Goal: Task Accomplishment & Management: Manage account settings

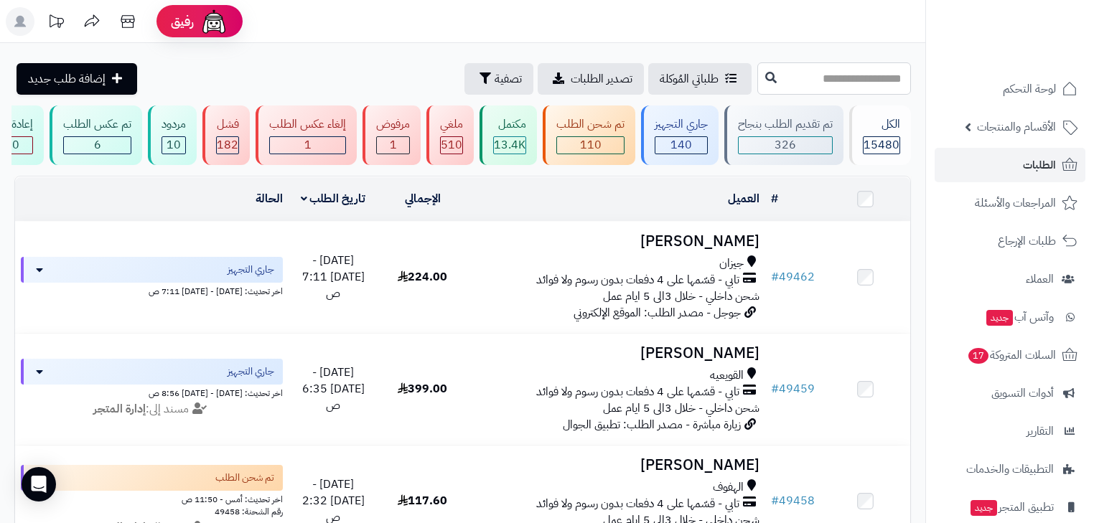
click at [825, 88] on input "text" at bounding box center [835, 78] width 154 height 32
type input "*****"
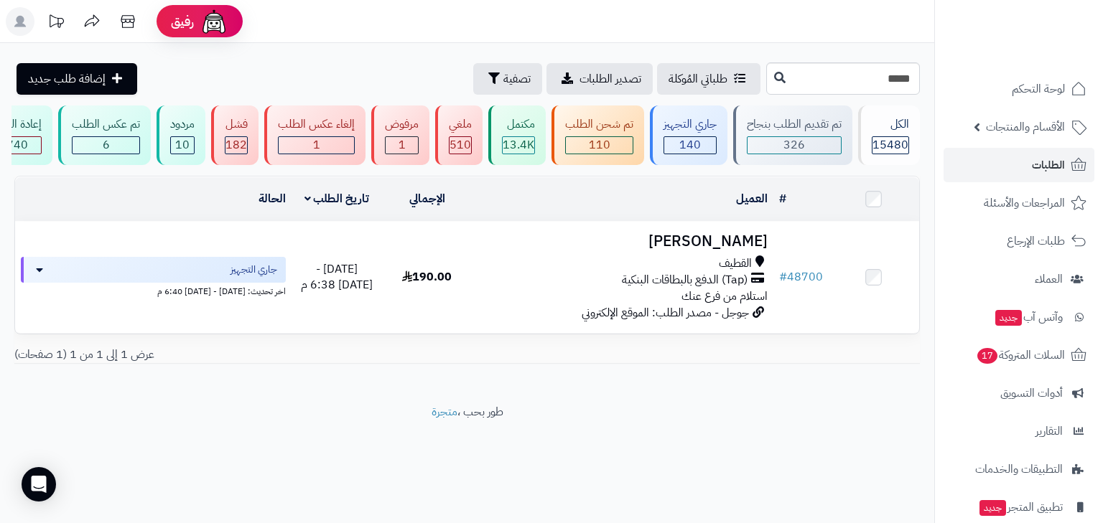
click at [713, 258] on td "Zainab Ahmed القطيف (Tap) الدفع بالبطاقات البنكية استلام من فرع عنك جوجل - مصدر…" at bounding box center [622, 277] width 301 height 111
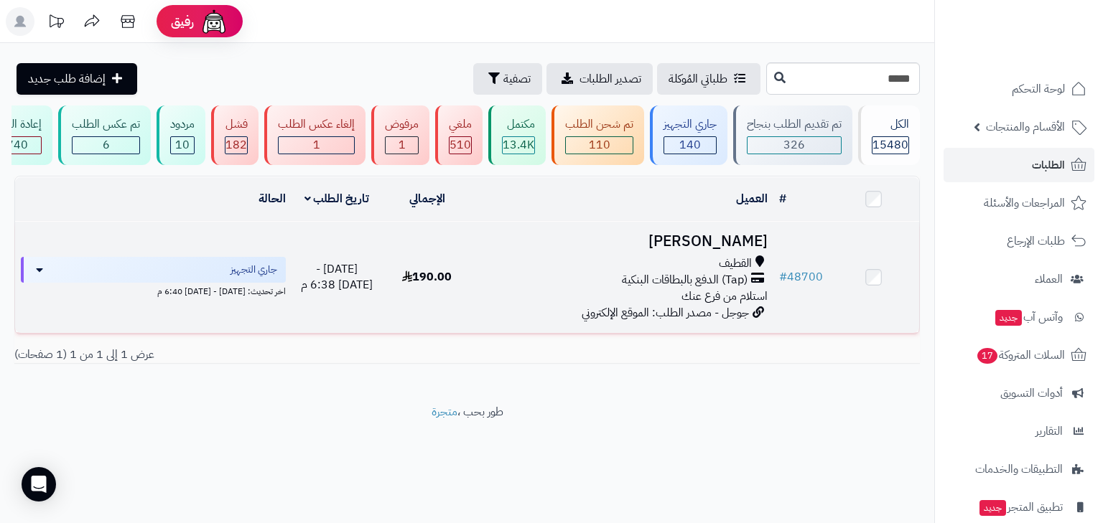
click at [736, 247] on h3 "[PERSON_NAME]" at bounding box center [622, 241] width 289 height 17
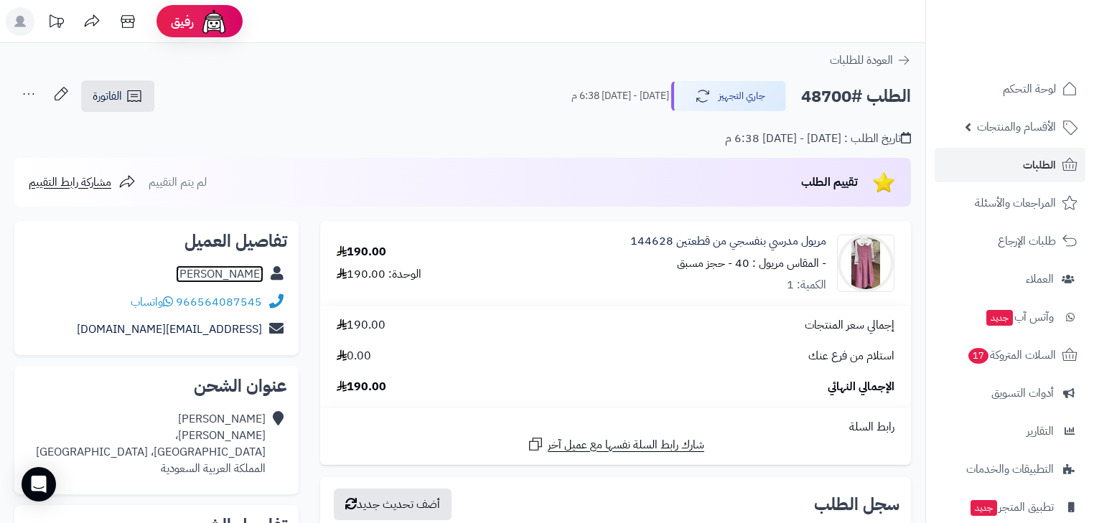
click at [201, 269] on link "Zainab Ahmed" at bounding box center [220, 274] width 88 height 17
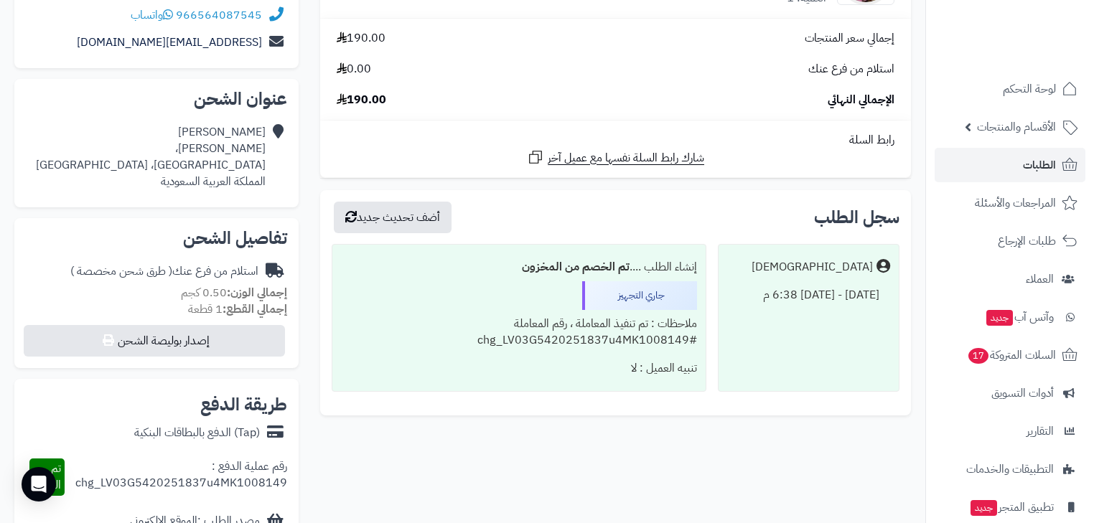
scroll to position [172, 0]
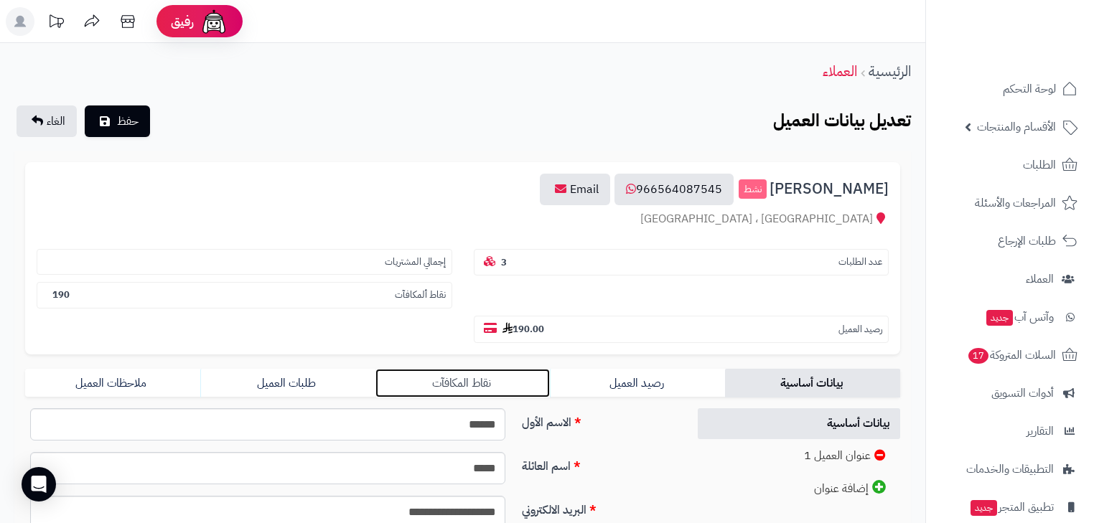
click at [536, 369] on link "نقاط المكافآت" at bounding box center [463, 383] width 175 height 29
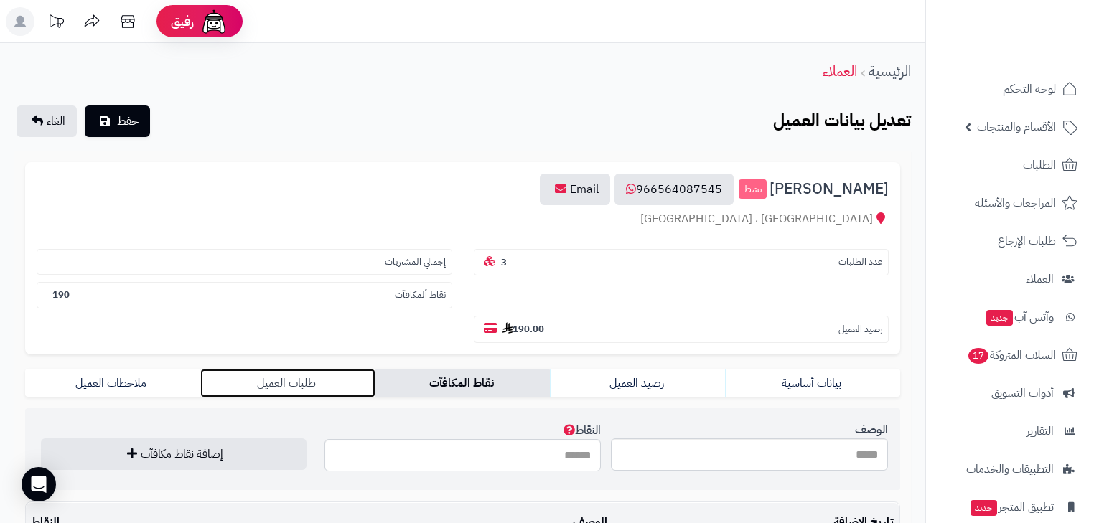
click at [343, 369] on link "طلبات العميل" at bounding box center [287, 383] width 175 height 29
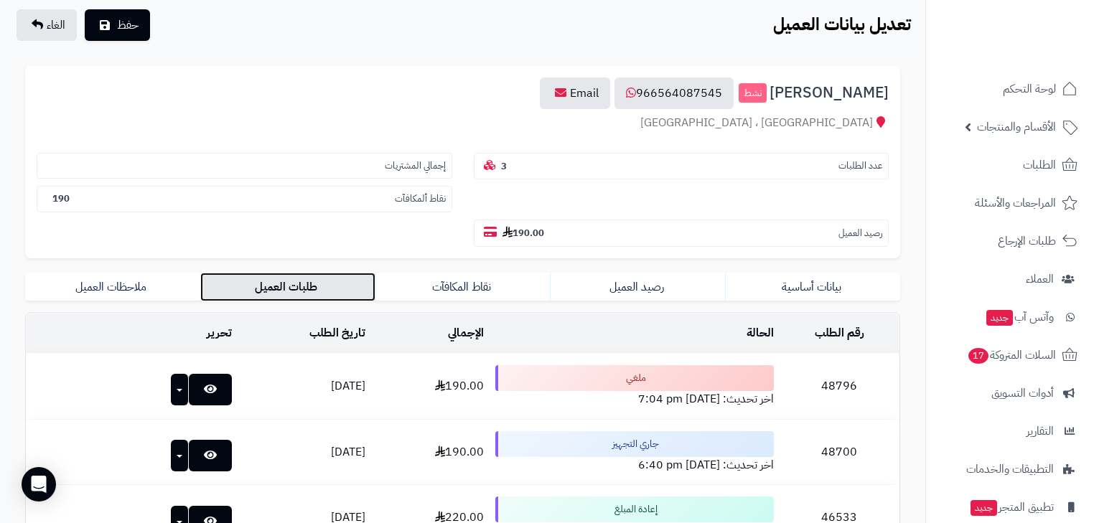
scroll to position [115, 0]
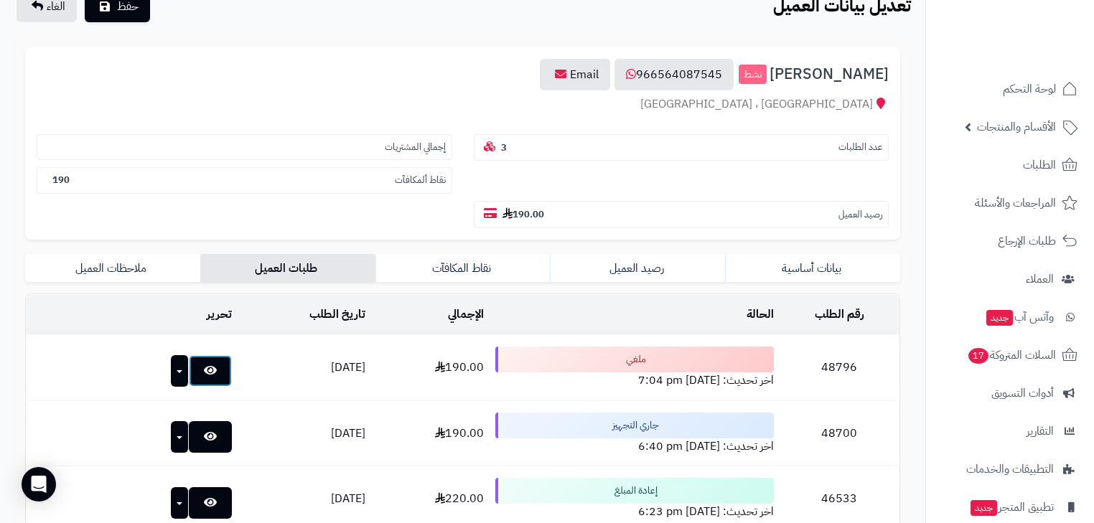
click at [204, 355] on link at bounding box center [210, 371] width 43 height 32
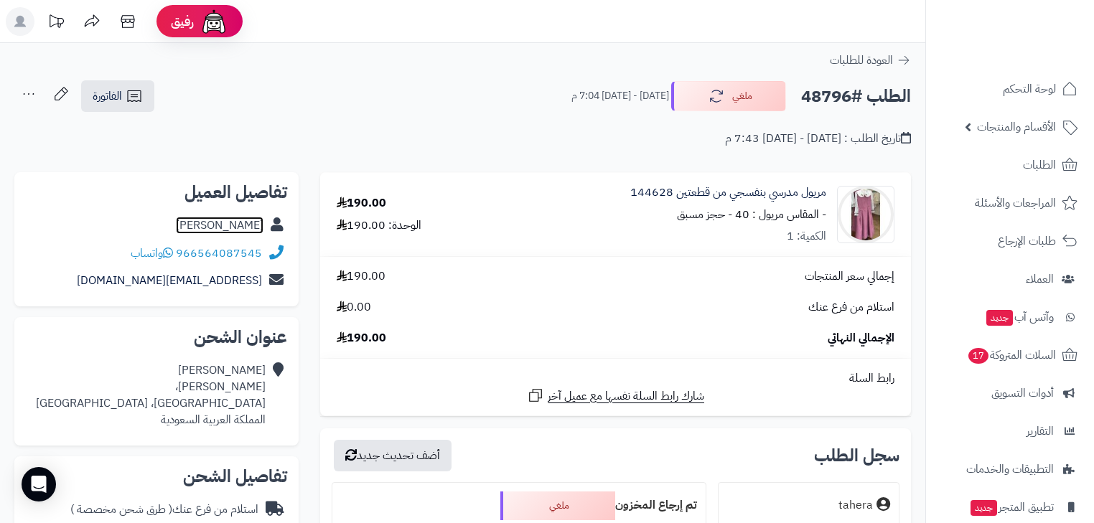
click at [225, 221] on link "[PERSON_NAME]" at bounding box center [220, 225] width 88 height 17
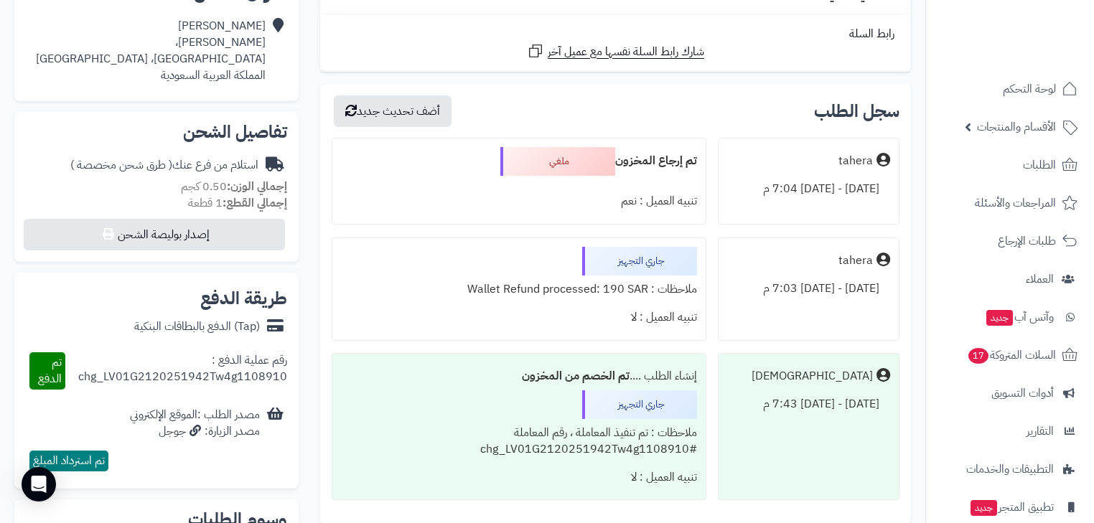
scroll to position [402, 0]
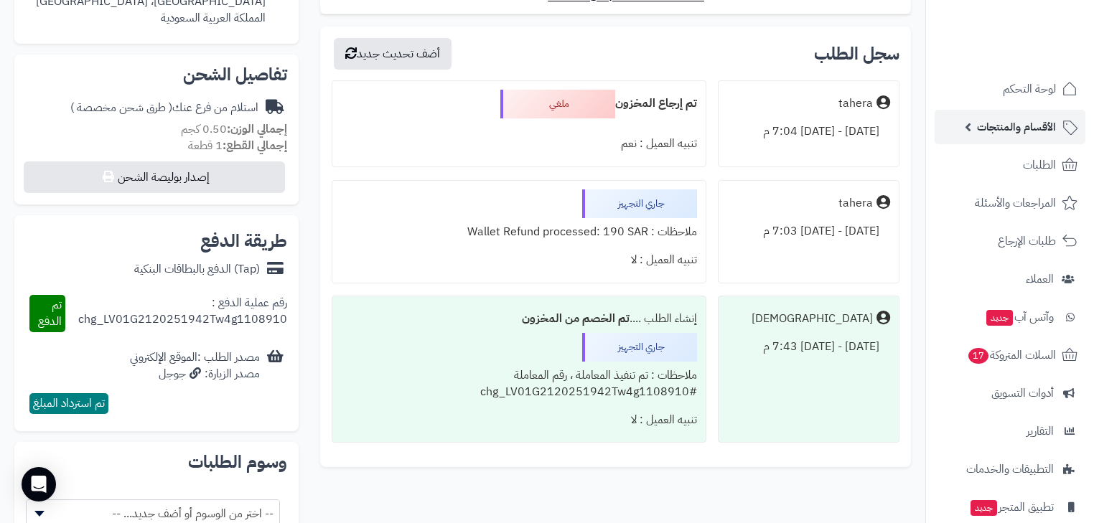
click at [1045, 118] on span "الأقسام والمنتجات" at bounding box center [1016, 127] width 79 height 20
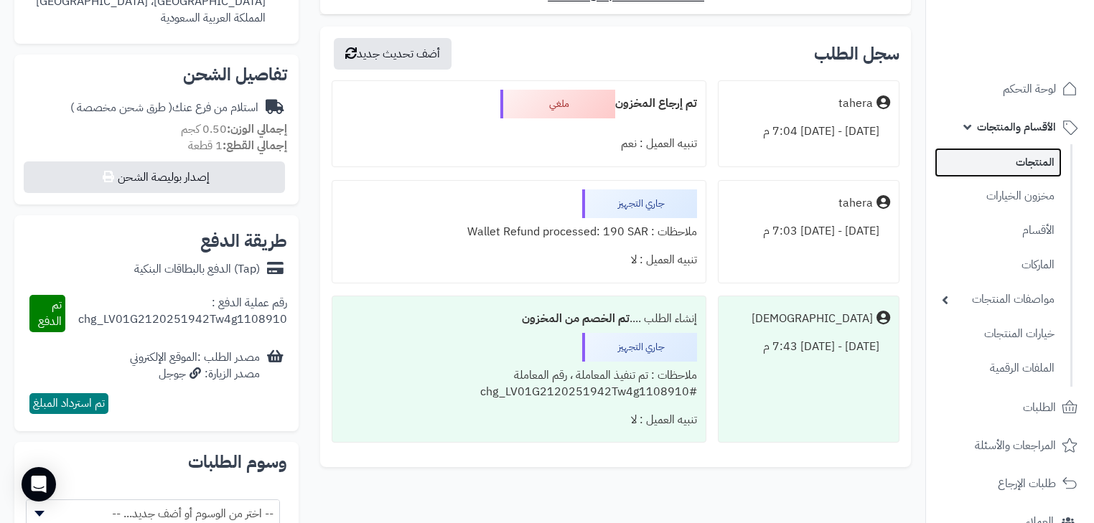
click at [1044, 149] on link "المنتجات" at bounding box center [998, 162] width 127 height 29
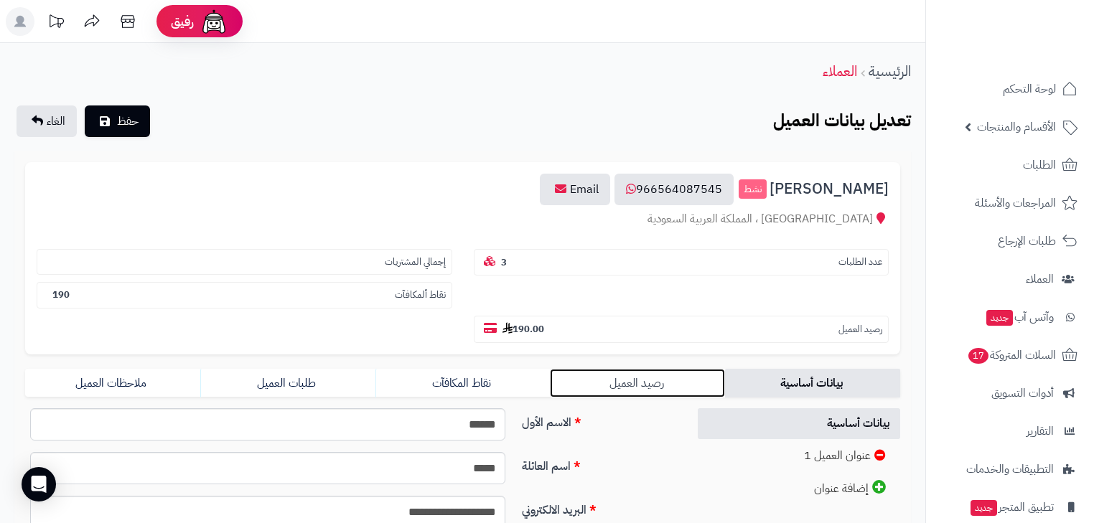
click at [590, 369] on link "رصيد العميل" at bounding box center [637, 383] width 175 height 29
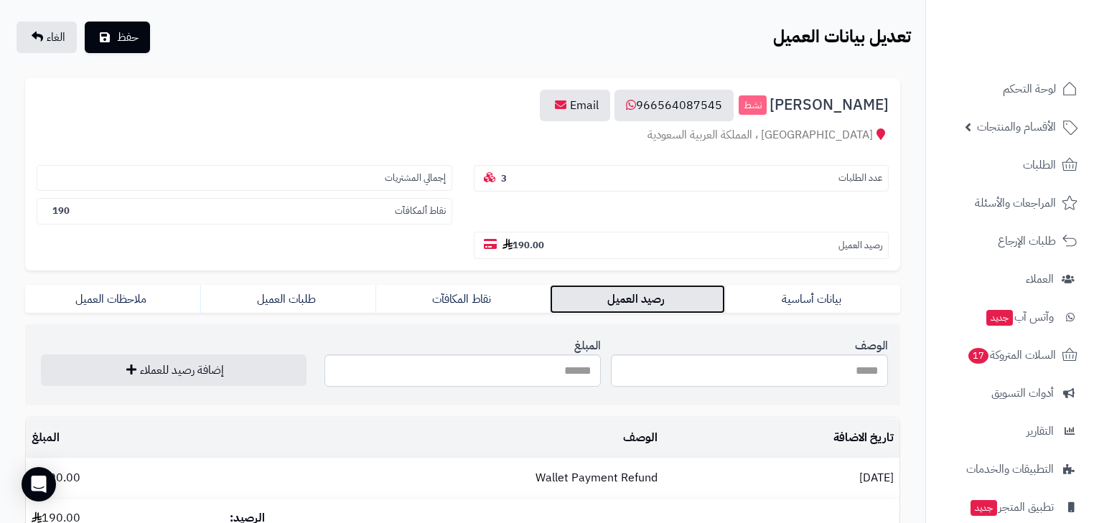
scroll to position [219, 0]
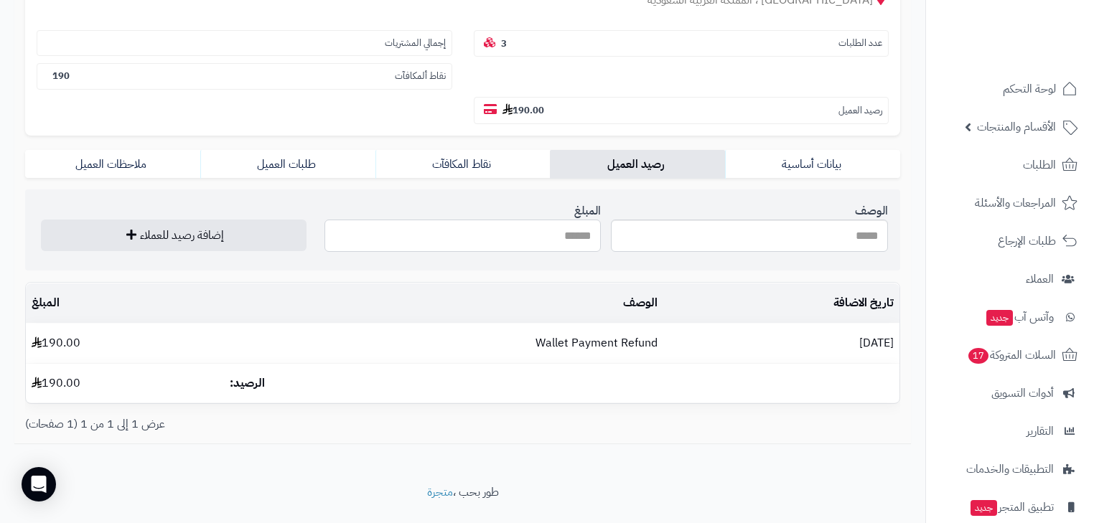
click at [557, 220] on input "المبلغ" at bounding box center [463, 236] width 277 height 32
type input "****"
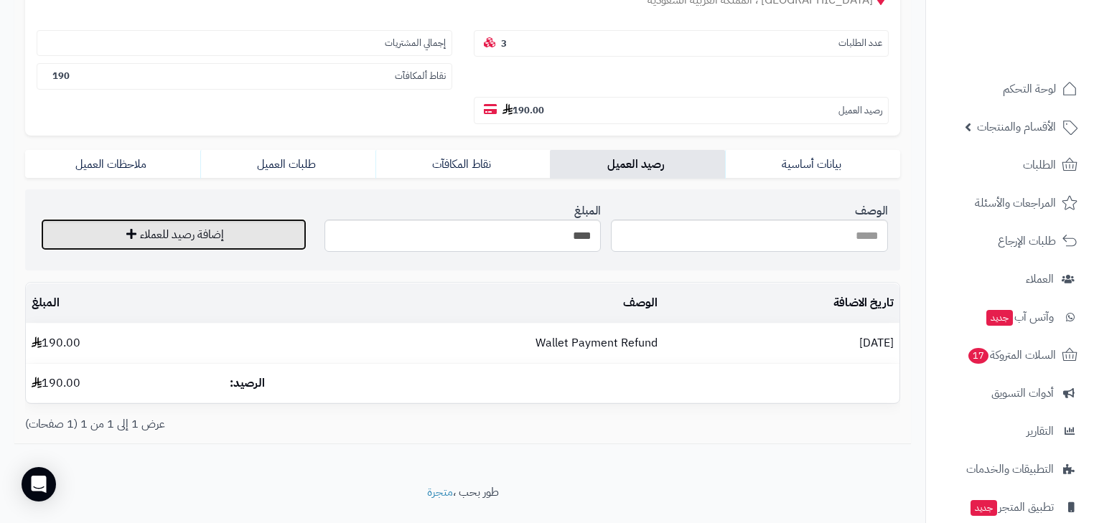
click at [205, 219] on button "إضافة رصيد للعملاء" at bounding box center [174, 235] width 266 height 32
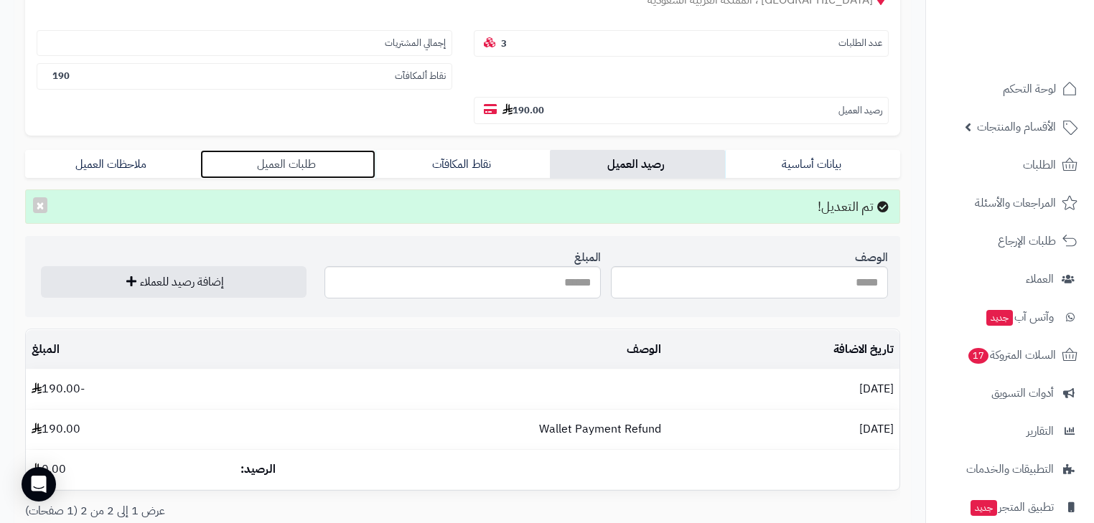
click at [319, 150] on link "طلبات العميل" at bounding box center [287, 164] width 175 height 29
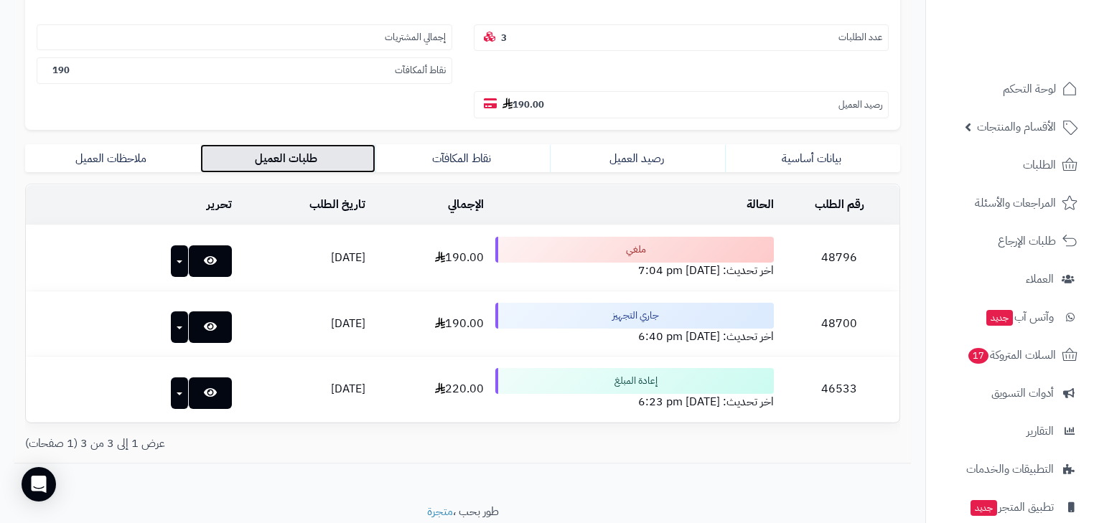
scroll to position [244, 0]
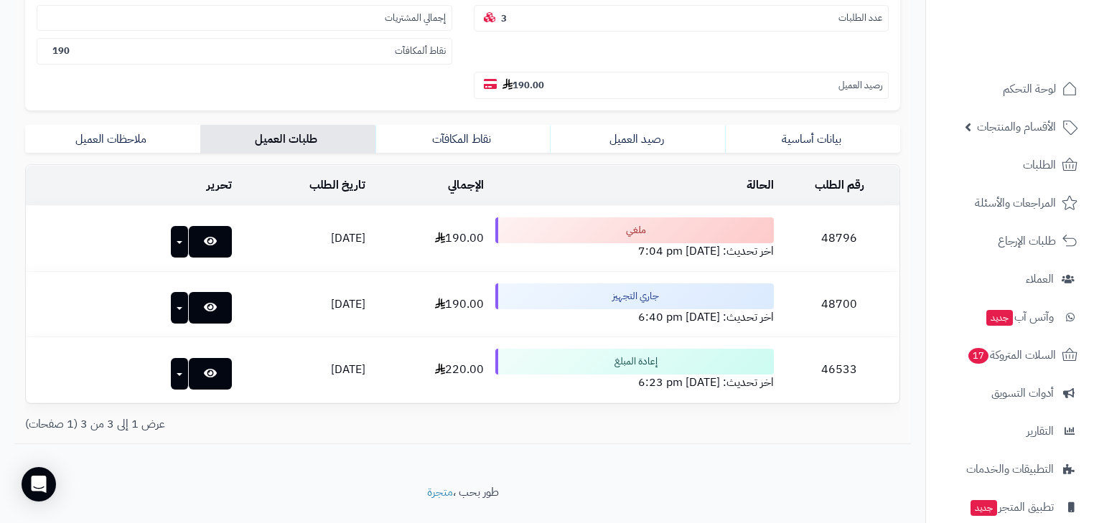
click at [554, 218] on td "ملغي اخر تحديث: August 22, 2025, 7:04 pm" at bounding box center [635, 238] width 290 height 65
click at [623, 224] on td "ملغي اخر تحديث: August 22, 2025, 7:04 pm" at bounding box center [635, 238] width 290 height 65
click at [635, 210] on td "ملغي اخر تحديث: August 22, 2025, 7:04 pm" at bounding box center [635, 238] width 290 height 65
click at [192, 226] on link at bounding box center [210, 242] width 43 height 32
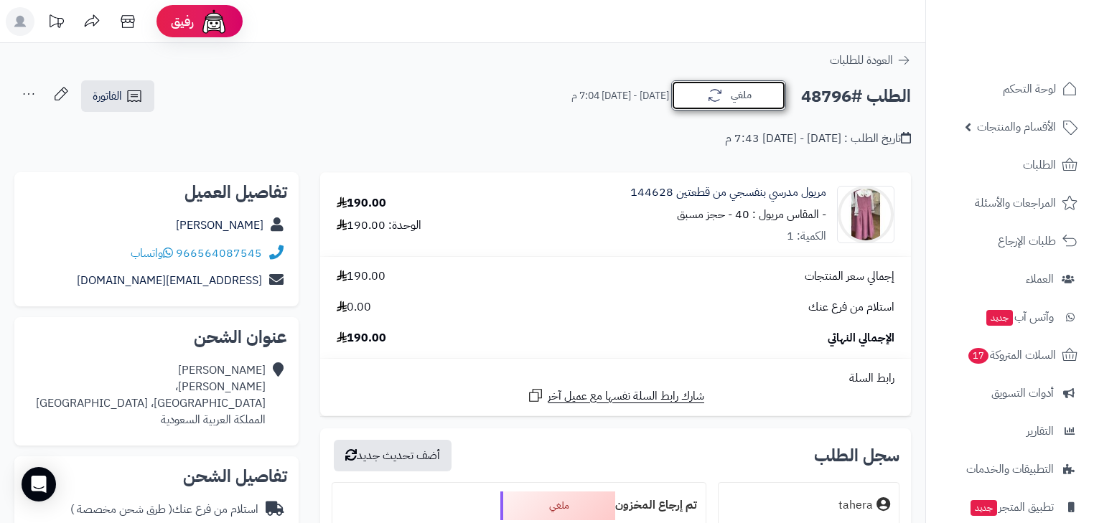
click at [715, 106] on button "ملغي" at bounding box center [728, 95] width 115 height 30
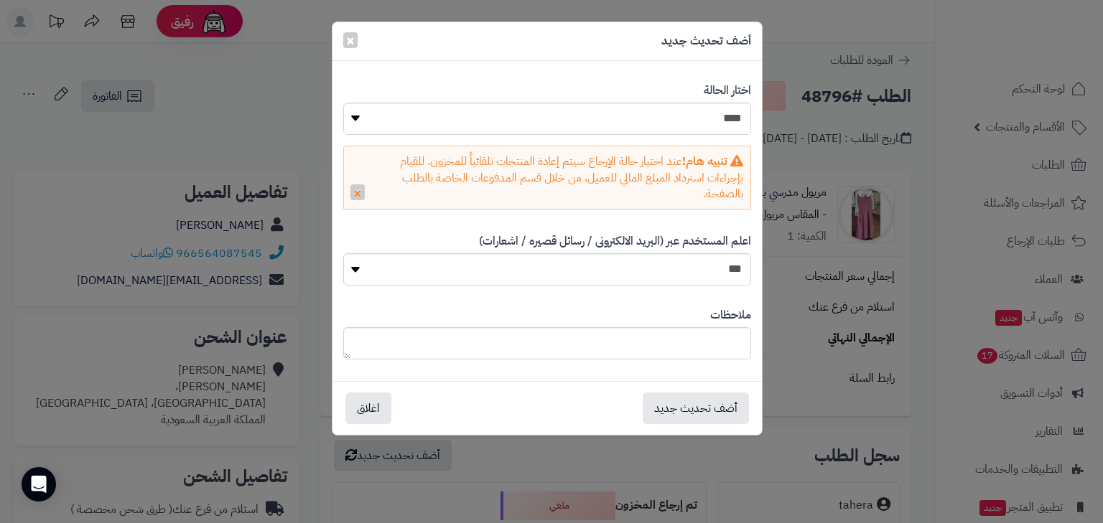
click at [815, 124] on div "**********" at bounding box center [551, 261] width 1103 height 523
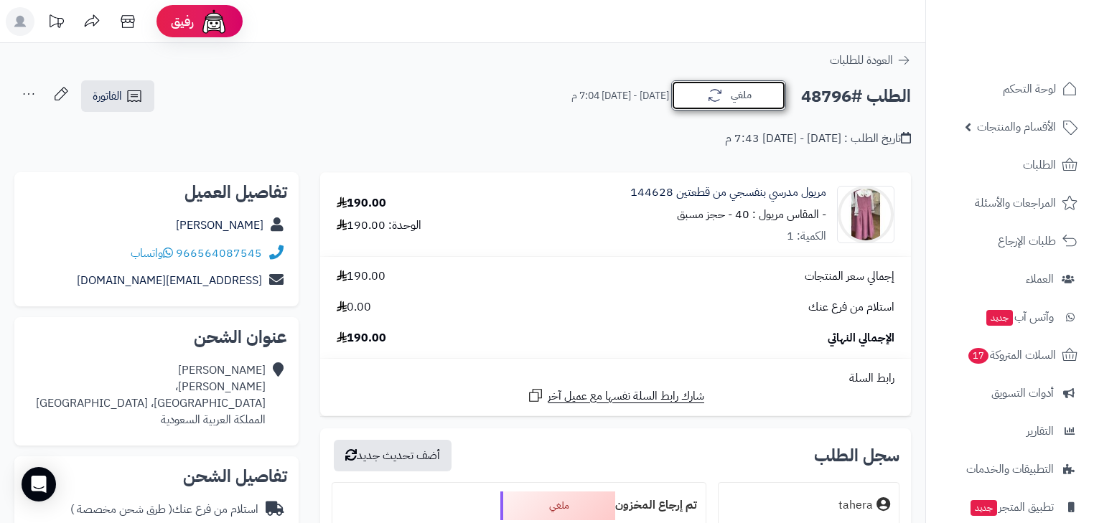
click at [737, 104] on button "ملغي" at bounding box center [728, 95] width 115 height 30
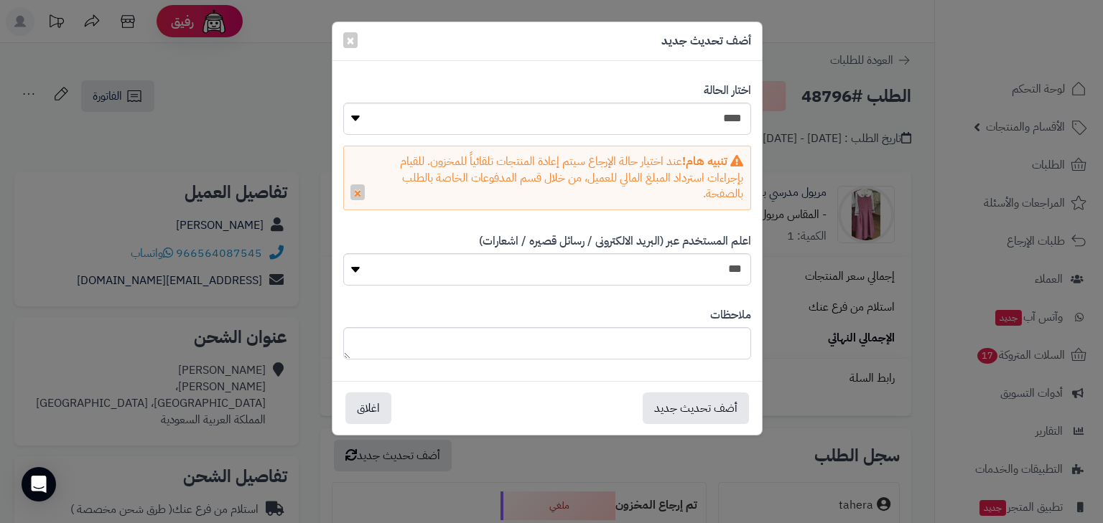
click at [804, 144] on div "**********" at bounding box center [551, 261] width 1103 height 523
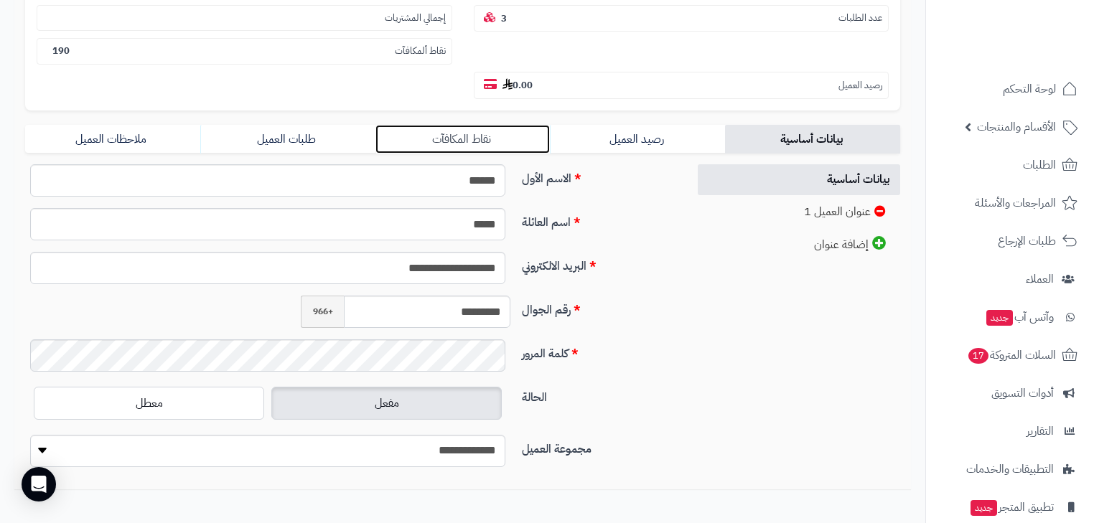
click at [432, 125] on link "نقاط المكافآت" at bounding box center [463, 139] width 175 height 29
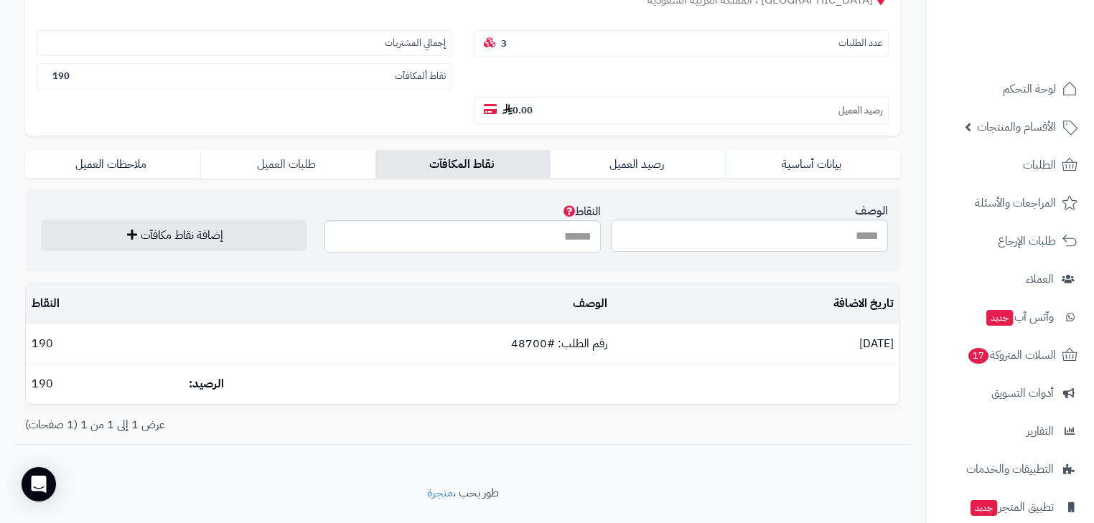
drag, startPoint x: 336, startPoint y: 106, endPoint x: 336, endPoint y: 116, distance: 10.1
click at [336, 108] on form "**********" at bounding box center [462, 107] width 875 height 328
click at [340, 150] on link "طلبات العميل" at bounding box center [287, 164] width 175 height 29
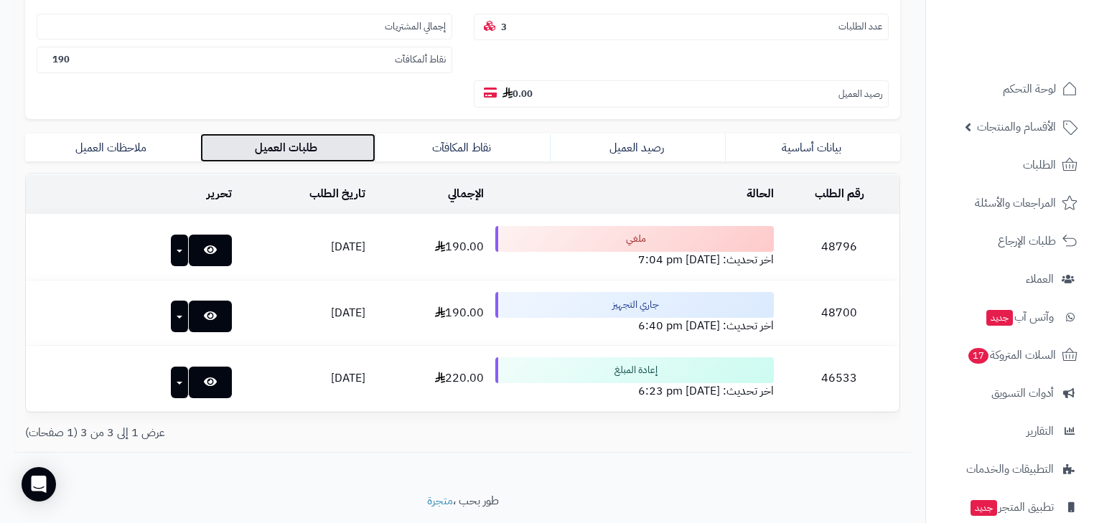
scroll to position [244, 0]
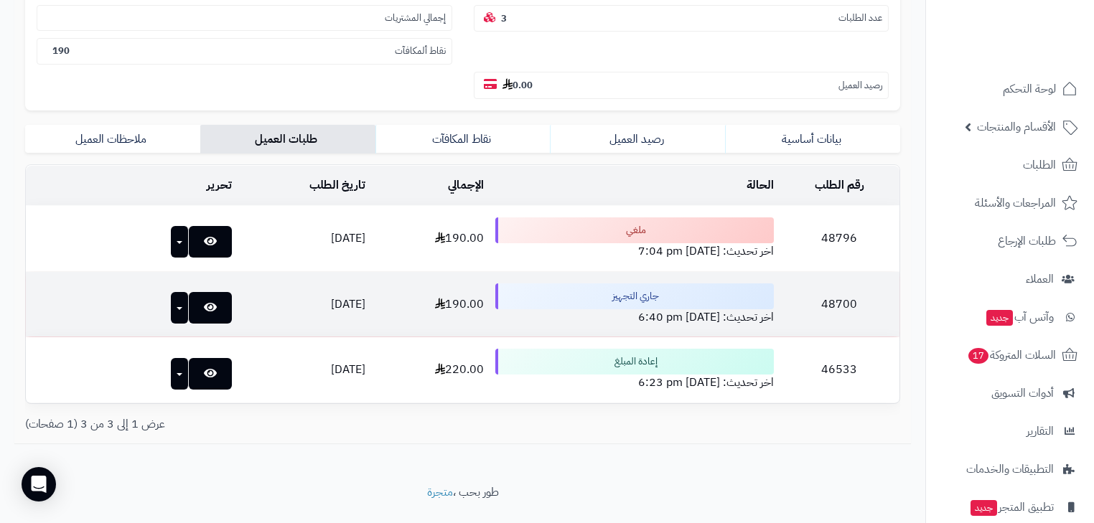
click at [241, 272] on td "10/08/2025" at bounding box center [304, 304] width 133 height 65
click at [330, 272] on td "10/08/2025" at bounding box center [304, 304] width 133 height 65
click at [426, 272] on td "190.00" at bounding box center [430, 304] width 118 height 65
click at [204, 302] on icon at bounding box center [210, 307] width 13 height 11
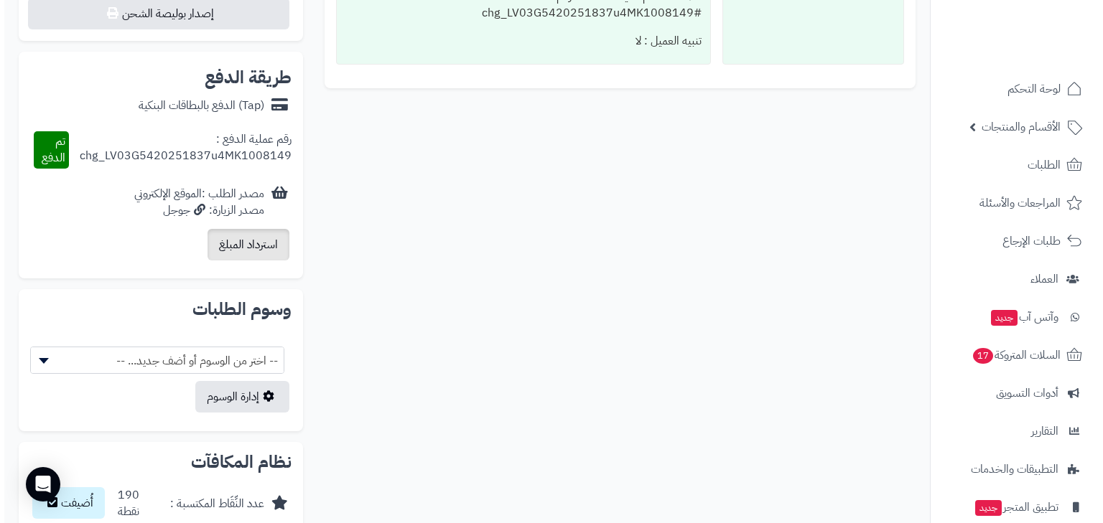
scroll to position [632, 0]
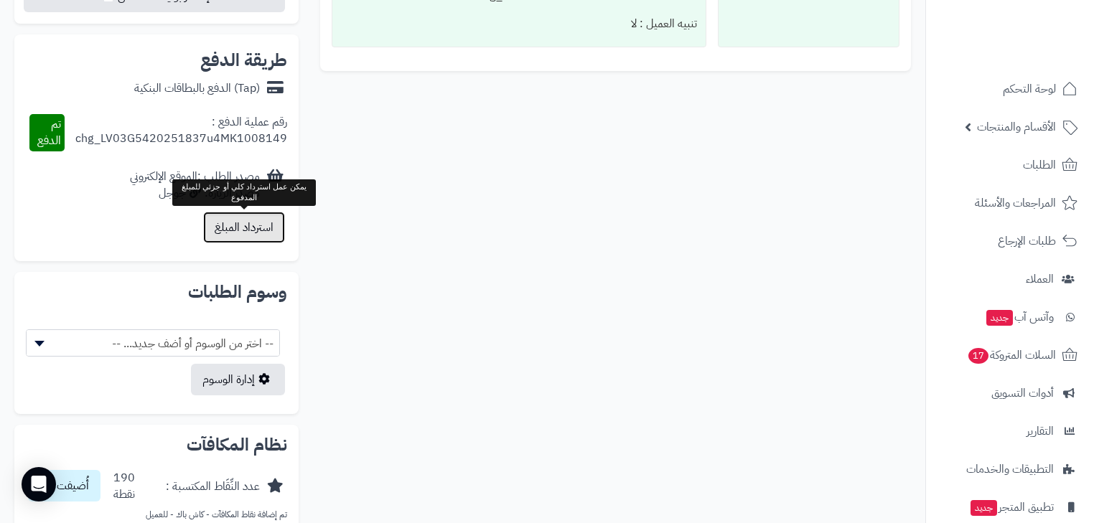
click at [224, 230] on button "استرداد المبلغ" at bounding box center [244, 228] width 82 height 32
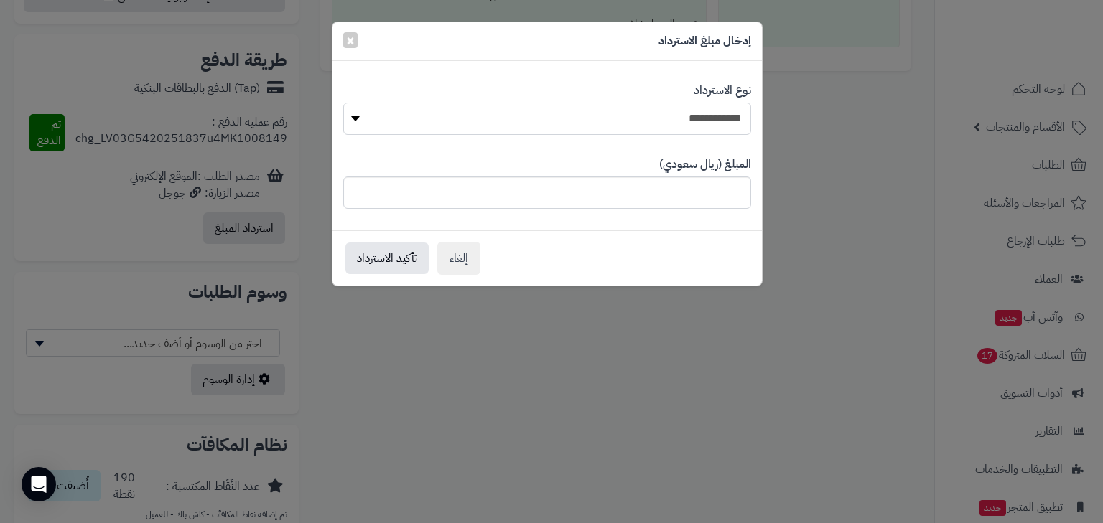
click at [712, 119] on select "**********" at bounding box center [547, 119] width 408 height 32
select select "*"
click at [343, 103] on select "**********" at bounding box center [547, 119] width 408 height 32
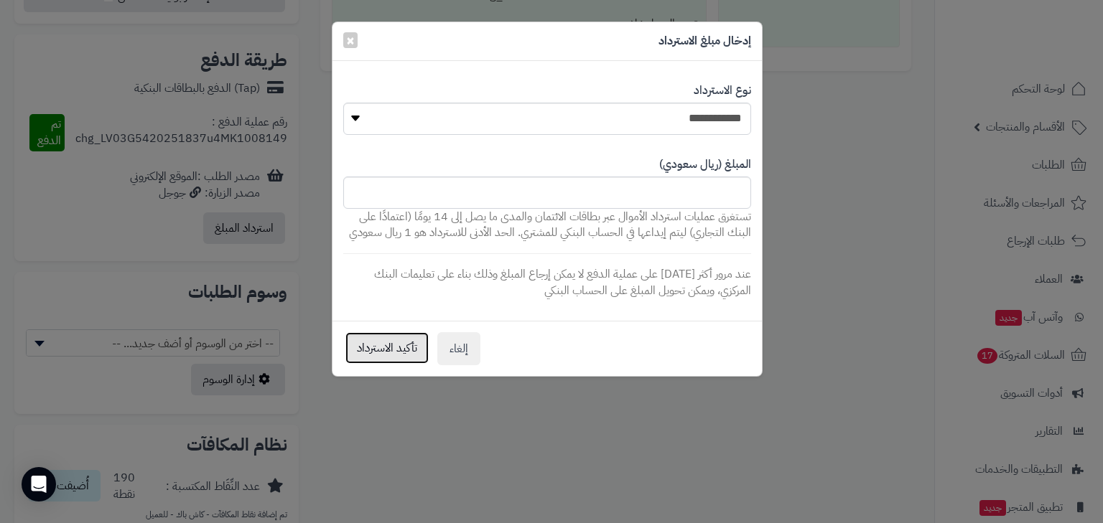
click at [421, 351] on button "تأكيد الاسترداد" at bounding box center [386, 348] width 83 height 32
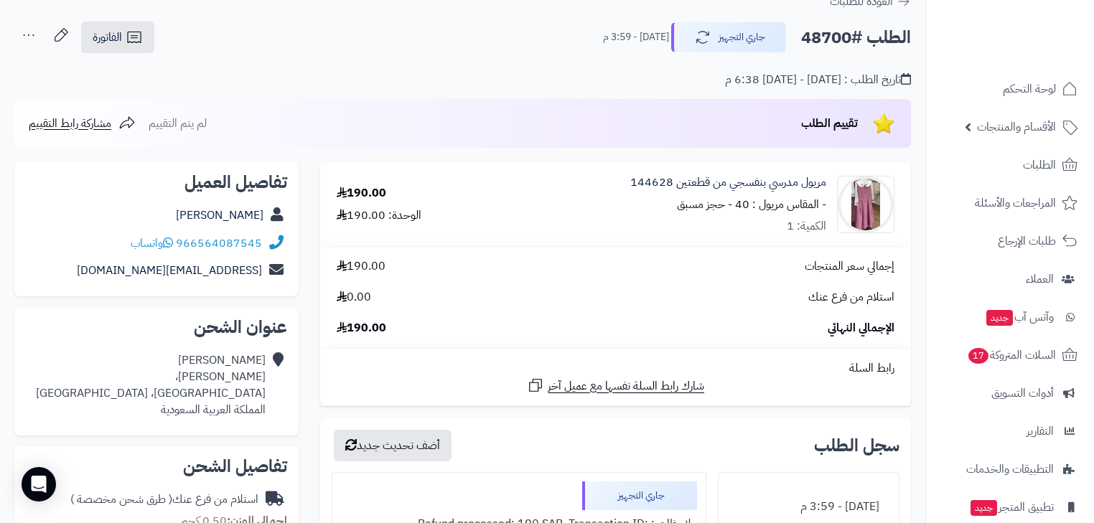
scroll to position [57, 0]
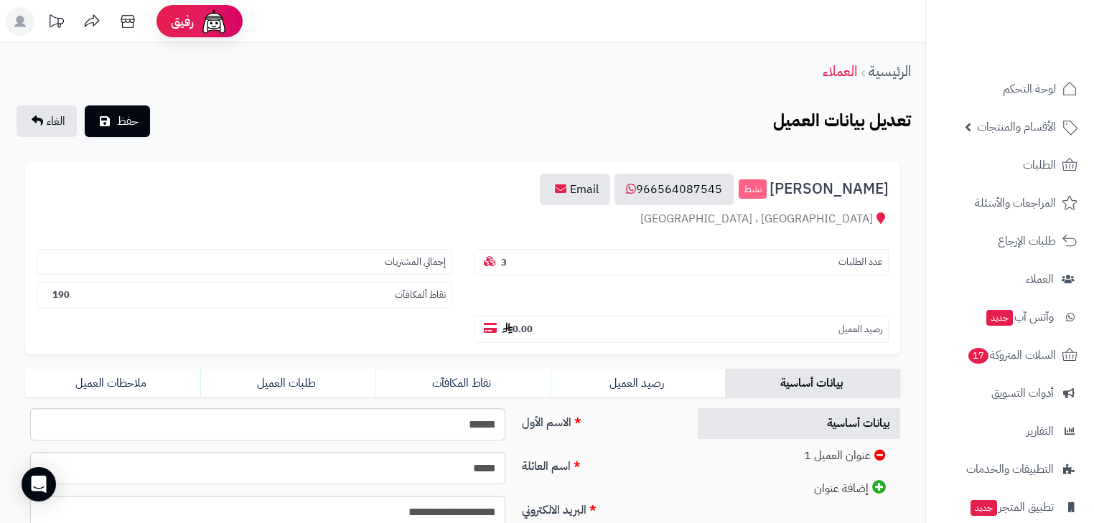
scroll to position [244, 0]
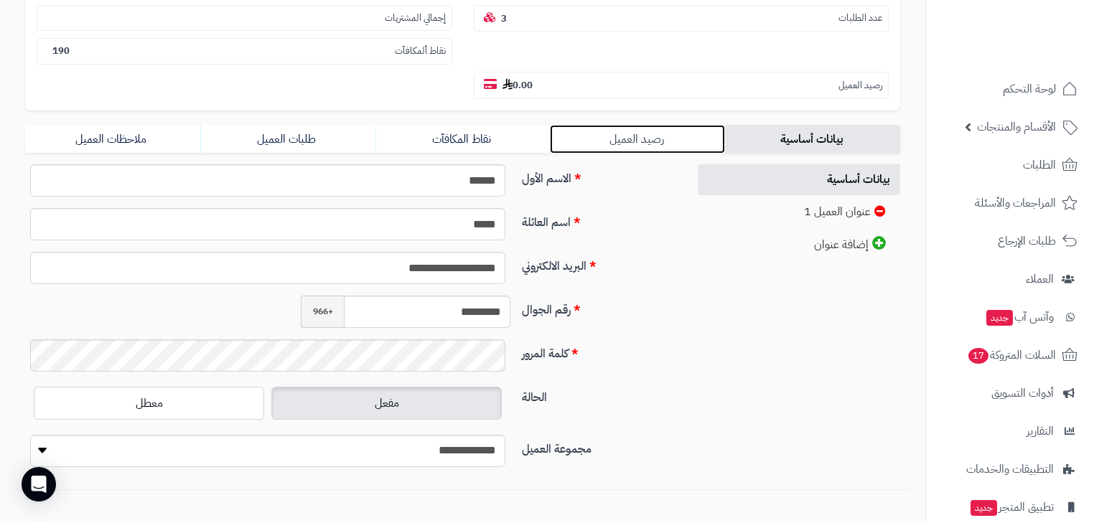
click at [643, 125] on link "رصيد العميل" at bounding box center [637, 139] width 175 height 29
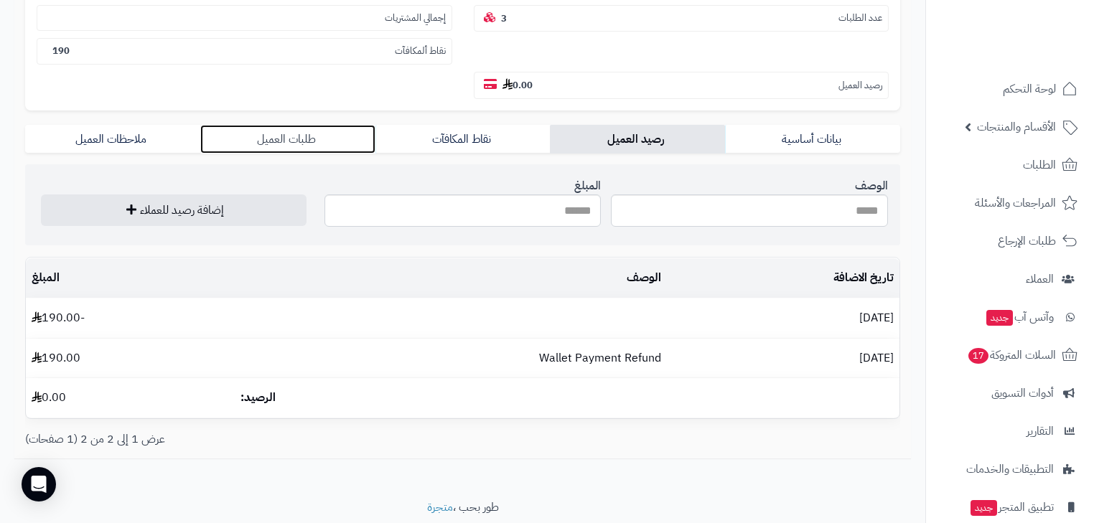
click at [276, 125] on link "طلبات العميل" at bounding box center [287, 139] width 175 height 29
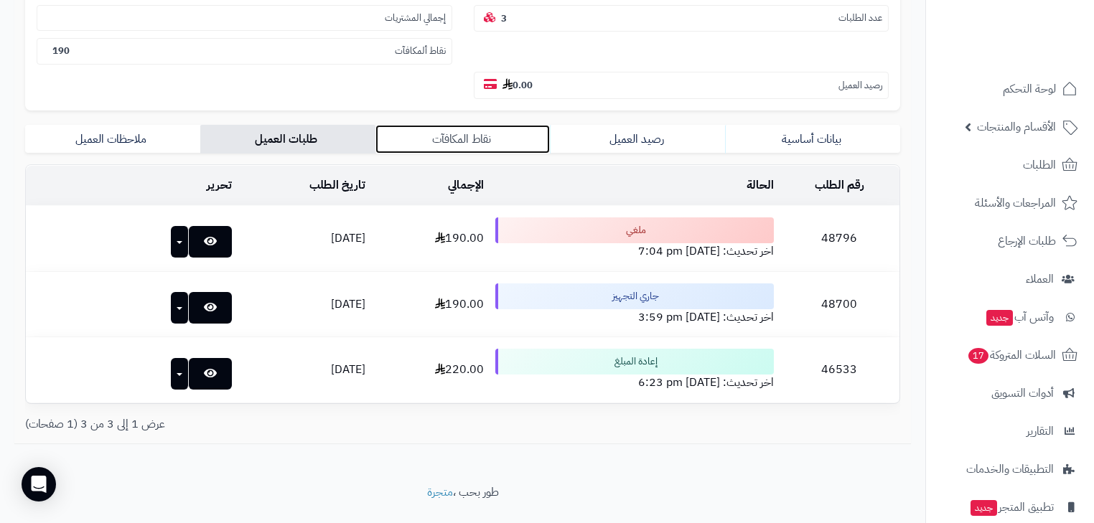
click at [533, 125] on link "نقاط المكافآت" at bounding box center [463, 139] width 175 height 29
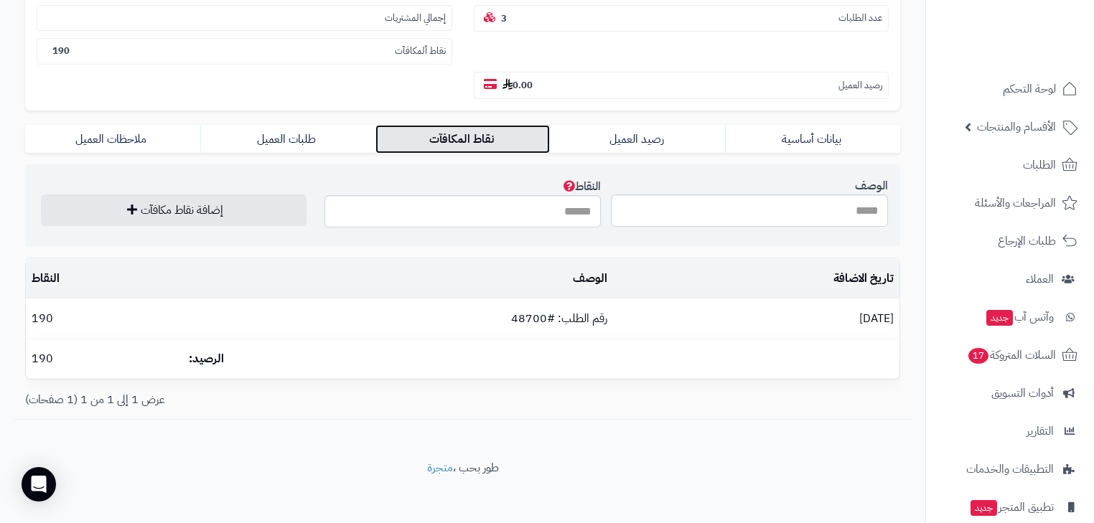
scroll to position [219, 0]
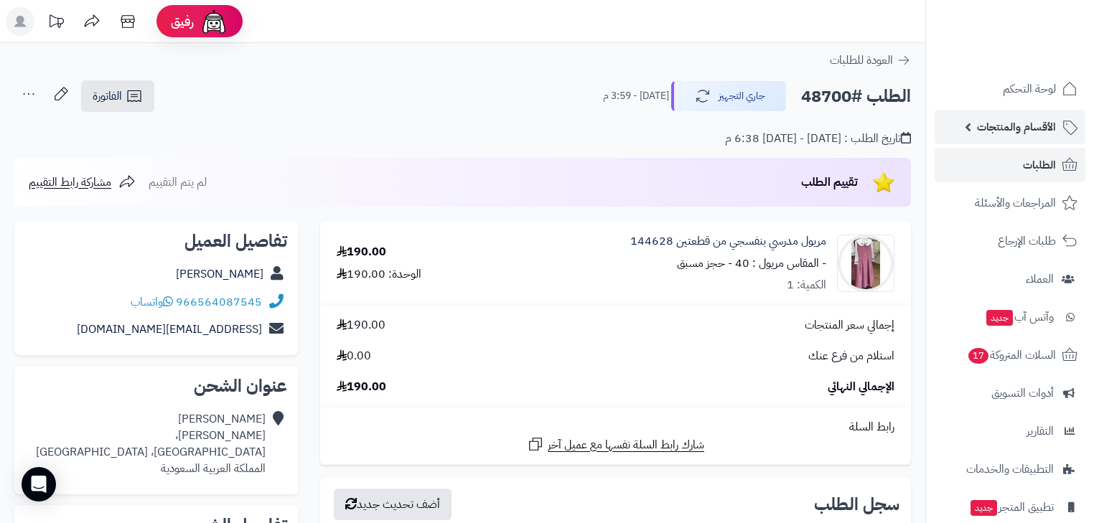
click at [1057, 124] on link "الأقسام والمنتجات" at bounding box center [1010, 127] width 151 height 34
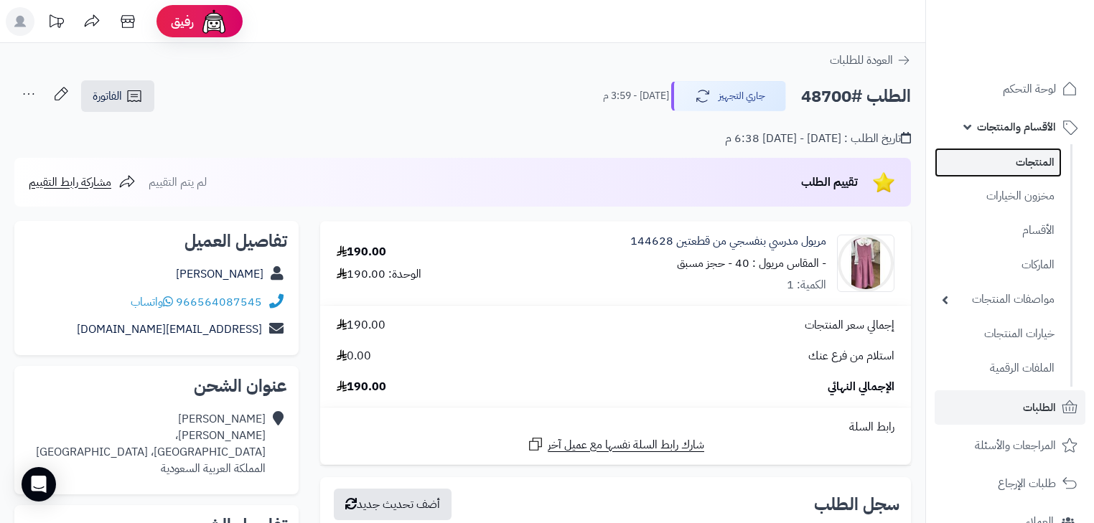
click at [1040, 156] on link "المنتجات" at bounding box center [998, 162] width 127 height 29
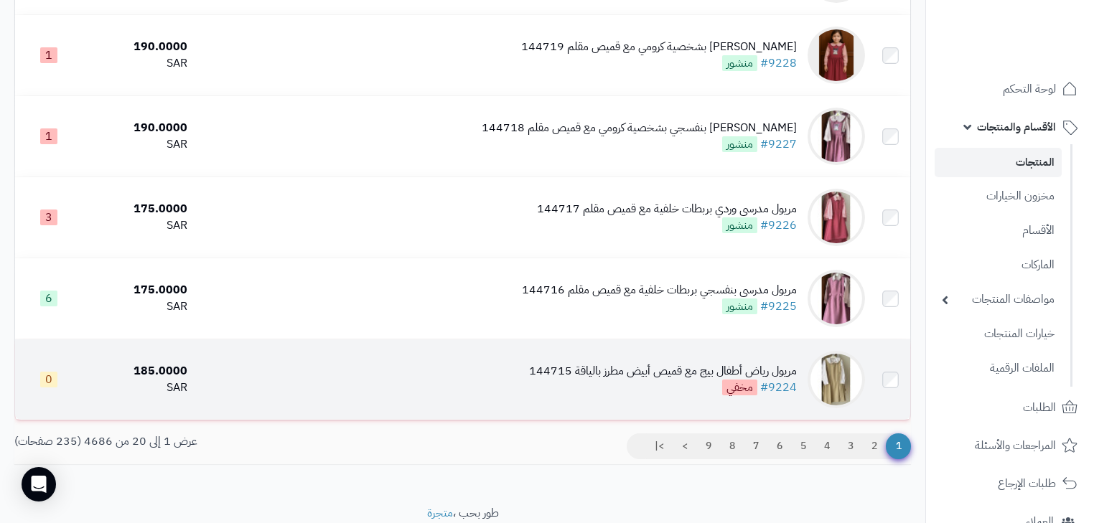
scroll to position [1460, 0]
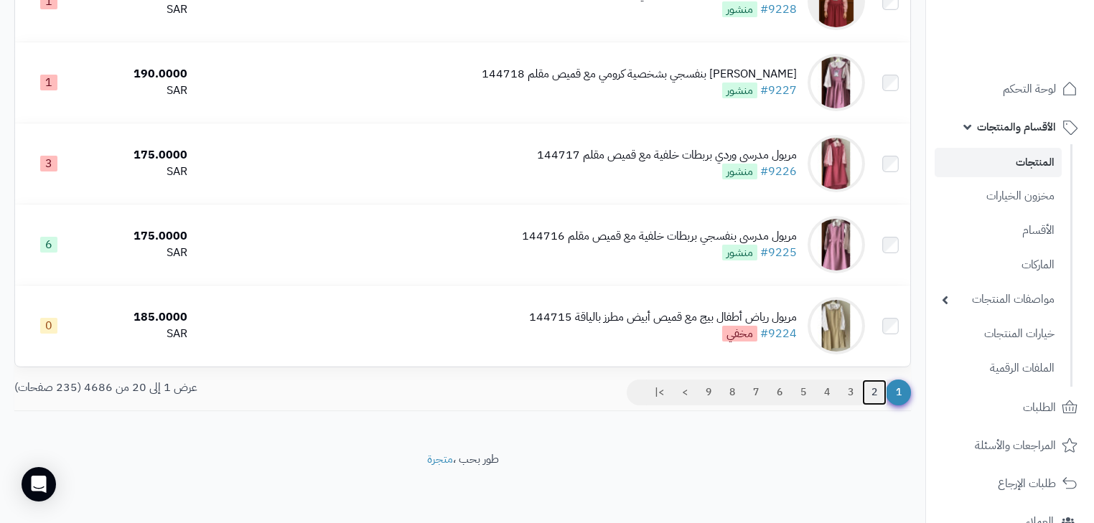
click at [875, 396] on link "2" at bounding box center [874, 393] width 24 height 26
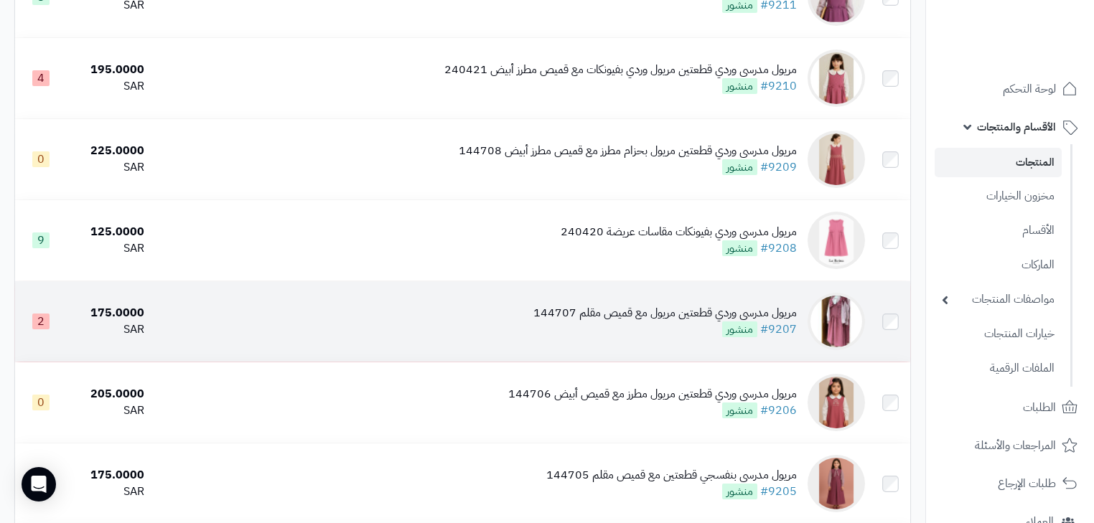
scroll to position [1206, 0]
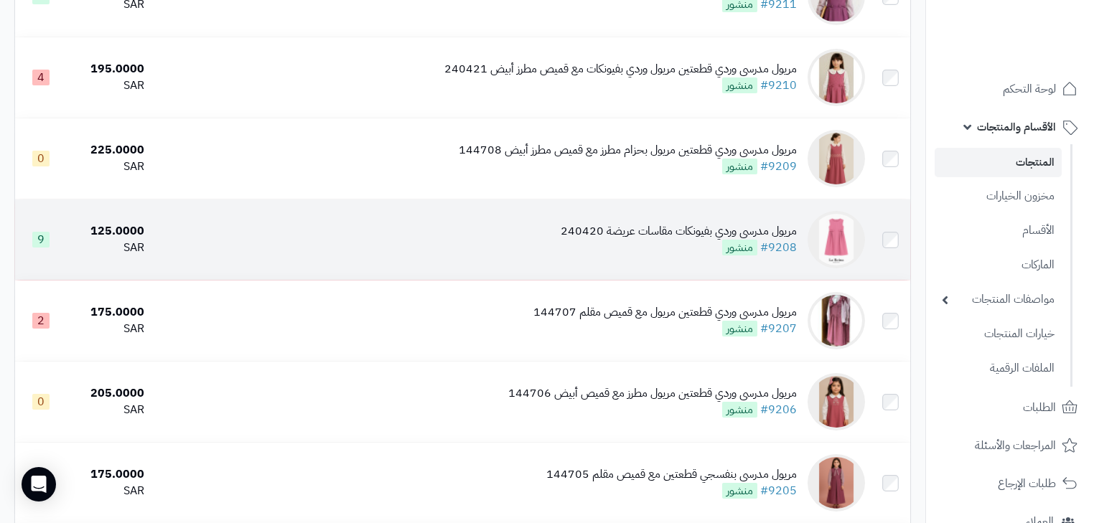
click at [737, 256] on span "منشور" at bounding box center [739, 248] width 35 height 16
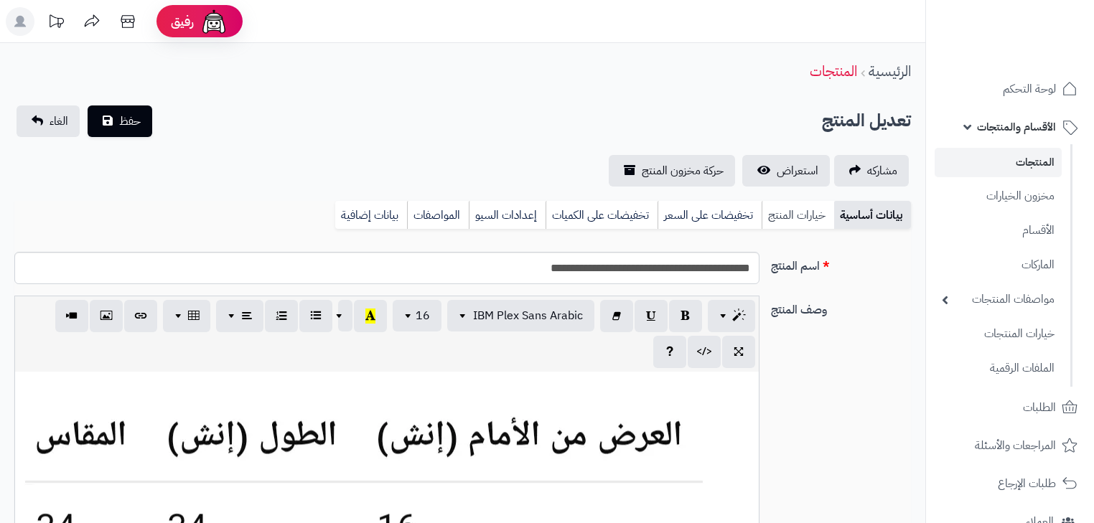
scroll to position [118, 0]
click at [796, 224] on link "خيارات المنتج" at bounding box center [798, 215] width 73 height 29
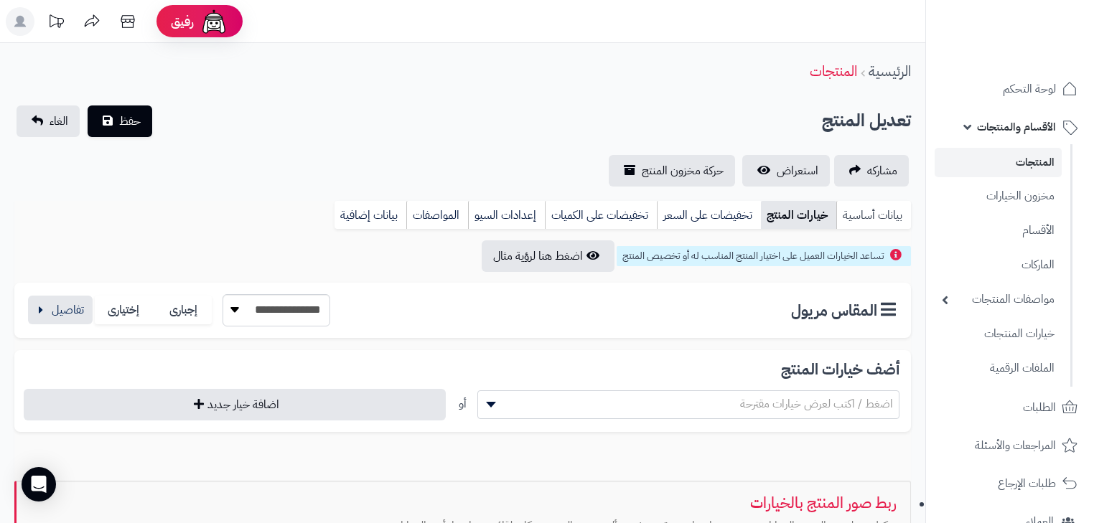
click at [865, 224] on link "بيانات أساسية" at bounding box center [874, 215] width 75 height 29
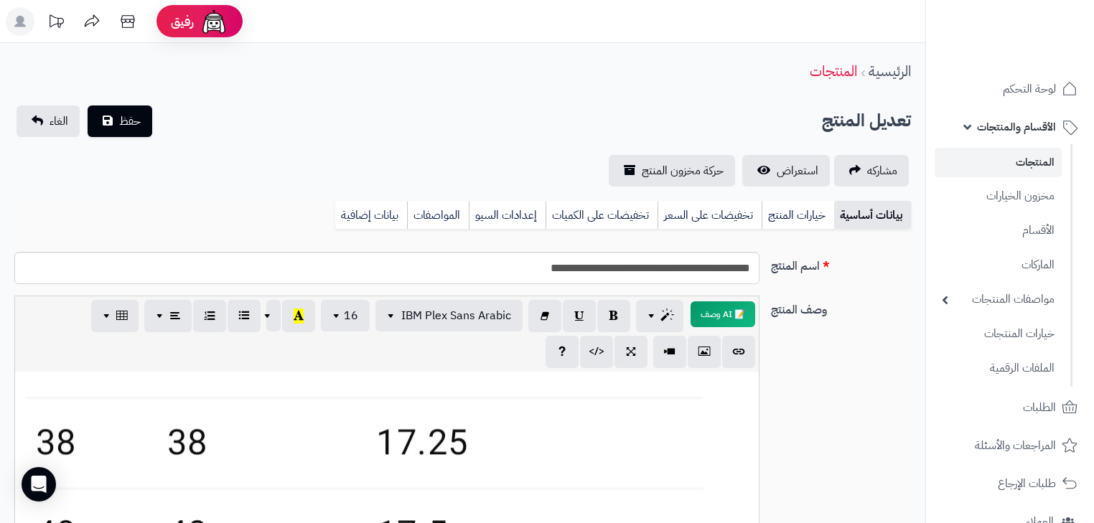
scroll to position [287, 0]
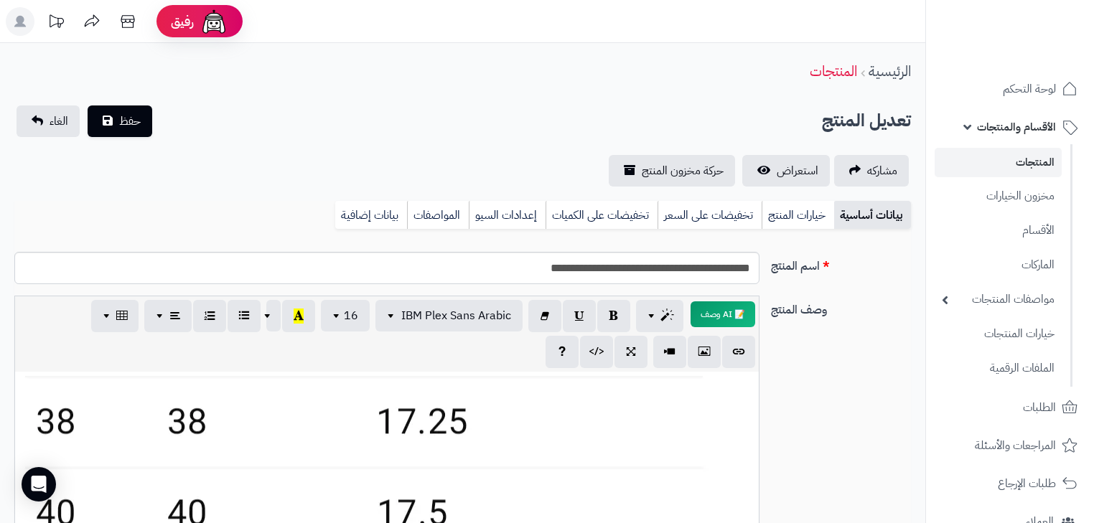
click at [880, 484] on div "**********" at bounding box center [463, 450] width 908 height 309
click at [1025, 230] on link "الأقسام" at bounding box center [998, 229] width 127 height 29
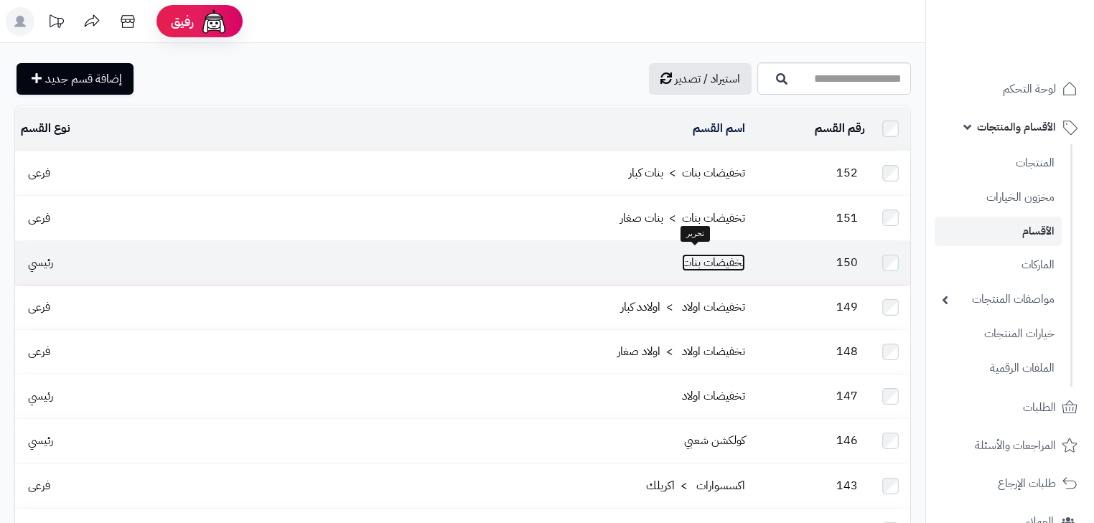
click at [697, 254] on link "تخفيضات بنات" at bounding box center [713, 262] width 63 height 17
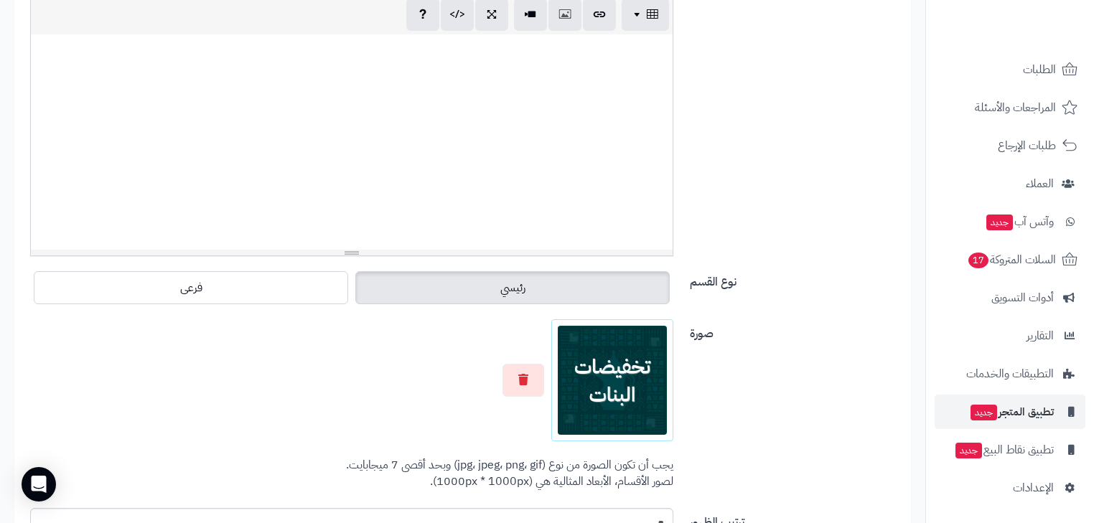
scroll to position [492, 0]
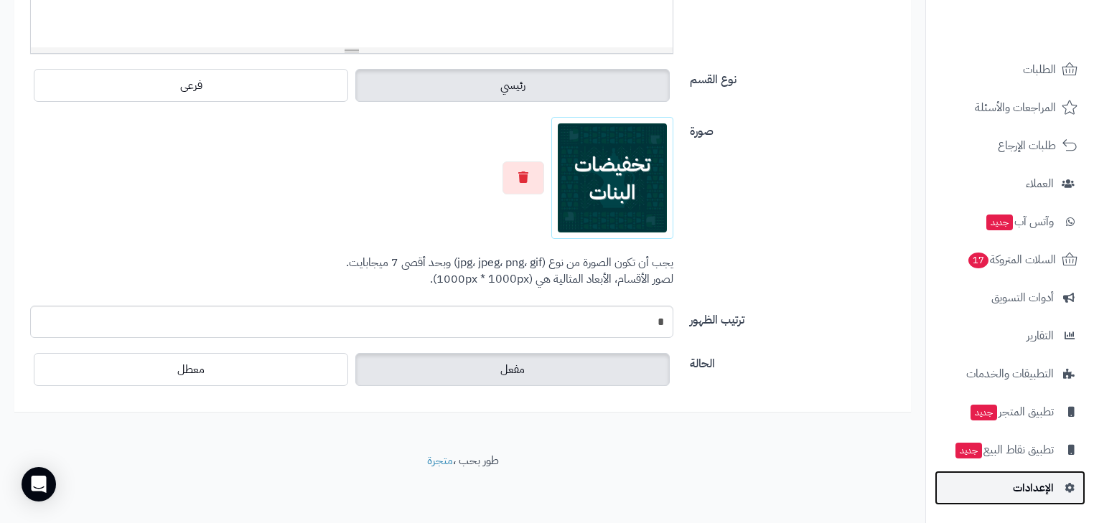
click at [1051, 480] on span "الإعدادات" at bounding box center [1033, 488] width 41 height 20
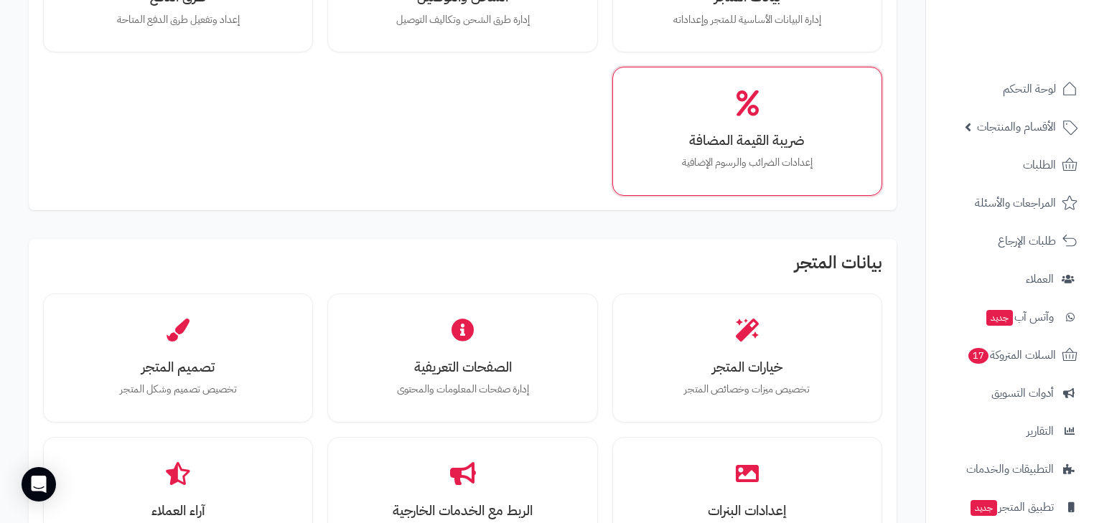
scroll to position [230, 0]
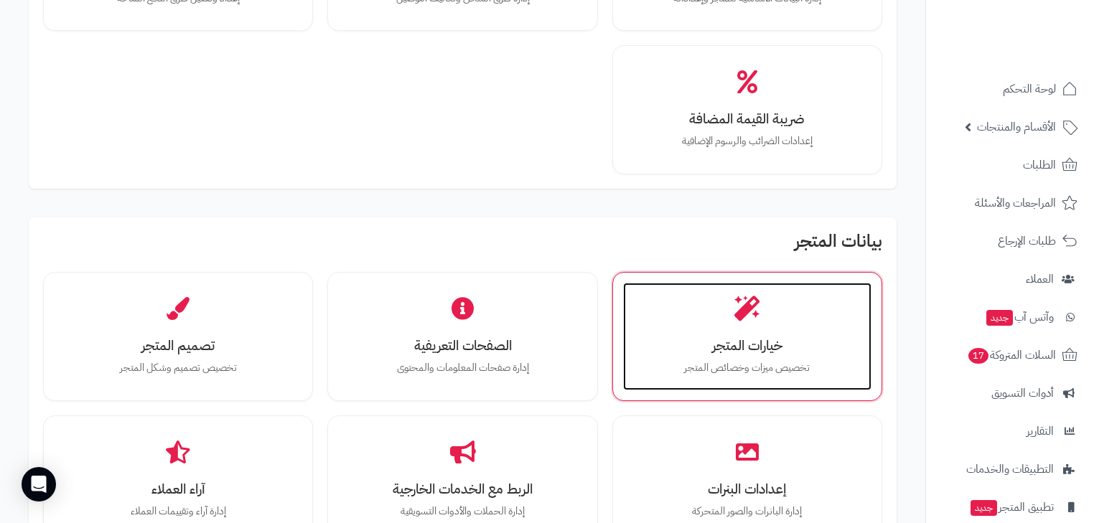
click at [642, 344] on h3 "خيارات المتجر" at bounding box center [748, 345] width 220 height 15
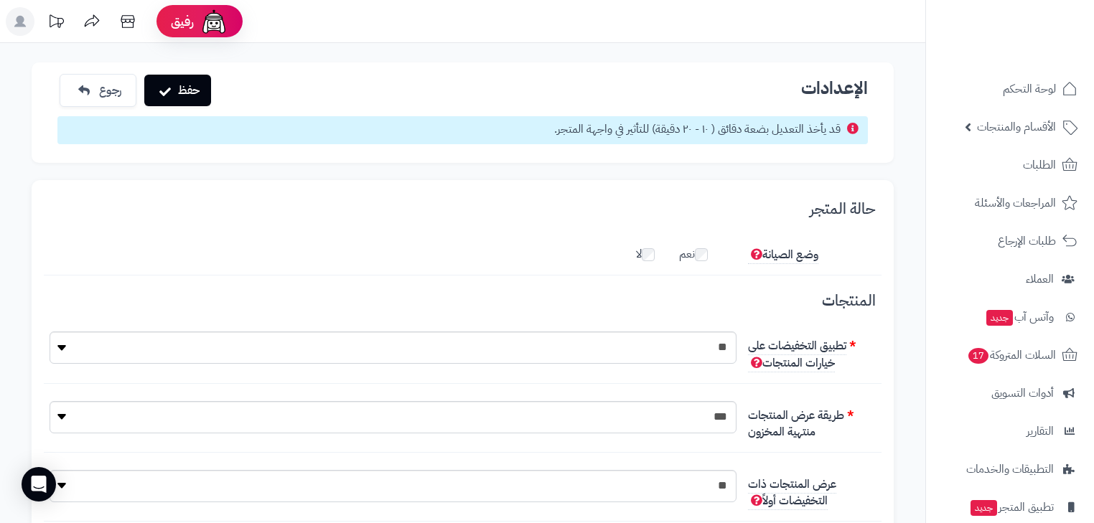
scroll to position [136, 0]
click at [163, 96] on icon "submit" at bounding box center [164, 90] width 11 height 11
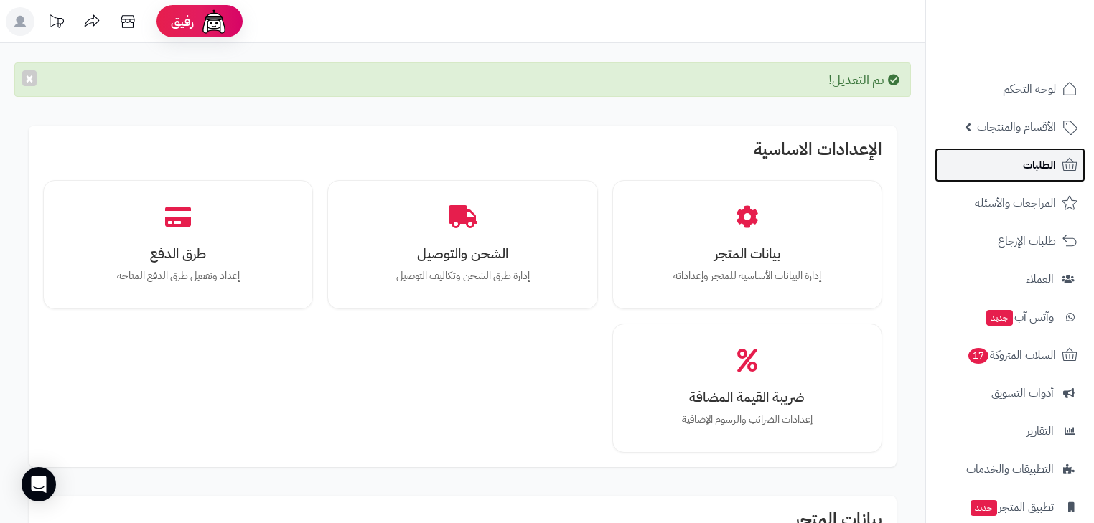
click at [1046, 172] on span "الطلبات" at bounding box center [1039, 165] width 33 height 20
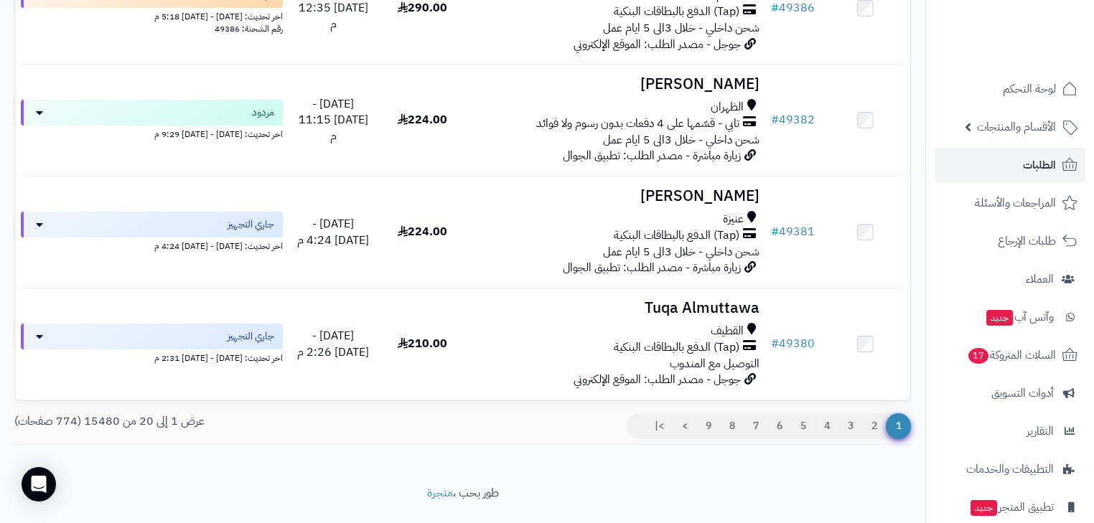
scroll to position [2118, 0]
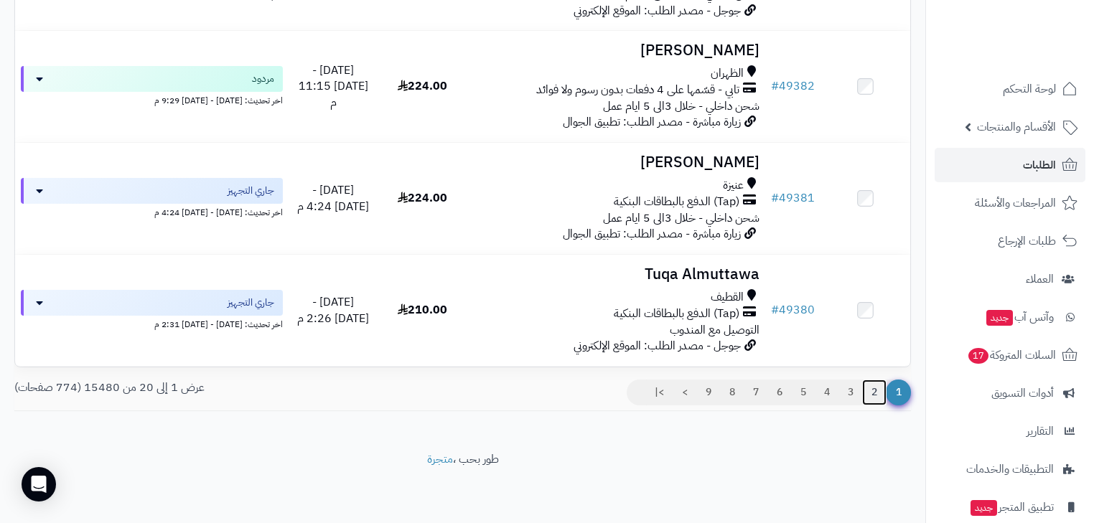
click at [864, 389] on link "2" at bounding box center [874, 393] width 24 height 26
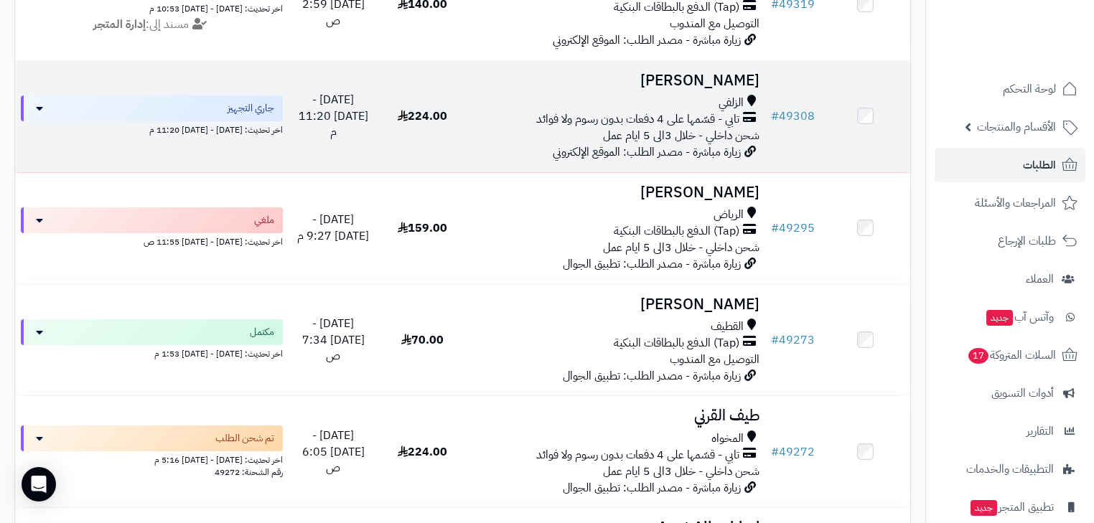
scroll to position [1379, 0]
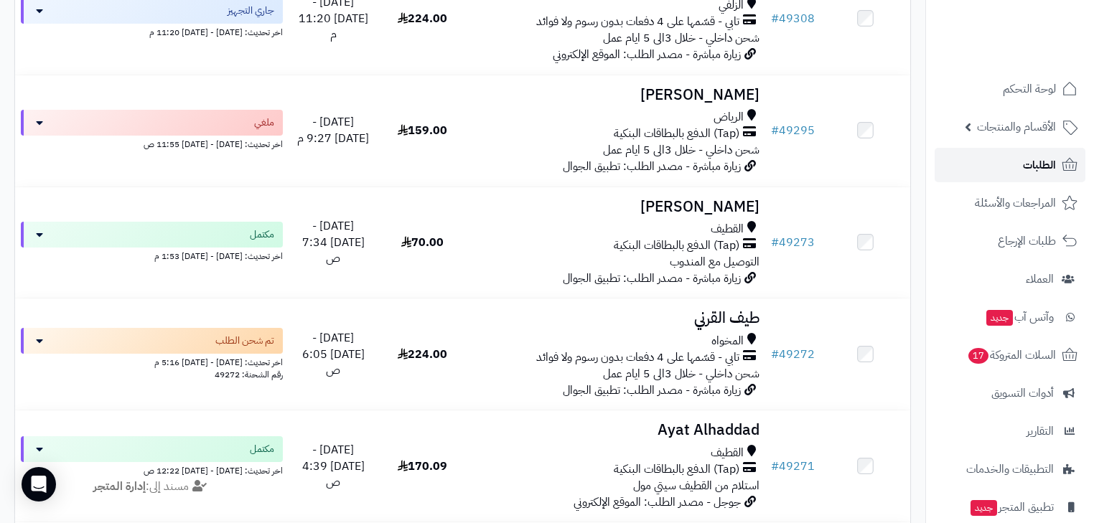
click at [1029, 161] on span "الطلبات" at bounding box center [1039, 165] width 33 height 20
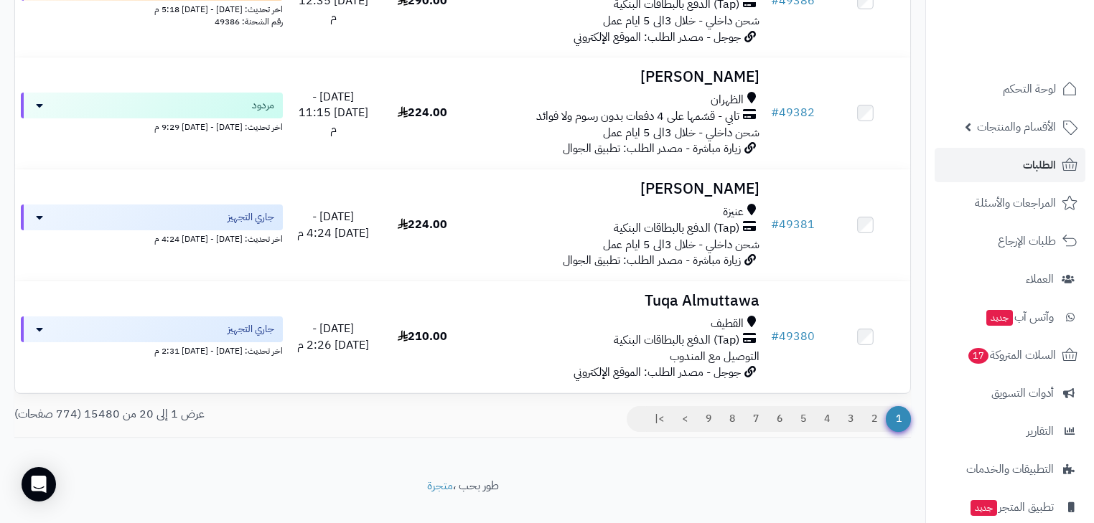
scroll to position [2118, 0]
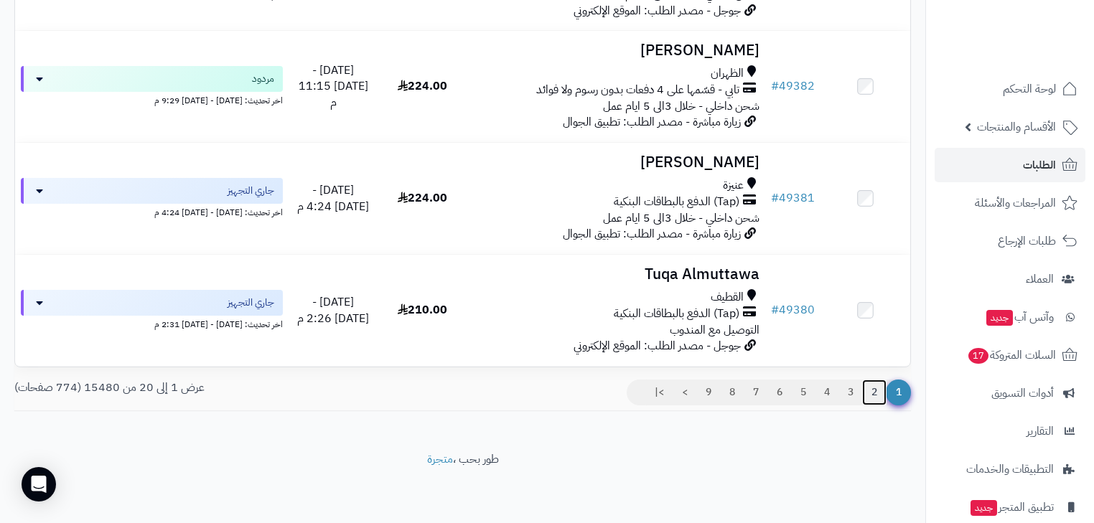
click at [879, 393] on link "2" at bounding box center [874, 393] width 24 height 26
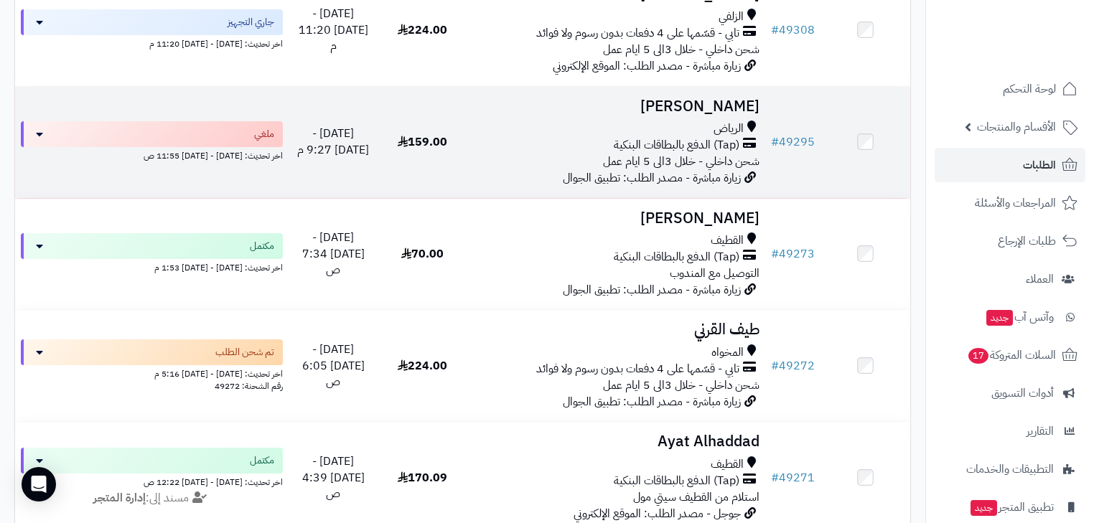
scroll to position [1206, 0]
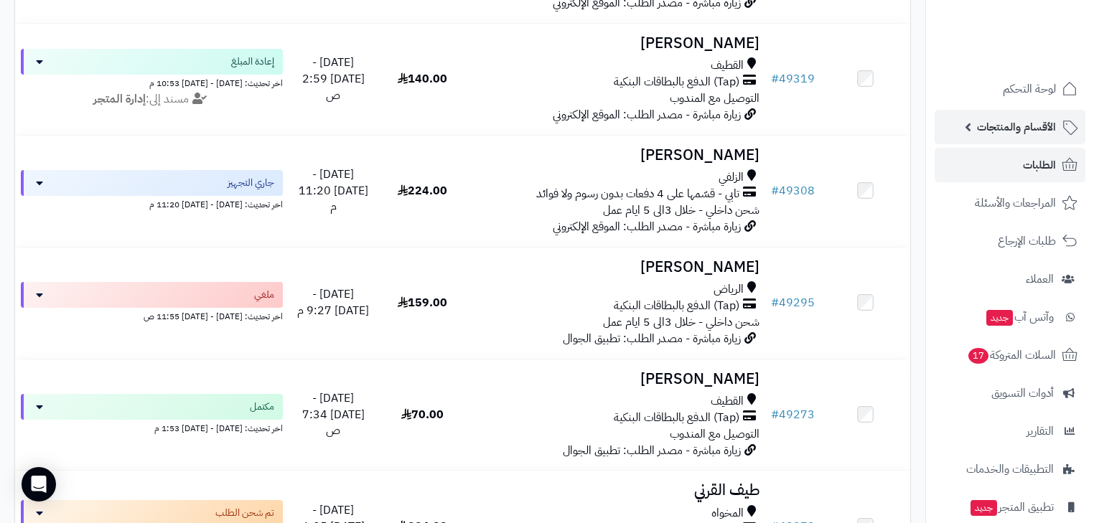
click at [1020, 133] on span "الأقسام والمنتجات" at bounding box center [1016, 127] width 79 height 20
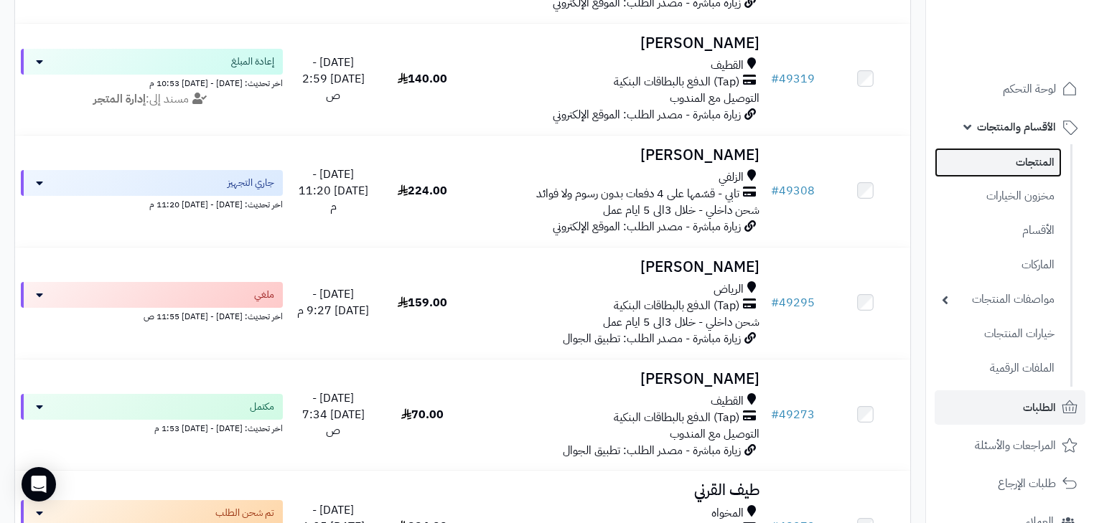
click at [1043, 158] on link "المنتجات" at bounding box center [998, 162] width 127 height 29
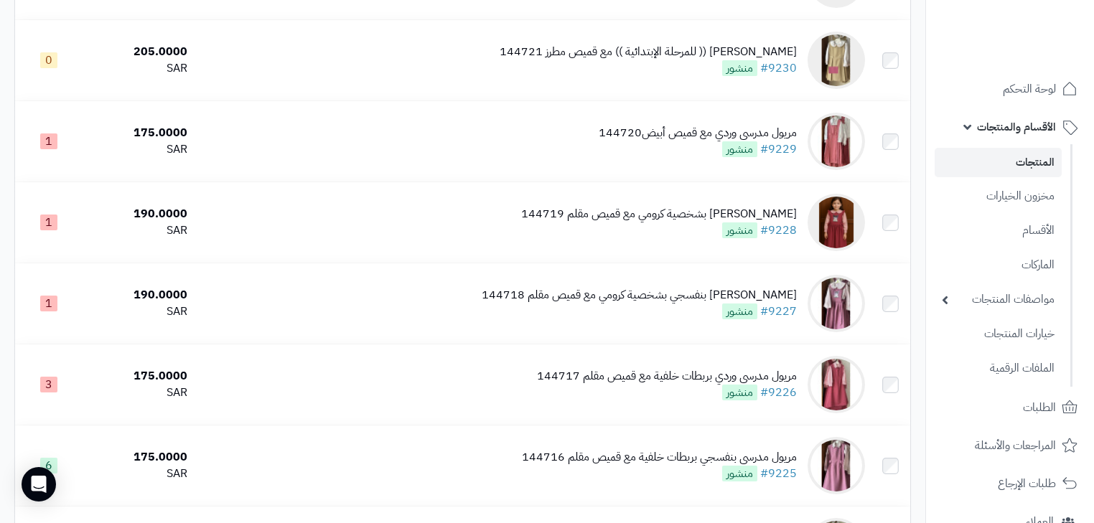
scroll to position [1460, 0]
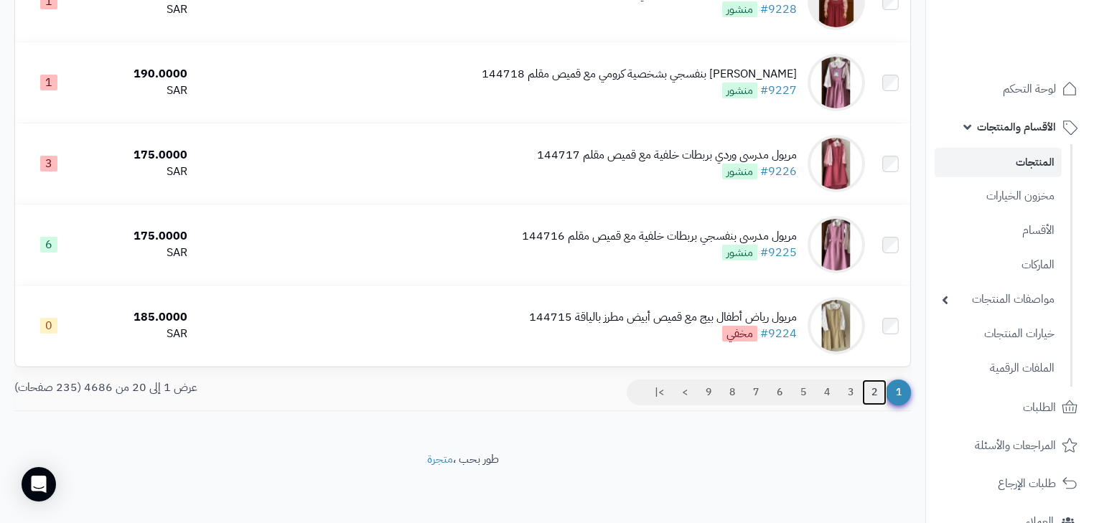
click at [875, 396] on link "2" at bounding box center [874, 393] width 24 height 26
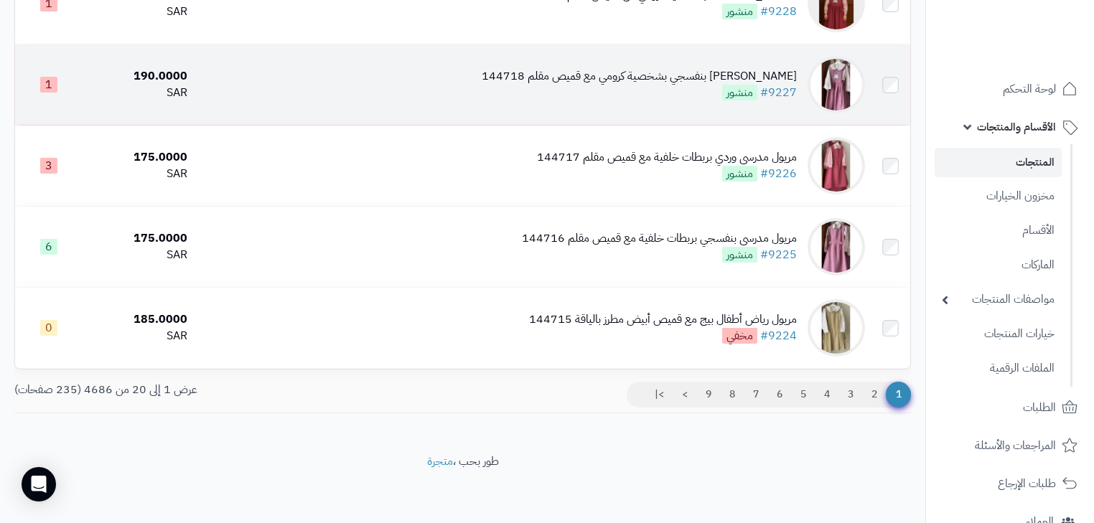
scroll to position [1460, 0]
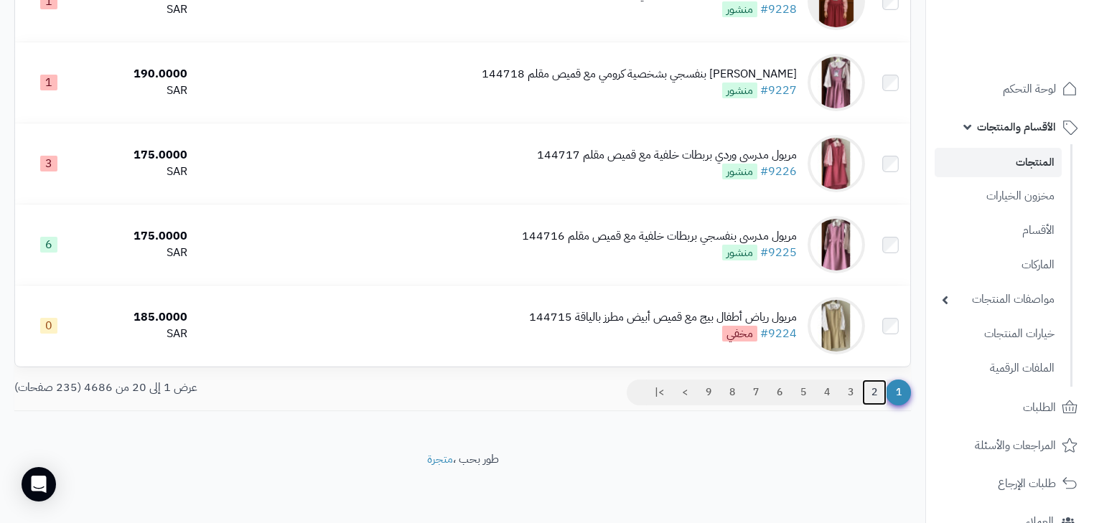
click at [879, 400] on link "2" at bounding box center [874, 393] width 24 height 26
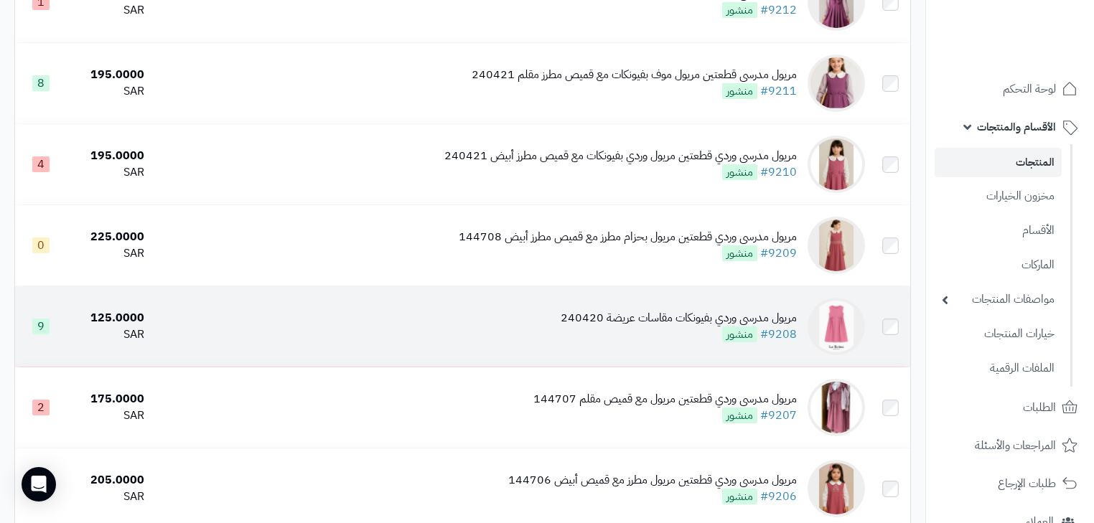
scroll to position [1115, 0]
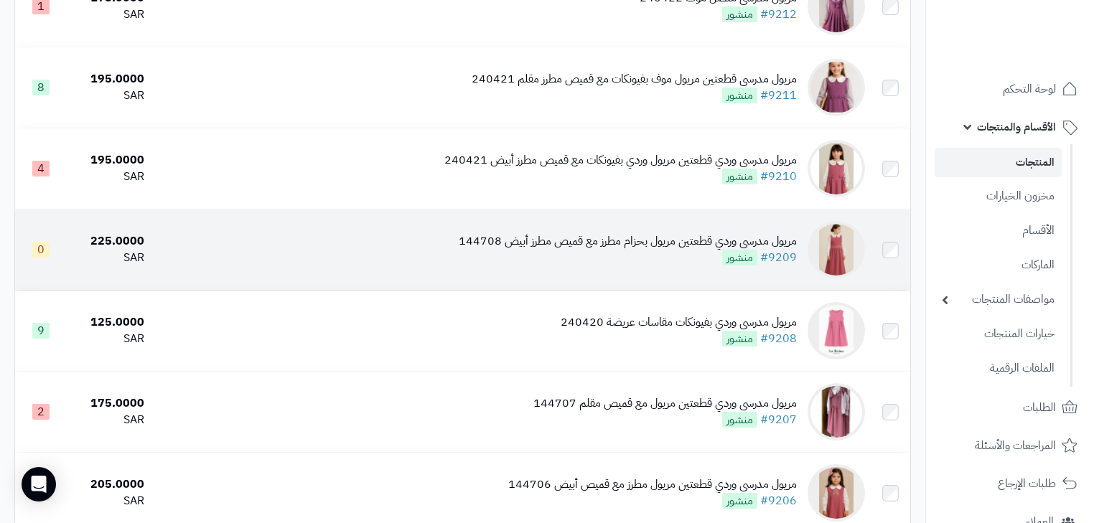
click at [693, 250] on div "مريول مدرسي وردي قطعتين مريول بحزام مطرز مع قميص مطرز أبيض 144708" at bounding box center [628, 241] width 338 height 17
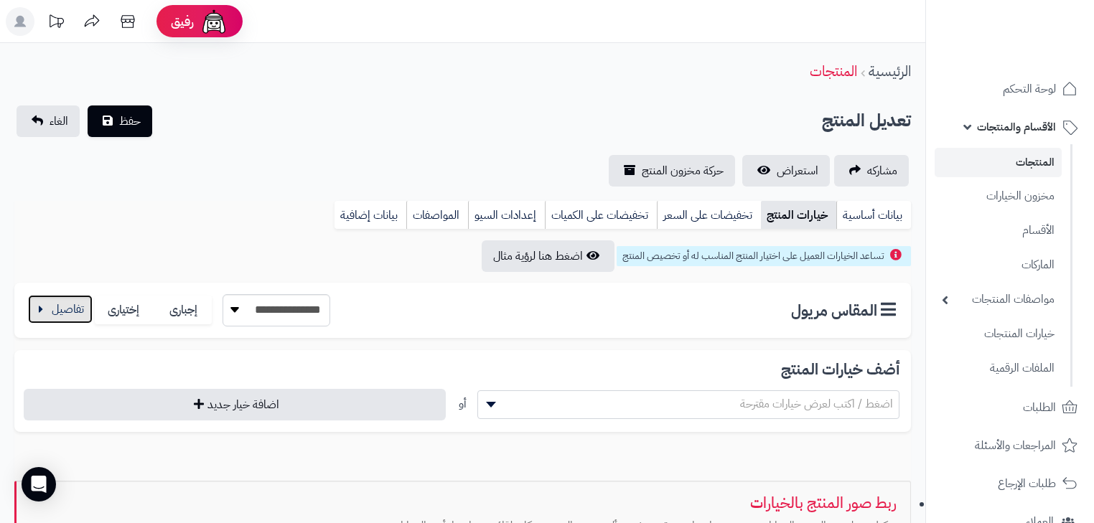
click at [73, 311] on button "button" at bounding box center [60, 309] width 65 height 29
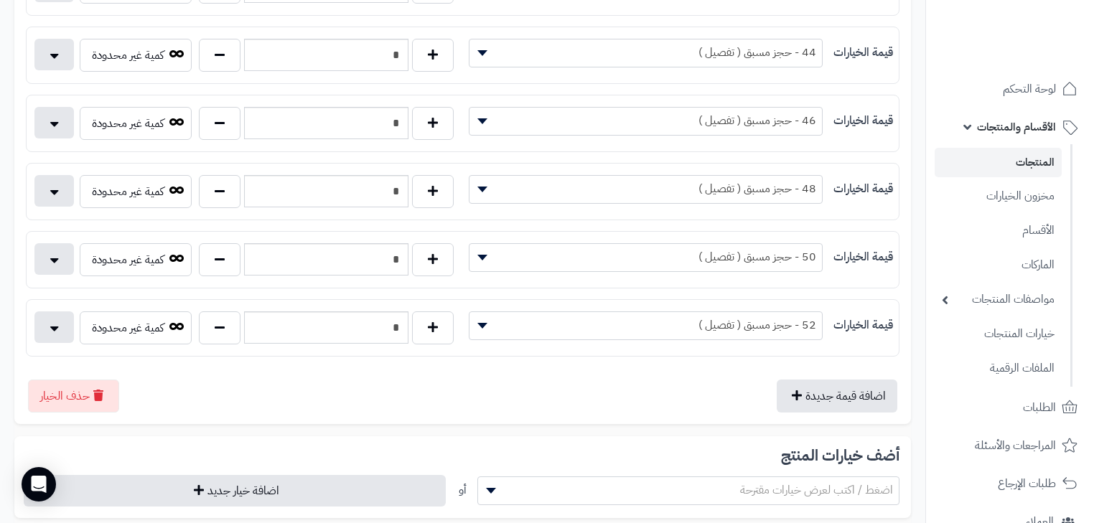
scroll to position [632, 0]
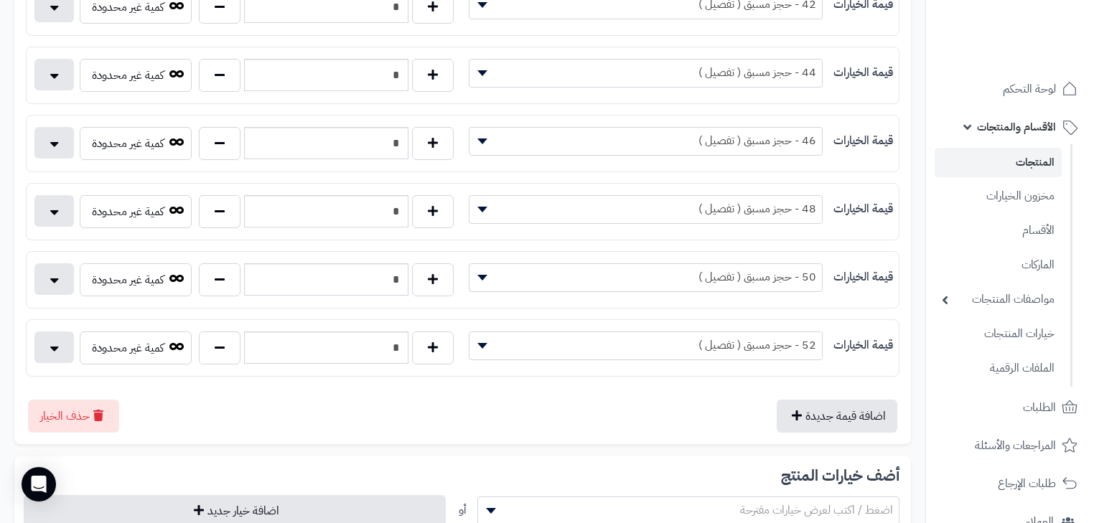
click at [744, 144] on span "46 - حجز مسبق ( تفصيل )" at bounding box center [646, 141] width 353 height 22
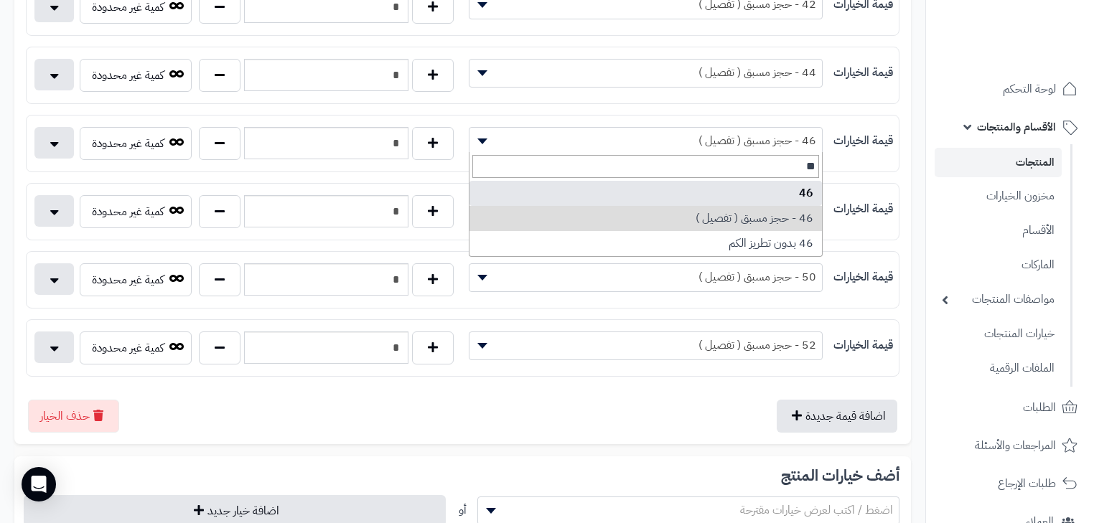
type input "**"
select select "***"
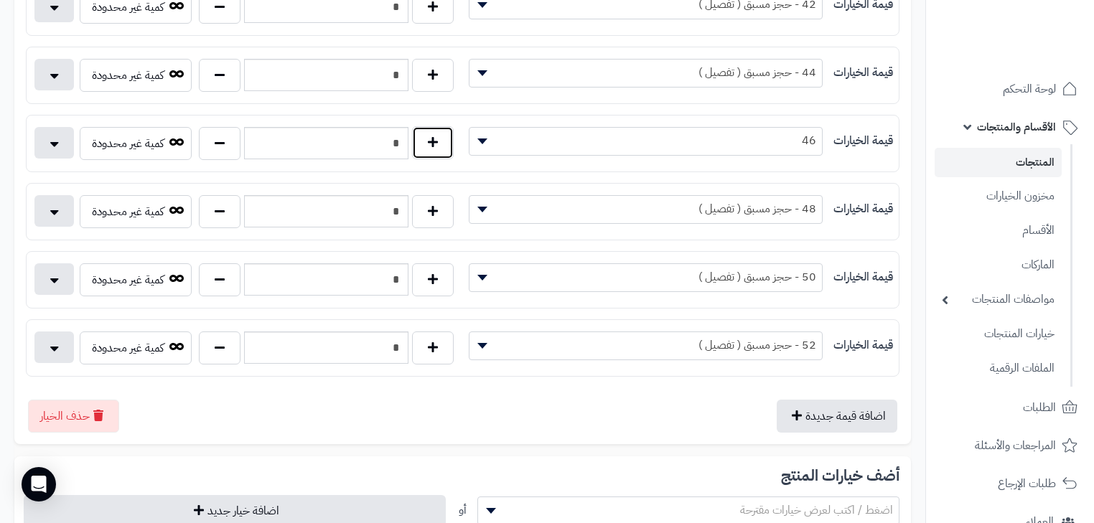
click at [429, 140] on button "button" at bounding box center [433, 142] width 42 height 33
type input "*"
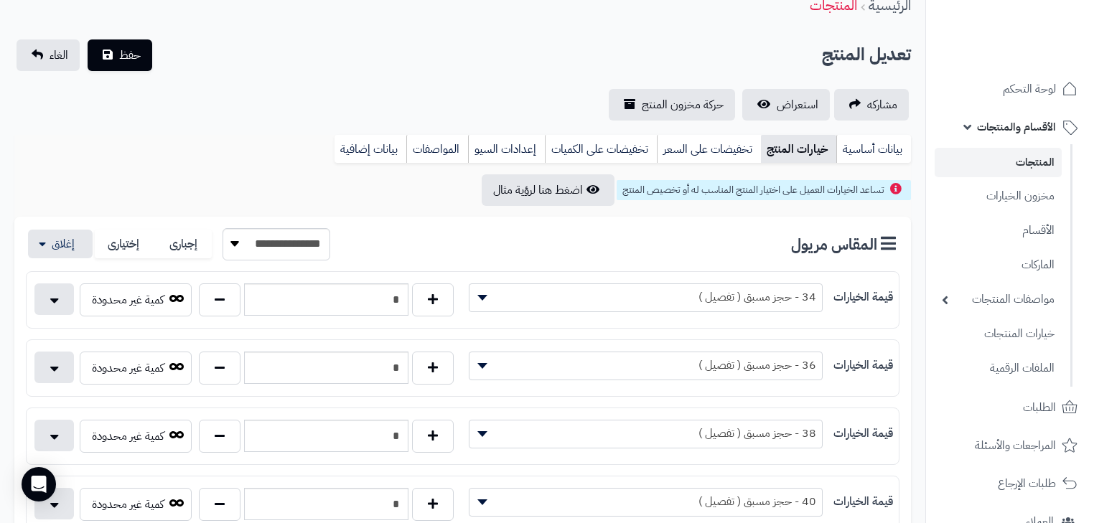
scroll to position [0, 0]
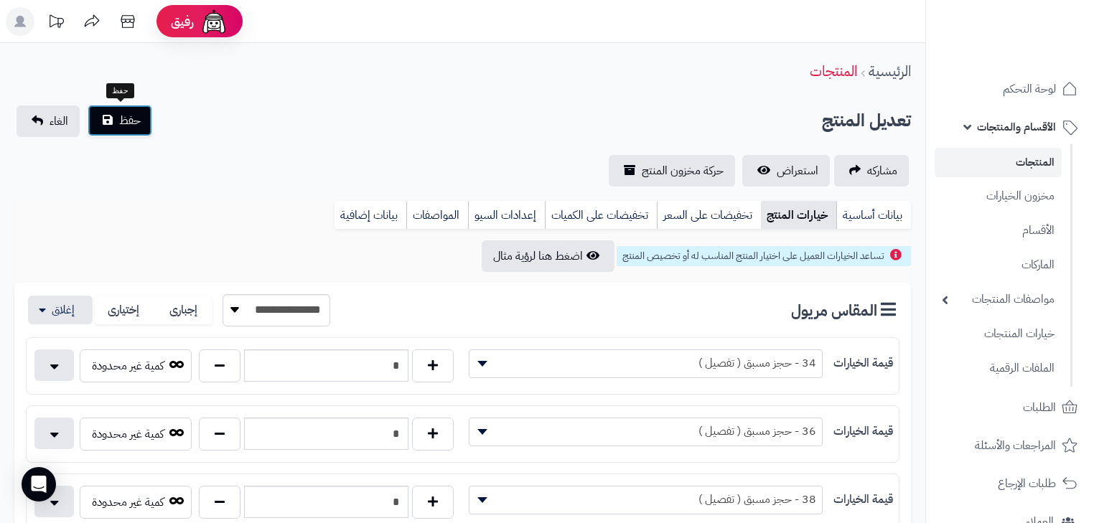
click at [134, 130] on button "حفظ" at bounding box center [120, 121] width 65 height 32
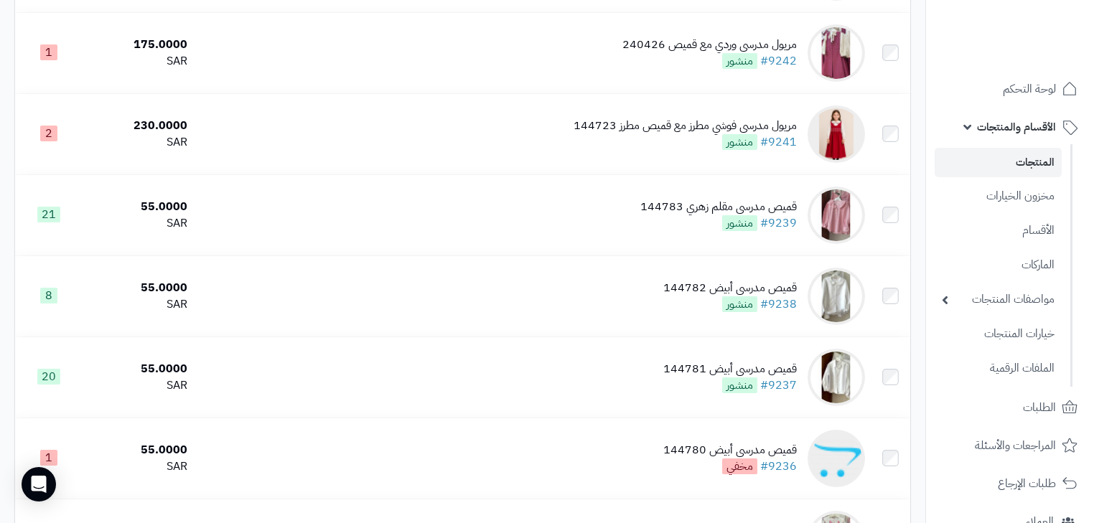
scroll to position [1525, 0]
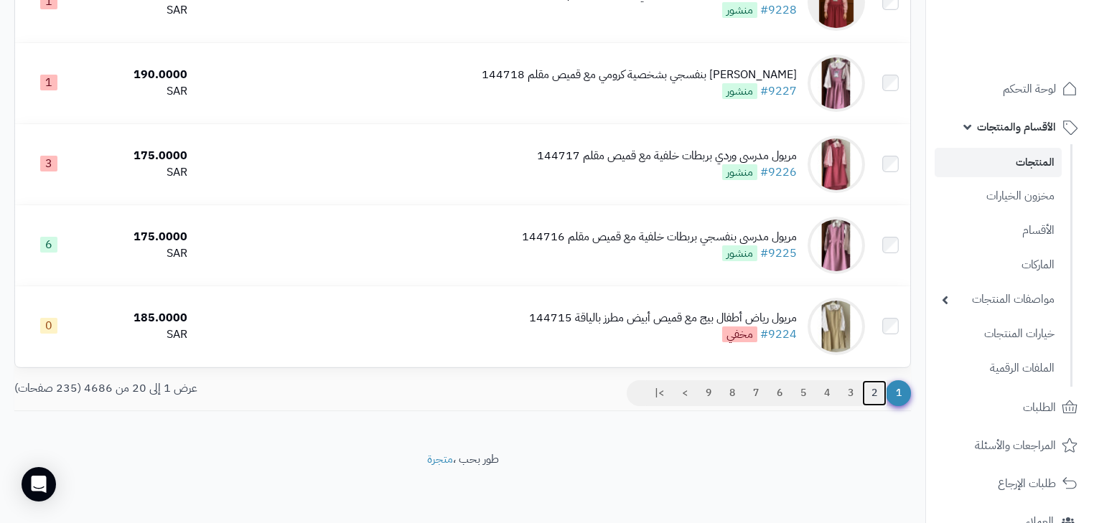
click at [873, 391] on link "2" at bounding box center [874, 394] width 24 height 26
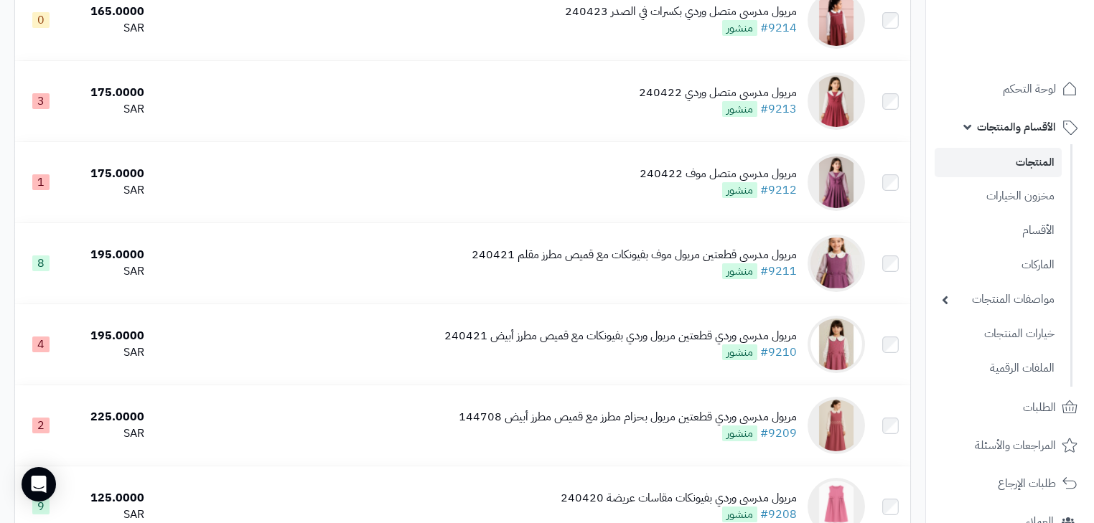
scroll to position [919, 0]
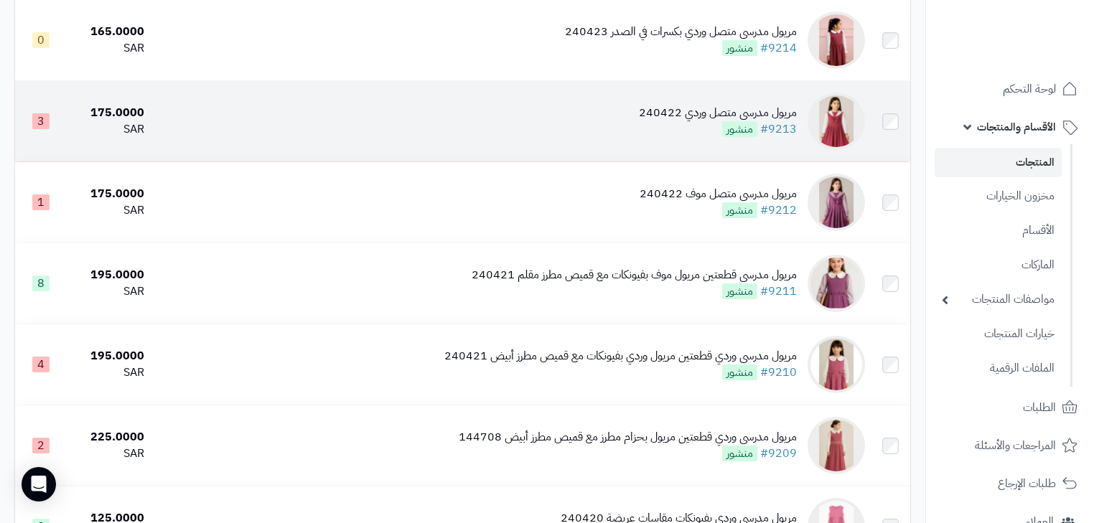
click at [749, 155] on td "مريول مدرسي متصل وردي 240422 #9213 منشور" at bounding box center [510, 121] width 721 height 80
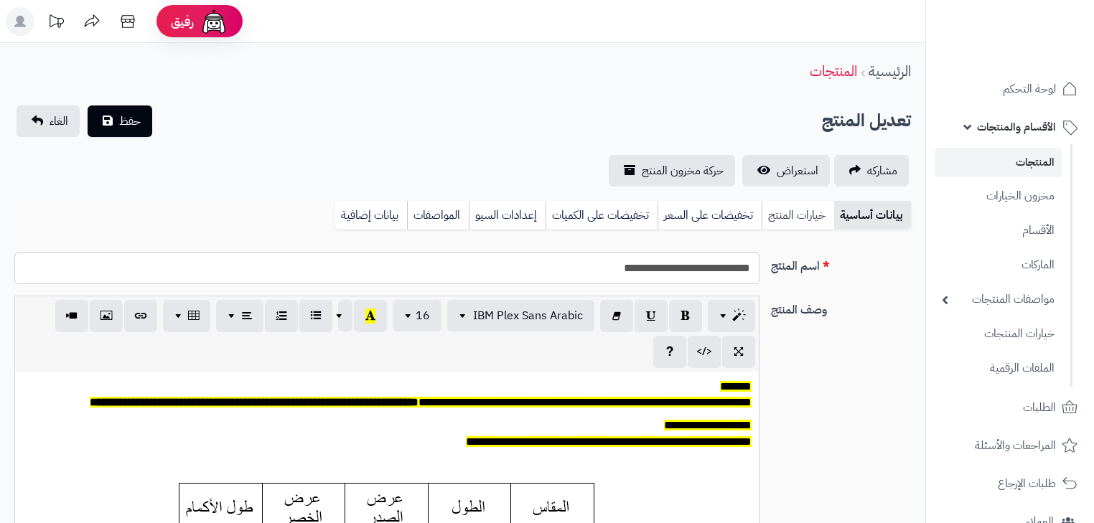
scroll to position [118, 0]
click at [806, 218] on link "خيارات المنتج" at bounding box center [798, 215] width 73 height 29
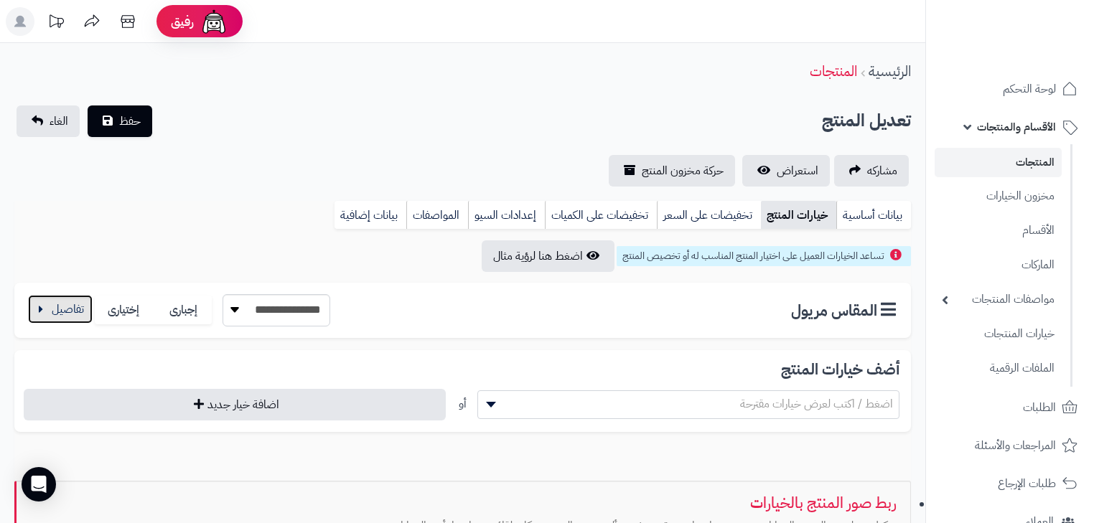
click at [67, 312] on button "button" at bounding box center [60, 309] width 65 height 29
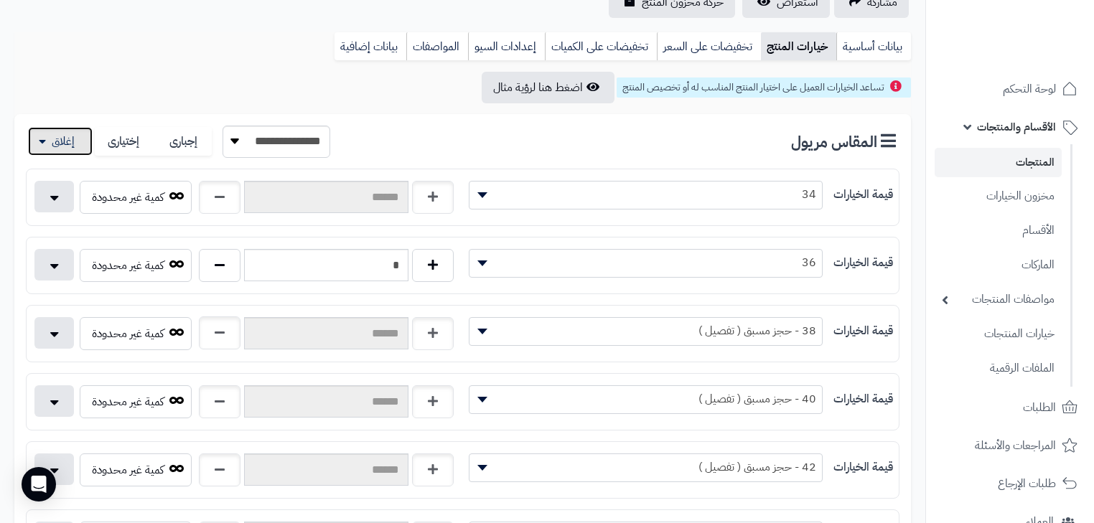
scroll to position [287, 0]
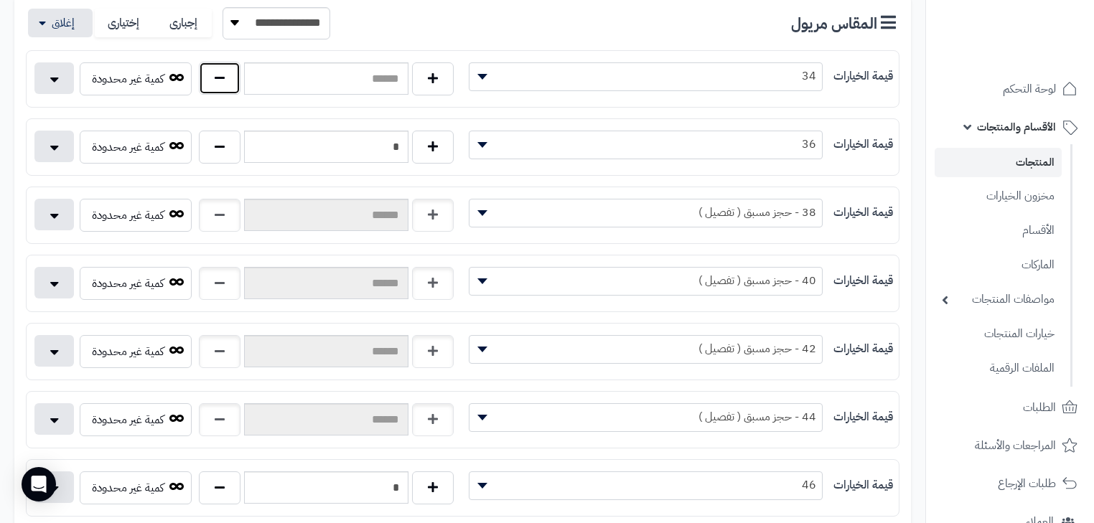
click at [212, 75] on button "button" at bounding box center [220, 78] width 42 height 33
type input "*"
click at [213, 210] on button "button" at bounding box center [220, 214] width 42 height 33
type input "*"
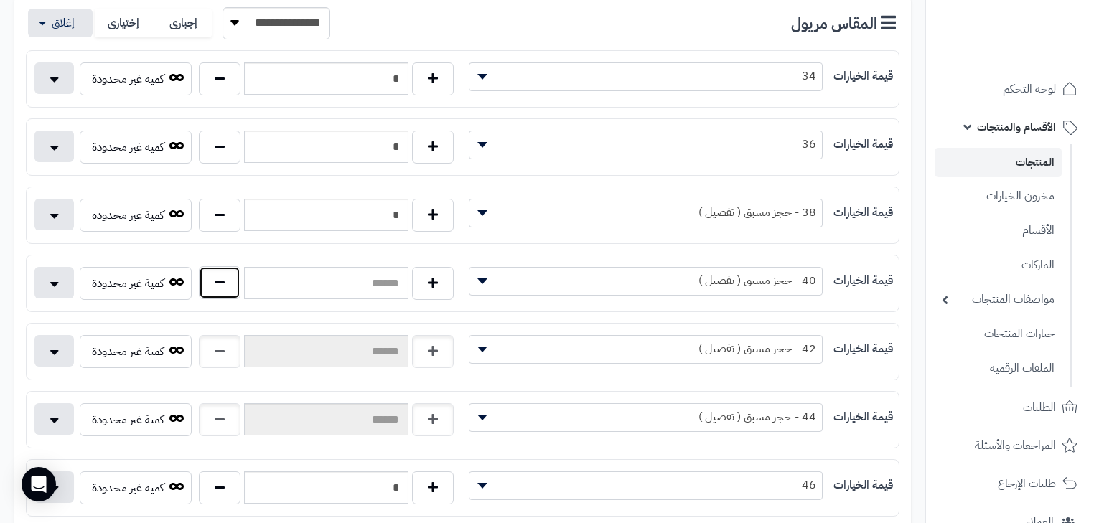
click at [231, 289] on button "button" at bounding box center [220, 282] width 42 height 33
type input "*"
click at [194, 368] on div "كمية غير محدودة" at bounding box center [245, 354] width 437 height 39
click at [201, 344] on button "button" at bounding box center [220, 351] width 42 height 33
type input "*"
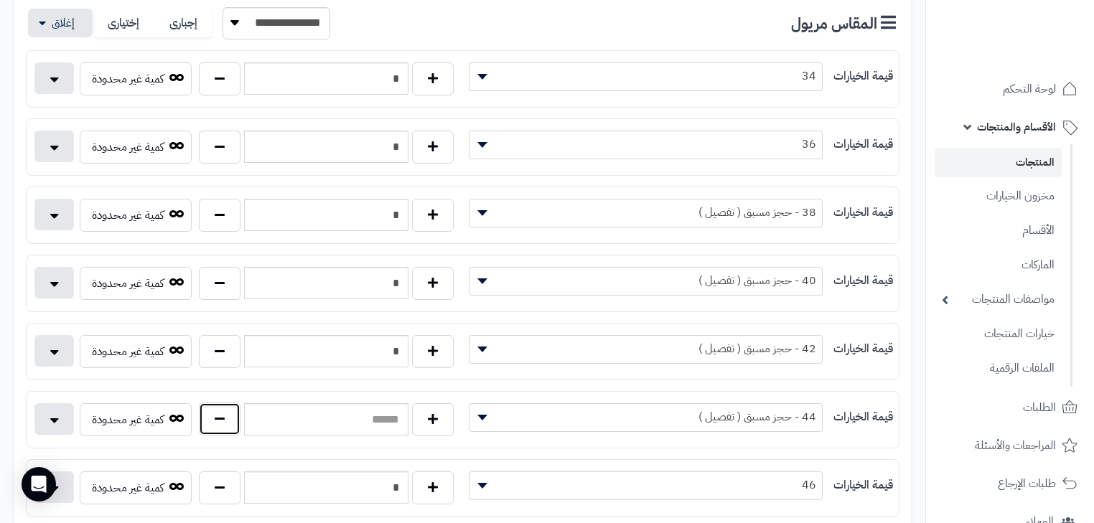
click at [227, 409] on button "button" at bounding box center [220, 419] width 42 height 33
type input "*"
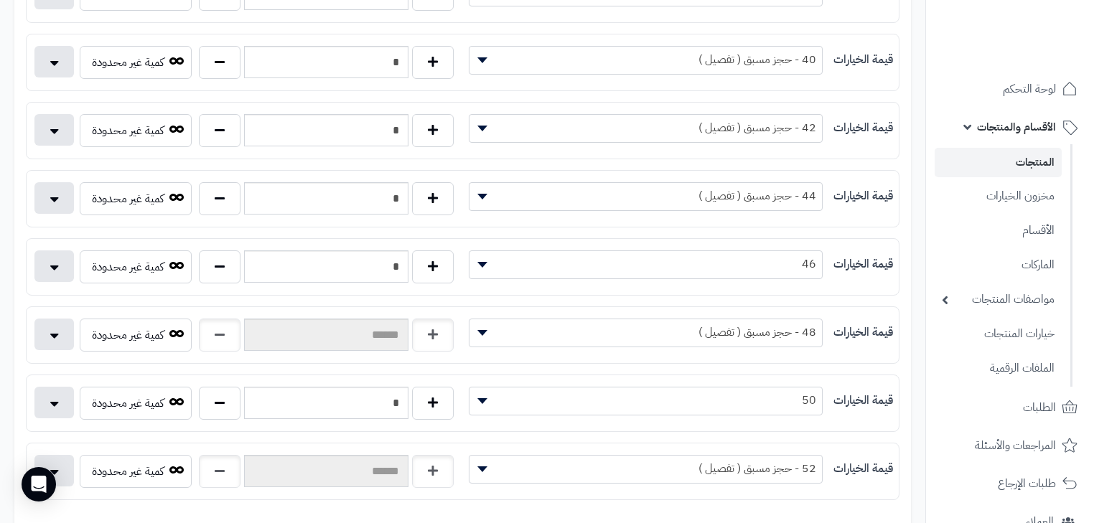
scroll to position [517, 0]
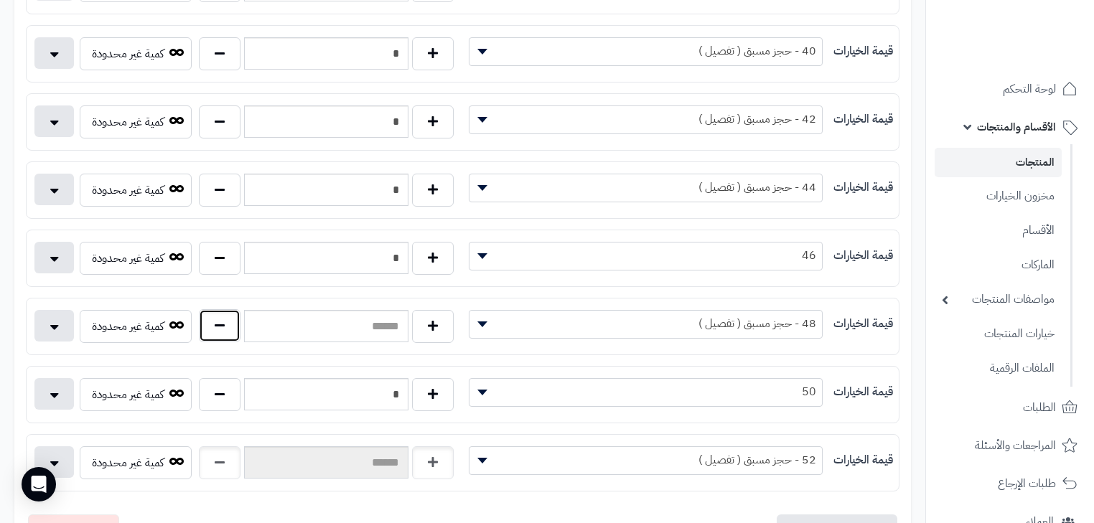
click at [204, 320] on button "button" at bounding box center [220, 325] width 42 height 33
type input "*"
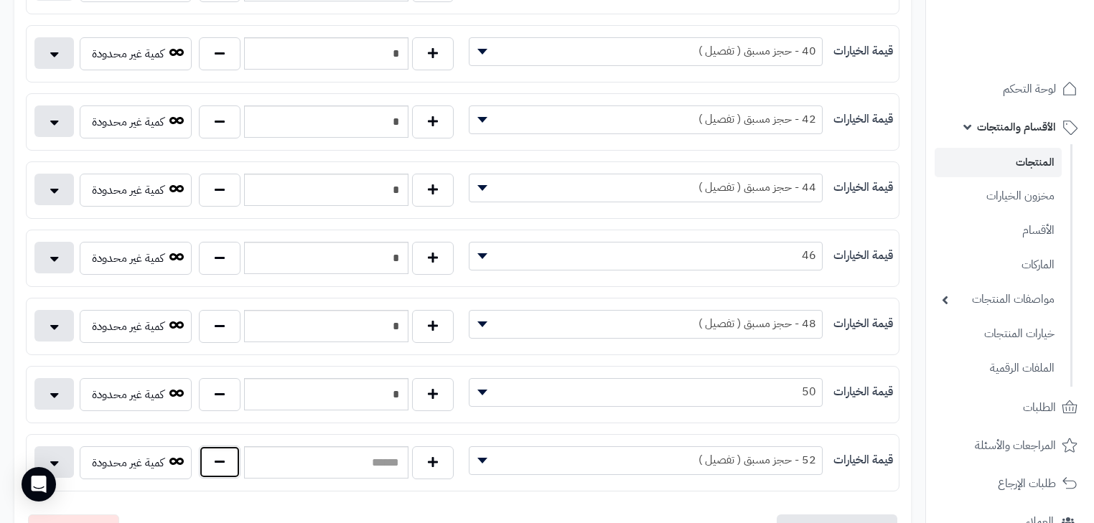
click at [216, 454] on button "button" at bounding box center [220, 462] width 42 height 33
type input "*"
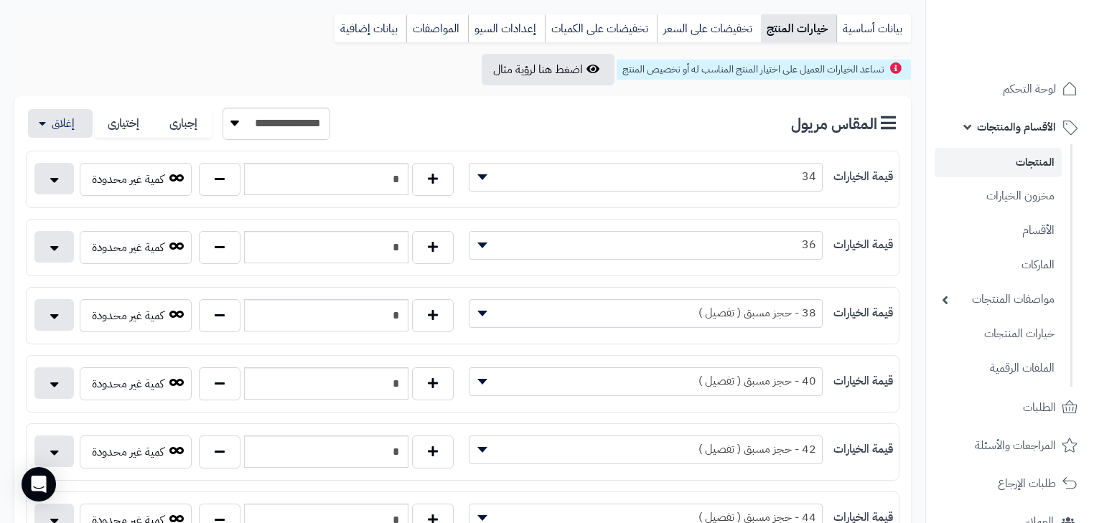
scroll to position [0, 0]
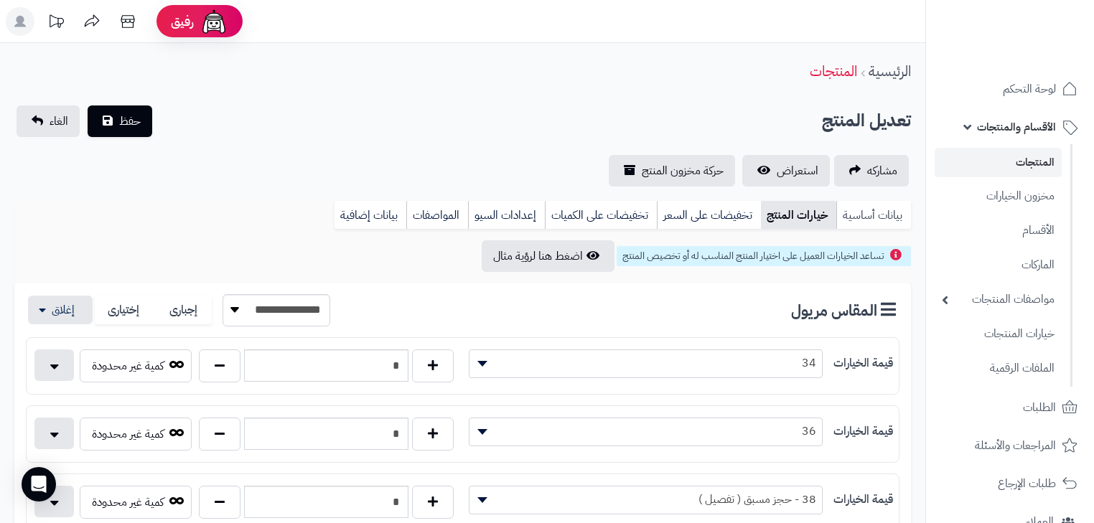
drag, startPoint x: 900, startPoint y: 210, endPoint x: 878, endPoint y: 221, distance: 24.7
click at [900, 211] on link "بيانات أساسية" at bounding box center [874, 215] width 75 height 29
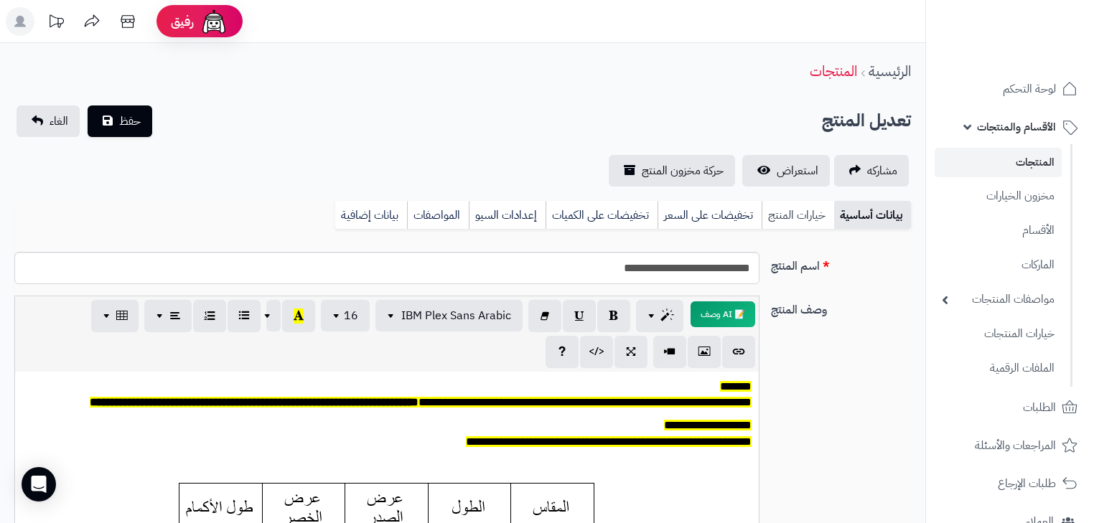
click at [786, 206] on link "خيارات المنتج" at bounding box center [798, 215] width 73 height 29
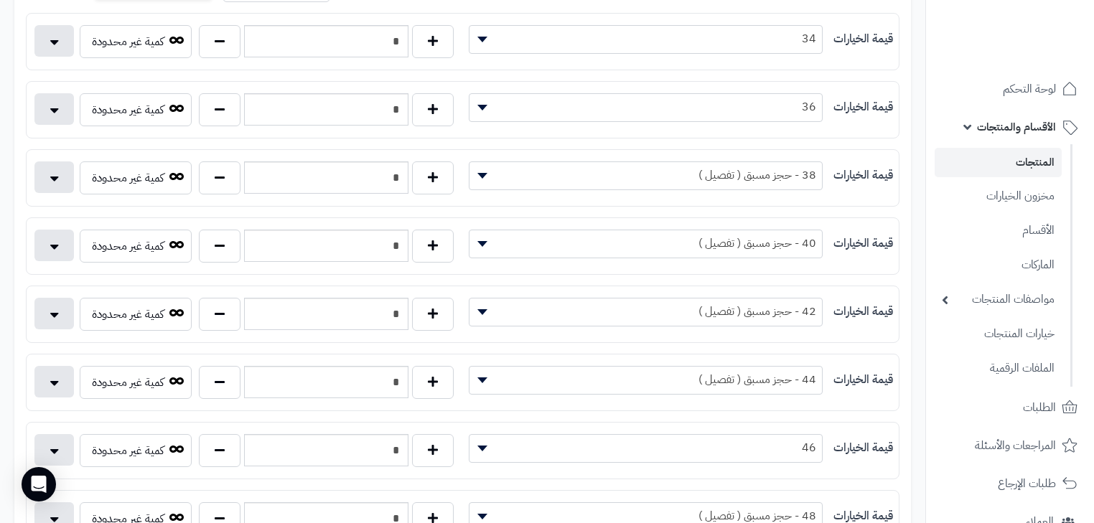
scroll to position [345, 0]
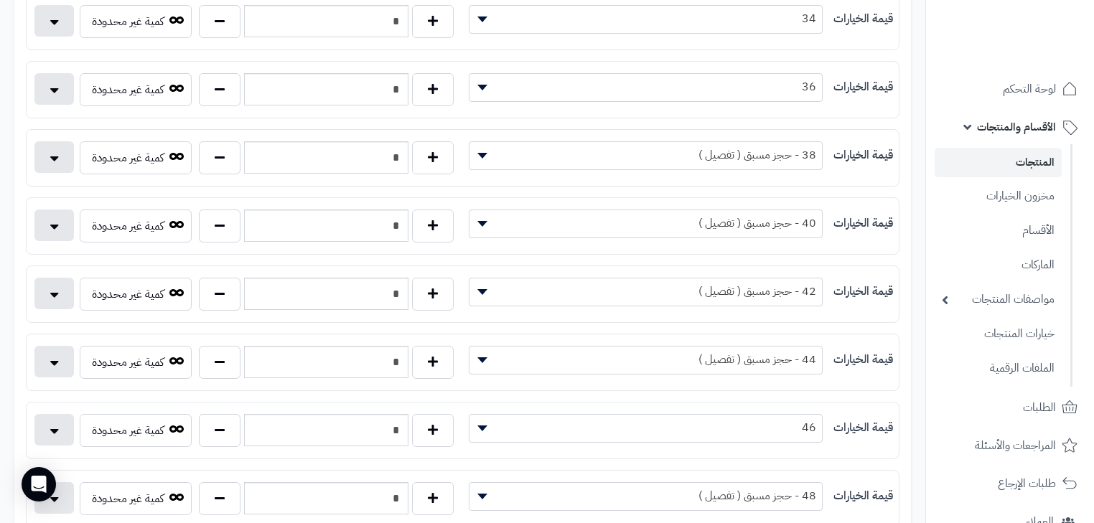
click at [701, 147] on span "38 - حجز مسبق ( تفصيل )" at bounding box center [646, 155] width 353 height 22
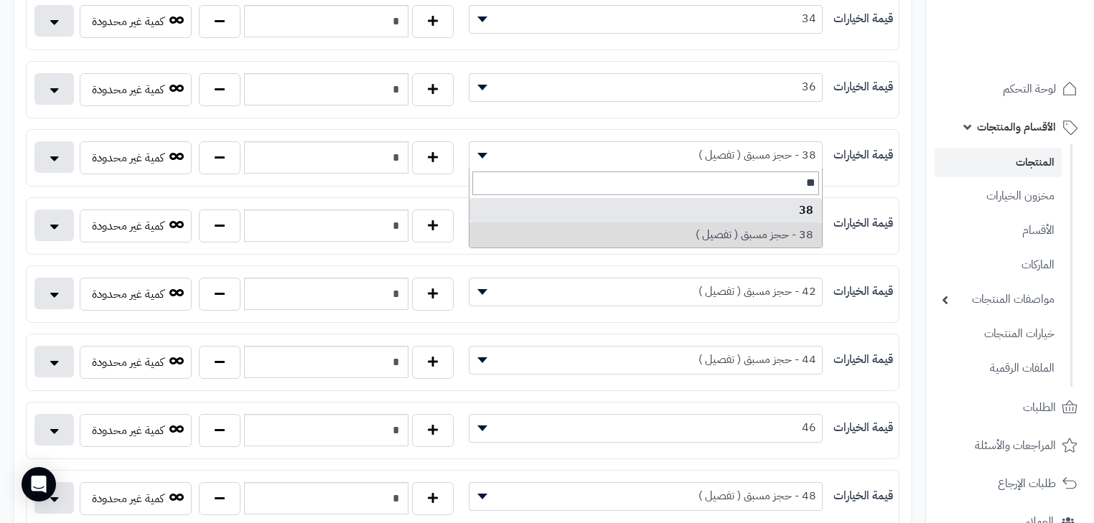
type input "**"
select select "***"
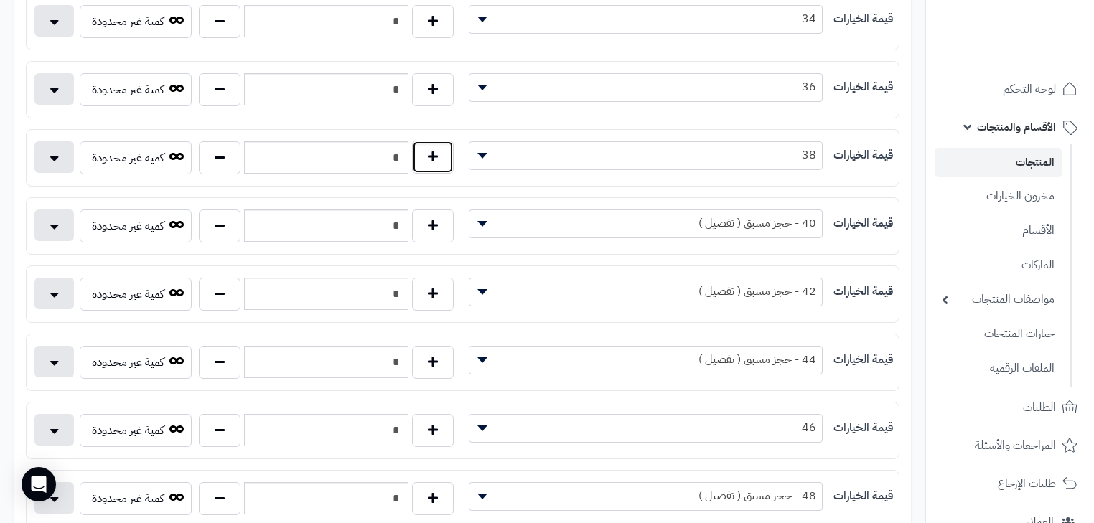
click at [431, 153] on button "button" at bounding box center [433, 157] width 42 height 33
type input "*"
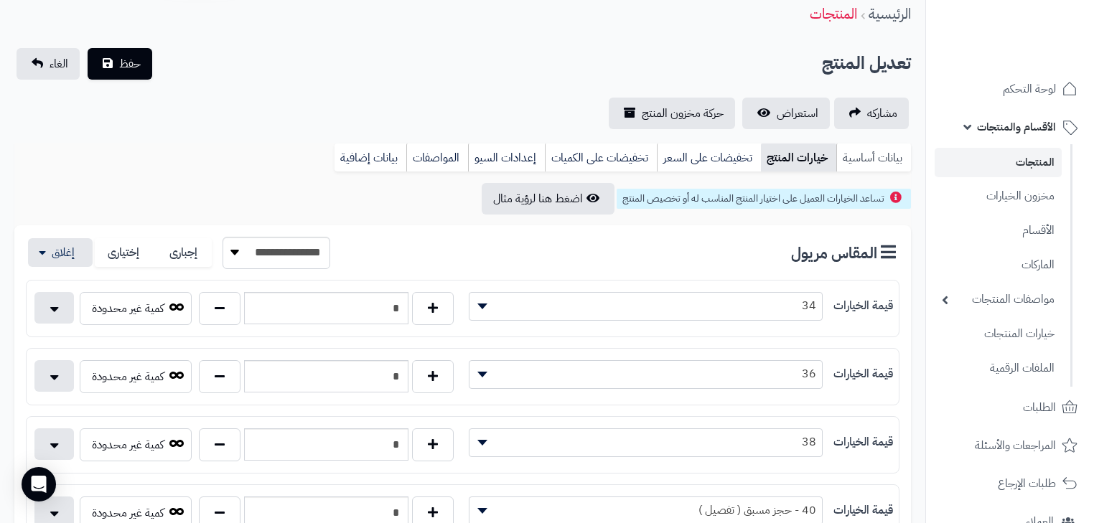
drag, startPoint x: 865, startPoint y: 152, endPoint x: 856, endPoint y: 155, distance: 9.8
click at [865, 152] on link "بيانات أساسية" at bounding box center [874, 158] width 75 height 29
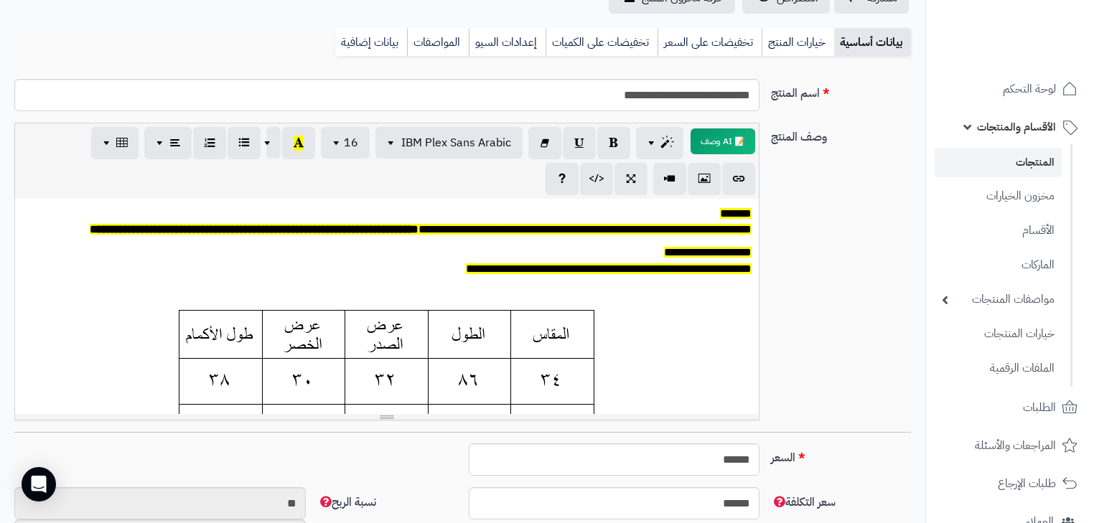
scroll to position [172, 0]
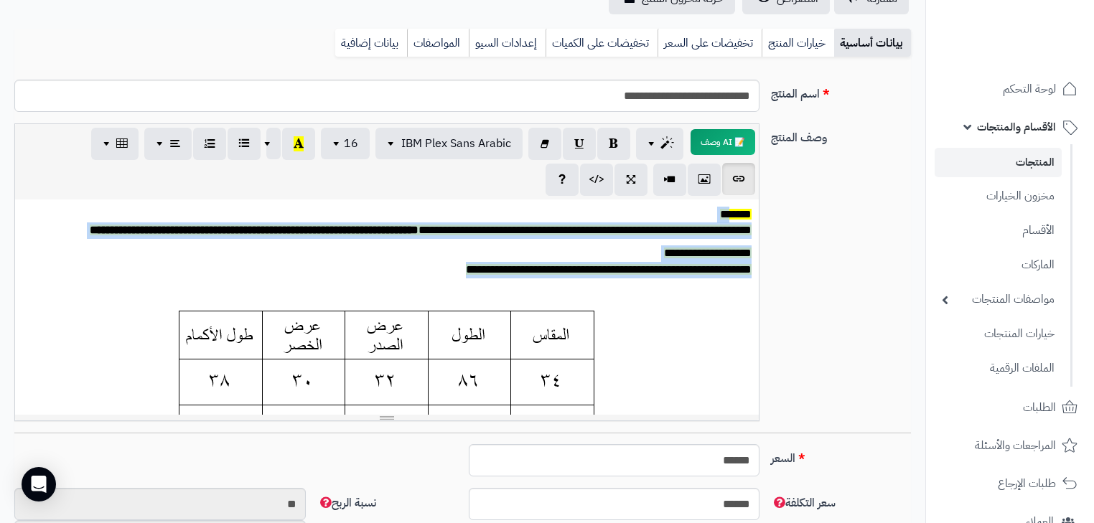
drag, startPoint x: 442, startPoint y: 289, endPoint x: 732, endPoint y: 183, distance: 308.0
click at [732, 183] on div "**********" at bounding box center [386, 273] width 745 height 298
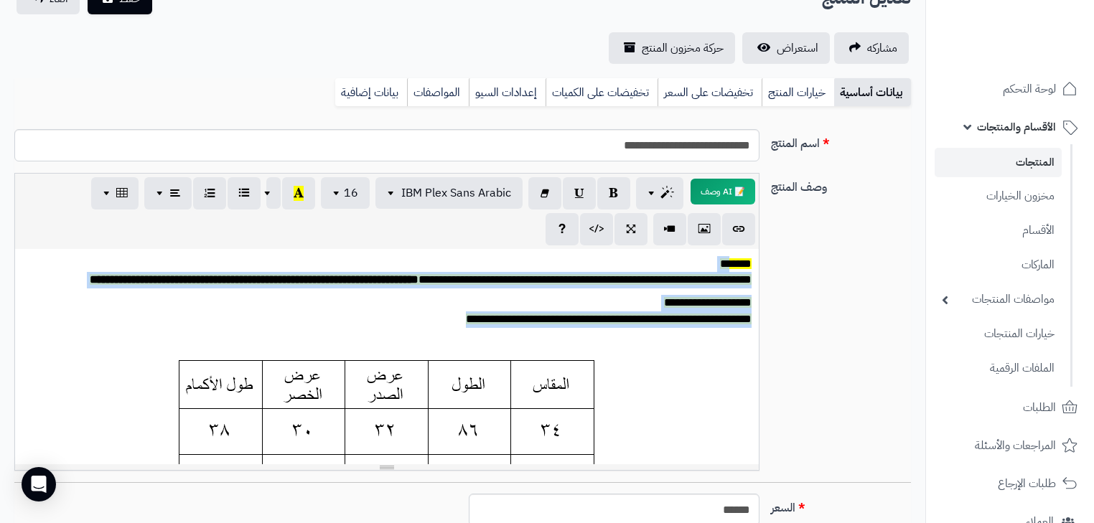
scroll to position [0, 0]
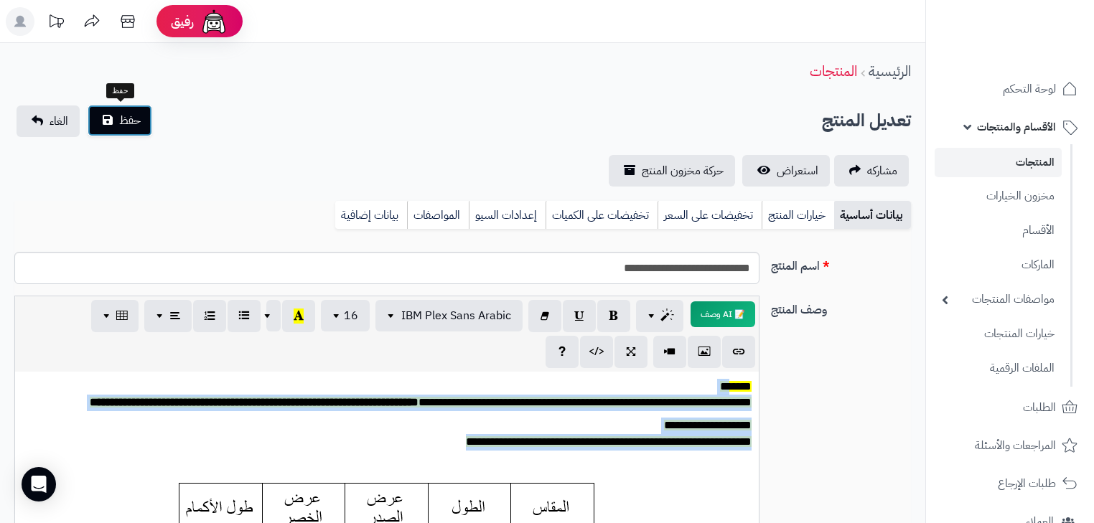
click at [146, 121] on button "حفظ" at bounding box center [120, 121] width 65 height 32
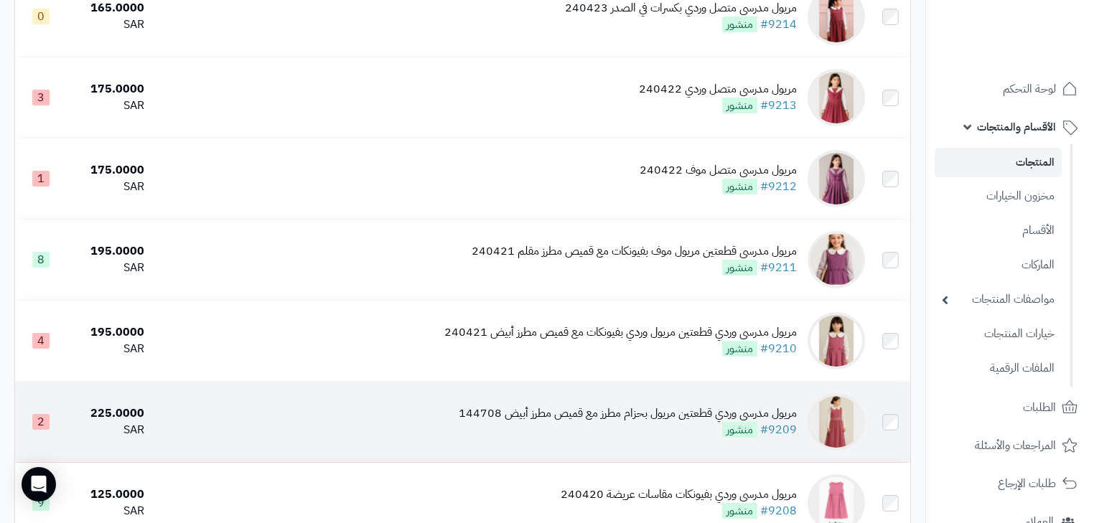
scroll to position [885, 0]
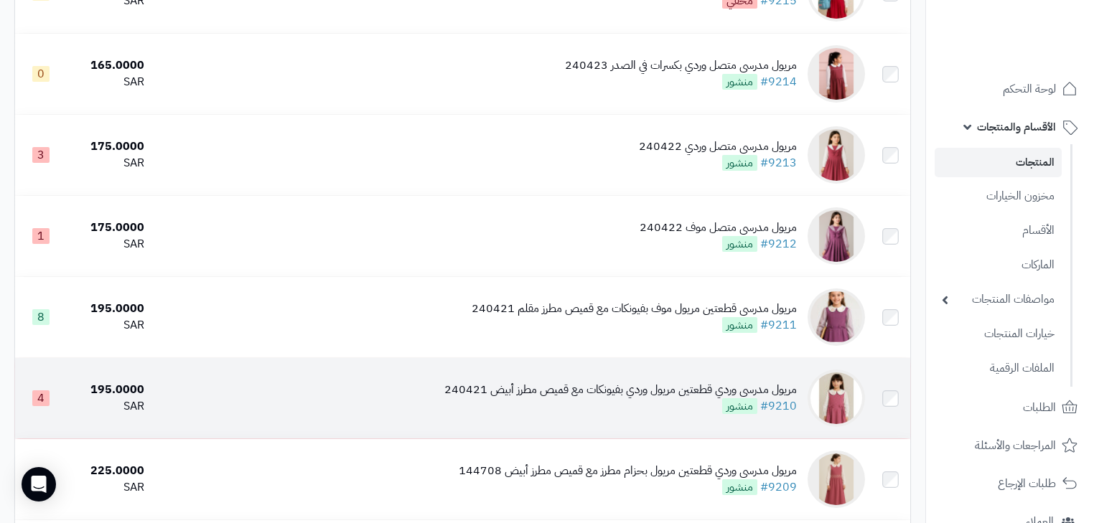
click at [641, 399] on div "مريول مدرسي وردي قطعتين مريول وردي بفيونكات مع قميص مطرز أبيض 240421" at bounding box center [620, 390] width 353 height 17
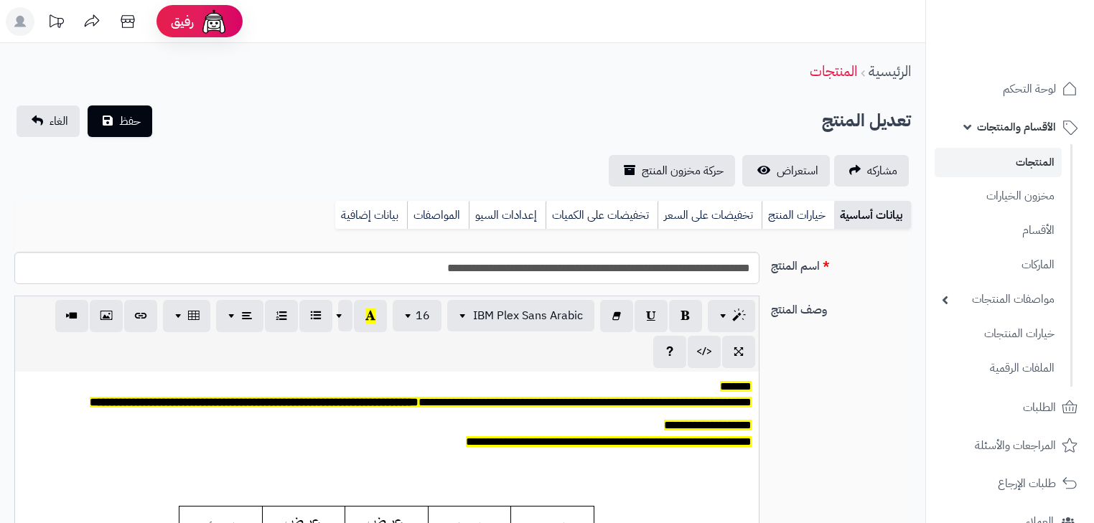
scroll to position [118, 0]
click at [832, 218] on link "خيارات المنتج" at bounding box center [798, 215] width 73 height 29
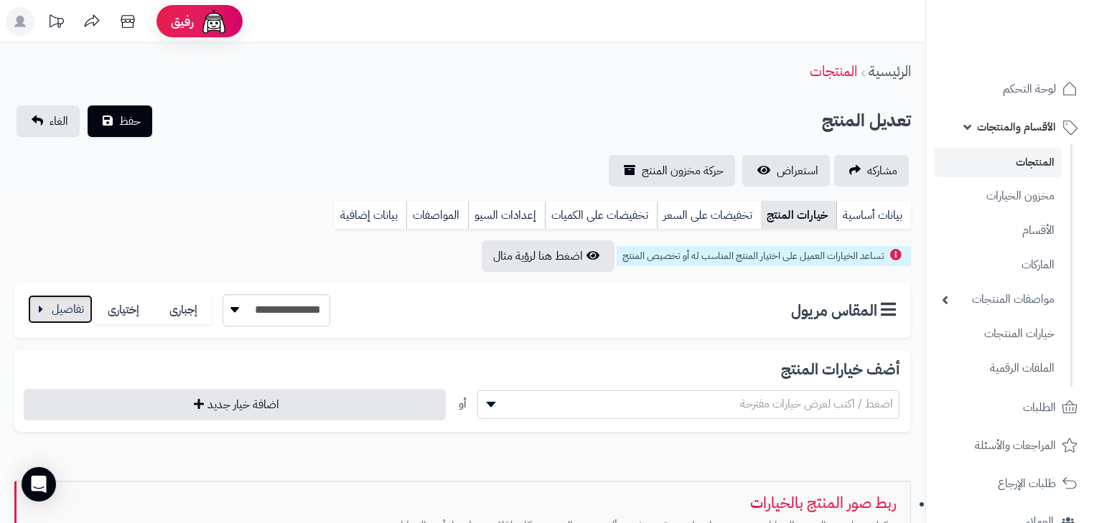
click at [70, 321] on button "button" at bounding box center [60, 309] width 65 height 29
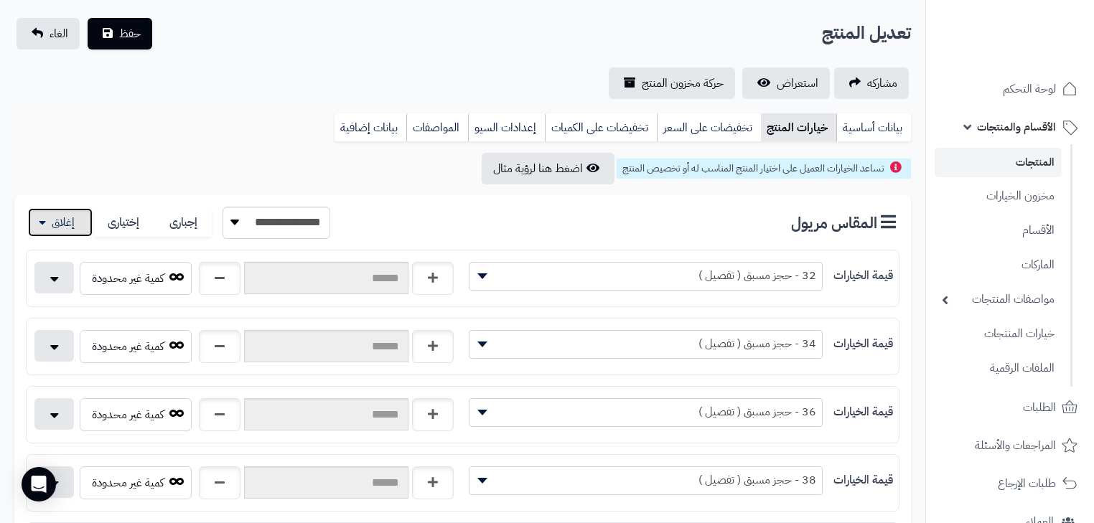
scroll to position [287, 0]
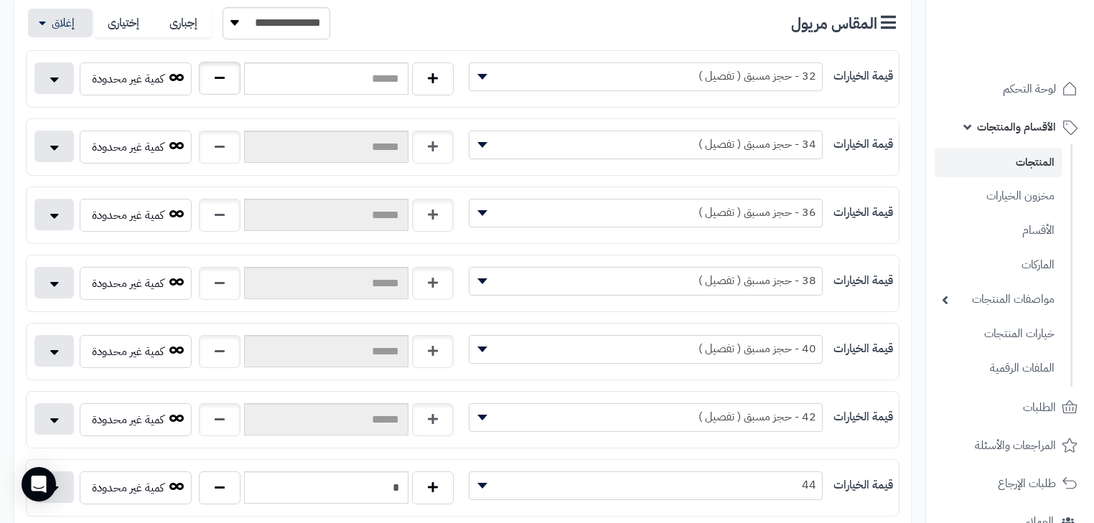
click at [197, 77] on div "كمية غير محدودة" at bounding box center [245, 81] width 437 height 39
click at [203, 78] on button "button" at bounding box center [220, 78] width 42 height 33
type input "*"
click at [233, 139] on button "button" at bounding box center [220, 146] width 42 height 33
type input "*"
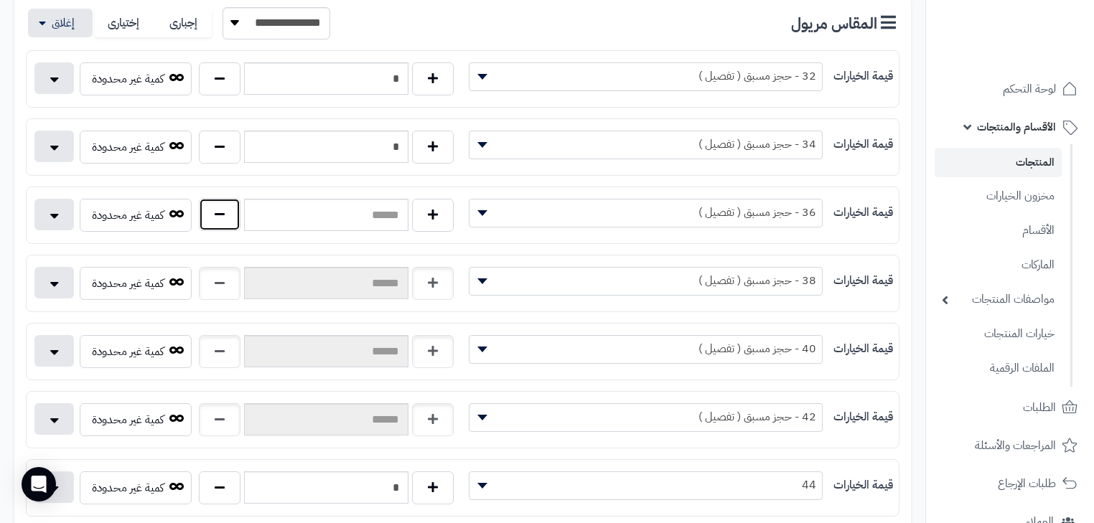
click at [201, 211] on button "button" at bounding box center [220, 214] width 42 height 33
type input "*"
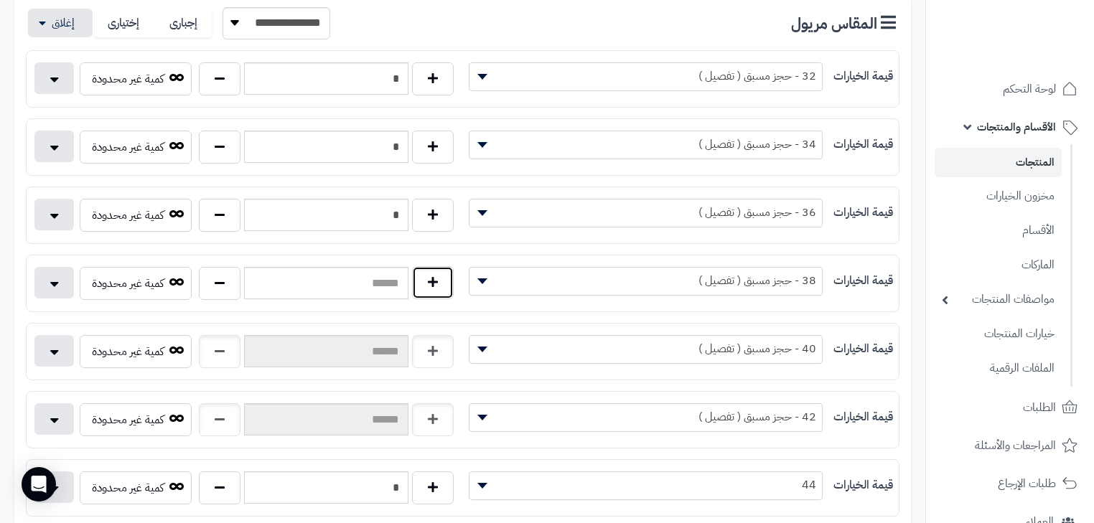
click at [427, 286] on button "button" at bounding box center [433, 282] width 42 height 33
type input "*"
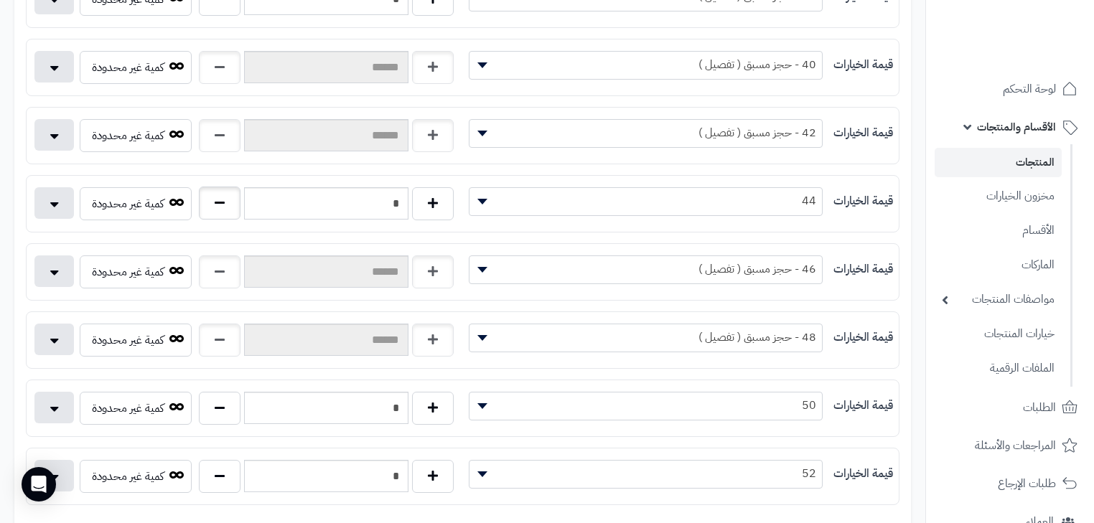
scroll to position [574, 0]
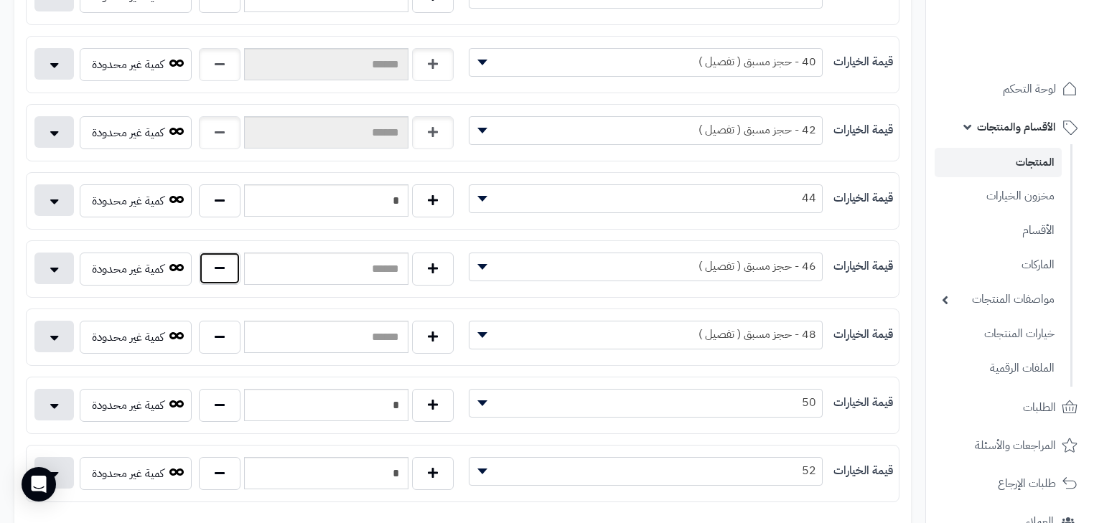
click at [227, 264] on button "button" at bounding box center [220, 268] width 42 height 33
type input "*"
click at [221, 320] on button "button" at bounding box center [220, 336] width 42 height 33
type input "*"
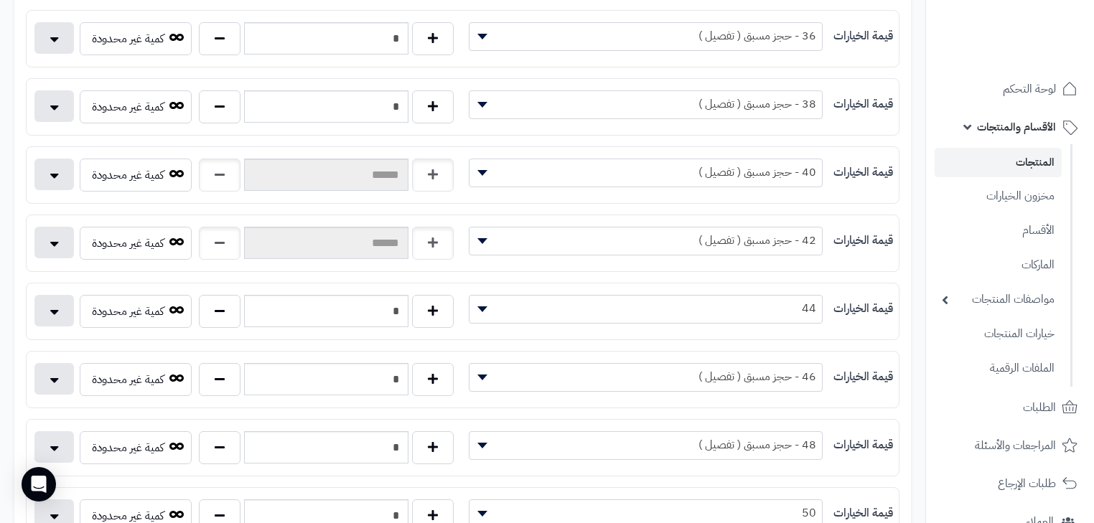
scroll to position [460, 0]
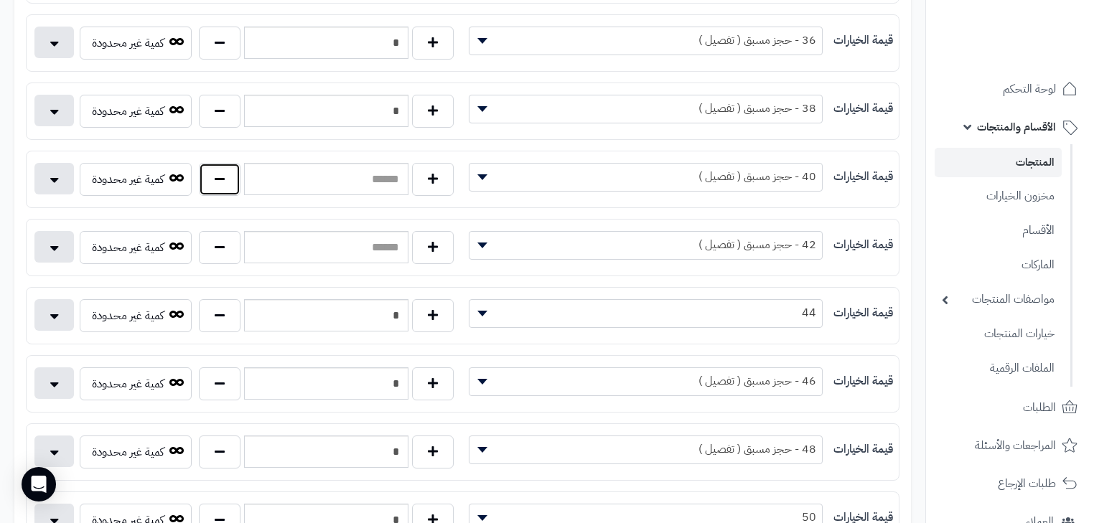
drag, startPoint x: 213, startPoint y: 170, endPoint x: 218, endPoint y: 218, distance: 48.4
click at [213, 172] on button "button" at bounding box center [220, 179] width 42 height 33
type input "*"
click at [217, 235] on button "button" at bounding box center [220, 246] width 42 height 33
type input "*"
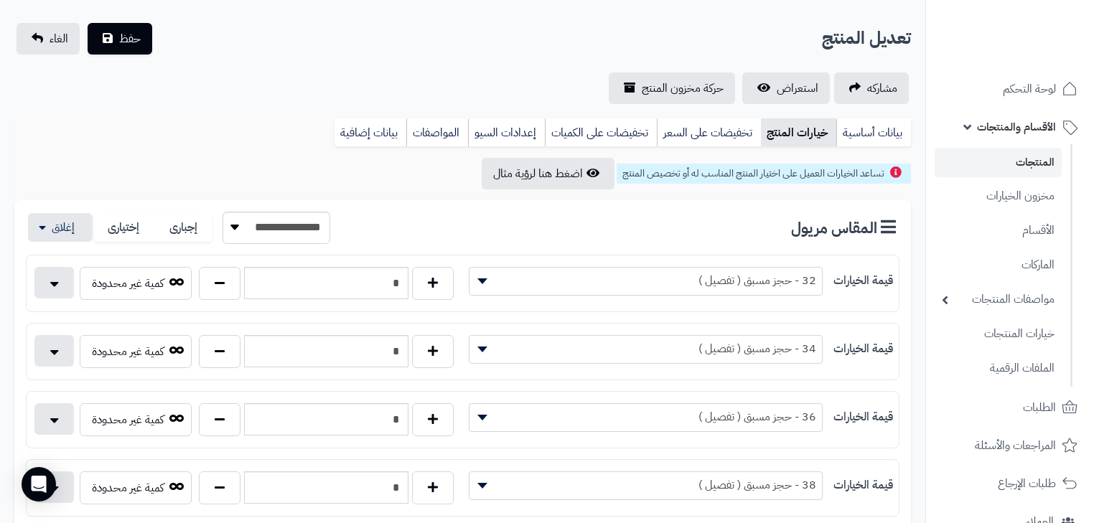
scroll to position [0, 0]
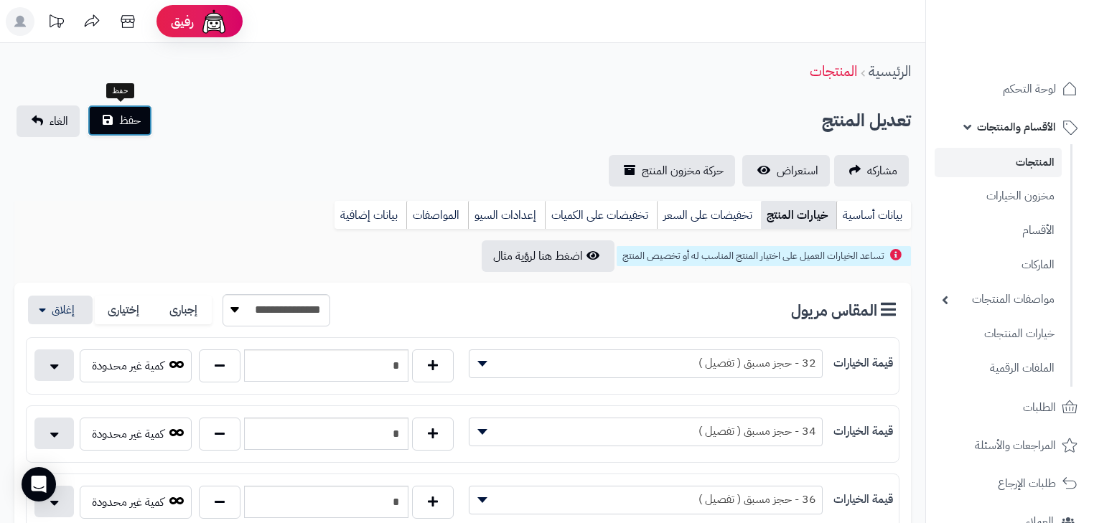
click at [129, 124] on span "حفظ" at bounding box center [130, 120] width 22 height 17
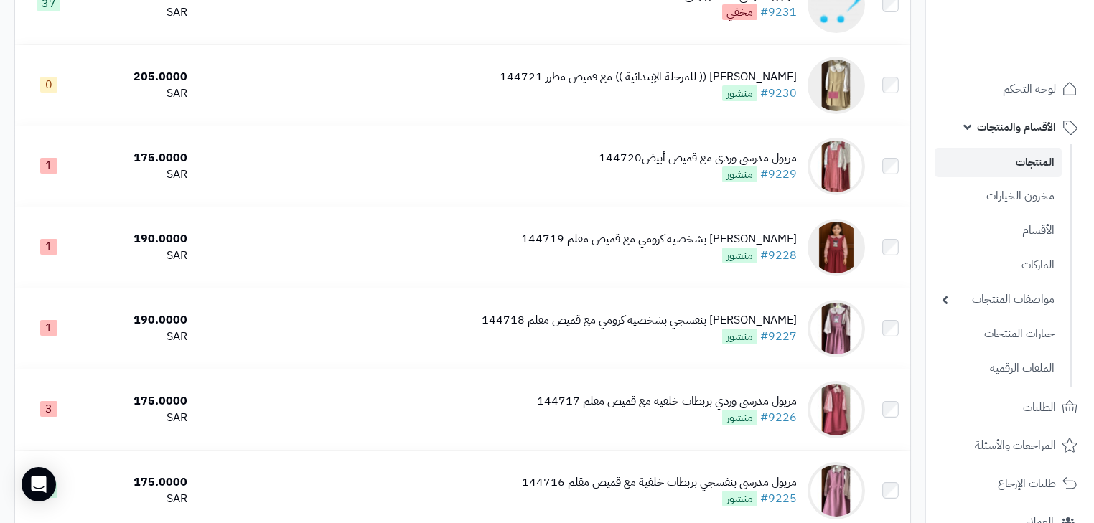
scroll to position [1525, 0]
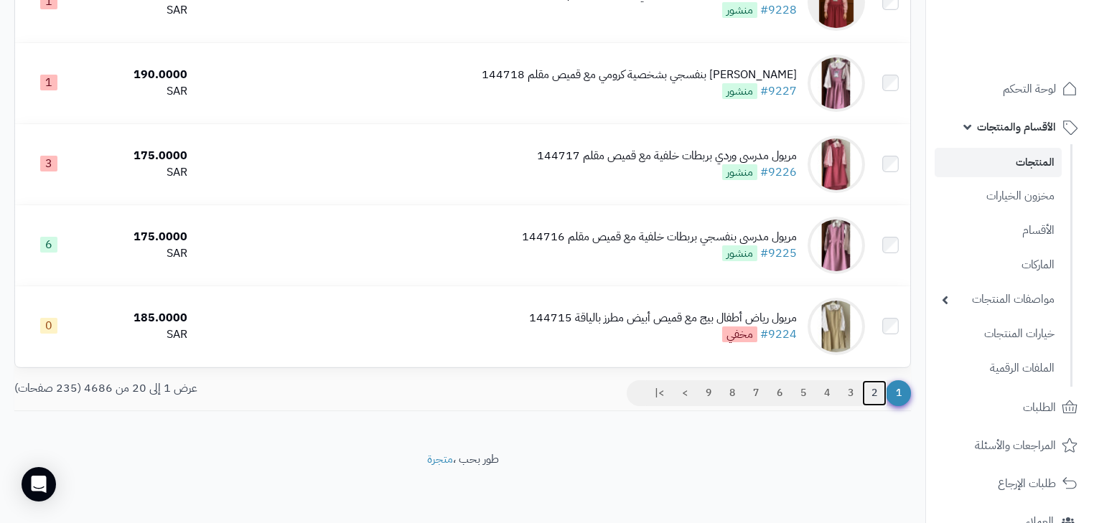
click at [877, 396] on link "2" at bounding box center [874, 394] width 24 height 26
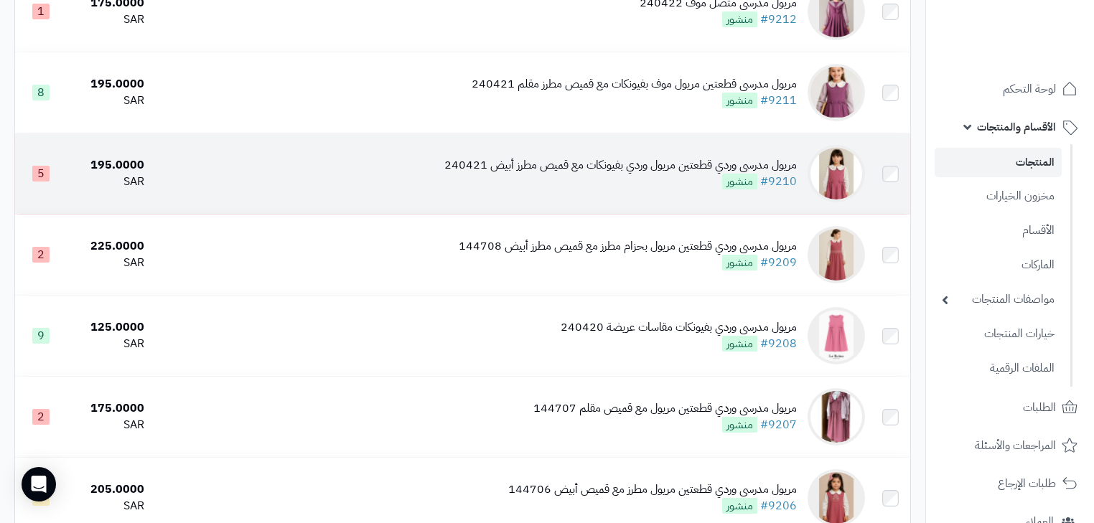
scroll to position [1091, 0]
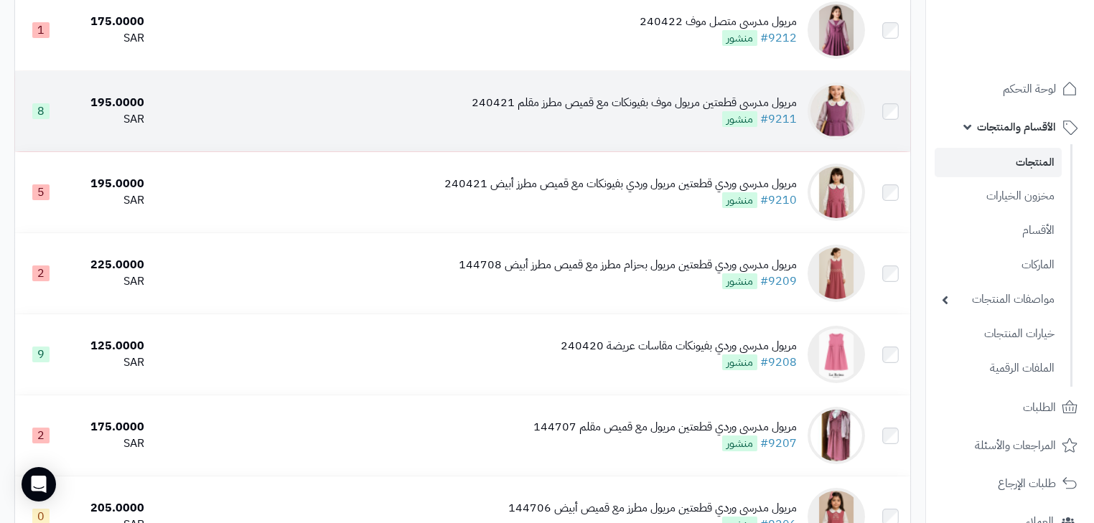
click at [684, 147] on td "مريول مدرسي قطعتين مريول موف بفيونكات مع قميص مطرز مقلم 240421 #9211 منشور" at bounding box center [510, 111] width 721 height 80
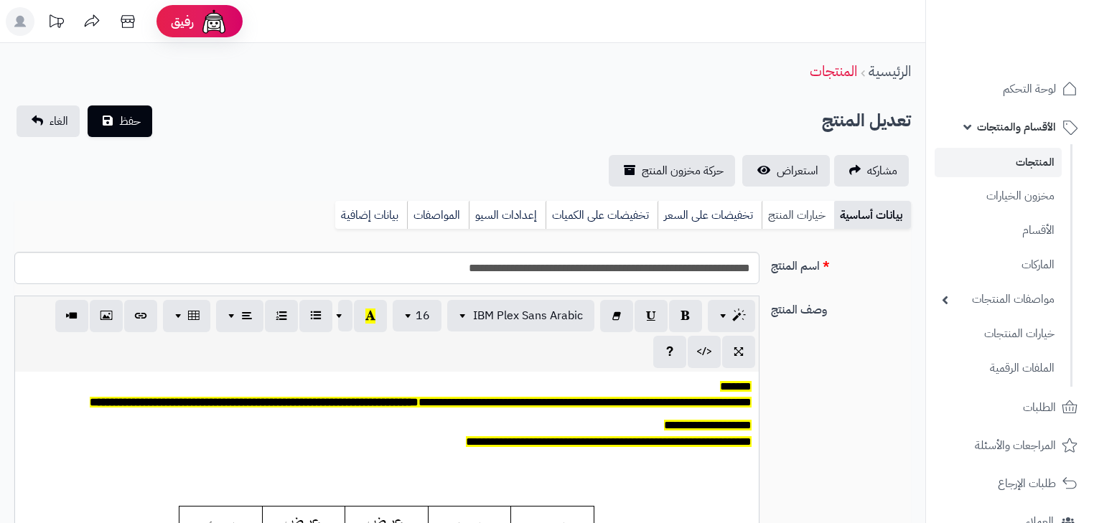
scroll to position [118, 0]
click at [793, 218] on link "خيارات المنتج" at bounding box center [798, 215] width 73 height 29
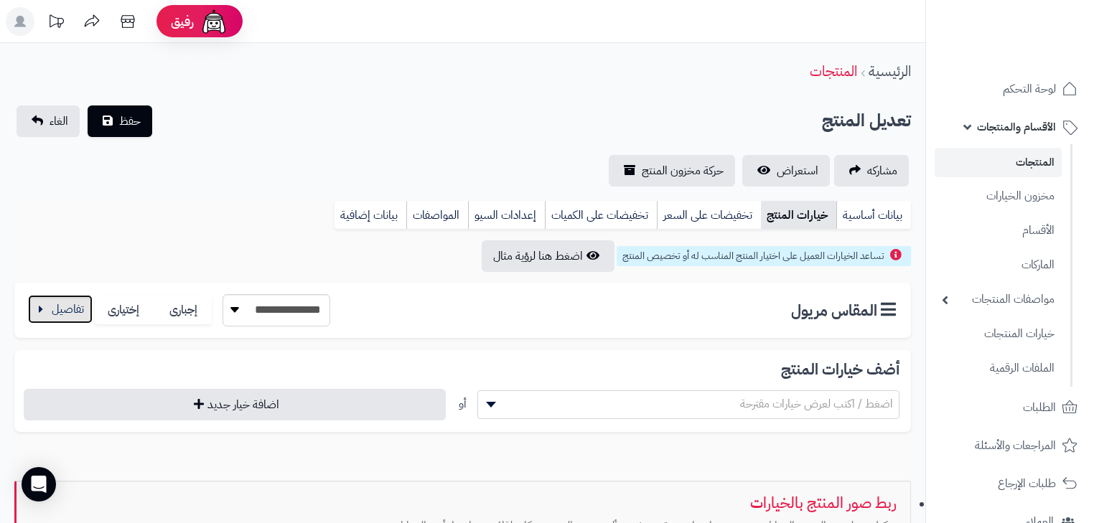
click at [47, 307] on button "button" at bounding box center [60, 309] width 65 height 29
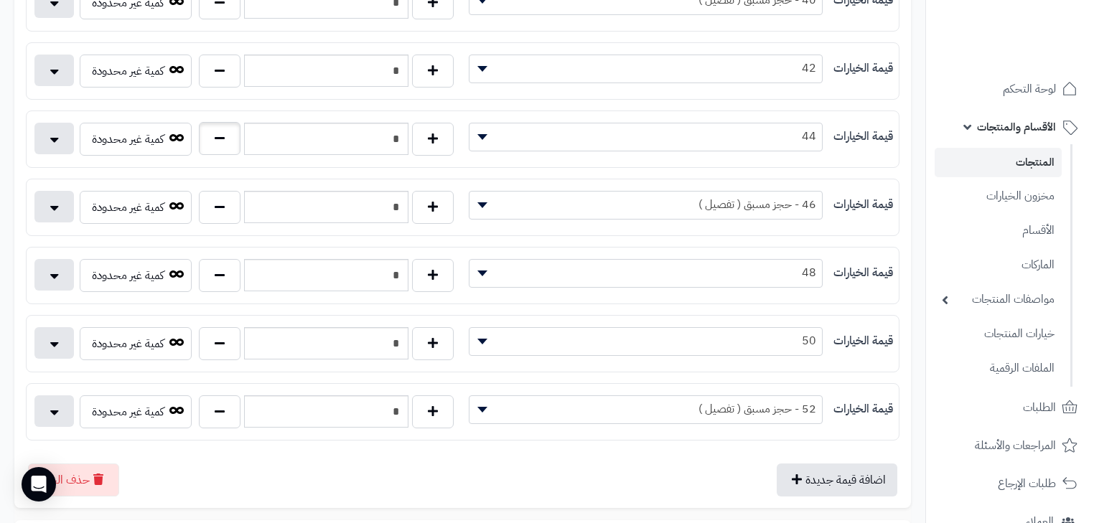
scroll to position [632, 0]
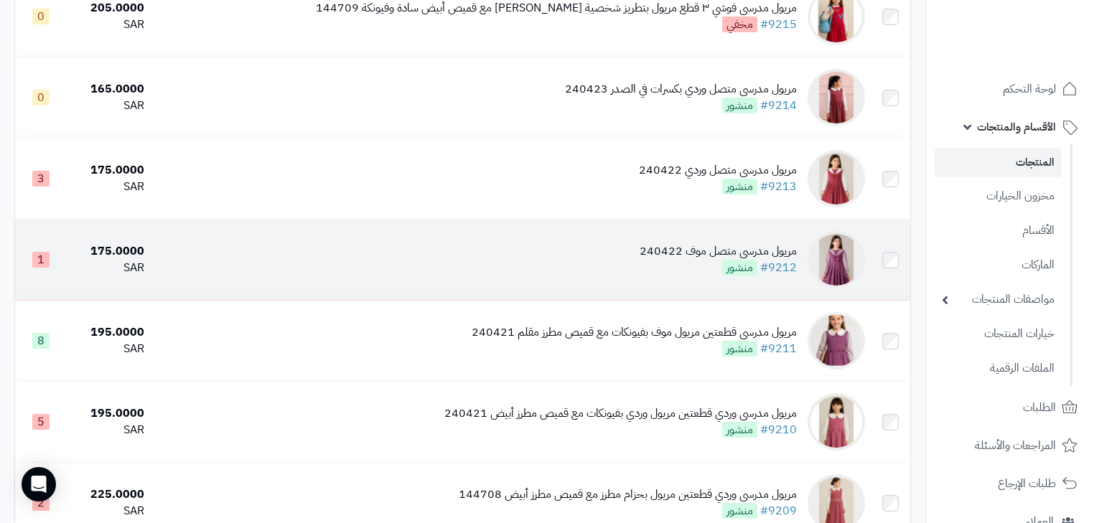
scroll to position [862, 0]
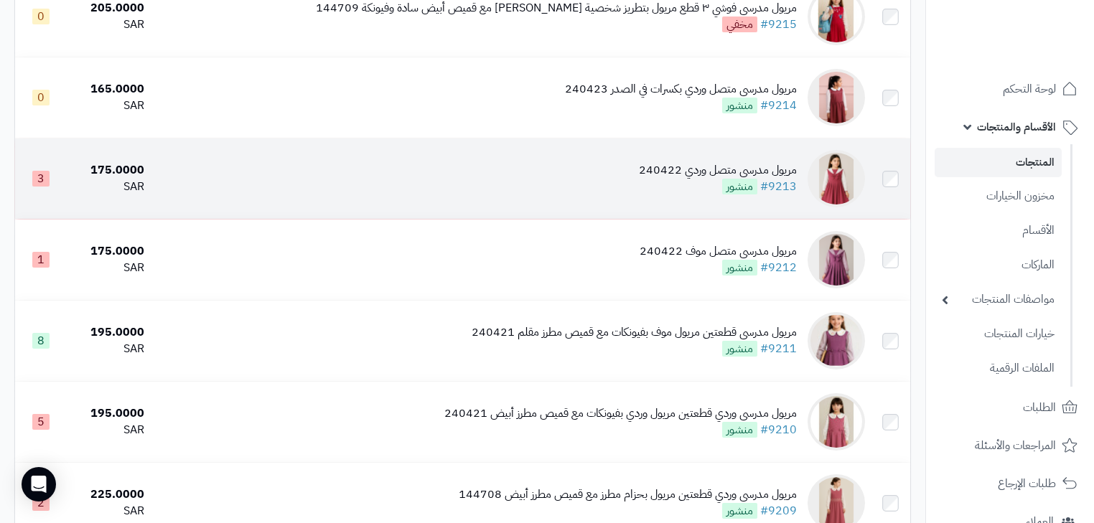
click at [681, 195] on div "مريول مدرسي متصل وردي 240422 #9213 منشور" at bounding box center [718, 178] width 158 height 33
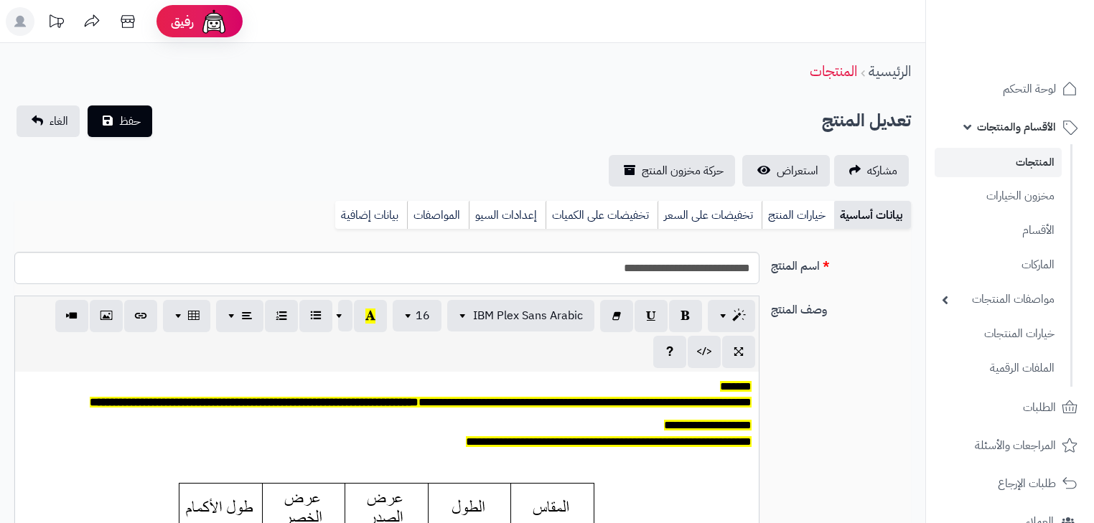
scroll to position [118, 0]
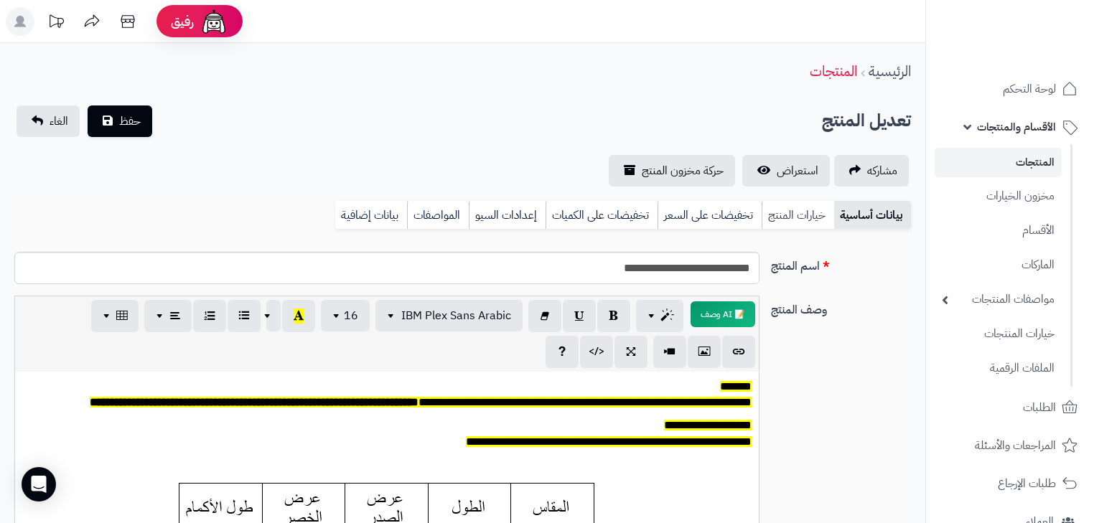
click at [811, 221] on link "خيارات المنتج" at bounding box center [798, 215] width 73 height 29
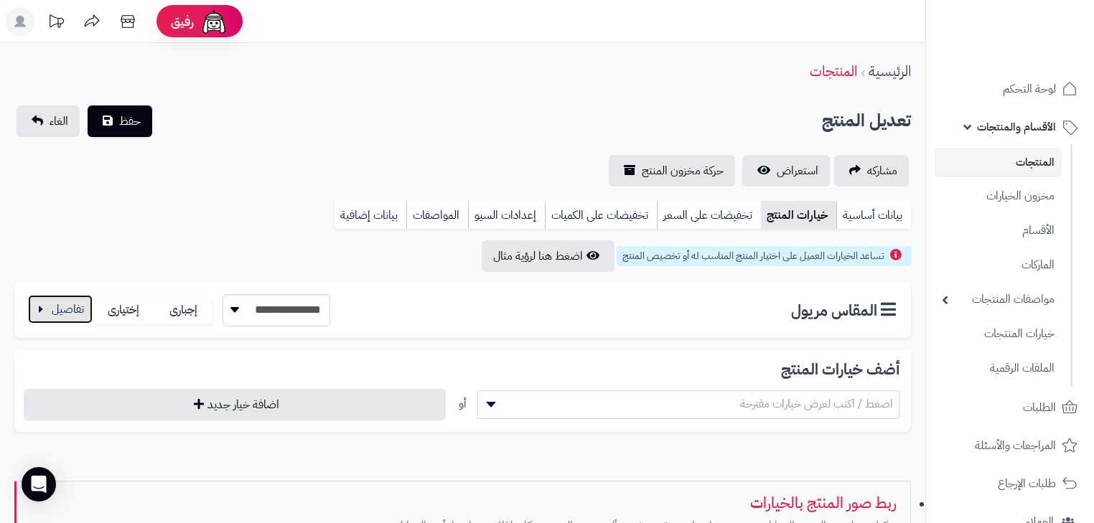
click at [62, 309] on button "button" at bounding box center [60, 309] width 65 height 29
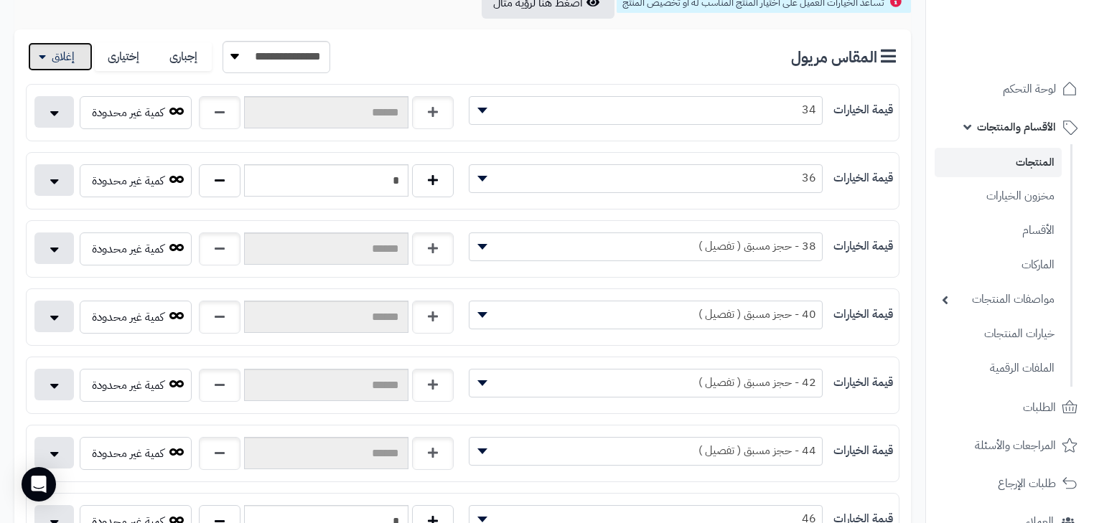
scroll to position [287, 0]
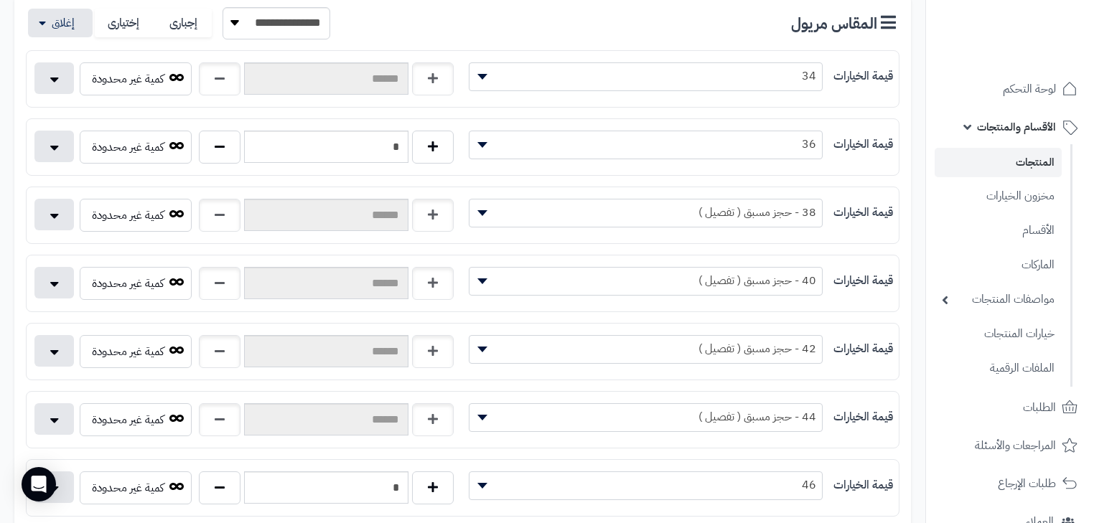
click at [995, 169] on link "المنتجات" at bounding box center [998, 162] width 127 height 29
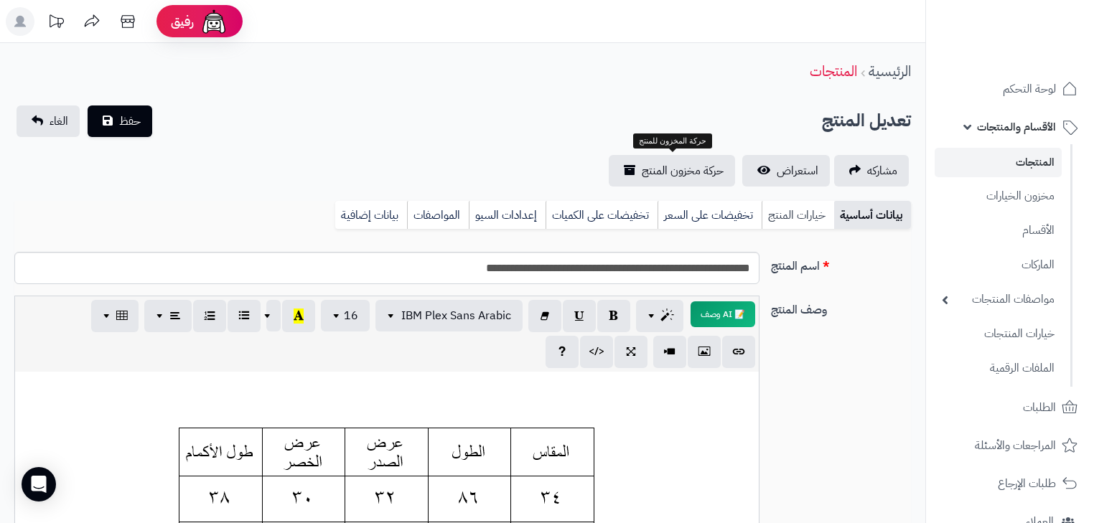
scroll to position [118, 0]
click at [796, 214] on link "خيارات المنتج" at bounding box center [798, 215] width 73 height 29
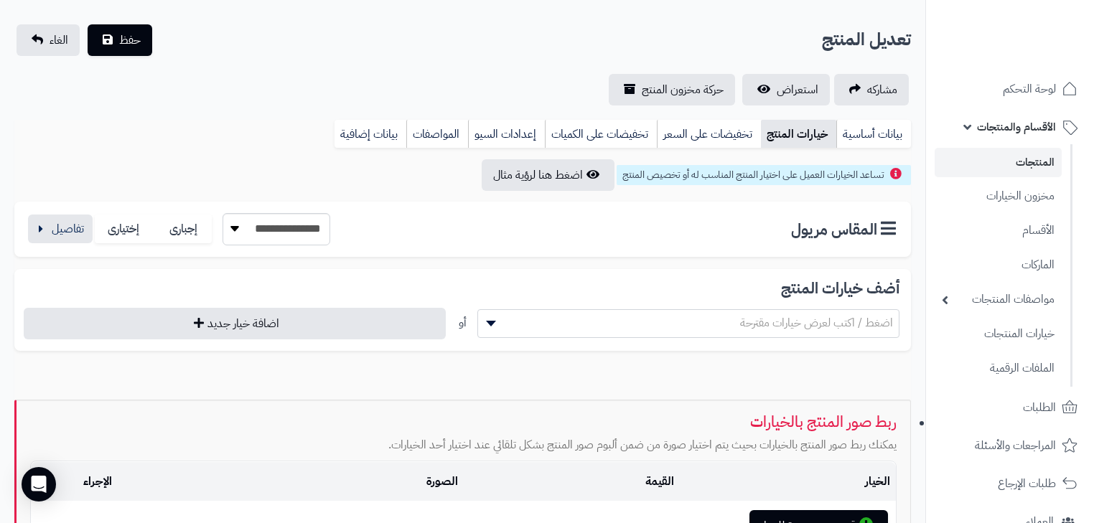
scroll to position [253, 0]
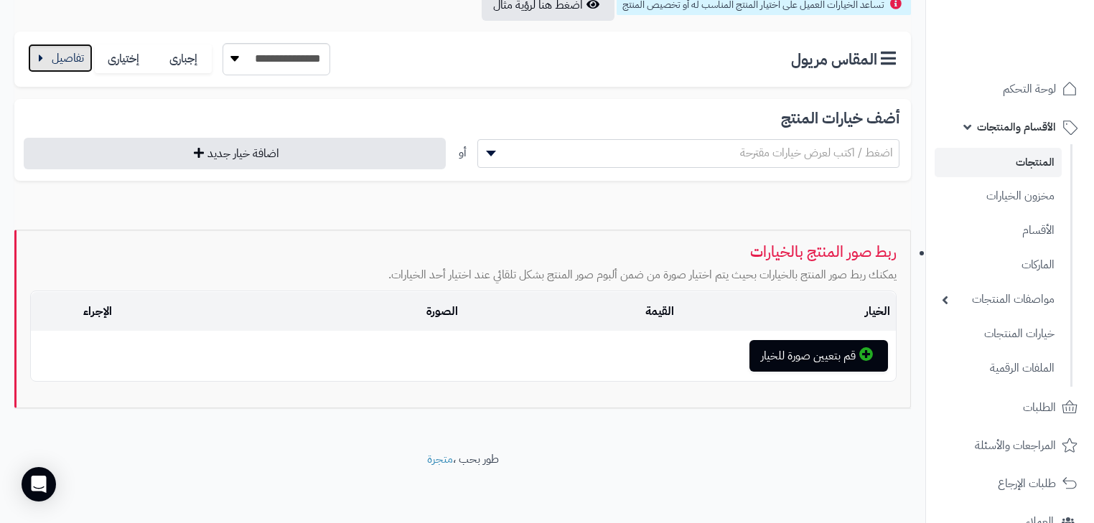
click at [71, 59] on button "button" at bounding box center [60, 58] width 65 height 29
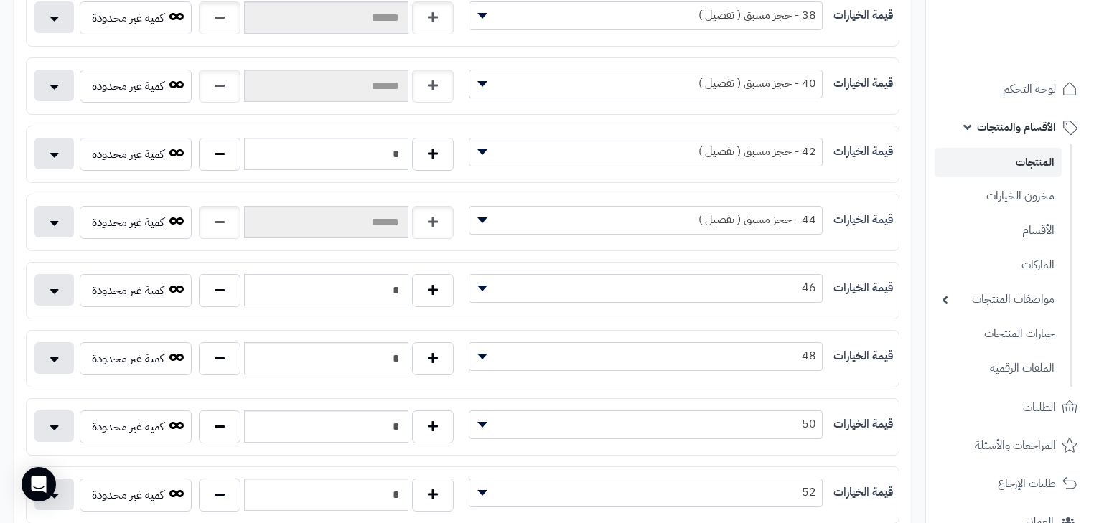
scroll to position [483, 0]
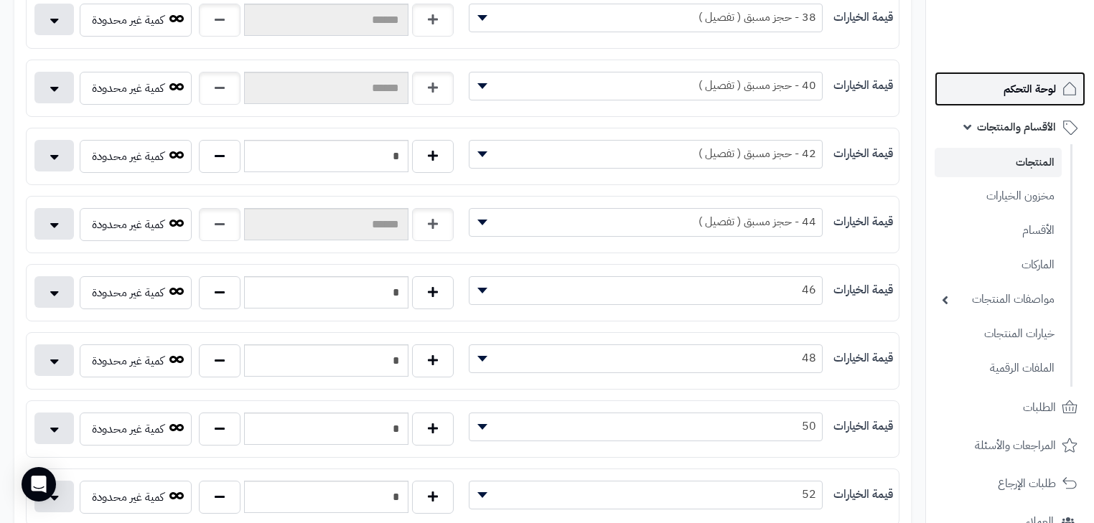
click at [1000, 82] on link "لوحة التحكم" at bounding box center [1010, 89] width 151 height 34
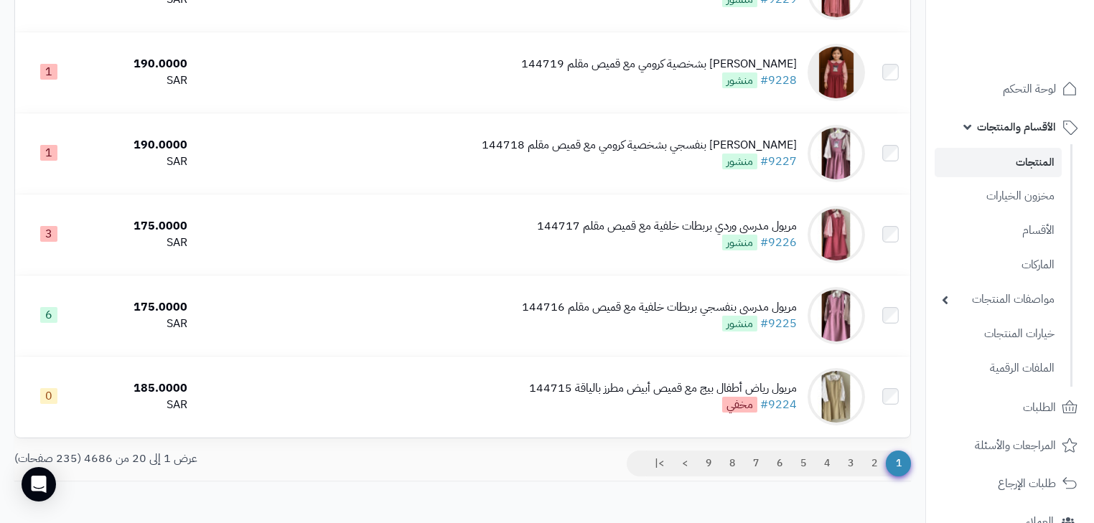
scroll to position [1525, 0]
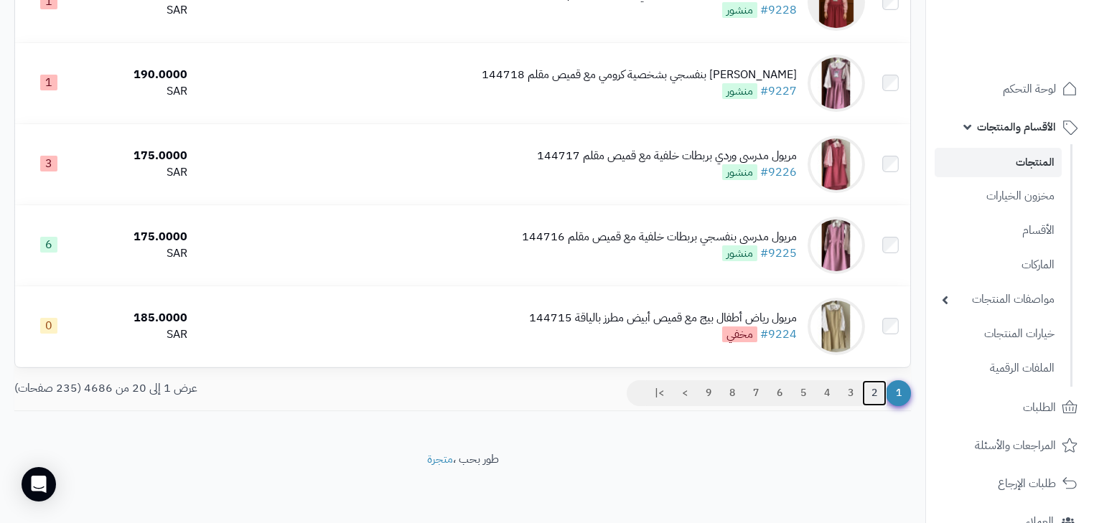
click at [868, 394] on link "2" at bounding box center [874, 394] width 24 height 26
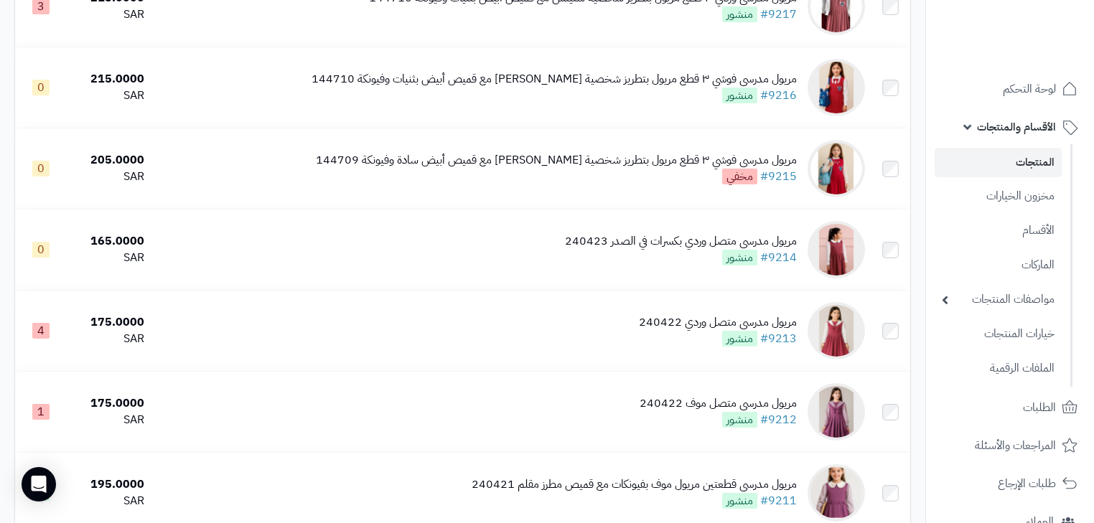
scroll to position [689, 0]
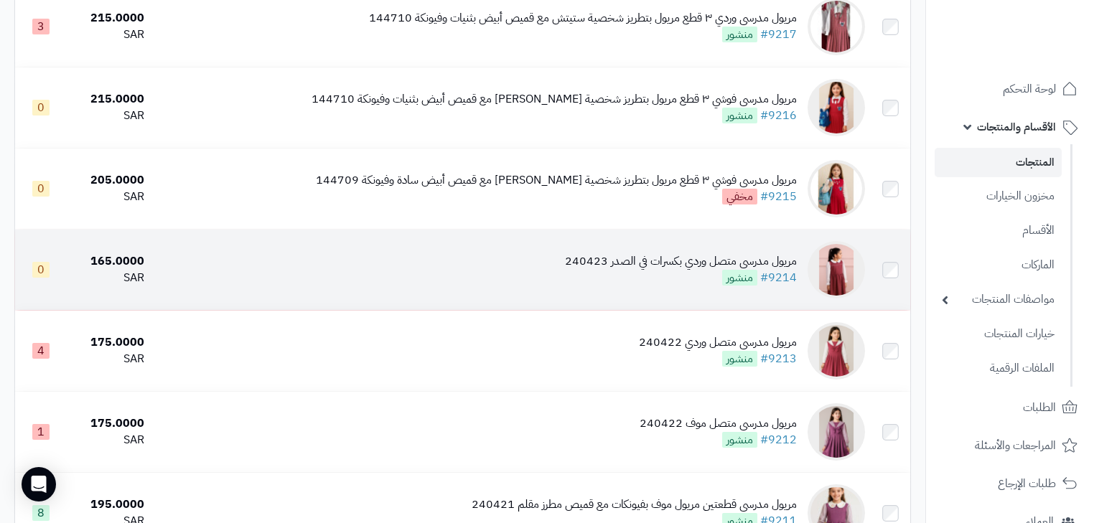
click at [684, 286] on div "مريول مدرسي متصل وردي بكسرات في الصدر 240423 #9214 منشور" at bounding box center [681, 269] width 232 height 33
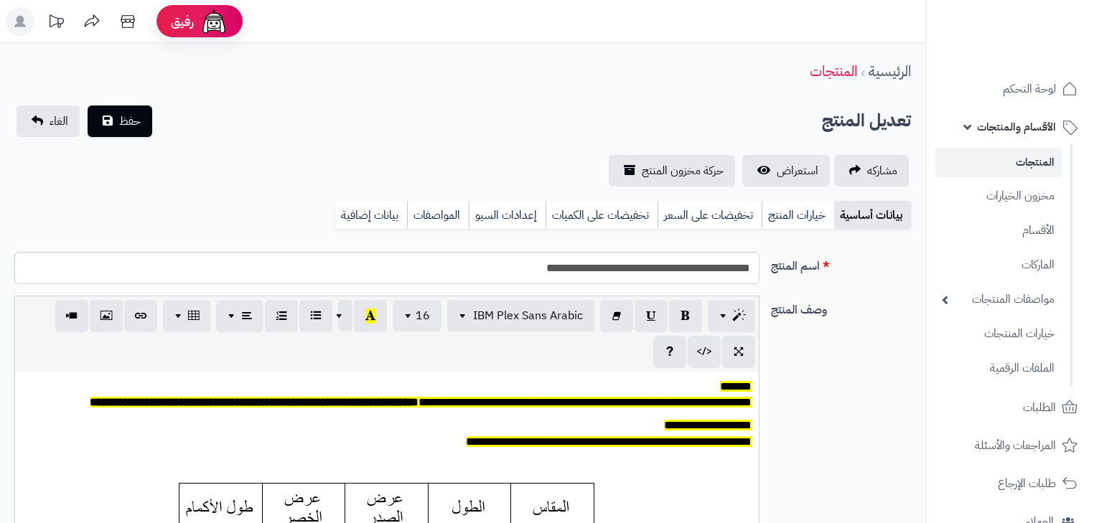
scroll to position [118, 0]
click at [810, 204] on link "خيارات المنتج" at bounding box center [798, 215] width 73 height 29
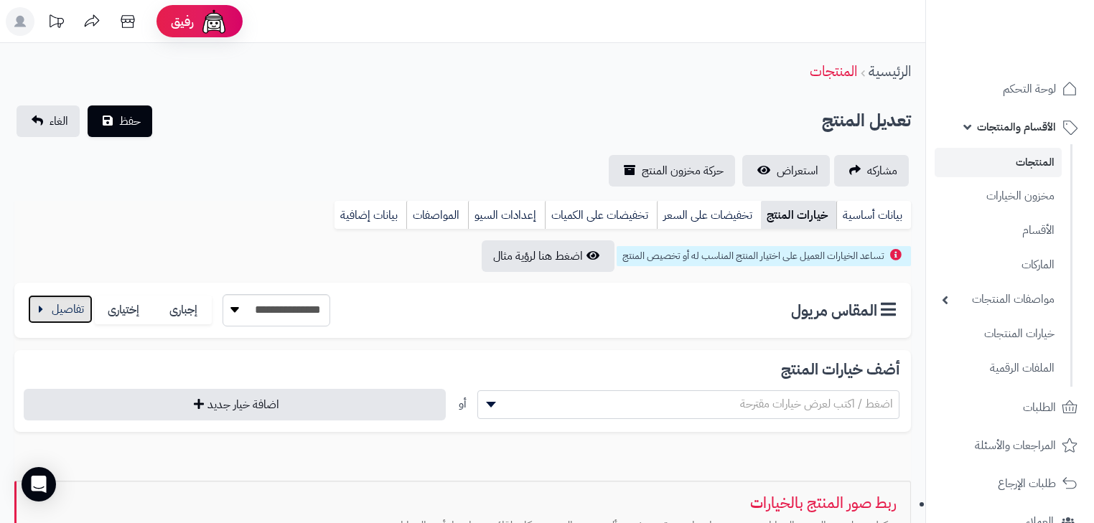
click at [80, 314] on button "button" at bounding box center [60, 309] width 65 height 29
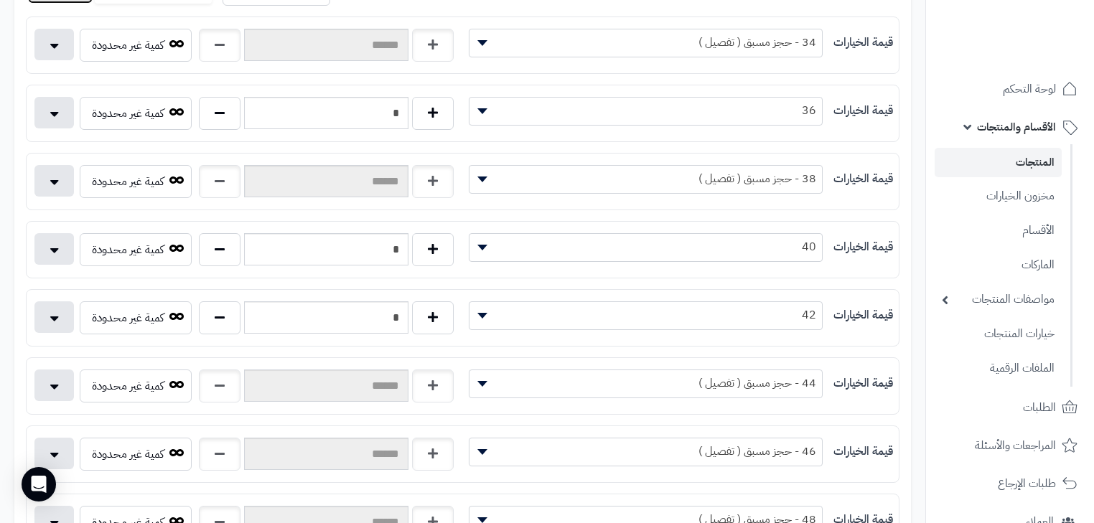
scroll to position [345, 0]
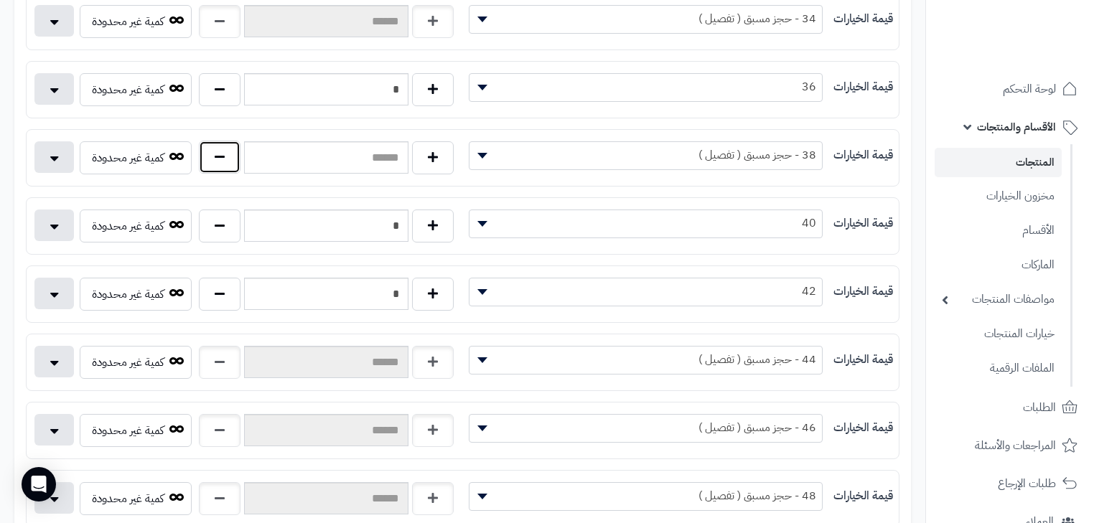
click at [204, 153] on button "button" at bounding box center [220, 157] width 42 height 33
type input "*"
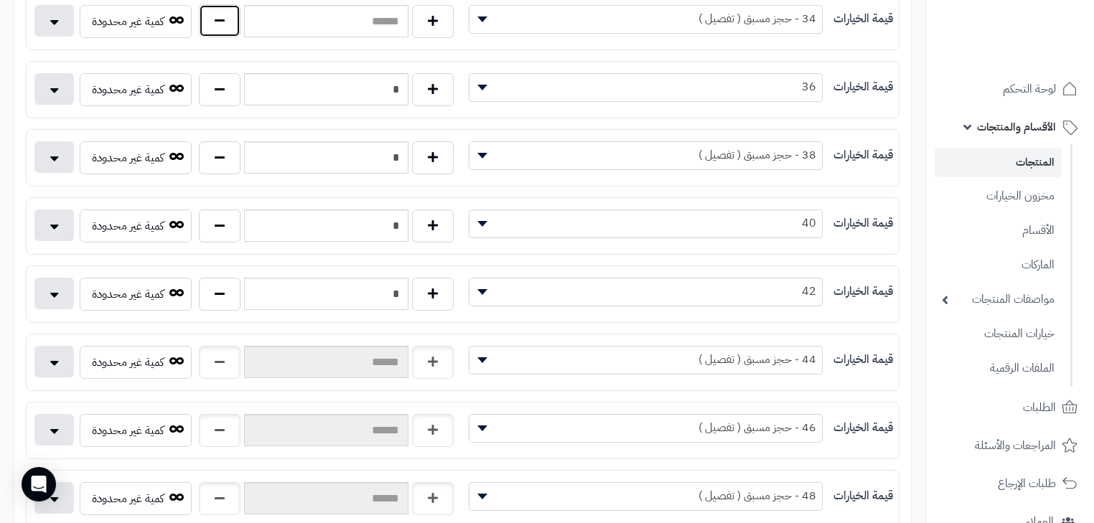
click at [199, 21] on button "button" at bounding box center [220, 20] width 42 height 33
type input "*"
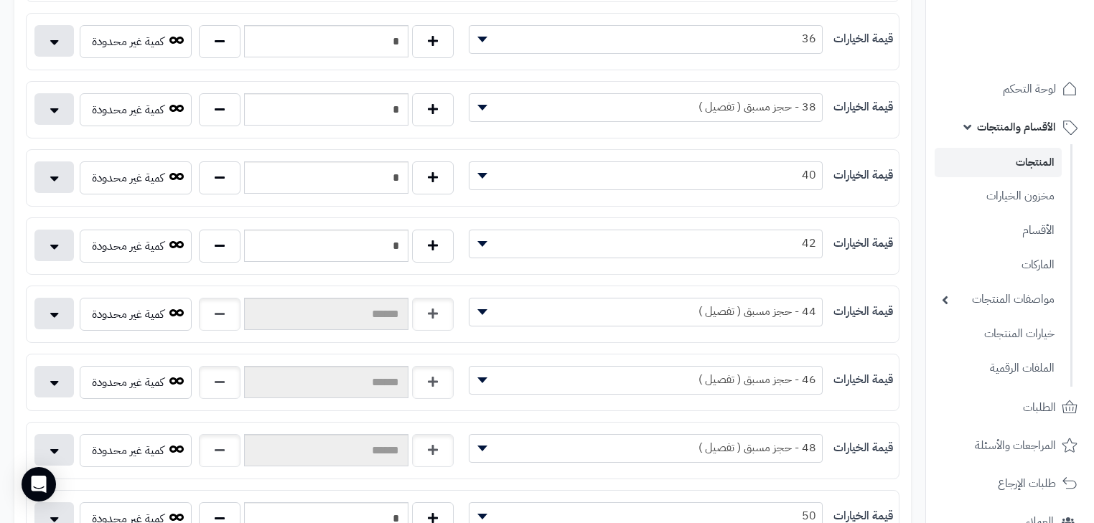
scroll to position [460, 0]
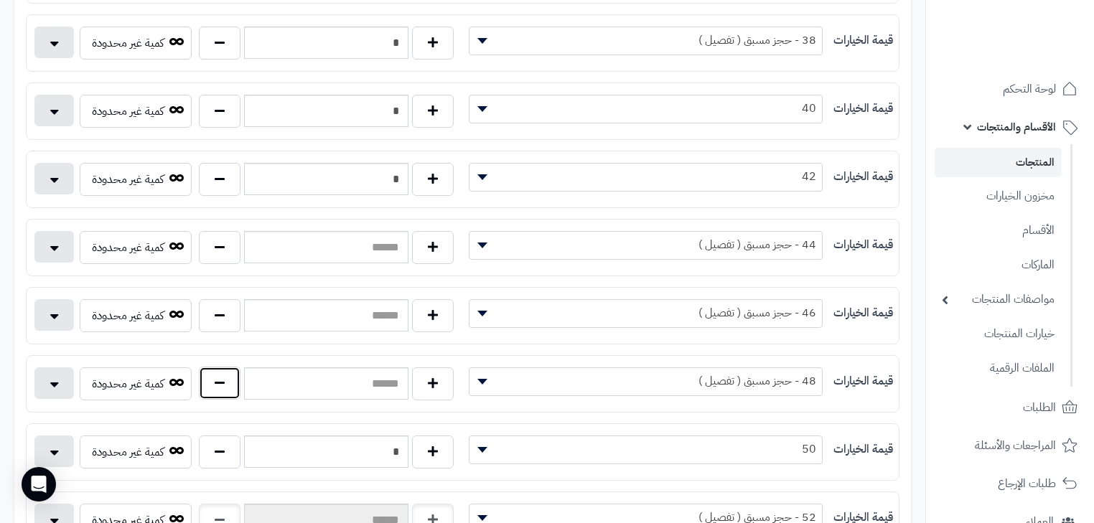
click at [222, 371] on button "button" at bounding box center [220, 383] width 42 height 33
type input "*"
click at [214, 312] on button "button" at bounding box center [220, 315] width 42 height 33
type input "*"
click at [215, 253] on button "button" at bounding box center [220, 246] width 42 height 33
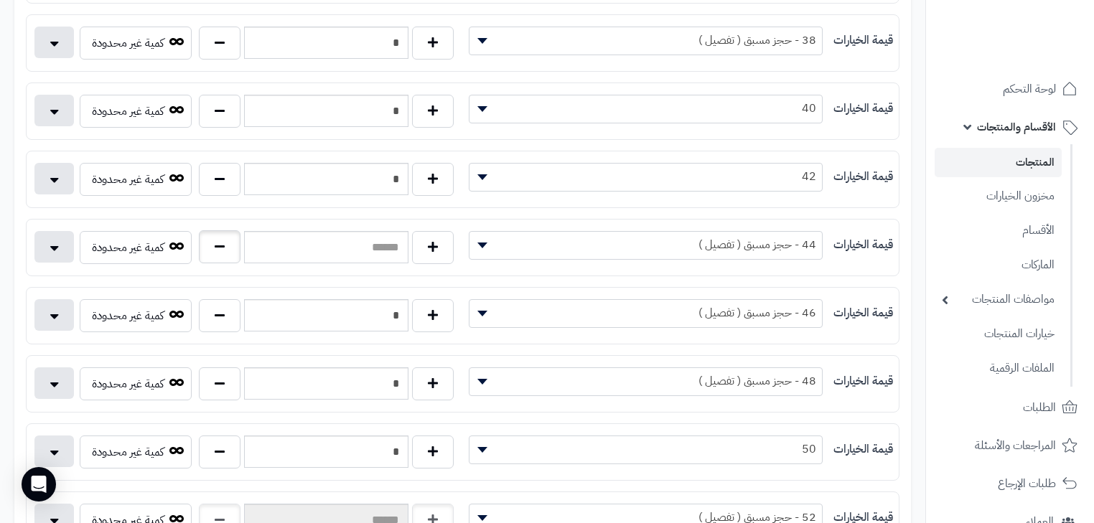
type input "*"
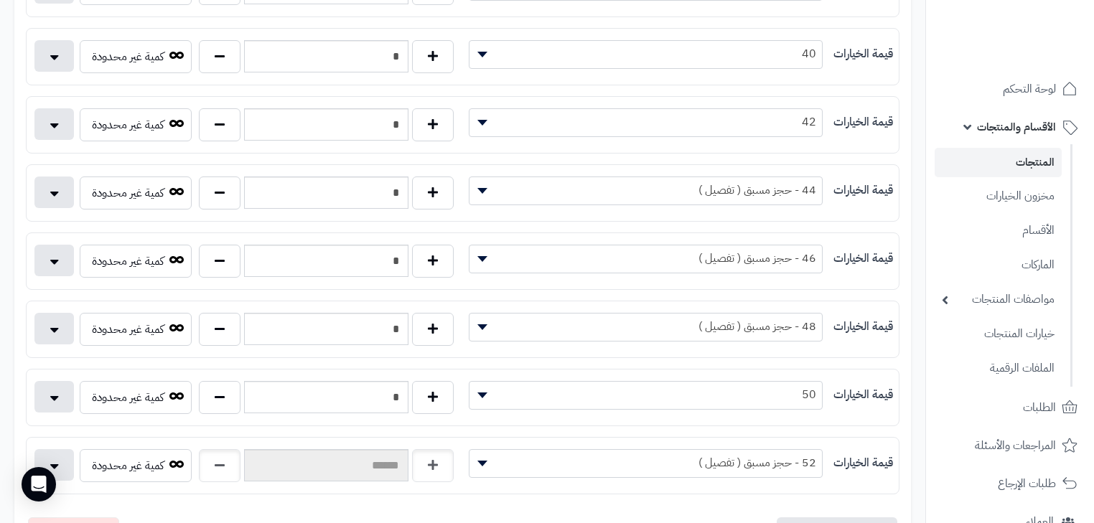
scroll to position [632, 0]
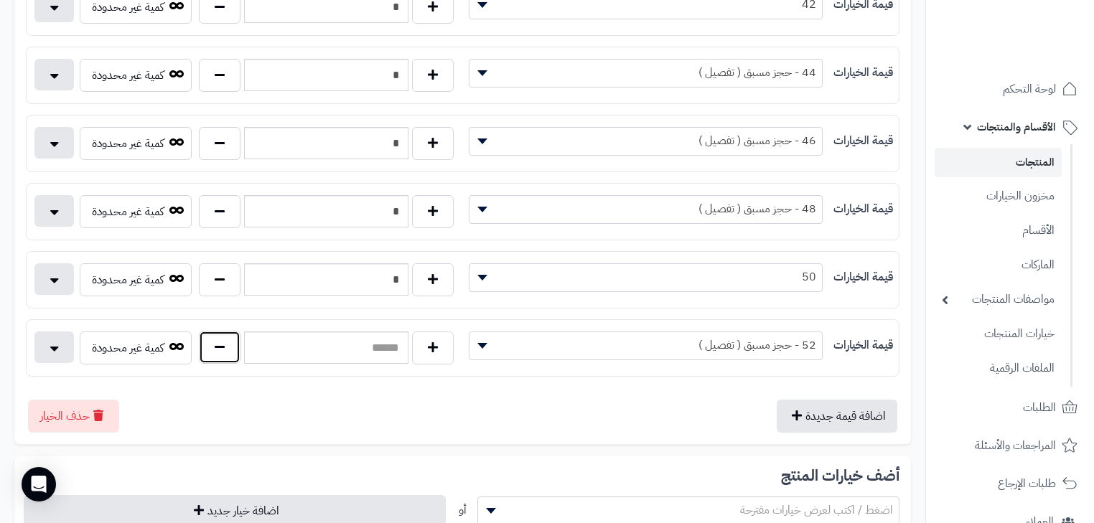
click at [215, 338] on button "button" at bounding box center [220, 347] width 42 height 33
type input "*"
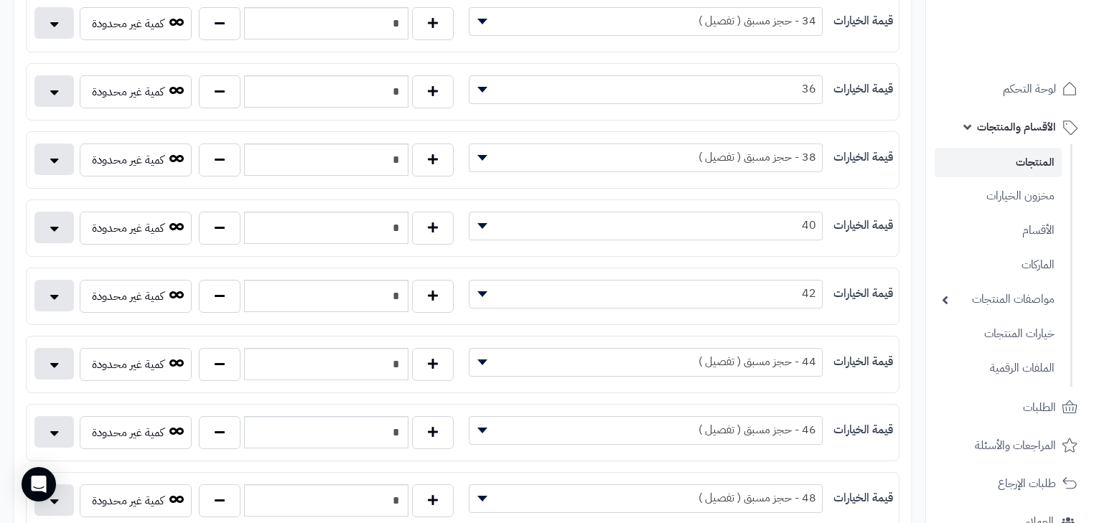
scroll to position [287, 0]
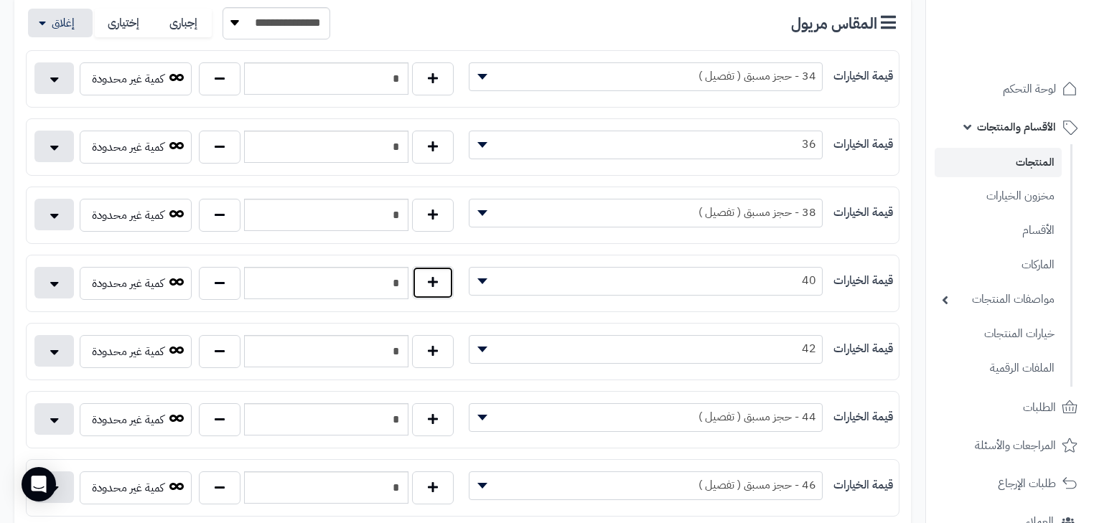
click at [442, 287] on button "button" at bounding box center [433, 282] width 42 height 33
type input "*"
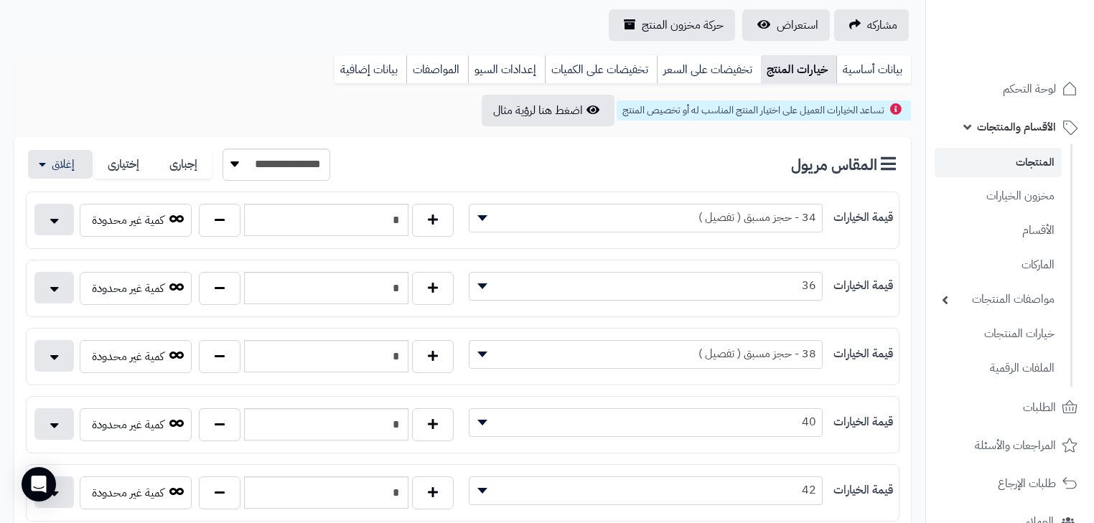
scroll to position [0, 0]
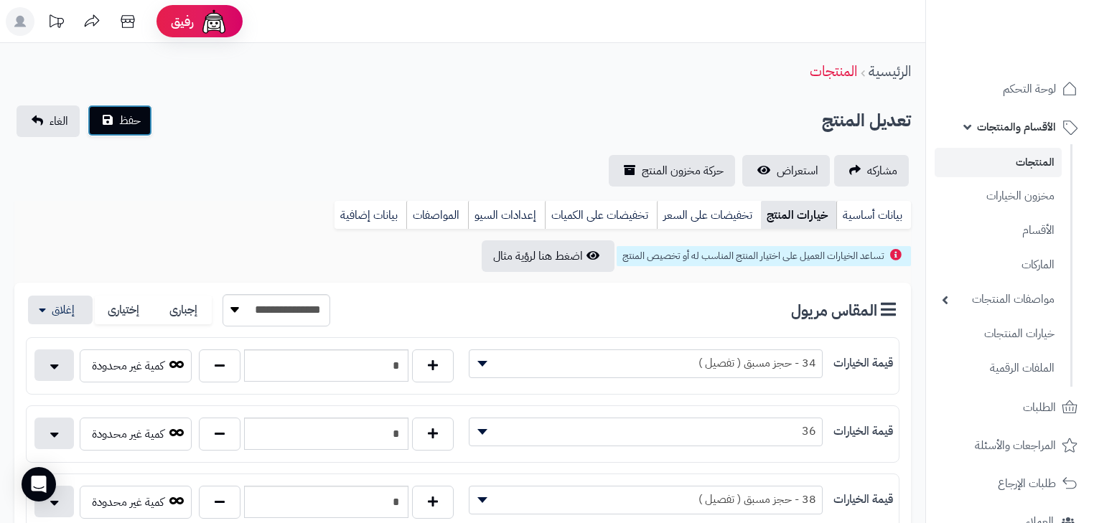
click at [122, 119] on span "حفظ" at bounding box center [130, 120] width 22 height 17
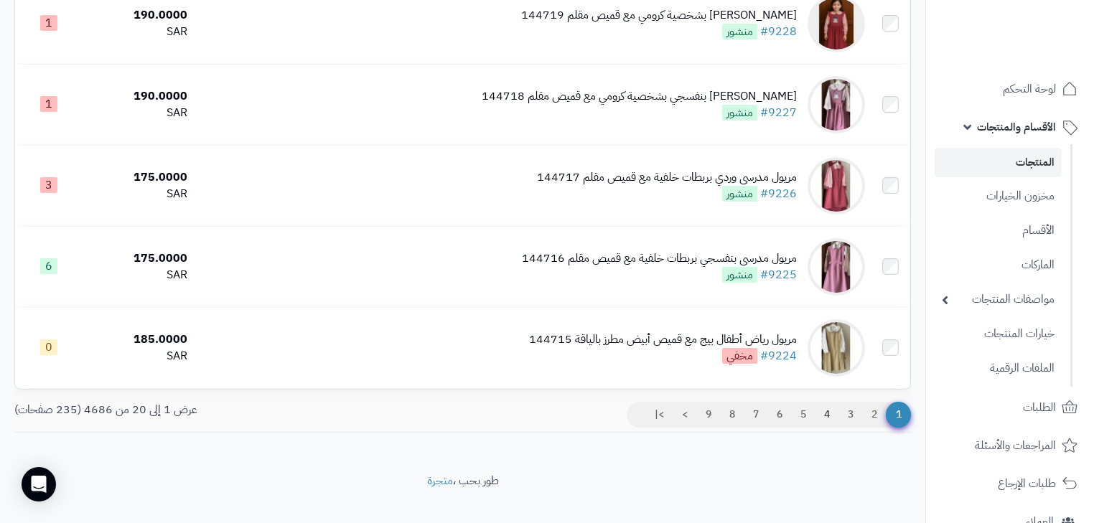
scroll to position [1525, 0]
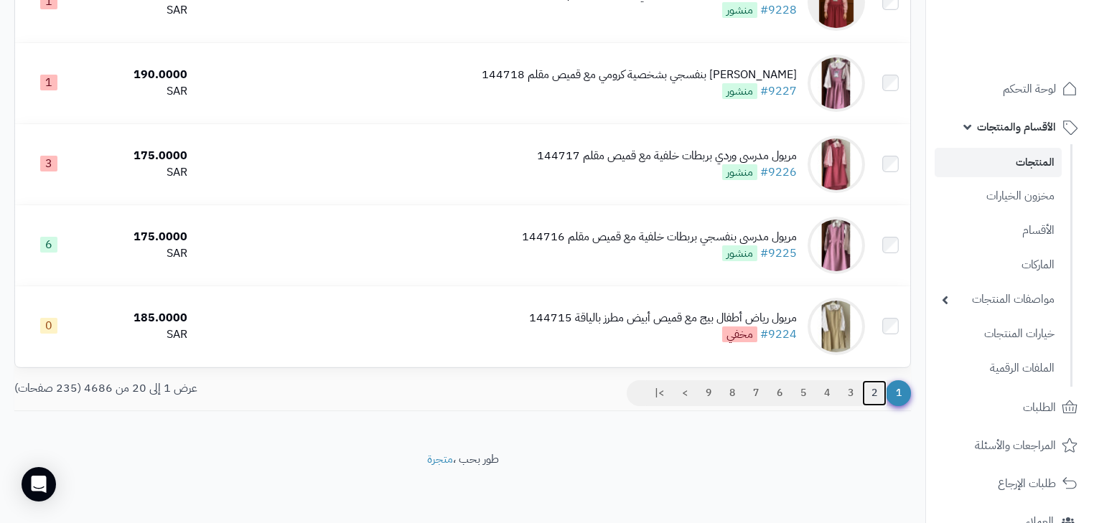
click at [879, 391] on link "2" at bounding box center [874, 394] width 24 height 26
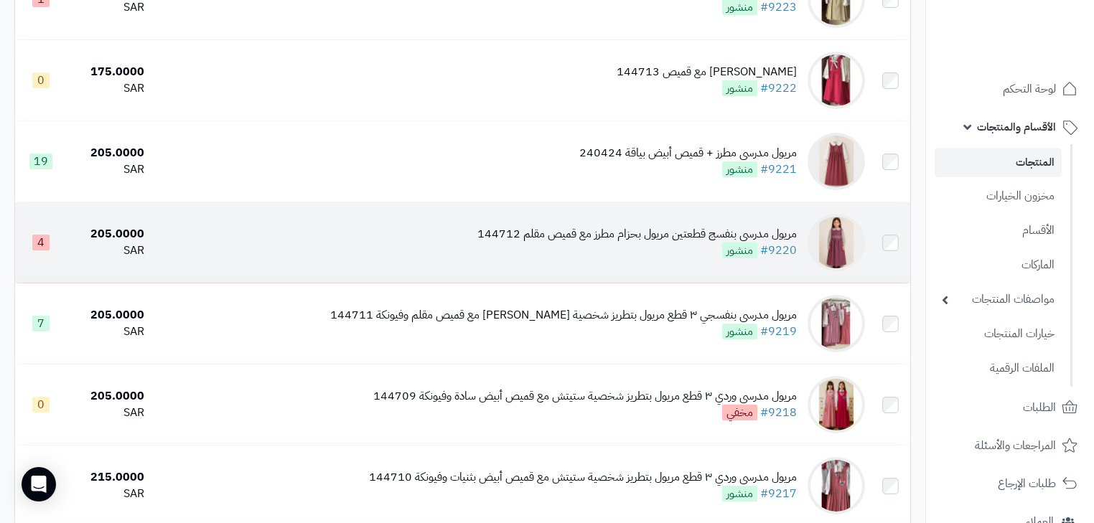
scroll to position [230, 0]
click at [676, 256] on div "مريول مدرسي بنفسج قطعتين مريول بحزام مطرز مع قميص مقلم 144712 #9220 منشور" at bounding box center [637, 242] width 320 height 33
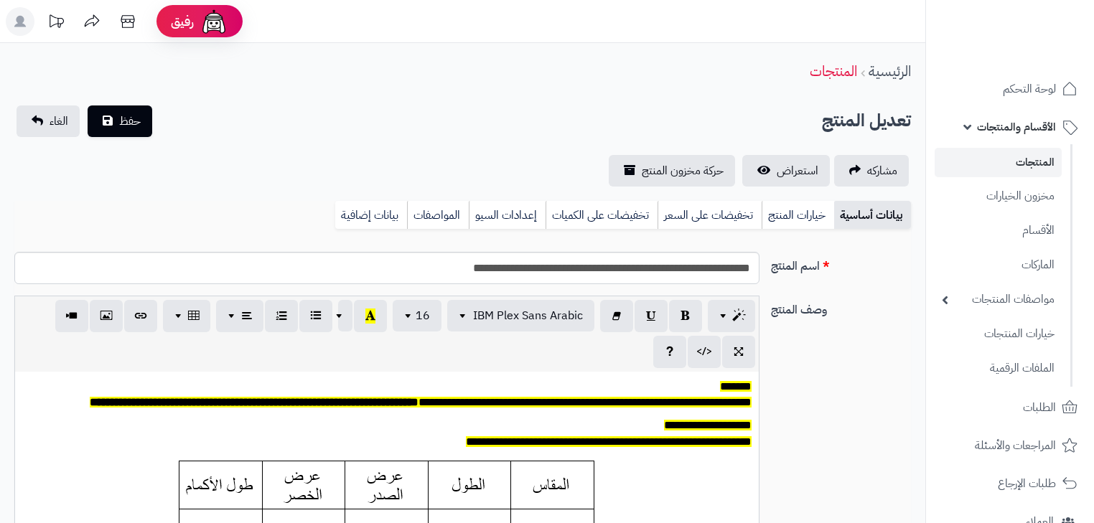
scroll to position [118, 0]
click at [777, 223] on link "خيارات المنتج" at bounding box center [798, 215] width 73 height 29
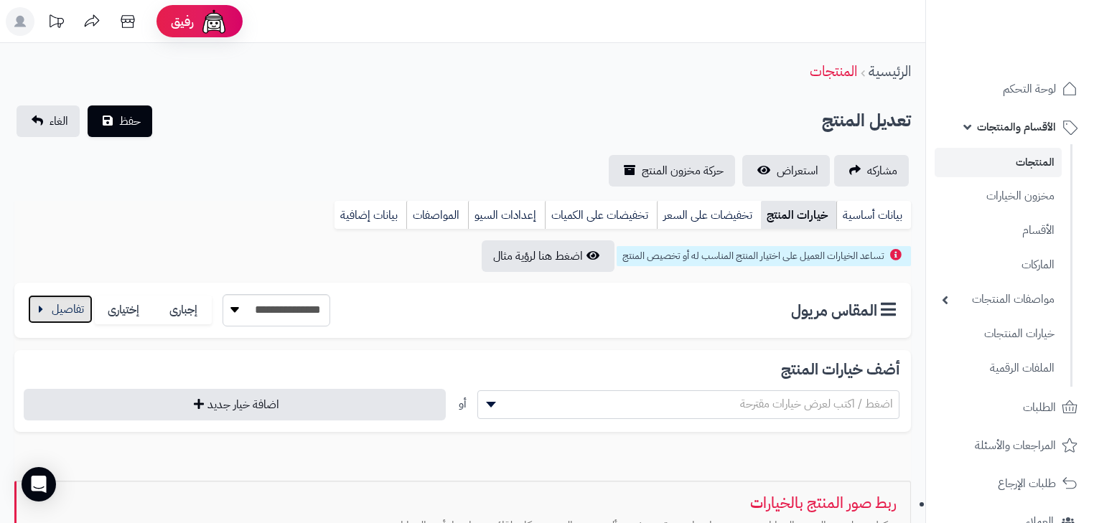
click at [54, 312] on button "button" at bounding box center [60, 309] width 65 height 29
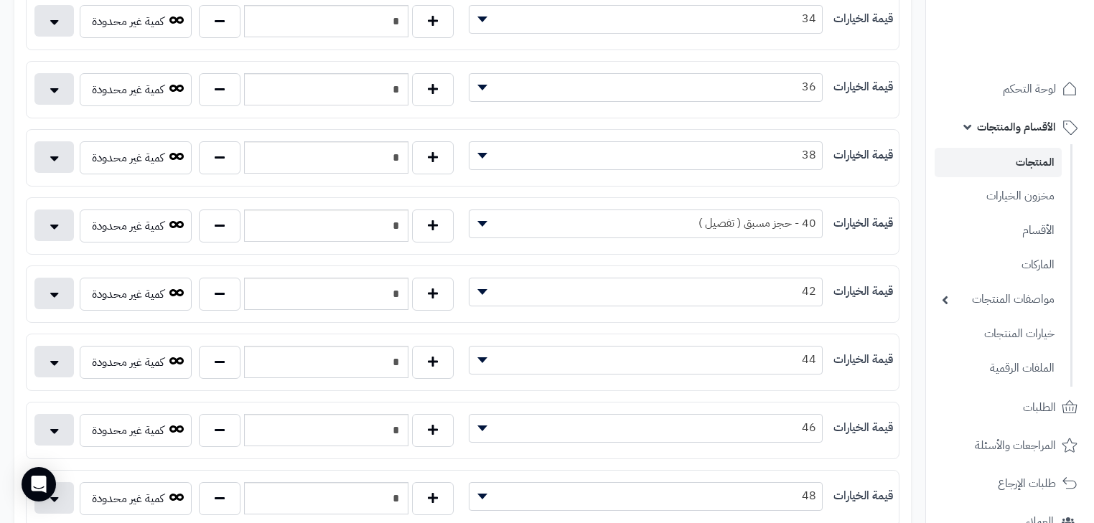
scroll to position [689, 0]
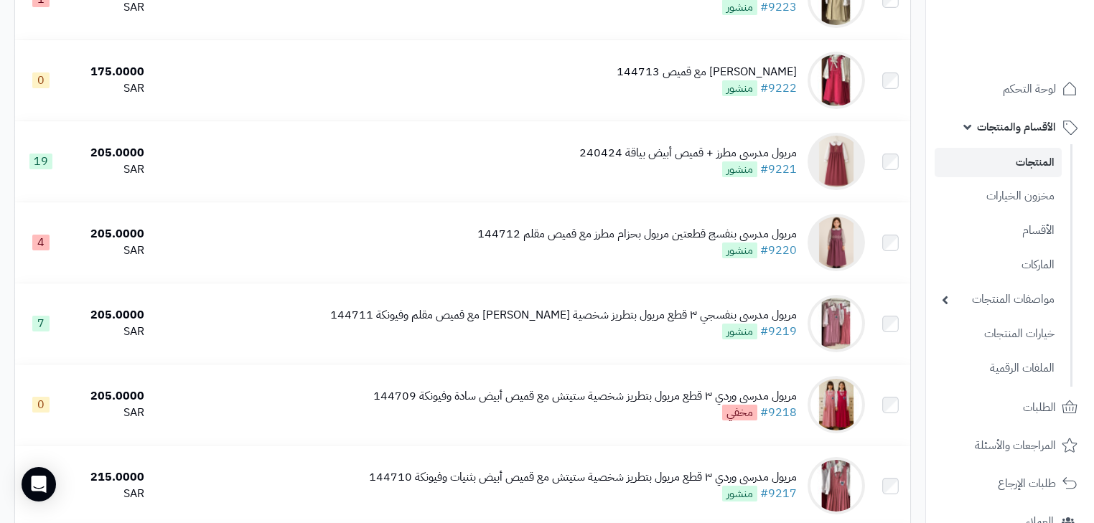
scroll to position [57, 0]
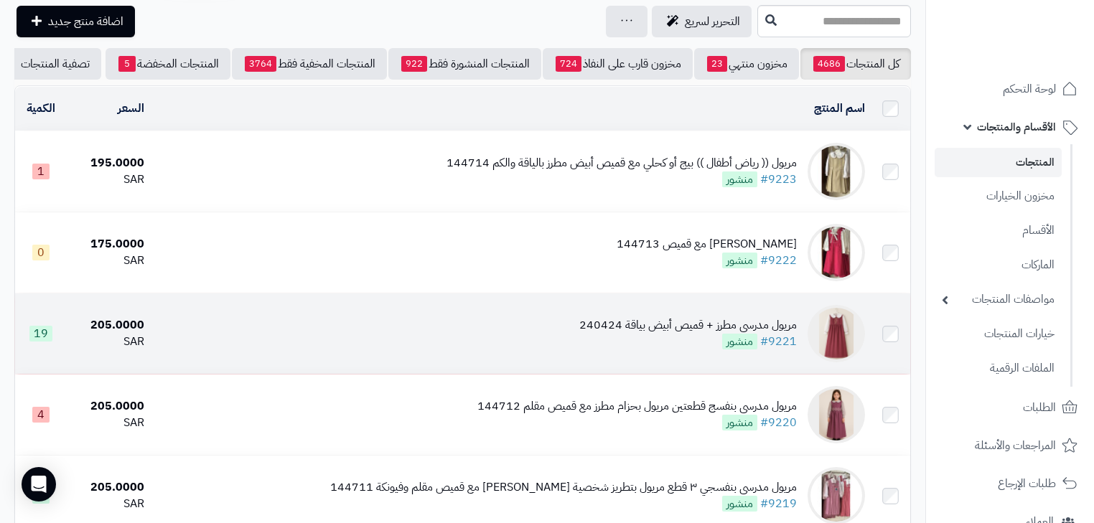
click at [675, 326] on div "مريول مدرسي مطرز + قميص أبيض بياقة 240424" at bounding box center [688, 325] width 218 height 17
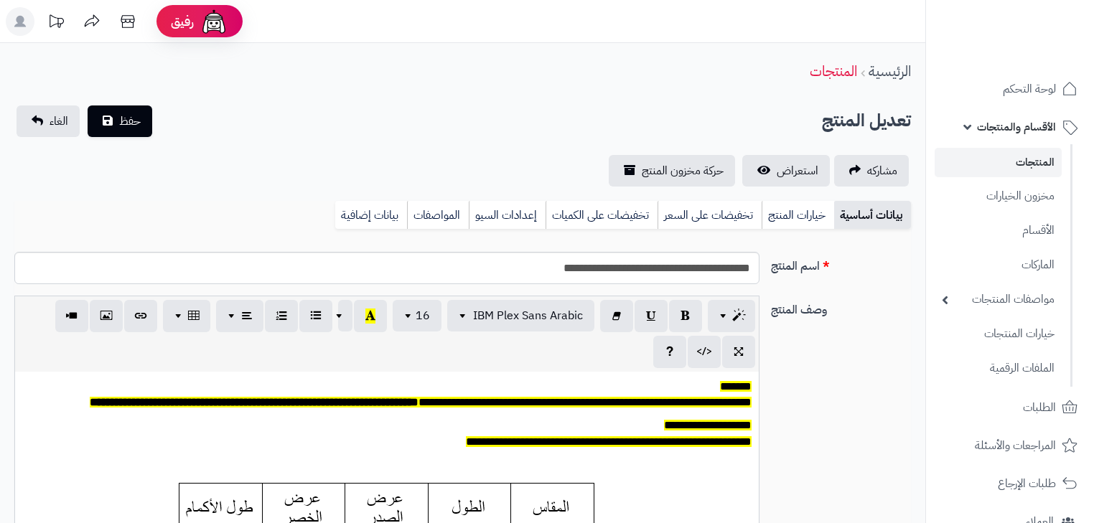
scroll to position [118, 0]
click at [814, 210] on link "خيارات المنتج" at bounding box center [798, 215] width 73 height 29
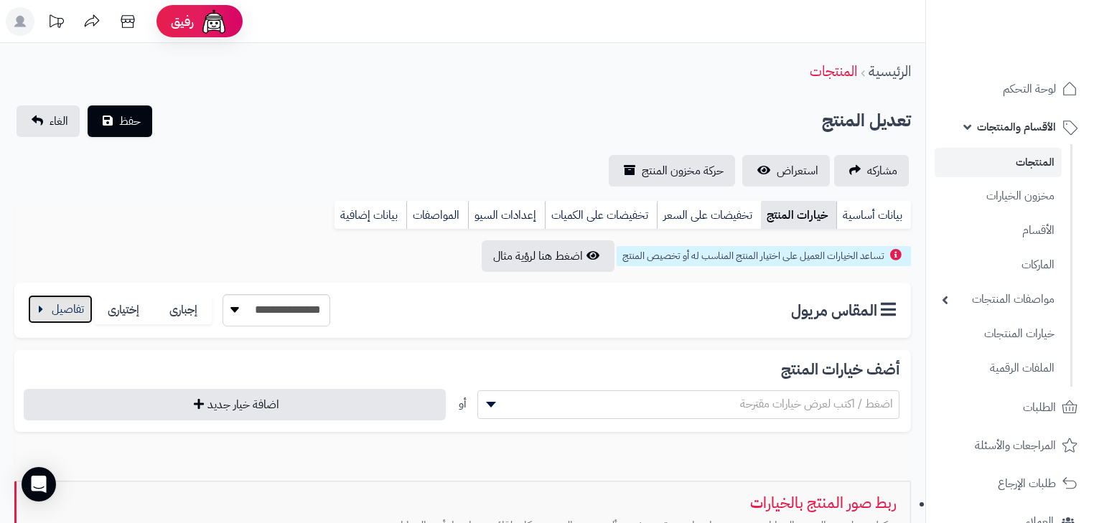
click at [85, 307] on button "button" at bounding box center [60, 309] width 65 height 29
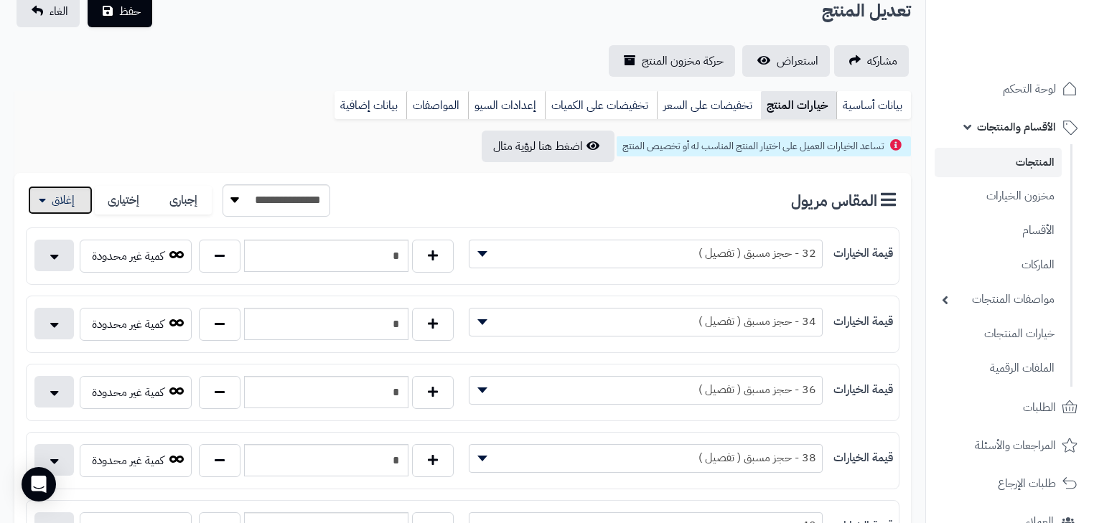
scroll to position [115, 0]
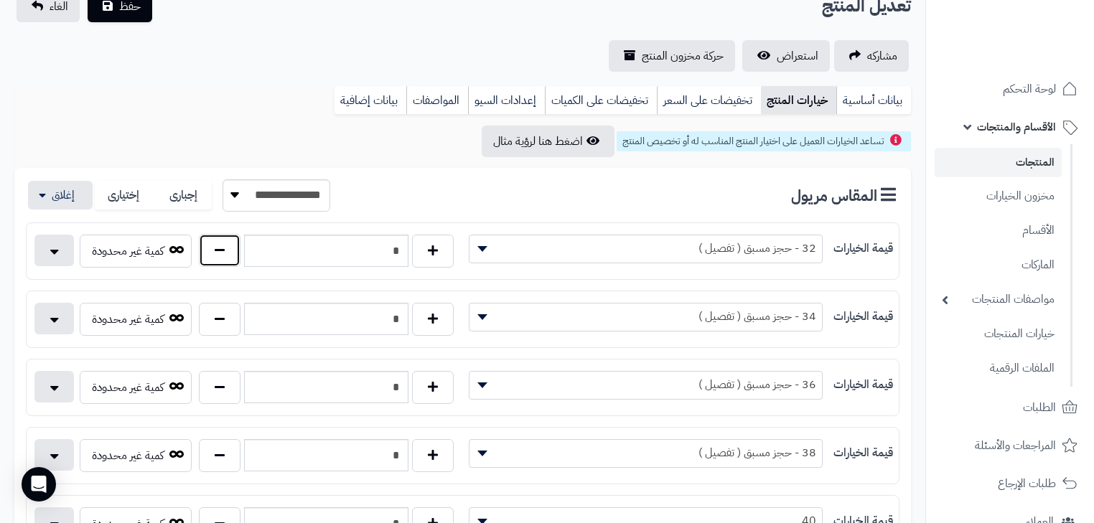
click at [221, 247] on button "button" at bounding box center [220, 250] width 42 height 33
type input "*"
click at [214, 322] on button "button" at bounding box center [220, 318] width 42 height 33
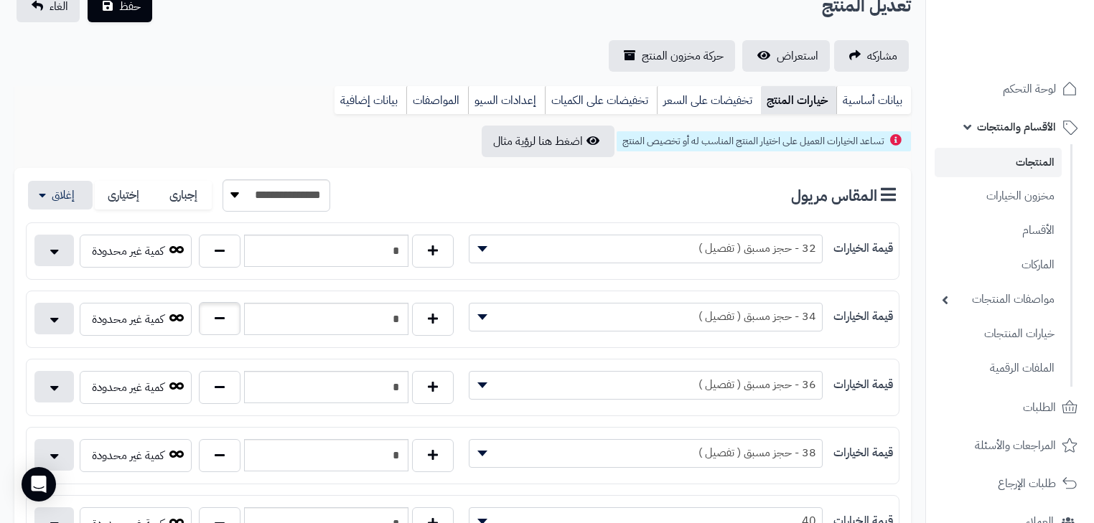
type input "*"
click at [207, 386] on button "button" at bounding box center [220, 387] width 42 height 33
type input "*"
click at [207, 386] on button "button" at bounding box center [220, 387] width 42 height 33
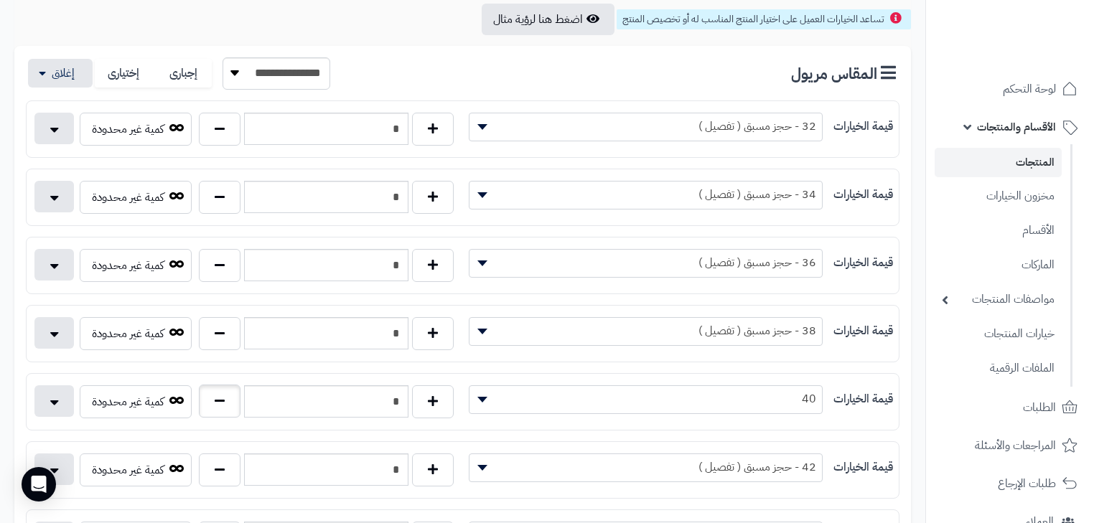
scroll to position [287, 0]
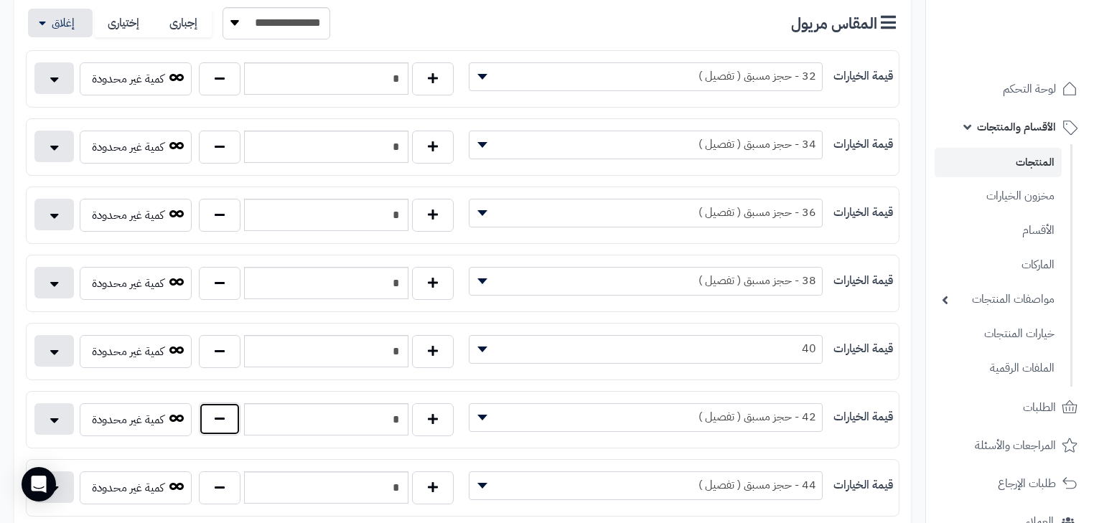
click at [214, 419] on button "button" at bounding box center [220, 419] width 42 height 33
type input "*"
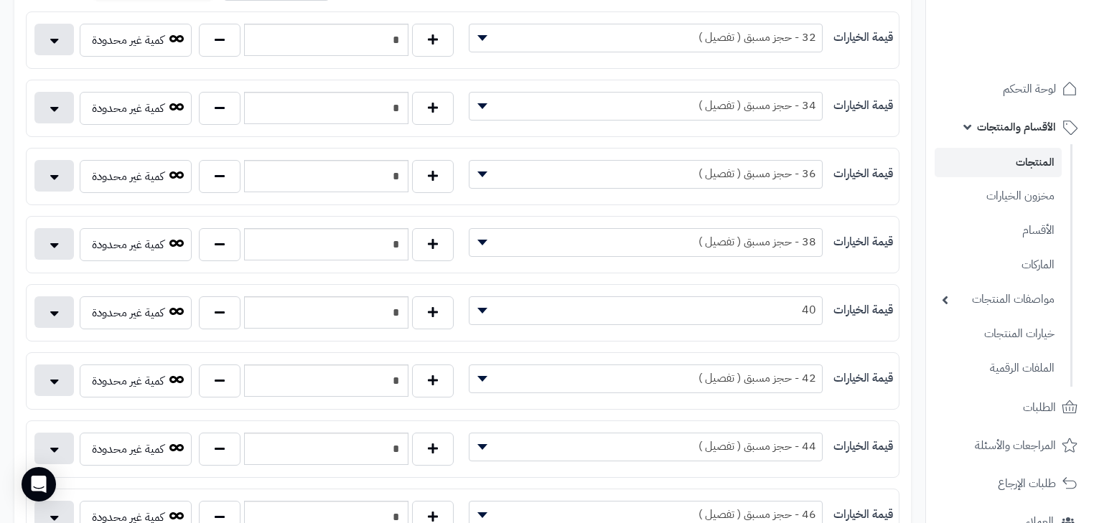
scroll to position [402, 0]
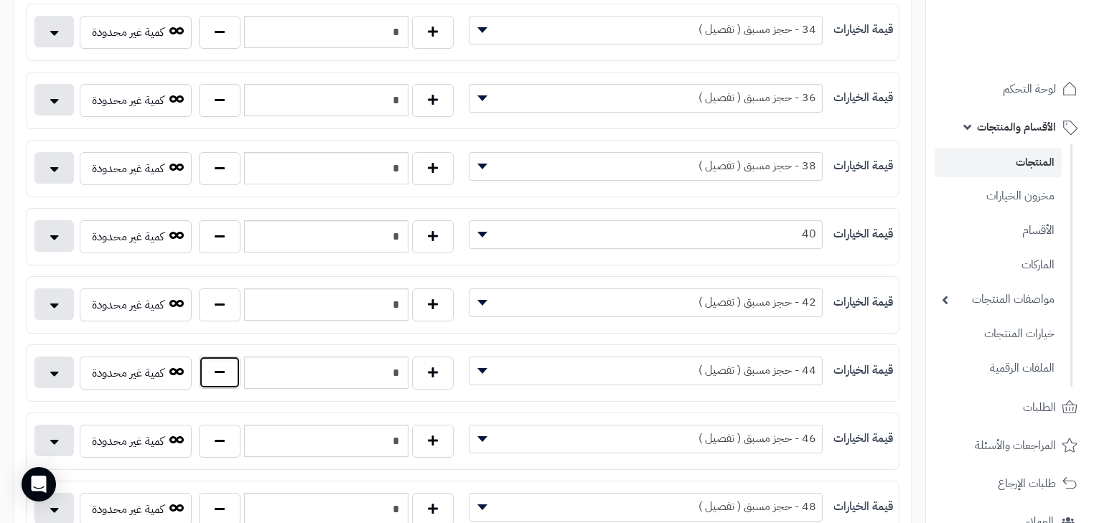
click at [209, 380] on button "button" at bounding box center [220, 372] width 42 height 33
type input "*"
click at [209, 432] on button "button" at bounding box center [220, 440] width 42 height 33
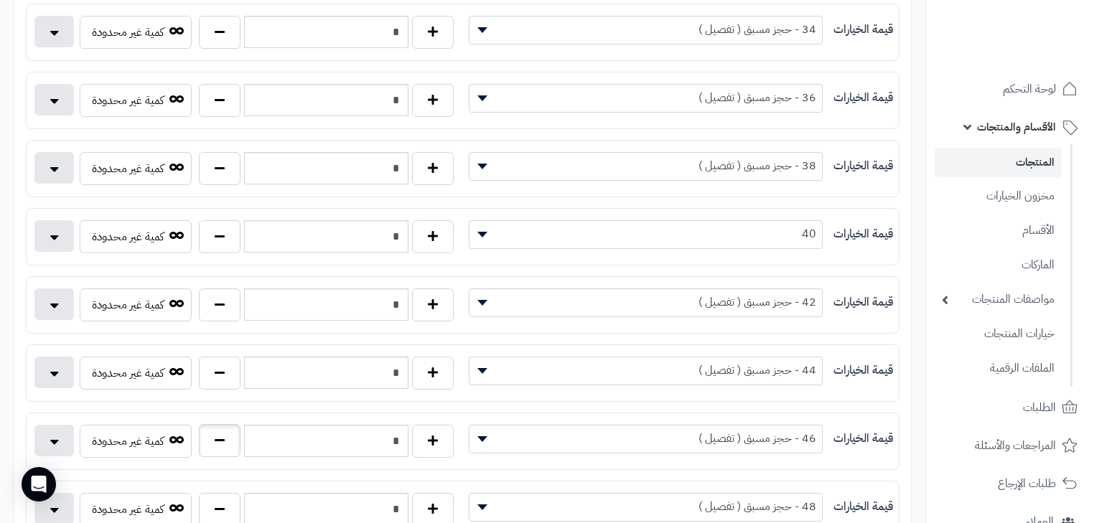
type input "*"
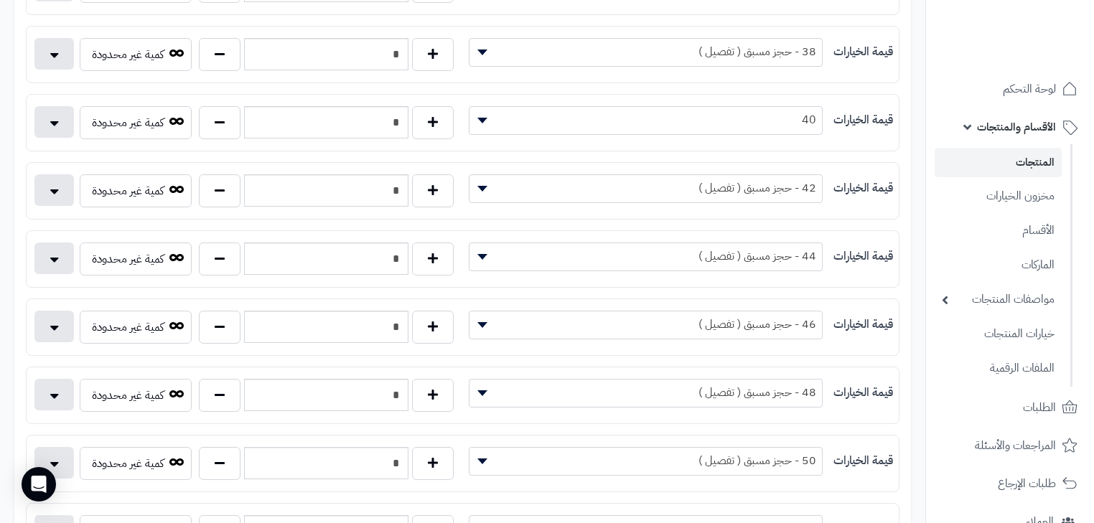
scroll to position [517, 0]
click at [216, 386] on button "button" at bounding box center [220, 394] width 42 height 33
drag, startPoint x: 216, startPoint y: 386, endPoint x: 212, endPoint y: 404, distance: 18.5
click at [215, 386] on button "button" at bounding box center [220, 394] width 42 height 33
type input "*"
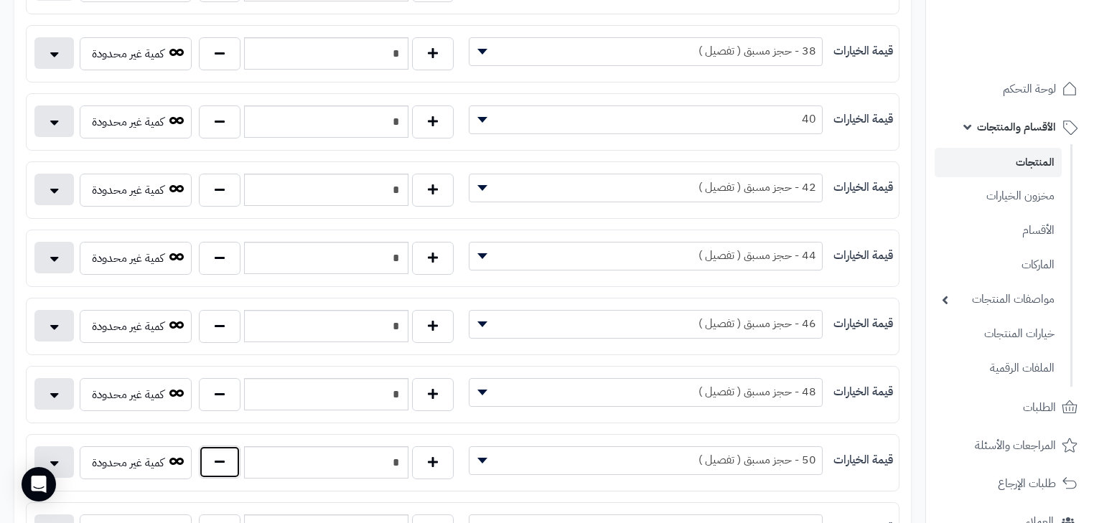
click at [215, 446] on button "button" at bounding box center [220, 462] width 42 height 33
click at [215, 447] on button "button" at bounding box center [220, 462] width 42 height 33
type input "*"
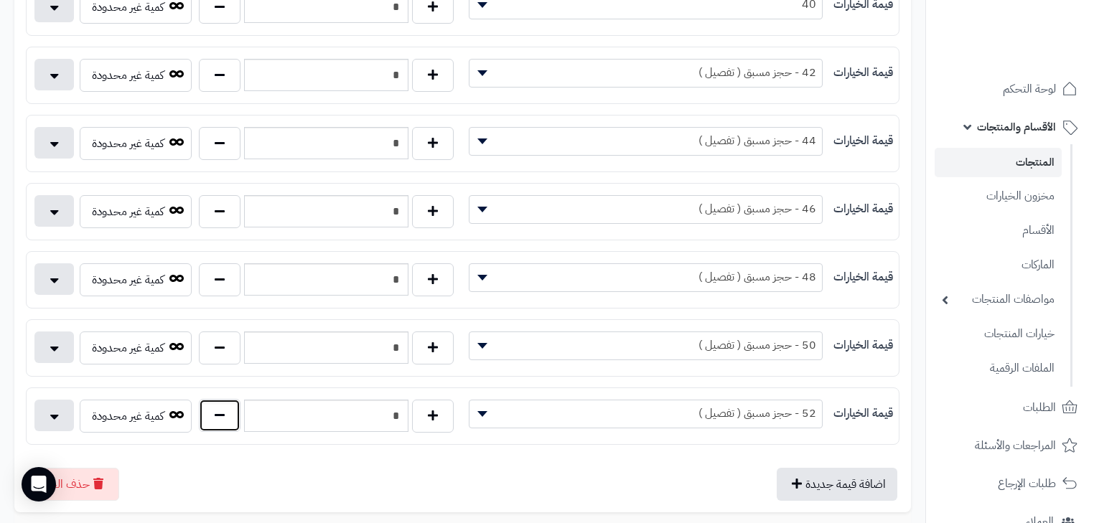
click at [215, 416] on button "button" at bounding box center [220, 415] width 42 height 33
type input "*"
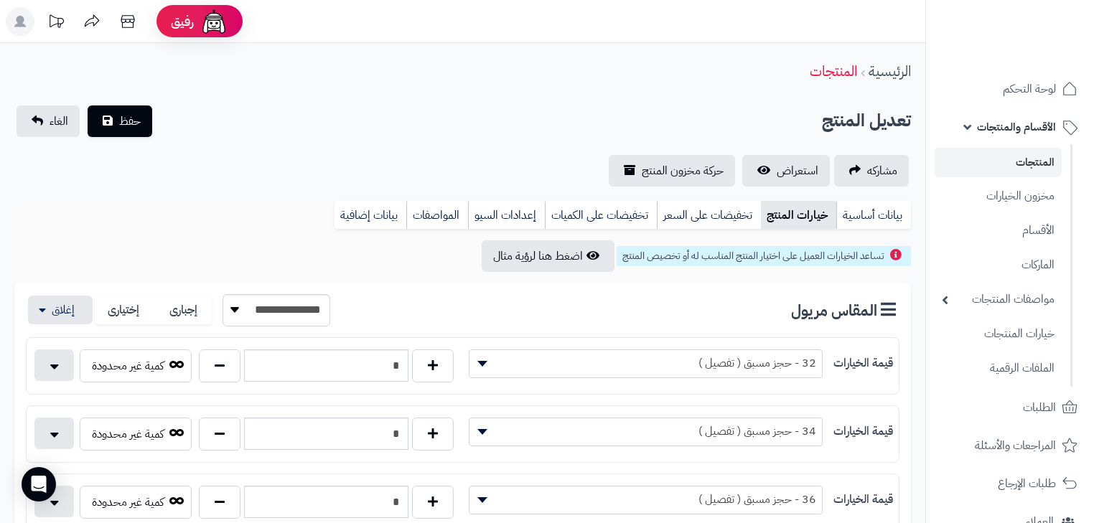
scroll to position [0, 0]
click at [132, 121] on span "حفظ" at bounding box center [130, 120] width 22 height 17
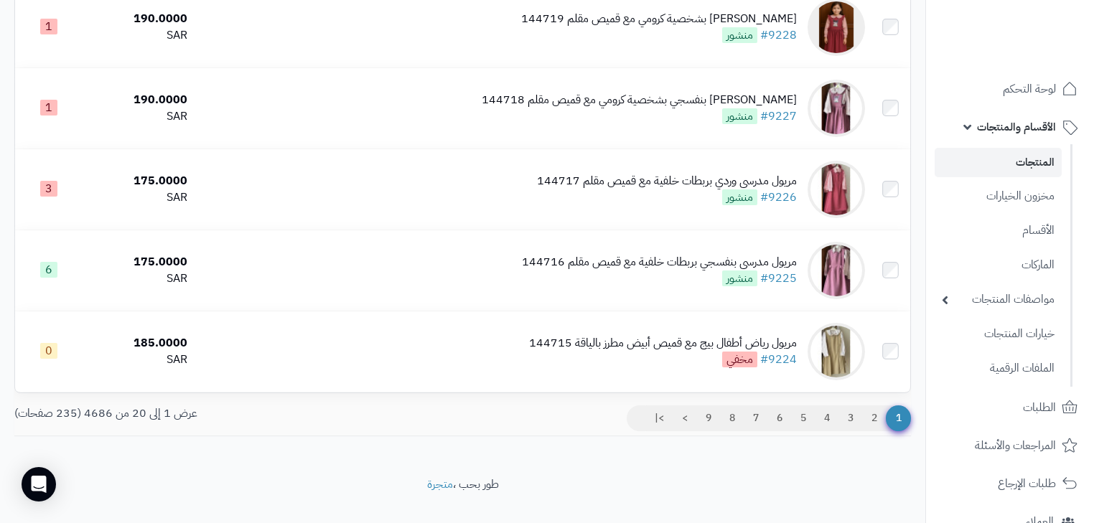
scroll to position [1525, 0]
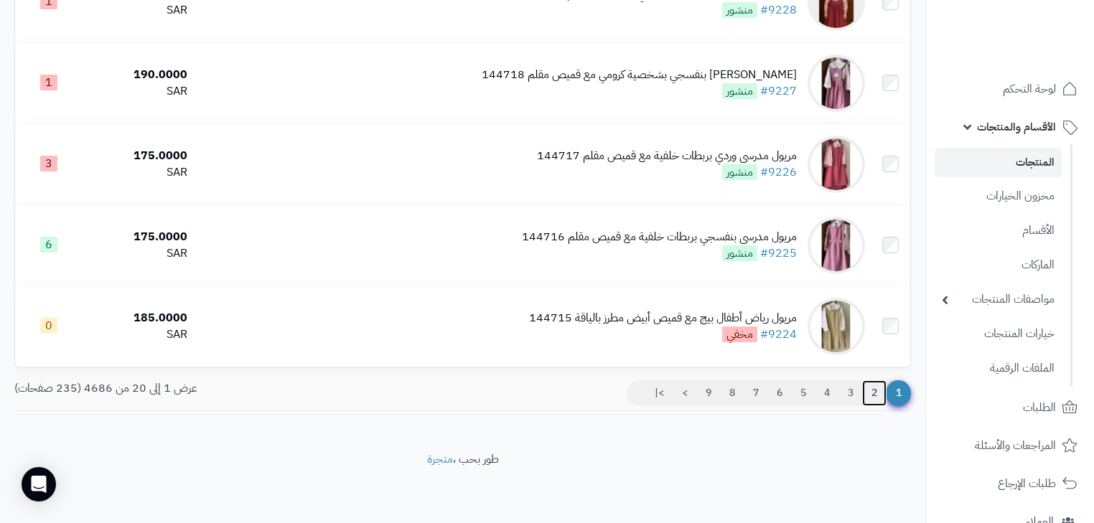
click at [882, 399] on link "2" at bounding box center [874, 394] width 24 height 26
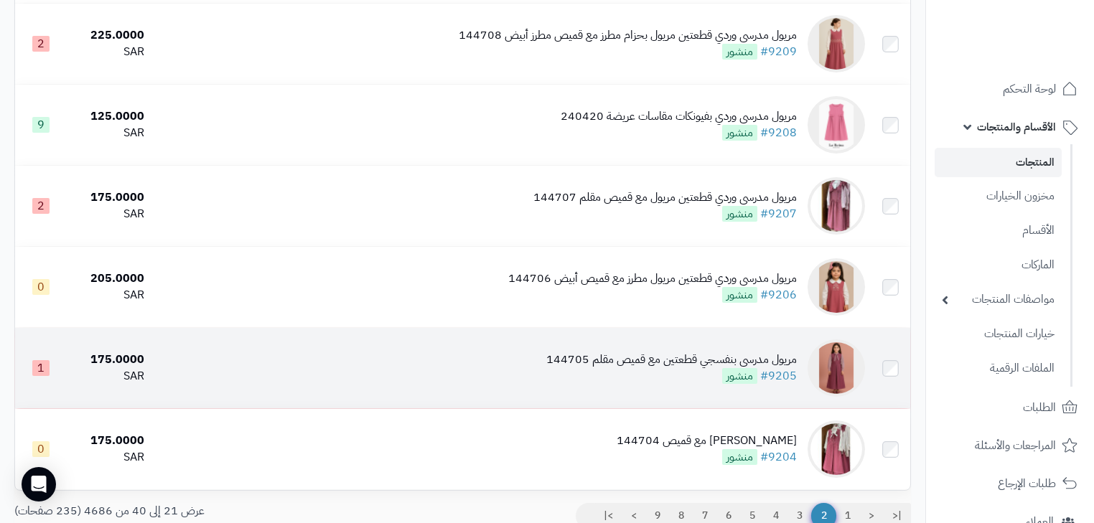
scroll to position [1460, 0]
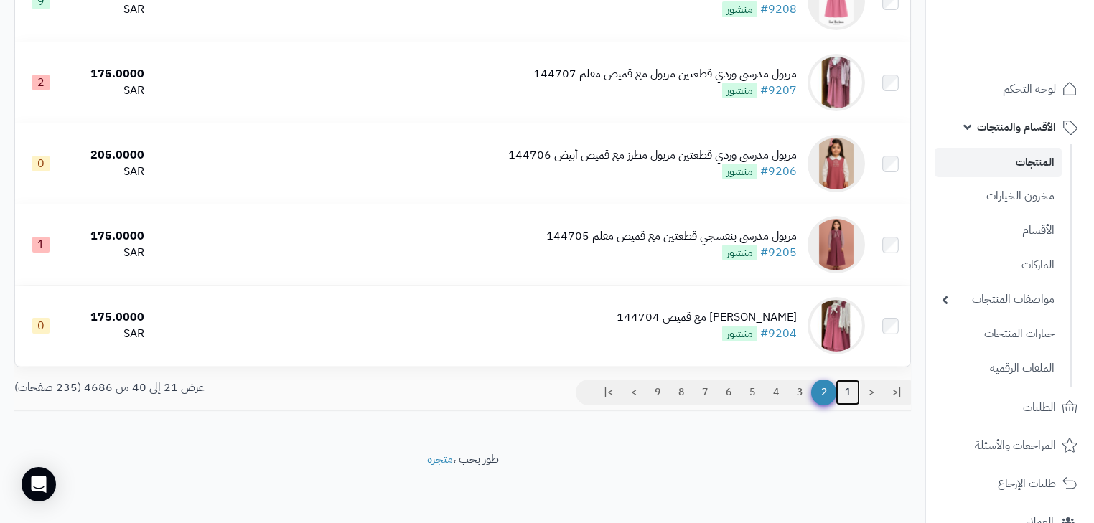
click at [850, 399] on link "1" at bounding box center [848, 393] width 24 height 26
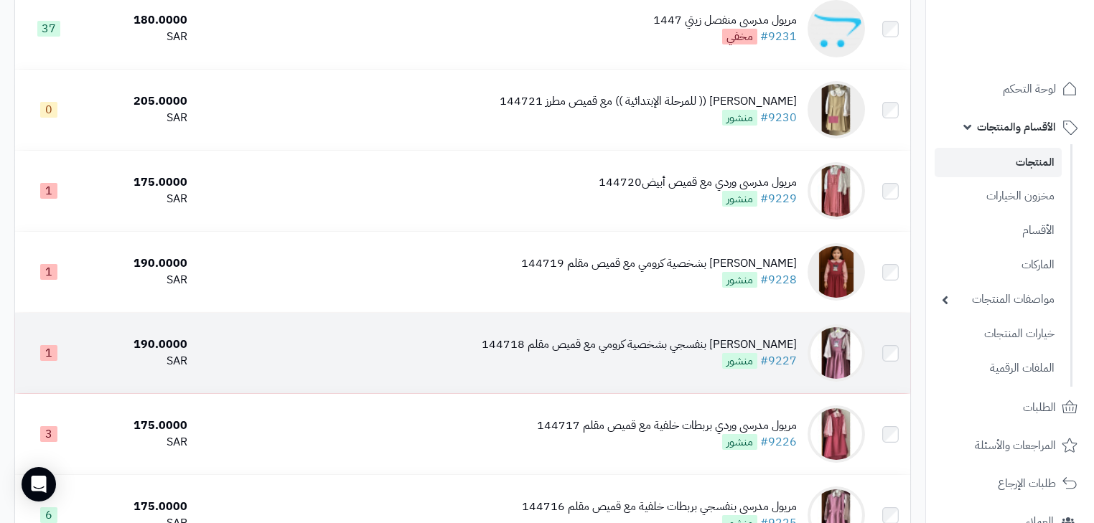
scroll to position [1173, 0]
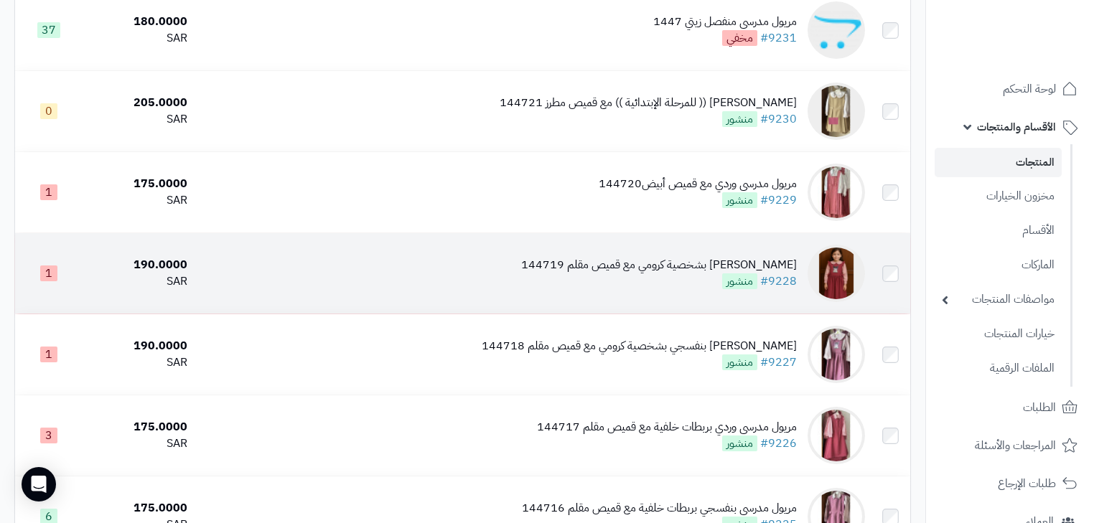
click at [732, 286] on span "منشور" at bounding box center [739, 282] width 35 height 16
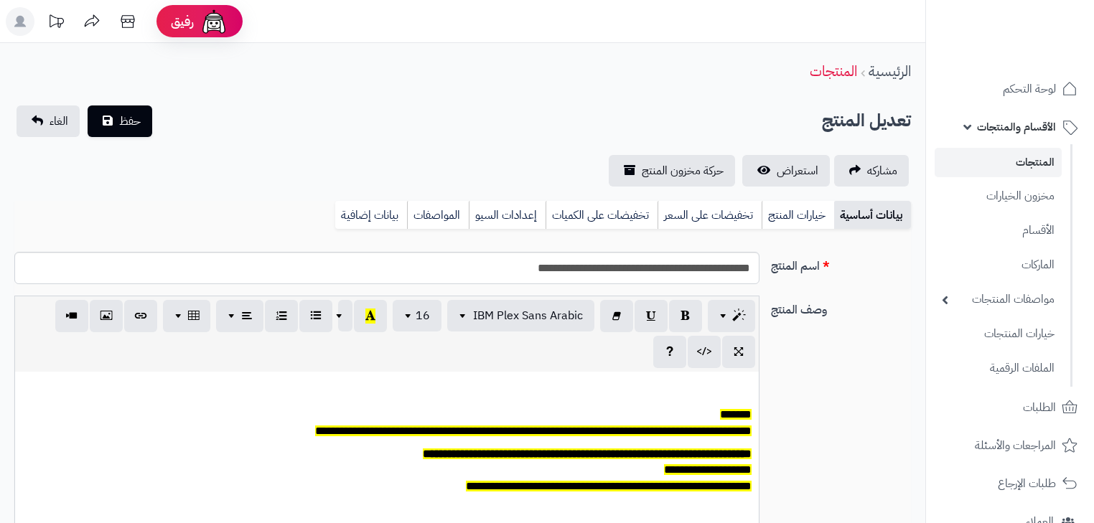
scroll to position [118, 0]
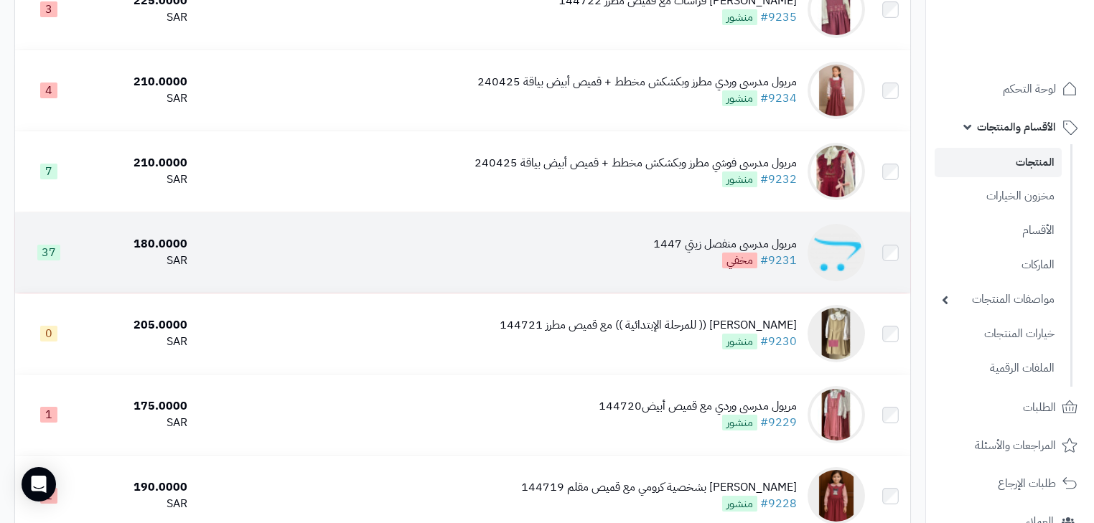
scroll to position [943, 0]
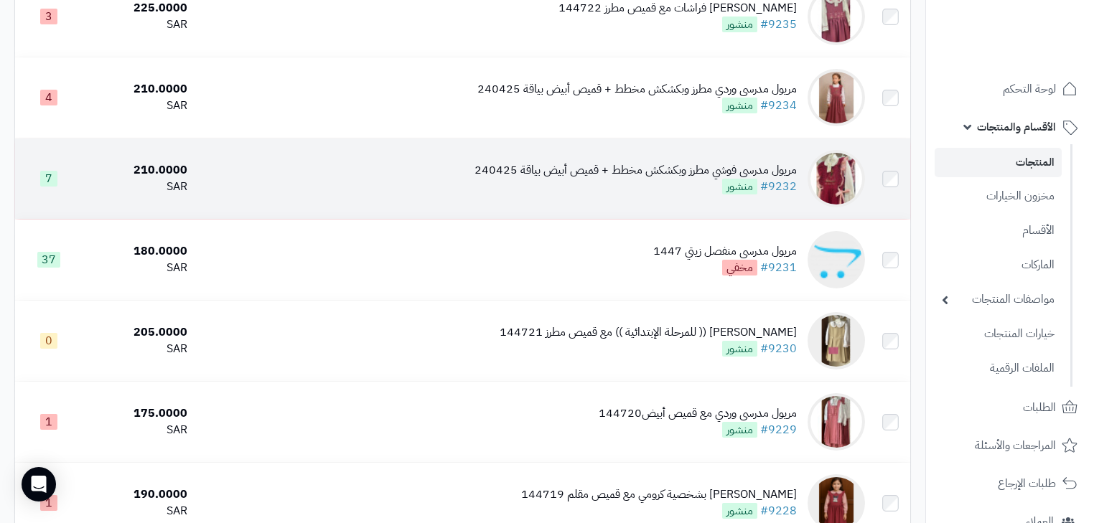
click at [703, 195] on div "مريول مدرسي فوشي مطرز وبكشكش مخطط + قميص أبيض بياقة 240425 #9232 منشور" at bounding box center [636, 178] width 322 height 33
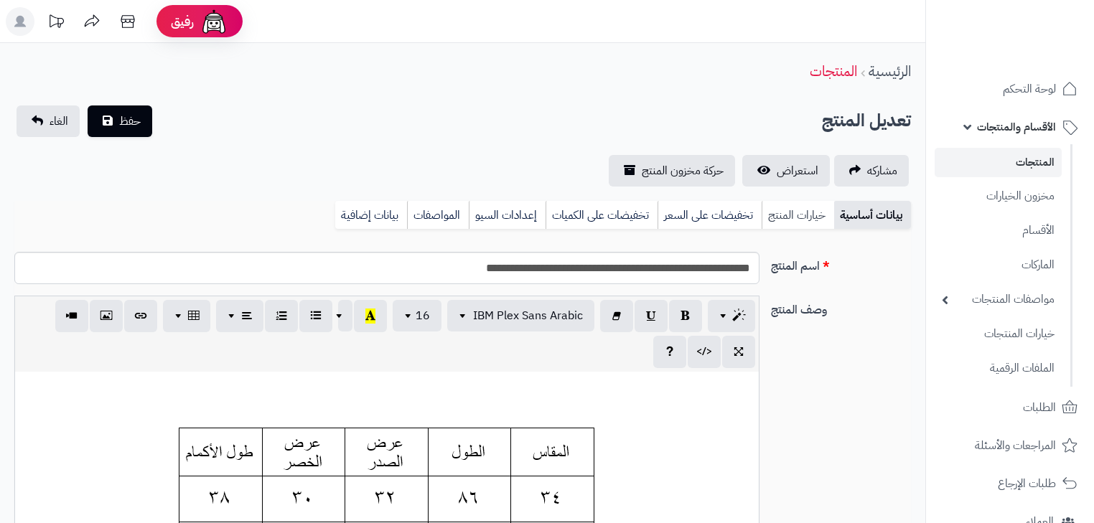
scroll to position [118, 0]
click at [791, 219] on link "خيارات المنتج" at bounding box center [798, 215] width 73 height 29
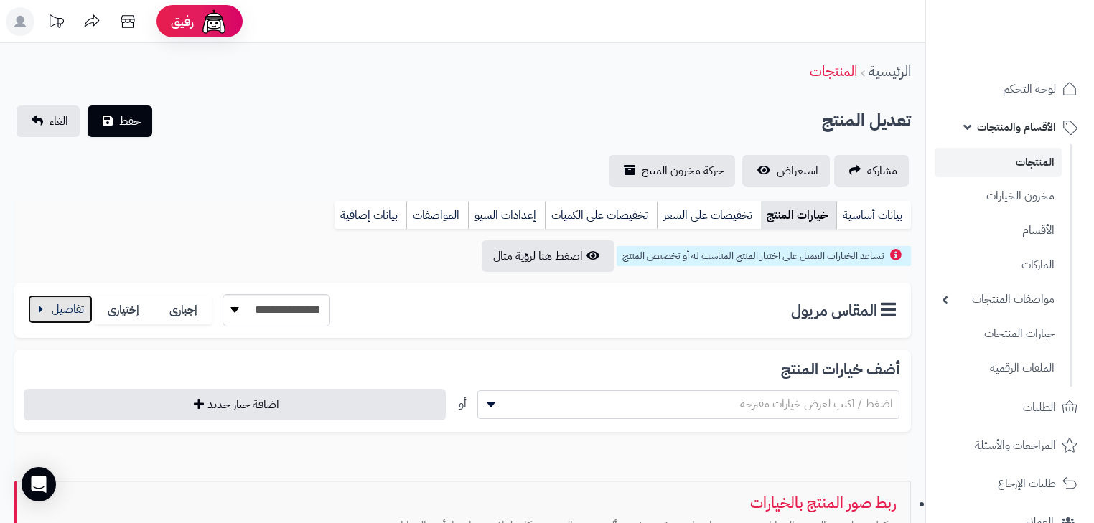
click at [29, 316] on button "button" at bounding box center [60, 309] width 65 height 29
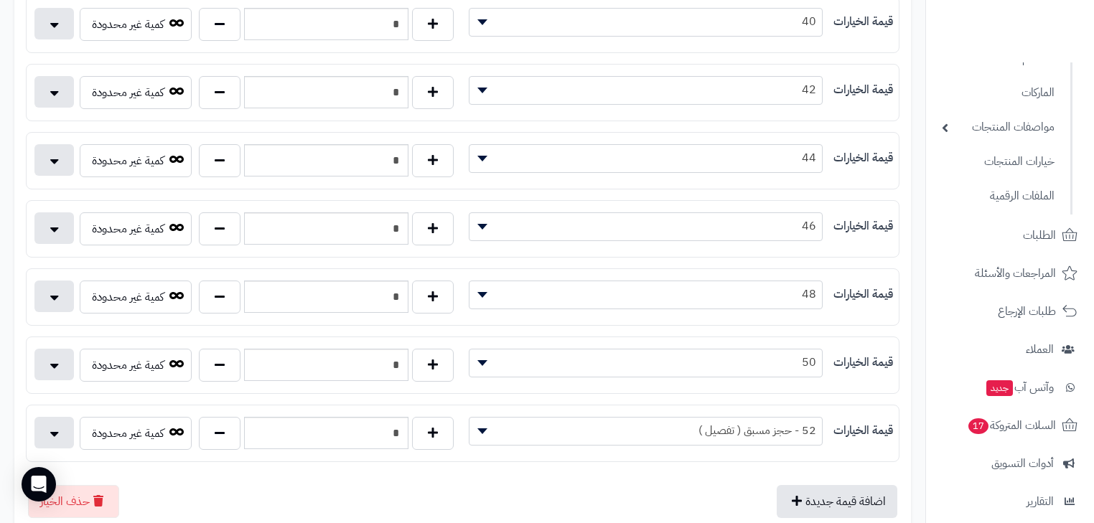
scroll to position [689, 0]
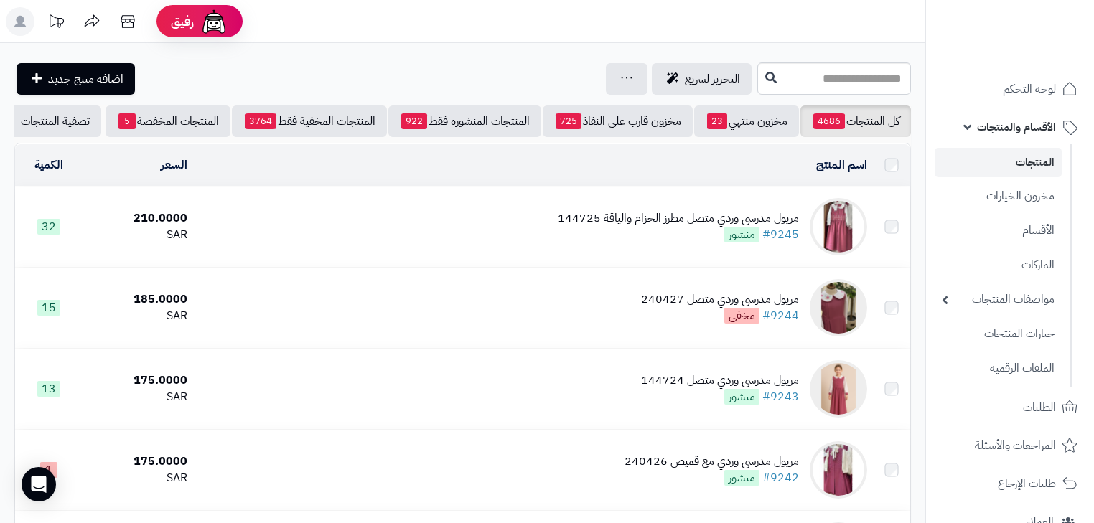
scroll to position [943, 0]
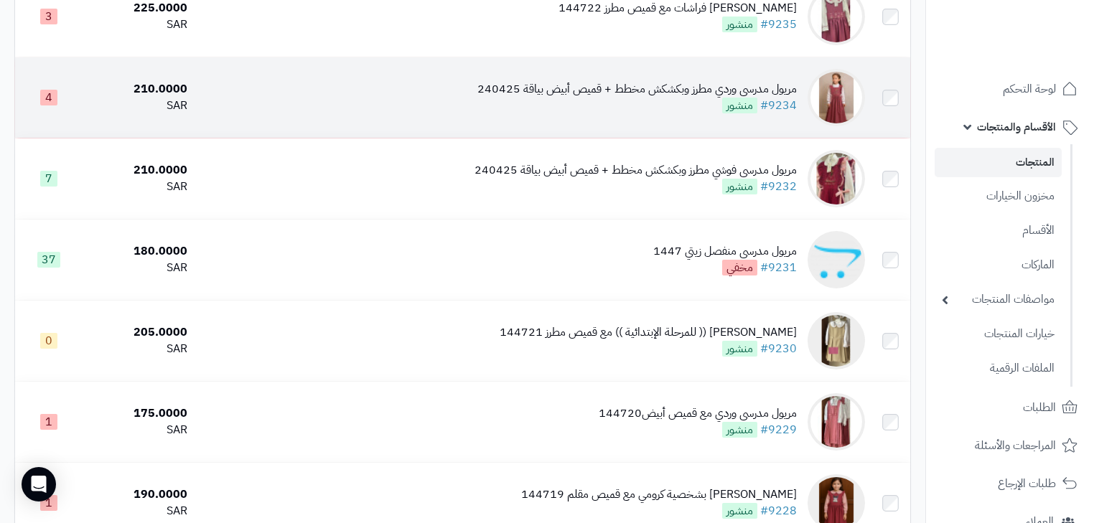
click at [690, 114] on div "مريول مدرسي وردي مطرز وبكشكش مخطط + قميص أبيض بياقة 240425 #9234 منشور" at bounding box center [637, 97] width 320 height 33
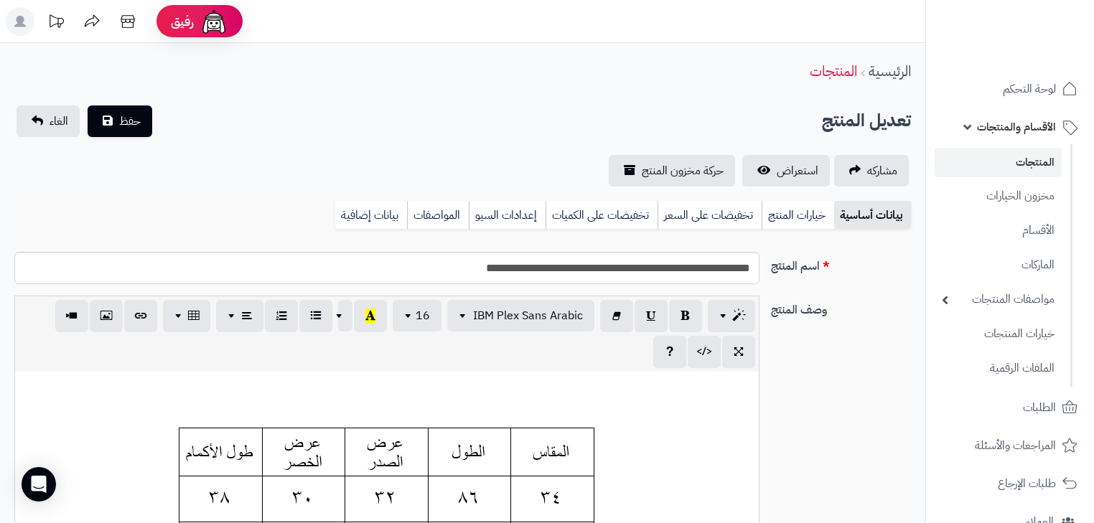
scroll to position [118, 0]
drag, startPoint x: 0, startPoint y: 0, endPoint x: 831, endPoint y: 224, distance: 860.4
click at [834, 224] on ul "بيانات أساسية خيارات المنتج تخفيضات على السعر تخفيضات على الكميات إعدادات السيو…" at bounding box center [623, 215] width 576 height 28
click at [821, 224] on link "خيارات المنتج" at bounding box center [798, 215] width 73 height 29
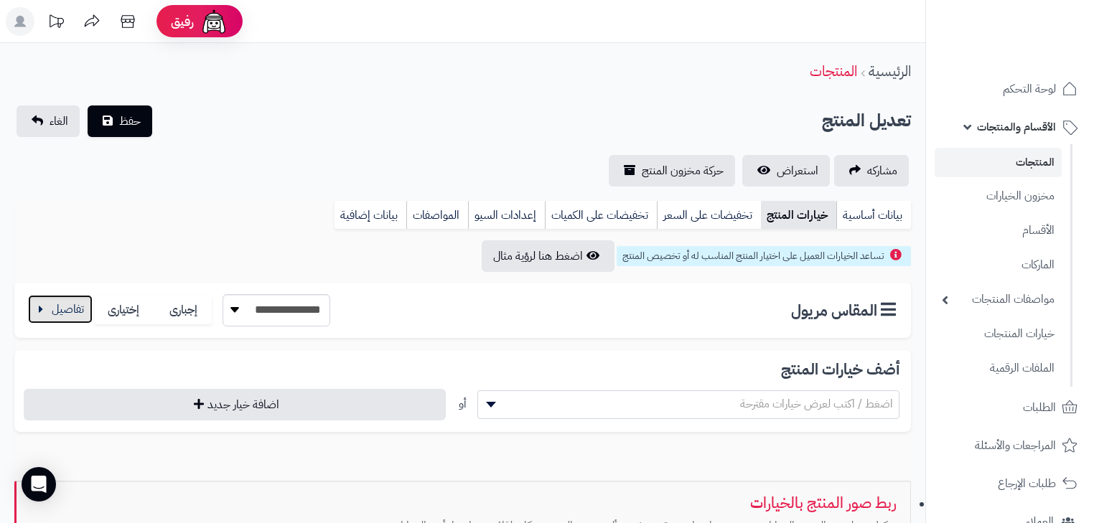
click at [58, 312] on button "button" at bounding box center [60, 309] width 65 height 29
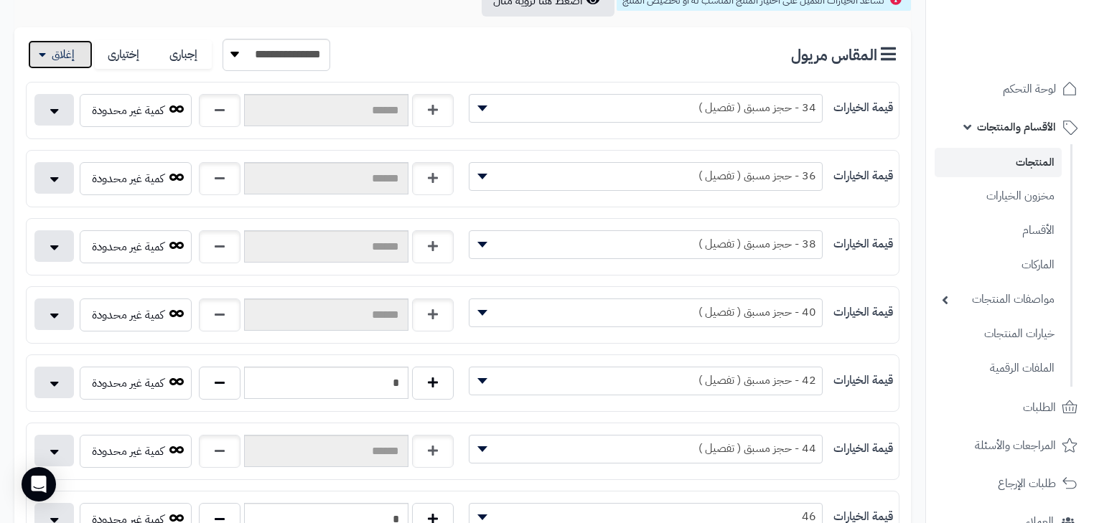
scroll to position [287, 0]
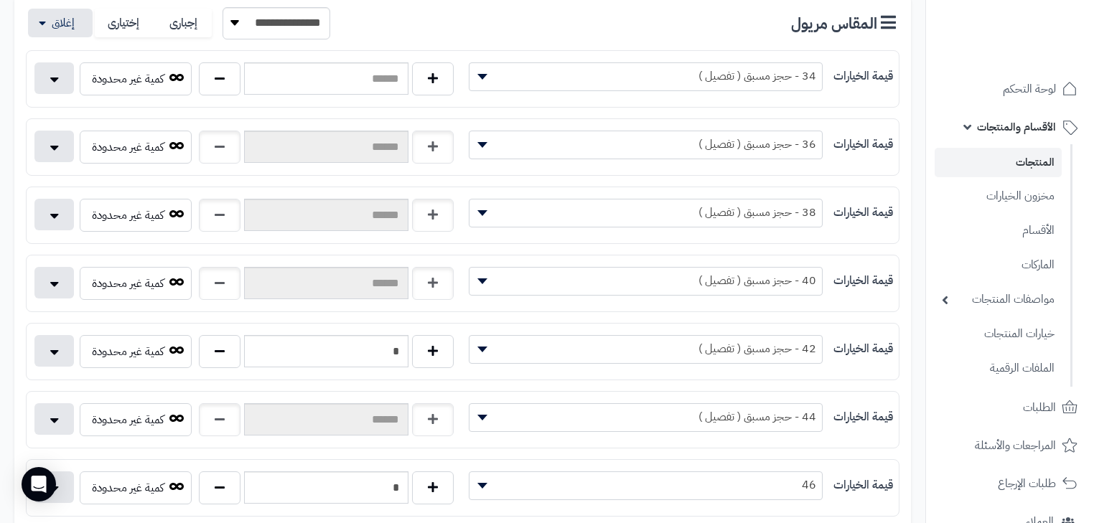
click at [152, 165] on div "كمية غير محدودة" at bounding box center [245, 150] width 437 height 39
click at [151, 255] on div "**********" at bounding box center [463, 283] width 874 height 57
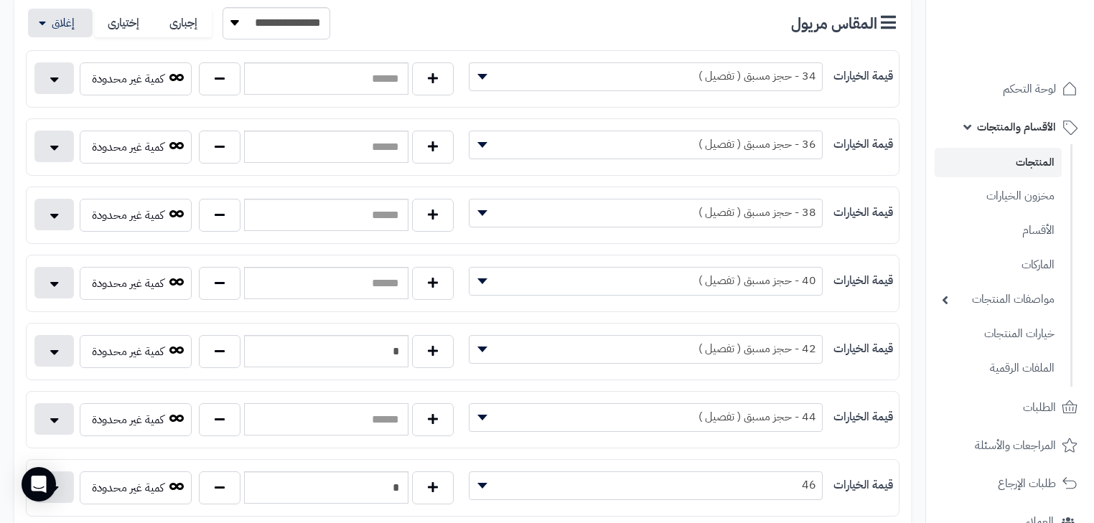
click at [246, 409] on input "text" at bounding box center [326, 420] width 164 height 32
click at [228, 411] on button "button" at bounding box center [220, 419] width 42 height 33
type input "*"
click at [200, 276] on div "كمية غير محدودة" at bounding box center [245, 286] width 437 height 39
click at [207, 276] on button "button" at bounding box center [220, 282] width 42 height 33
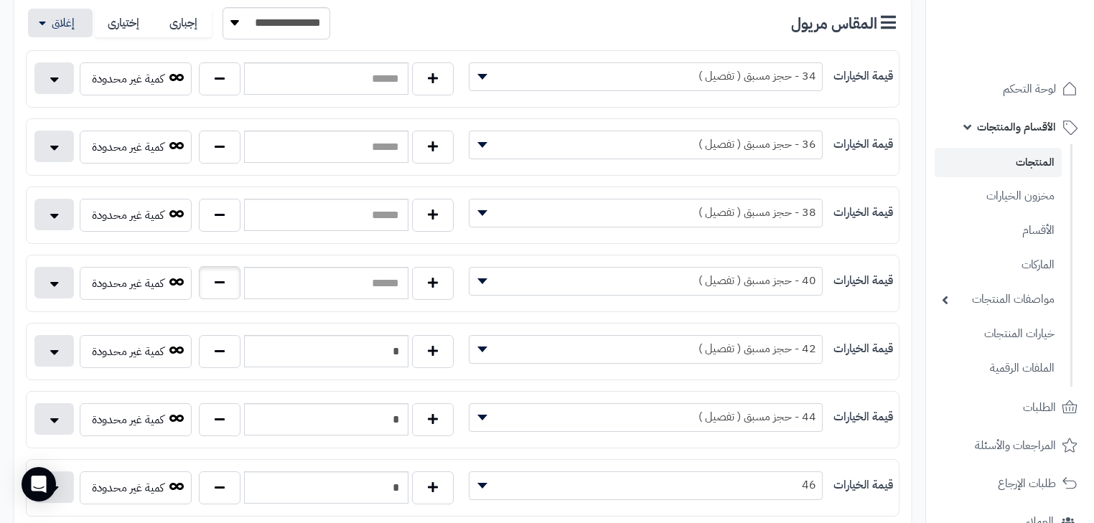
type input "*"
click at [204, 211] on button "button" at bounding box center [220, 214] width 42 height 33
type input "*"
click at [215, 158] on button "button" at bounding box center [220, 146] width 42 height 33
type input "*"
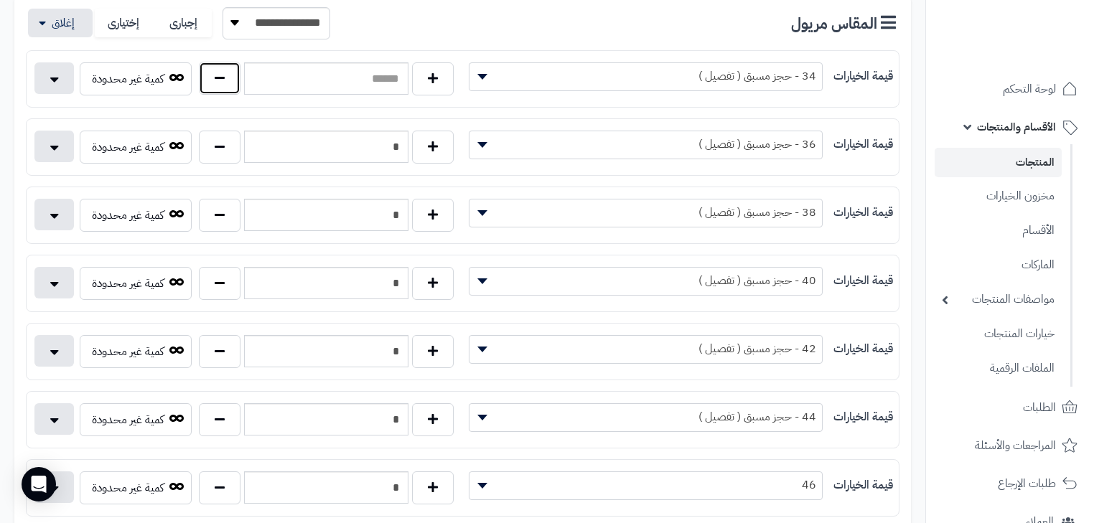
click at [215, 75] on button "button" at bounding box center [220, 78] width 42 height 33
type input "*"
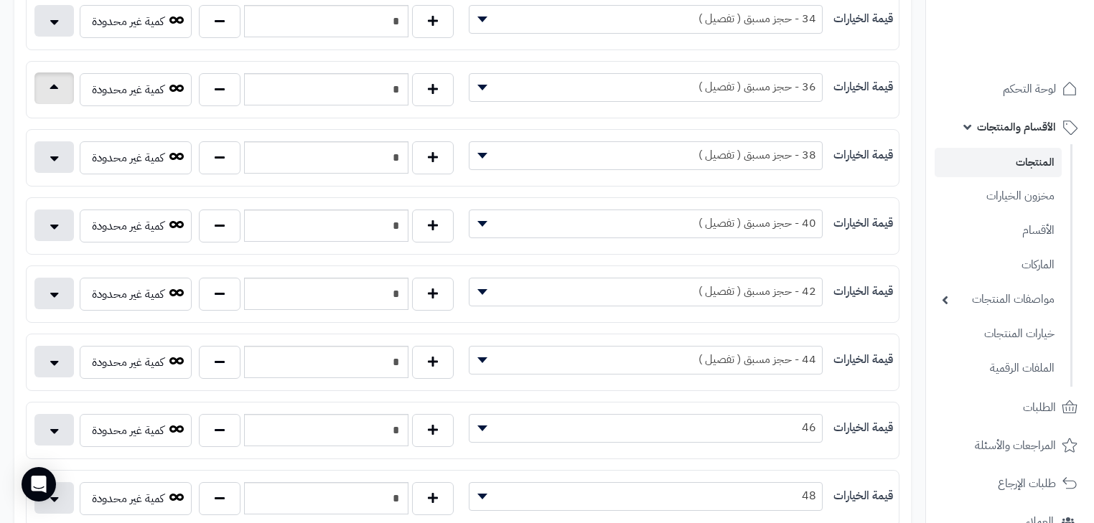
scroll to position [57, 0]
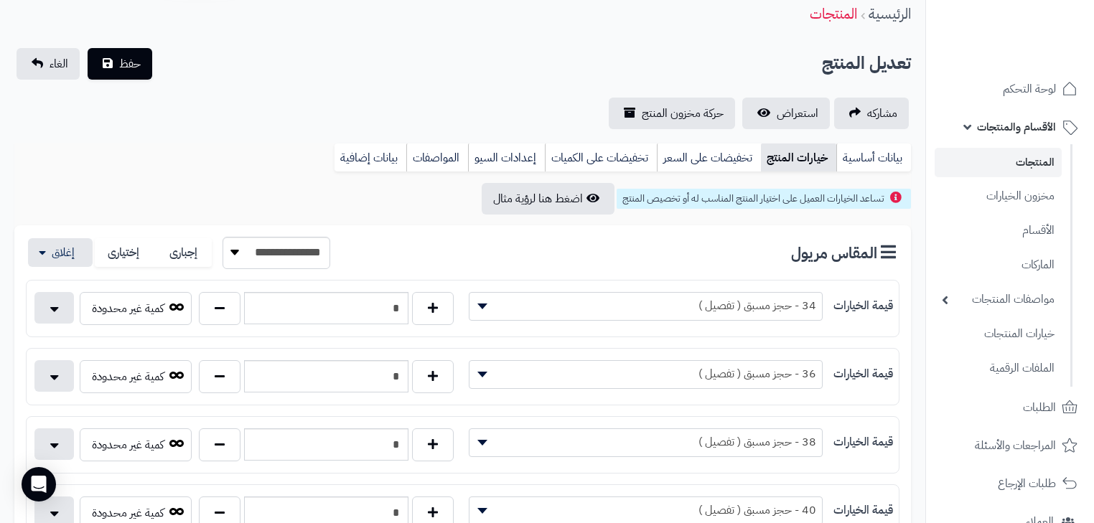
click at [134, 80] on div "**********" at bounding box center [463, 88] width 926 height 81
click at [128, 59] on span "حفظ" at bounding box center [130, 63] width 22 height 17
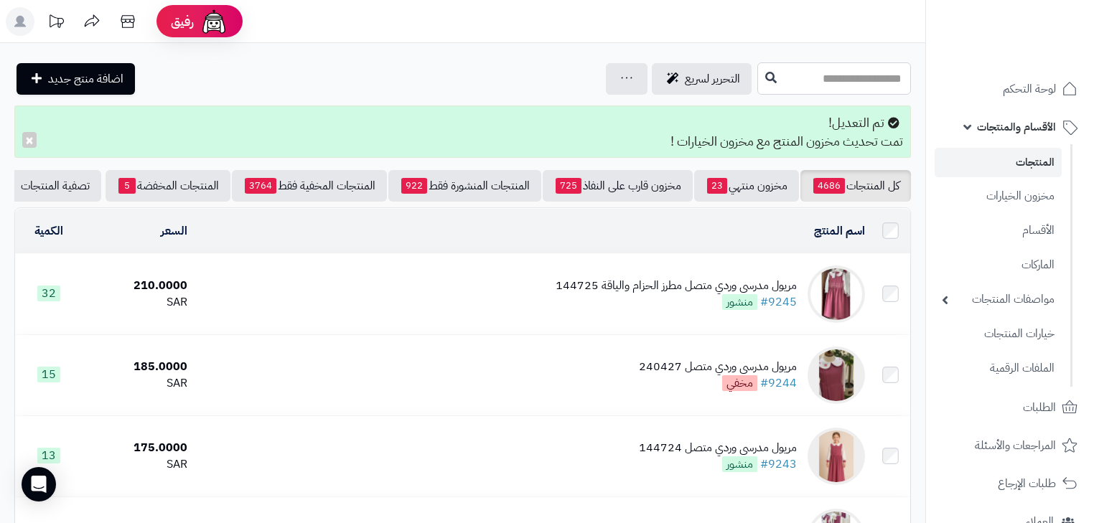
click at [816, 78] on input "text" at bounding box center [835, 78] width 154 height 32
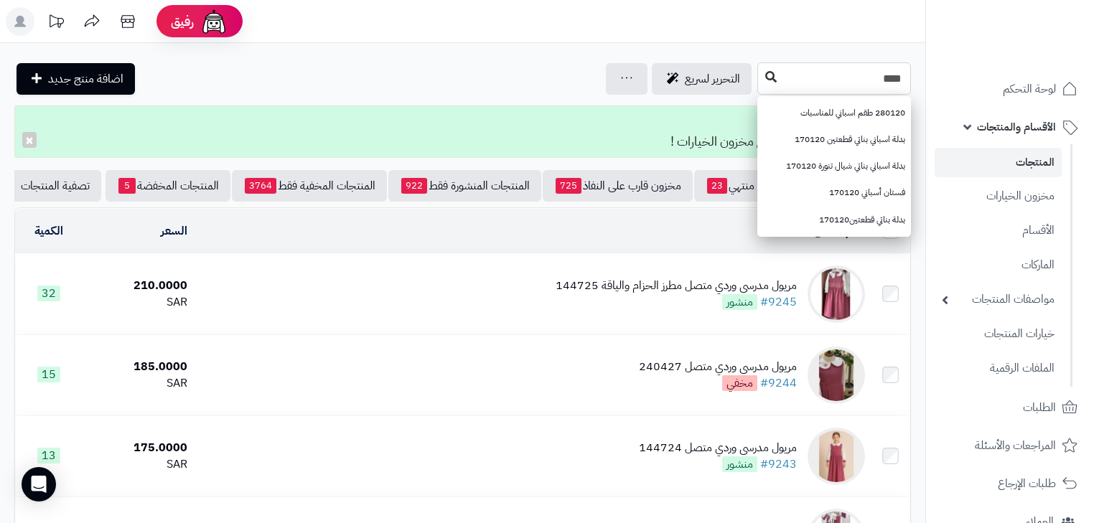
type input "****"
click at [760, 75] on button at bounding box center [771, 77] width 22 height 27
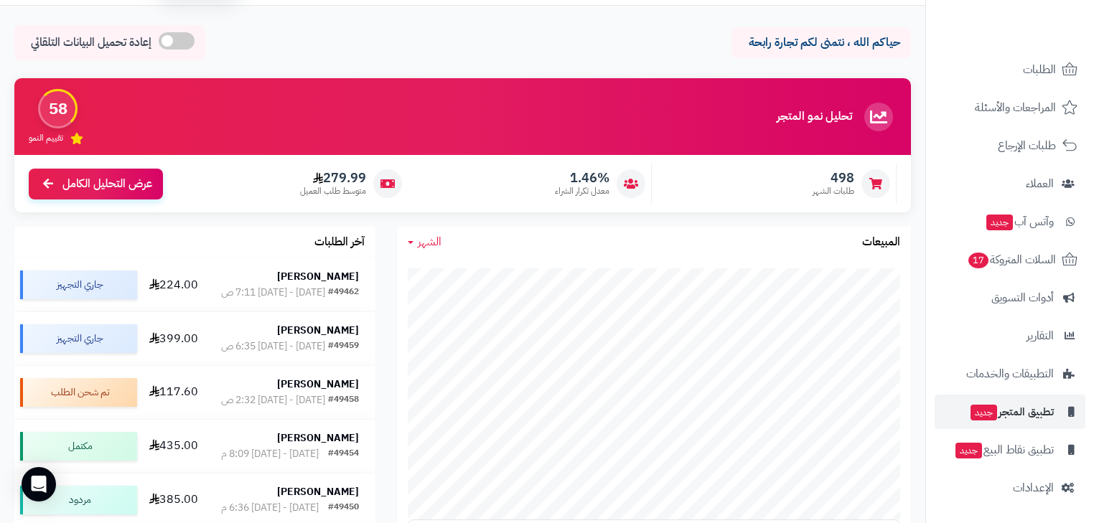
scroll to position [57, 0]
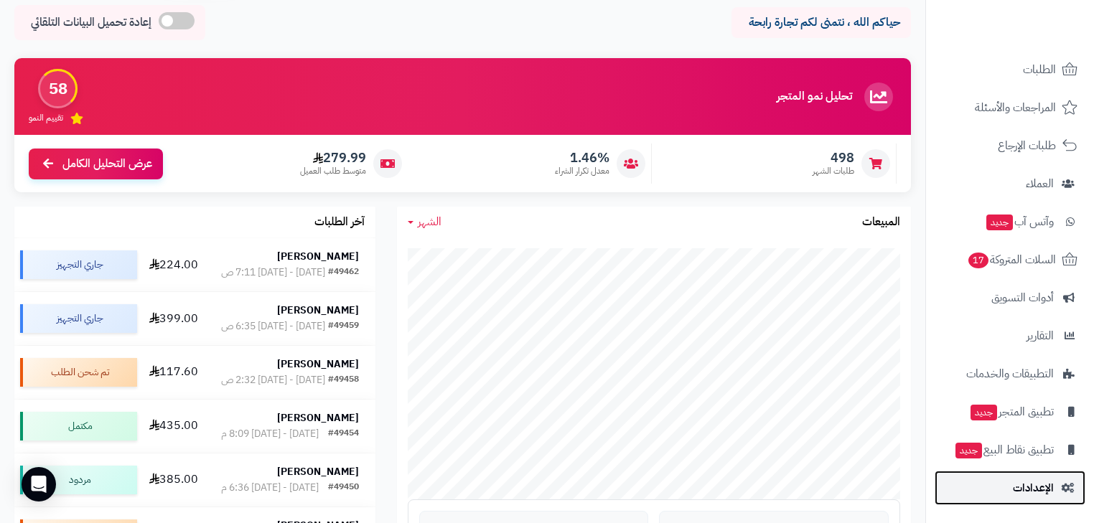
click at [1041, 478] on span "الإعدادات" at bounding box center [1033, 488] width 41 height 20
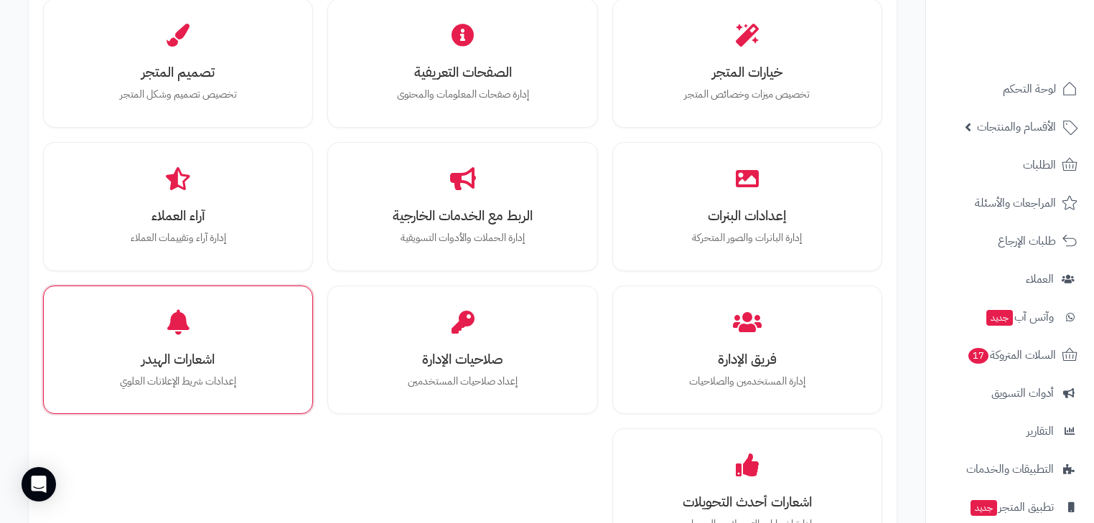
scroll to position [574, 0]
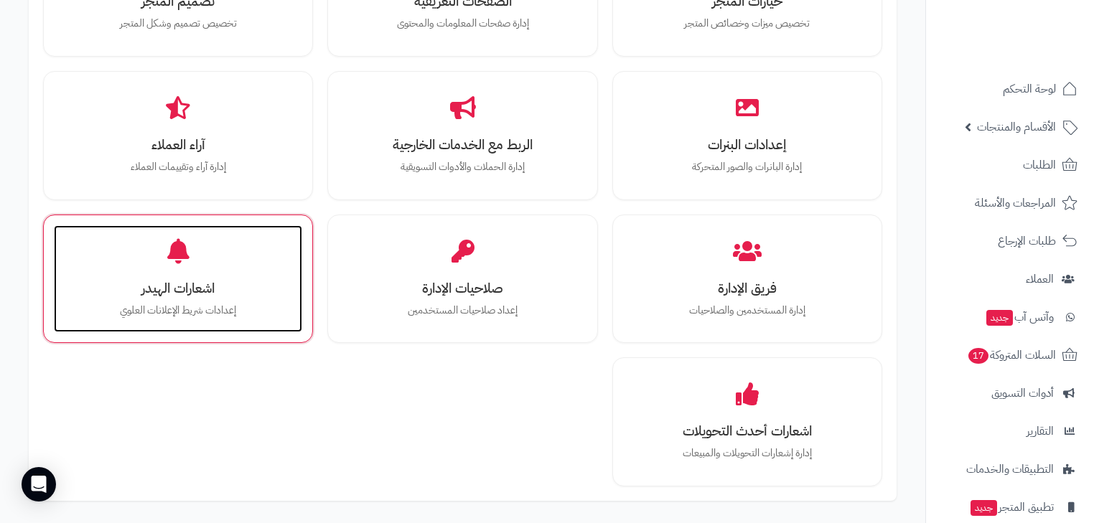
click at [166, 317] on div "اشعارات الهيدر إعدادات شريط الإعلانات [PERSON_NAME]" at bounding box center [178, 279] width 248 height 108
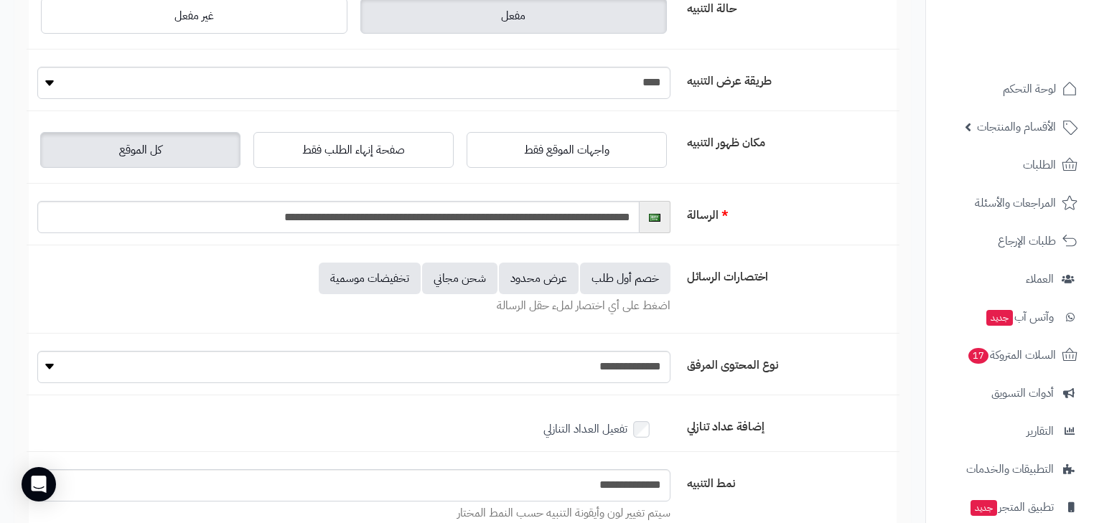
scroll to position [115, 0]
click at [567, 208] on input "**********" at bounding box center [338, 216] width 602 height 32
click at [627, 219] on input "**********" at bounding box center [338, 216] width 602 height 32
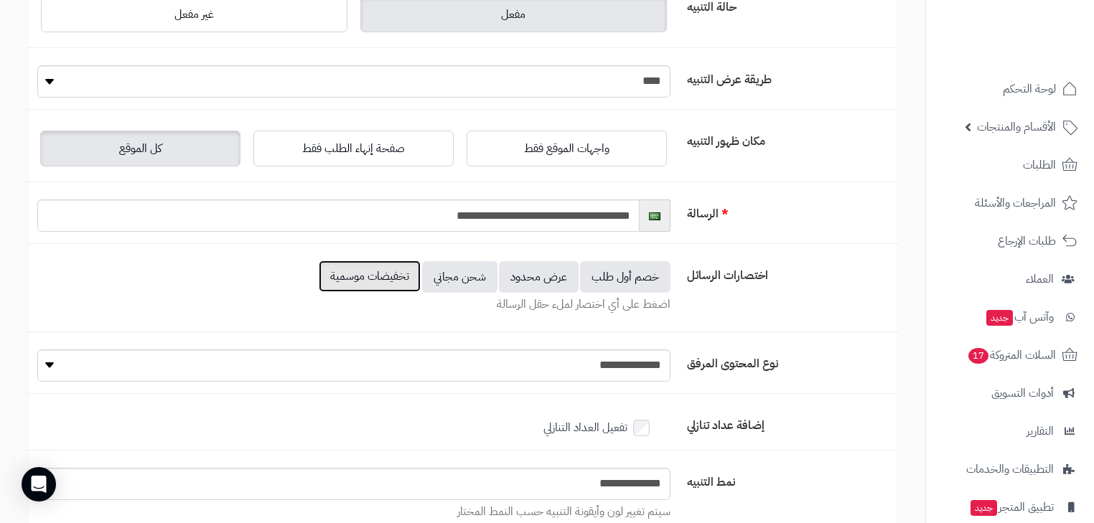
click at [356, 278] on button "تخفيضات موسمية" at bounding box center [370, 277] width 102 height 32
type input "**********"
drag, startPoint x: 425, startPoint y: 221, endPoint x: 709, endPoint y: 220, distance: 284.3
click at [709, 220] on div "**********" at bounding box center [463, 222] width 873 height 45
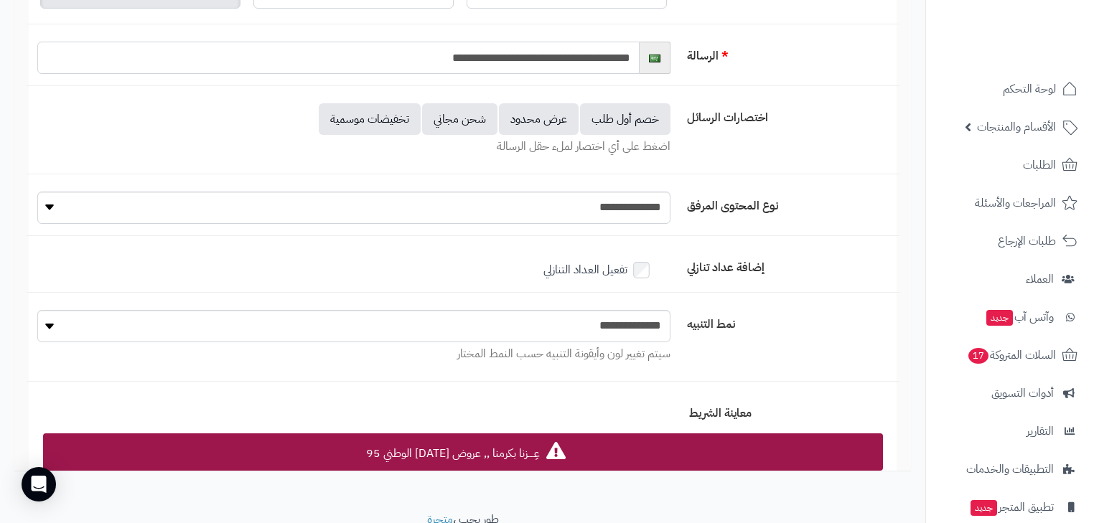
scroll to position [287, 0]
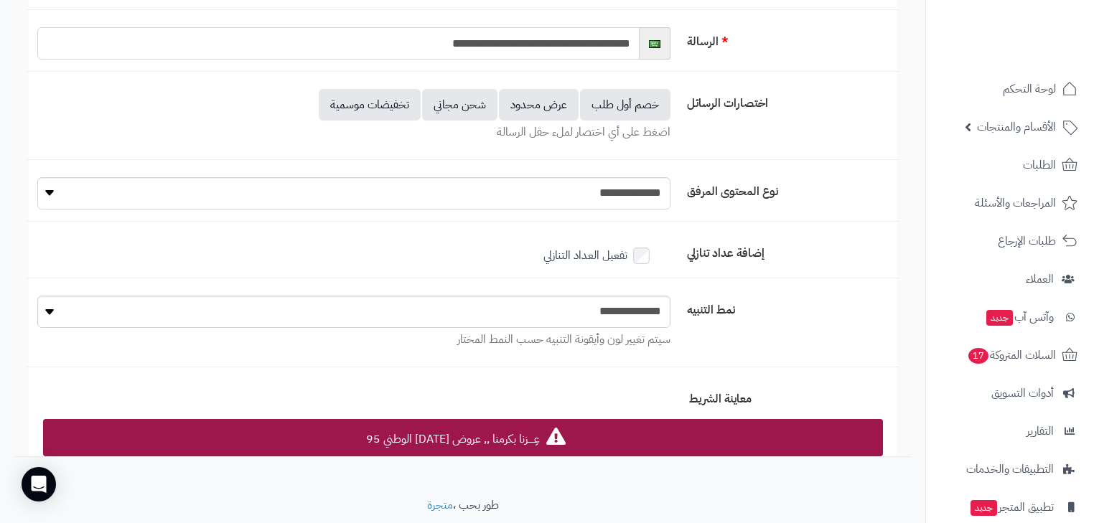
type input "**********"
click at [627, 296] on select "**********" at bounding box center [353, 312] width 633 height 32
select select "*"
click at [37, 296] on select "**********" at bounding box center [353, 312] width 633 height 32
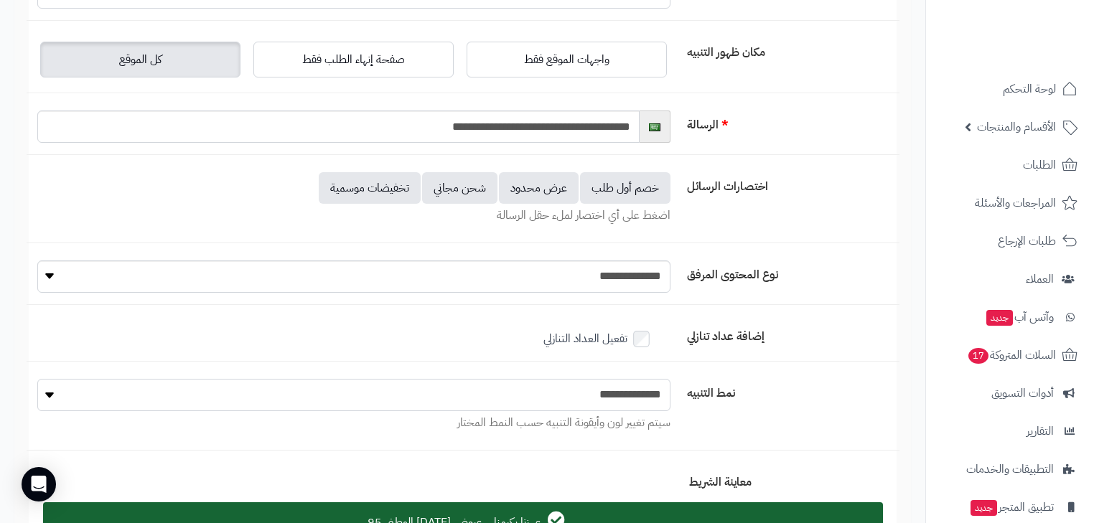
scroll to position [0, 0]
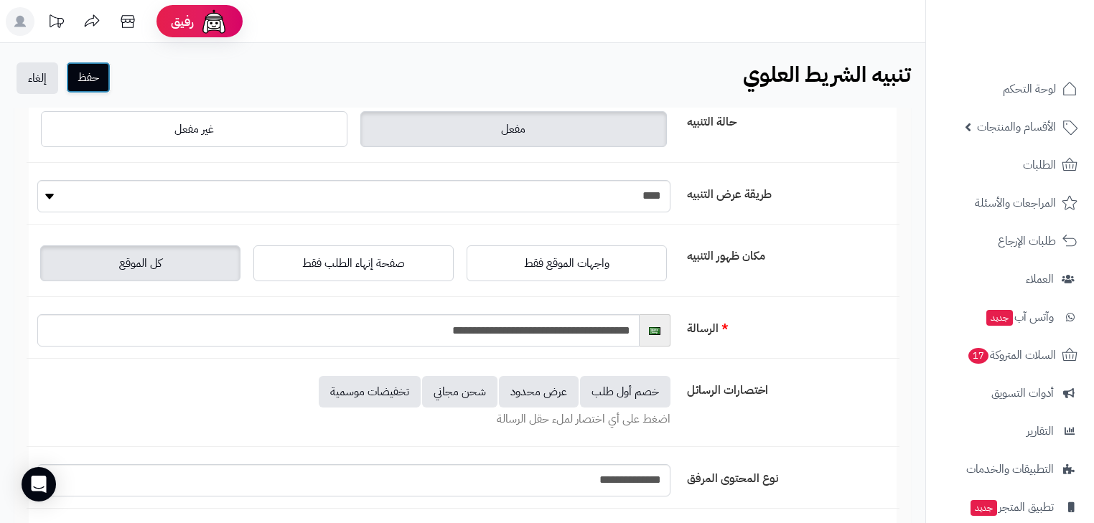
click at [102, 80] on button "حفظ" at bounding box center [88, 78] width 45 height 32
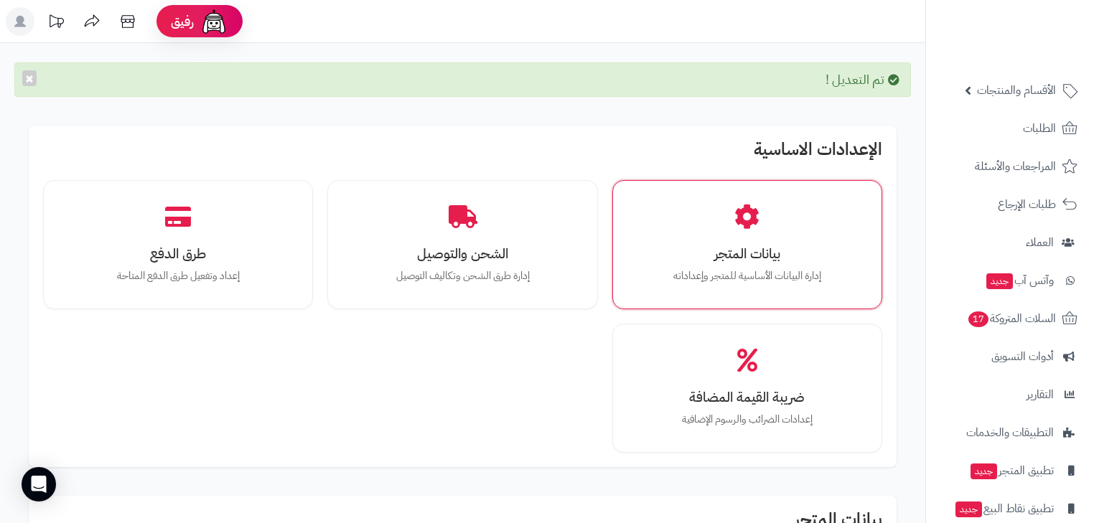
scroll to position [57, 0]
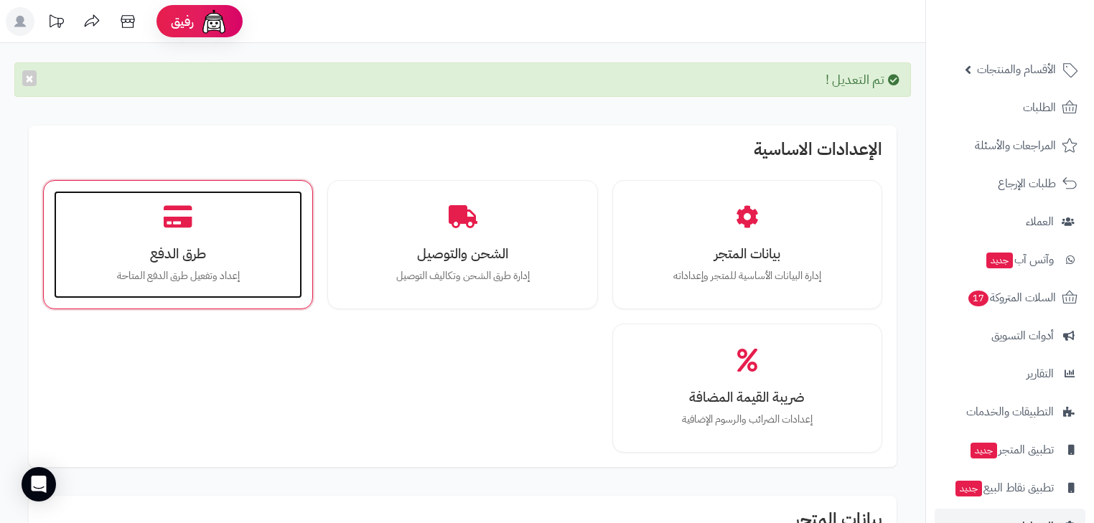
click at [159, 246] on h3 "طرق الدفع" at bounding box center [178, 253] width 220 height 15
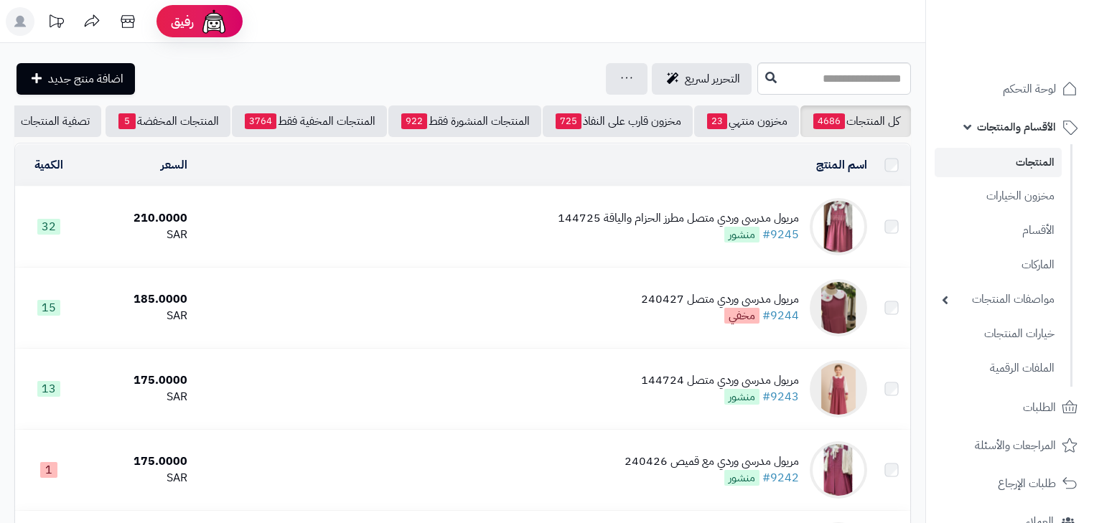
click at [800, 86] on input "text" at bounding box center [835, 78] width 154 height 32
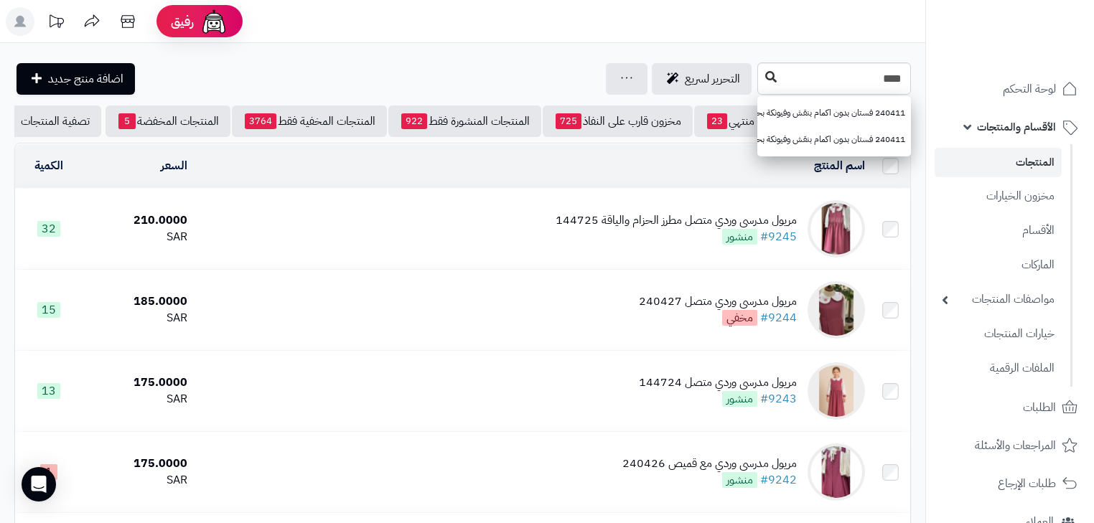
type input "****"
click at [760, 80] on button at bounding box center [771, 77] width 22 height 27
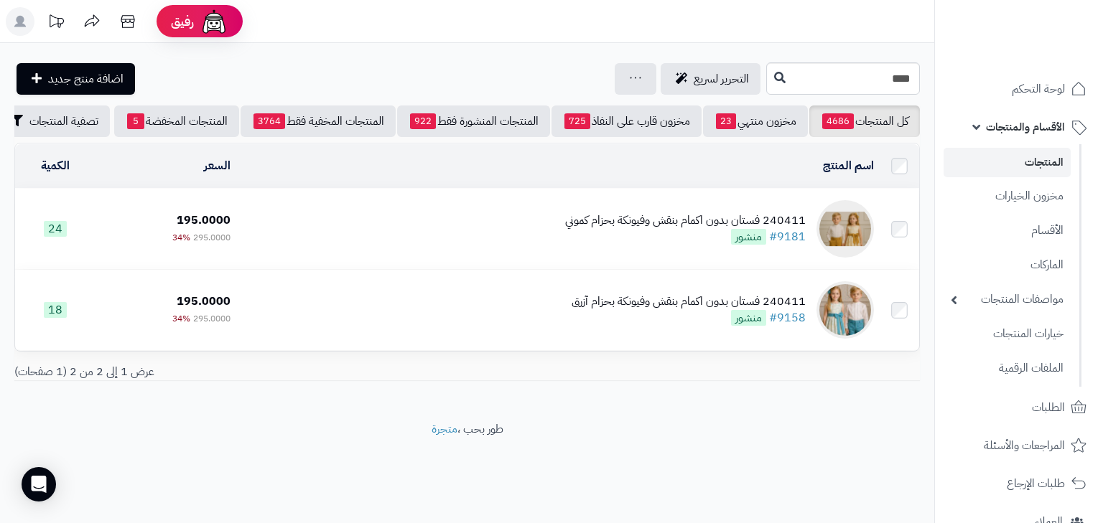
click at [722, 257] on td "240411 فستان بدون اكمام بنقش وفيونكة بحزام كموني #9181 منشور" at bounding box center [557, 229] width 643 height 80
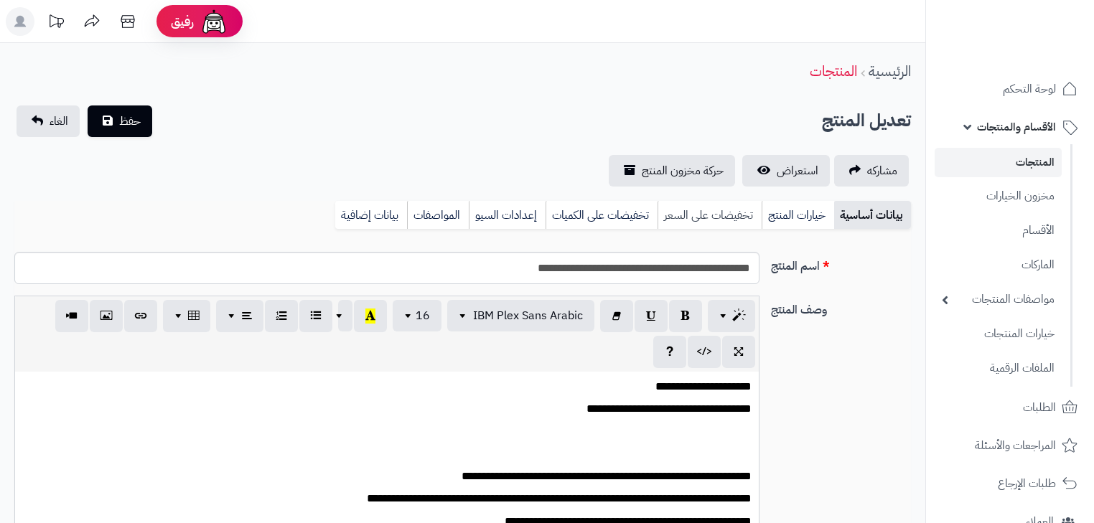
scroll to position [261, 0]
click at [686, 217] on link "تخفيضات على السعر" at bounding box center [710, 215] width 104 height 29
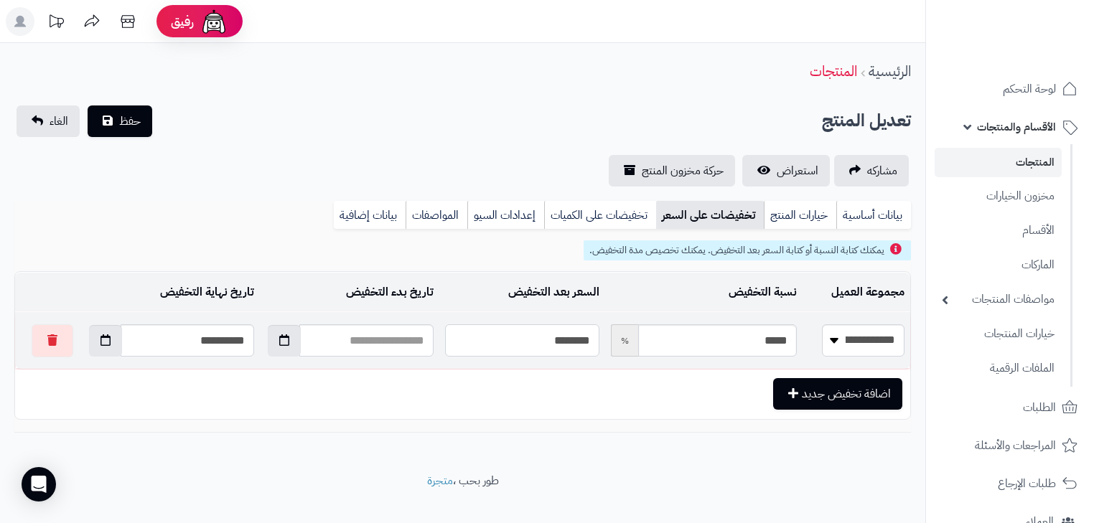
drag, startPoint x: 485, startPoint y: 349, endPoint x: 703, endPoint y: 339, distance: 218.5
click at [699, 340] on tr "**********" at bounding box center [462, 340] width 895 height 57
type input "*"
type input "*****"
type input "**"
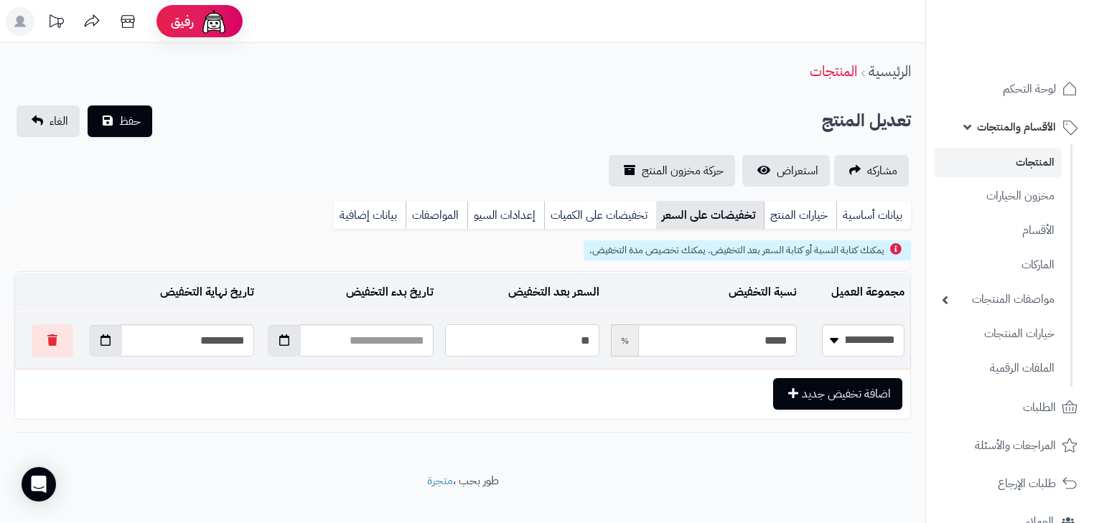
type input "*****"
type input "***"
type input "****"
type input "***"
click at [126, 110] on button "حفظ" at bounding box center [120, 121] width 65 height 32
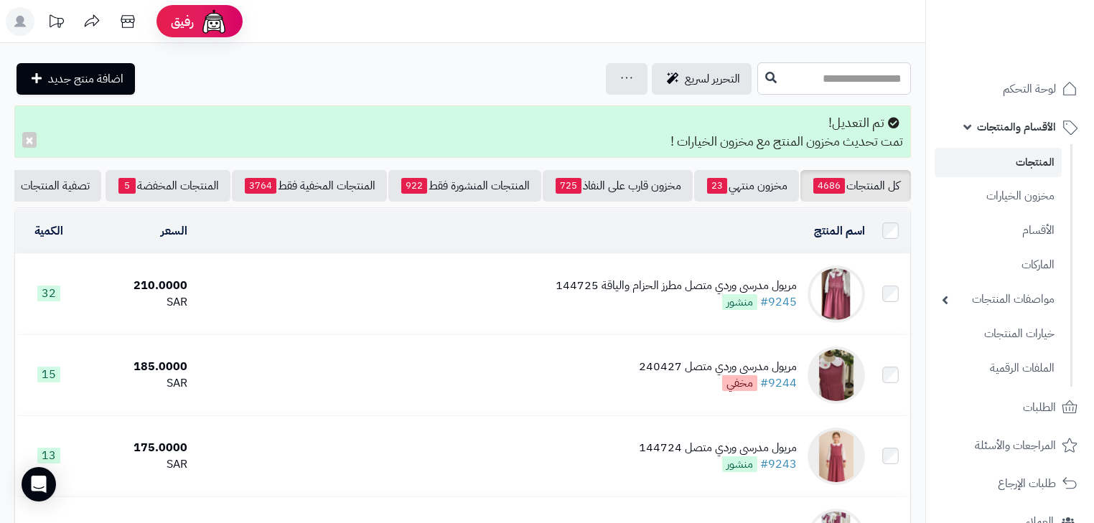
click at [805, 65] on input "text" at bounding box center [835, 78] width 154 height 32
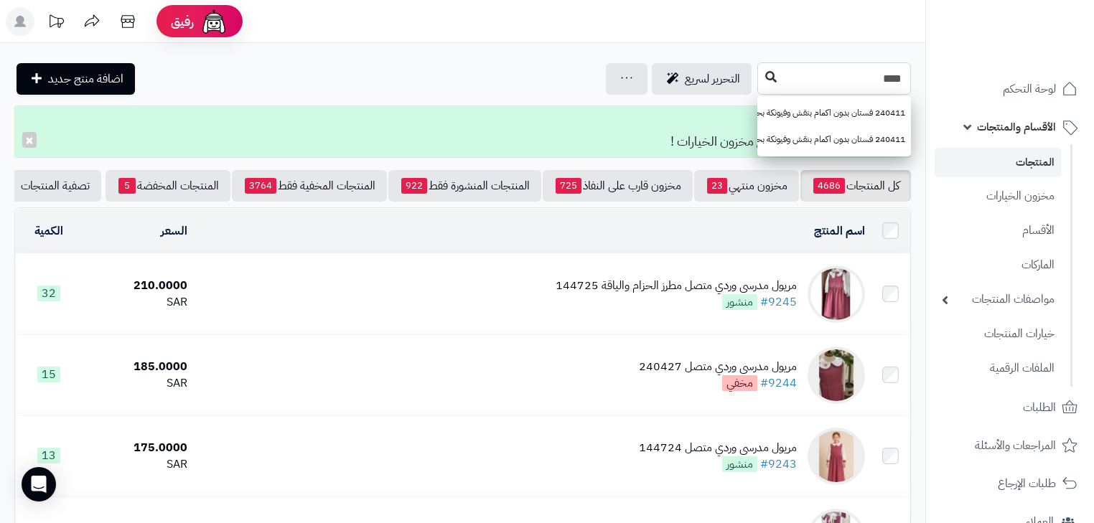
type input "****"
click at [765, 80] on icon at bounding box center [770, 76] width 11 height 11
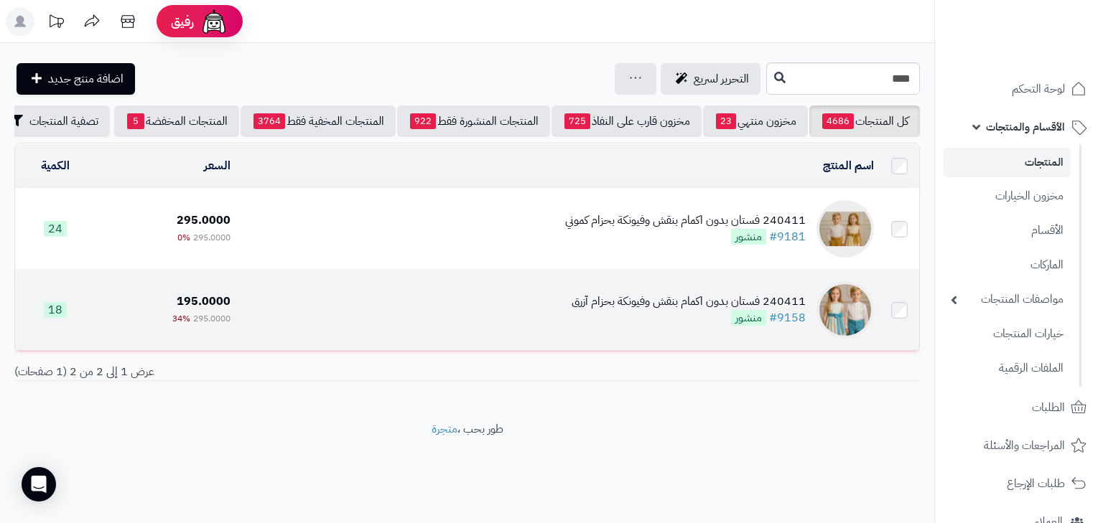
click at [610, 307] on div "240411 فستان بدون اكمام بنقش وفيونكة بحزام آزرق" at bounding box center [689, 302] width 234 height 17
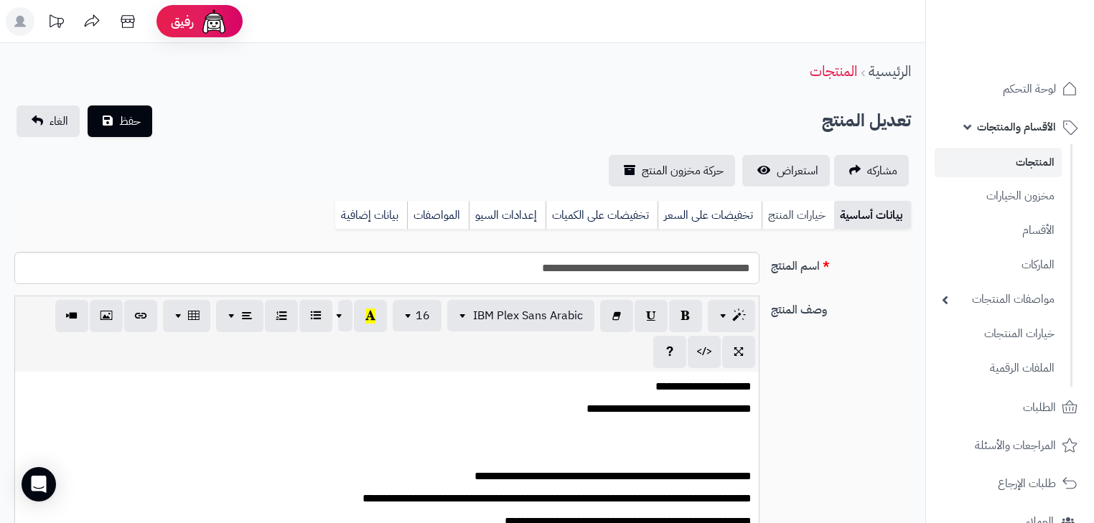
scroll to position [261, 0]
click at [784, 210] on link "خيارات المنتج" at bounding box center [798, 215] width 73 height 29
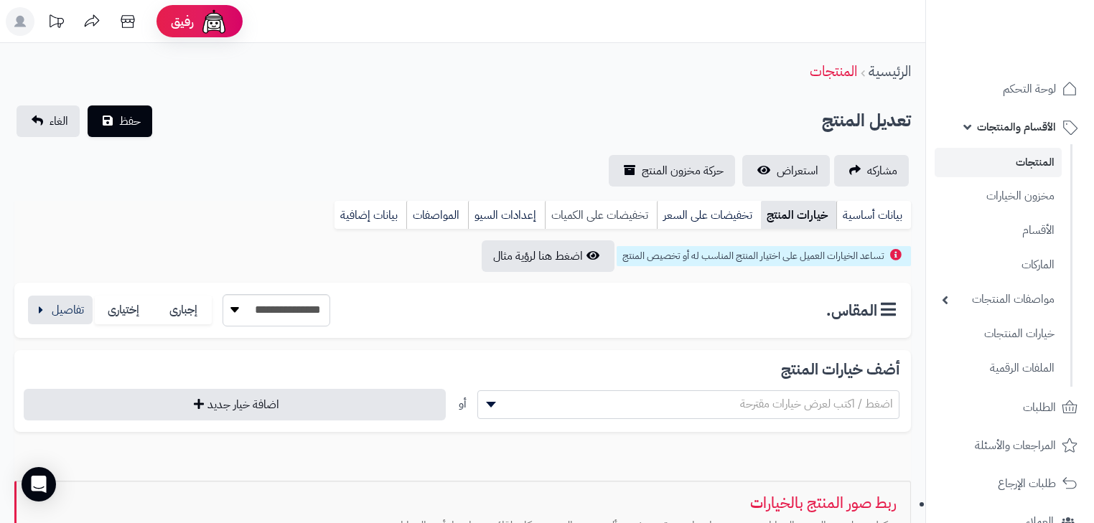
click at [635, 219] on link "تخفيضات على الكميات" at bounding box center [601, 215] width 112 height 29
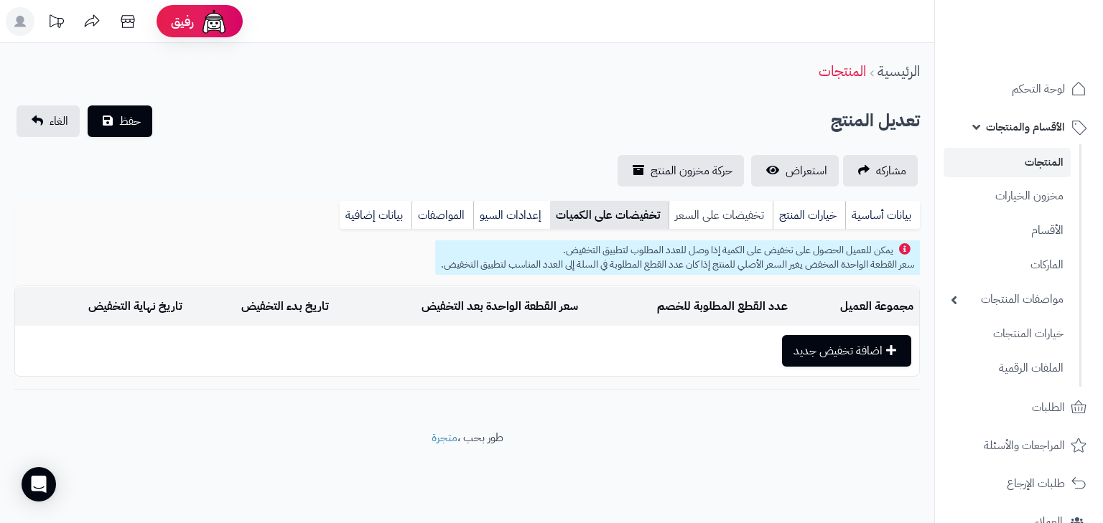
click at [729, 213] on link "تخفيضات على السعر" at bounding box center [720, 215] width 104 height 29
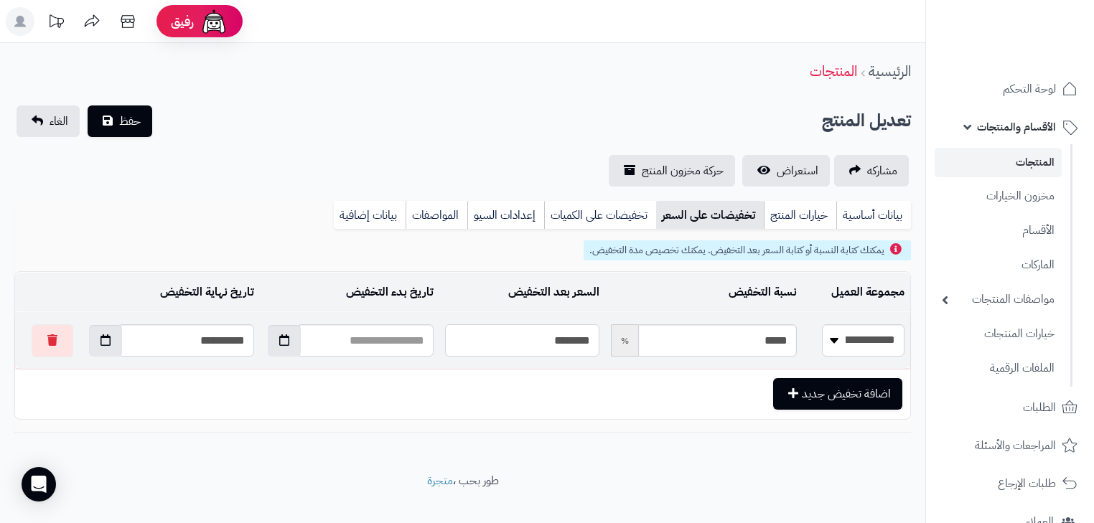
drag, startPoint x: 572, startPoint y: 345, endPoint x: 779, endPoint y: 332, distance: 207.9
click at [779, 332] on tr "**********" at bounding box center [462, 340] width 895 height 57
type input "*"
type input "*****"
type input "**"
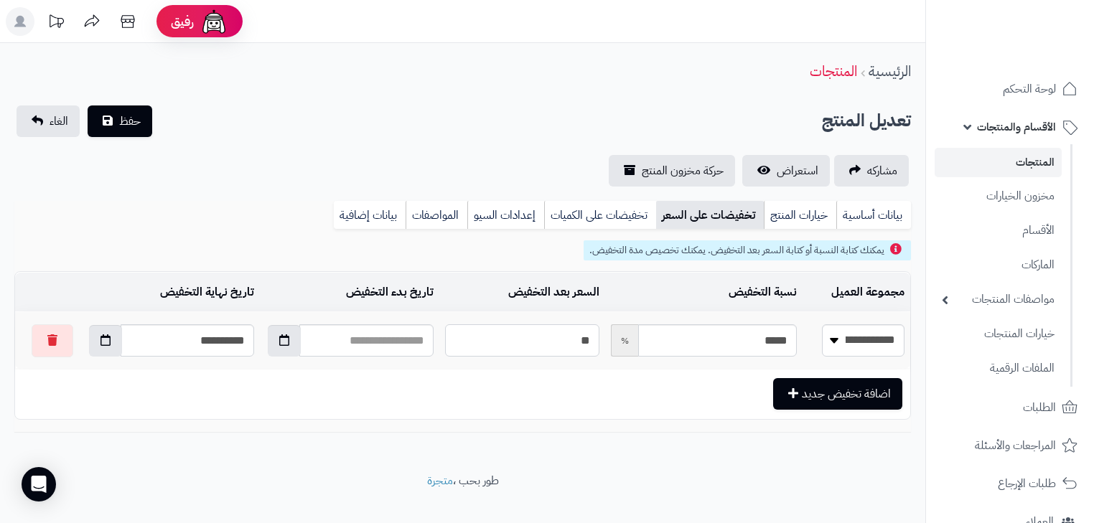
type input "*****"
type input "***"
type input "****"
type input "***"
click at [132, 126] on span "حفظ" at bounding box center [130, 120] width 22 height 17
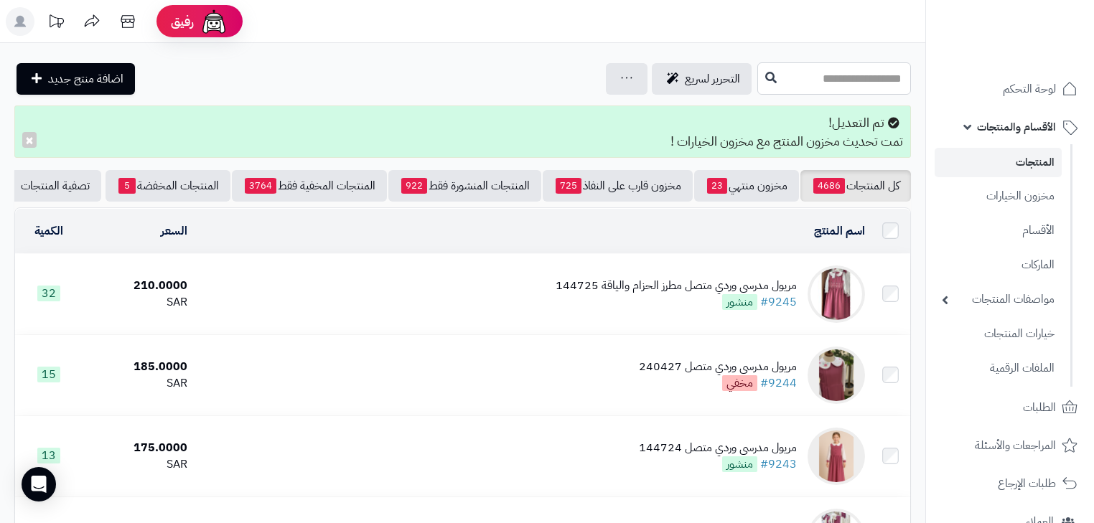
click at [834, 83] on input "text" at bounding box center [835, 78] width 154 height 32
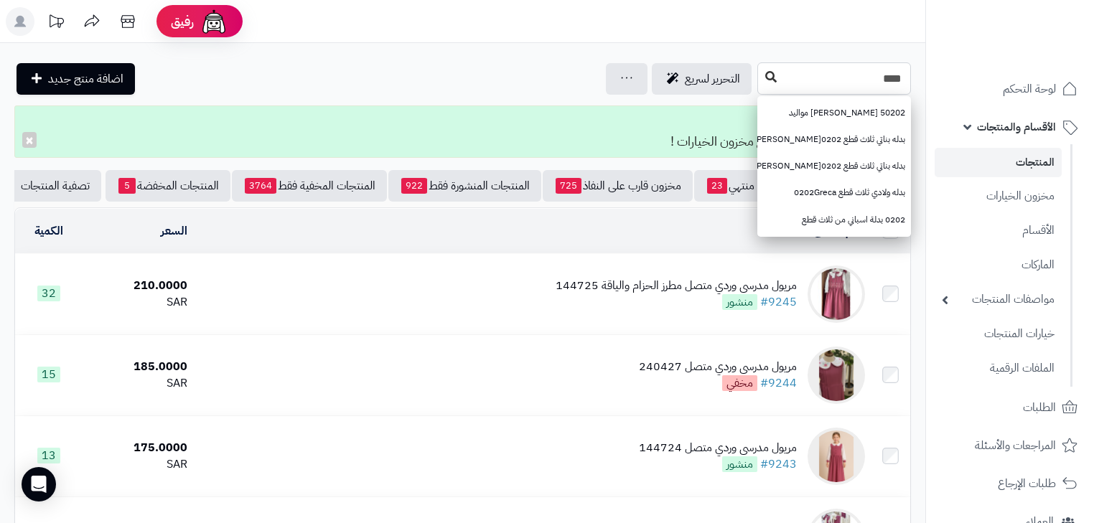
type input "****"
click at [765, 78] on icon at bounding box center [770, 76] width 11 height 11
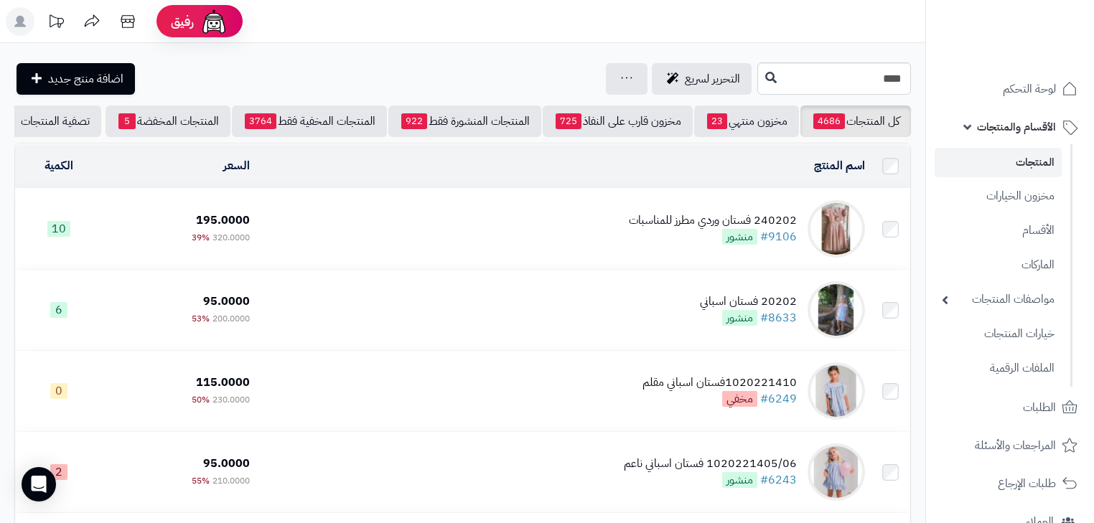
click at [707, 223] on div "240202 فستان وردي مطرز للمناسبات" at bounding box center [713, 221] width 168 height 17
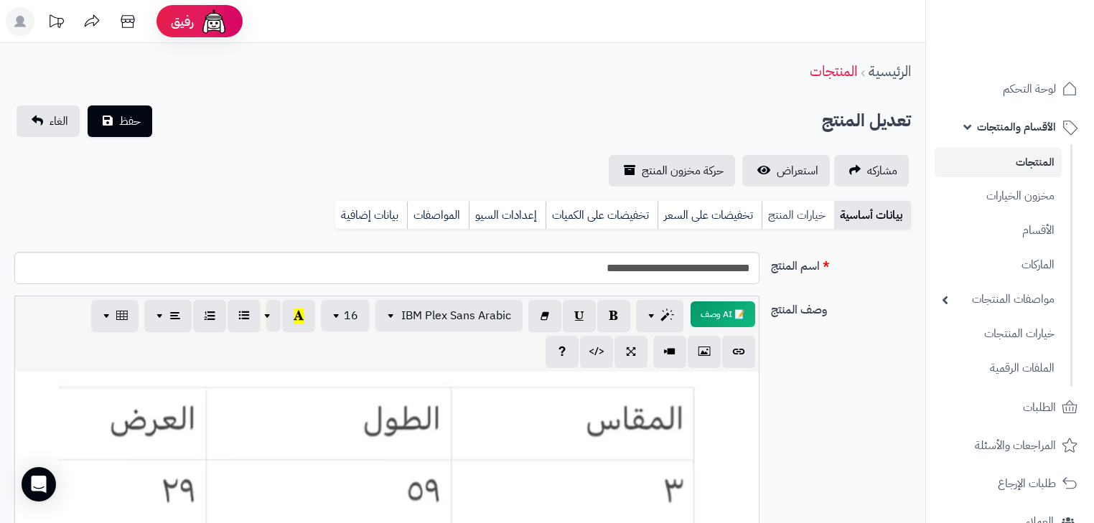
click at [795, 228] on link "خيارات المنتج" at bounding box center [798, 215] width 73 height 29
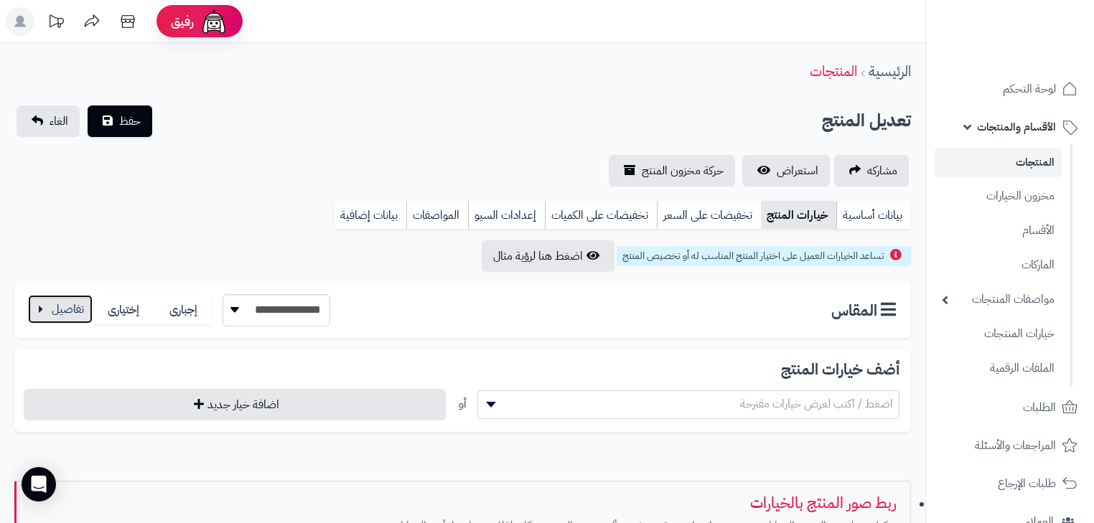
click at [74, 309] on button "button" at bounding box center [60, 309] width 65 height 29
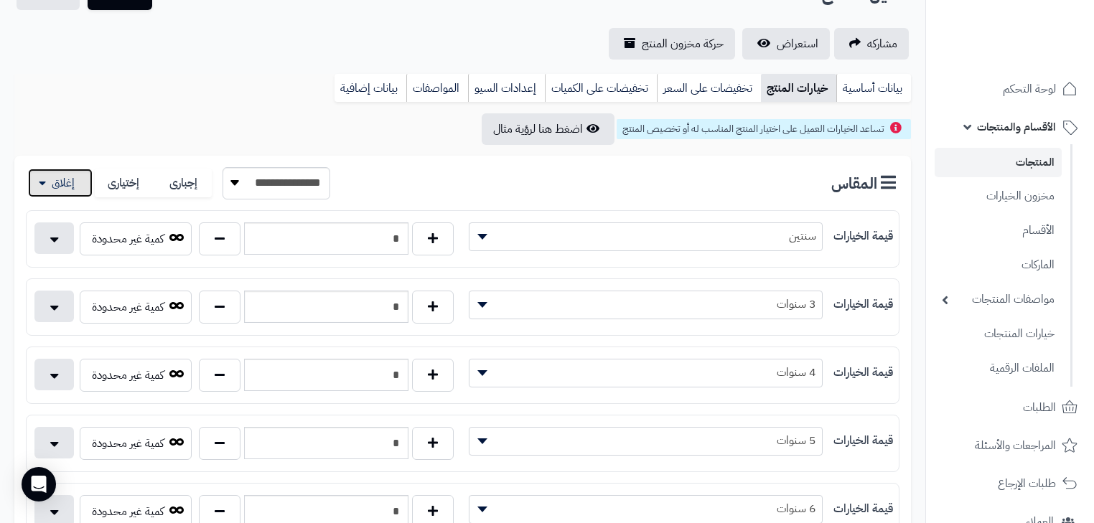
scroll to position [172, 0]
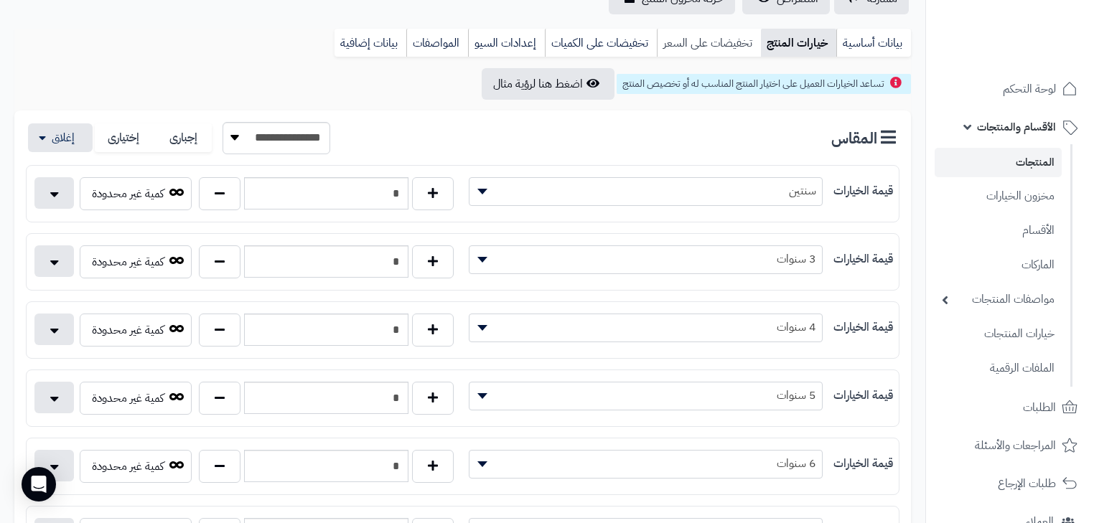
click at [689, 43] on link "تخفيضات على السعر" at bounding box center [709, 43] width 104 height 29
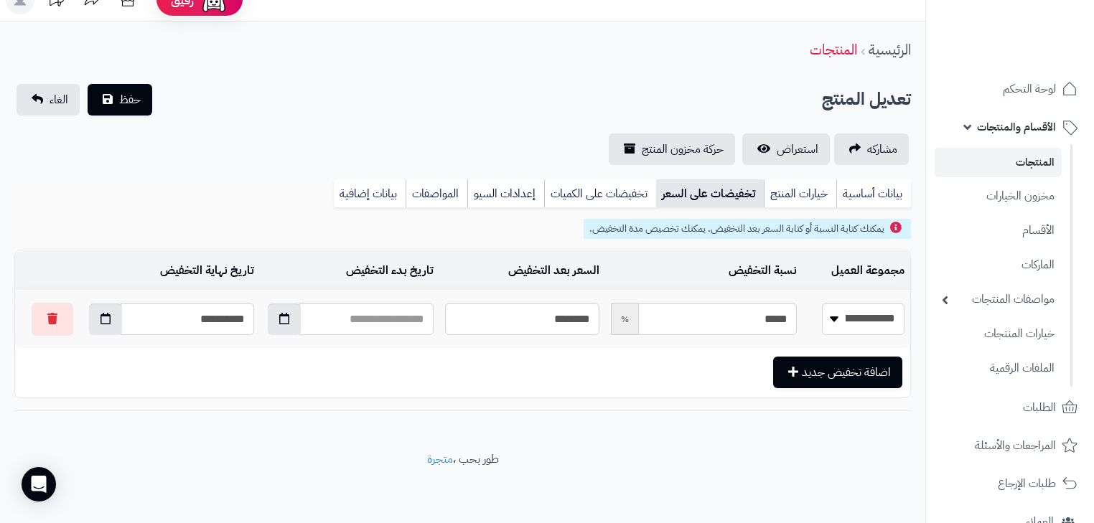
scroll to position [24, 0]
click at [635, 185] on link "تخفيضات على الكميات" at bounding box center [600, 194] width 112 height 29
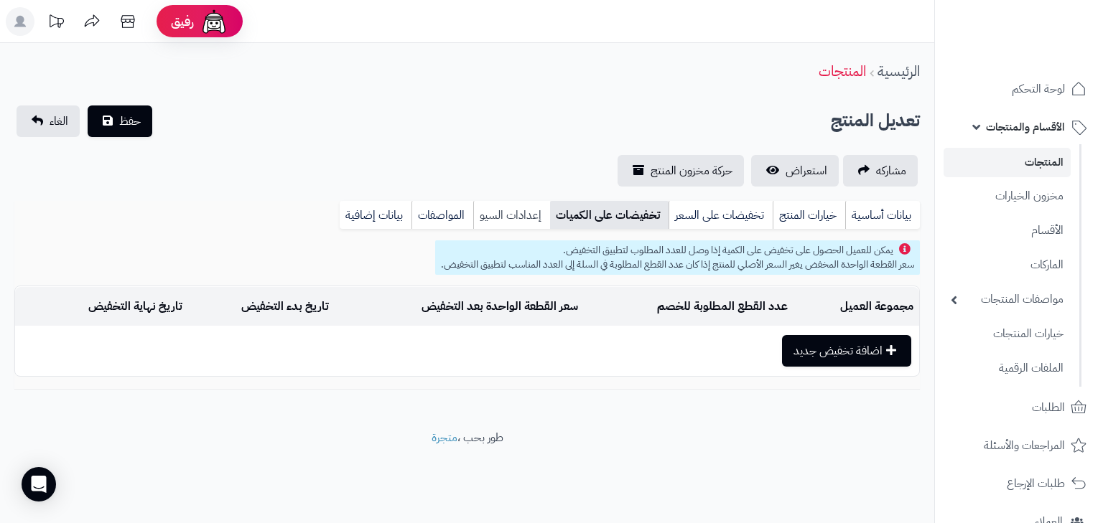
click at [503, 213] on link "إعدادات السيو" at bounding box center [511, 215] width 77 height 29
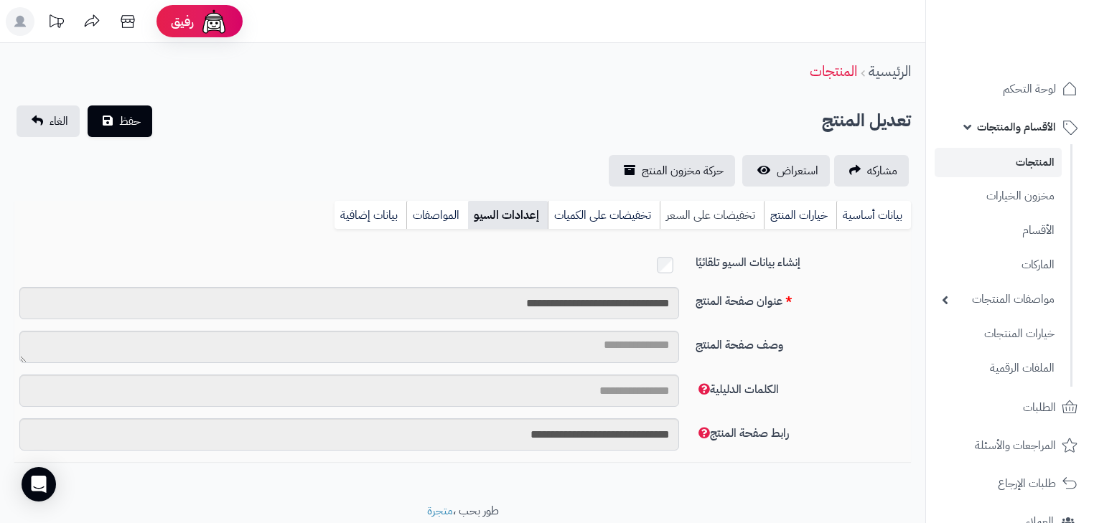
click at [697, 213] on link "تخفيضات على السعر" at bounding box center [712, 215] width 104 height 29
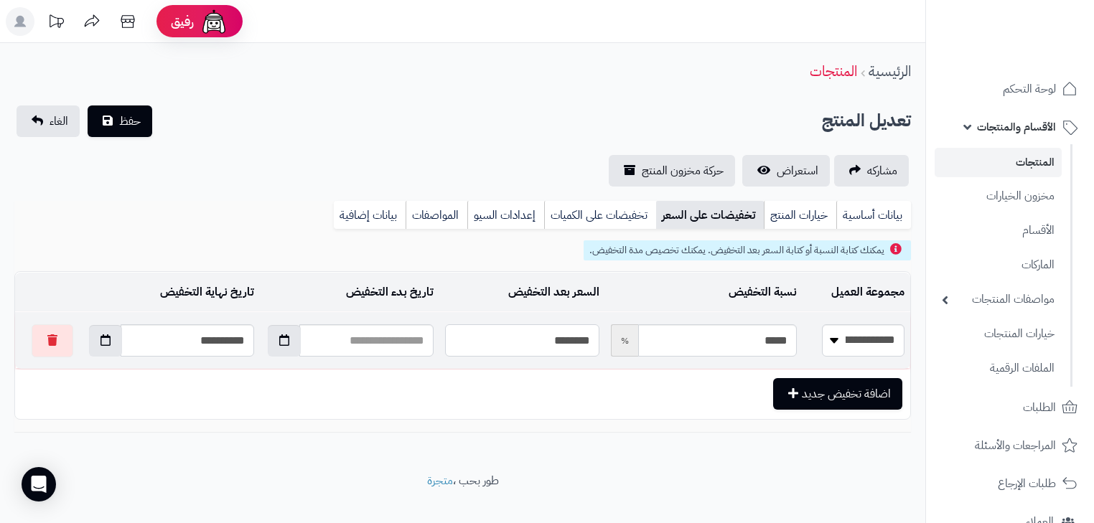
click at [577, 337] on input "********" at bounding box center [522, 341] width 154 height 32
type input "*"
type input "*****"
type input "**"
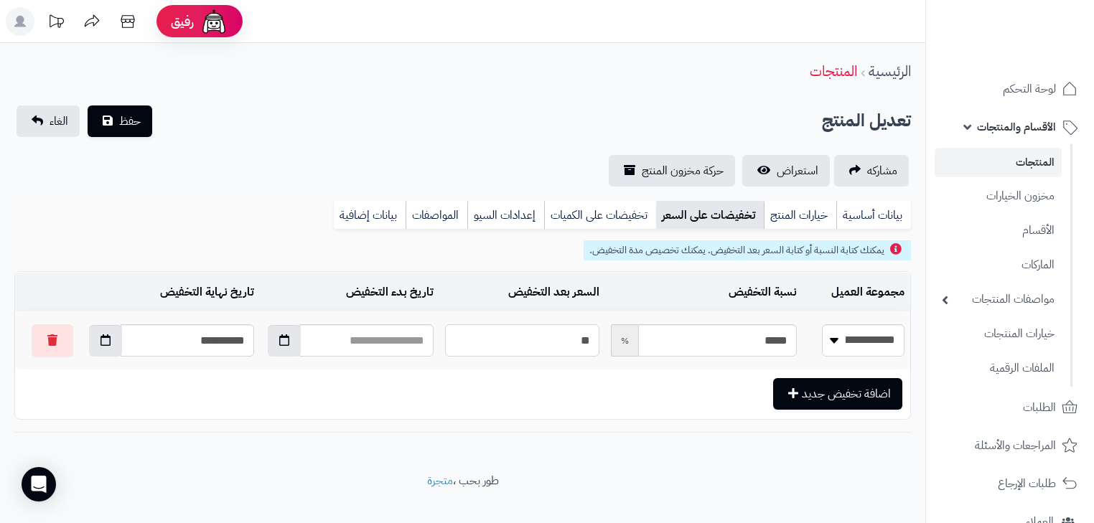
type input "*****"
type input "***"
type input "****"
type input "***"
click at [104, 126] on button "حفظ" at bounding box center [120, 121] width 65 height 32
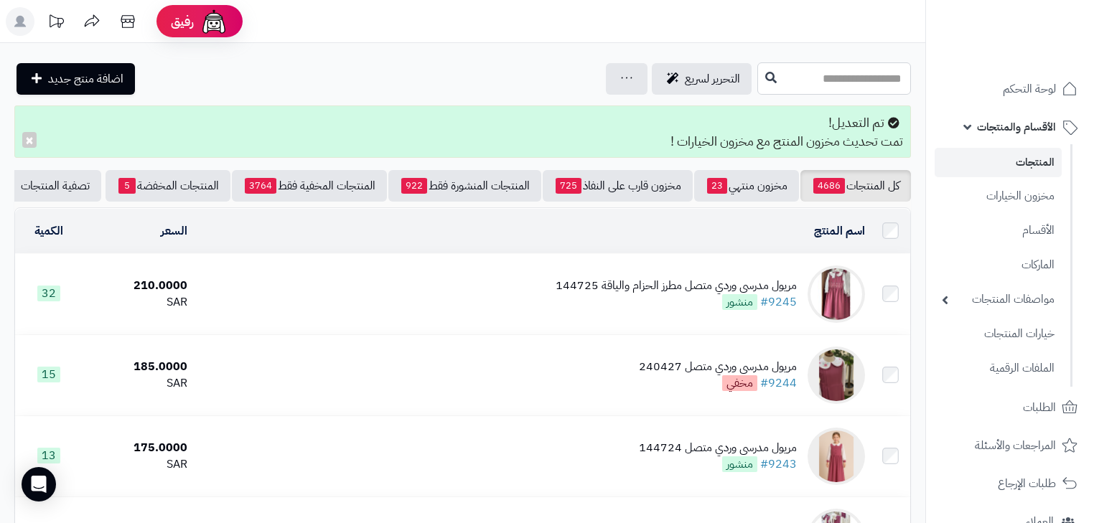
click at [832, 83] on input "text" at bounding box center [835, 78] width 154 height 32
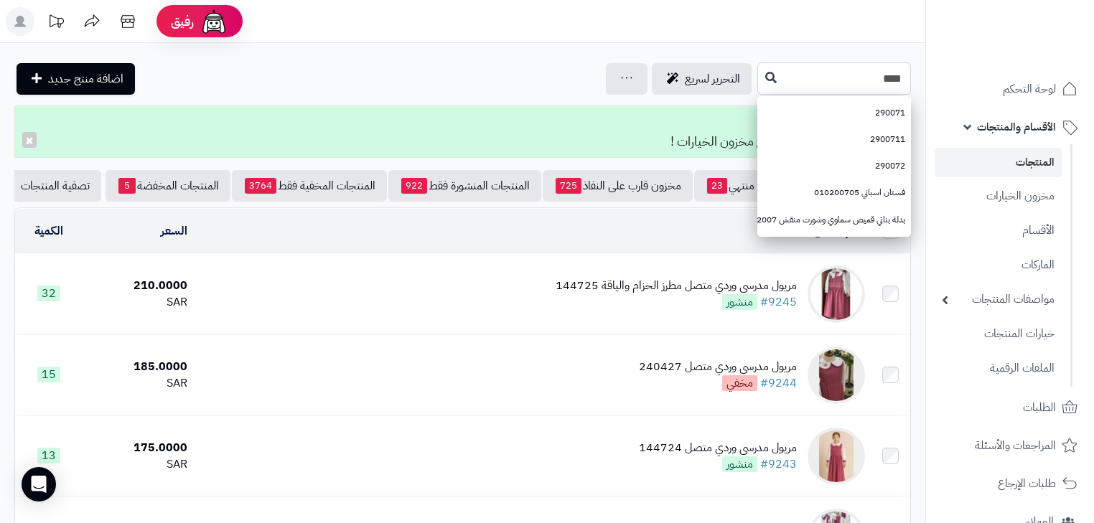
type input "****"
click at [760, 79] on button at bounding box center [771, 77] width 22 height 27
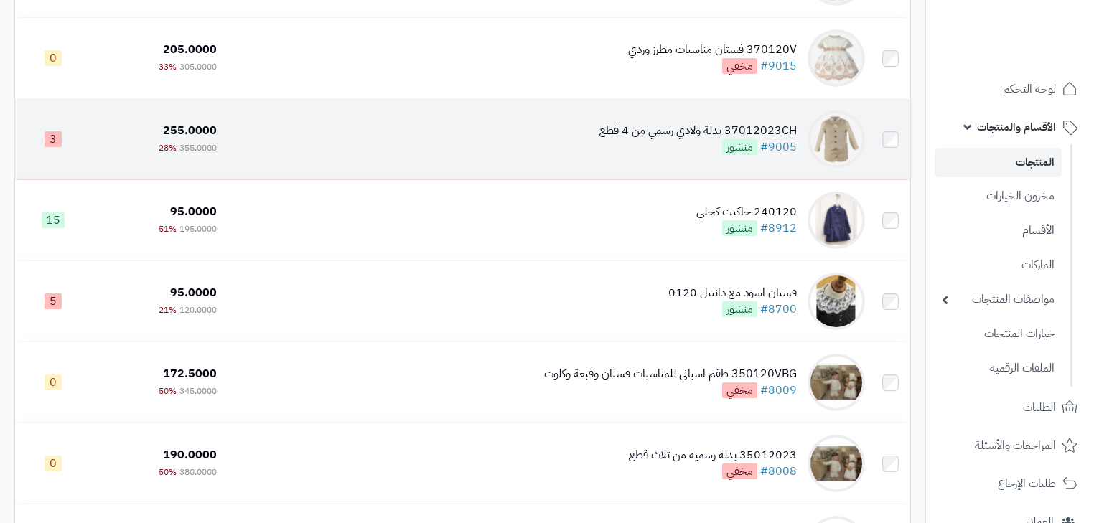
scroll to position [287, 0]
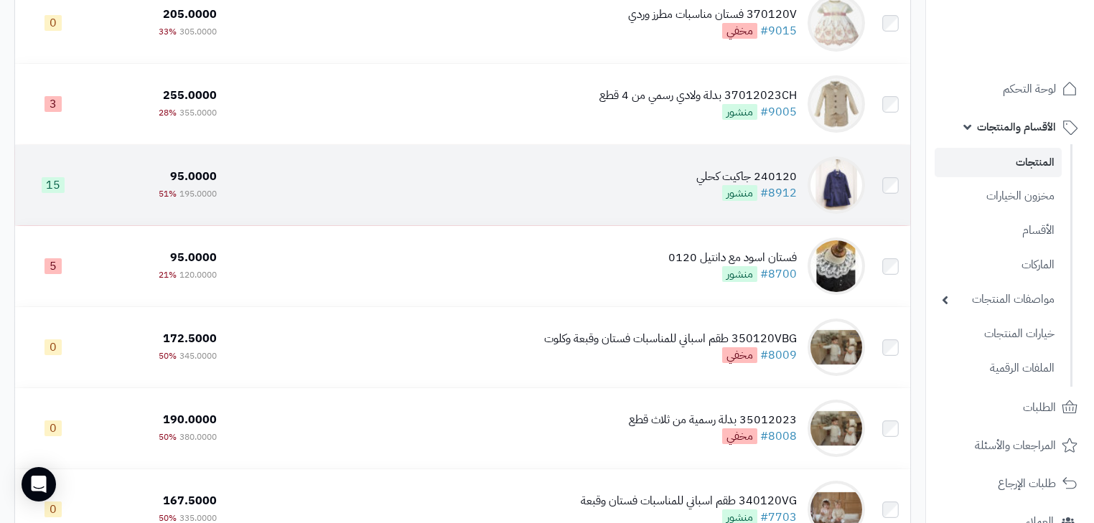
click at [732, 214] on td "240120 جاكيت كحلي #8912 منشور" at bounding box center [547, 185] width 648 height 80
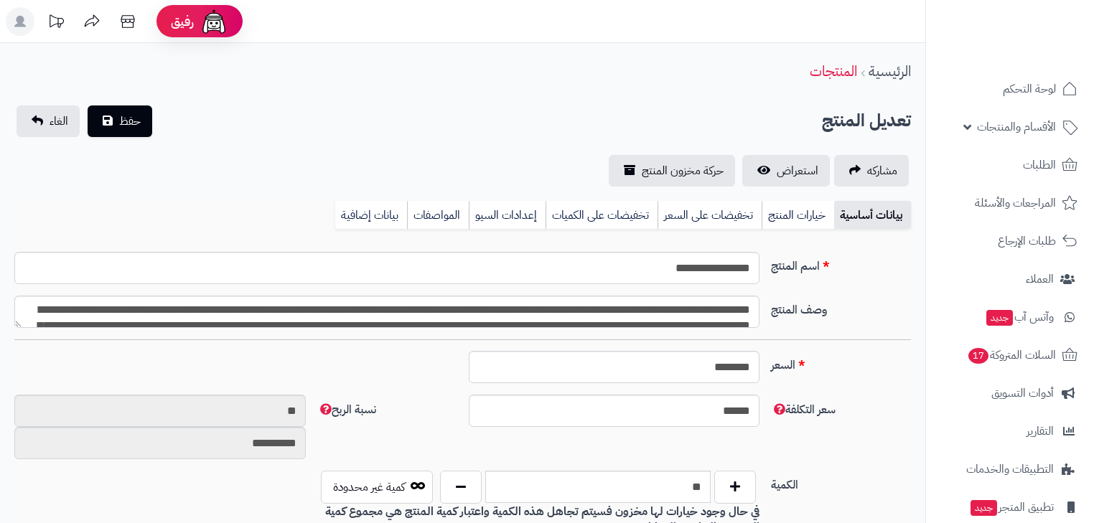
type input "******"
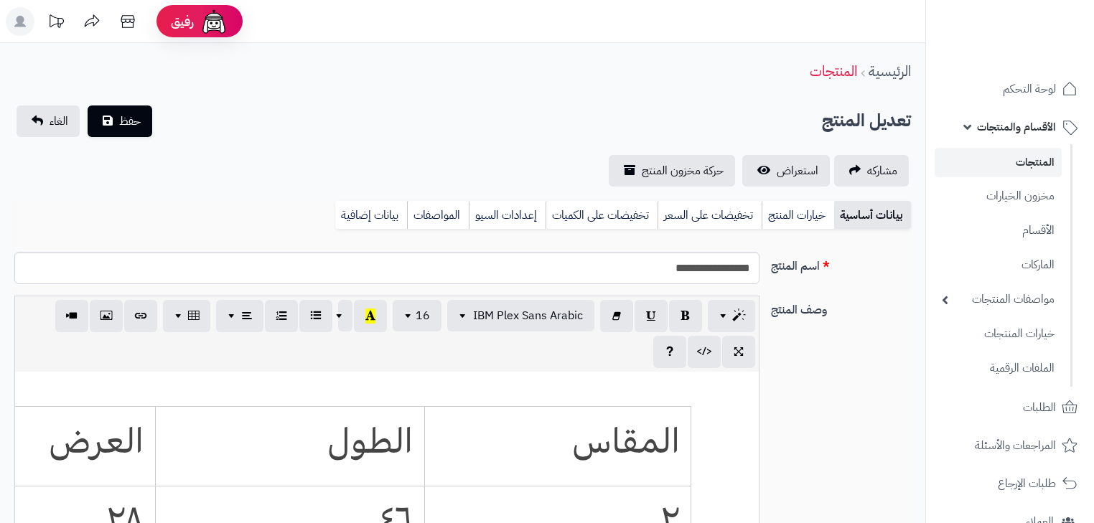
scroll to position [261, 0]
click at [786, 223] on link "خيارات المنتج" at bounding box center [798, 215] width 73 height 29
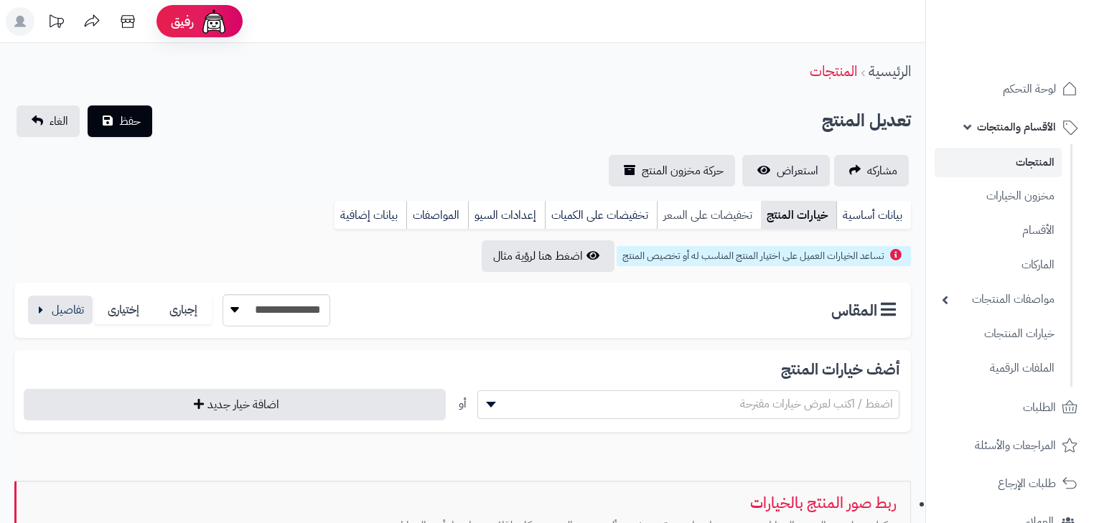
click at [690, 213] on link "تخفيضات على السعر" at bounding box center [709, 215] width 104 height 29
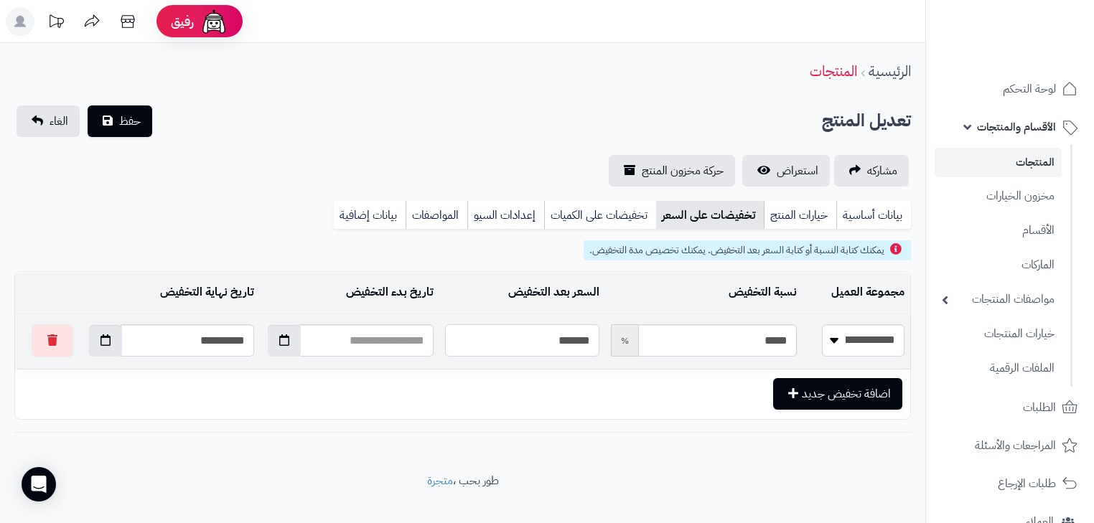
drag, startPoint x: 533, startPoint y: 348, endPoint x: 640, endPoint y: 335, distance: 107.7
click at [639, 336] on tr "**********" at bounding box center [462, 340] width 895 height 57
type input "*"
type input "*****"
type input "**"
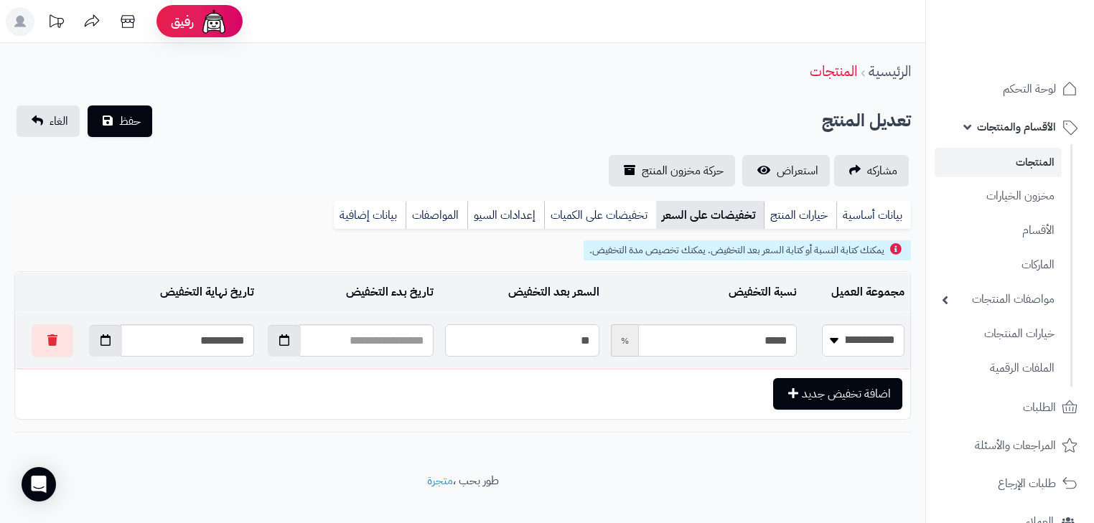
type input "*****"
type input "***"
type input "****"
type input "***"
click at [132, 123] on span "حفظ" at bounding box center [130, 120] width 22 height 17
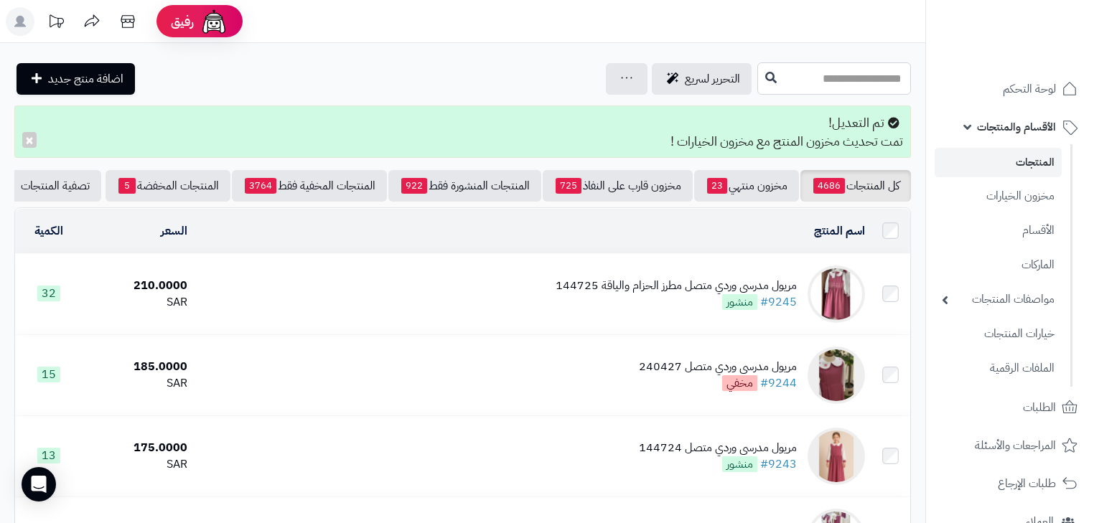
click at [830, 80] on input "text" at bounding box center [835, 78] width 154 height 32
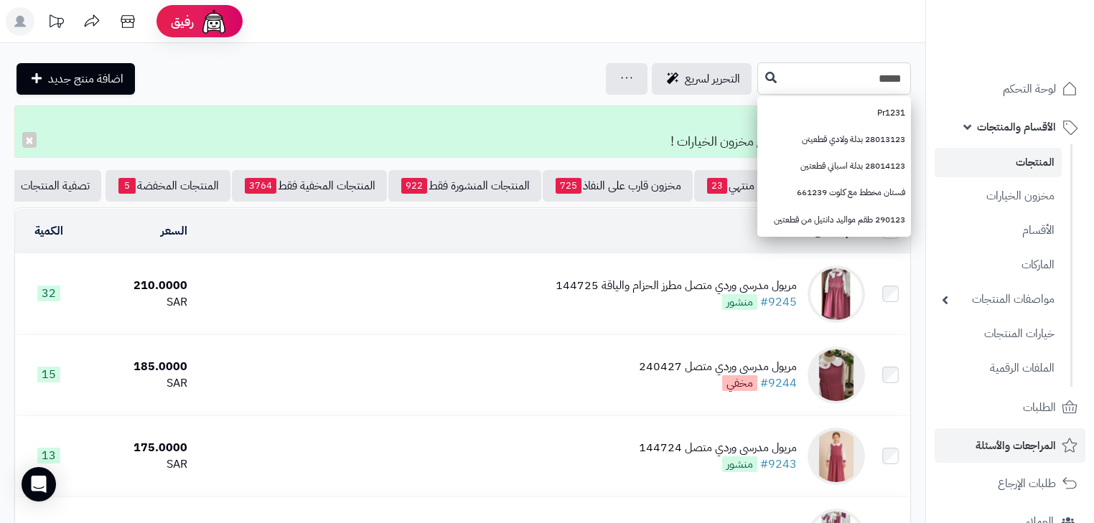
type input "*****"
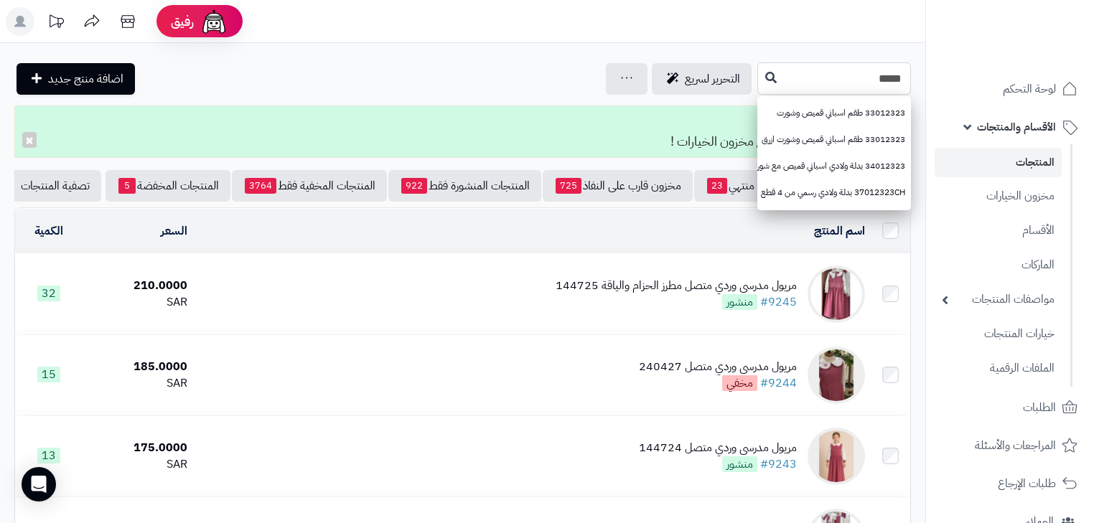
click at [758, 72] on input "*****" at bounding box center [835, 78] width 154 height 32
click at [765, 78] on icon at bounding box center [770, 76] width 11 height 11
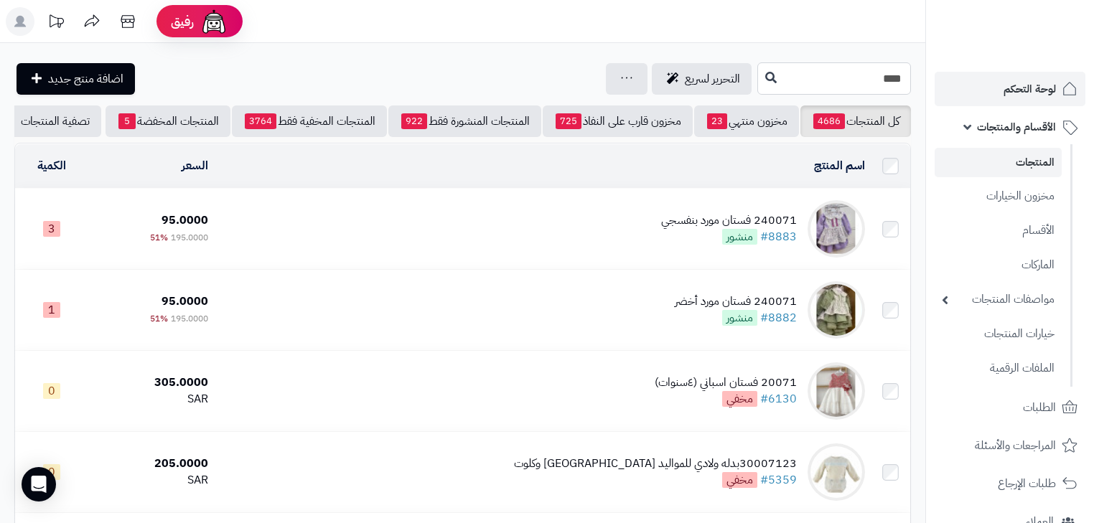
drag, startPoint x: 773, startPoint y: 66, endPoint x: 1046, endPoint y: 78, distance: 273.1
click at [1046, 78] on div "رفيق ! الطلبات معالجة مكتمل إرجاع المنتجات العملاء المتواجدون الان 20151 عملاء …" at bounding box center [547, 409] width 1094 height 818
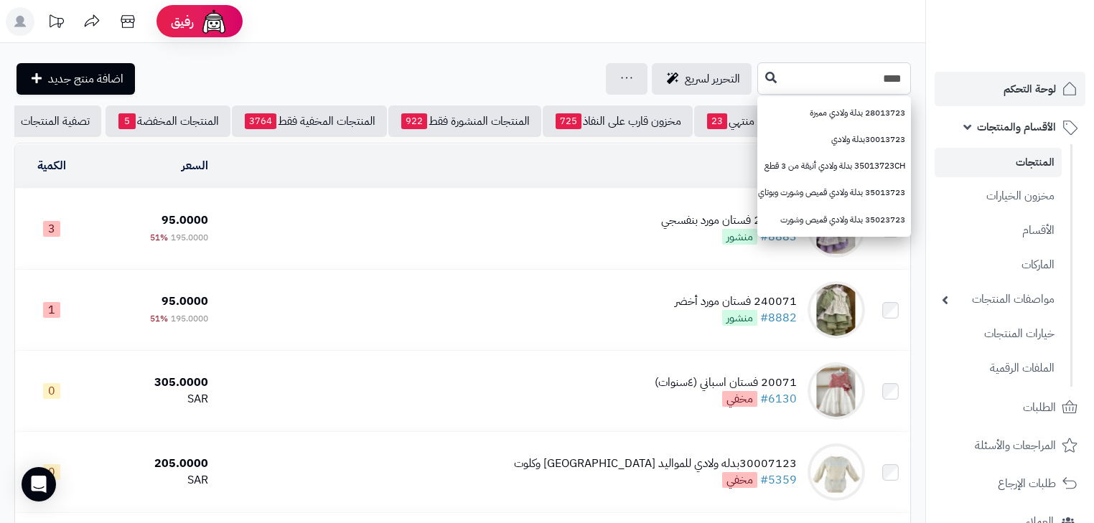
type input "****"
click at [760, 80] on button at bounding box center [771, 77] width 22 height 27
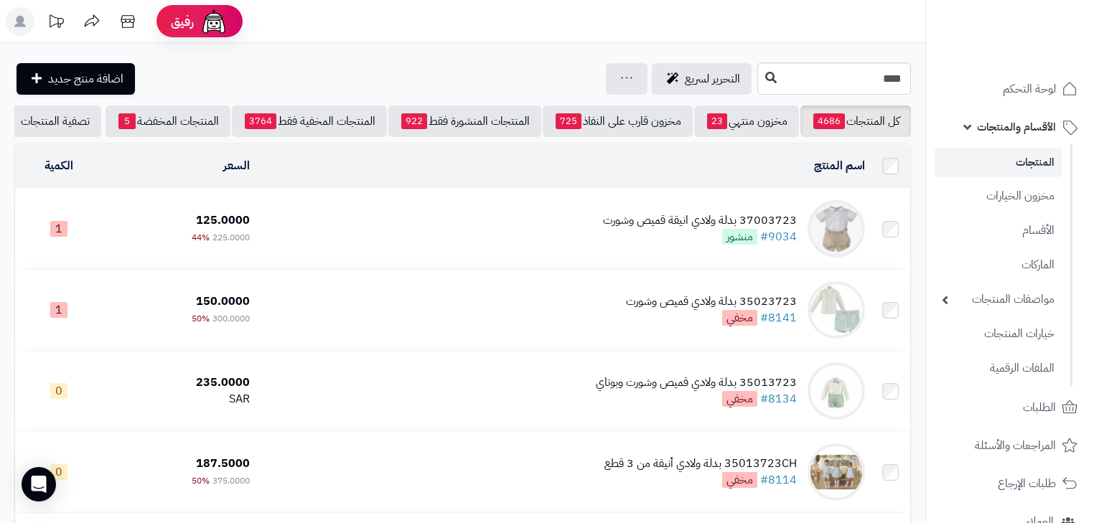
click at [685, 243] on div "37003723 بدلة ولادي انيقة قميص وشورت #9034 منشور" at bounding box center [700, 229] width 194 height 33
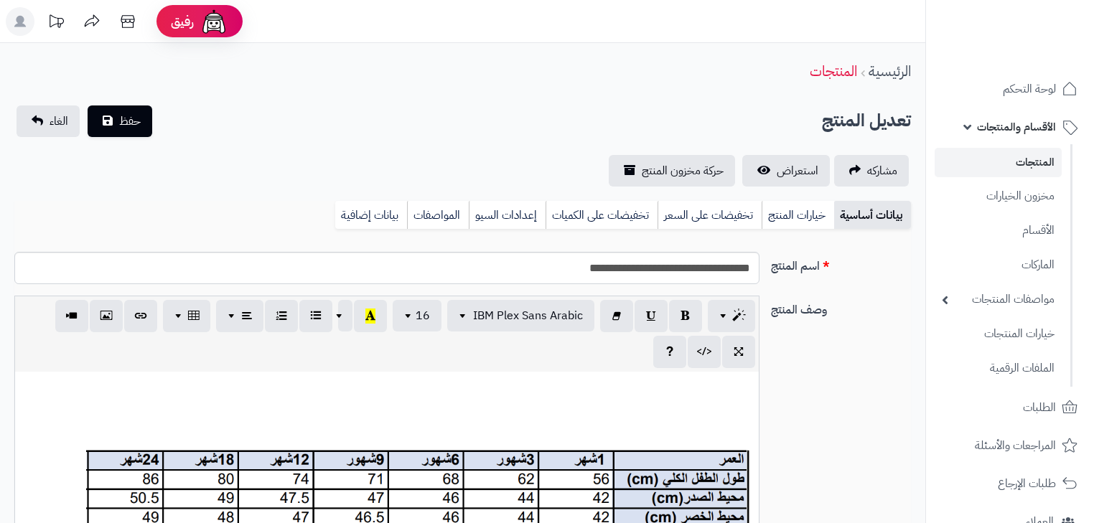
scroll to position [333, 0]
drag, startPoint x: 319, startPoint y: 216, endPoint x: 336, endPoint y: 216, distance: 17.2
click at [324, 216] on div "بيانات أساسية خيارات المنتج تخفيضات على السعر تخفيضات على الكميات إعدادات السيو…" at bounding box center [462, 220] width 897 height 39
click at [336, 216] on link "بيانات إضافية" at bounding box center [371, 215] width 72 height 29
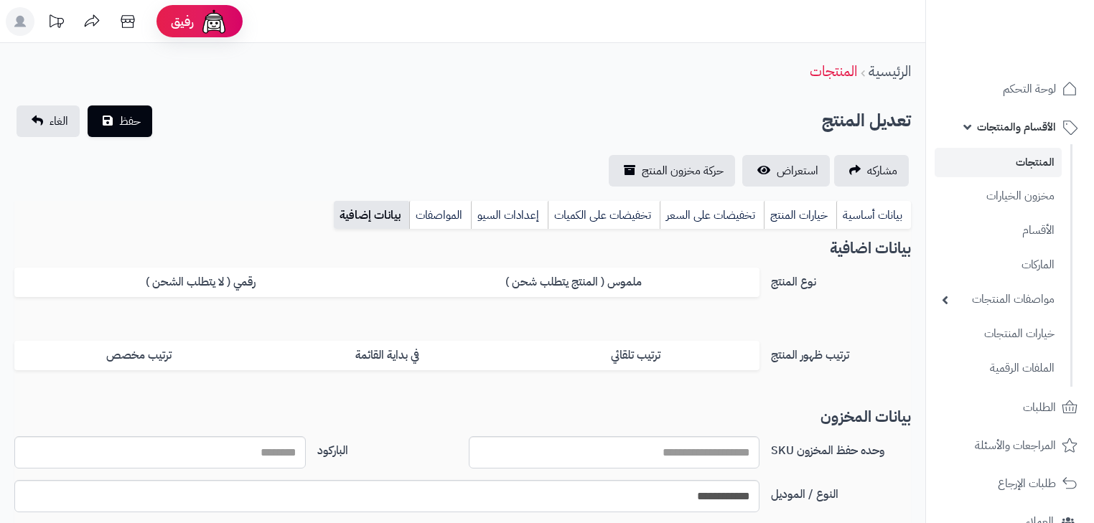
click at [350, 213] on link "بيانات إضافية" at bounding box center [371, 215] width 75 height 29
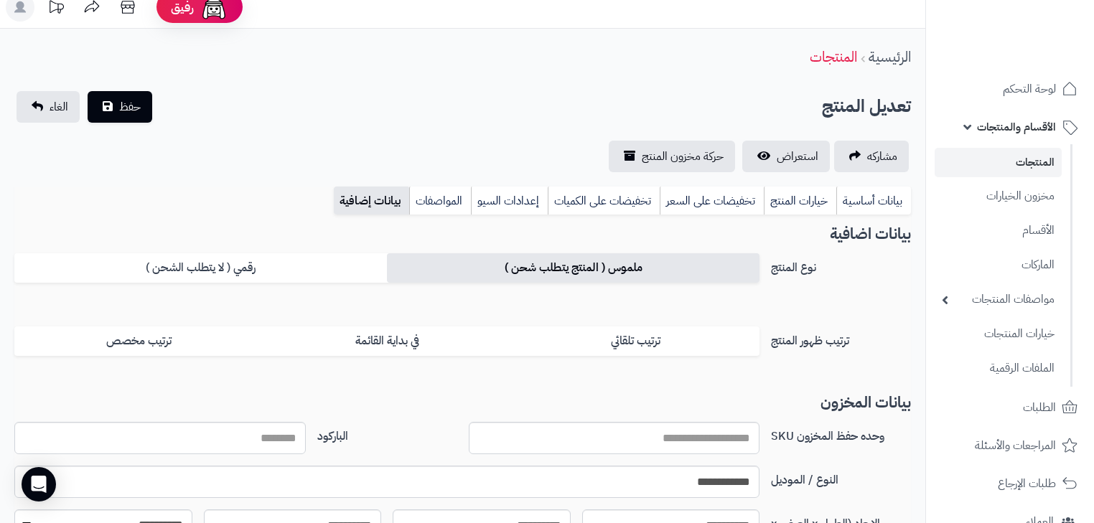
scroll to position [0, 0]
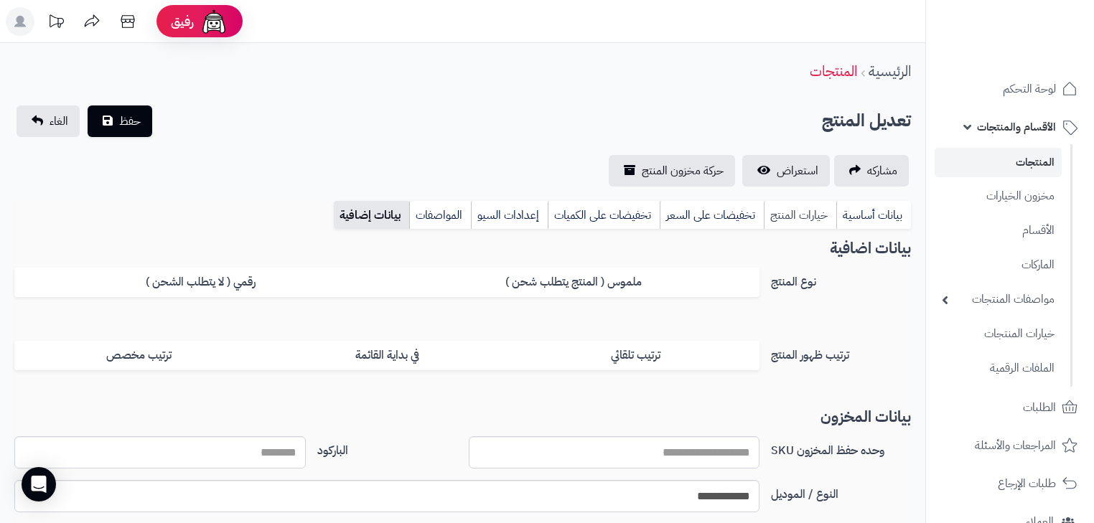
click at [783, 226] on link "خيارات المنتج" at bounding box center [800, 215] width 73 height 29
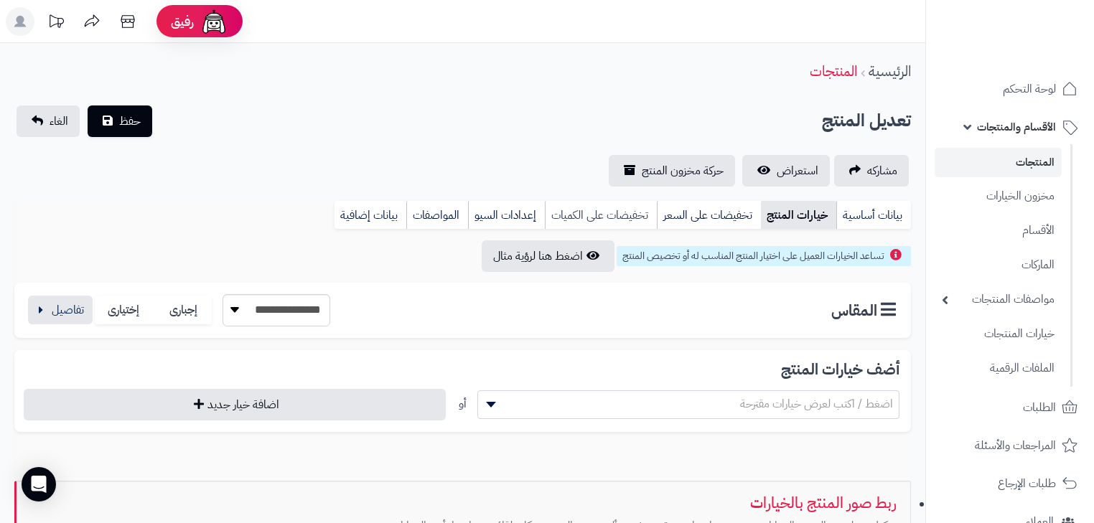
click at [600, 224] on link "تخفيضات على الكميات" at bounding box center [601, 215] width 112 height 29
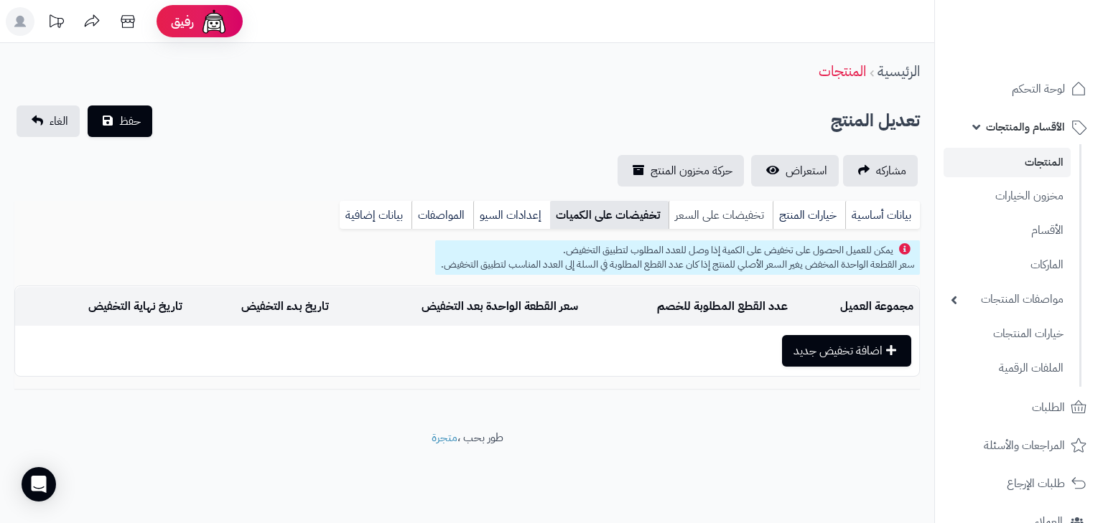
click at [679, 218] on link "تخفيضات على السعر" at bounding box center [720, 215] width 104 height 29
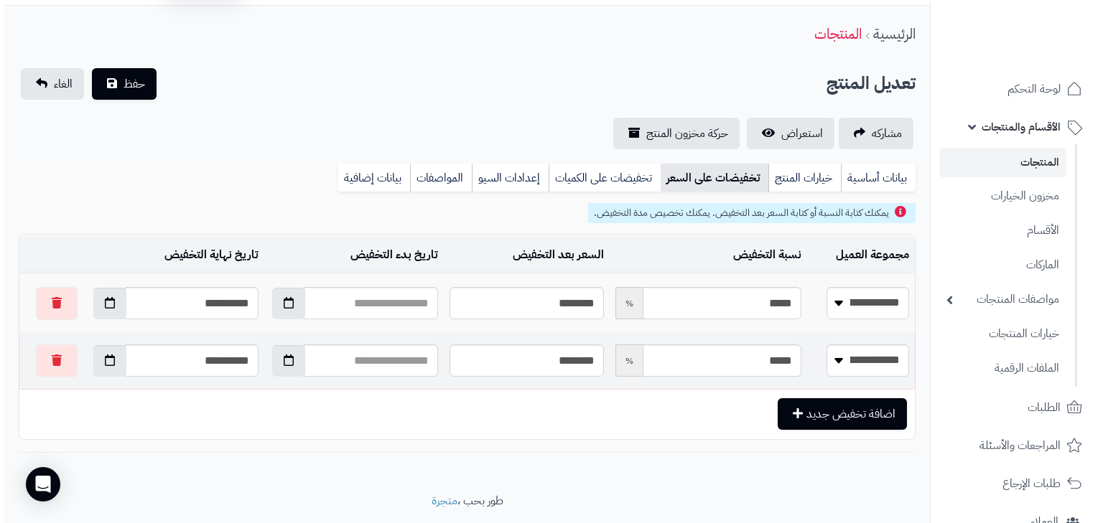
scroll to position [57, 0]
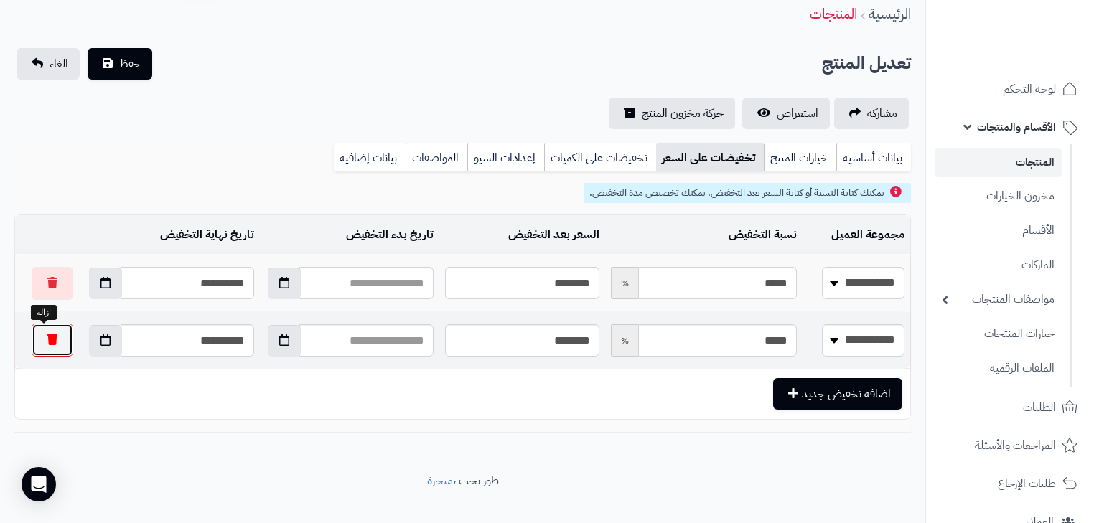
click at [49, 348] on button "button" at bounding box center [53, 340] width 42 height 33
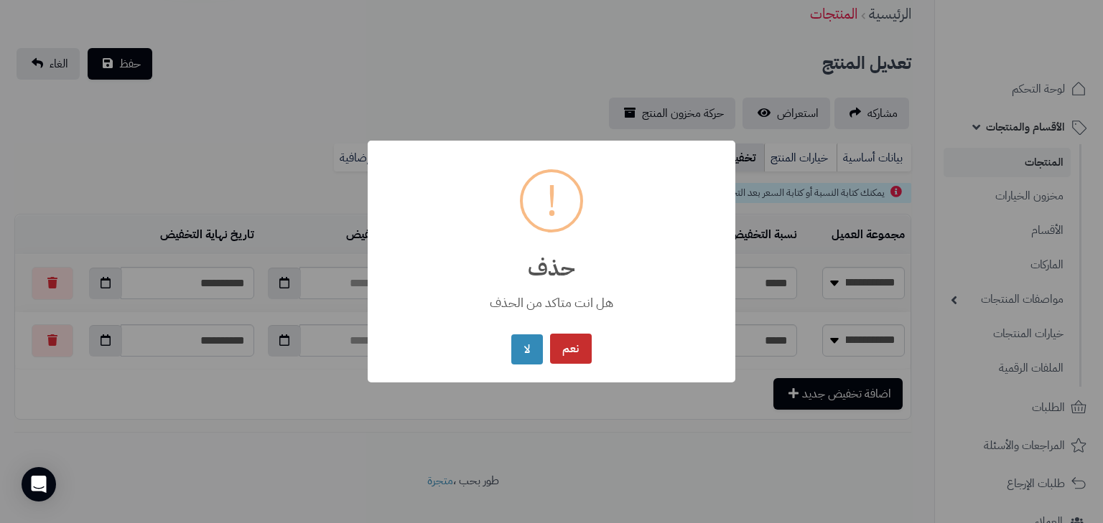
click at [570, 342] on button "نعم" at bounding box center [571, 349] width 42 height 31
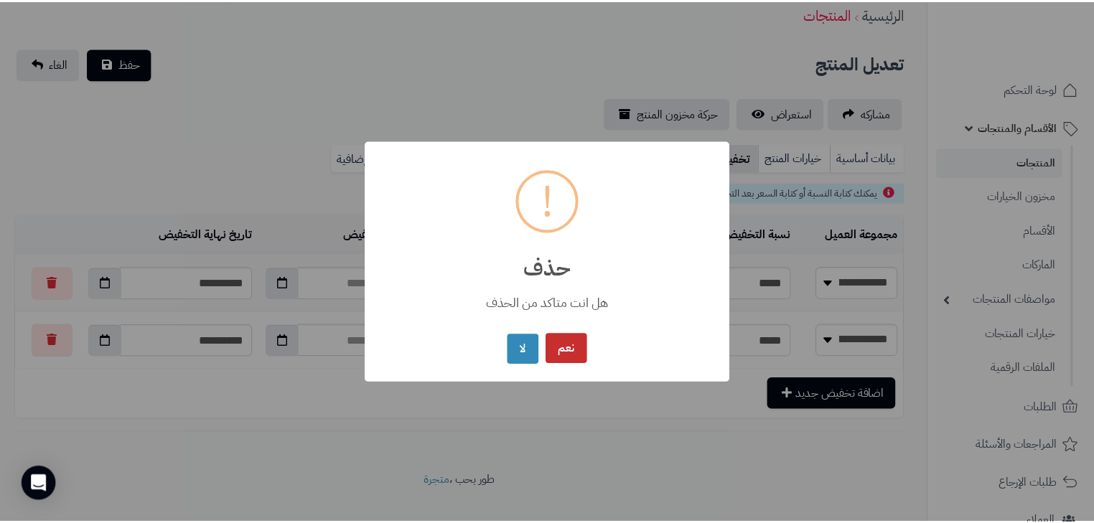
scroll to position [24, 0]
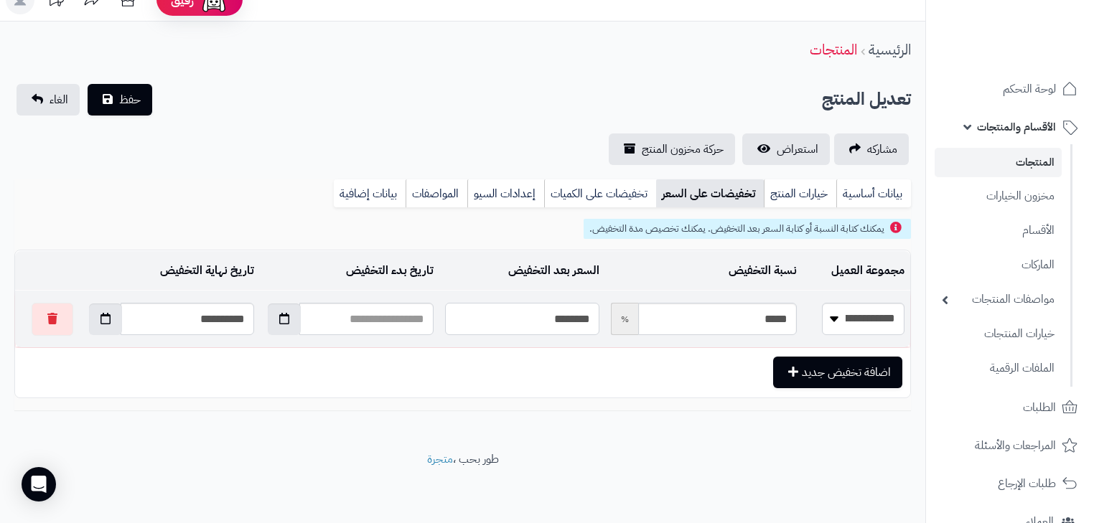
drag, startPoint x: 518, startPoint y: 316, endPoint x: 661, endPoint y: 316, distance: 143.6
click at [661, 316] on tr "**********" at bounding box center [462, 319] width 895 height 57
type input "*"
type input "*****"
type input "**"
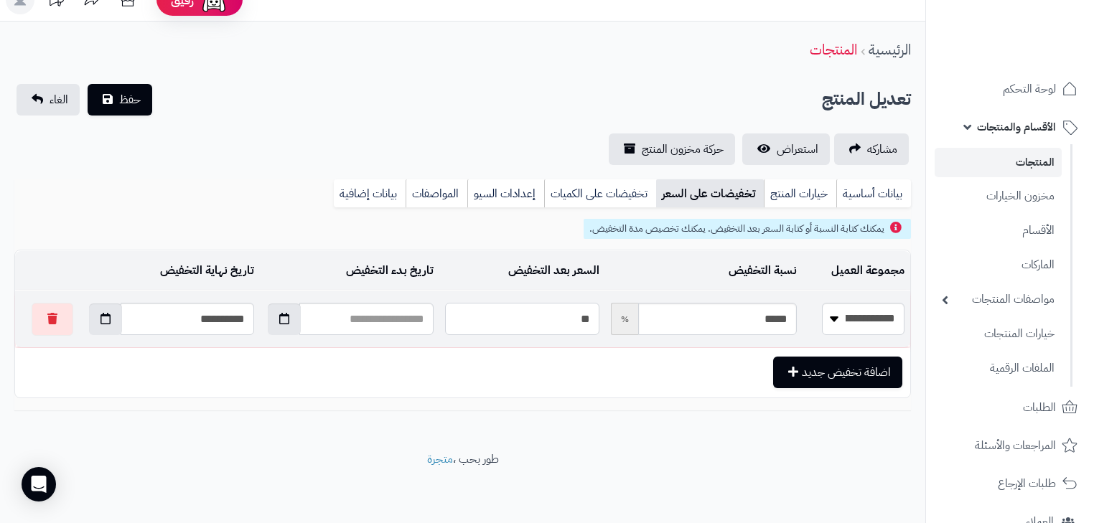
type input "*****"
type input "***"
type input "*****"
type input "***"
click at [129, 104] on span "حفظ" at bounding box center [130, 98] width 22 height 17
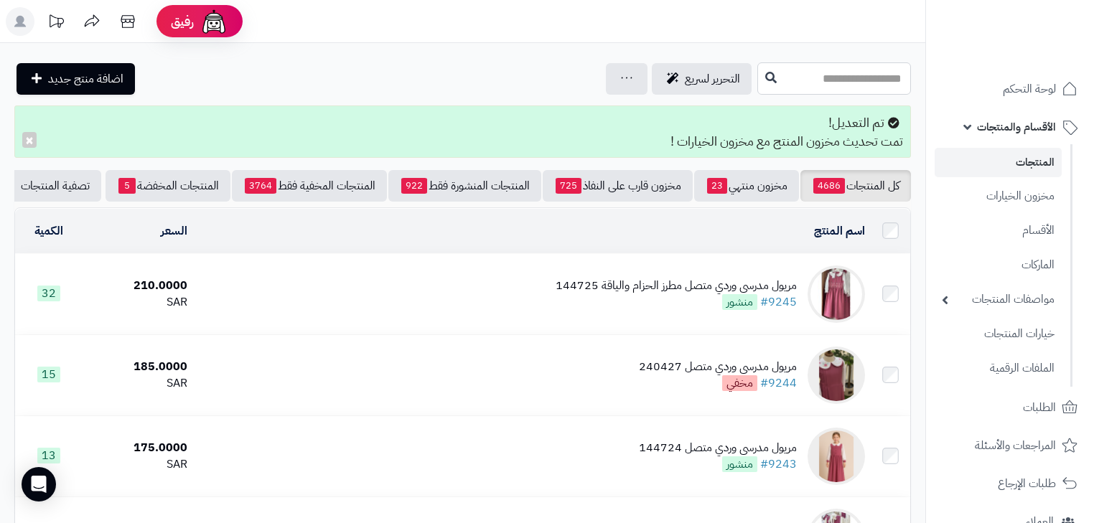
click at [782, 79] on input "text" at bounding box center [835, 78] width 154 height 32
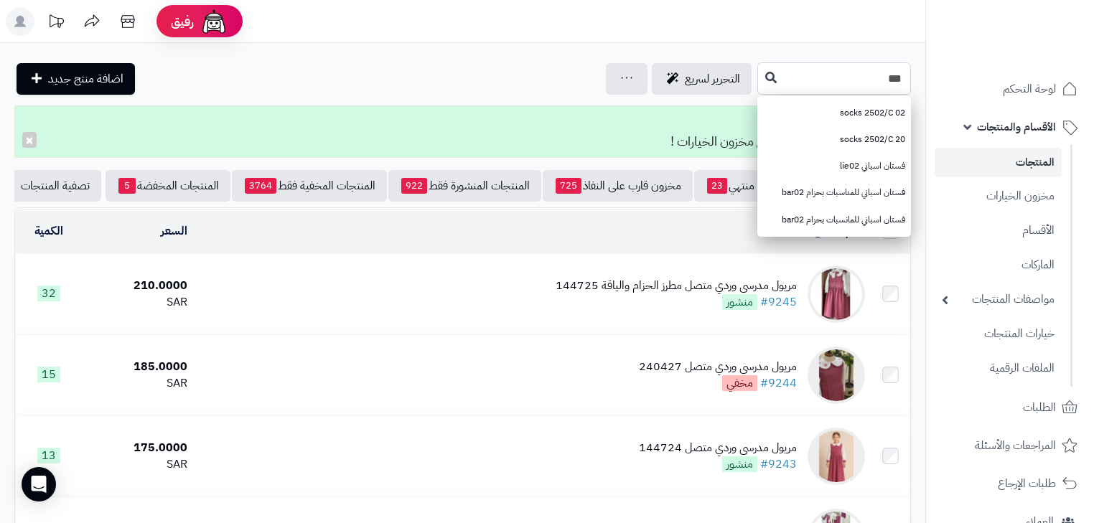
type input "***"
click at [760, 68] on button at bounding box center [771, 77] width 22 height 27
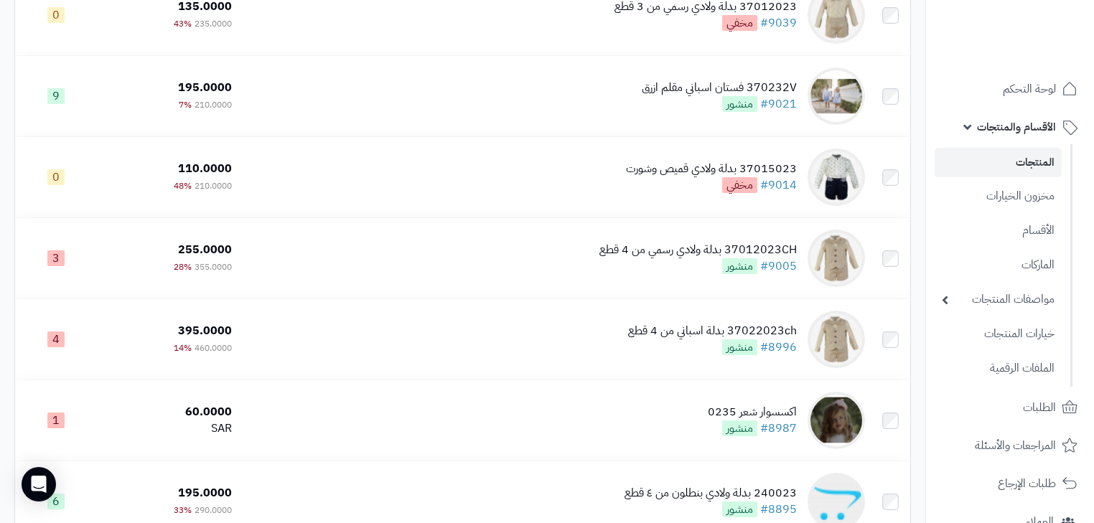
scroll to position [460, 0]
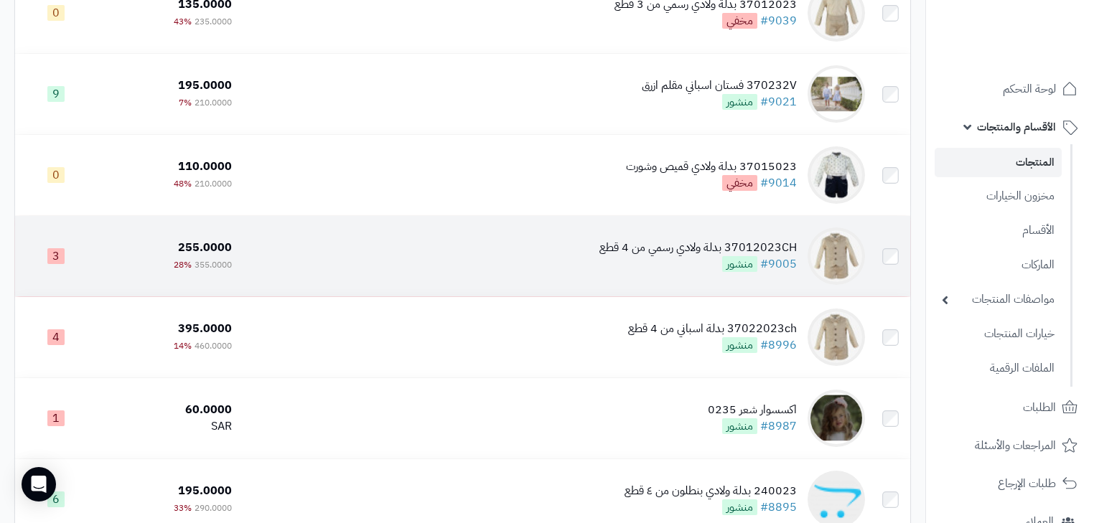
click at [595, 279] on td "37012023CH بدلة ولادي رسمي من 4 قطع #9005 منشور" at bounding box center [554, 256] width 633 height 80
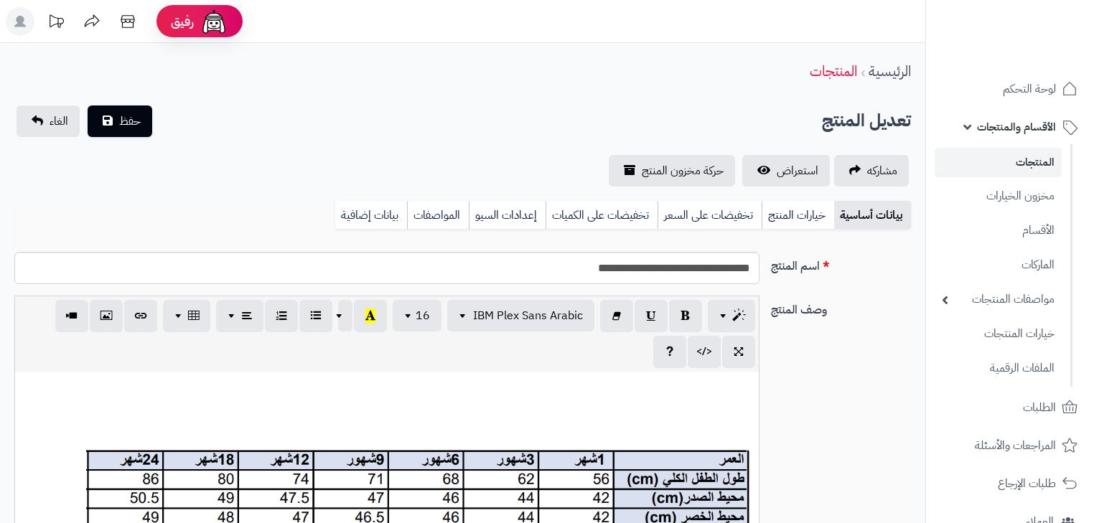
scroll to position [333, 0]
click at [665, 209] on link "تخفيضات على السعر" at bounding box center [710, 215] width 104 height 29
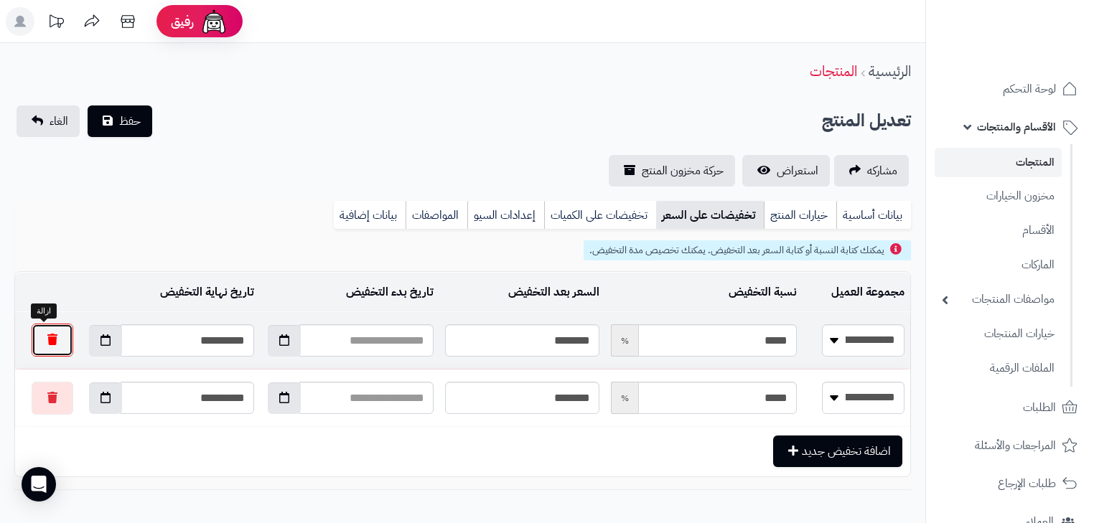
click at [48, 341] on button "button" at bounding box center [53, 340] width 42 height 33
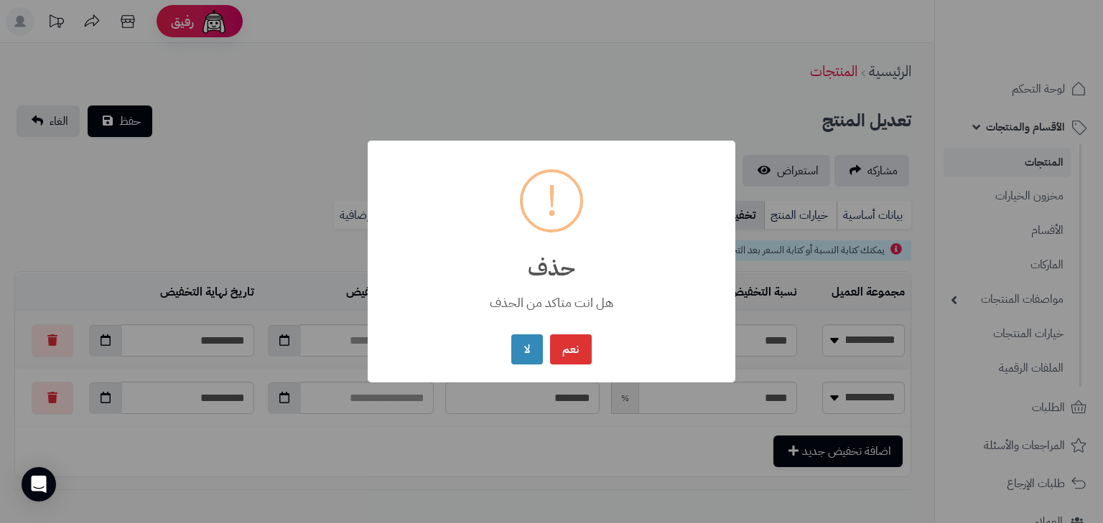
click at [595, 352] on div "نعم No لا" at bounding box center [551, 350] width 87 height 38
click at [574, 352] on button "نعم" at bounding box center [571, 349] width 42 height 31
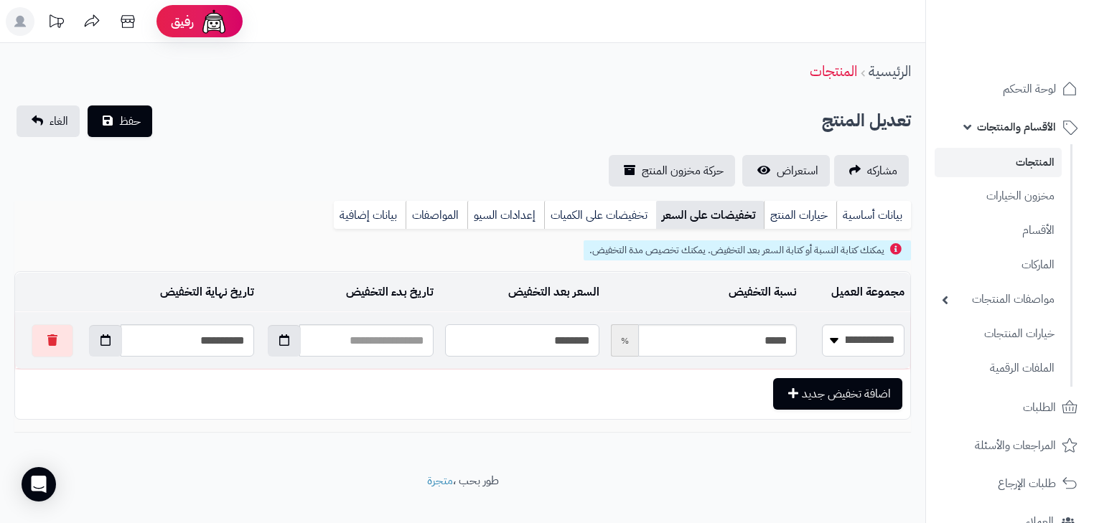
drag, startPoint x: 544, startPoint y: 335, endPoint x: 659, endPoint y: 325, distance: 116.1
click at [673, 335] on tr "**********" at bounding box center [462, 340] width 895 height 57
type input "*"
type input "*****"
type input "**"
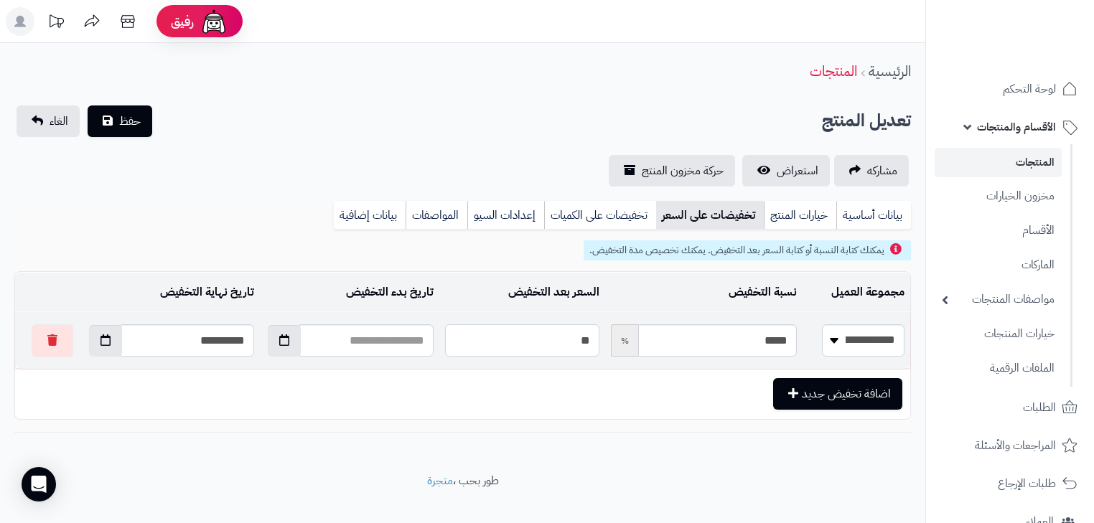
type input "*****"
type input "***"
type input "*****"
type input "***"
click at [119, 112] on span "حفظ" at bounding box center [130, 120] width 22 height 17
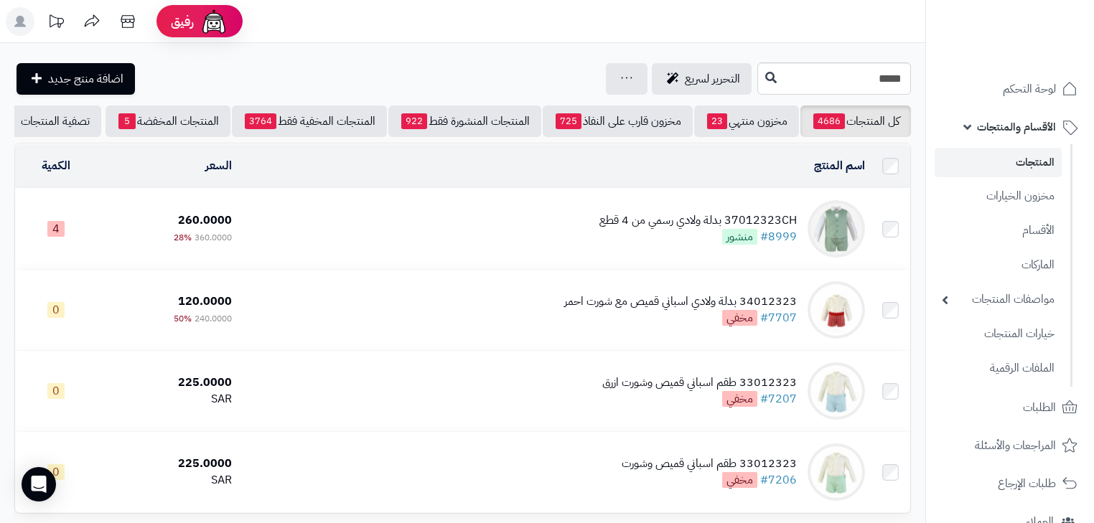
click at [684, 243] on div "37012323CH بدلة ولادي رسمي من 4 قطع #8999 منشور" at bounding box center [698, 229] width 197 height 33
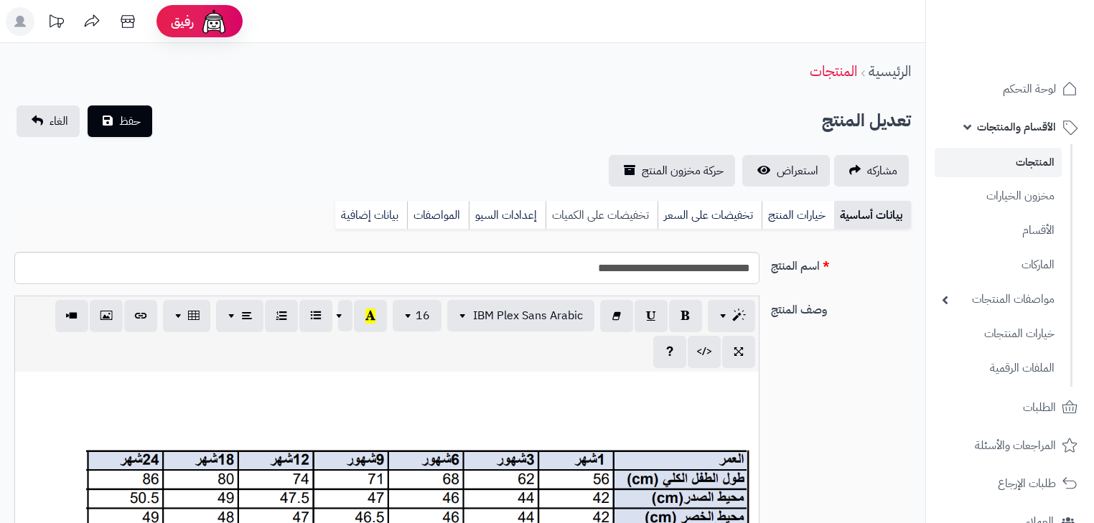
scroll to position [333, 0]
click at [681, 213] on link "تخفيضات على السعر" at bounding box center [710, 215] width 104 height 29
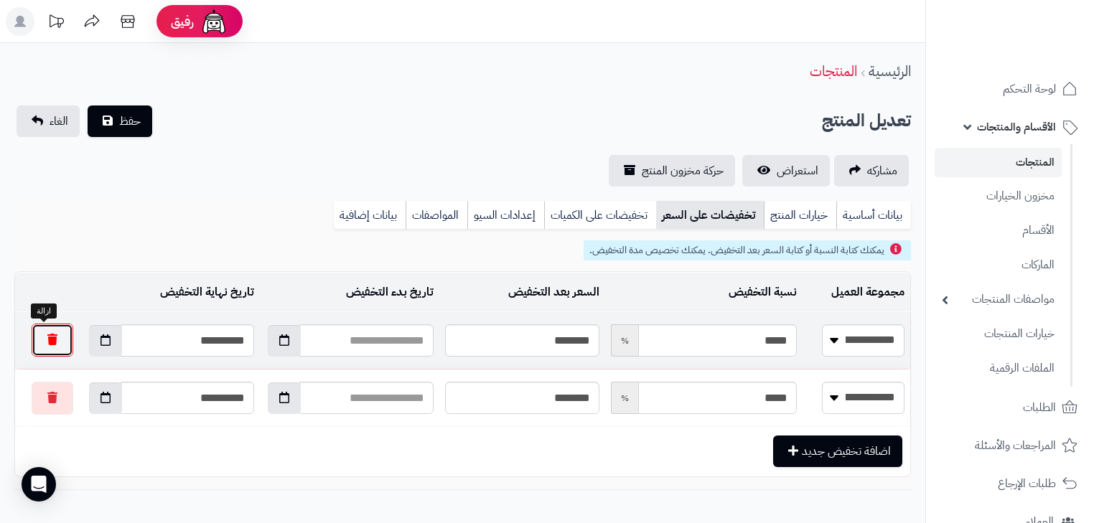
click at [40, 346] on button "button" at bounding box center [53, 340] width 42 height 33
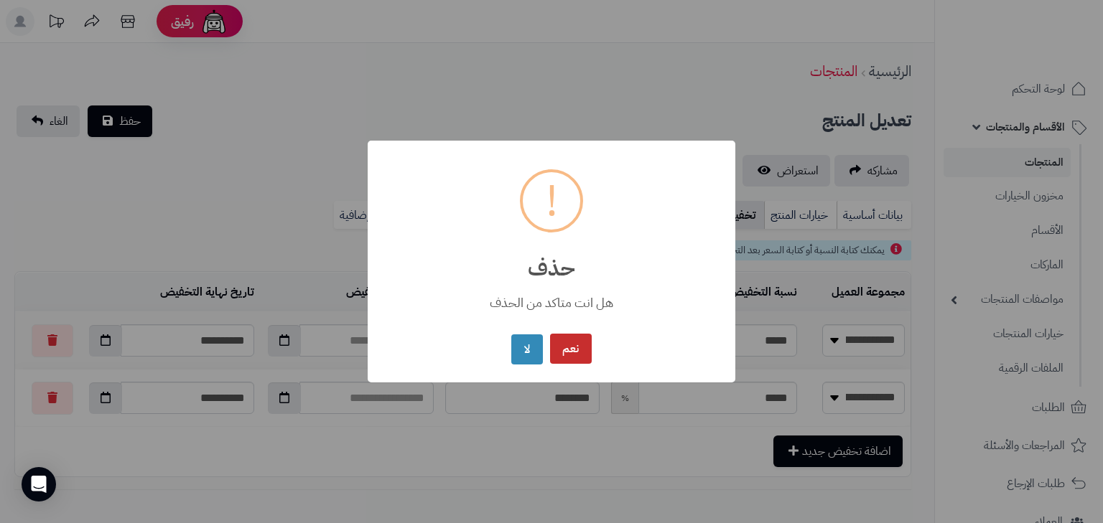
click at [550, 347] on button "نعم" at bounding box center [571, 349] width 42 height 31
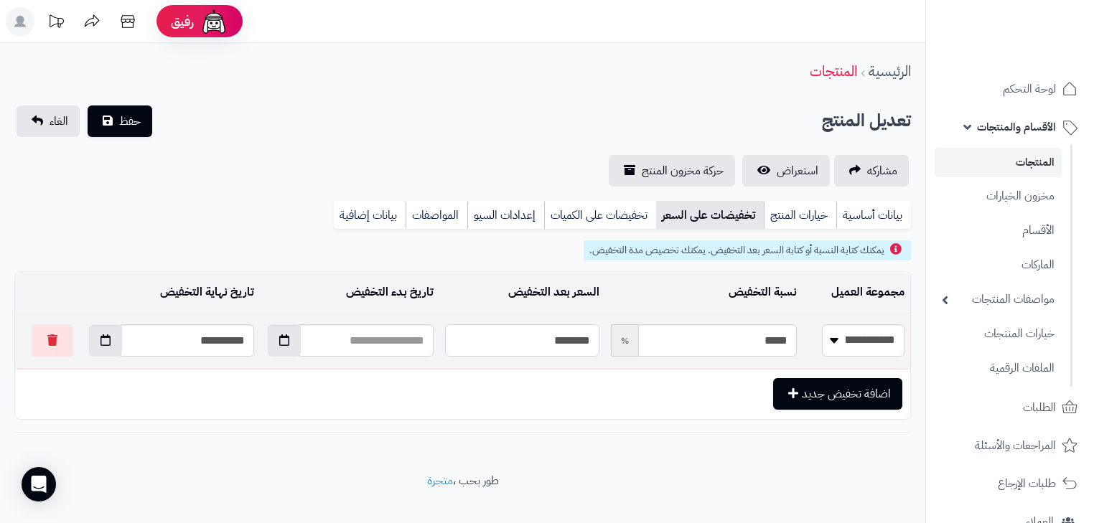
click at [562, 344] on input "********" at bounding box center [522, 341] width 154 height 32
type input "*"
type input "*****"
type input "**"
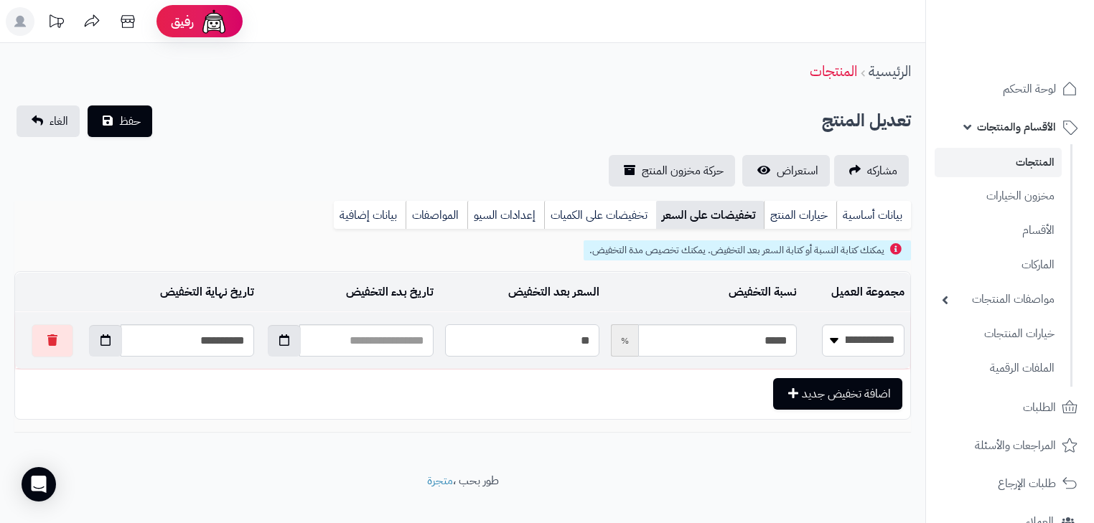
type input "*****"
type input "***"
type input "*****"
type input "***"
click at [130, 133] on button "حفظ" at bounding box center [120, 121] width 65 height 32
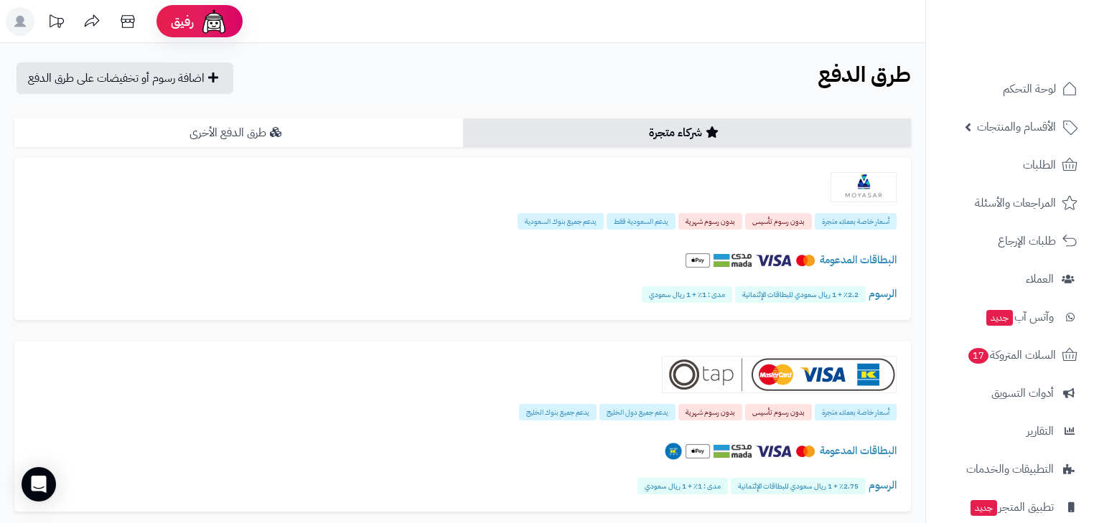
click at [363, 142] on link "طرق الدفع الأخرى" at bounding box center [238, 132] width 449 height 29
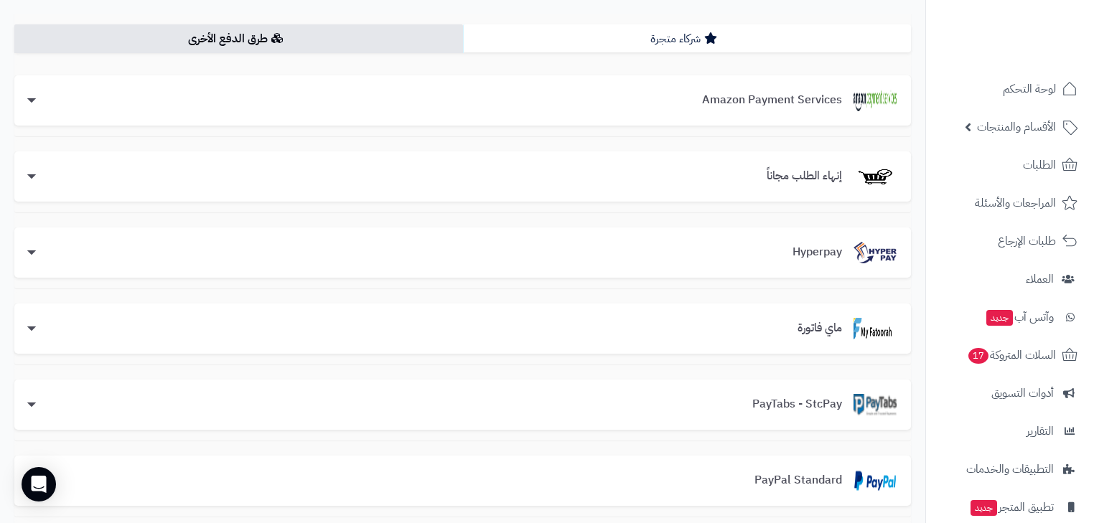
scroll to position [115, 0]
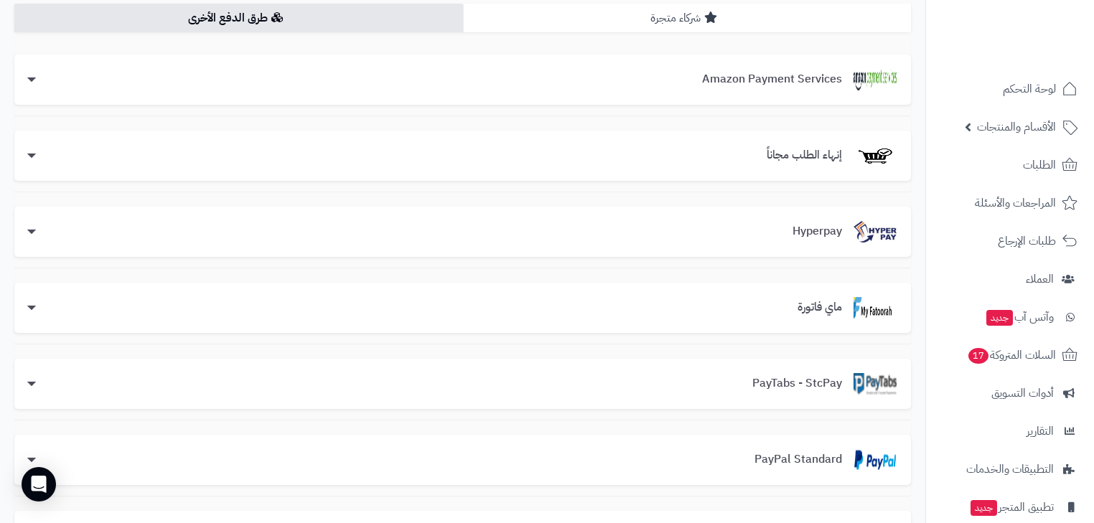
click at [787, 27] on link "شركاء متجرة" at bounding box center [687, 18] width 449 height 29
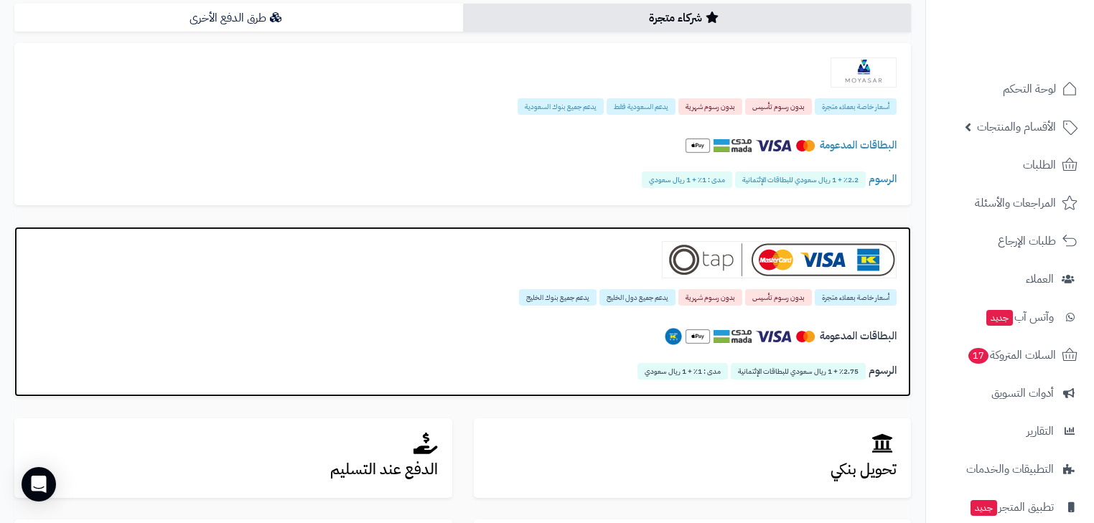
click at [819, 241] on img at bounding box center [779, 259] width 235 height 37
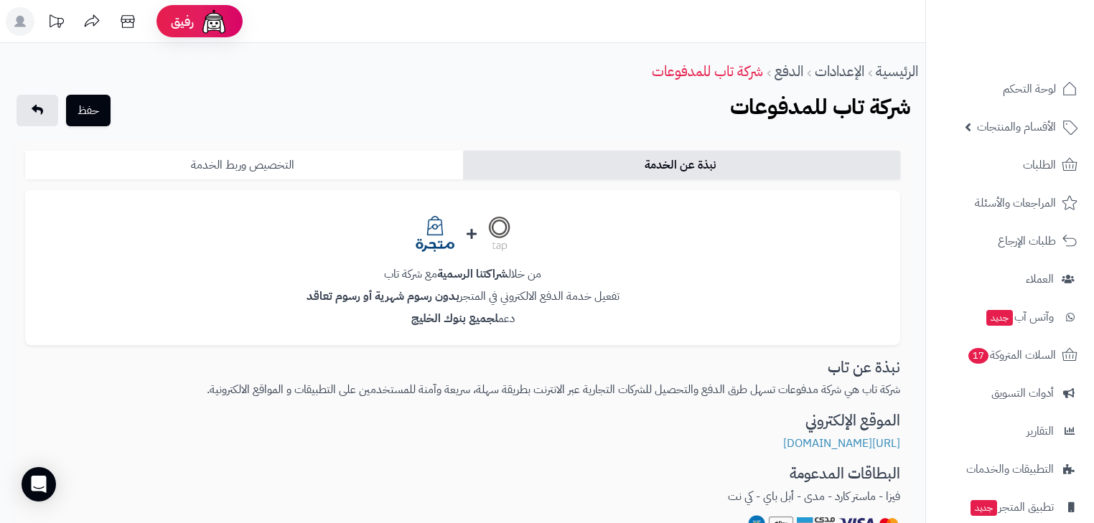
click at [348, 164] on link "التخصيص وربط الخدمة" at bounding box center [244, 165] width 438 height 29
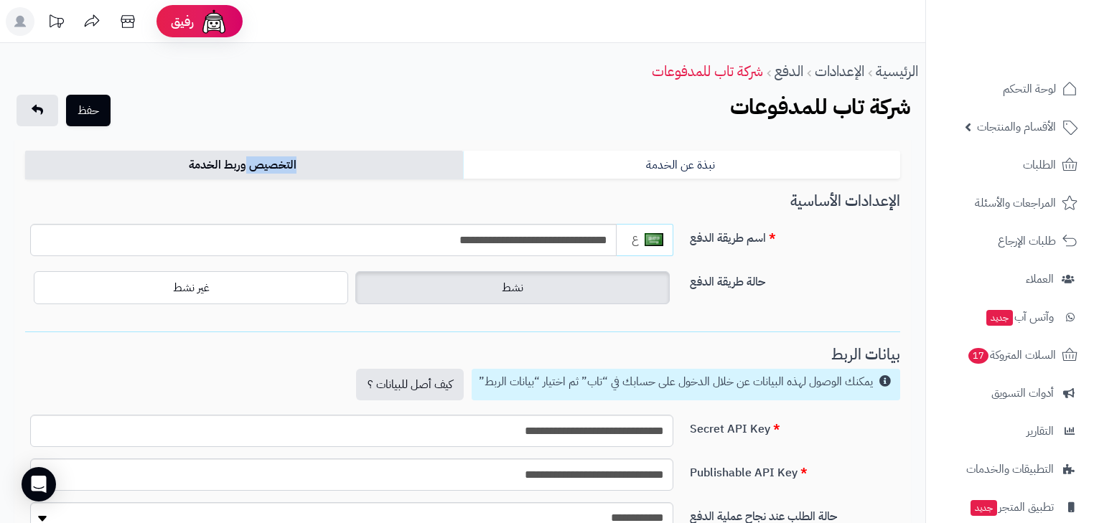
click at [348, 164] on link "التخصيص وربط الخدمة" at bounding box center [244, 165] width 438 height 29
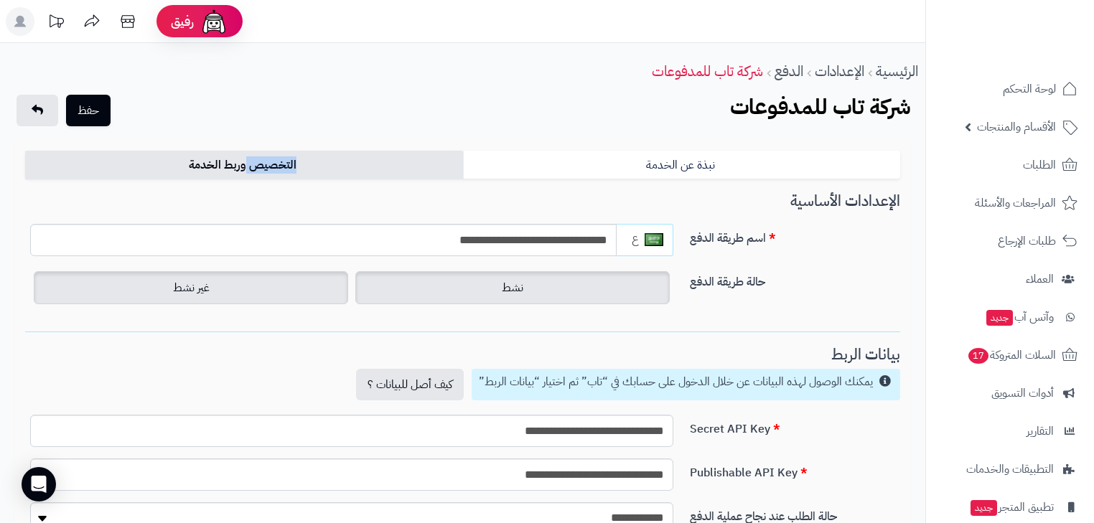
click at [284, 281] on label "غير نشط" at bounding box center [191, 287] width 314 height 33
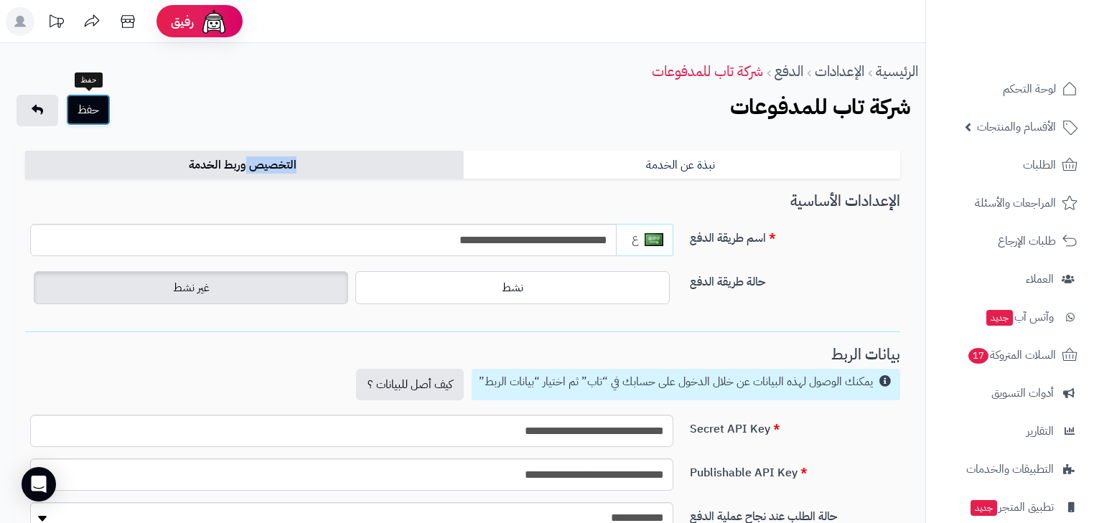
click at [82, 106] on button "حفظ" at bounding box center [88, 110] width 45 height 32
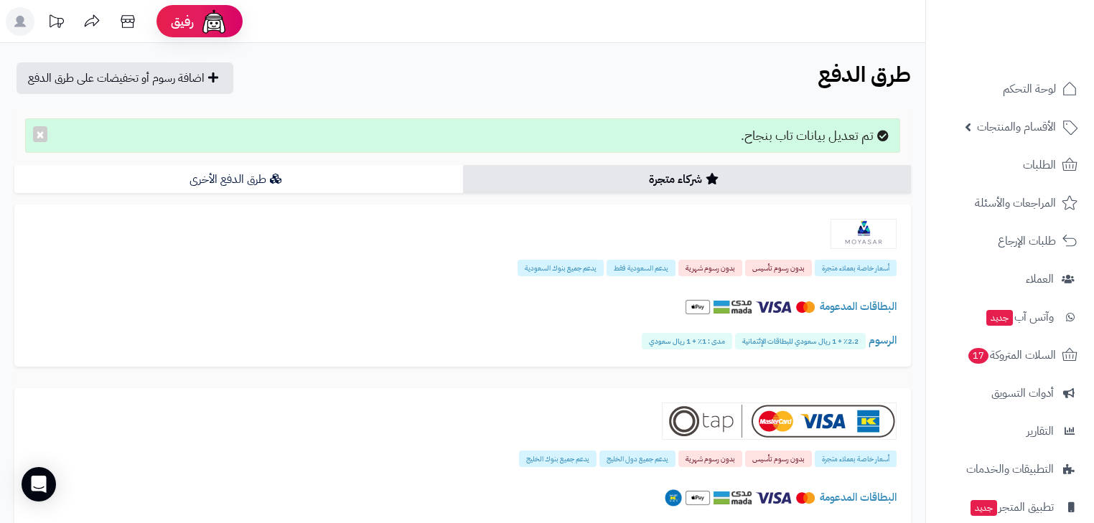
click at [733, 178] on link "شركاء متجرة" at bounding box center [687, 179] width 449 height 29
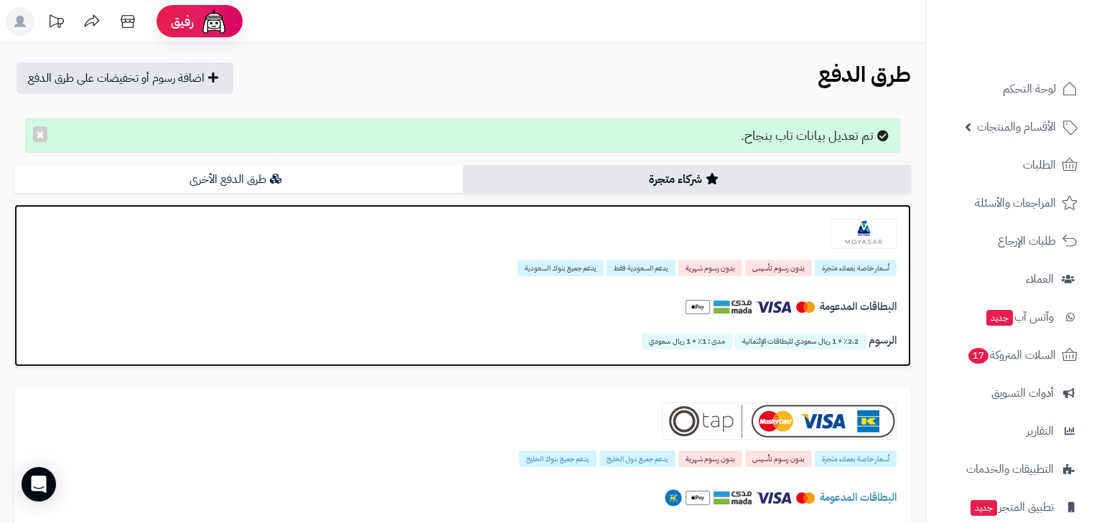
click at [761, 238] on div at bounding box center [463, 234] width 868 height 30
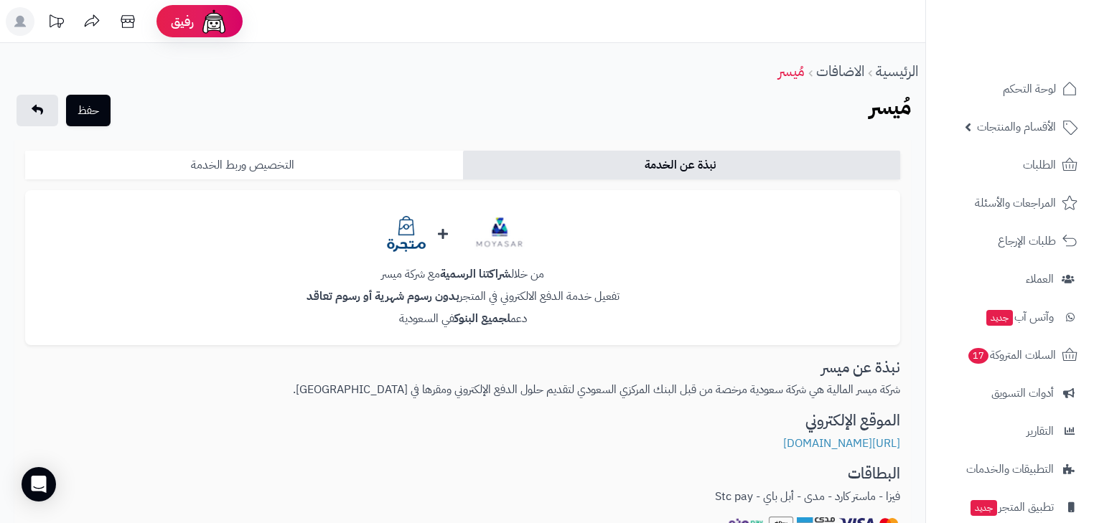
click at [314, 172] on link "التخصيص وربط الخدمة" at bounding box center [244, 165] width 438 height 29
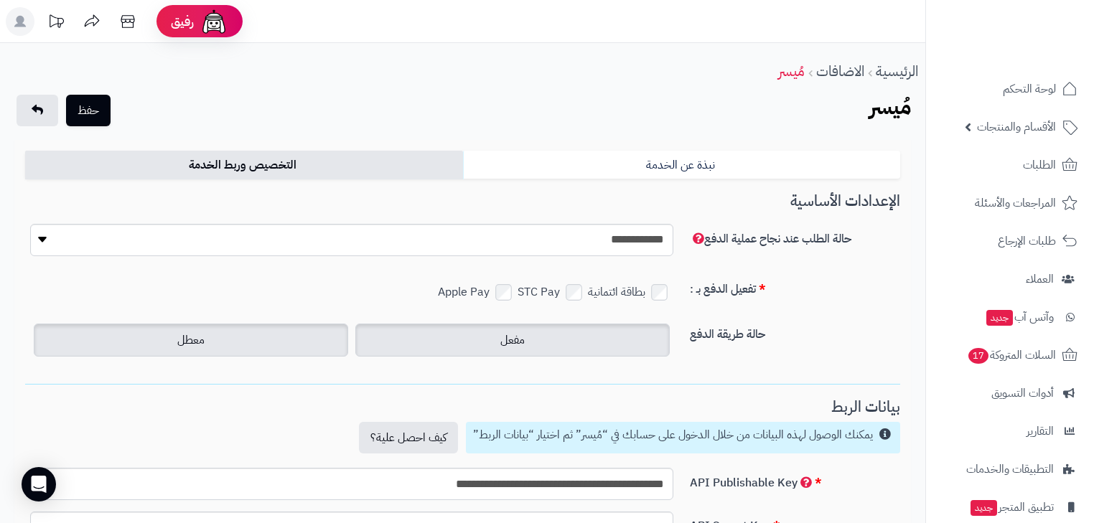
click at [602, 342] on label "مفعل" at bounding box center [512, 340] width 314 height 33
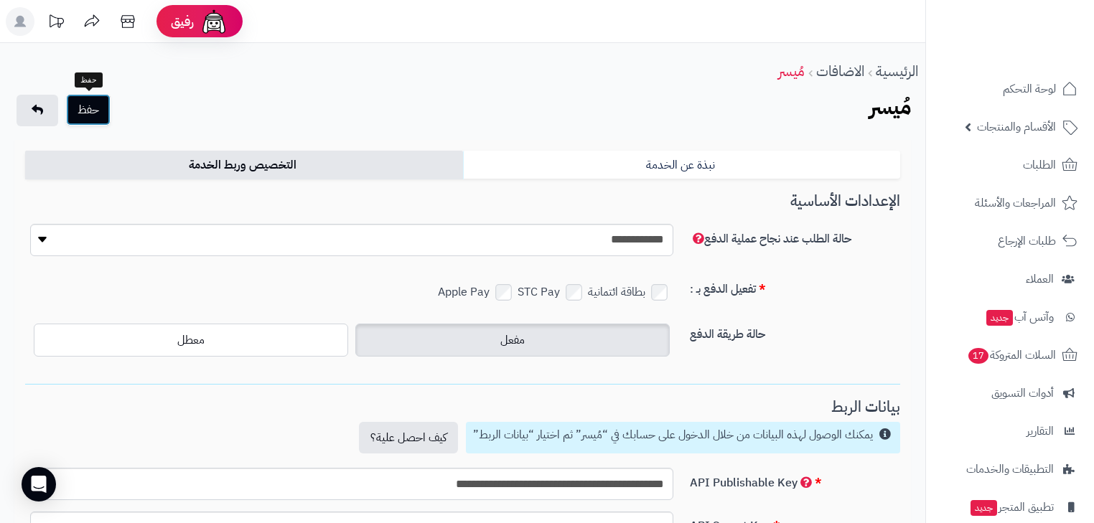
click at [106, 111] on button "حفظ" at bounding box center [88, 110] width 45 height 32
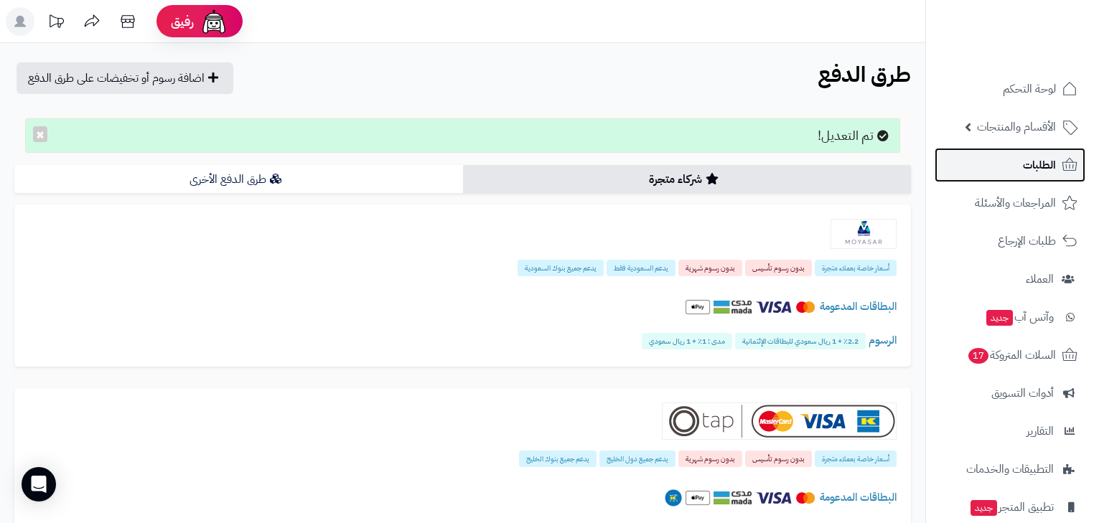
click at [985, 166] on link "الطلبات" at bounding box center [1010, 165] width 151 height 34
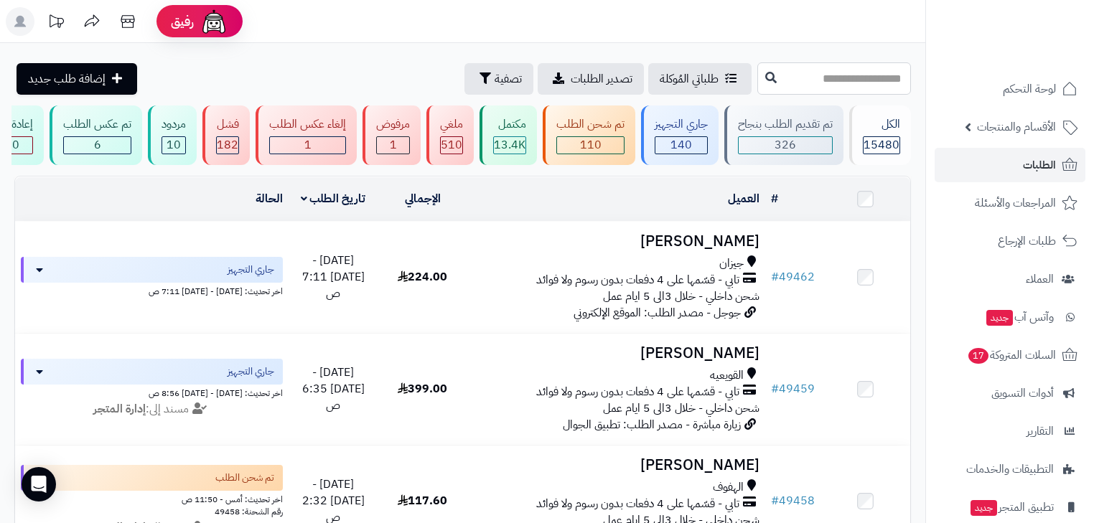
click at [865, 69] on input "text" at bounding box center [835, 78] width 154 height 32
type input "*****"
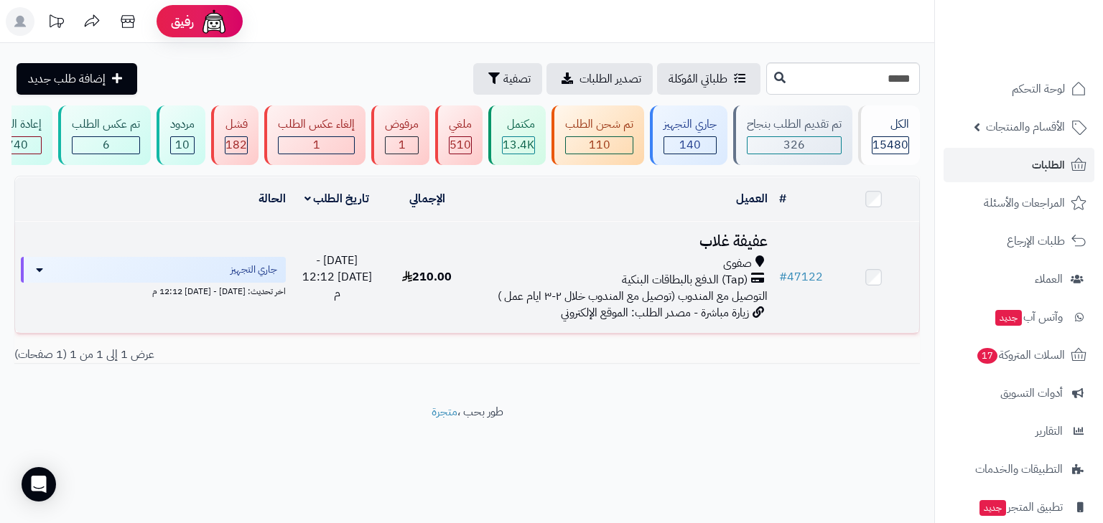
click at [658, 272] on div "صفوى" at bounding box center [622, 264] width 289 height 17
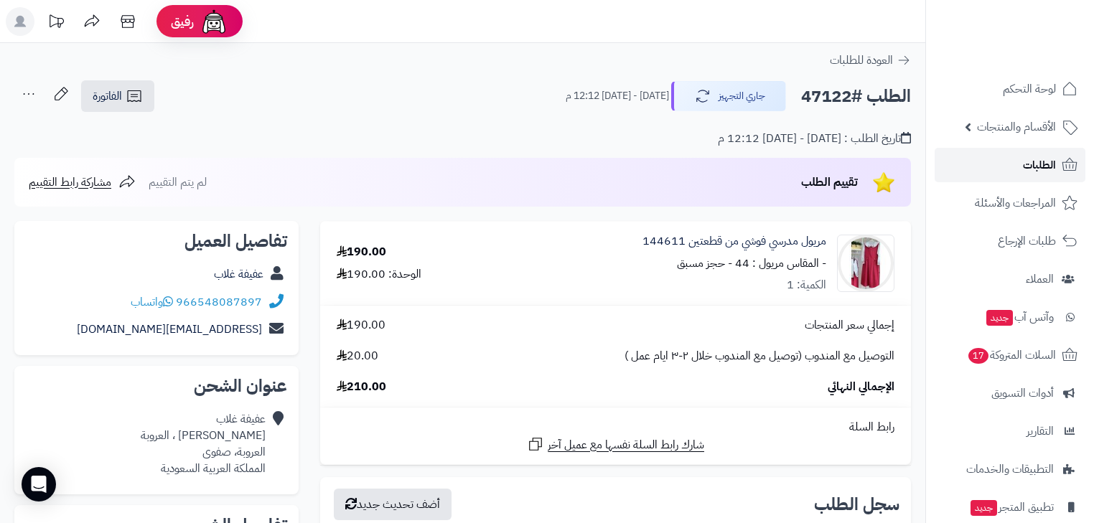
click at [1066, 153] on link "الطلبات" at bounding box center [1010, 165] width 151 height 34
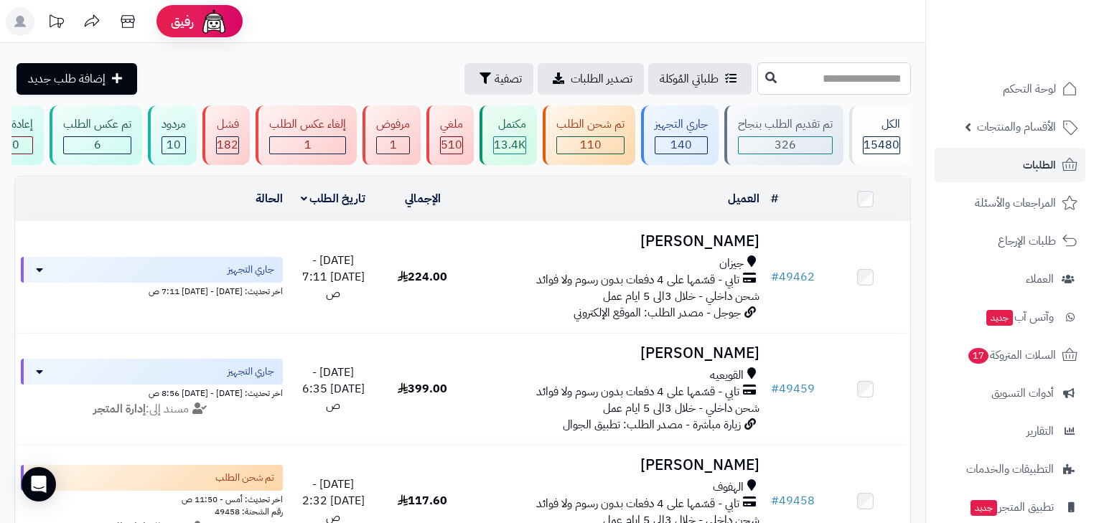
click at [847, 85] on input "text" at bounding box center [835, 78] width 154 height 32
type input "*****"
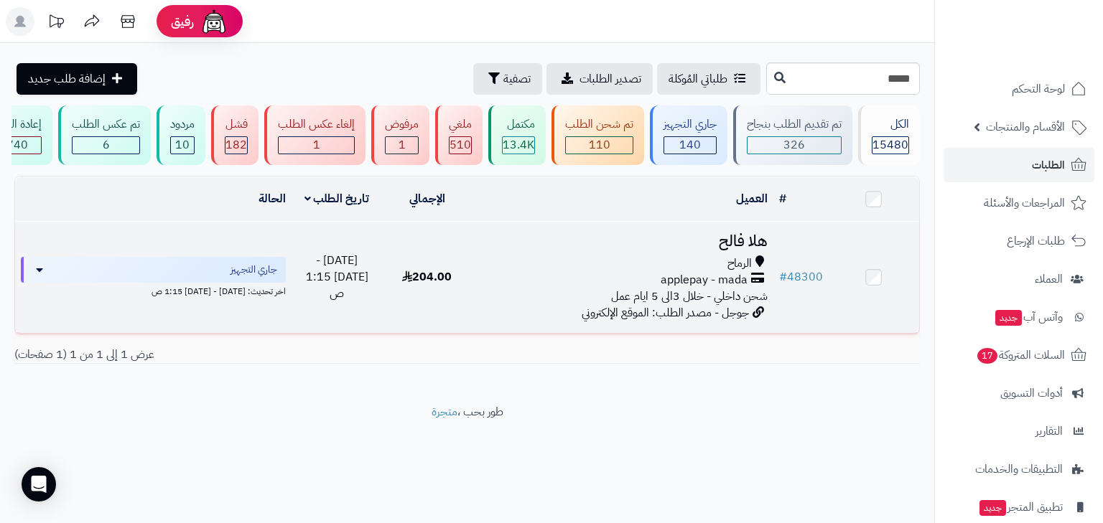
click at [702, 289] on span "applepay - mada" at bounding box center [704, 280] width 87 height 17
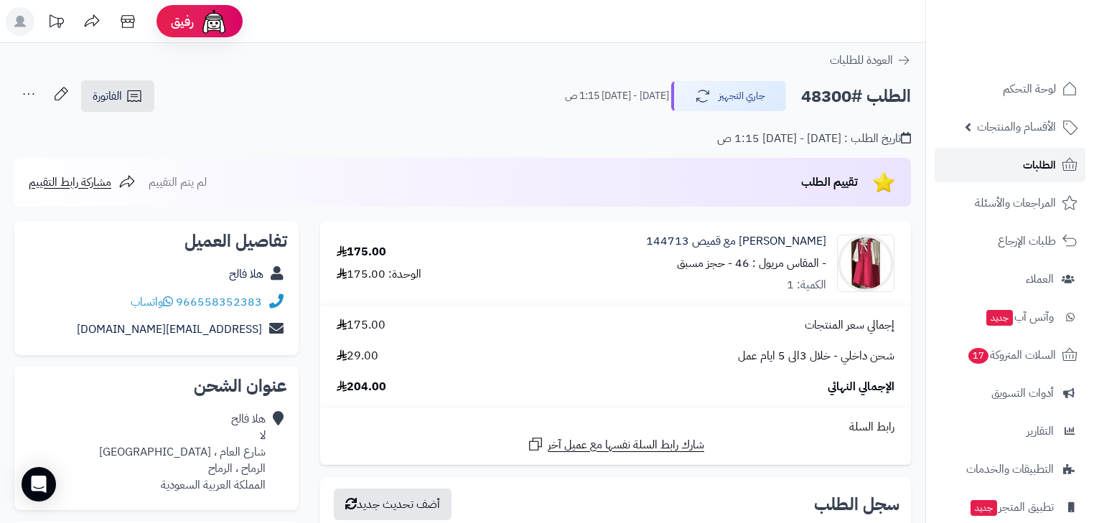
click at [991, 169] on link "الطلبات" at bounding box center [1010, 165] width 151 height 34
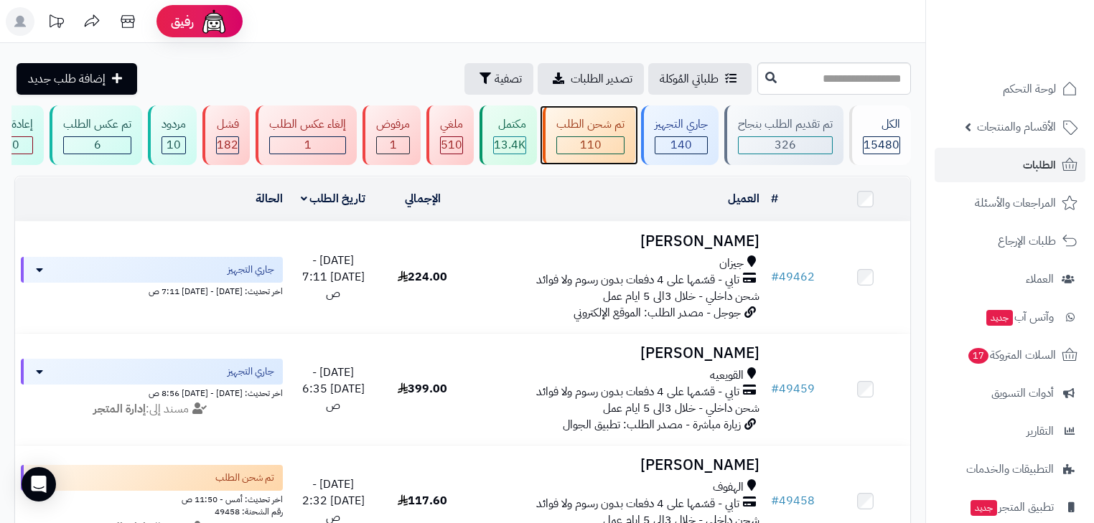
click at [628, 143] on div "تم شحن الطلب 110" at bounding box center [589, 136] width 93 height 60
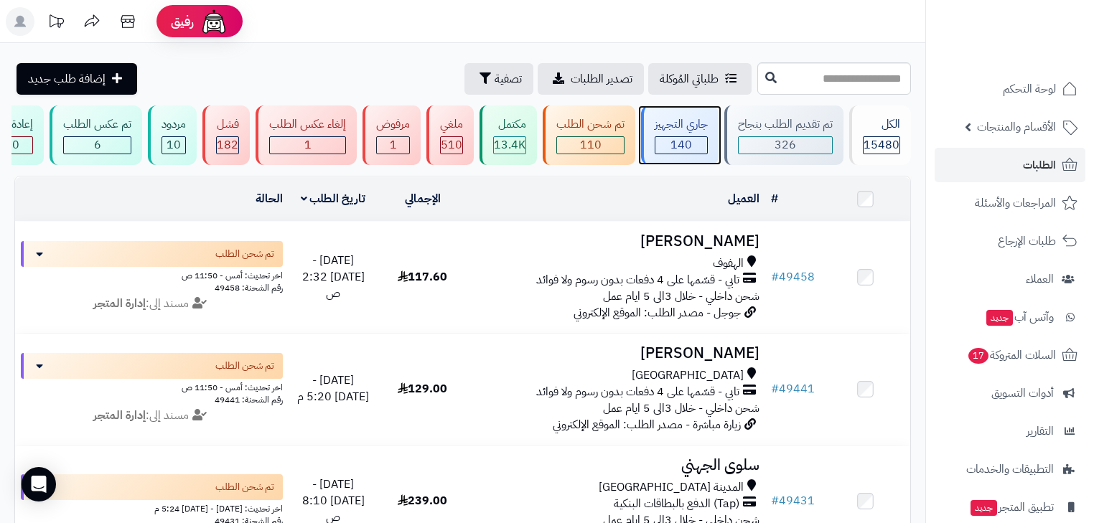
click at [689, 139] on span "140" at bounding box center [682, 144] width 22 height 17
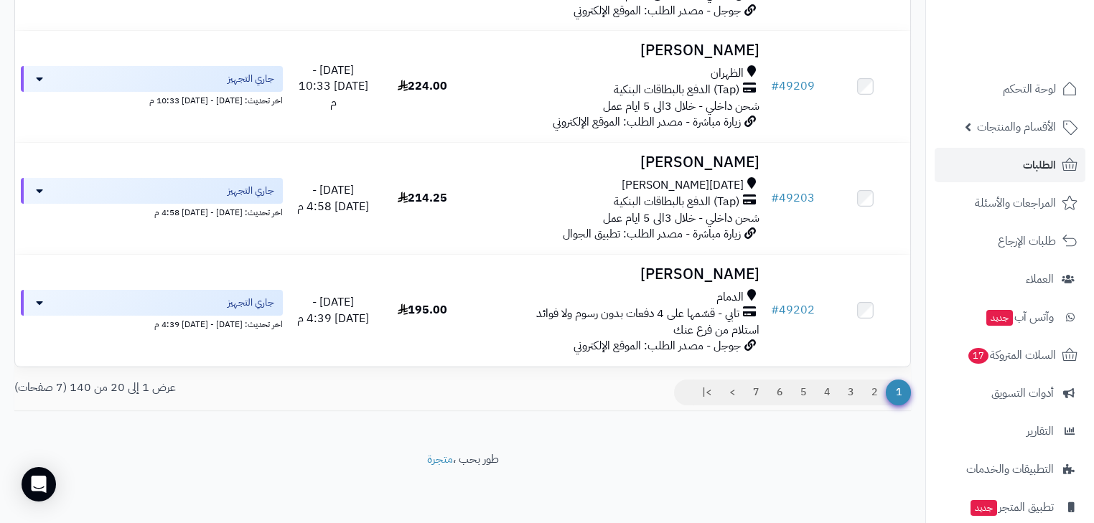
scroll to position [2118, 0]
click at [845, 391] on link "3" at bounding box center [851, 393] width 24 height 26
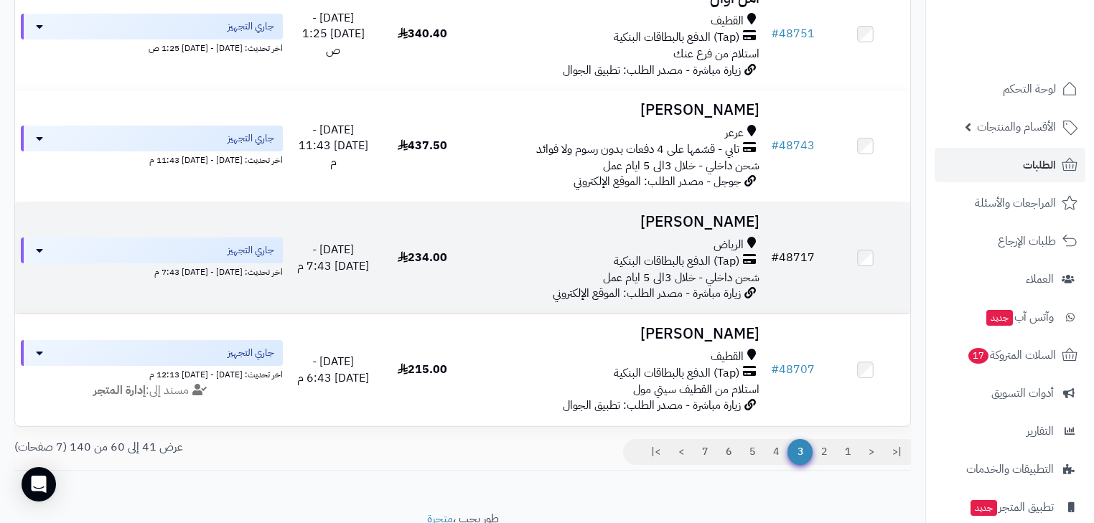
scroll to position [2118, 0]
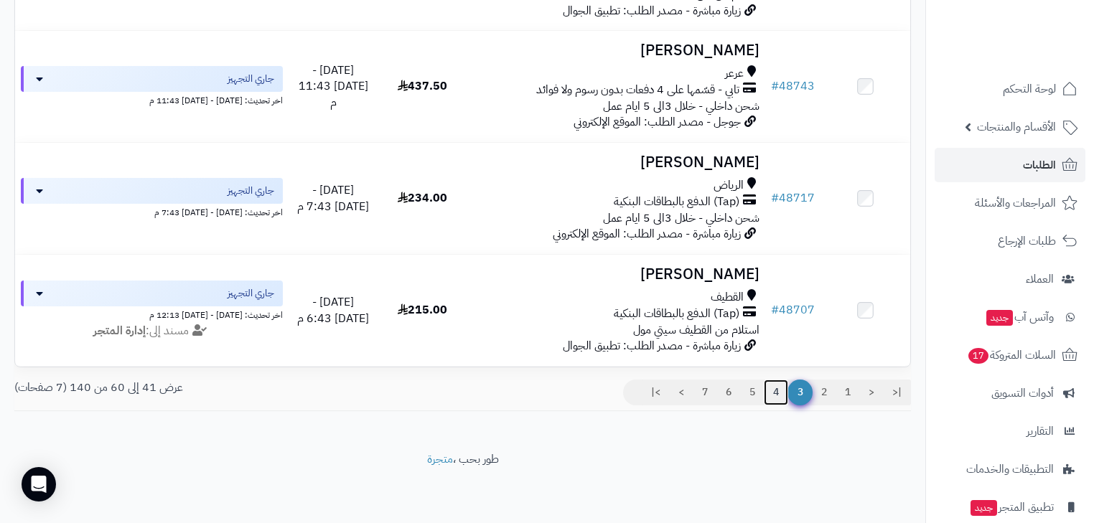
click at [775, 392] on link "4" at bounding box center [776, 393] width 24 height 26
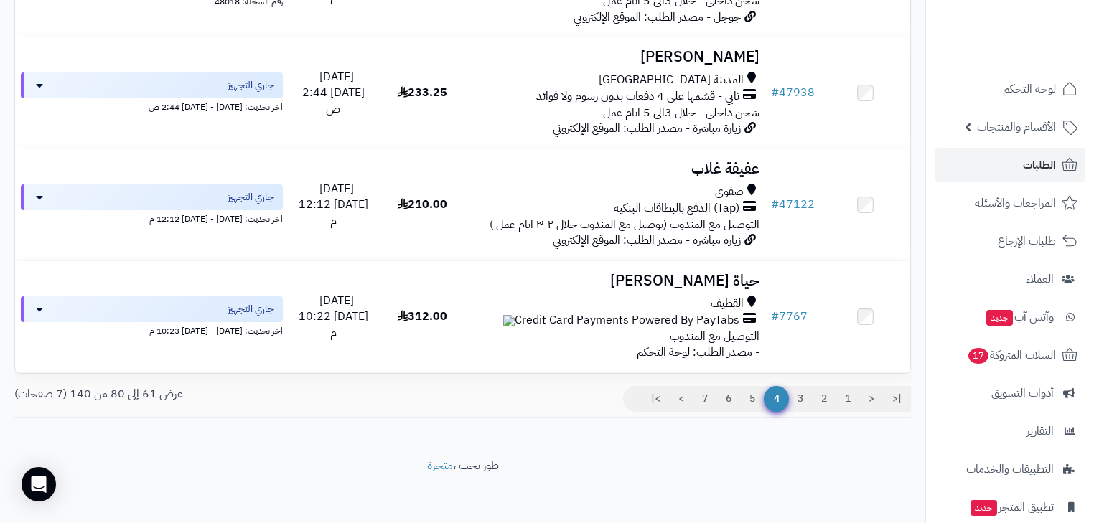
scroll to position [2118, 0]
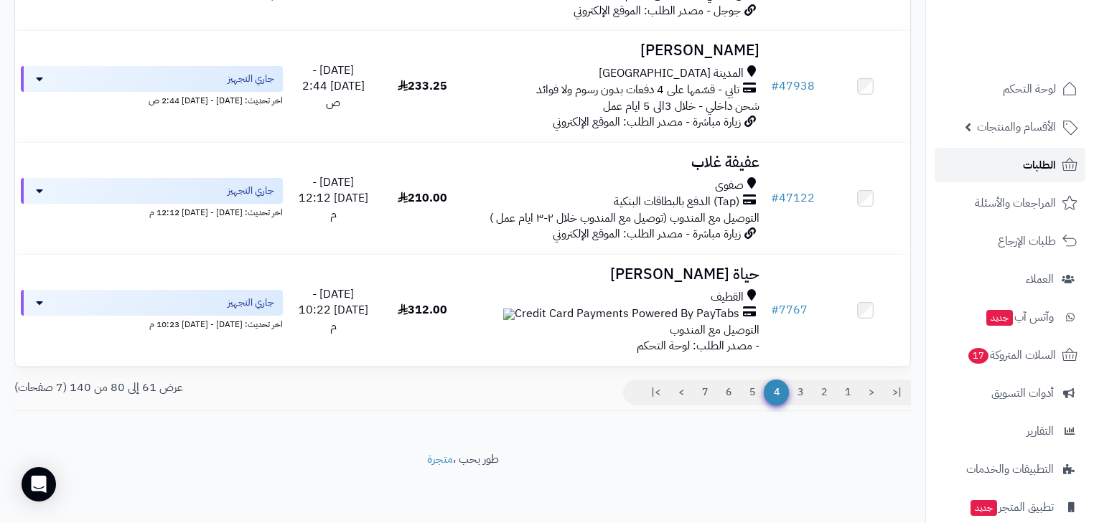
click at [1045, 164] on span "الطلبات" at bounding box center [1039, 165] width 33 height 20
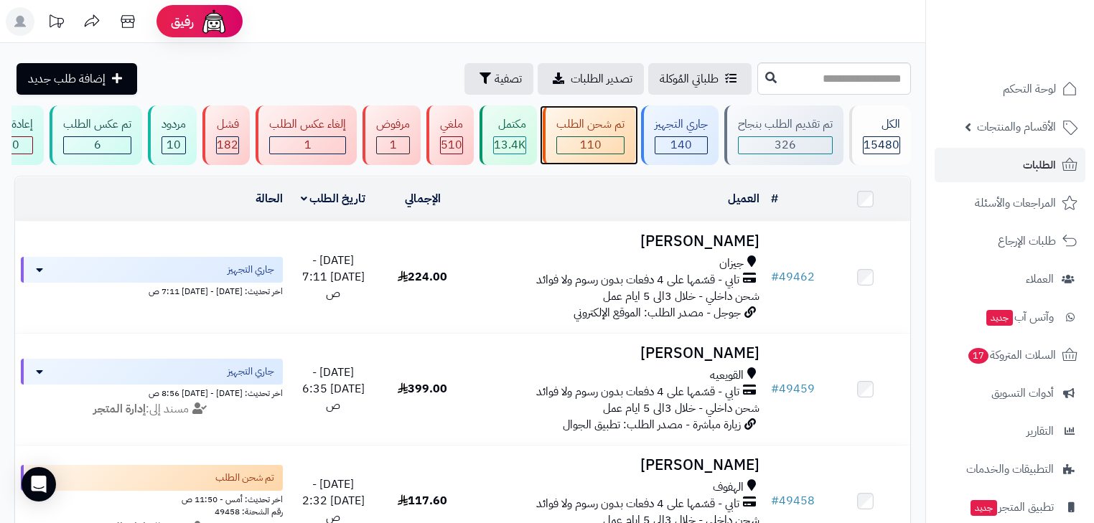
click at [623, 152] on div "110" at bounding box center [590, 145] width 67 height 17
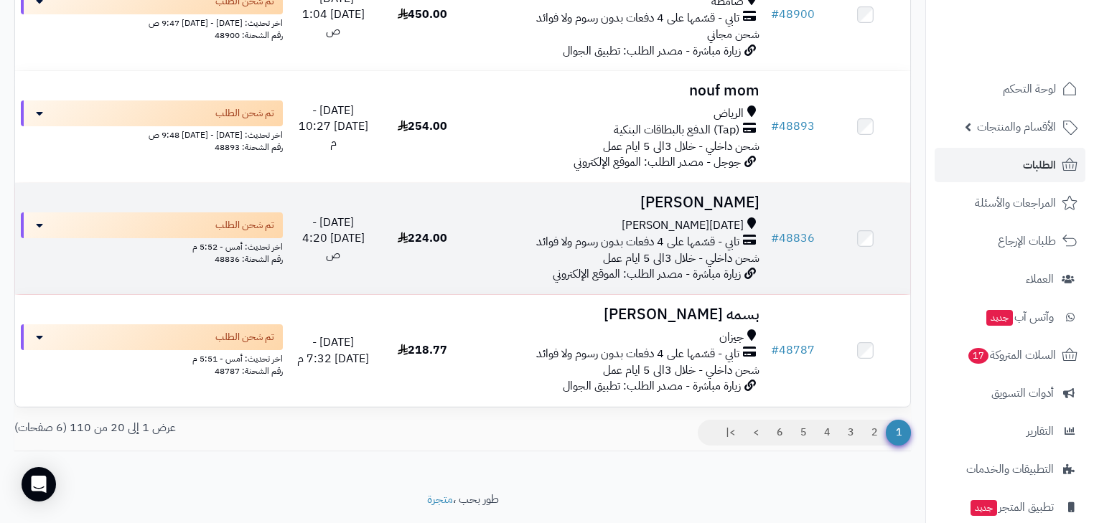
scroll to position [2118, 0]
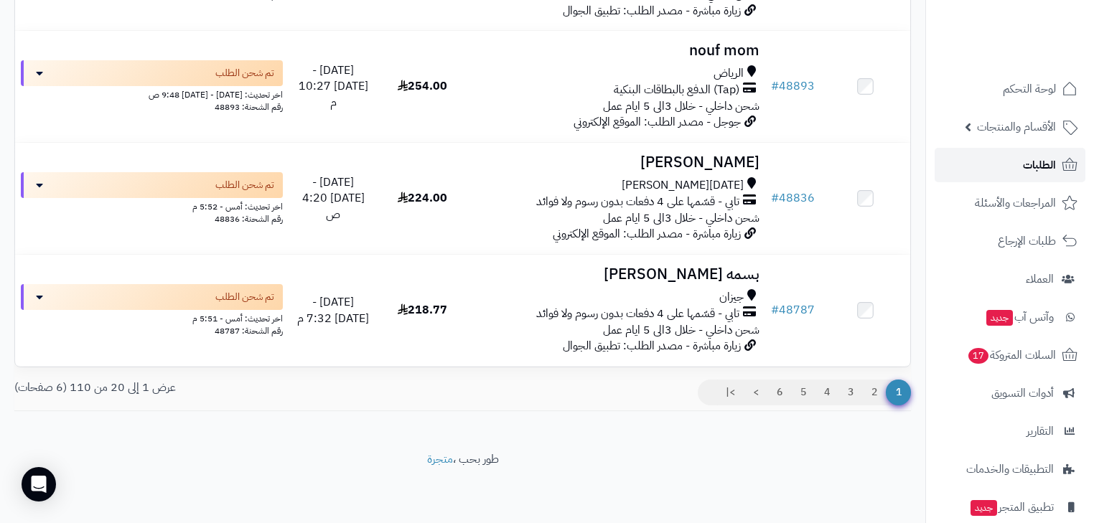
click at [1071, 171] on icon at bounding box center [1069, 165] width 17 height 17
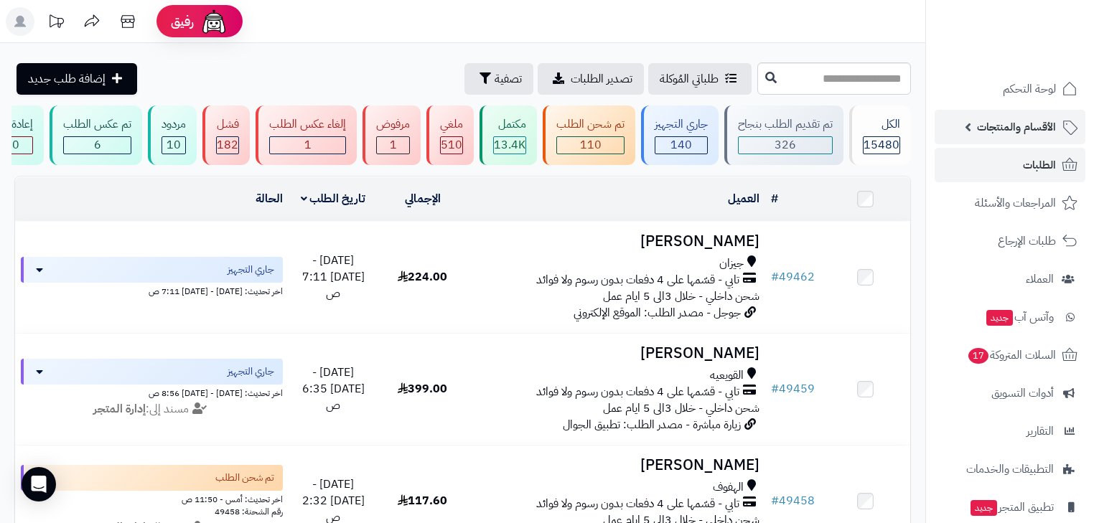
click at [987, 113] on link "الأقسام والمنتجات" at bounding box center [1010, 127] width 151 height 34
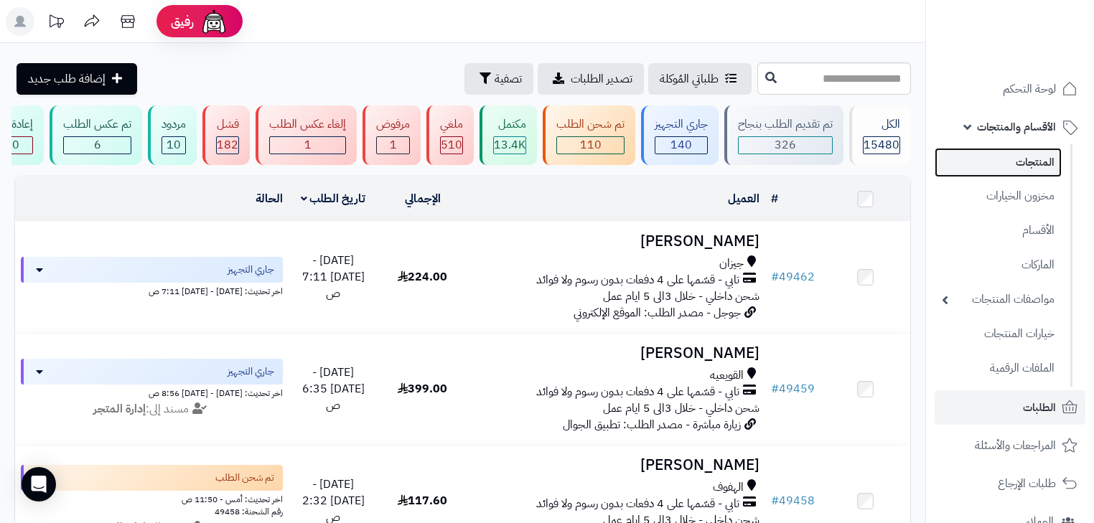
click at [994, 151] on link "المنتجات" at bounding box center [998, 162] width 127 height 29
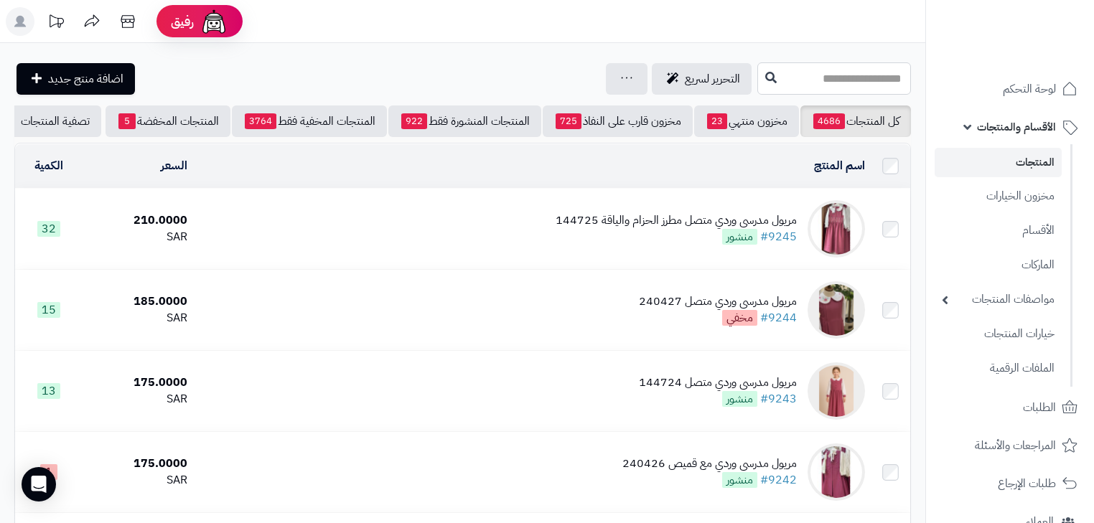
click at [827, 85] on input "text" at bounding box center [835, 78] width 154 height 32
type input "******"
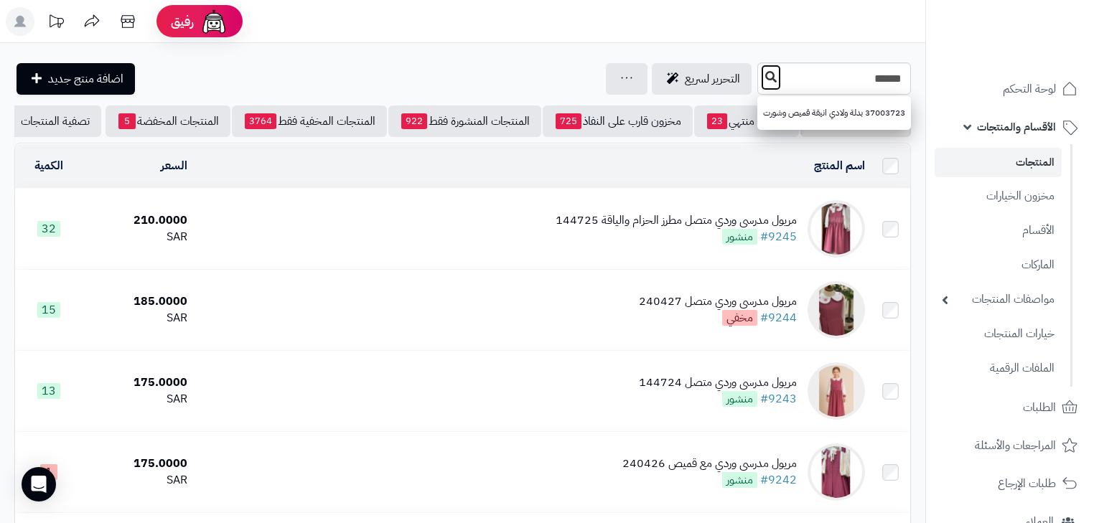
click at [765, 76] on icon at bounding box center [770, 76] width 11 height 11
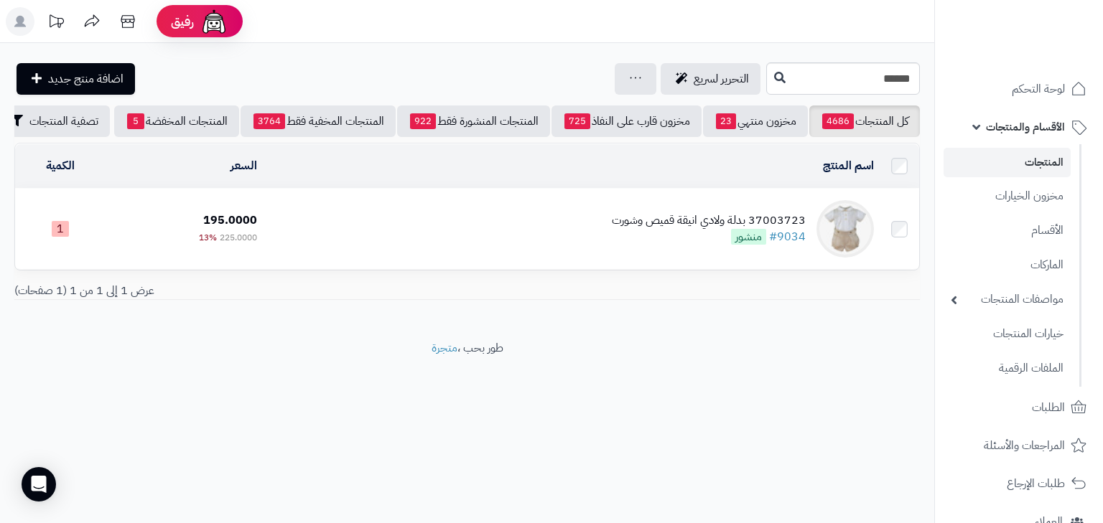
click at [755, 221] on div "37003723 بدلة ولادي انيقة قميص وشورت" at bounding box center [709, 221] width 194 height 17
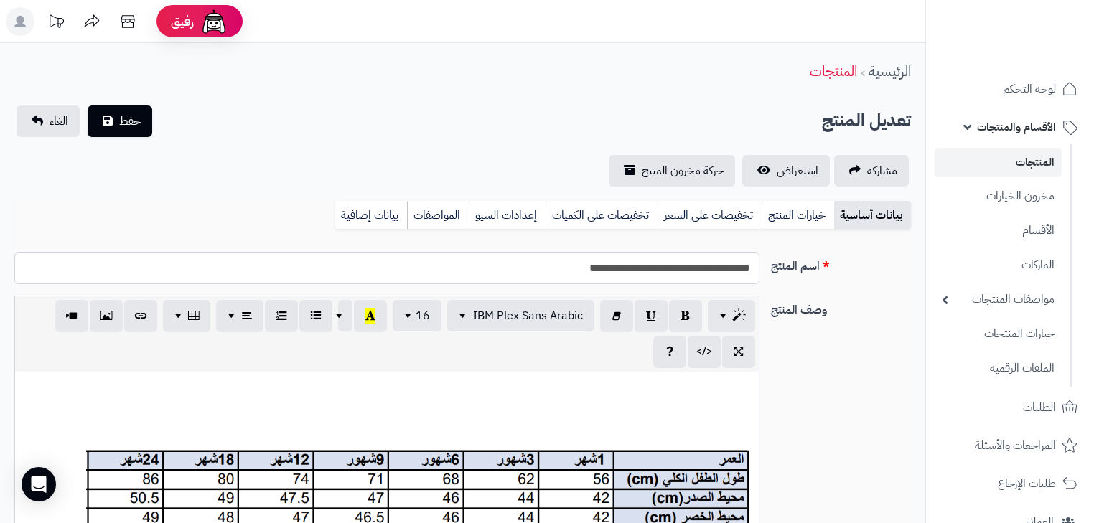
scroll to position [333, 0]
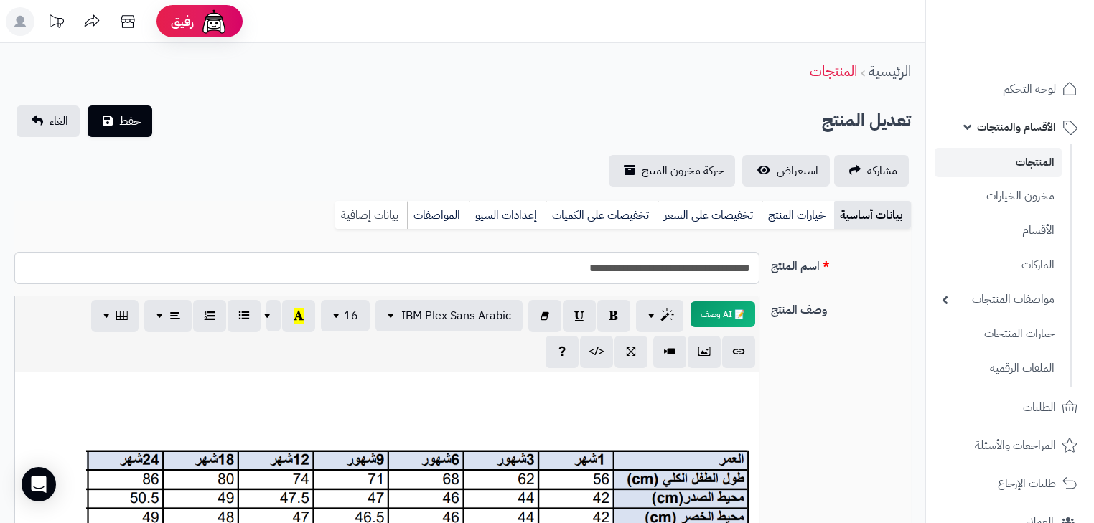
click at [393, 210] on link "بيانات إضافية" at bounding box center [371, 215] width 72 height 29
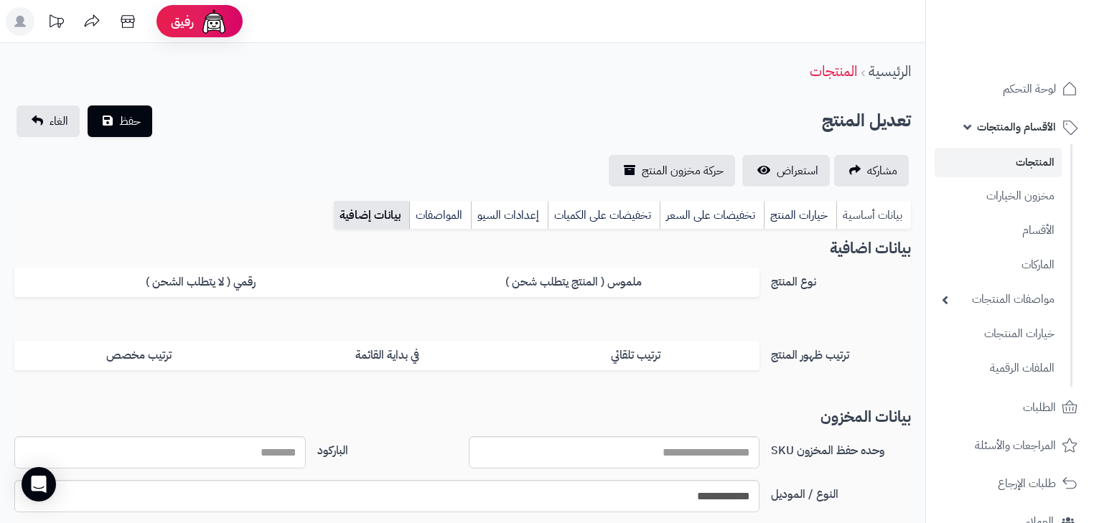
click at [858, 218] on link "بيانات أساسية" at bounding box center [874, 215] width 75 height 29
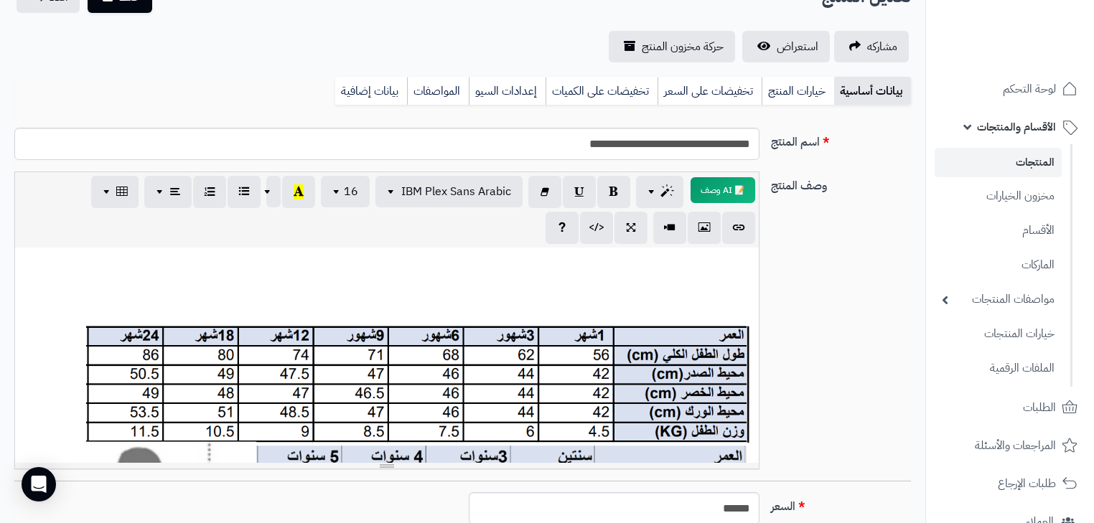
scroll to position [121, 0]
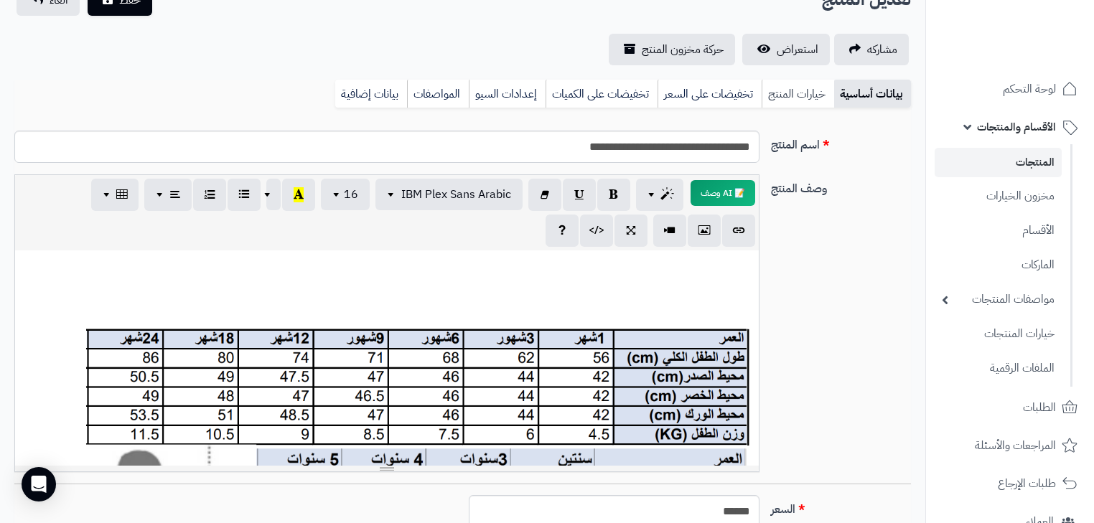
click at [788, 99] on link "خيارات المنتج" at bounding box center [798, 94] width 73 height 29
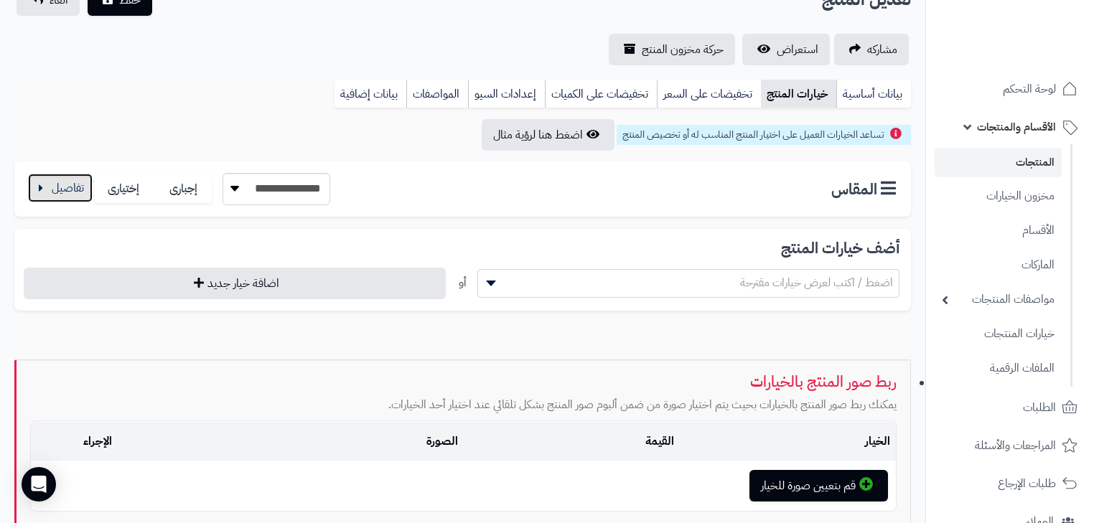
click at [54, 190] on button "button" at bounding box center [60, 188] width 65 height 29
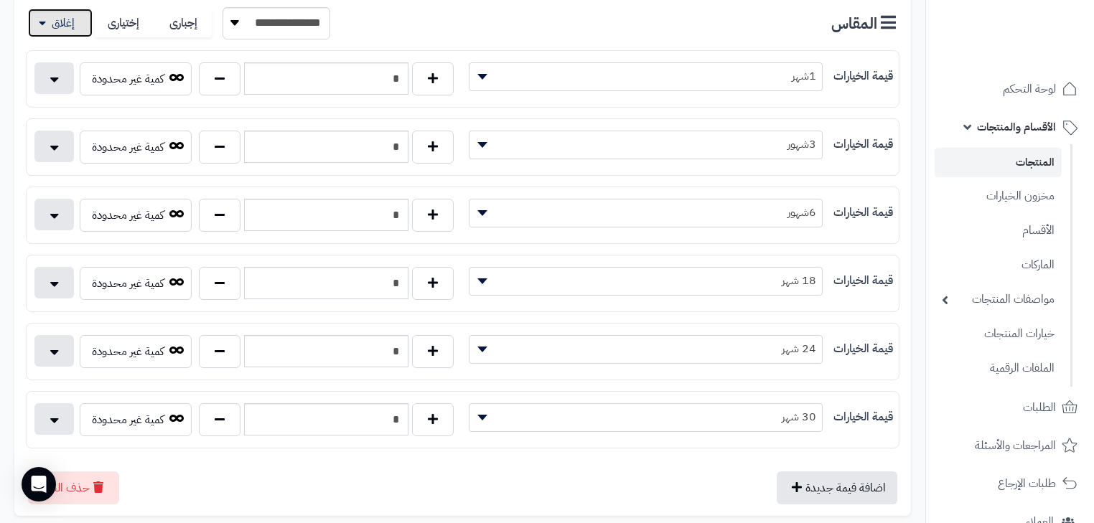
scroll to position [294, 0]
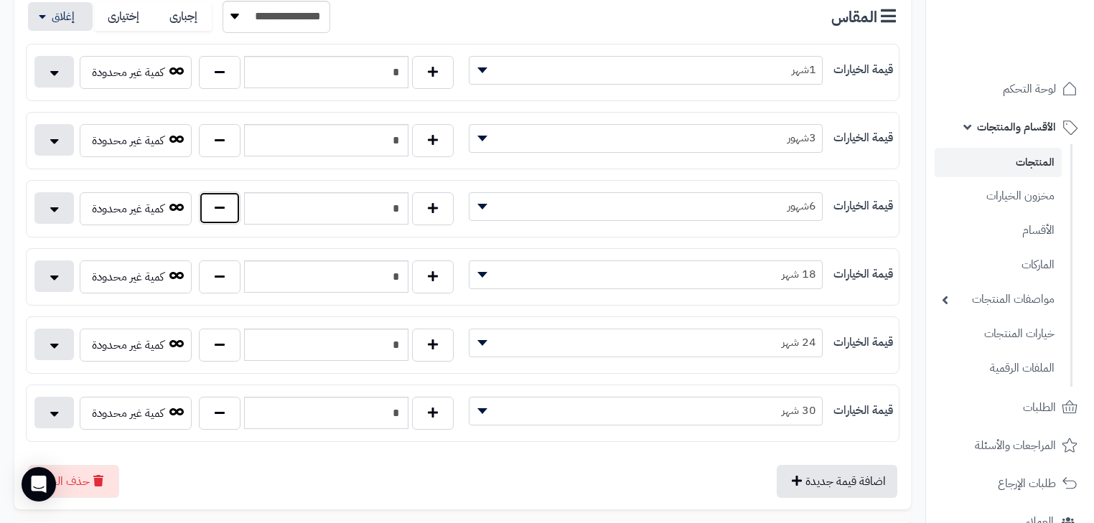
click at [218, 210] on button "button" at bounding box center [220, 208] width 42 height 33
type input "*"
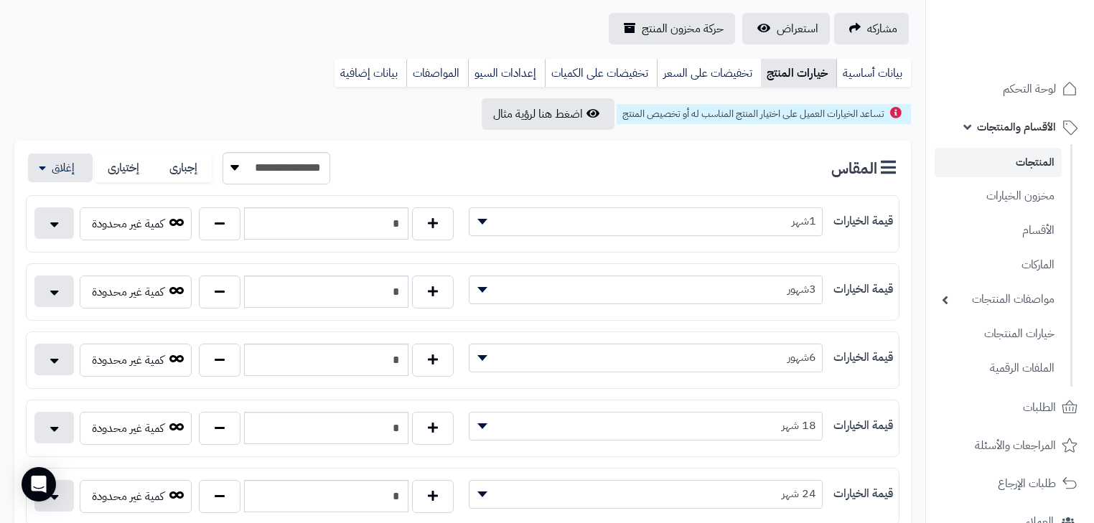
scroll to position [0, 0]
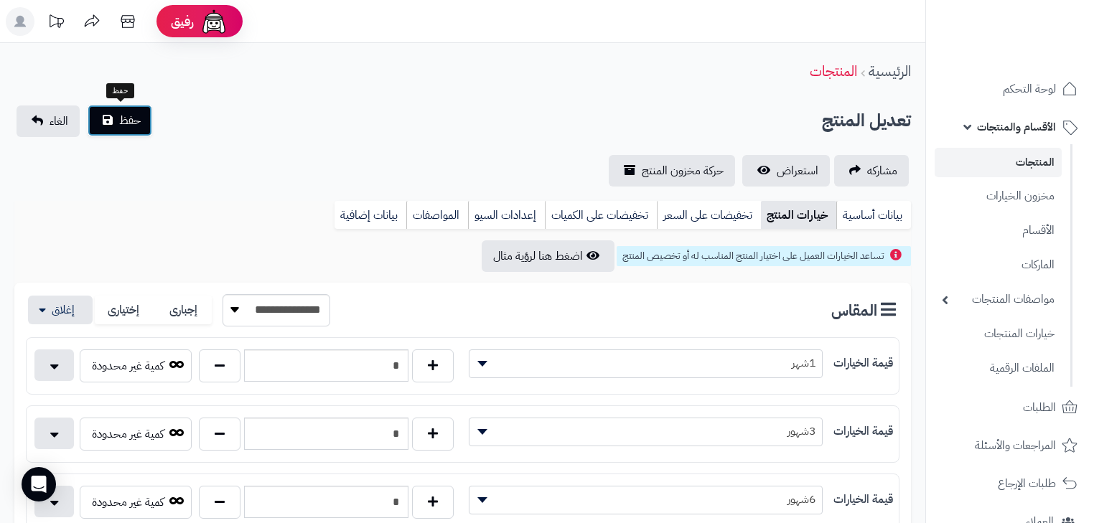
click at [140, 115] on span "حفظ" at bounding box center [130, 120] width 22 height 17
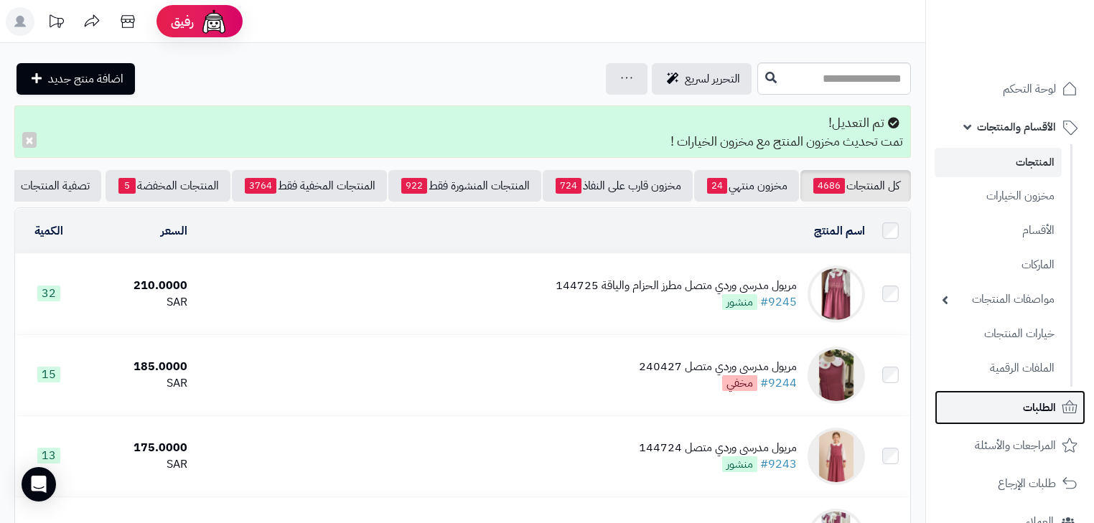
click at [1045, 395] on link "الطلبات" at bounding box center [1010, 408] width 151 height 34
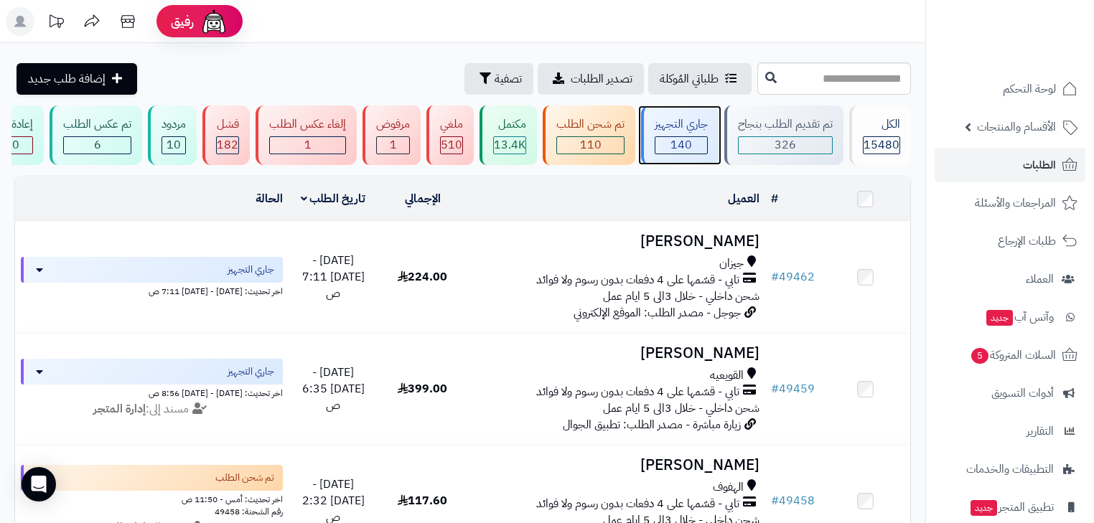
click at [675, 116] on div "جاري التجهيز" at bounding box center [681, 124] width 53 height 17
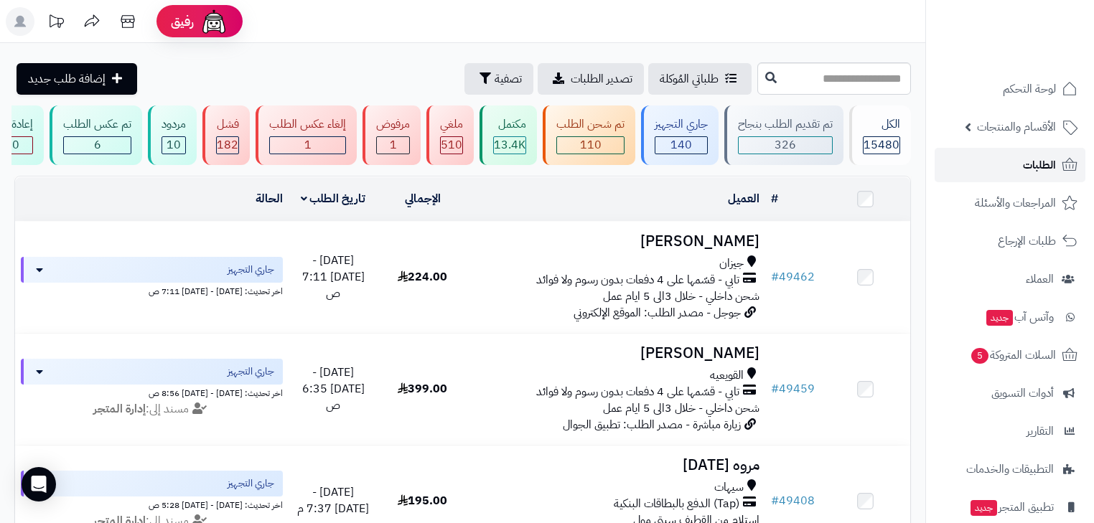
click at [1002, 167] on link "الطلبات" at bounding box center [1010, 165] width 151 height 34
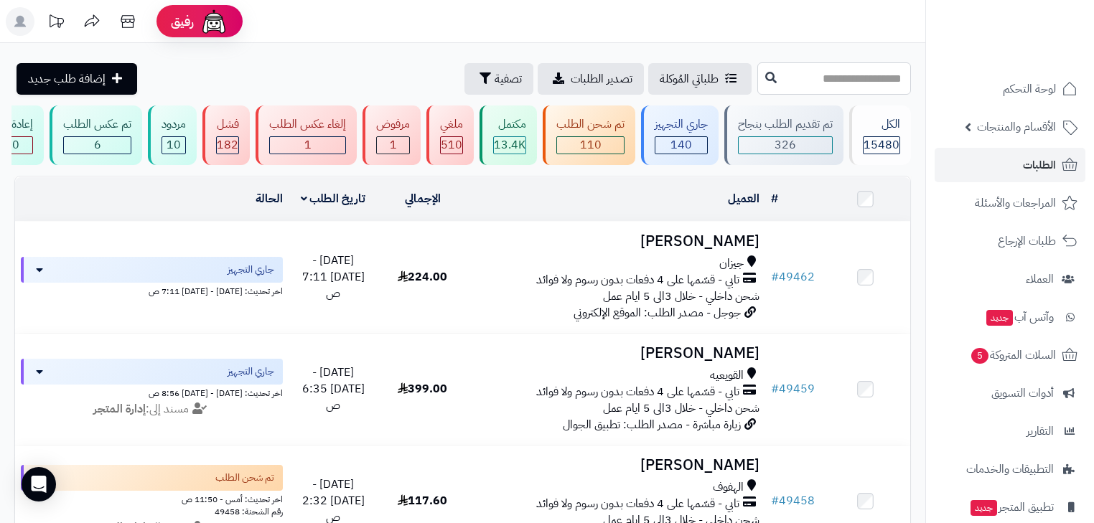
click at [784, 91] on input "text" at bounding box center [835, 78] width 154 height 32
type input "*****"
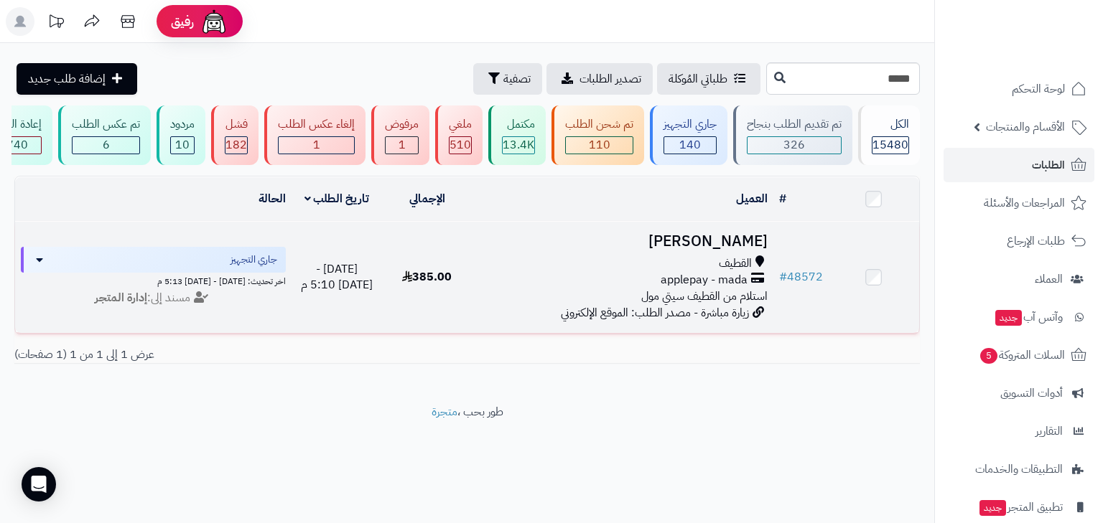
click at [680, 305] on span "استلام من القطيف سيتي مول" at bounding box center [704, 296] width 126 height 17
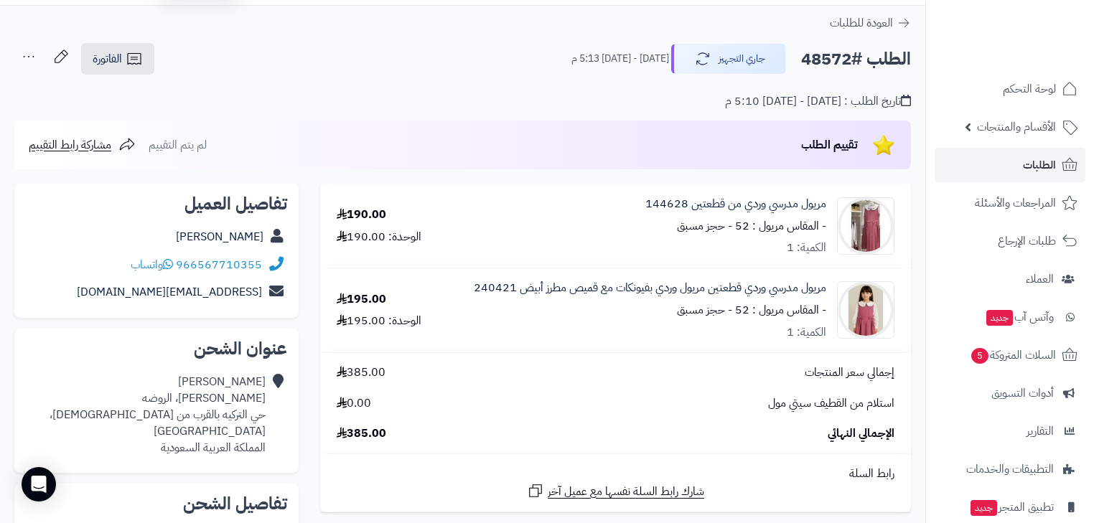
scroll to position [57, 0]
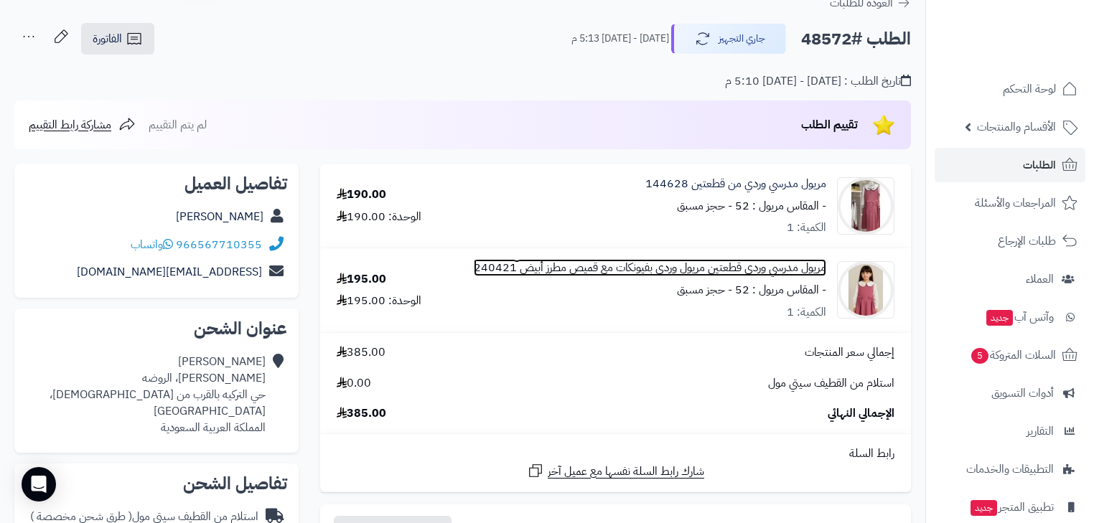
click at [708, 271] on link "مريول مدرسي وردي قطعتين مريول وردي بفيونكات مع قميص مطرز أبيض 240421" at bounding box center [650, 268] width 353 height 17
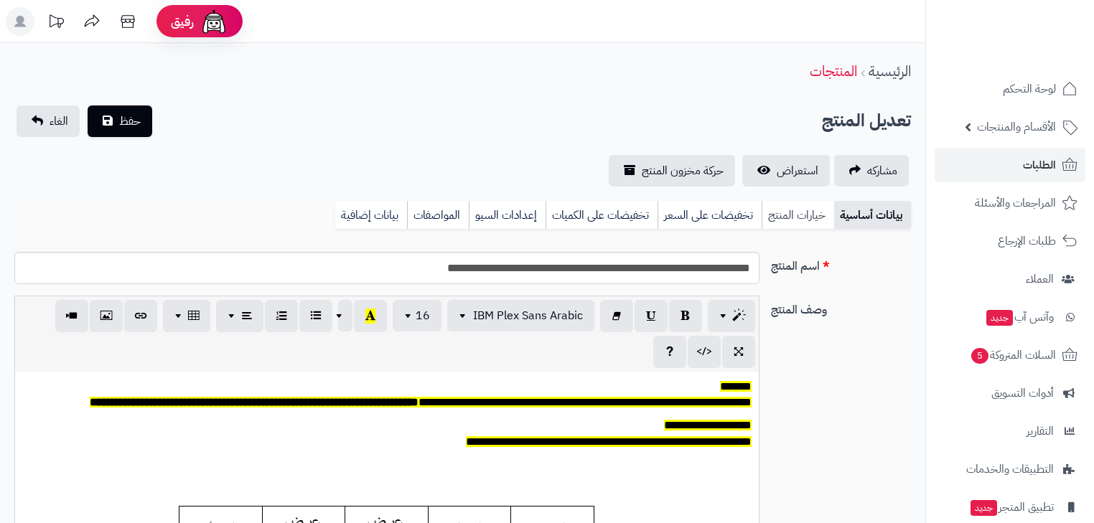
scroll to position [118, 0]
click at [809, 215] on link "خيارات المنتج" at bounding box center [798, 215] width 73 height 29
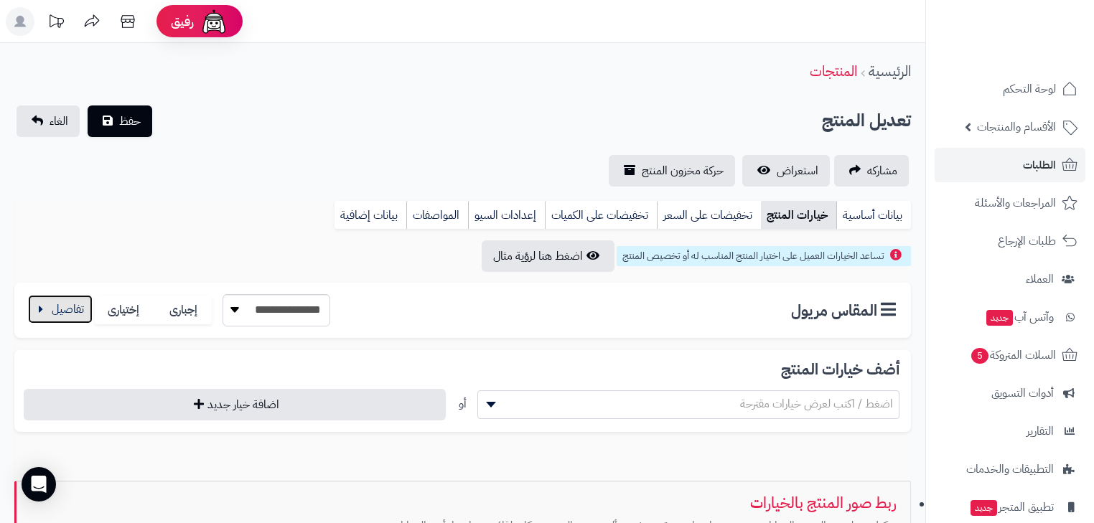
click at [47, 301] on button "button" at bounding box center [60, 309] width 65 height 29
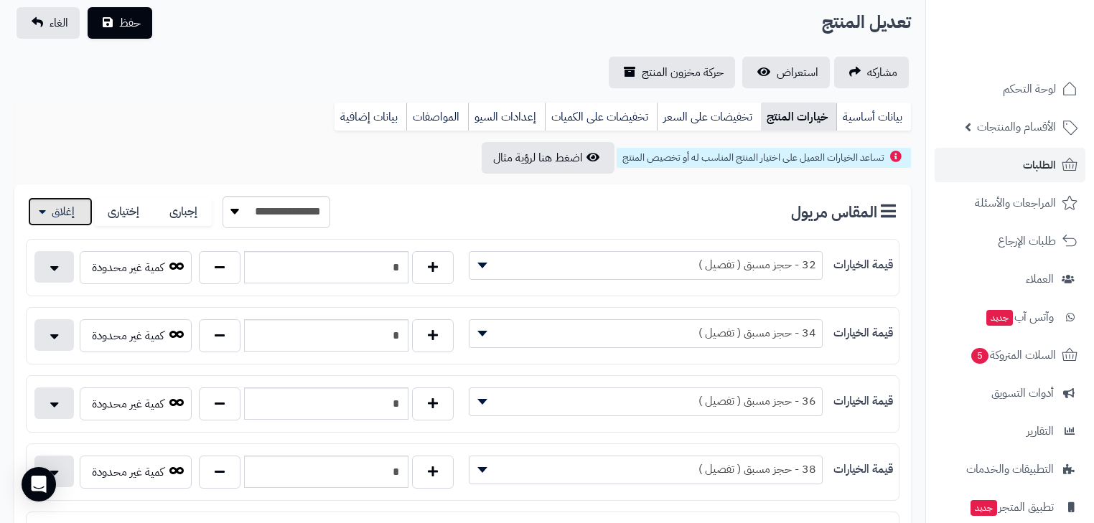
scroll to position [0, 0]
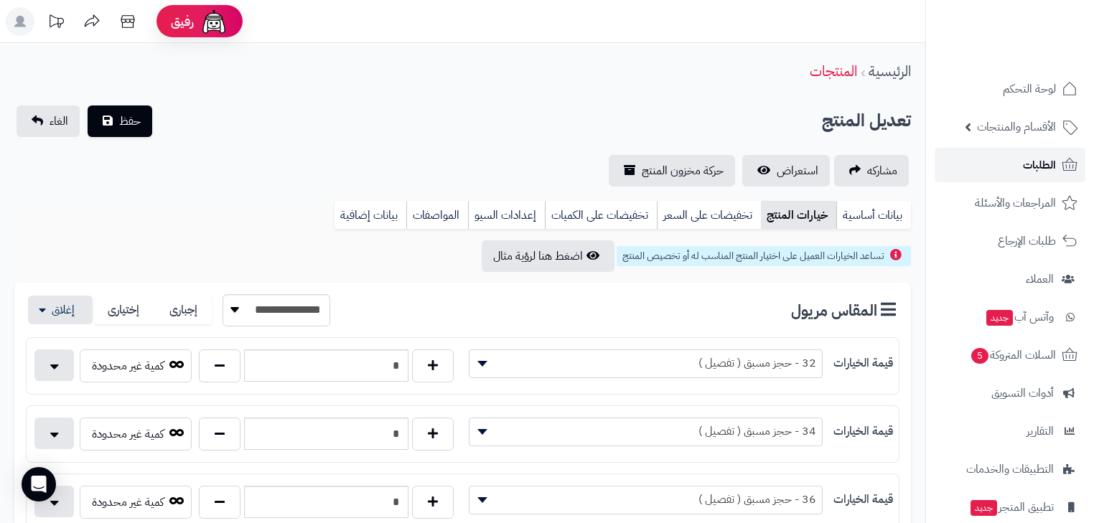
click at [1031, 158] on span "الطلبات" at bounding box center [1039, 165] width 33 height 20
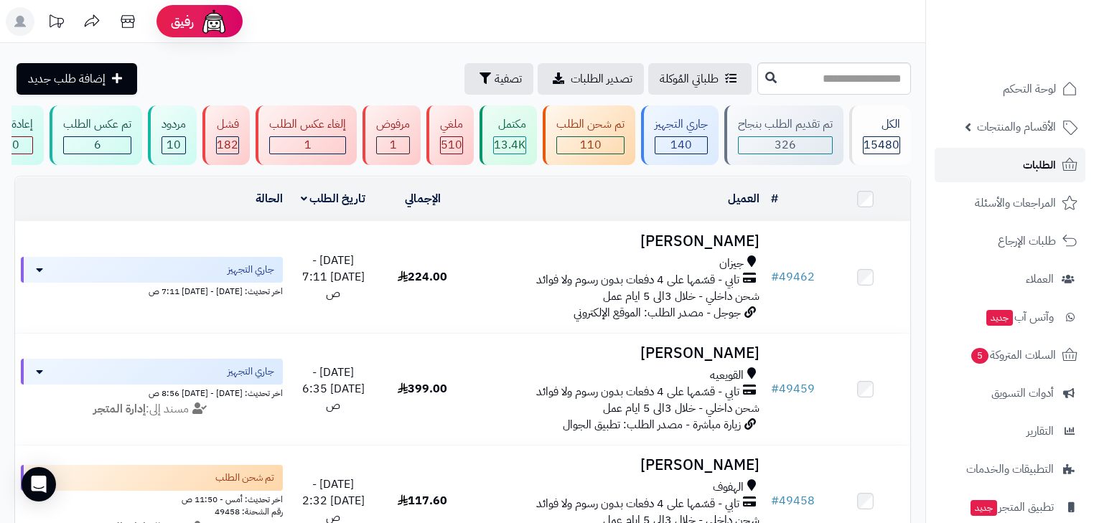
click at [1031, 159] on span "الطلبات" at bounding box center [1039, 165] width 33 height 20
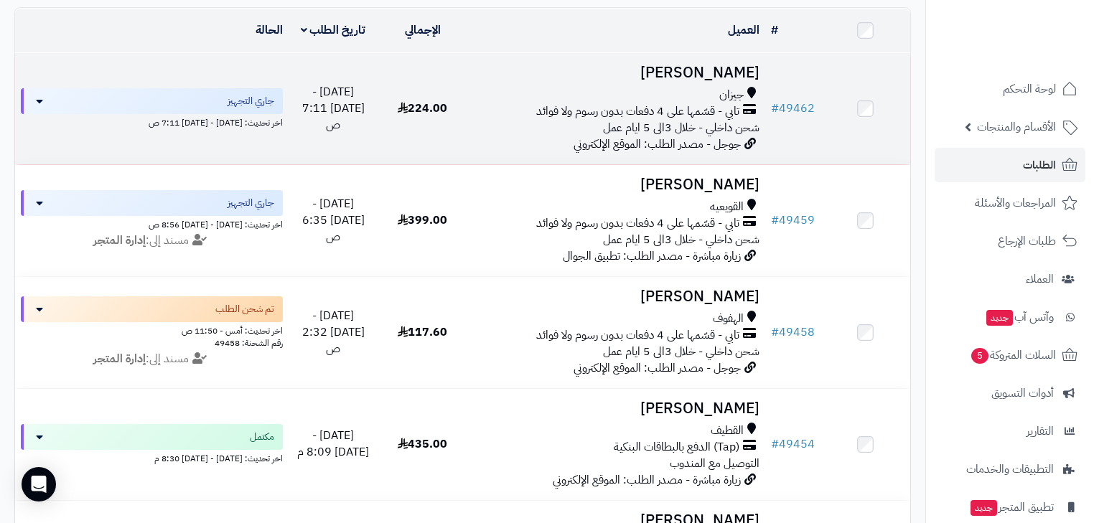
scroll to position [172, 0]
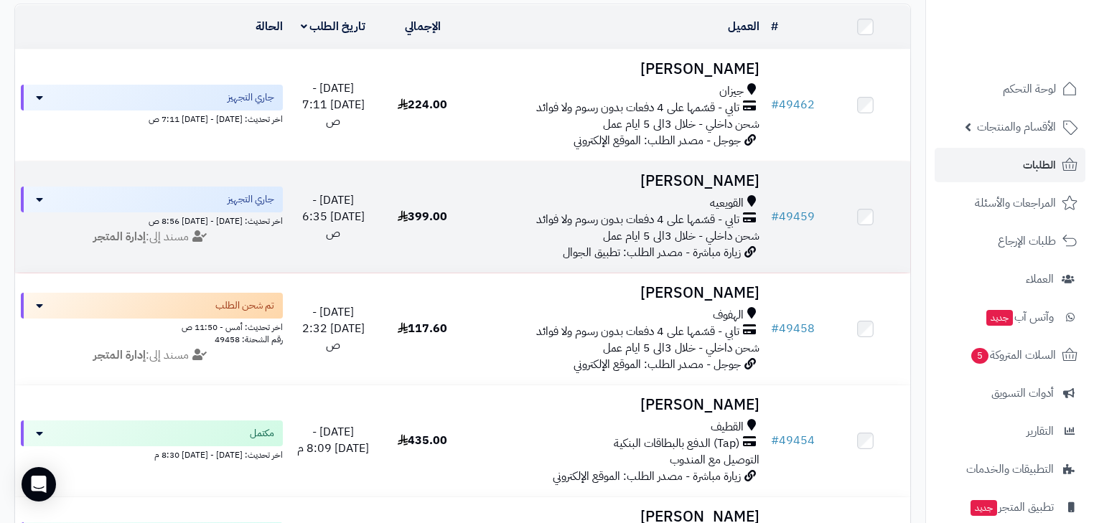
click at [692, 224] on span "تابي - قسّمها على 4 دفعات بدون رسوم ولا فوائد" at bounding box center [637, 220] width 203 height 17
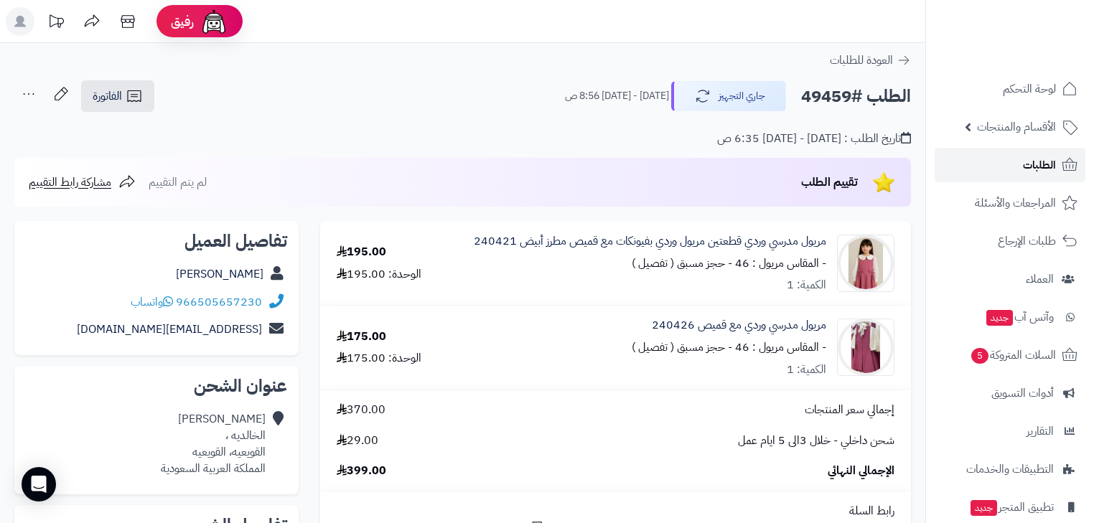
click at [1003, 178] on link "الطلبات" at bounding box center [1010, 165] width 151 height 34
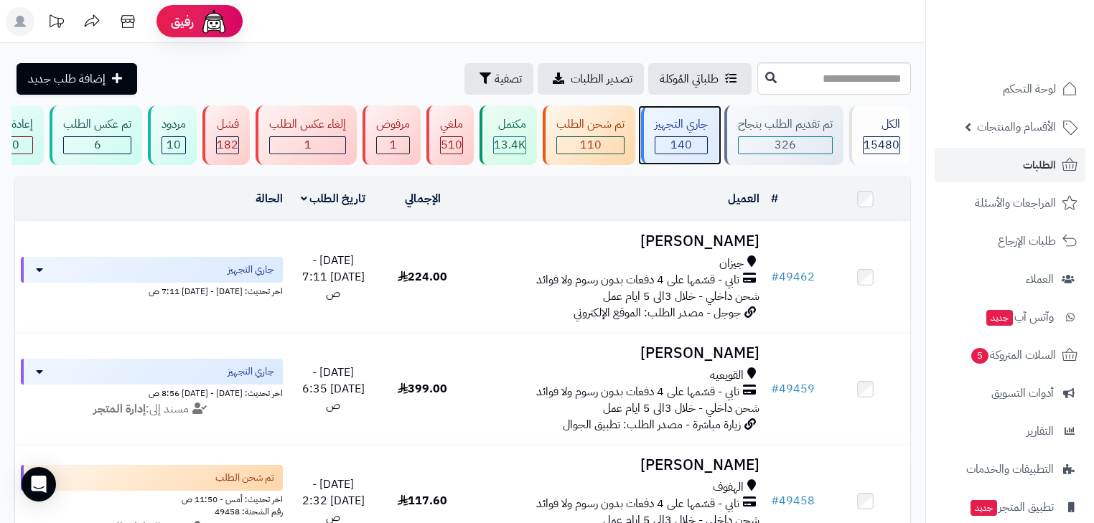
click at [684, 144] on span "140" at bounding box center [682, 144] width 22 height 17
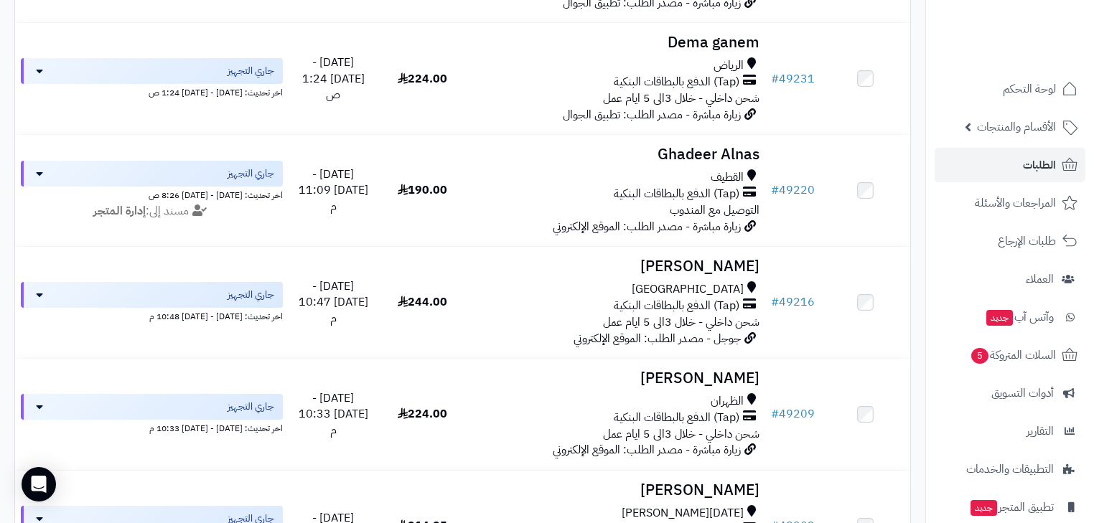
scroll to position [2068, 0]
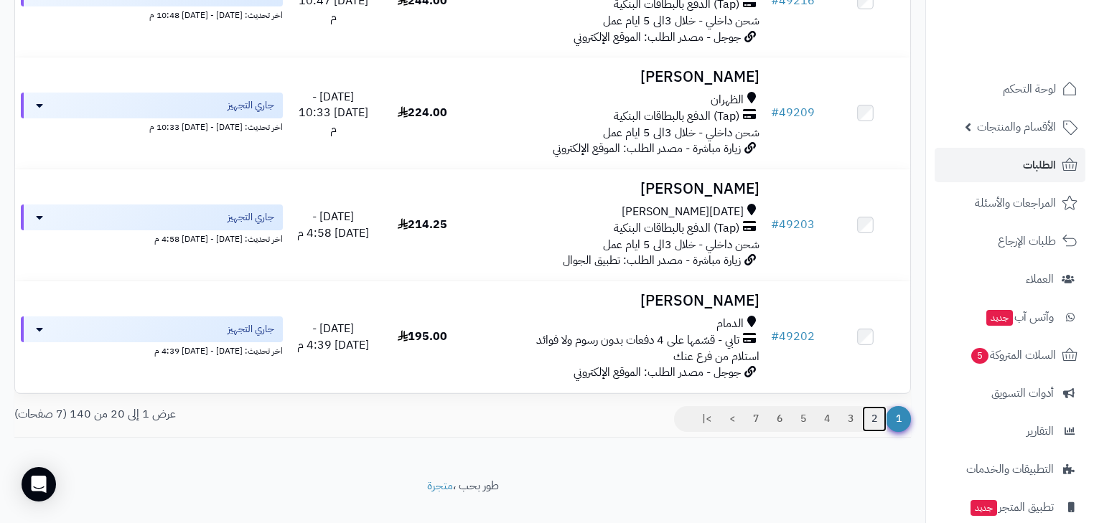
click at [870, 432] on link "2" at bounding box center [874, 419] width 24 height 26
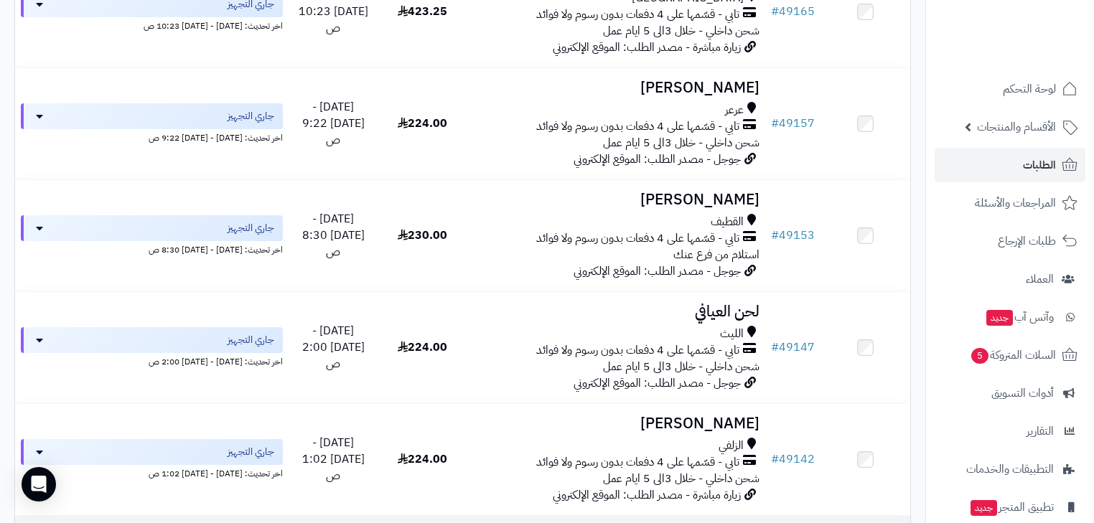
scroll to position [804, 0]
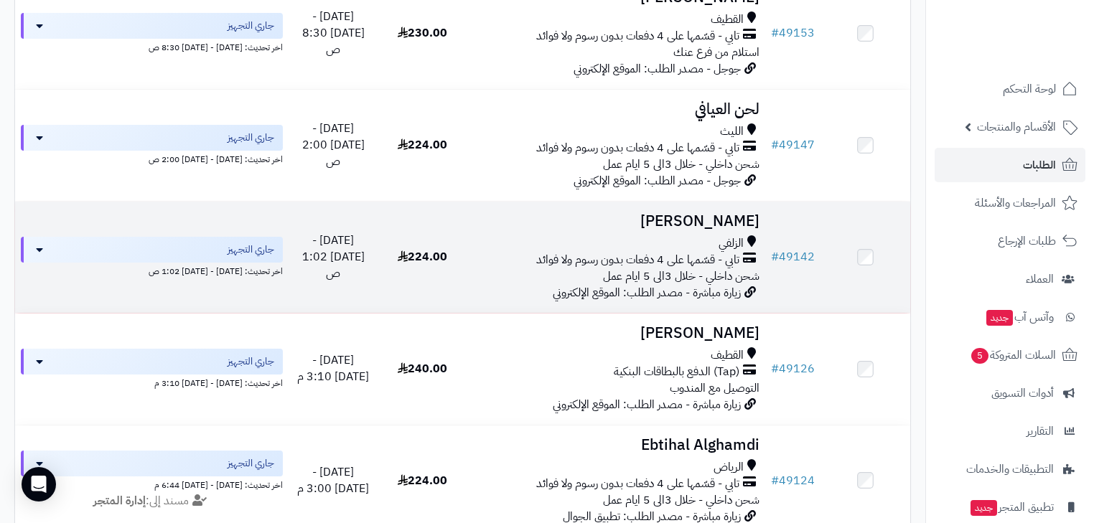
click at [684, 285] on span "شحن داخلي - خلال 3الى 5 ايام عمل" at bounding box center [681, 276] width 157 height 17
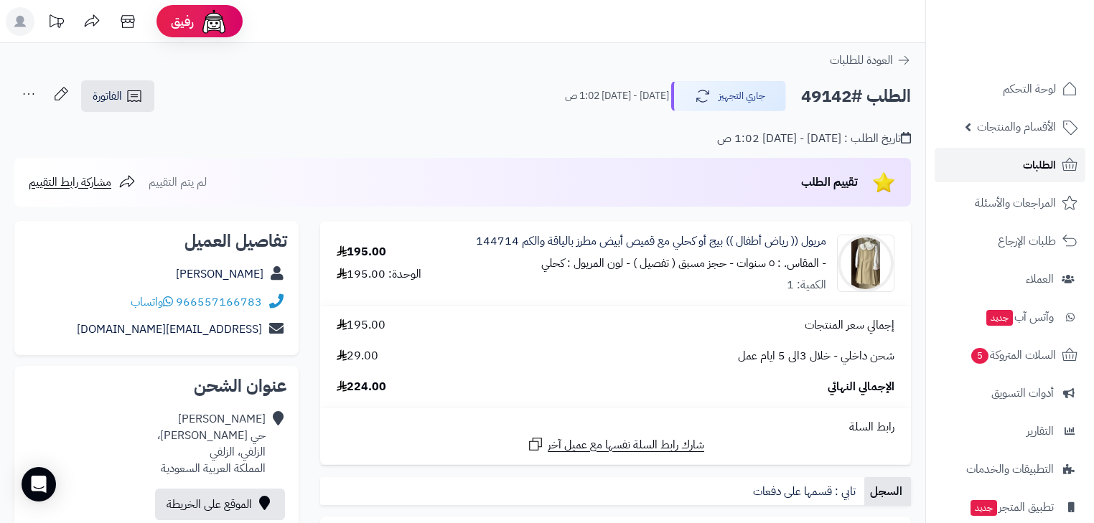
click at [990, 174] on link "الطلبات" at bounding box center [1010, 165] width 151 height 34
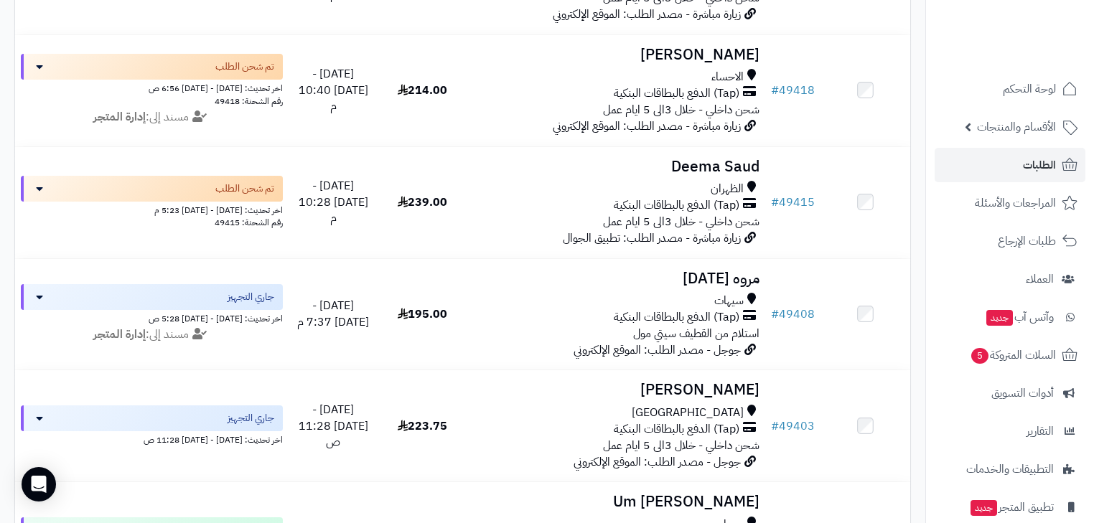
scroll to position [2118, 0]
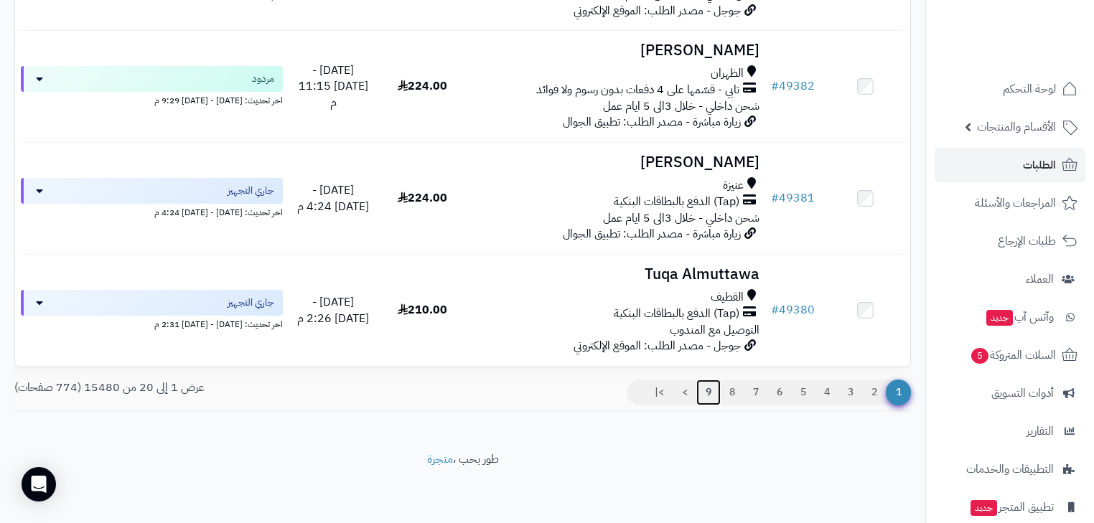
click at [706, 391] on link "9" at bounding box center [708, 393] width 24 height 26
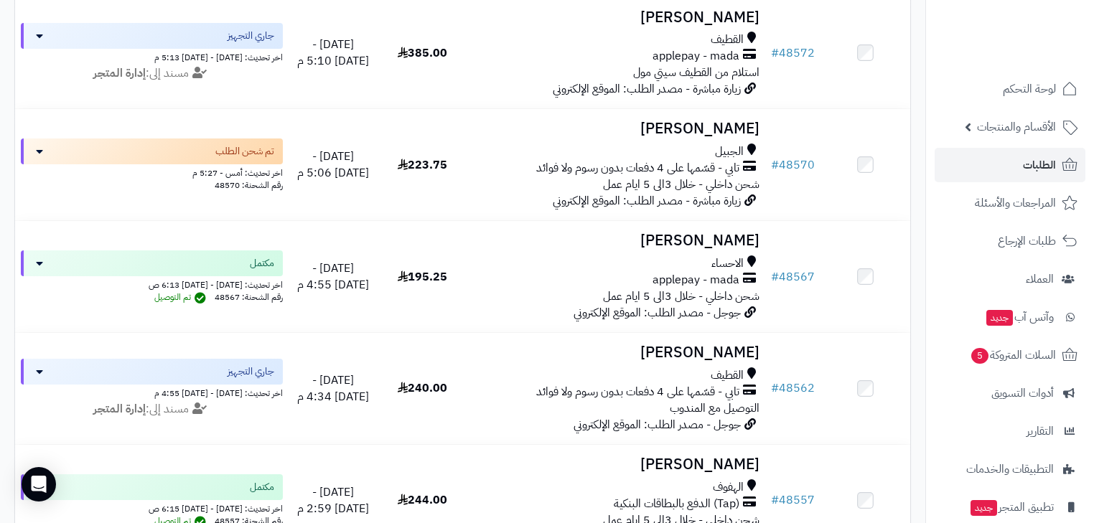
scroll to position [2118, 0]
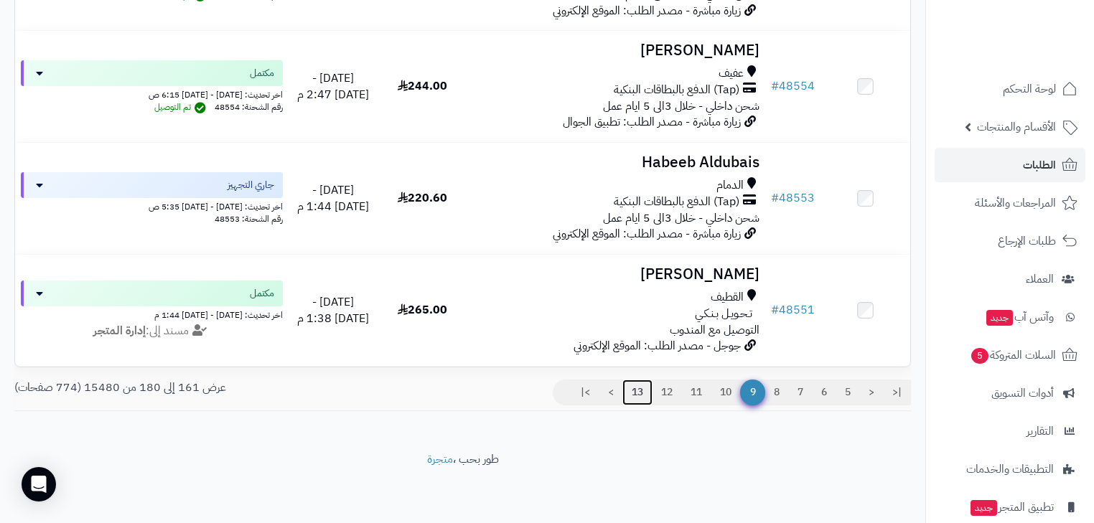
click at [641, 388] on link "13" at bounding box center [638, 393] width 30 height 26
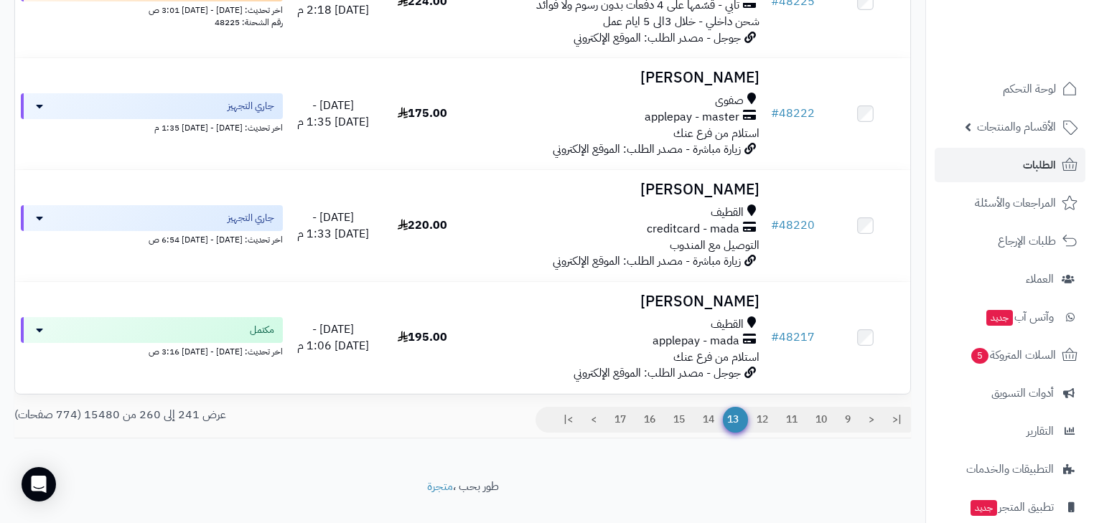
scroll to position [2118, 0]
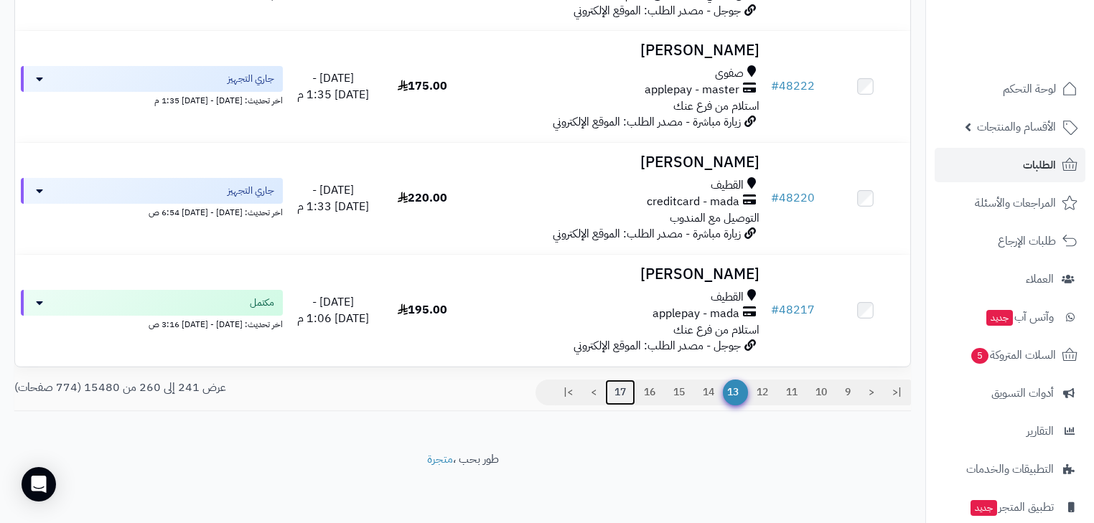
click at [620, 398] on link "17" at bounding box center [620, 393] width 30 height 26
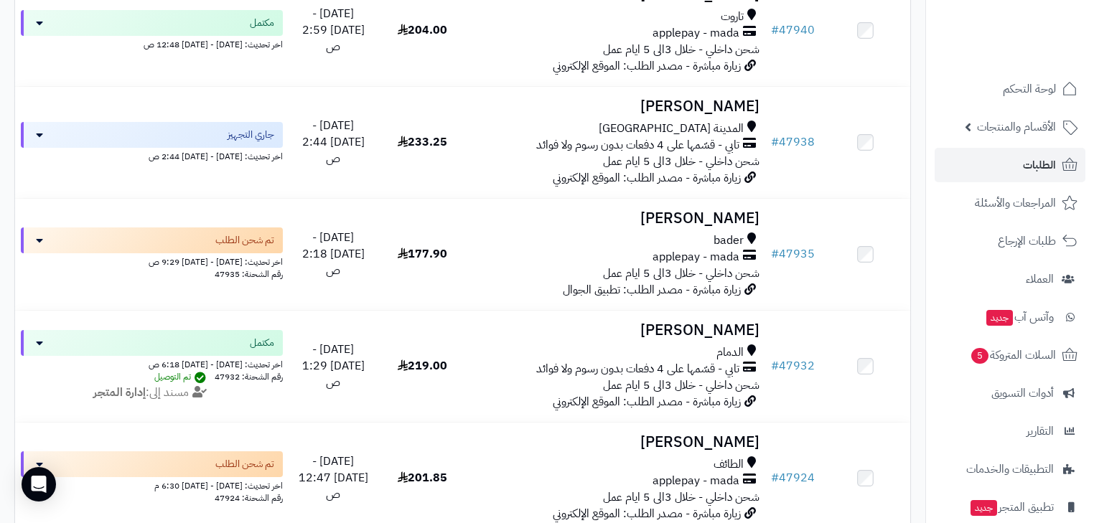
scroll to position [2118, 0]
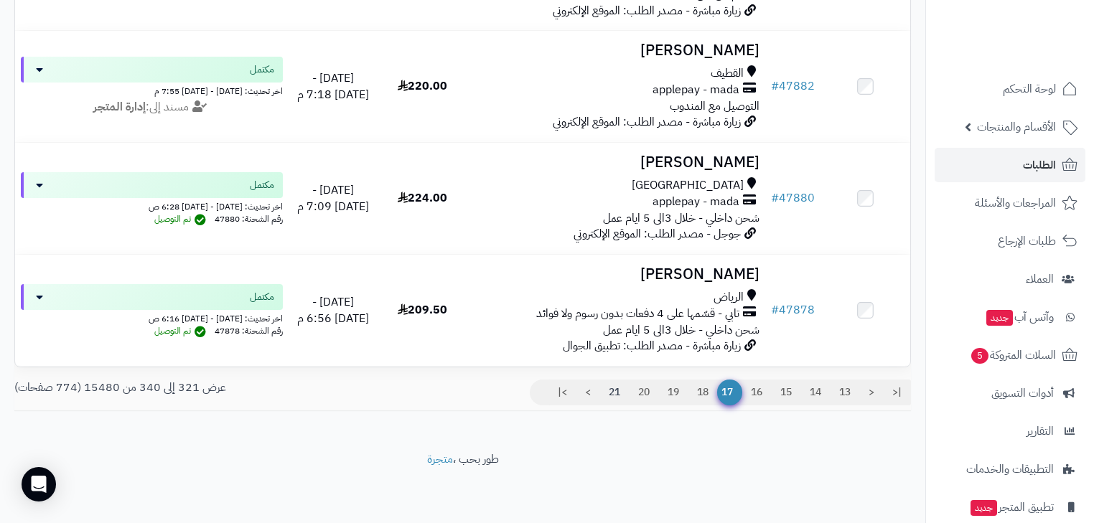
click at [609, 398] on link "21" at bounding box center [615, 393] width 30 height 26
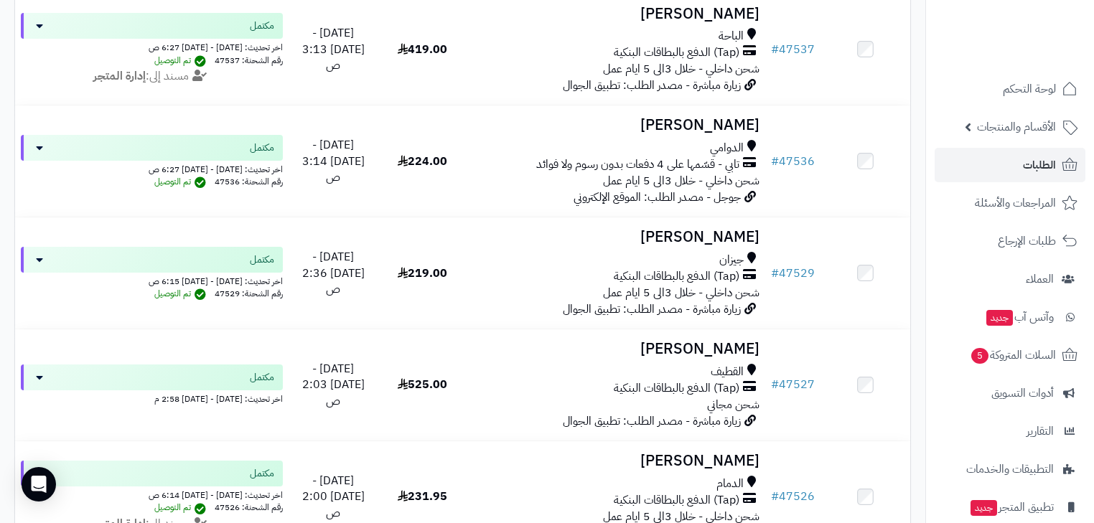
scroll to position [2118, 0]
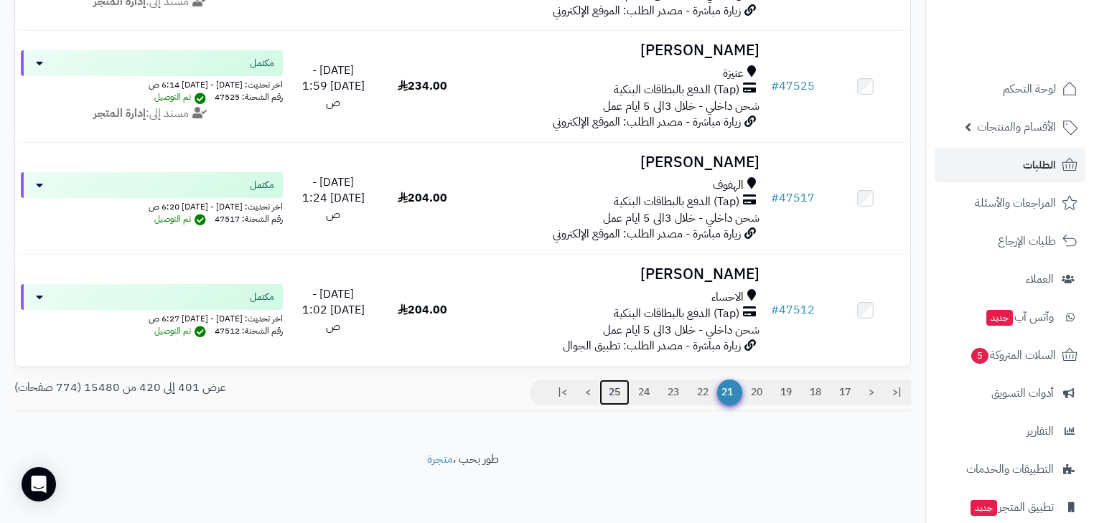
click at [612, 388] on link "25" at bounding box center [615, 393] width 30 height 26
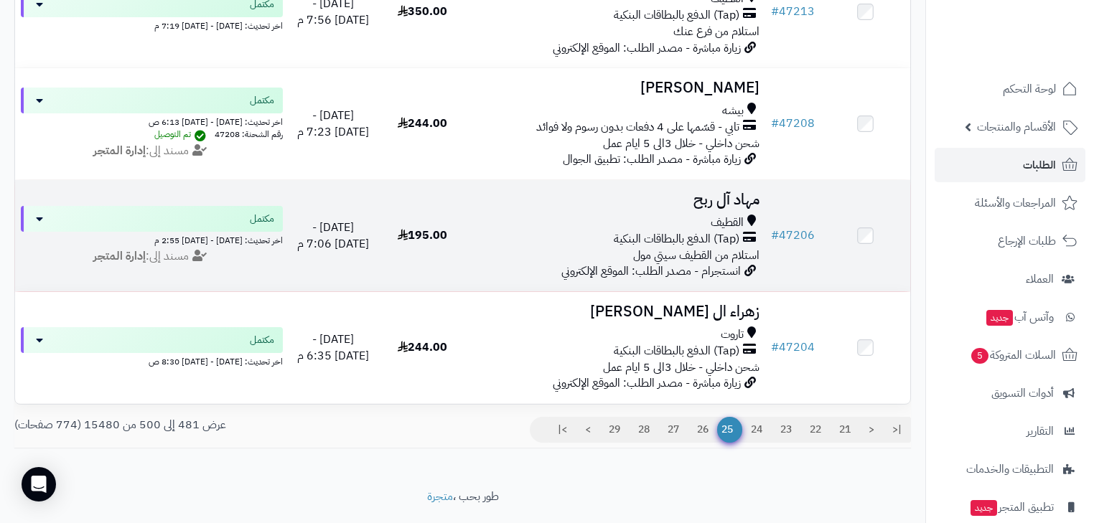
scroll to position [2118, 0]
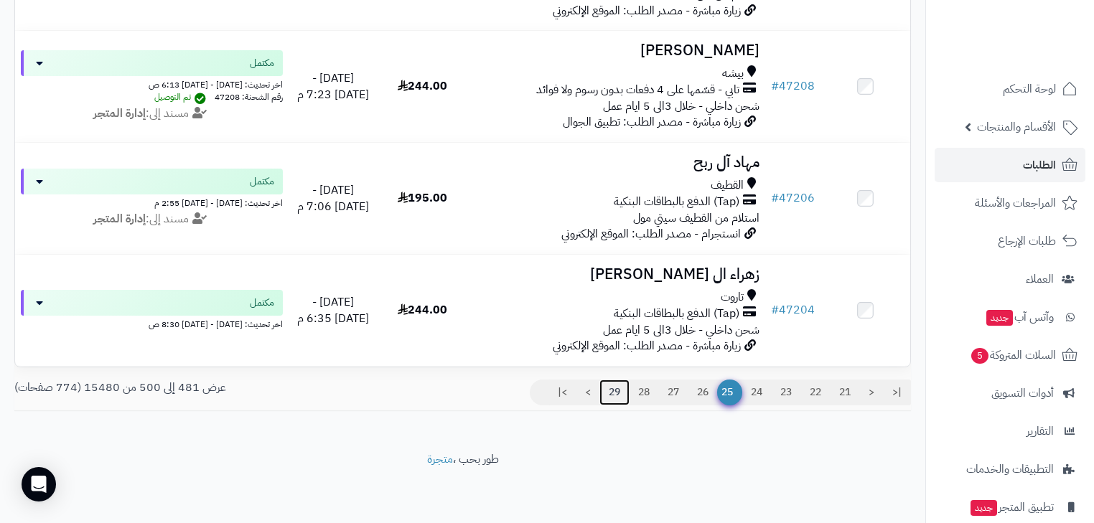
click at [605, 393] on link "29" at bounding box center [615, 393] width 30 height 26
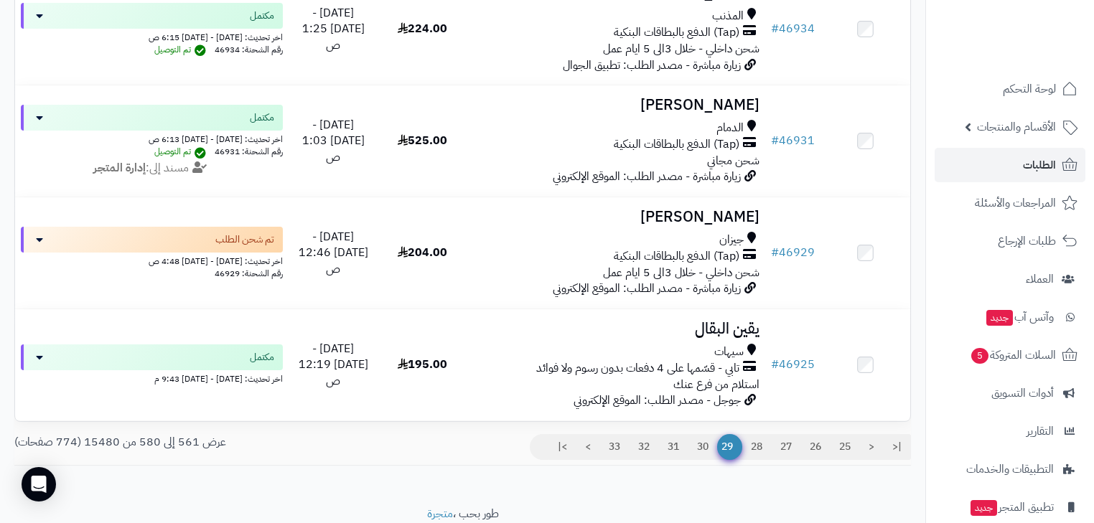
scroll to position [2118, 0]
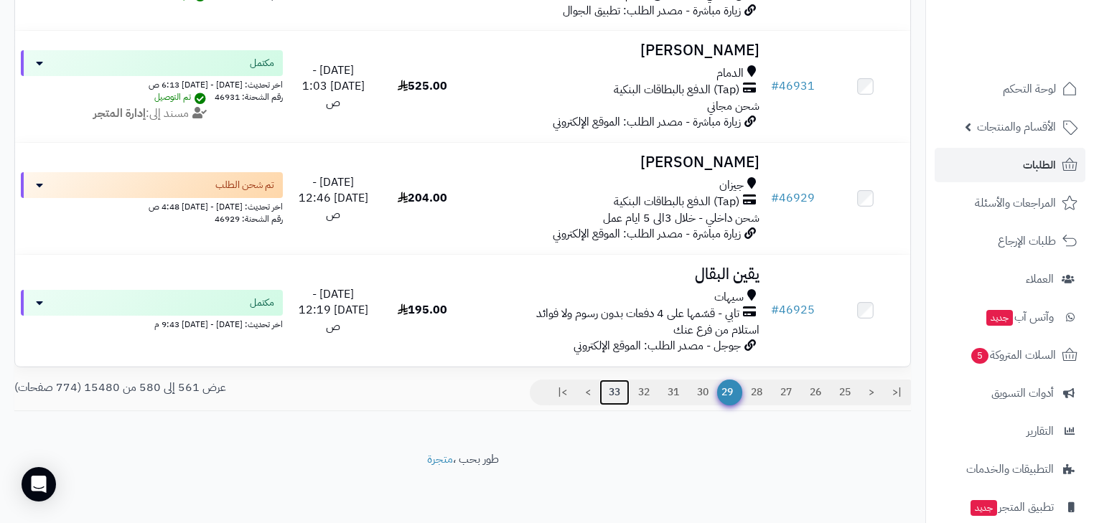
click at [618, 393] on link "33" at bounding box center [615, 393] width 30 height 26
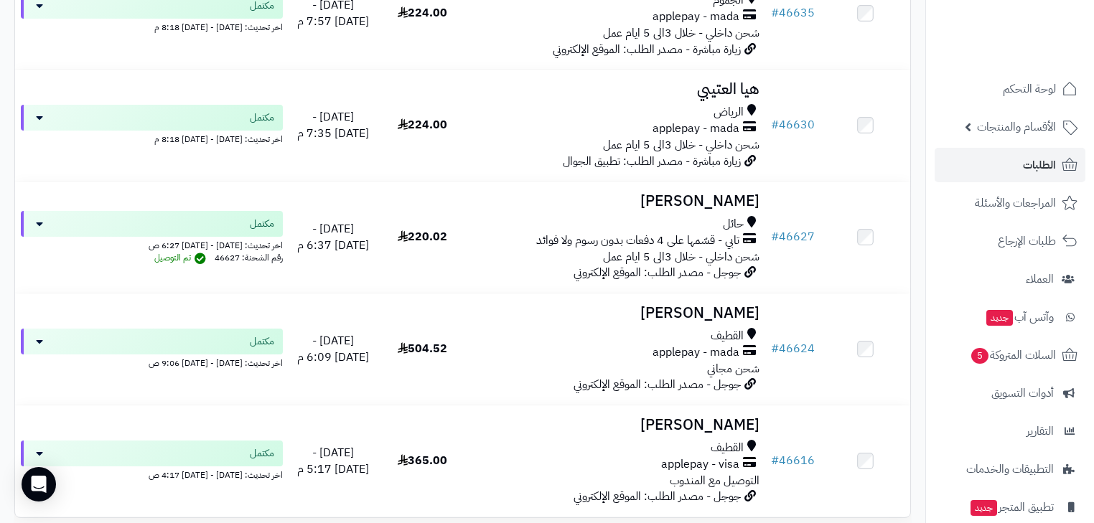
scroll to position [2118, 0]
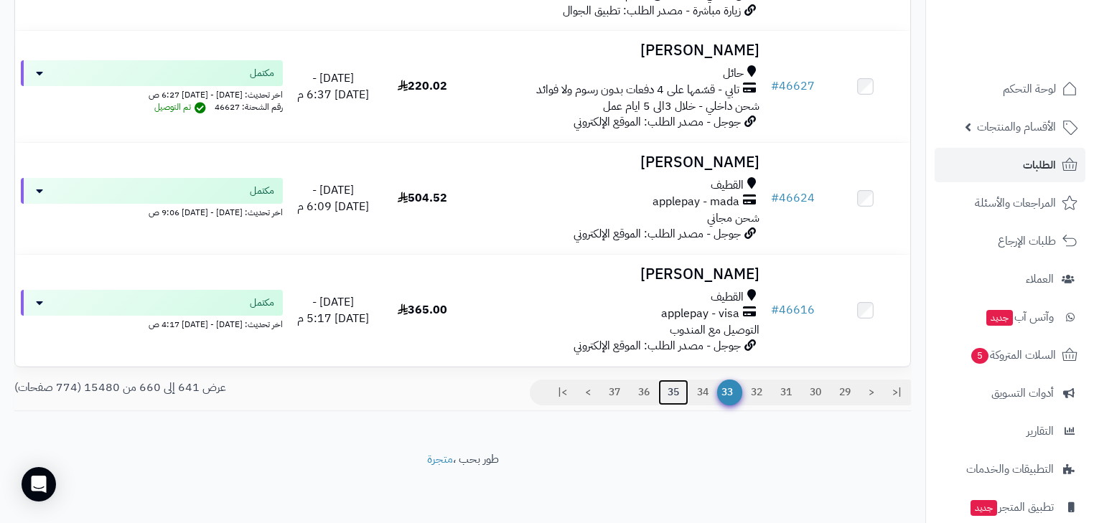
click at [673, 387] on link "35" at bounding box center [673, 393] width 30 height 26
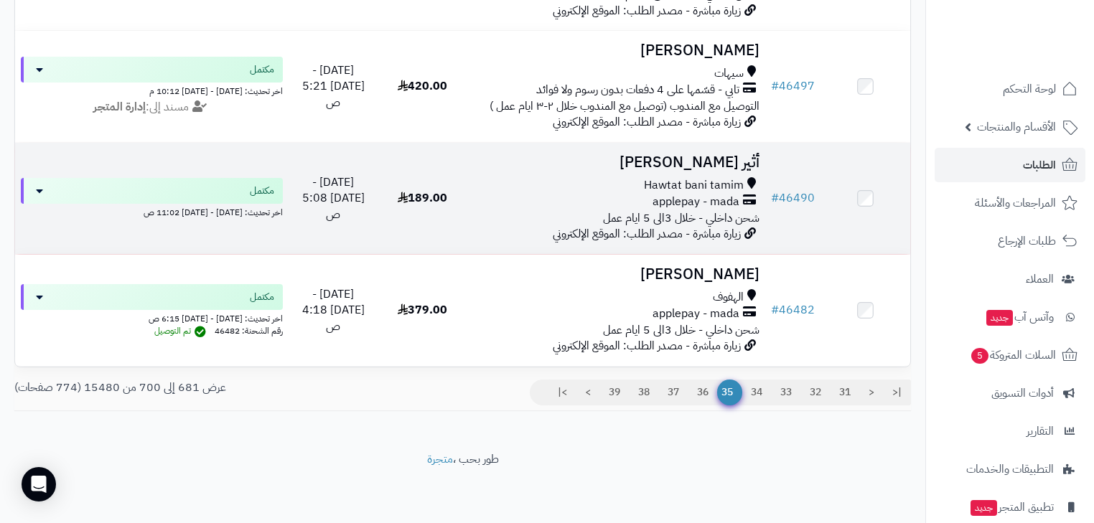
scroll to position [2118, 0]
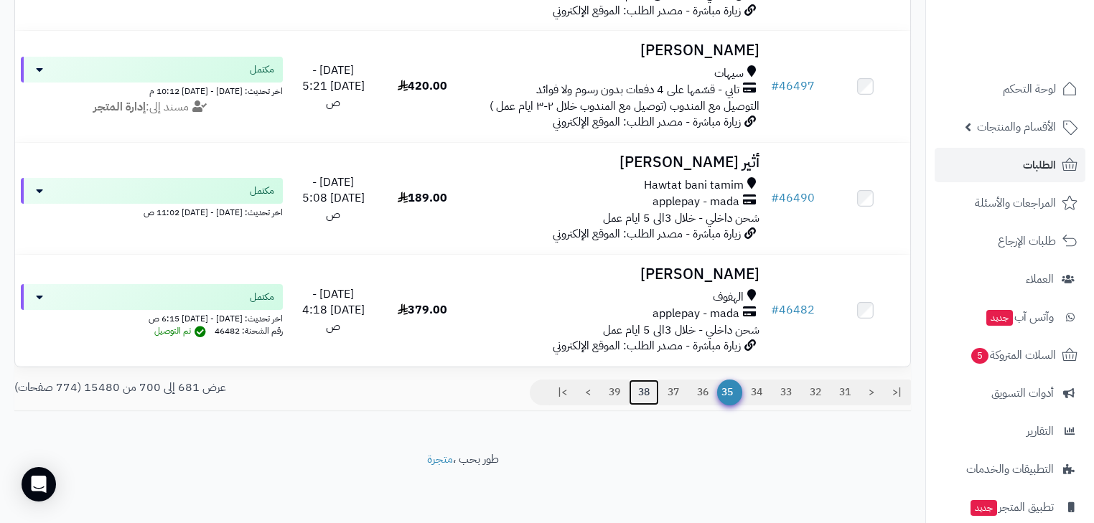
click at [644, 388] on link "38" at bounding box center [644, 393] width 30 height 26
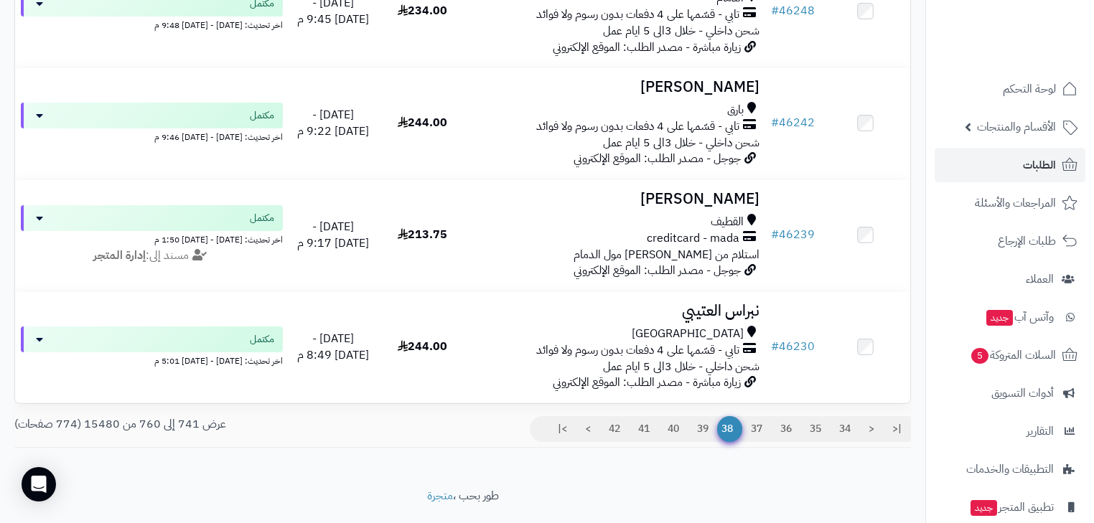
scroll to position [2118, 0]
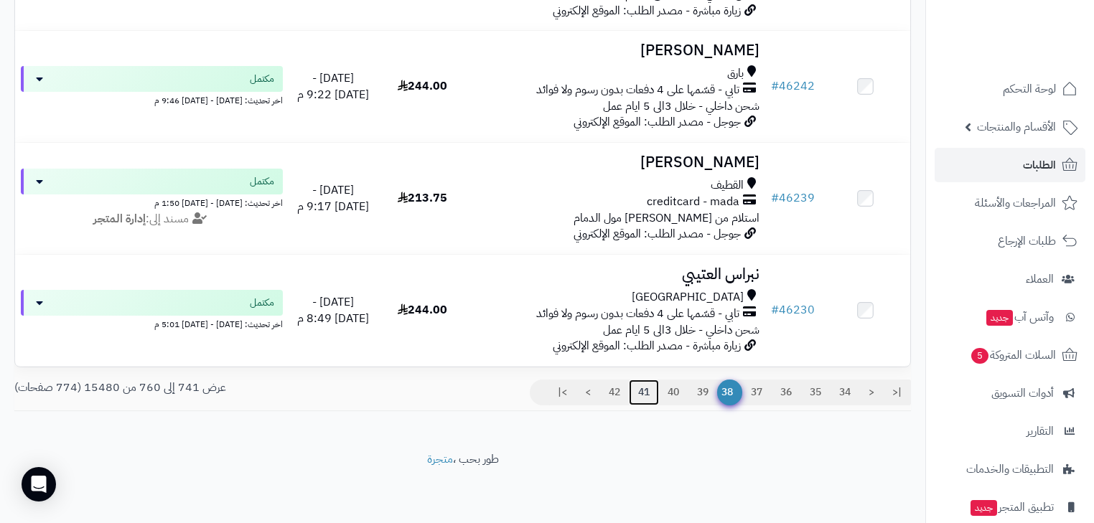
click at [636, 396] on link "41" at bounding box center [644, 393] width 30 height 26
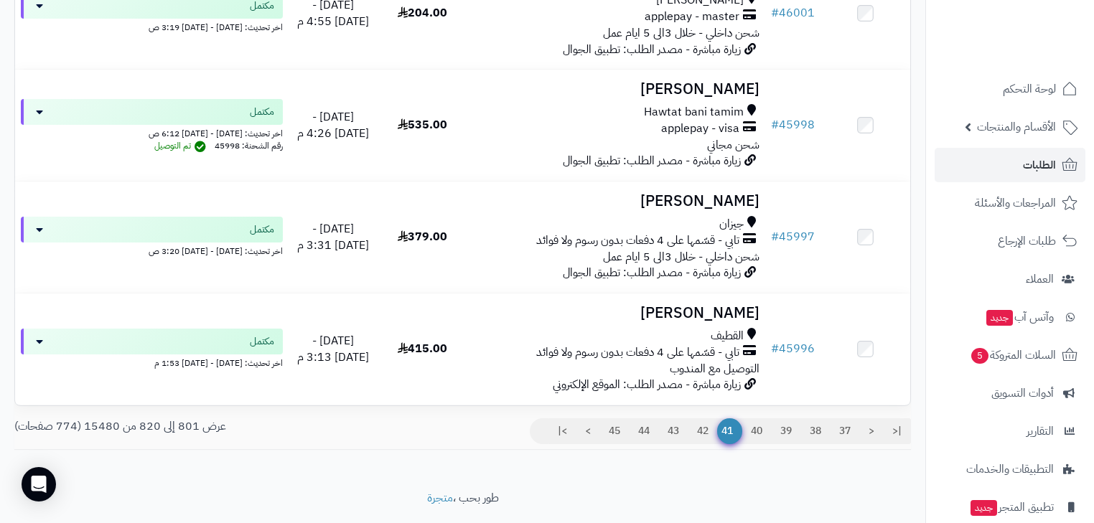
scroll to position [2118, 0]
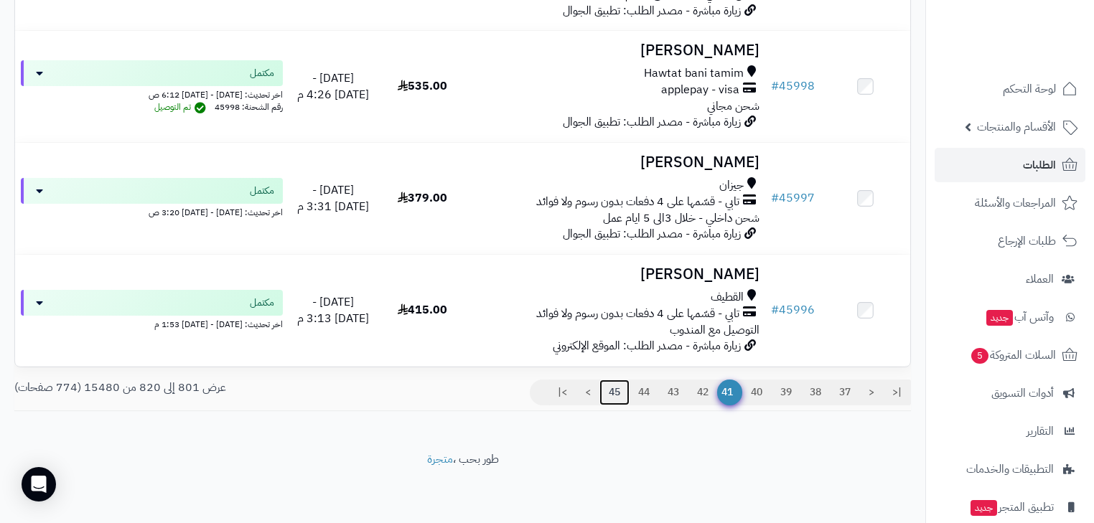
click at [618, 391] on link "45" at bounding box center [615, 393] width 30 height 26
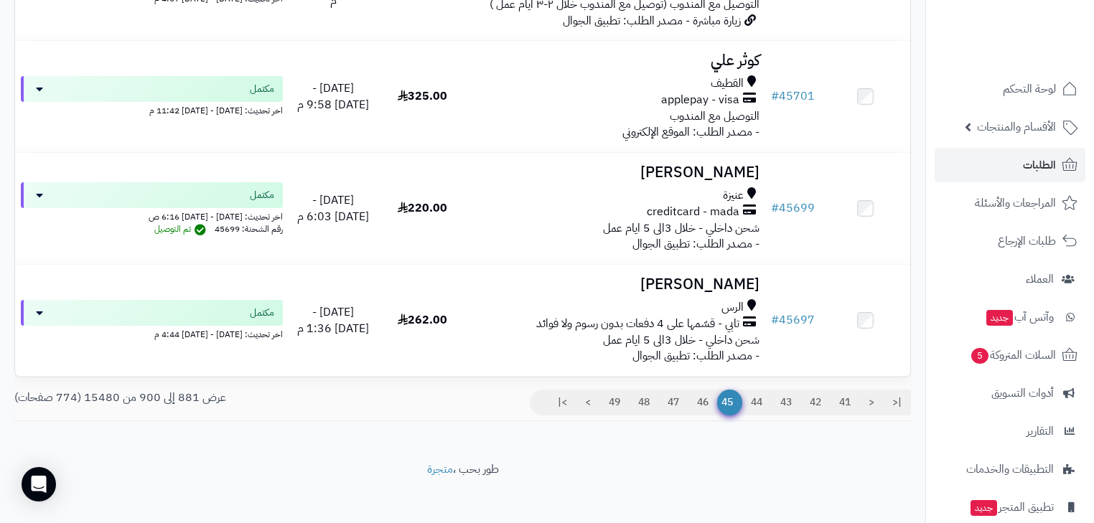
scroll to position [2110, 0]
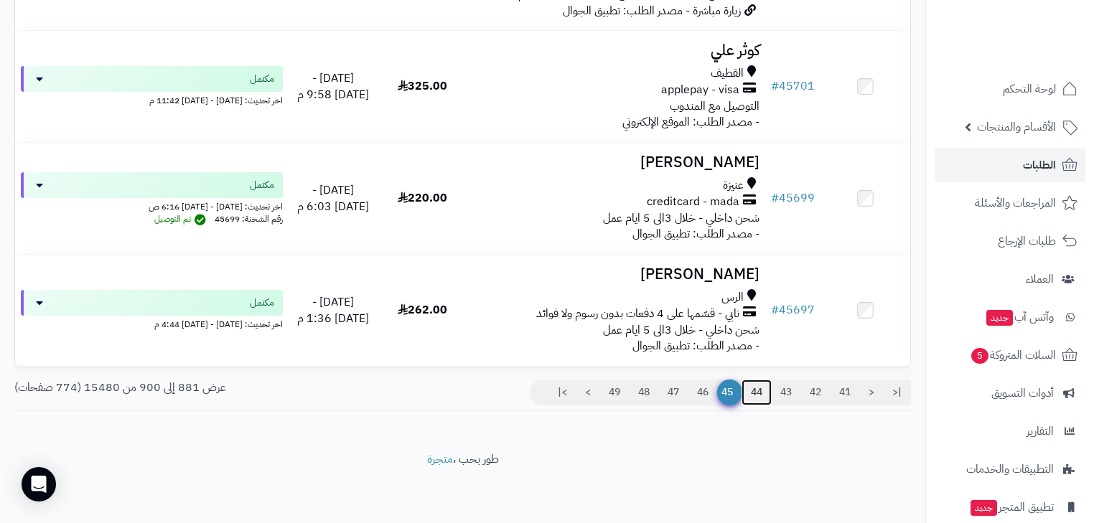
click at [763, 391] on link "44" at bounding box center [757, 393] width 30 height 26
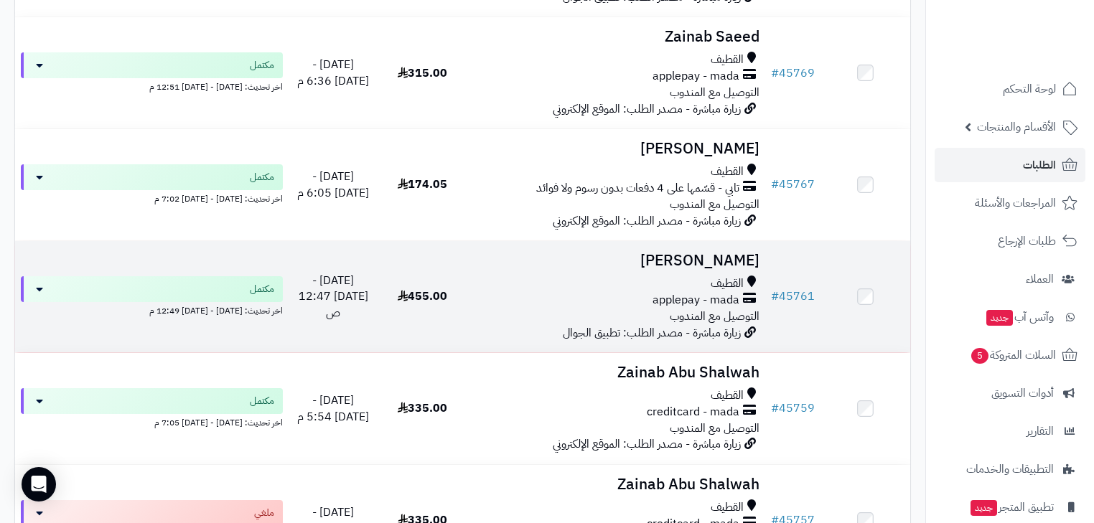
scroll to position [1765, 0]
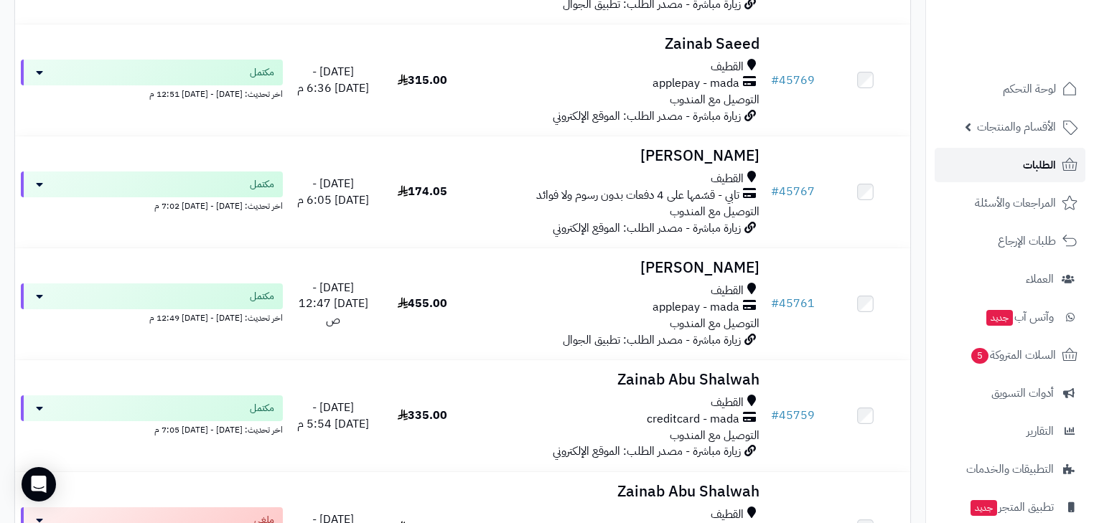
drag, startPoint x: 1012, startPoint y: 128, endPoint x: 1038, endPoint y: 164, distance: 43.8
click at [1038, 164] on span "الطلبات" at bounding box center [1039, 165] width 33 height 20
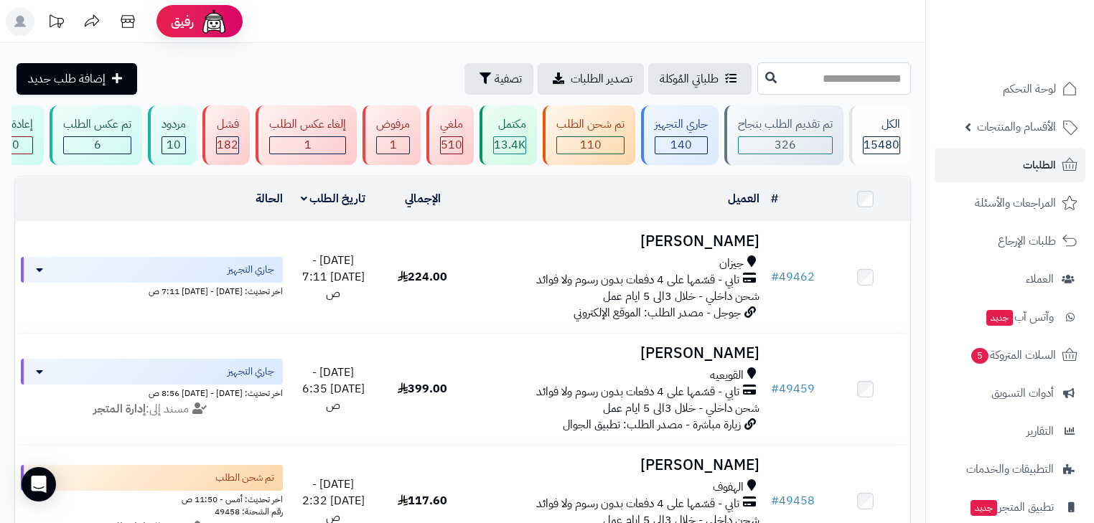
click at [804, 85] on input "text" at bounding box center [835, 78] width 154 height 32
type input "*****"
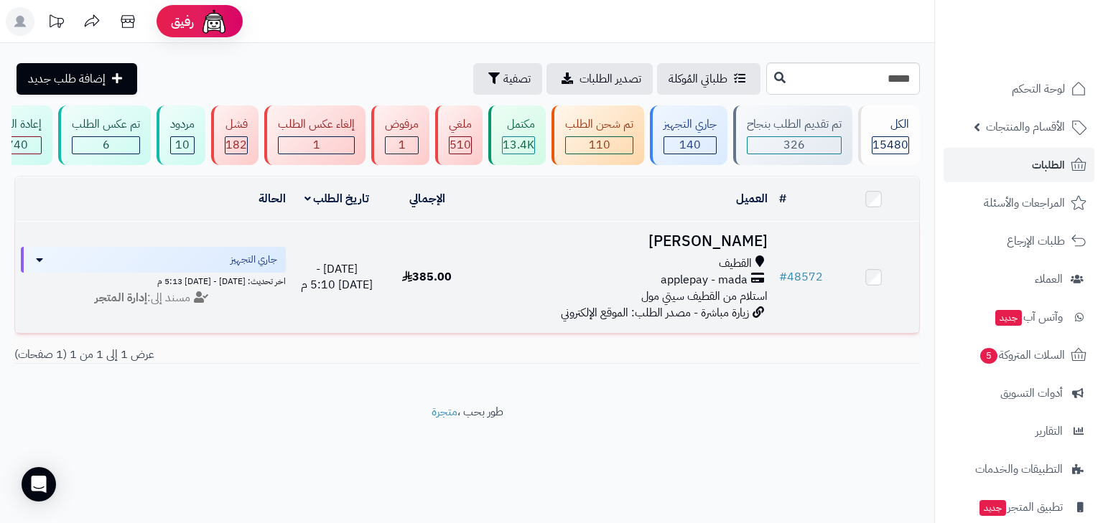
click at [750, 267] on span "القطيف" at bounding box center [735, 264] width 33 height 17
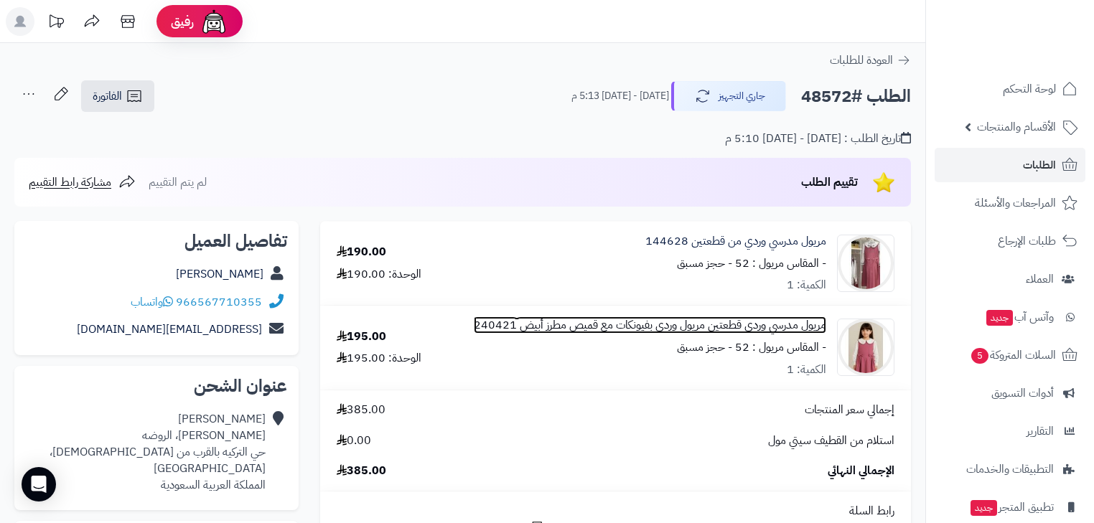
click at [801, 323] on link "مريول مدرسي وردي قطعتين مريول وردي بفيونكات مع قميص مطرز أبيض 240421" at bounding box center [650, 325] width 353 height 17
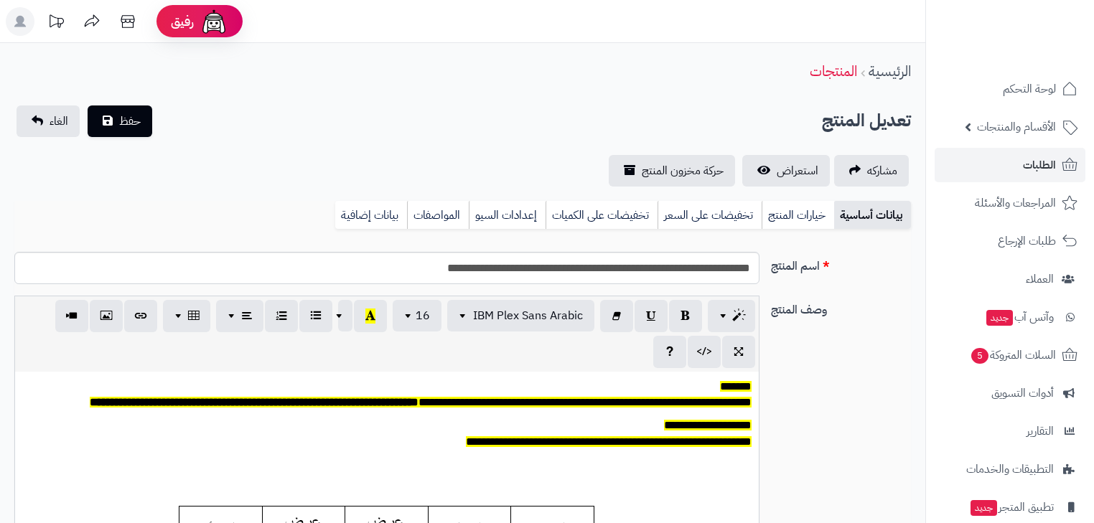
click at [797, 204] on link "خيارات المنتج" at bounding box center [798, 215] width 73 height 29
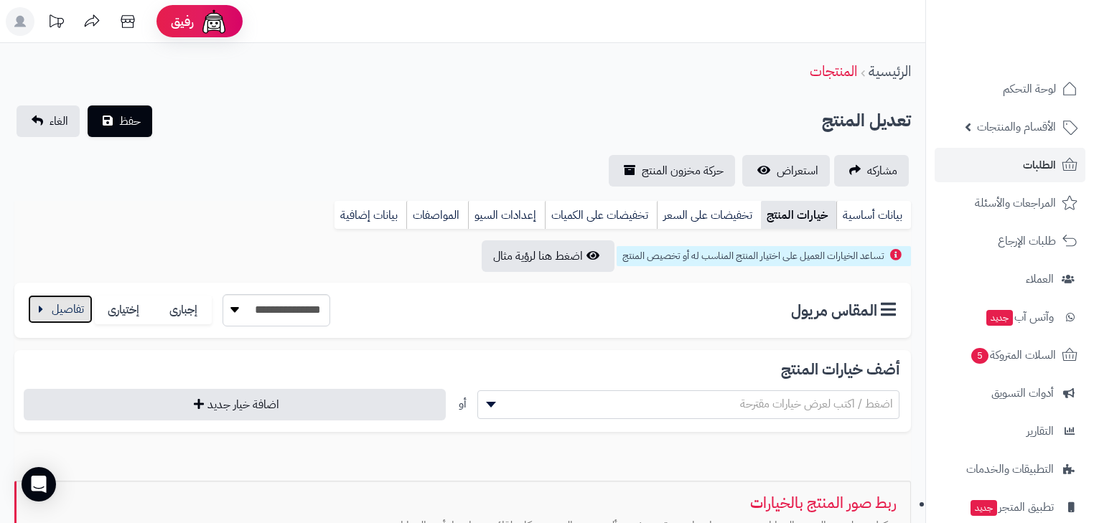
click at [35, 299] on button "button" at bounding box center [60, 309] width 65 height 29
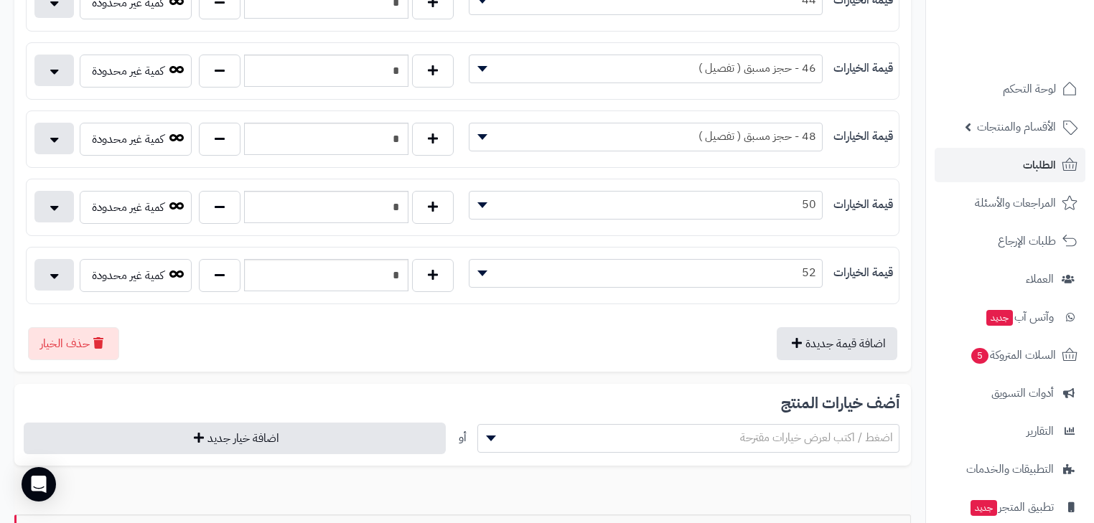
scroll to position [747, 0]
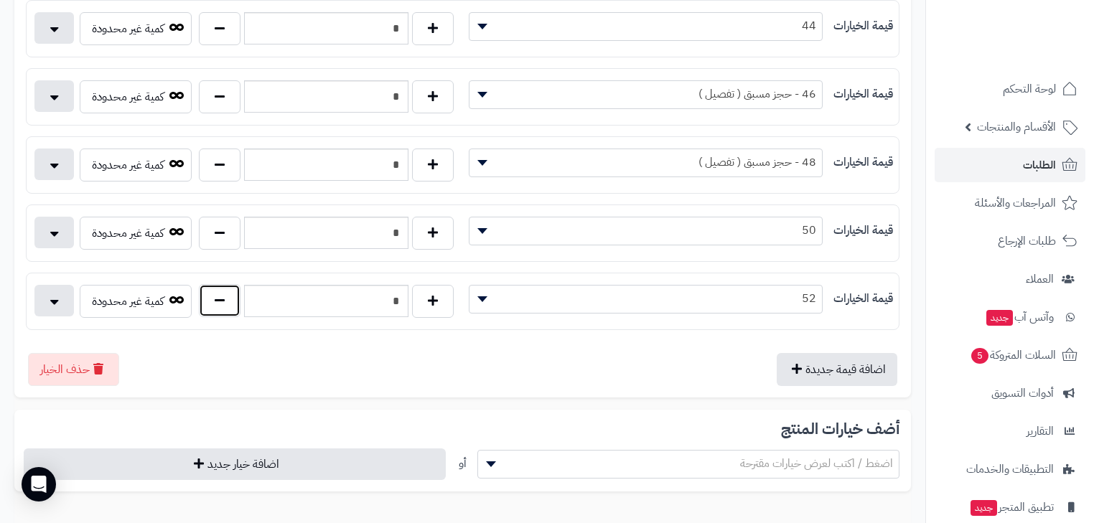
click at [230, 296] on button "button" at bounding box center [220, 300] width 42 height 33
type input "*"
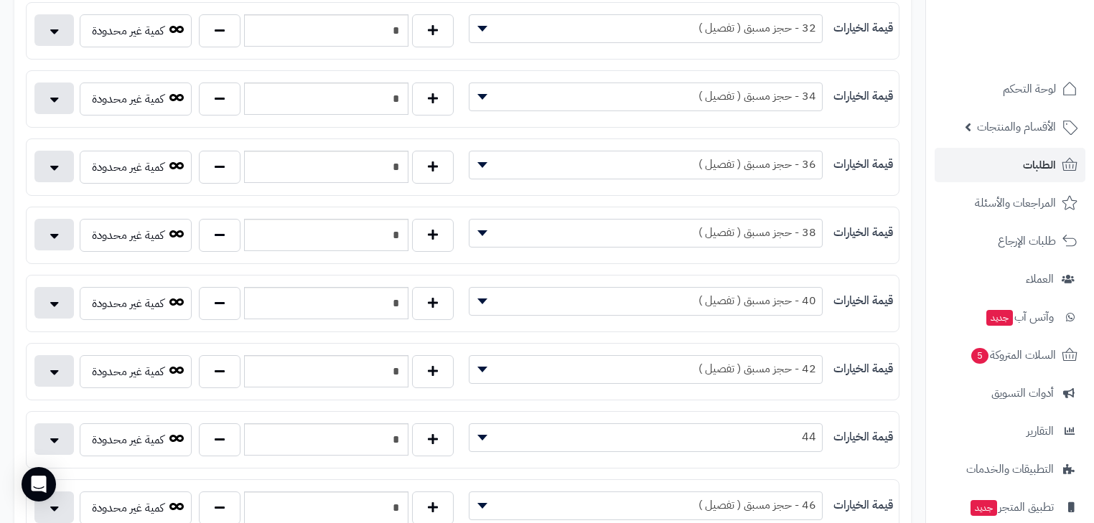
scroll to position [0, 0]
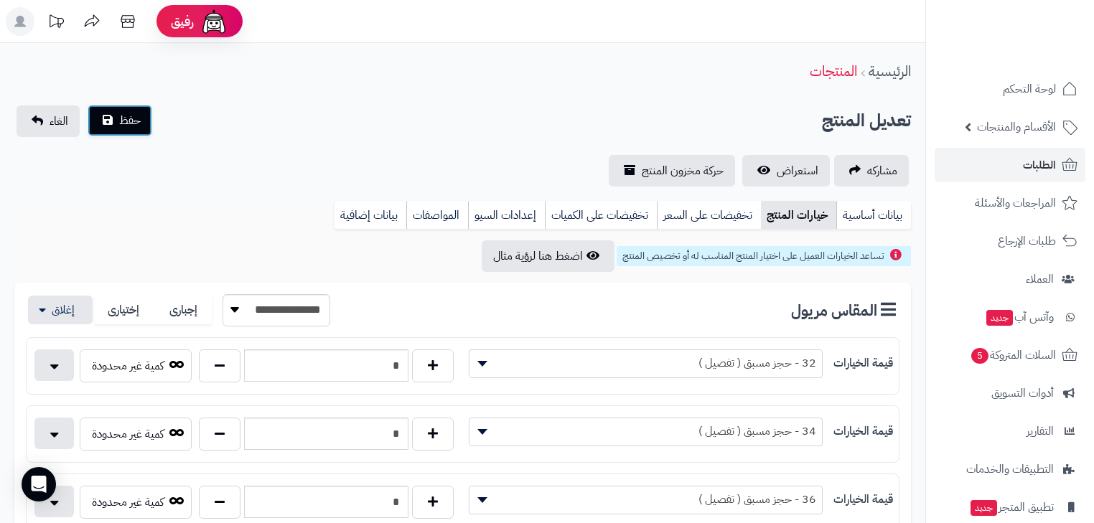
click at [132, 132] on button "حفظ" at bounding box center [120, 121] width 65 height 32
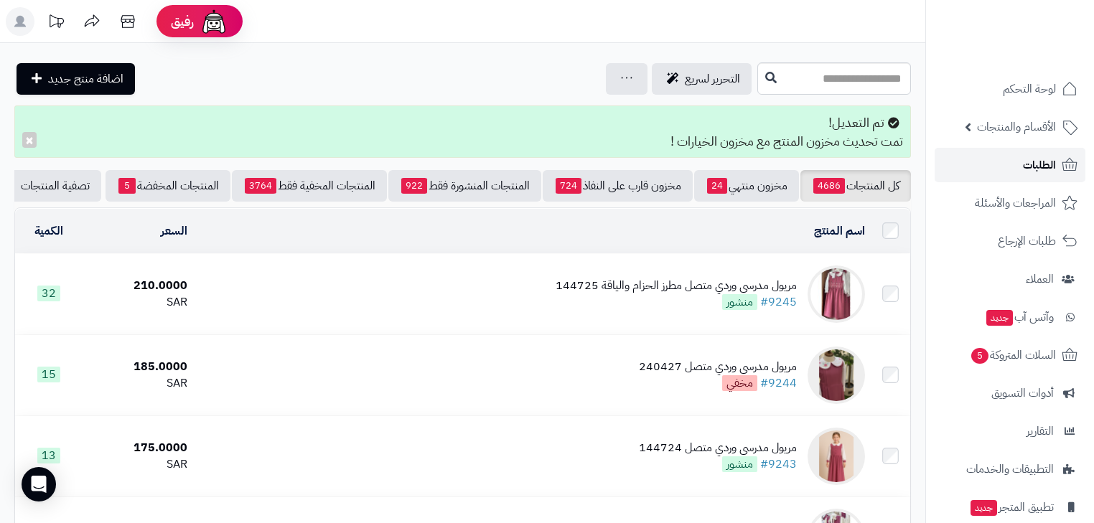
click at [1039, 177] on link "الطلبات" at bounding box center [1010, 165] width 151 height 34
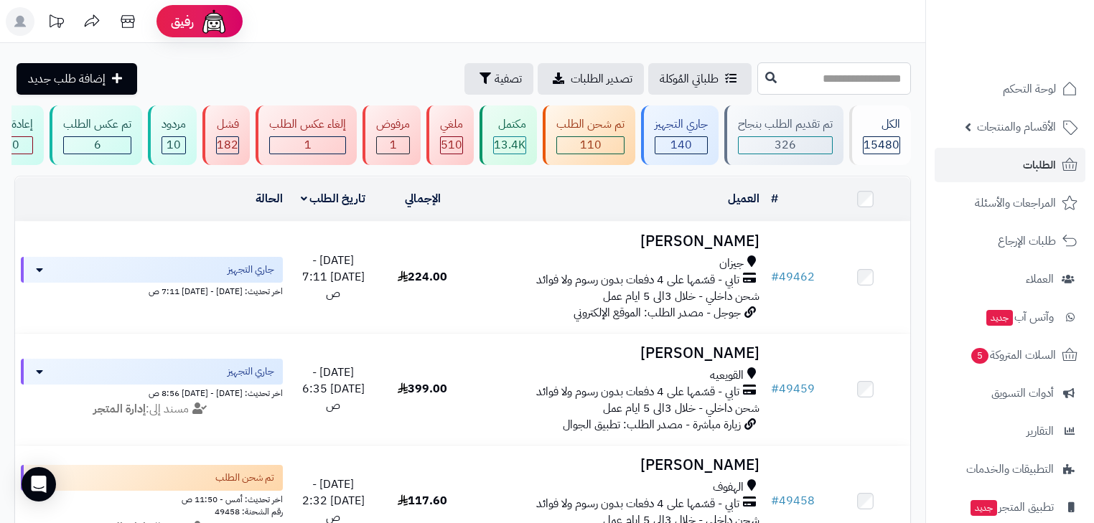
click at [777, 80] on input "text" at bounding box center [835, 78] width 154 height 32
click at [495, 75] on span "تصفية" at bounding box center [508, 78] width 27 height 17
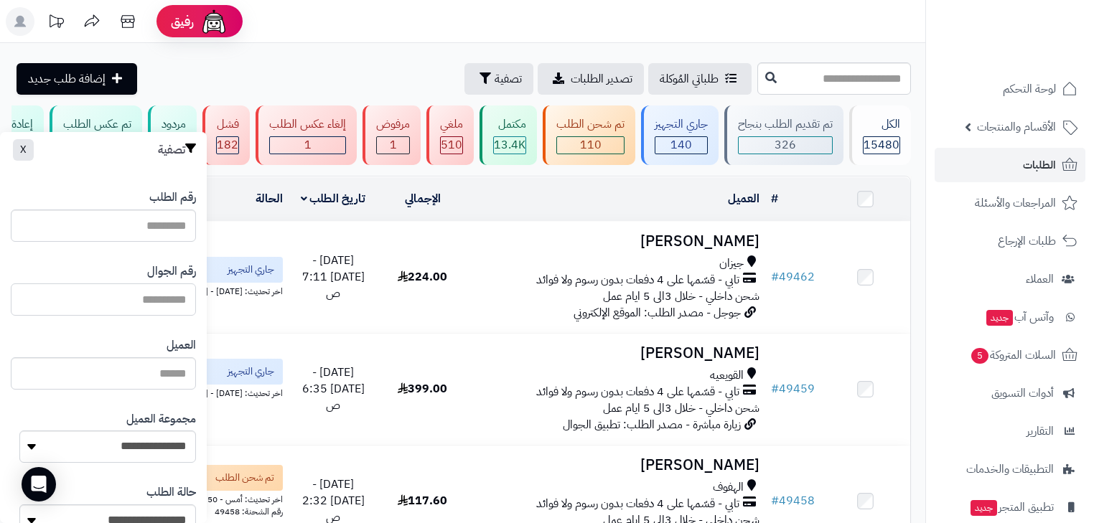
click at [162, 296] on input "text" at bounding box center [103, 300] width 185 height 32
type input "*********"
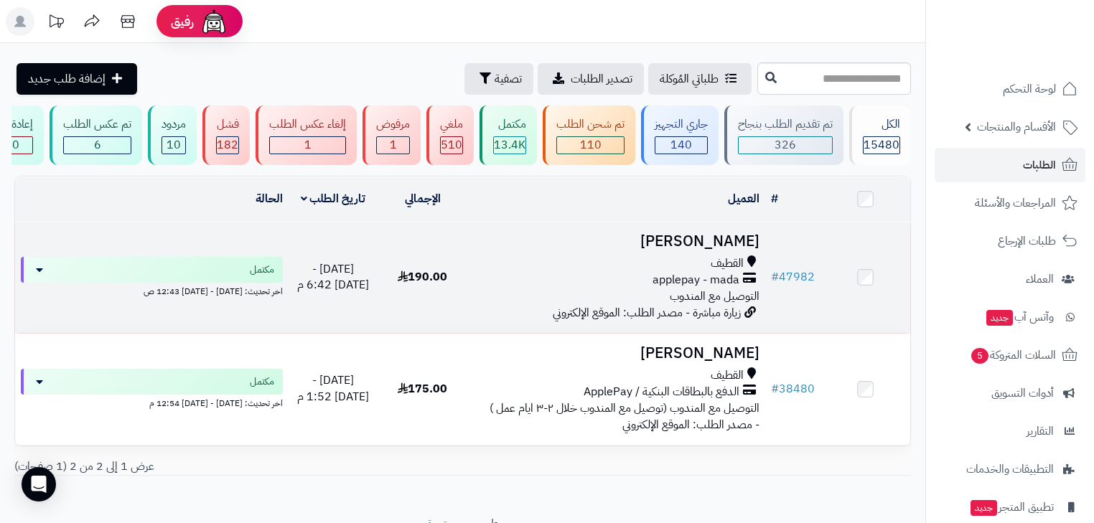
click at [663, 289] on span "applepay - mada" at bounding box center [696, 280] width 87 height 17
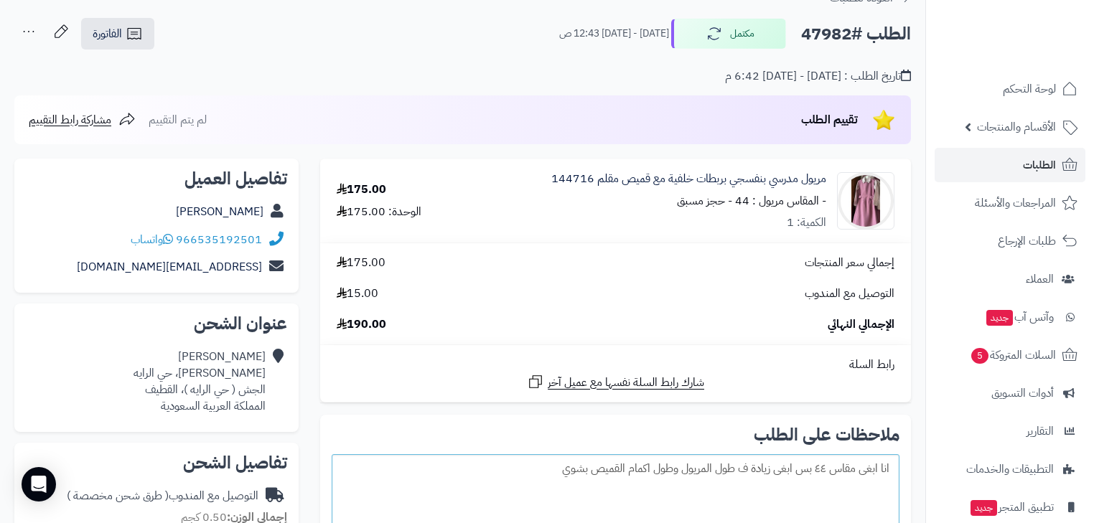
scroll to position [57, 0]
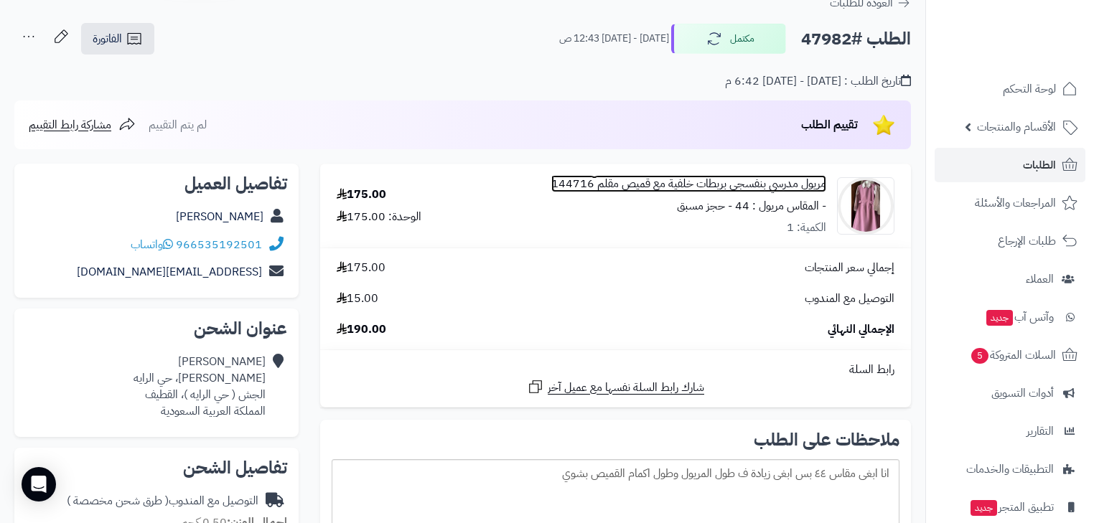
click at [796, 180] on link "مريول مدرسي بنفسجي بربطات خلفية مع قميص مقلم 144716" at bounding box center [688, 184] width 275 height 17
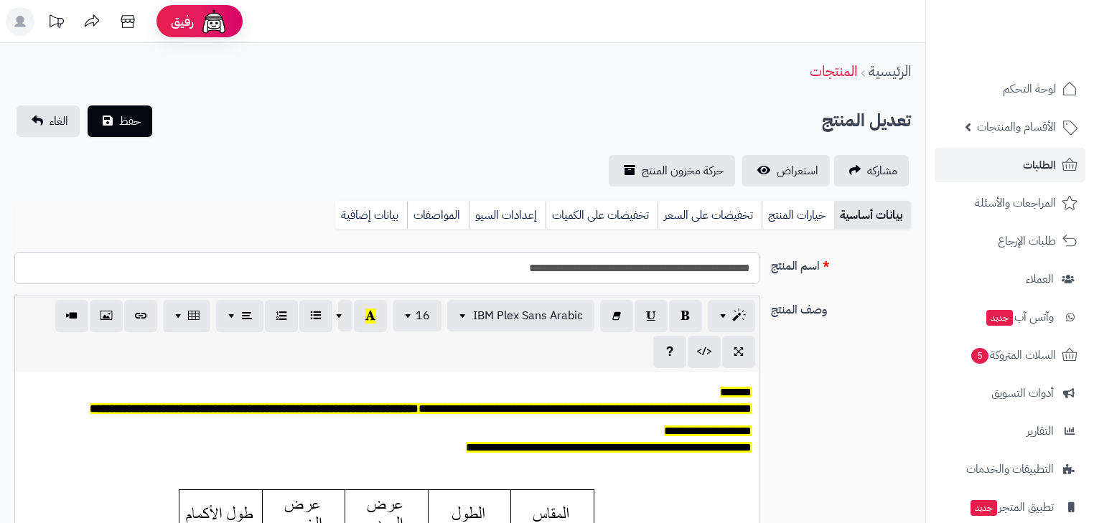
click at [786, 213] on link "خيارات المنتج" at bounding box center [798, 215] width 73 height 29
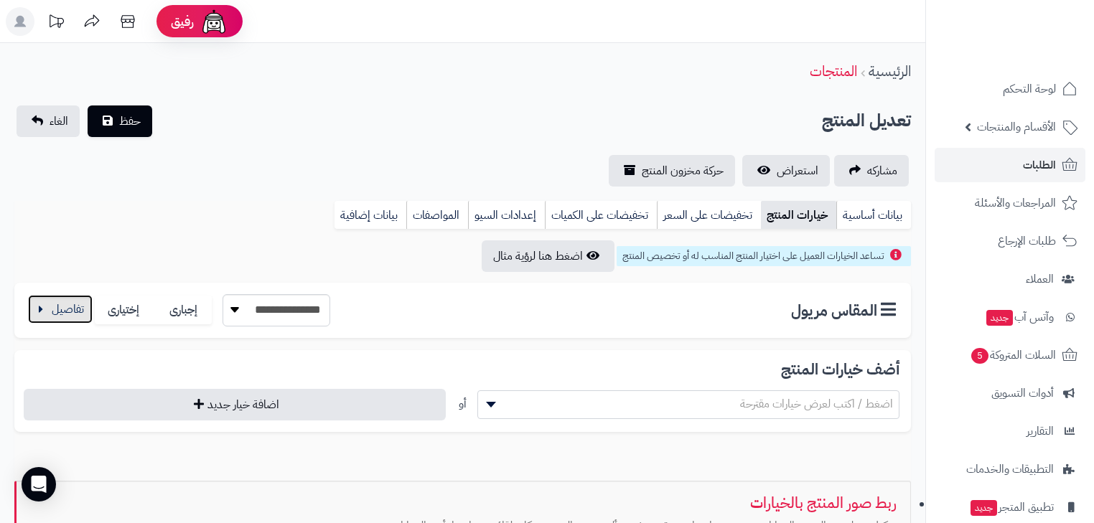
click at [67, 304] on button "button" at bounding box center [60, 309] width 65 height 29
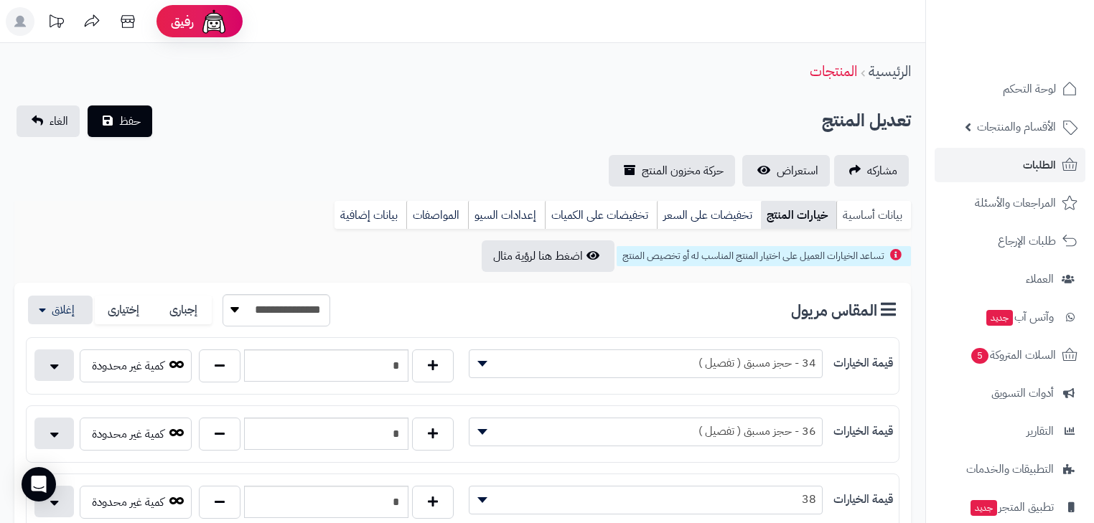
click at [908, 223] on link "بيانات أساسية" at bounding box center [874, 215] width 75 height 29
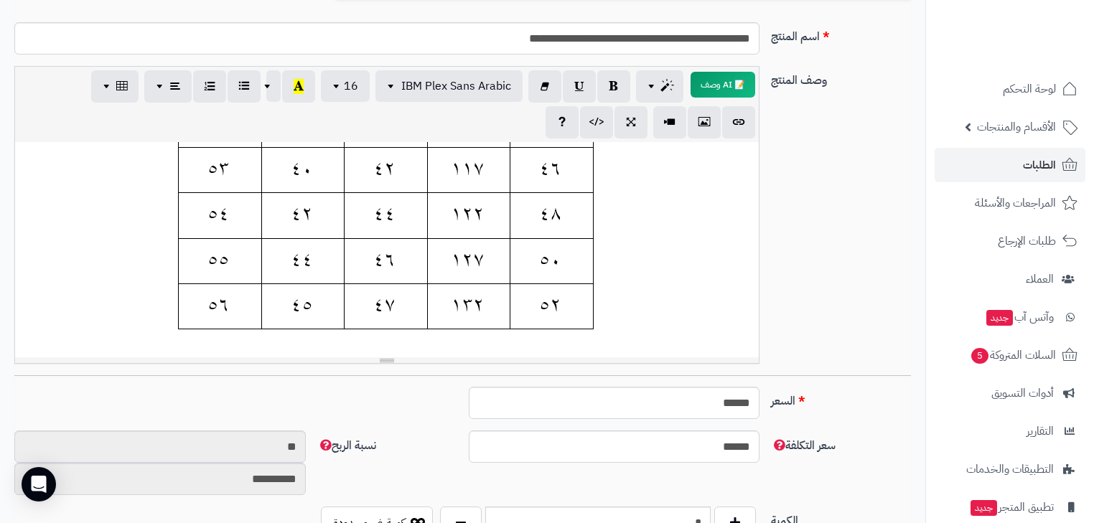
scroll to position [460, 0]
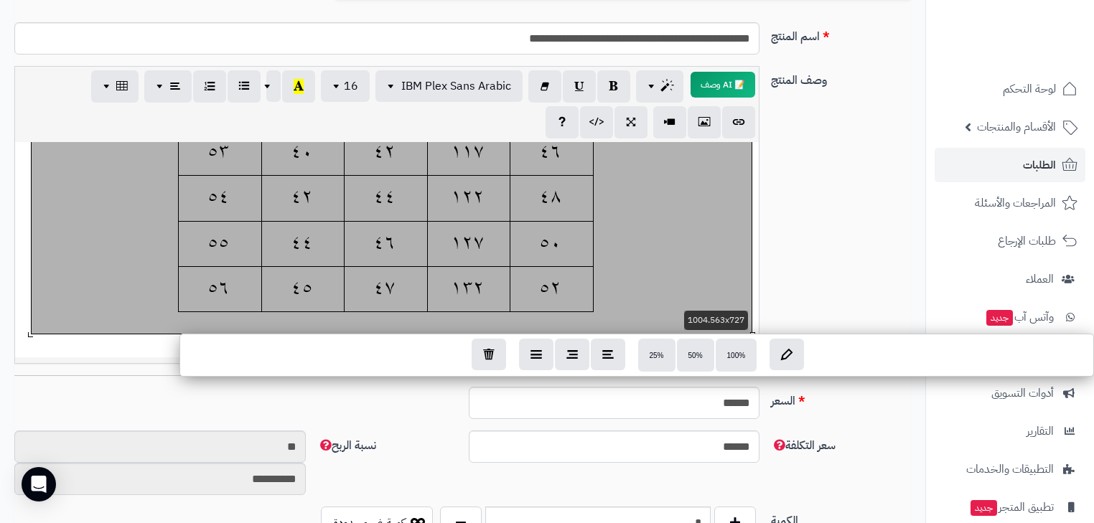
drag, startPoint x: 558, startPoint y: 171, endPoint x: 411, endPoint y: 167, distance: 147.3
click at [411, 167] on div "**********" at bounding box center [387, 249] width 744 height 215
click at [391, 164] on div at bounding box center [392, 73] width 720 height 521
click at [364, 179] on div at bounding box center [392, 73] width 720 height 521
click at [821, 227] on div "**********" at bounding box center [463, 220] width 908 height 309
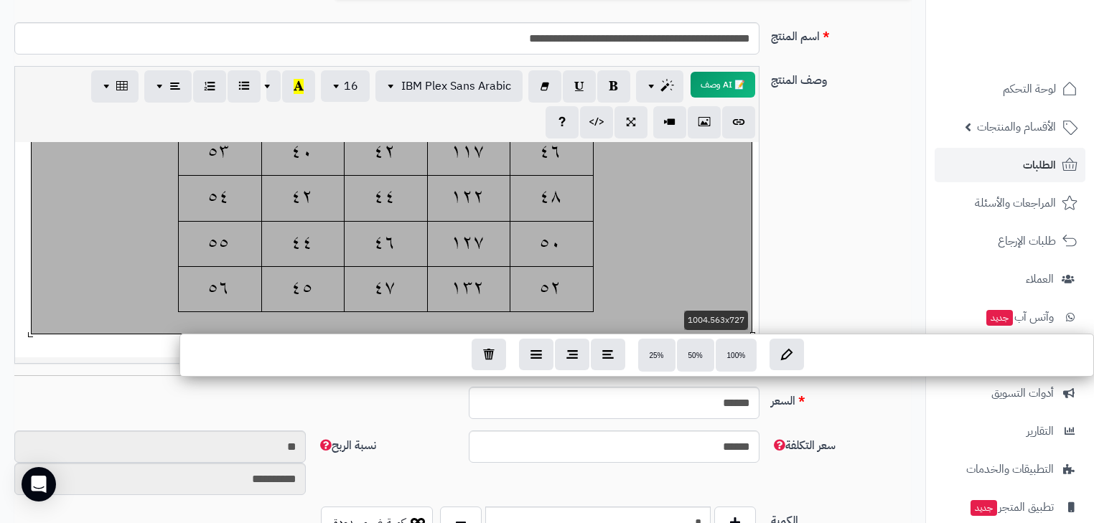
click at [882, 225] on div "**********" at bounding box center [463, 220] width 908 height 309
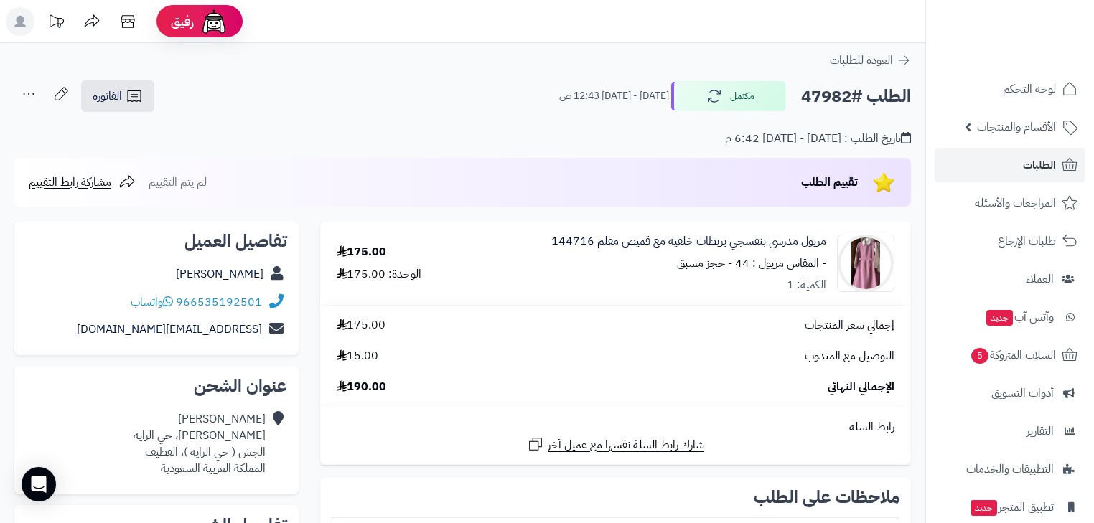
scroll to position [57, 0]
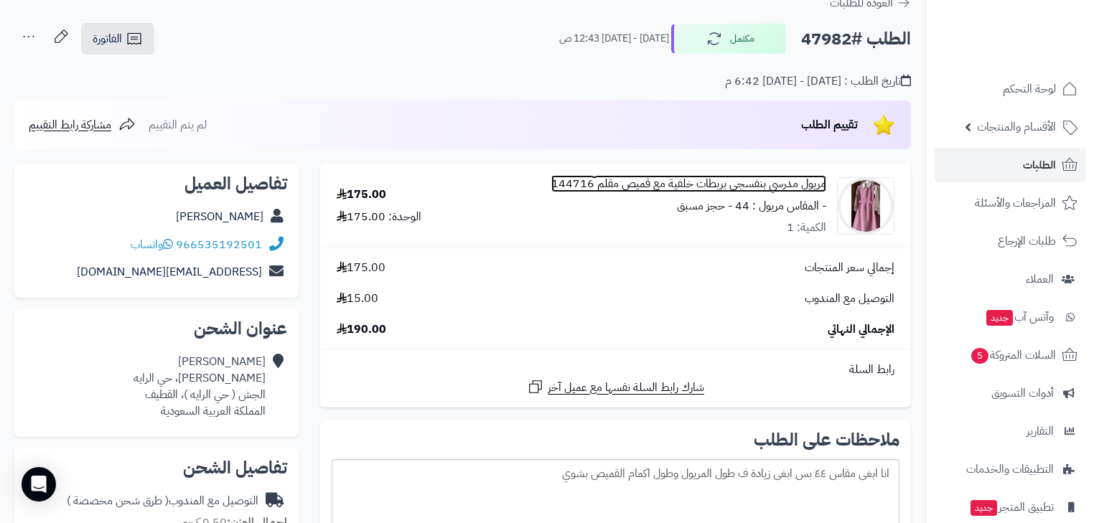
click at [780, 179] on link "مريول مدرسي بنفسجي بربطات خلفية مع قميص مقلم 144716" at bounding box center [688, 184] width 275 height 17
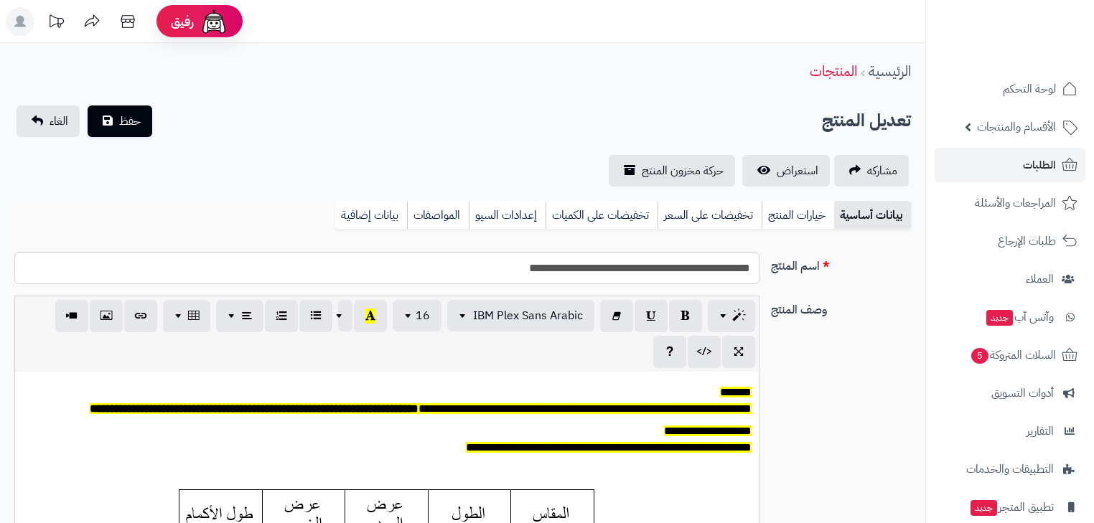
scroll to position [118, 0]
click at [791, 215] on link "خيارات المنتج" at bounding box center [798, 215] width 73 height 29
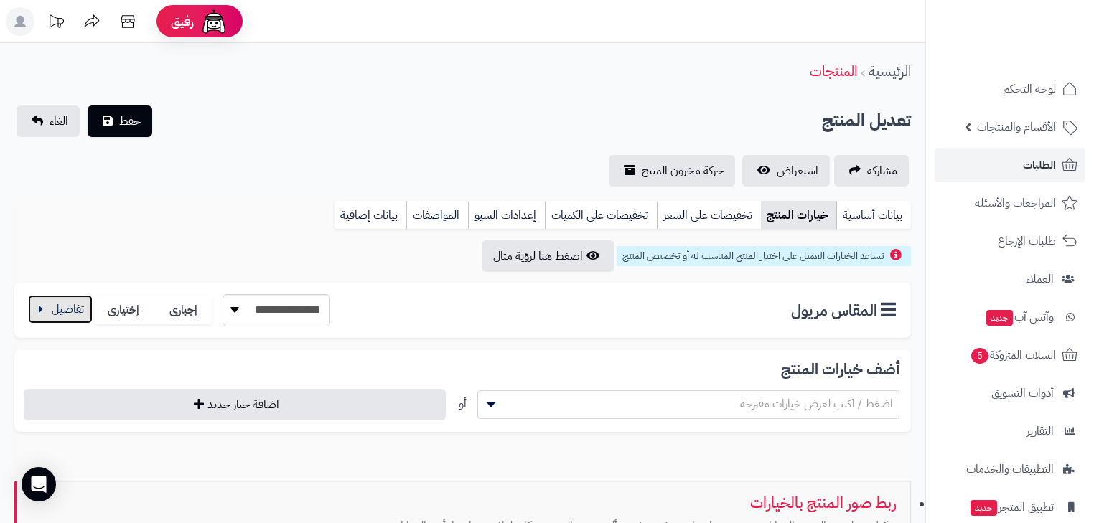
click at [80, 312] on button "button" at bounding box center [60, 309] width 65 height 29
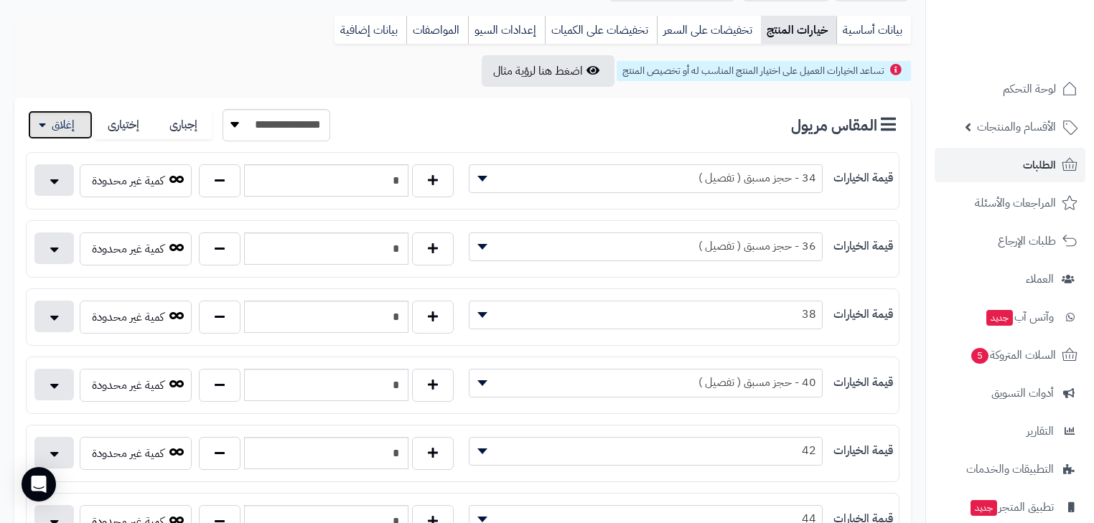
scroll to position [0, 0]
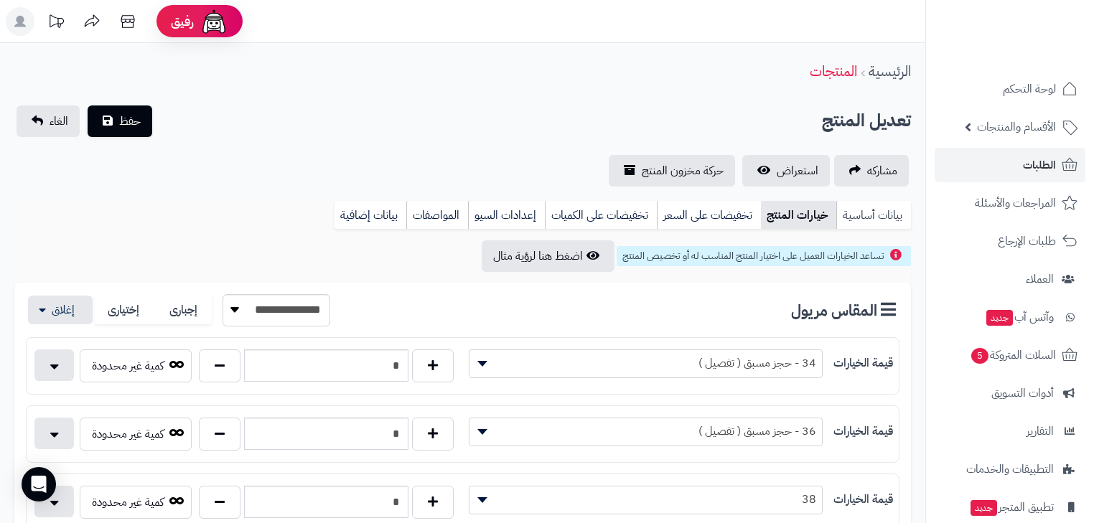
click at [874, 211] on link "بيانات أساسية" at bounding box center [874, 215] width 75 height 29
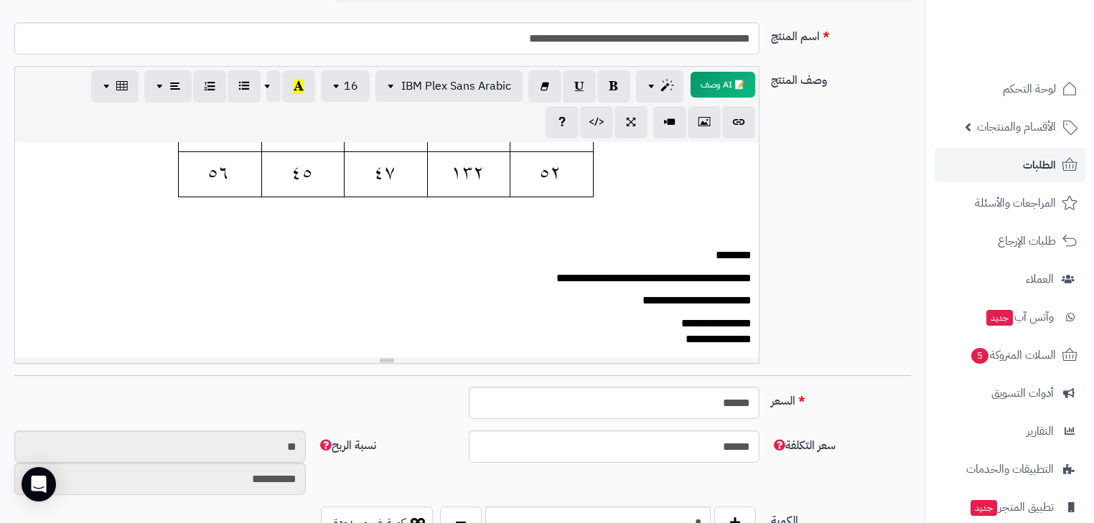
scroll to position [517, 0]
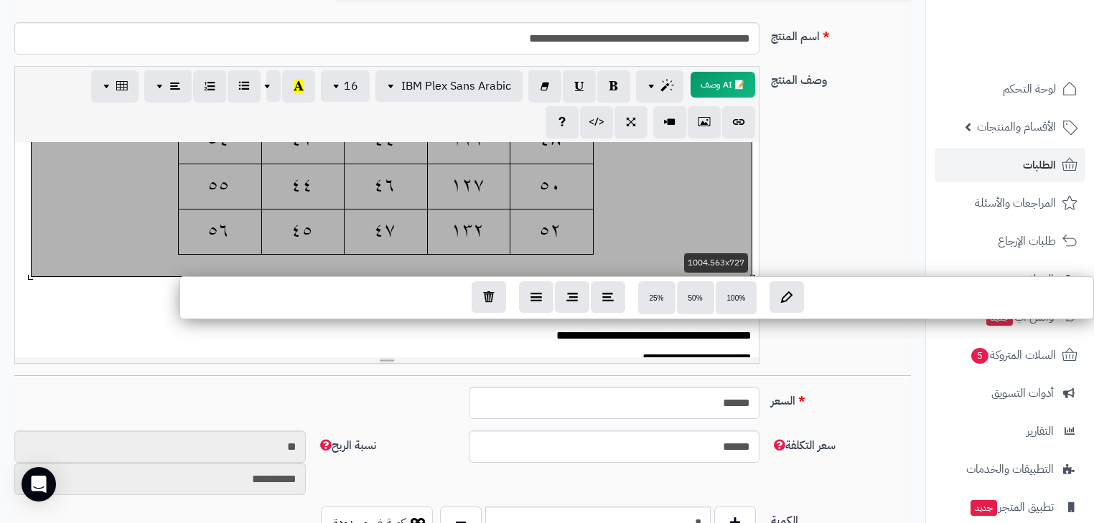
drag, startPoint x: 497, startPoint y: 247, endPoint x: 444, endPoint y: 241, distance: 53.4
click at [445, 242] on div "**********" at bounding box center [387, 249] width 744 height 215
click at [417, 253] on div at bounding box center [392, 16] width 720 height 521
click at [442, 322] on p "********" at bounding box center [392, 313] width 722 height 17
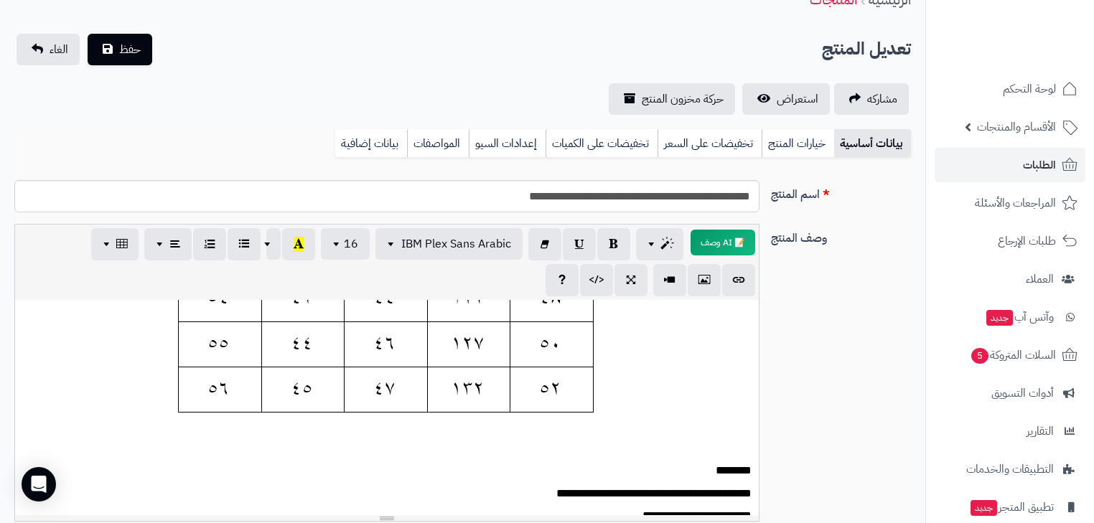
scroll to position [0, 0]
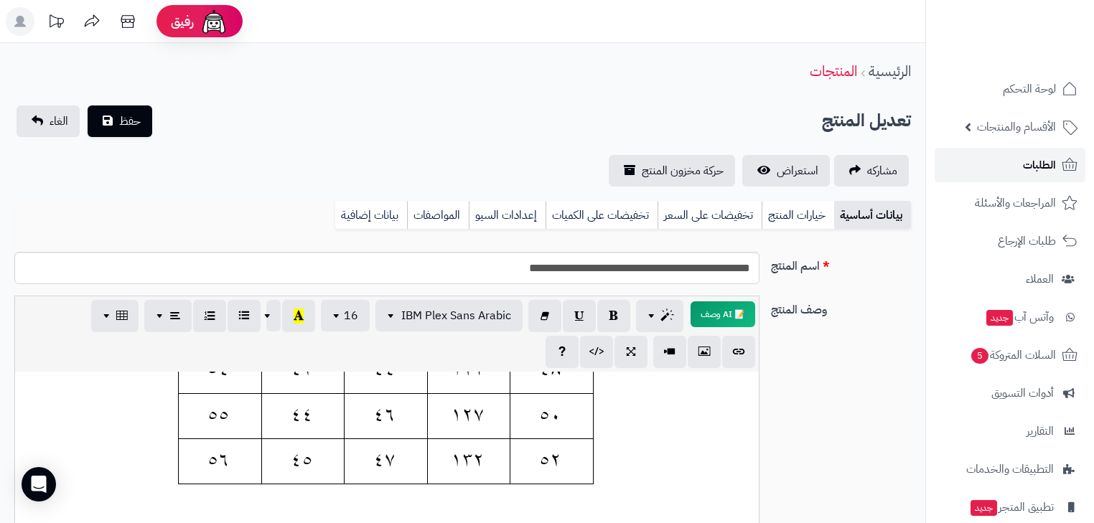
click at [997, 164] on link "الطلبات" at bounding box center [1010, 165] width 151 height 34
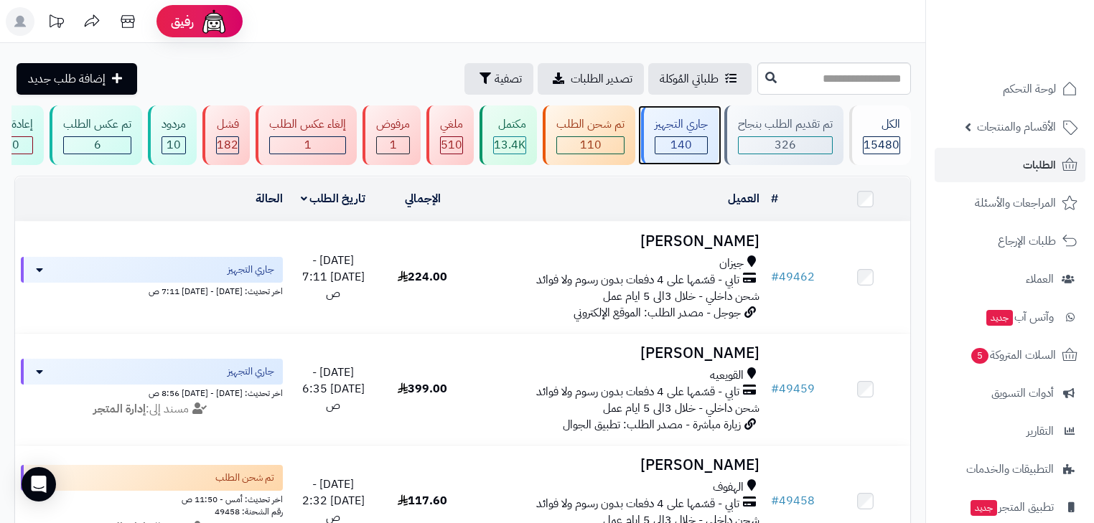
click at [669, 127] on div "جاري التجهيز" at bounding box center [681, 124] width 53 height 17
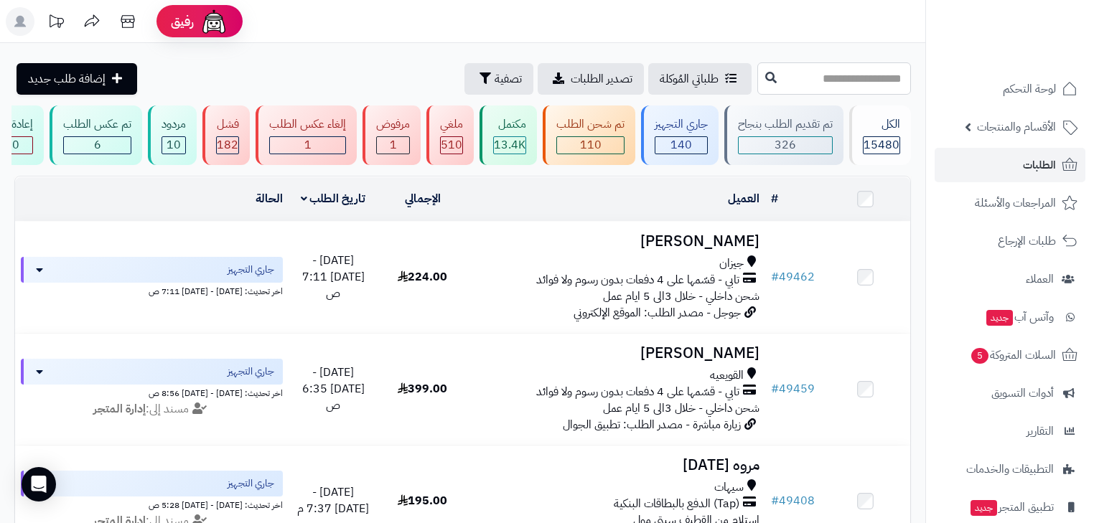
click at [758, 81] on input "text" at bounding box center [835, 78] width 154 height 32
click at [1017, 164] on link "الطلبات" at bounding box center [1010, 165] width 151 height 34
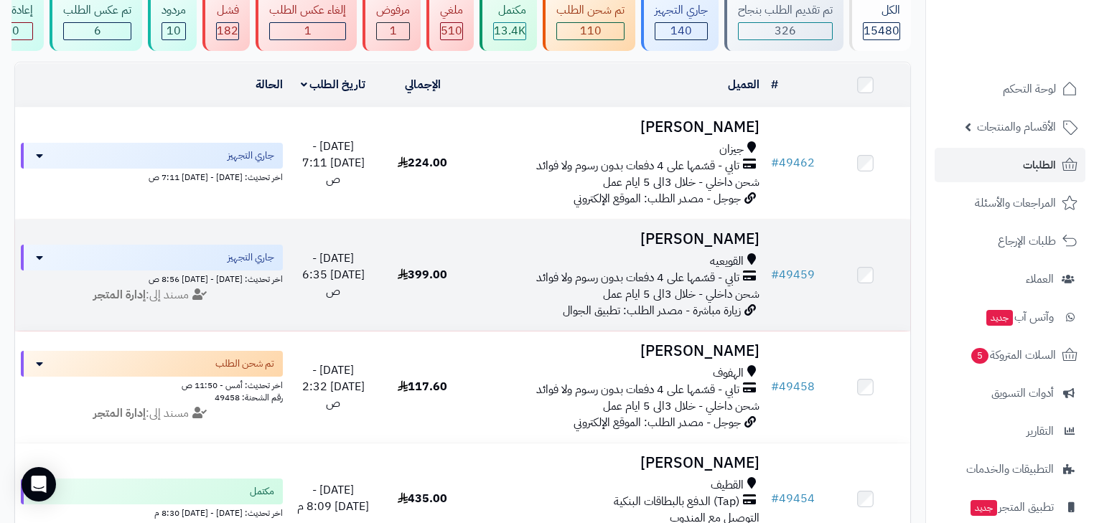
scroll to position [115, 0]
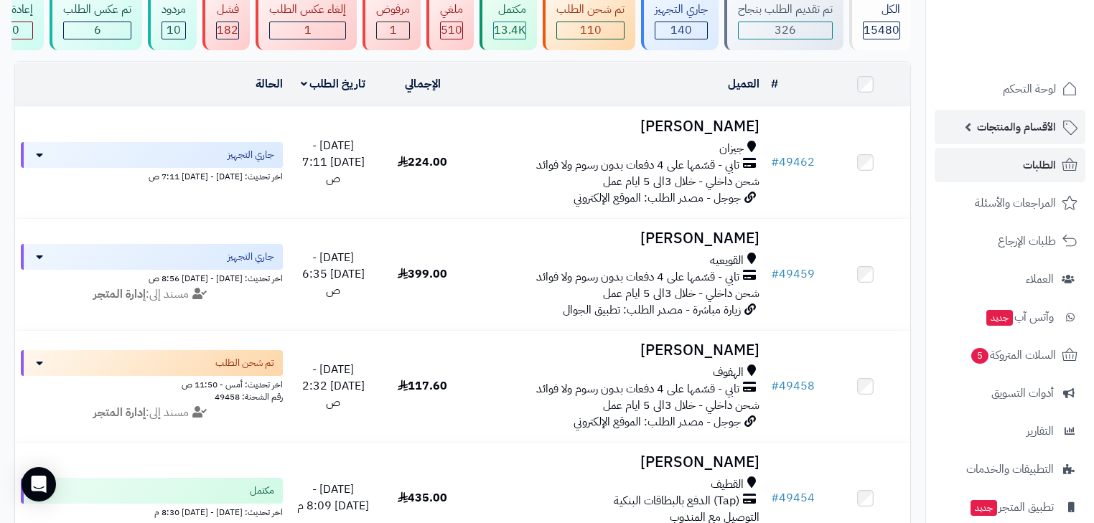
click at [977, 133] on link "الأقسام والمنتجات" at bounding box center [1010, 127] width 151 height 34
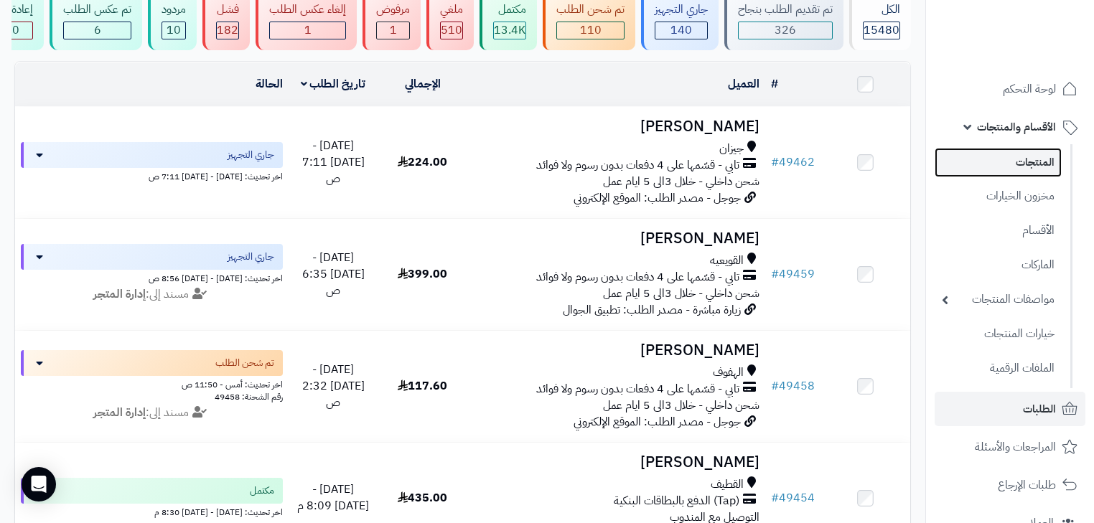
click at [985, 172] on link "المنتجات" at bounding box center [998, 162] width 127 height 29
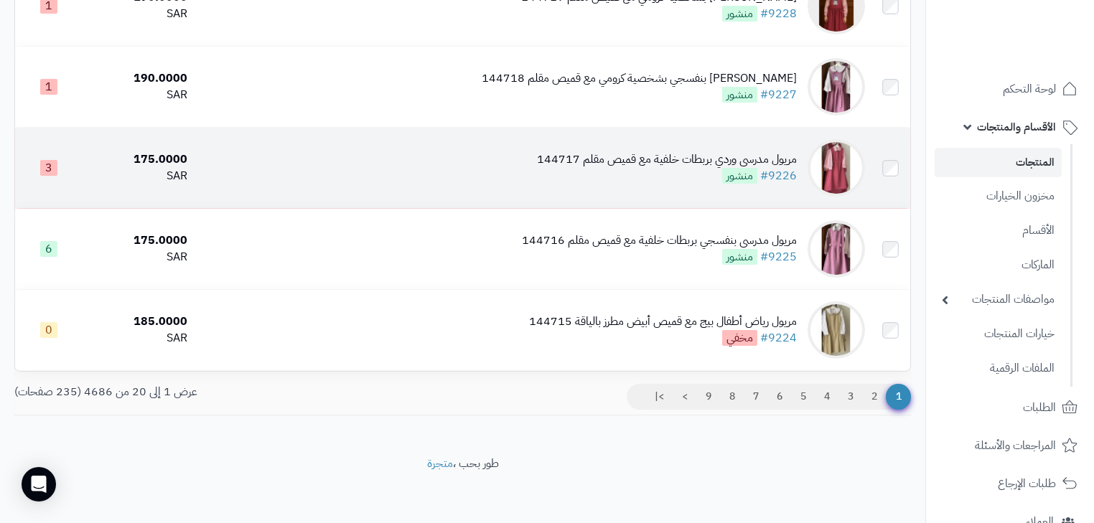
scroll to position [1460, 0]
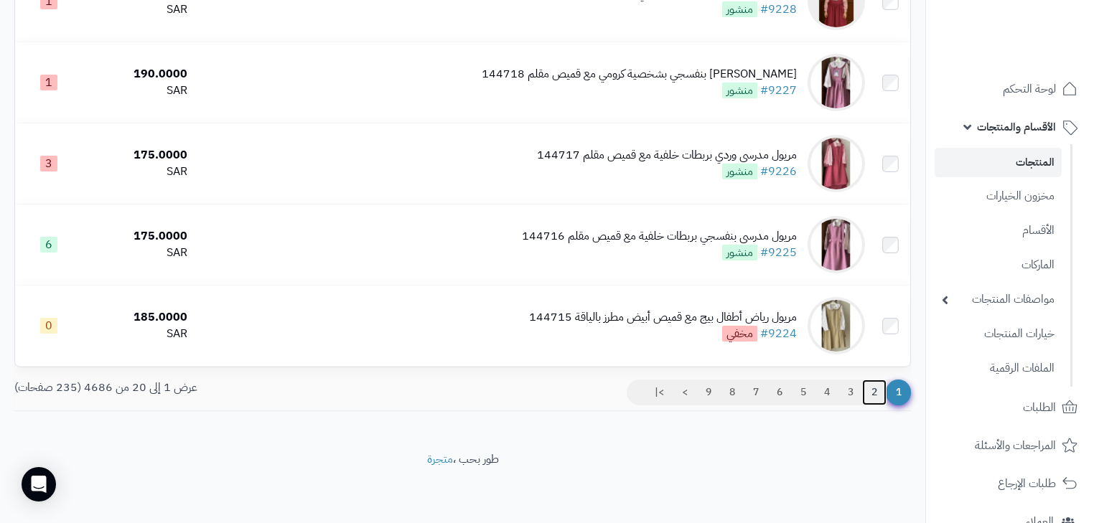
click at [875, 390] on link "2" at bounding box center [874, 393] width 24 height 26
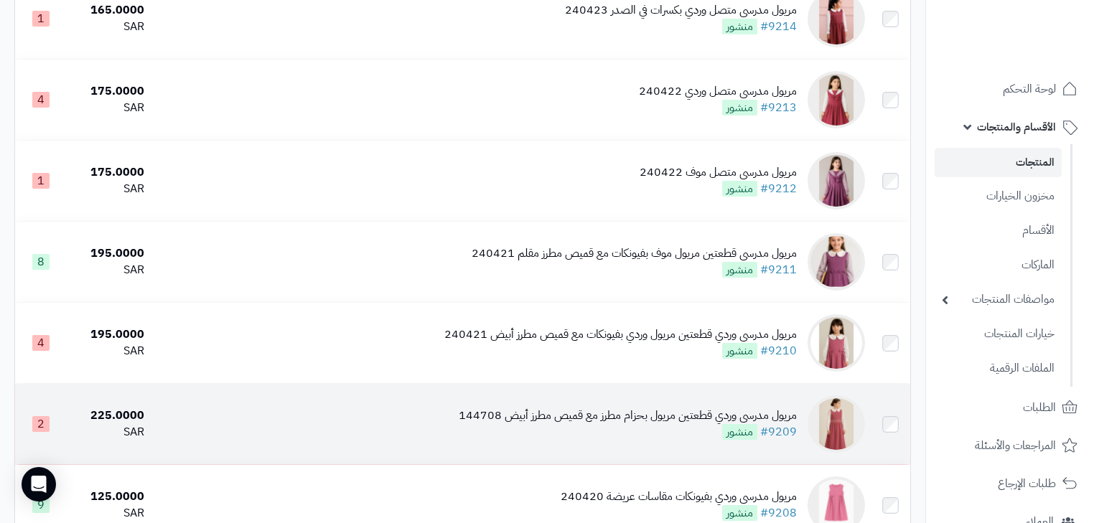
scroll to position [977, 0]
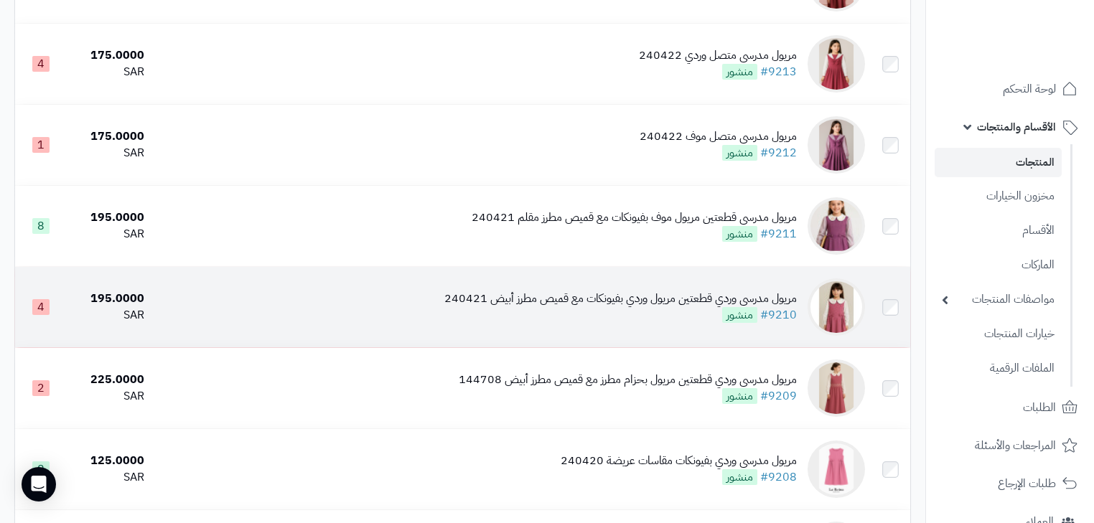
click at [661, 340] on td "مريول مدرسي وردي قطعتين مريول وردي بفيونكات مع قميص مطرز أبيض 240421 #9210 منشور" at bounding box center [510, 307] width 721 height 80
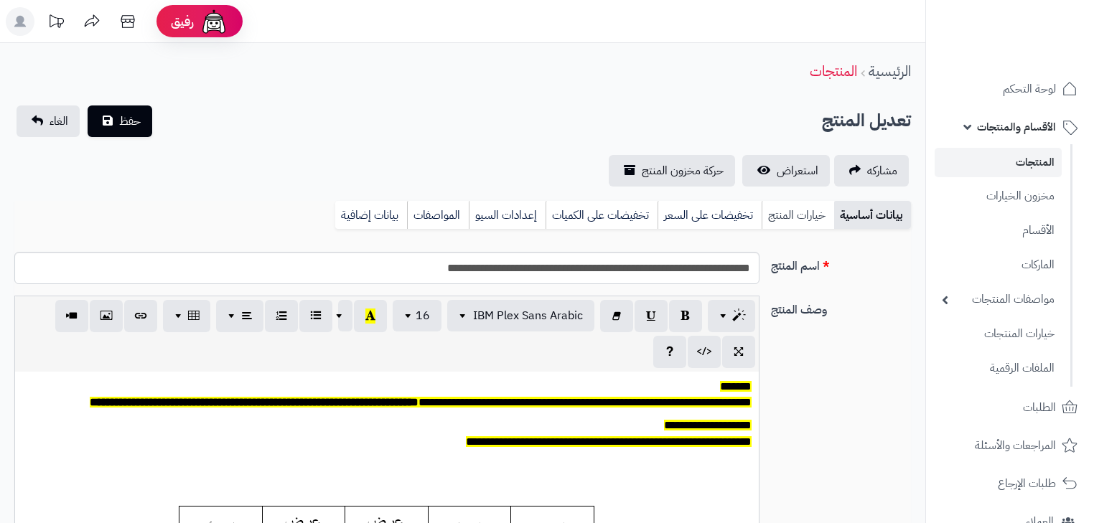
scroll to position [118, 0]
click at [781, 207] on link "خيارات المنتج" at bounding box center [798, 215] width 73 height 29
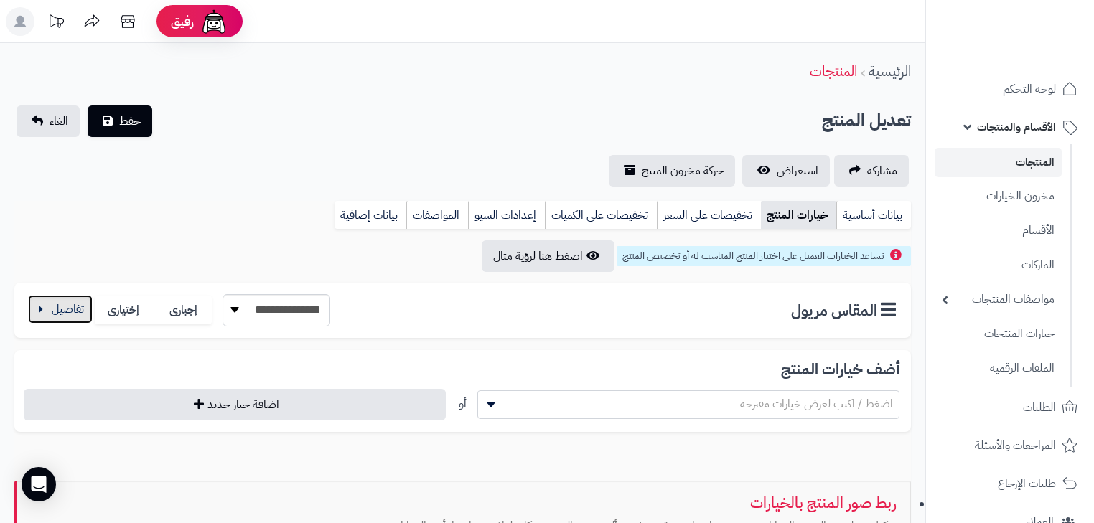
click at [58, 301] on button "button" at bounding box center [60, 309] width 65 height 29
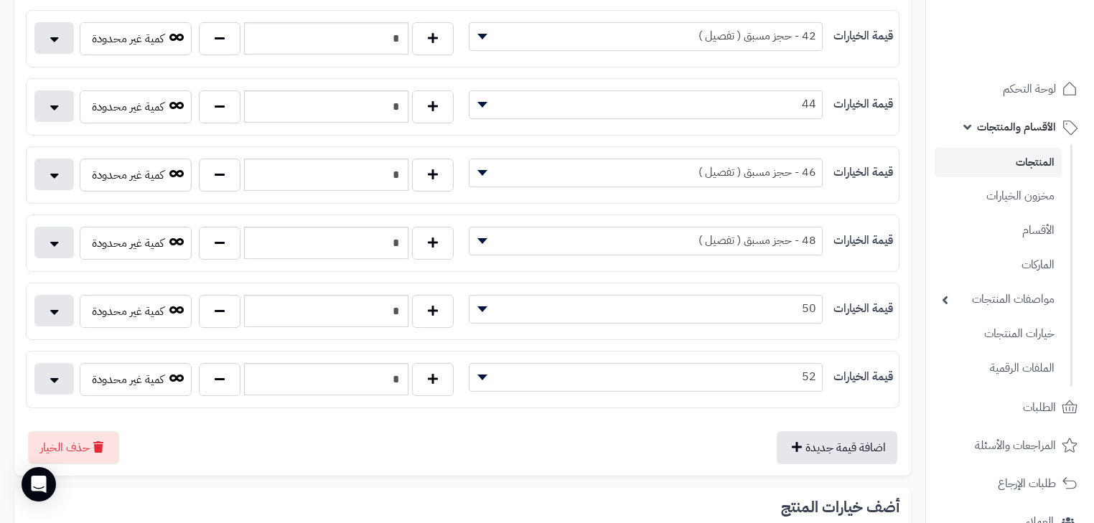
scroll to position [632, 0]
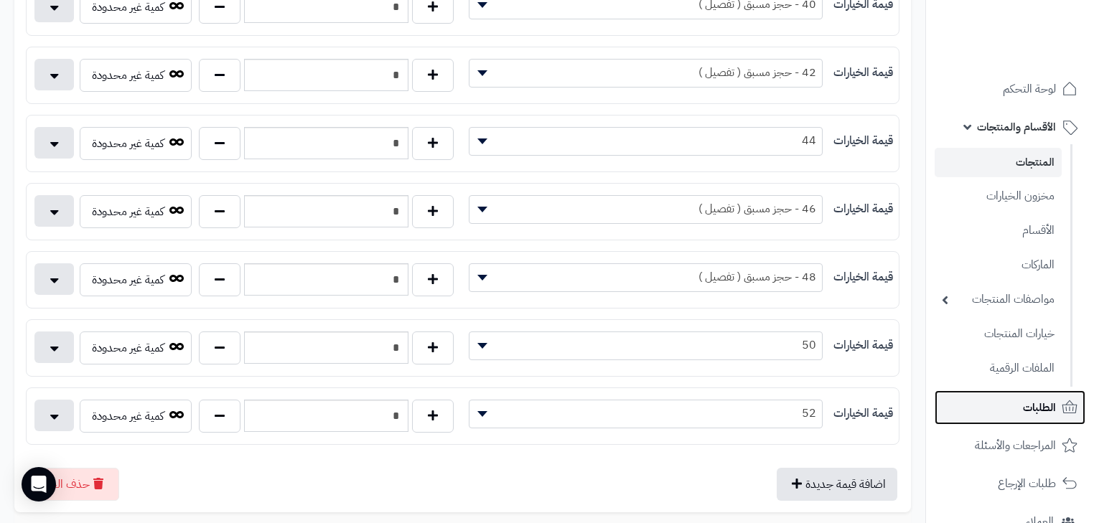
click at [1054, 405] on span "الطلبات" at bounding box center [1039, 408] width 33 height 20
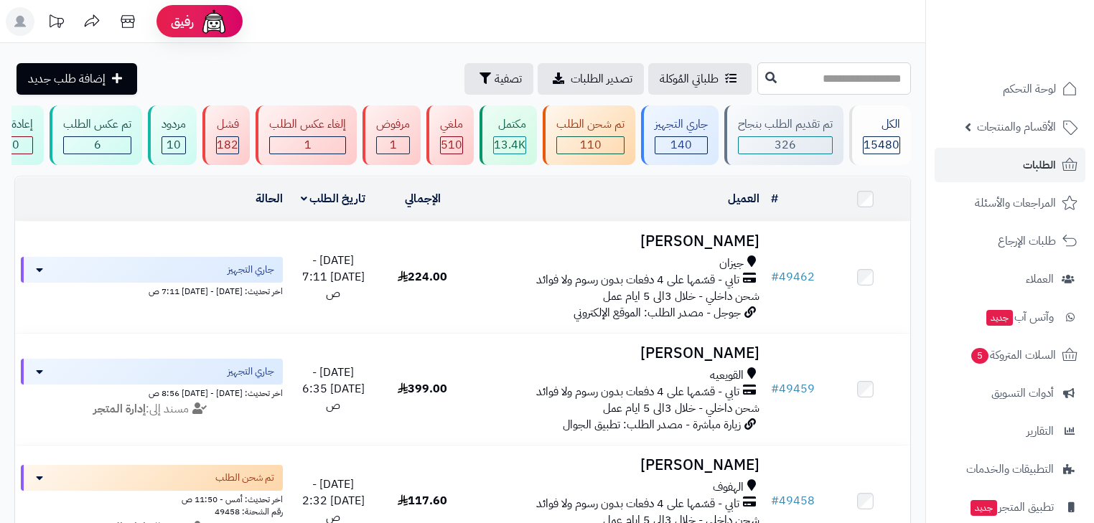
click at [821, 89] on input "text" at bounding box center [835, 78] width 154 height 32
type input "*****"
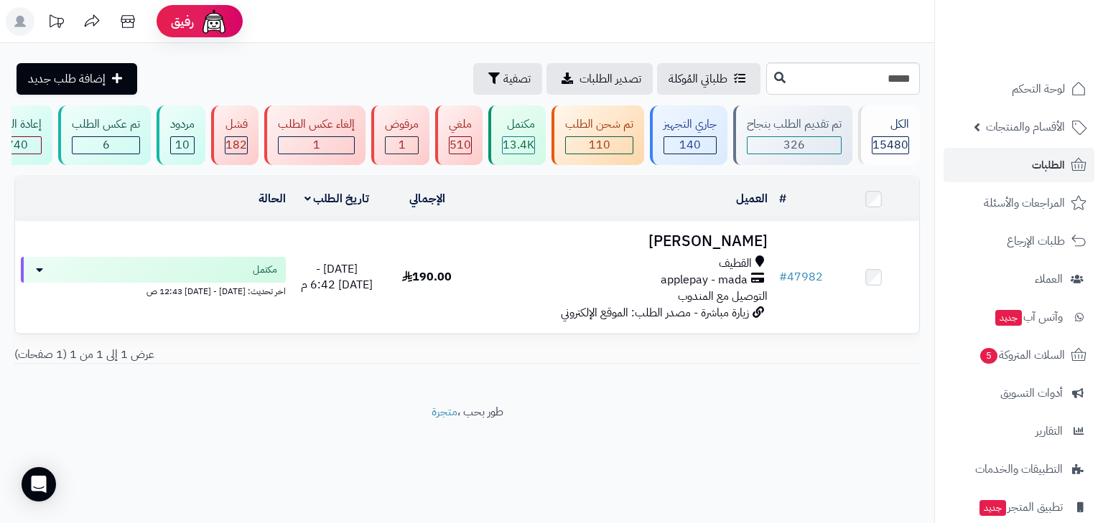
click at [714, 208] on div "العميل" at bounding box center [622, 199] width 289 height 17
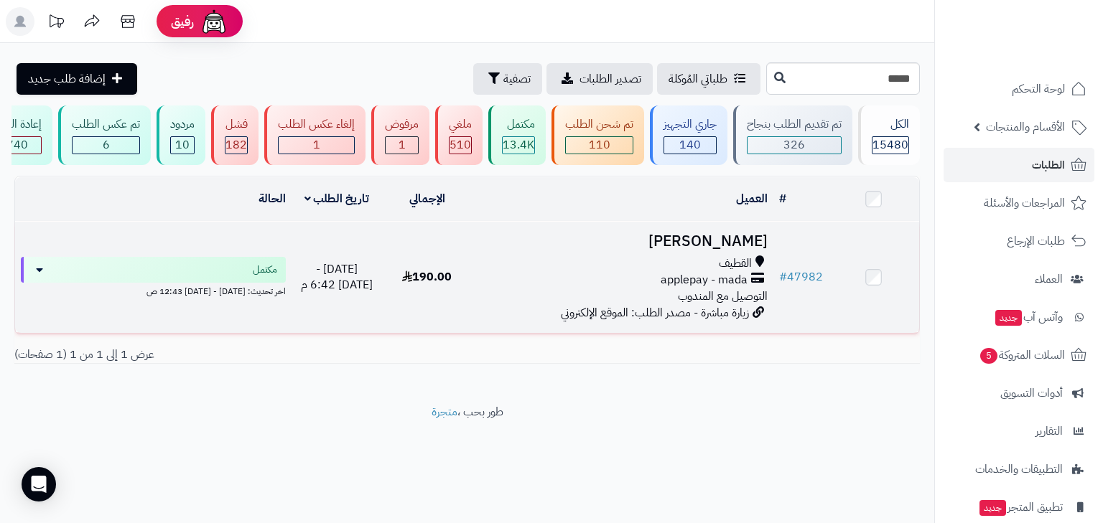
click at [709, 242] on h3 "[PERSON_NAME]" at bounding box center [622, 241] width 289 height 17
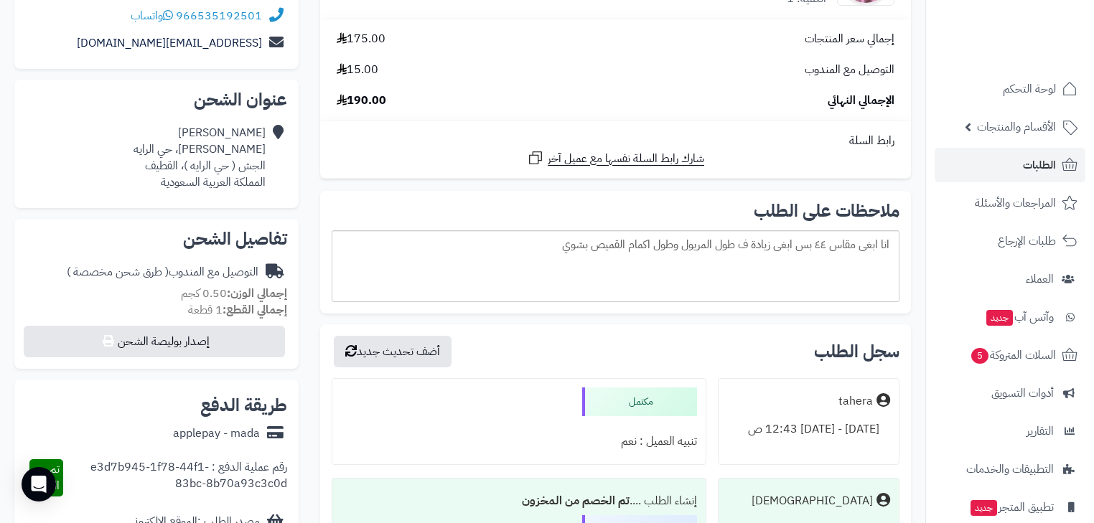
scroll to position [287, 0]
click at [1040, 169] on span "الطلبات" at bounding box center [1039, 165] width 33 height 20
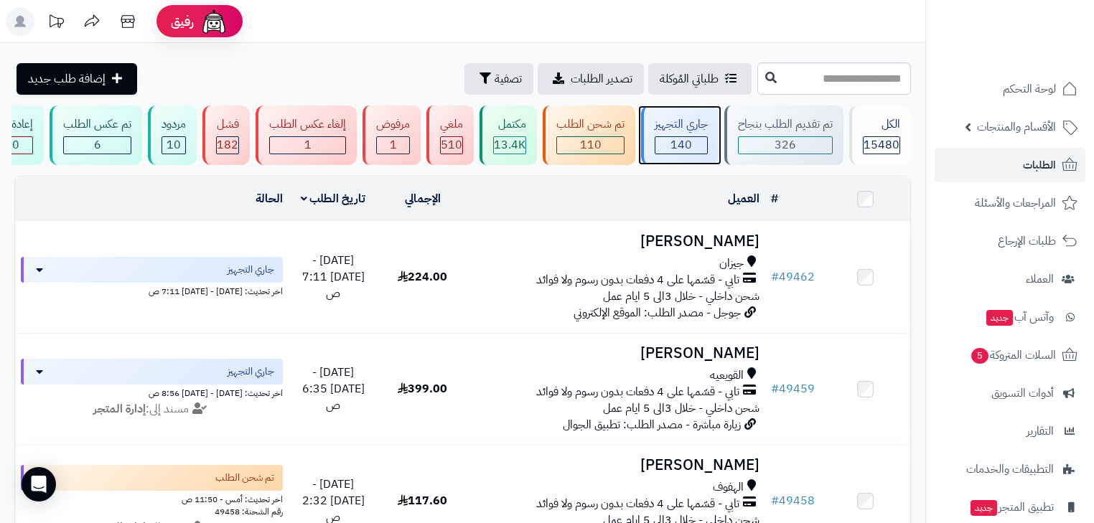
click at [663, 138] on div "140" at bounding box center [682, 145] width 52 height 17
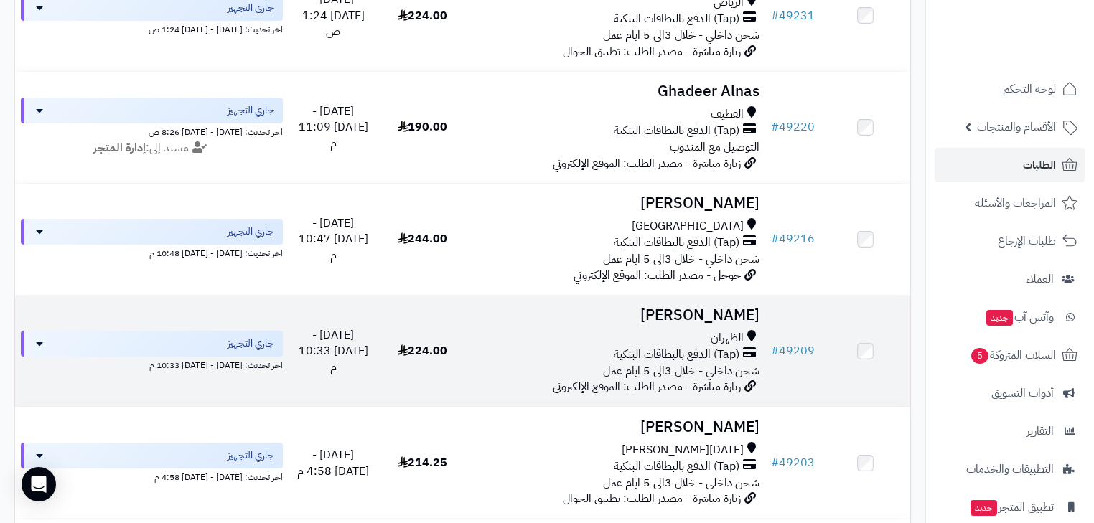
scroll to position [2068, 0]
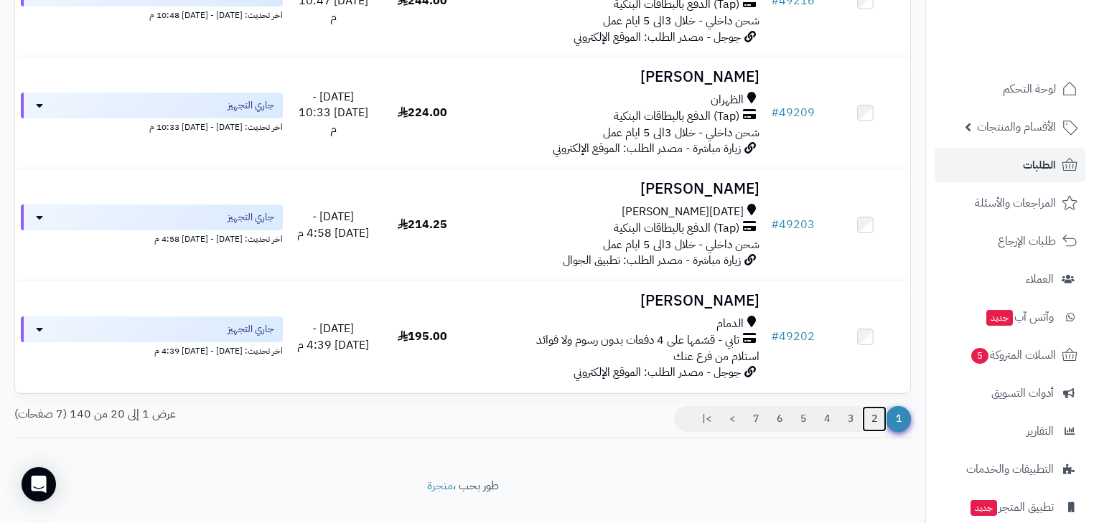
click at [873, 432] on link "2" at bounding box center [874, 419] width 24 height 26
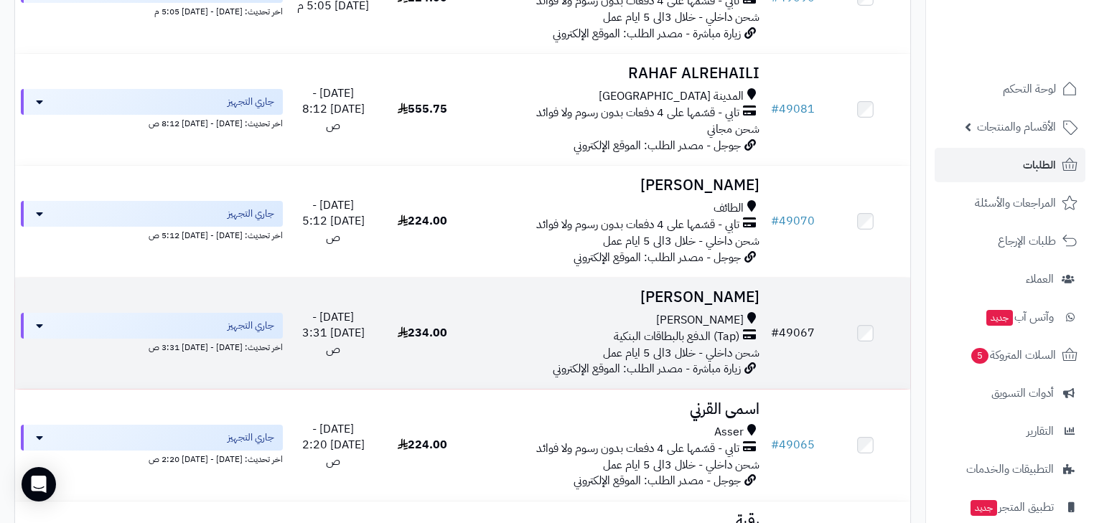
scroll to position [2010, 0]
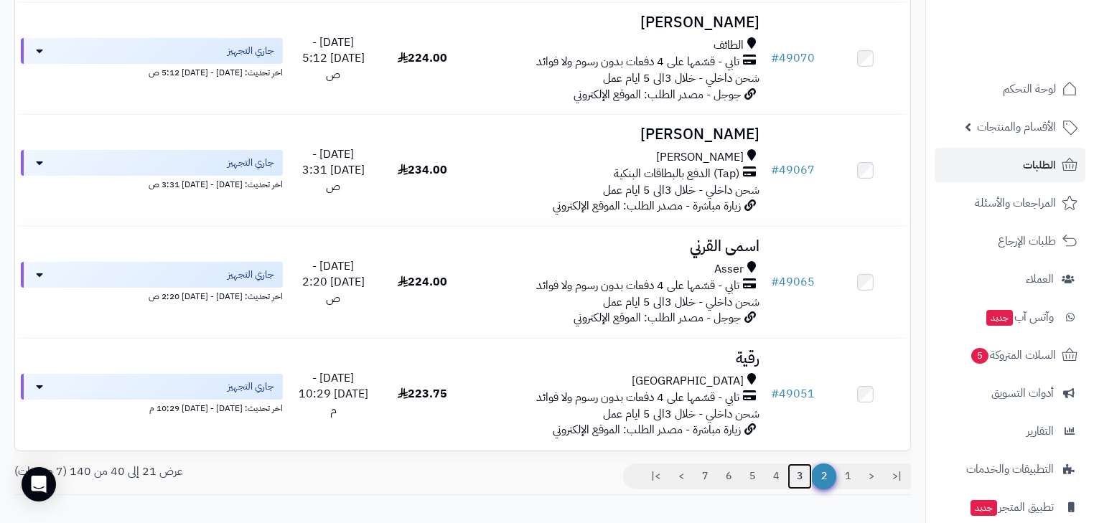
click at [806, 490] on link "3" at bounding box center [800, 477] width 24 height 26
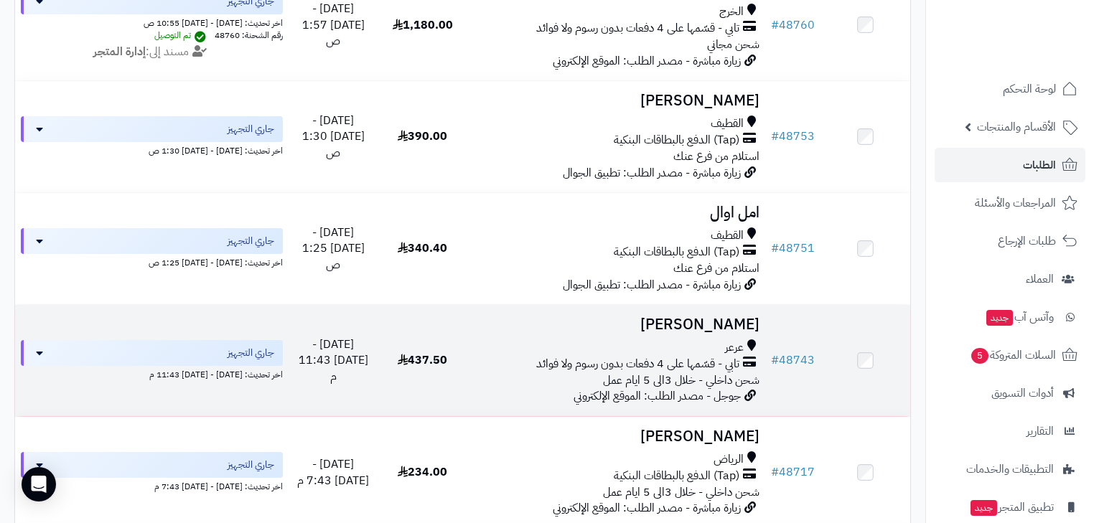
scroll to position [2118, 0]
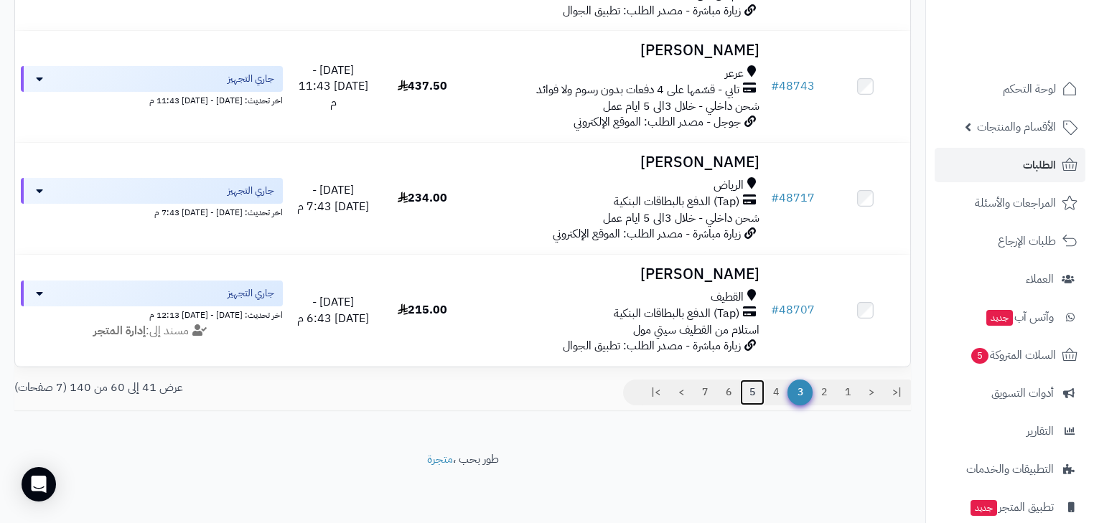
click at [760, 399] on link "5" at bounding box center [752, 393] width 24 height 26
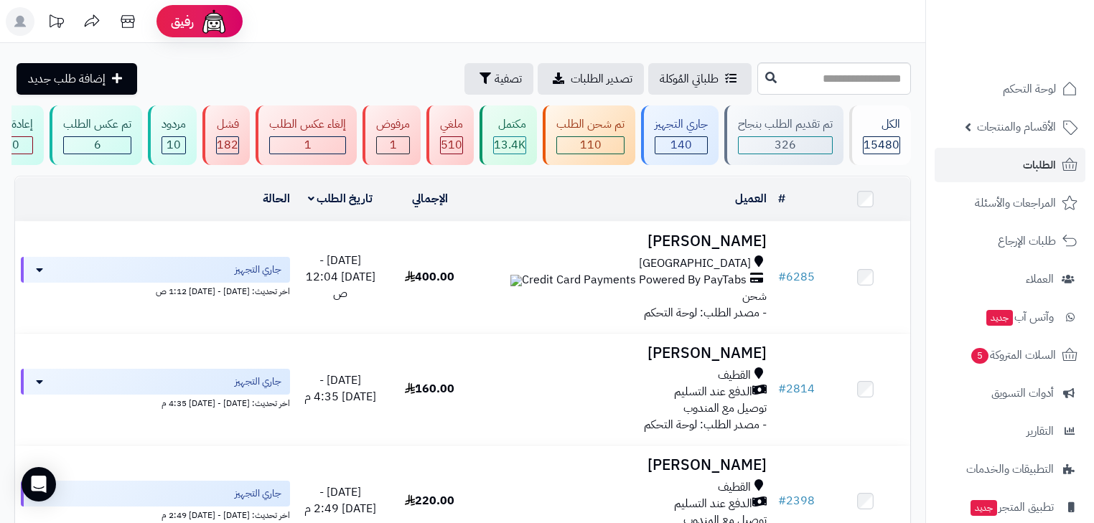
click at [24, 17] on rect at bounding box center [20, 21] width 29 height 29
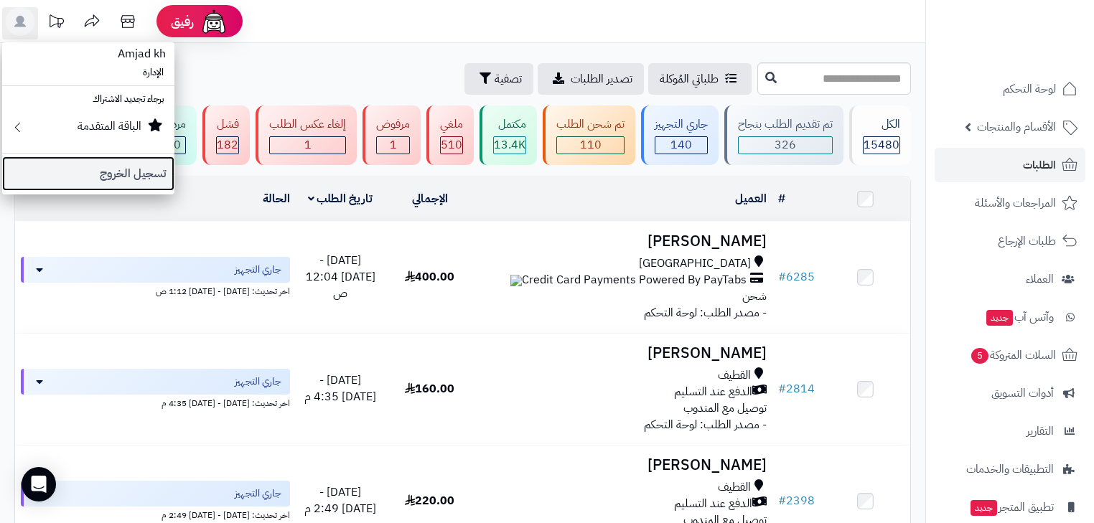
click at [93, 177] on link "تسجيل الخروج" at bounding box center [88, 174] width 172 height 34
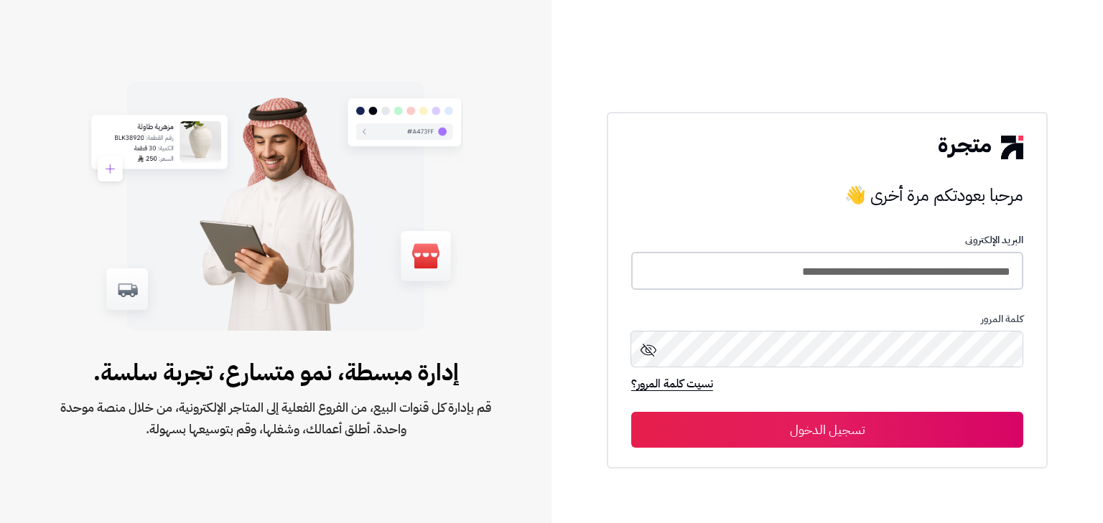
click at [910, 276] on input "**********" at bounding box center [827, 271] width 392 height 38
type input "*****"
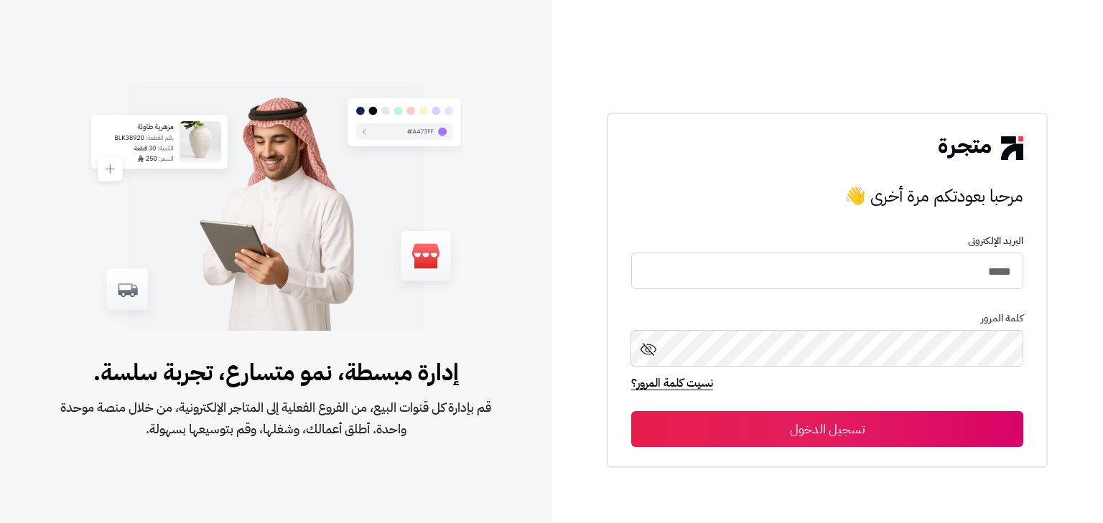
click at [956, 414] on button "تسجيل الدخول" at bounding box center [827, 429] width 392 height 36
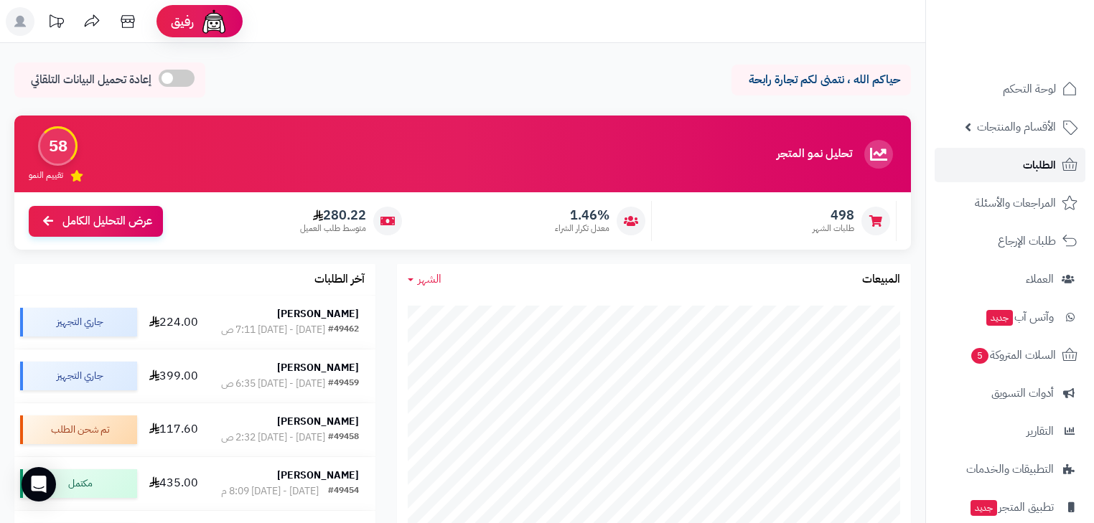
click at [1010, 164] on link "الطلبات" at bounding box center [1010, 165] width 151 height 34
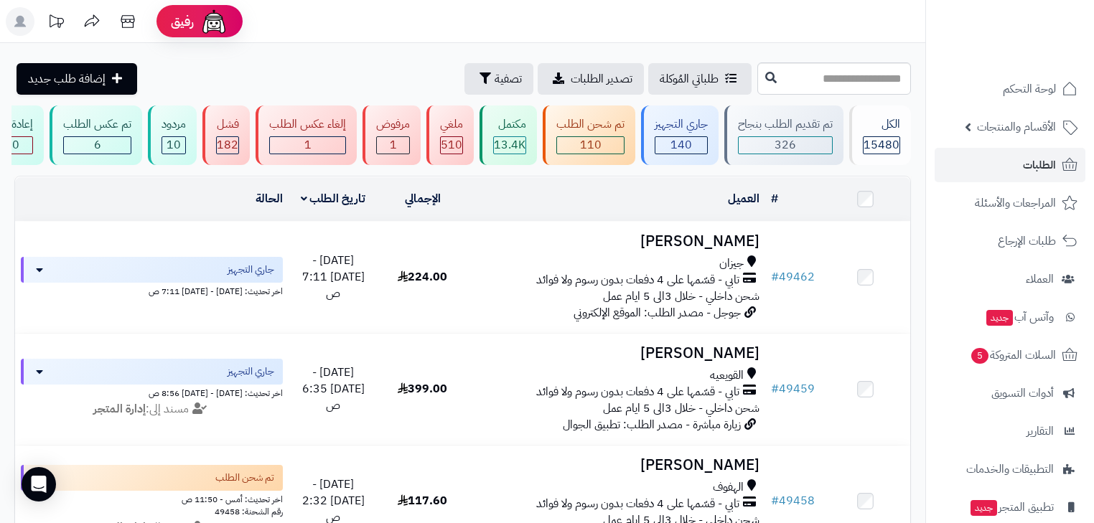
click at [14, 24] on rect at bounding box center [20, 21] width 29 height 29
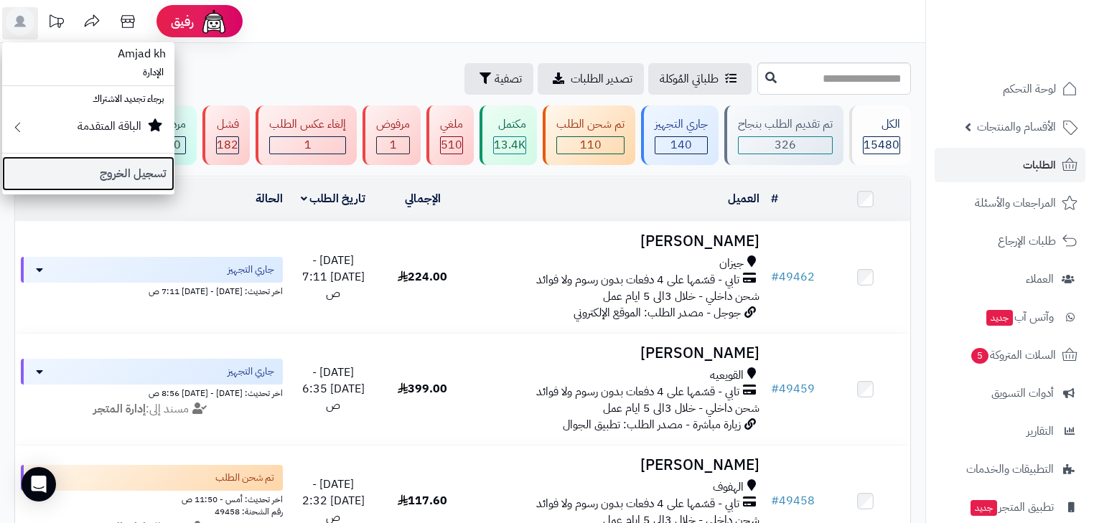
click at [113, 169] on link "تسجيل الخروج" at bounding box center [88, 174] width 172 height 34
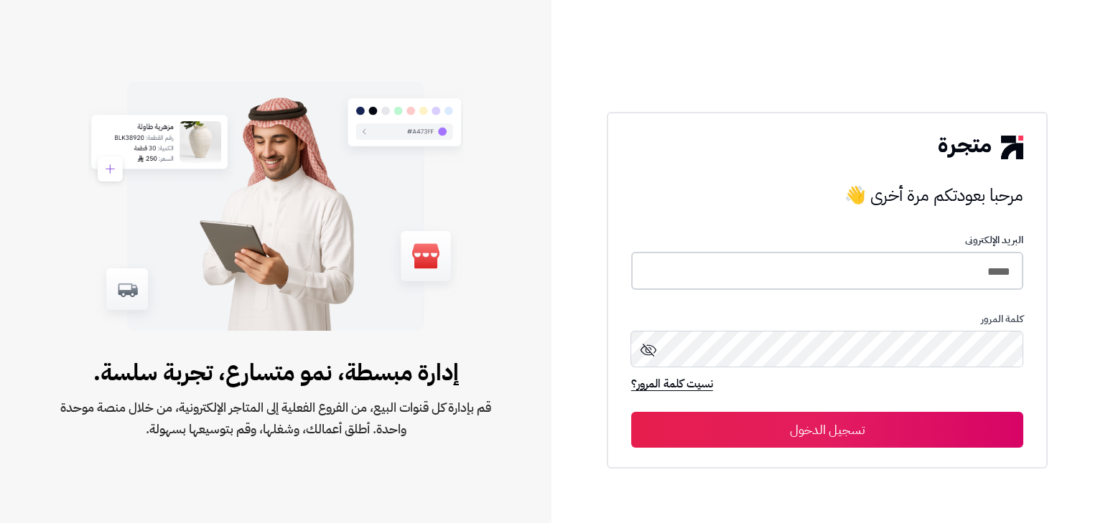
click at [813, 273] on input "*****" at bounding box center [827, 271] width 392 height 38
type input "*****"
click at [906, 416] on button "تسجيل الدخول" at bounding box center [827, 429] width 392 height 36
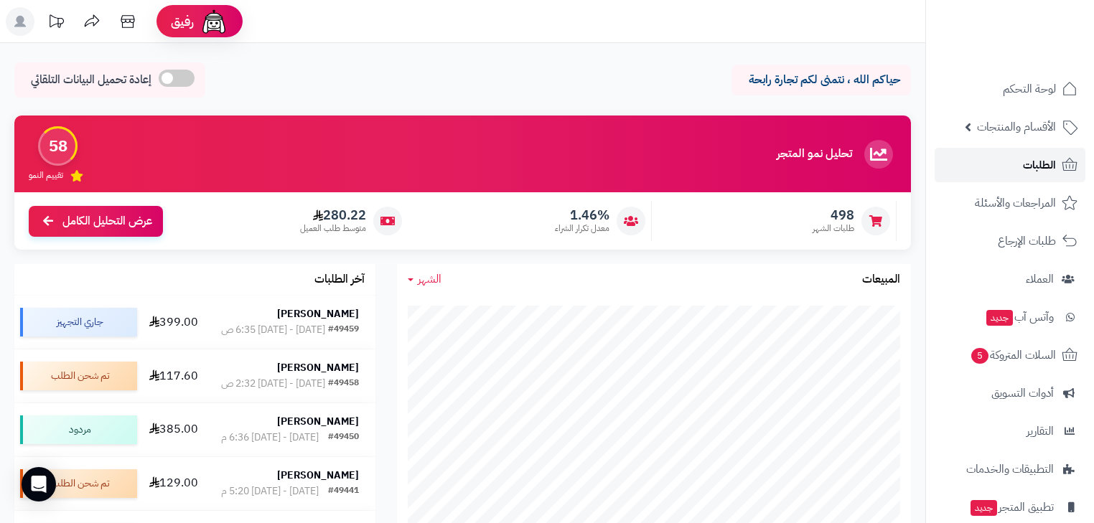
click at [988, 167] on link "الطلبات" at bounding box center [1010, 165] width 151 height 34
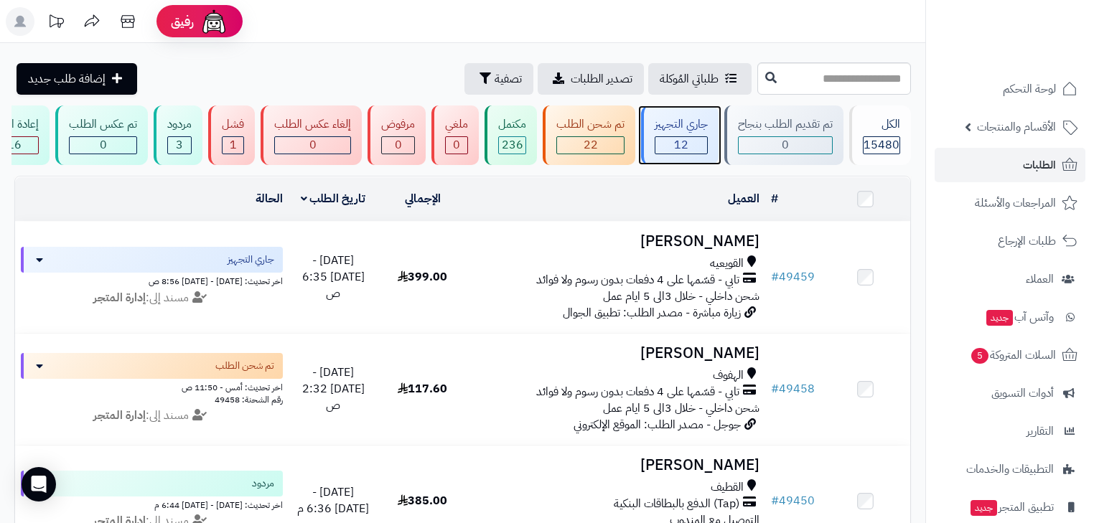
click at [707, 152] on div "12" at bounding box center [682, 145] width 52 height 17
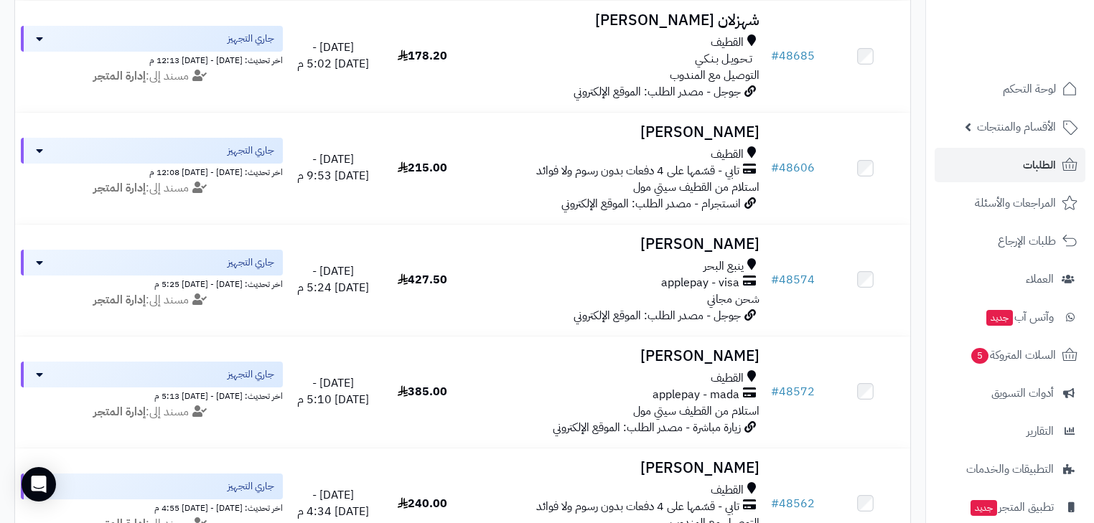
scroll to position [1205, 0]
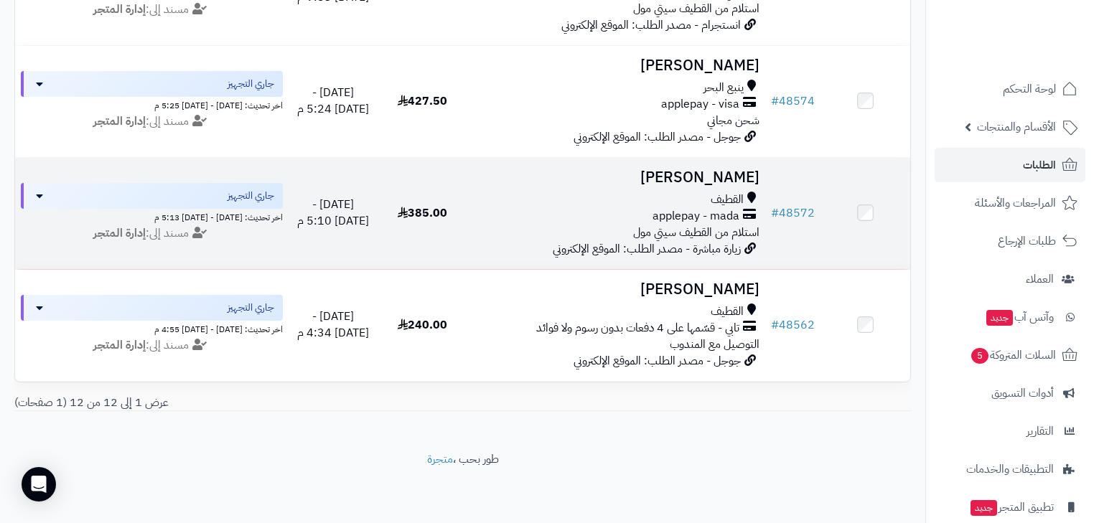
click at [653, 192] on div "القطيف" at bounding box center [616, 200] width 286 height 17
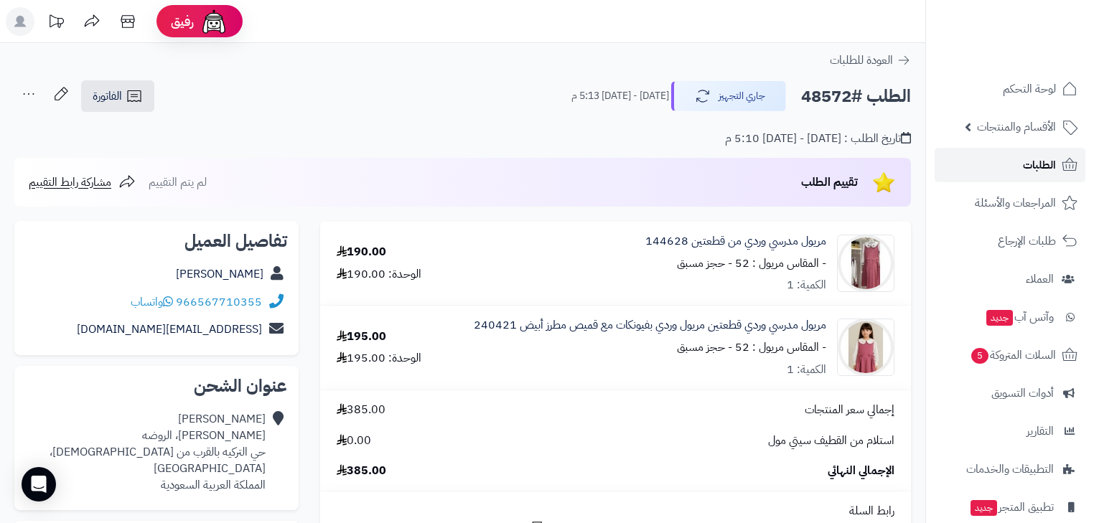
click at [1057, 172] on link "الطلبات" at bounding box center [1010, 165] width 151 height 34
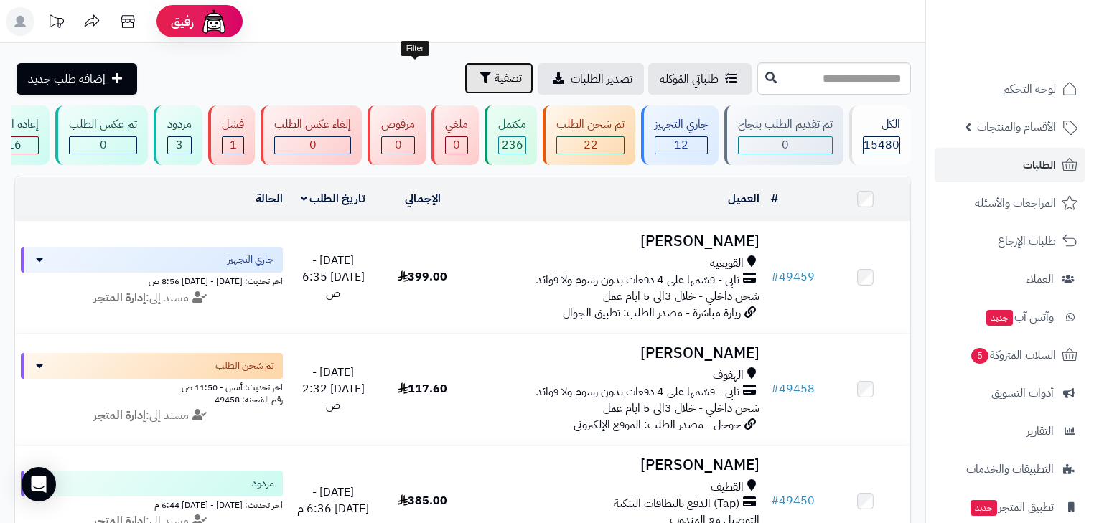
click at [480, 73] on icon "button" at bounding box center [485, 77] width 11 height 11
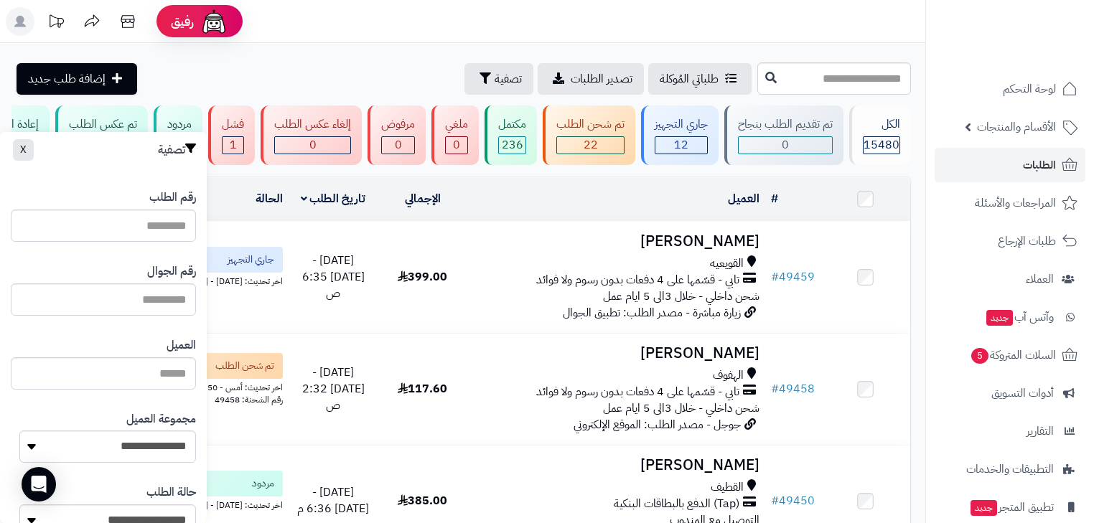
click at [19, 31] on rect at bounding box center [20, 21] width 29 height 29
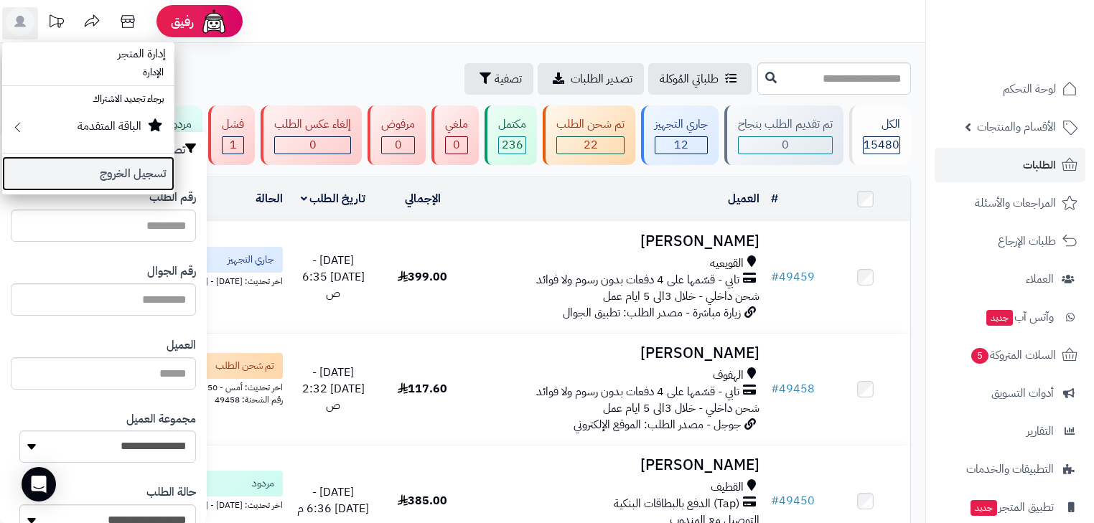
click at [92, 164] on link "تسجيل الخروج" at bounding box center [88, 174] width 172 height 34
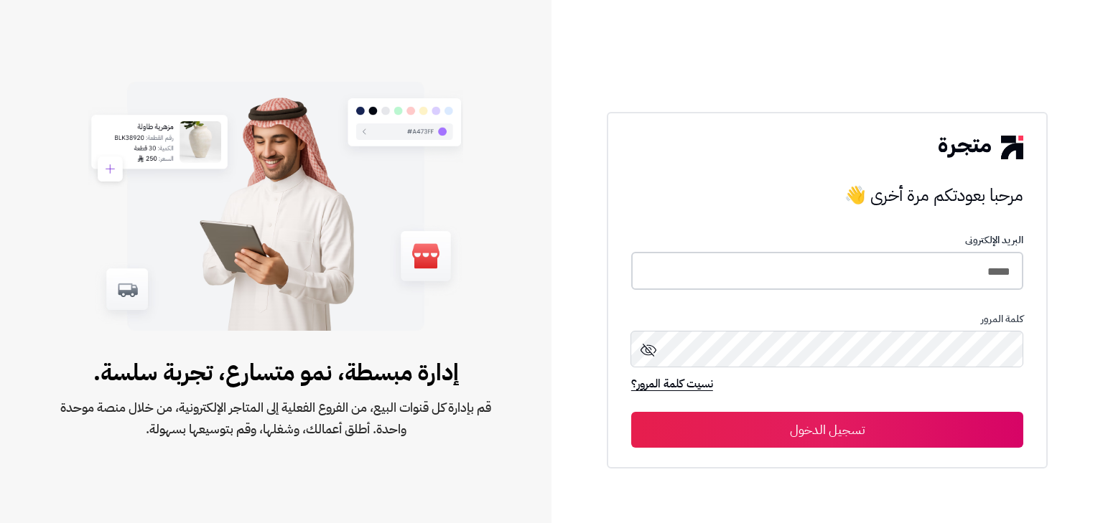
click at [968, 279] on input "*****" at bounding box center [827, 271] width 392 height 38
type input "*****"
click at [949, 433] on button "تسجيل الدخول" at bounding box center [827, 429] width 392 height 36
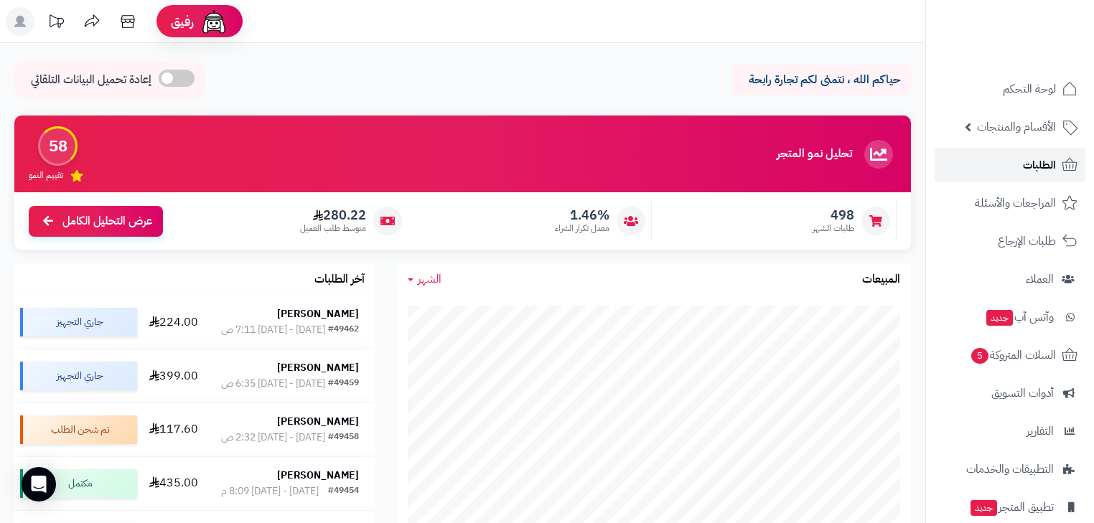
click at [1035, 159] on span "الطلبات" at bounding box center [1039, 165] width 33 height 20
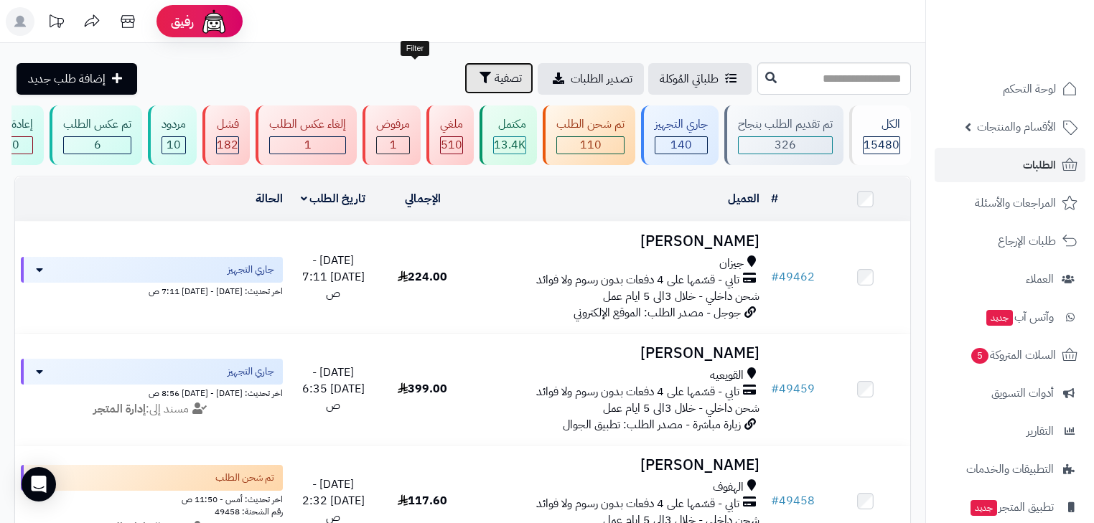
click at [495, 75] on span "تصفية" at bounding box center [508, 78] width 27 height 17
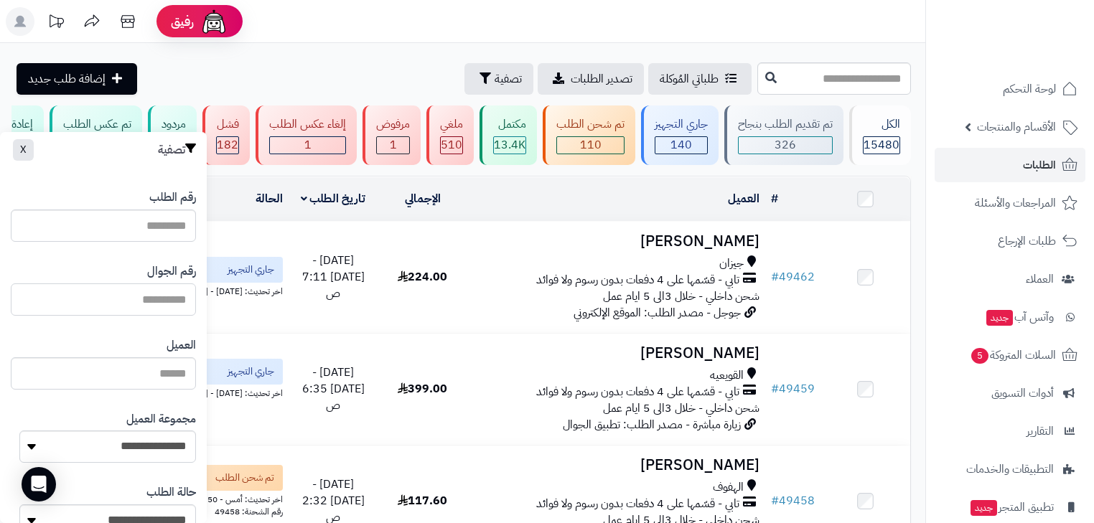
click at [146, 297] on input "text" at bounding box center [103, 300] width 185 height 32
type input "*********"
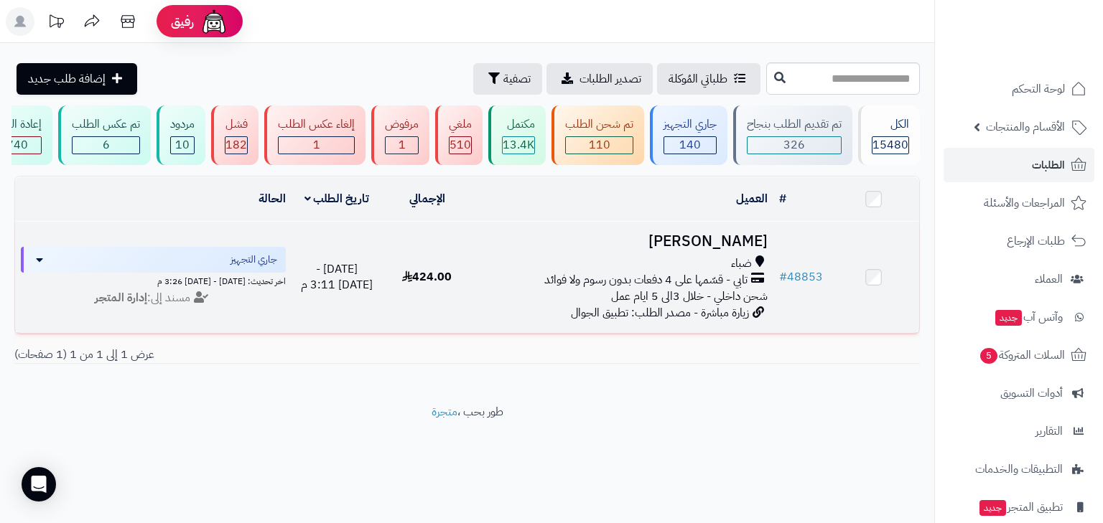
click at [614, 270] on div "ضباء" at bounding box center [622, 264] width 289 height 17
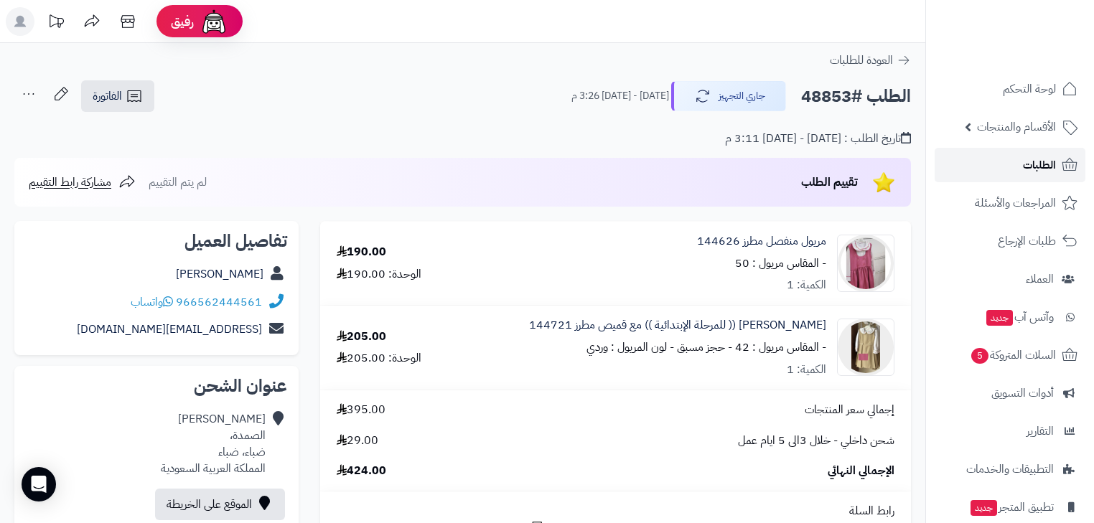
click at [1048, 157] on span "الطلبات" at bounding box center [1039, 165] width 33 height 20
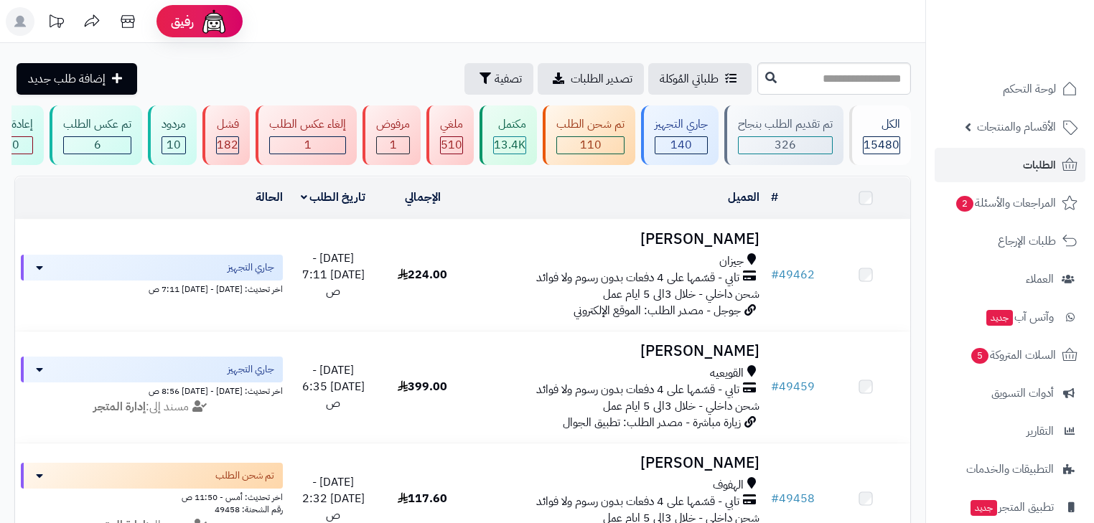
click at [854, 85] on input "text" at bounding box center [835, 78] width 154 height 32
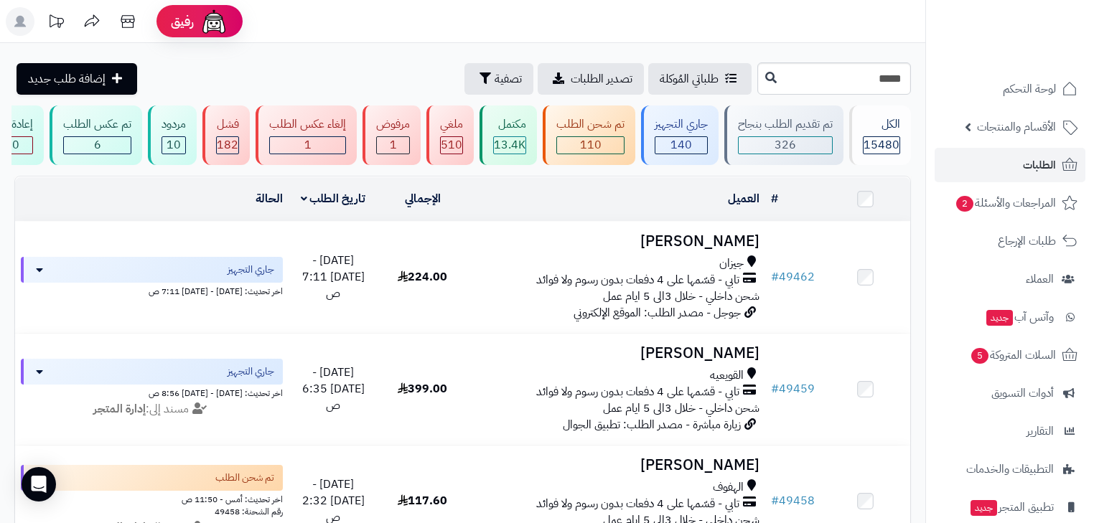
type input "*****"
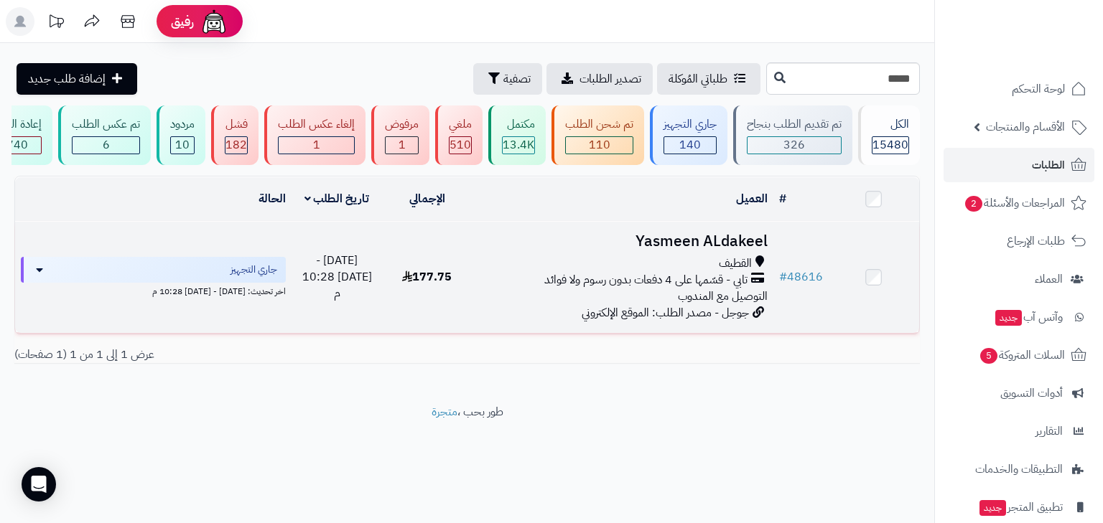
click at [738, 250] on h3 "Yasmeen ALdakeel" at bounding box center [622, 241] width 289 height 17
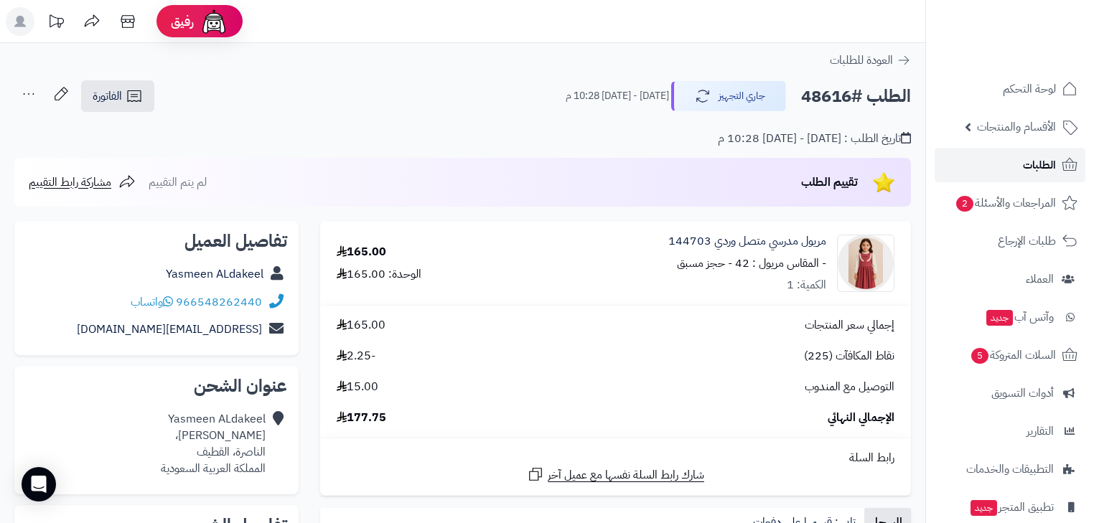
click at [1063, 171] on icon at bounding box center [1069, 165] width 17 height 17
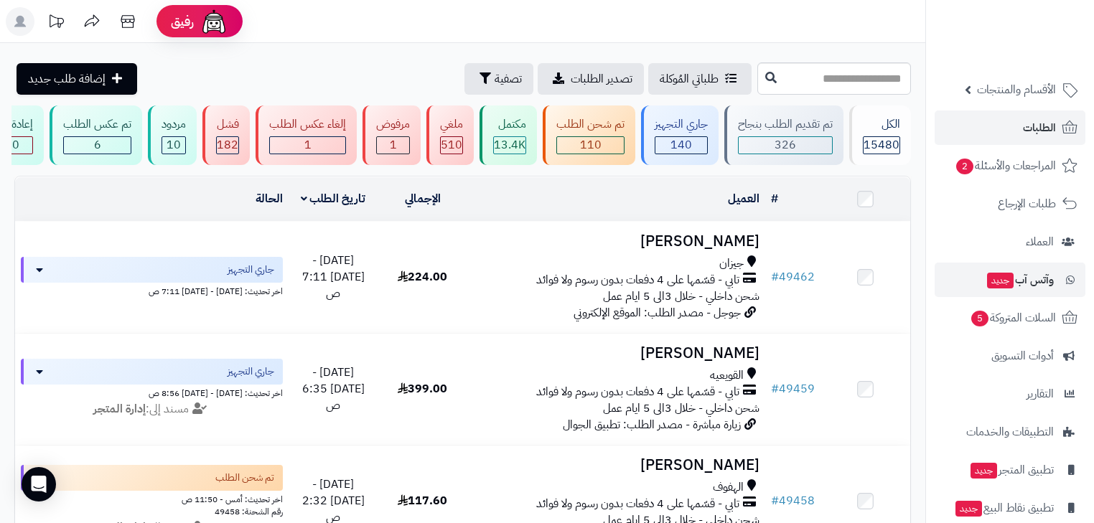
scroll to position [57, 0]
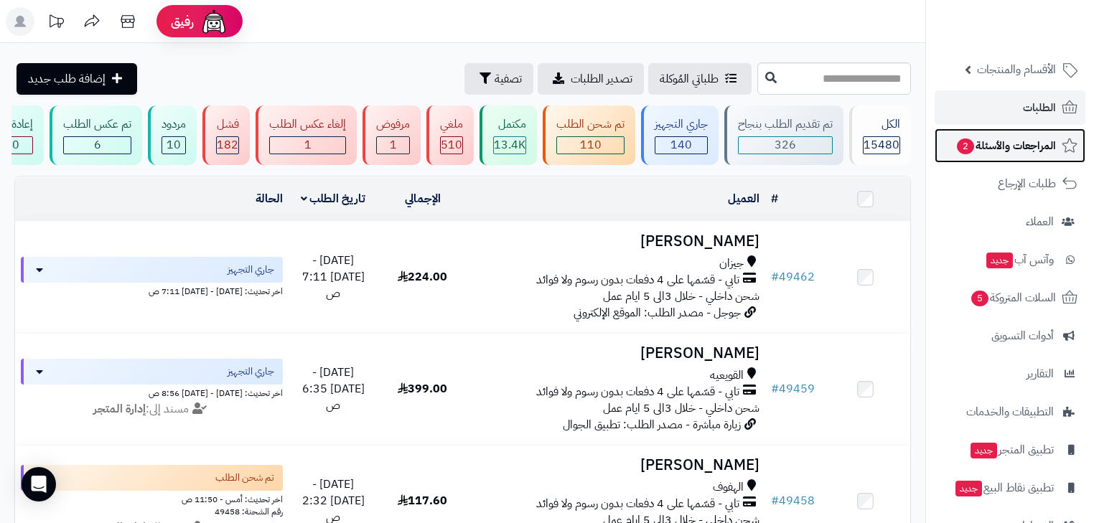
click at [1003, 148] on span "المراجعات والأسئلة 2" at bounding box center [1006, 146] width 101 height 20
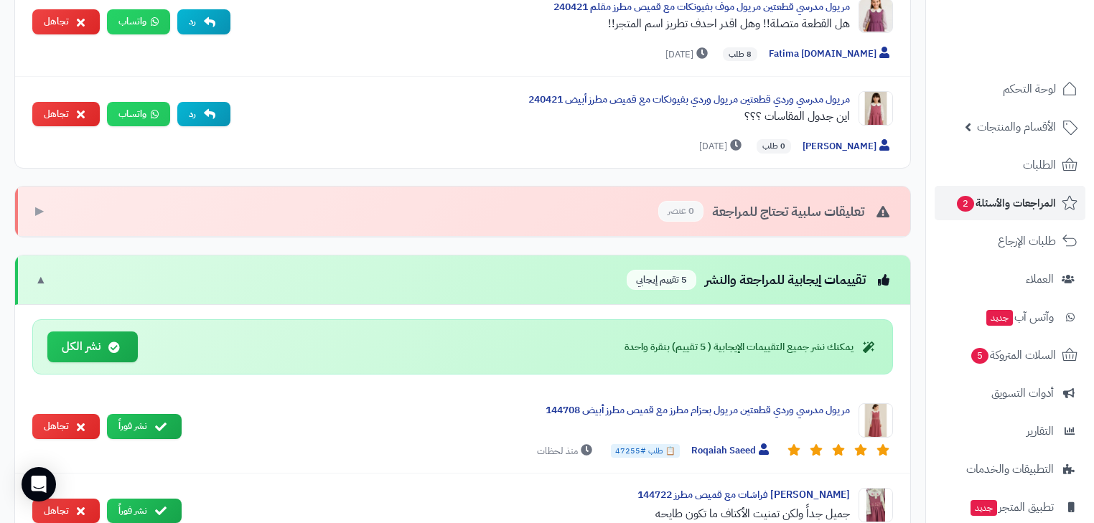
scroll to position [804, 0]
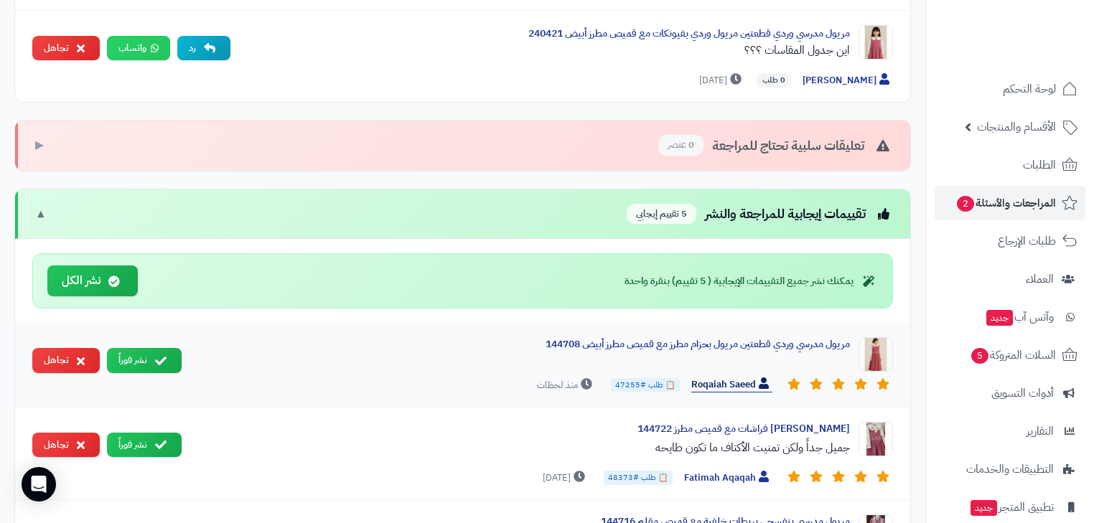
click at [737, 381] on span "Roqaiah Saeed" at bounding box center [731, 385] width 81 height 15
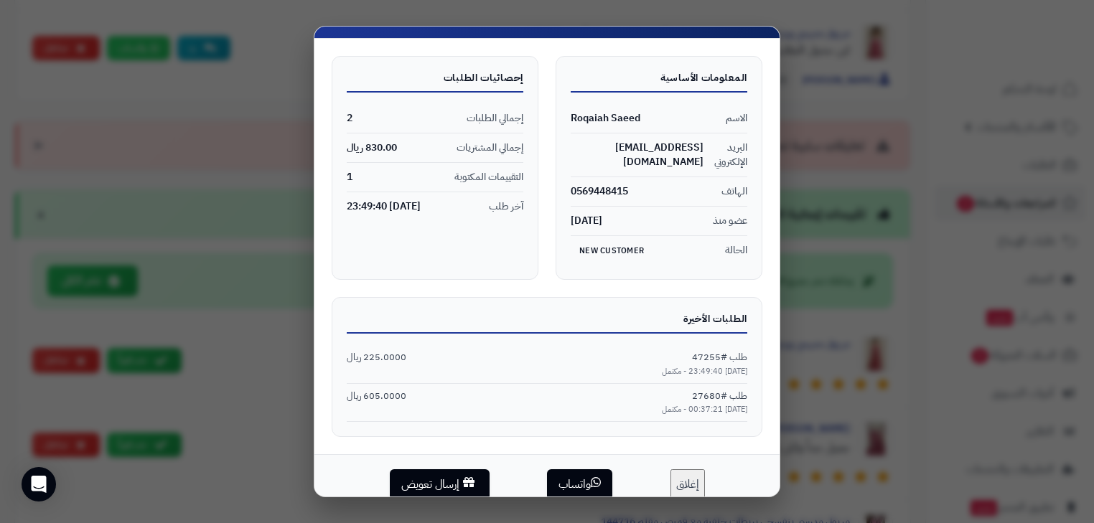
scroll to position [41, 0]
click at [717, 350] on span "طلب #47255" at bounding box center [719, 357] width 55 height 14
copy span "47255"
click at [898, 355] on div "ملف العميل × المعلومات الأساسية الاسم Roqaiah Saeed البريد الإلكتروني Roqaiah79…" at bounding box center [547, 261] width 1094 height 523
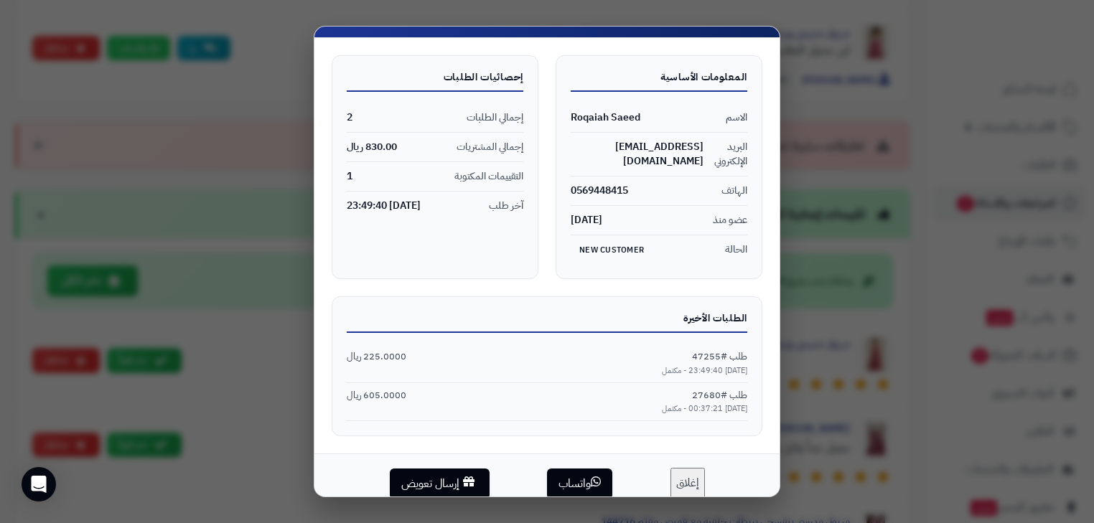
click at [679, 468] on button "إغلاق" at bounding box center [688, 483] width 34 height 31
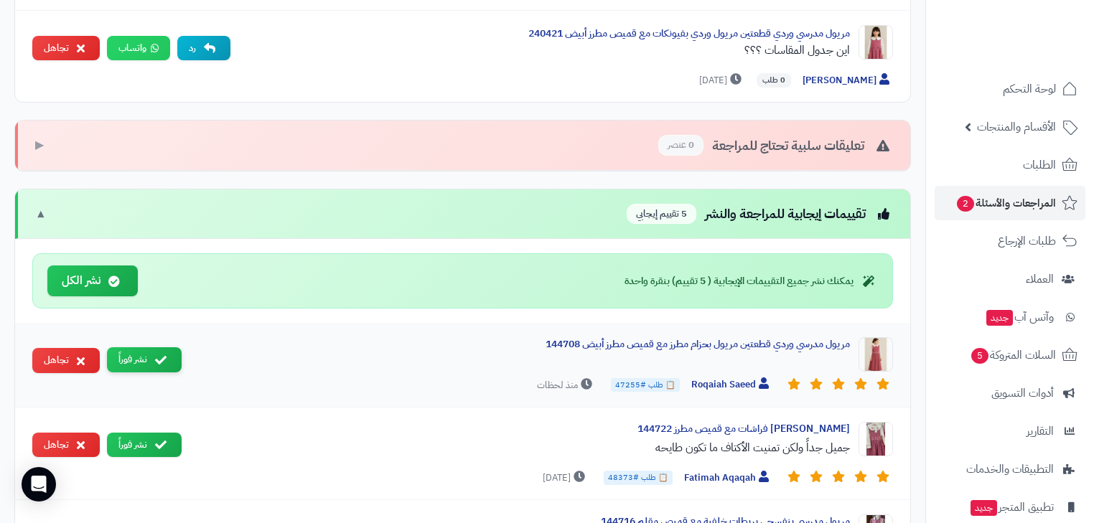
click at [135, 348] on button "نشر فوراً" at bounding box center [144, 360] width 75 height 25
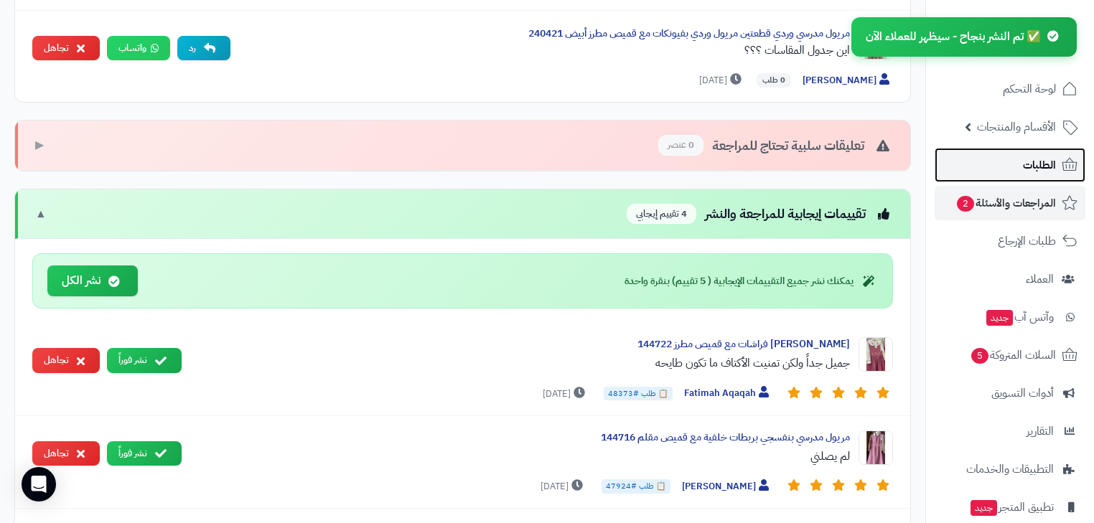
click at [1033, 174] on span "الطلبات" at bounding box center [1039, 165] width 33 height 20
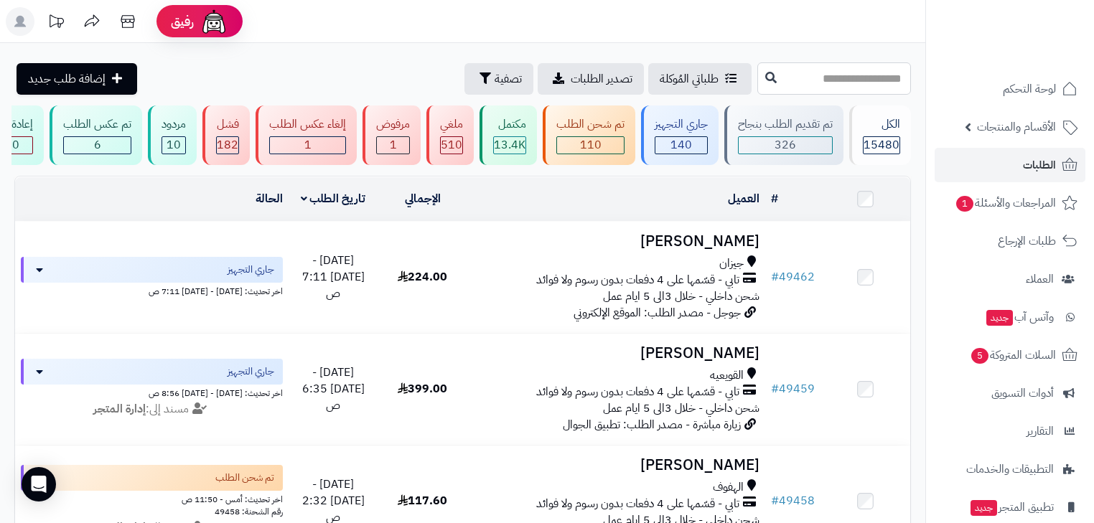
click at [814, 90] on input "text" at bounding box center [835, 78] width 154 height 32
paste input "*****"
type input "*****"
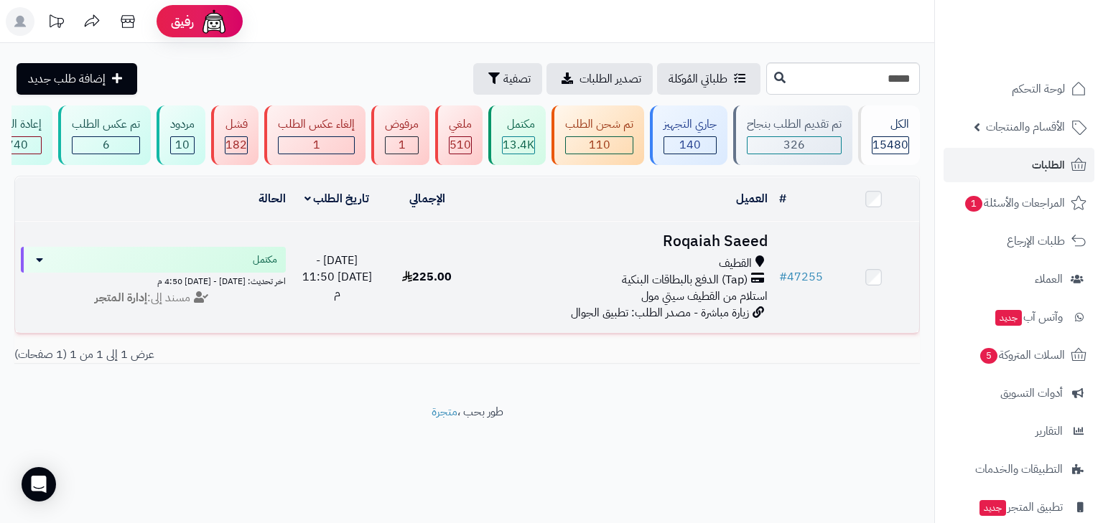
click at [714, 305] on span "استلام من القطيف سيتي مول" at bounding box center [704, 296] width 126 height 17
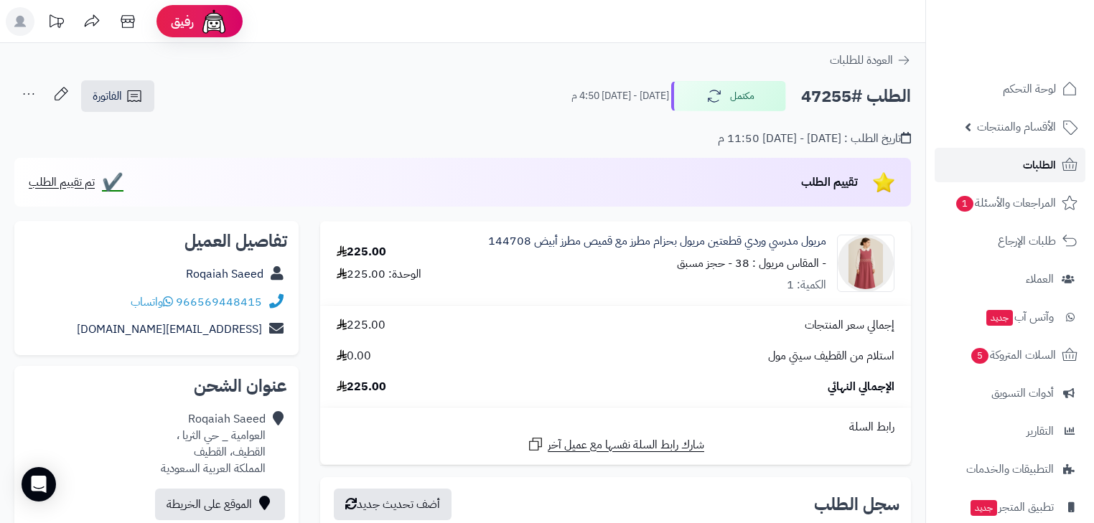
click at [1045, 172] on span "الطلبات" at bounding box center [1039, 165] width 33 height 20
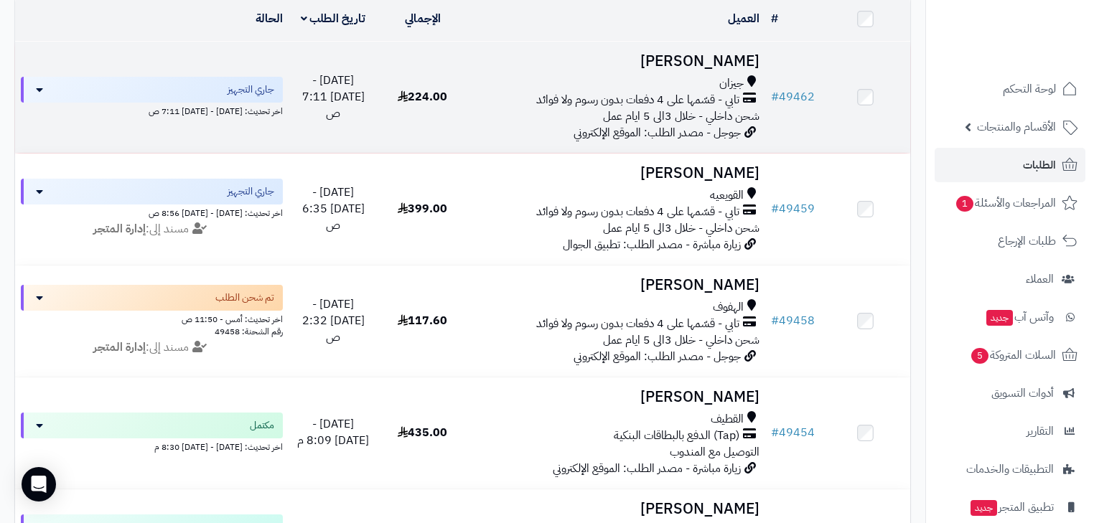
scroll to position [230, 0]
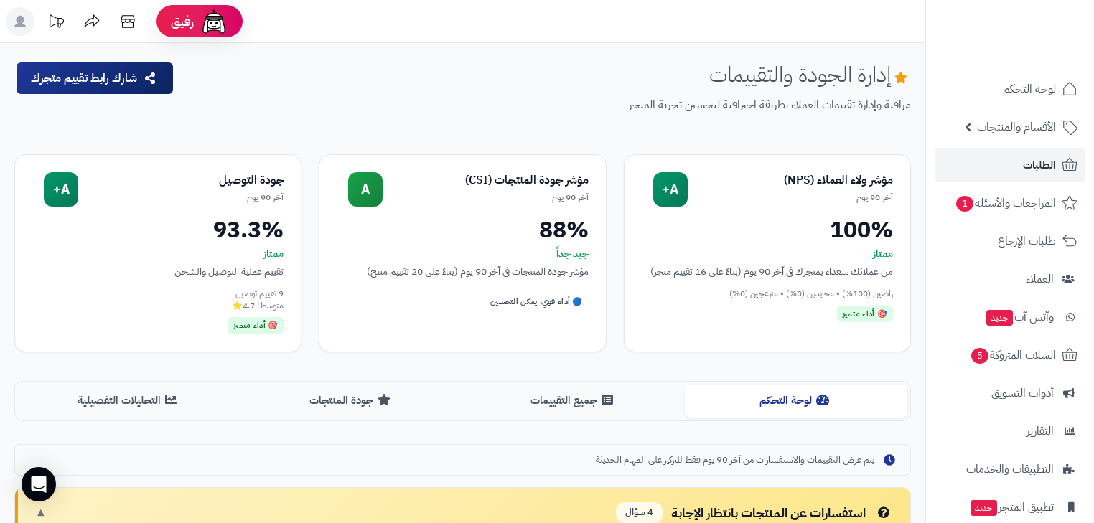
scroll to position [804, 0]
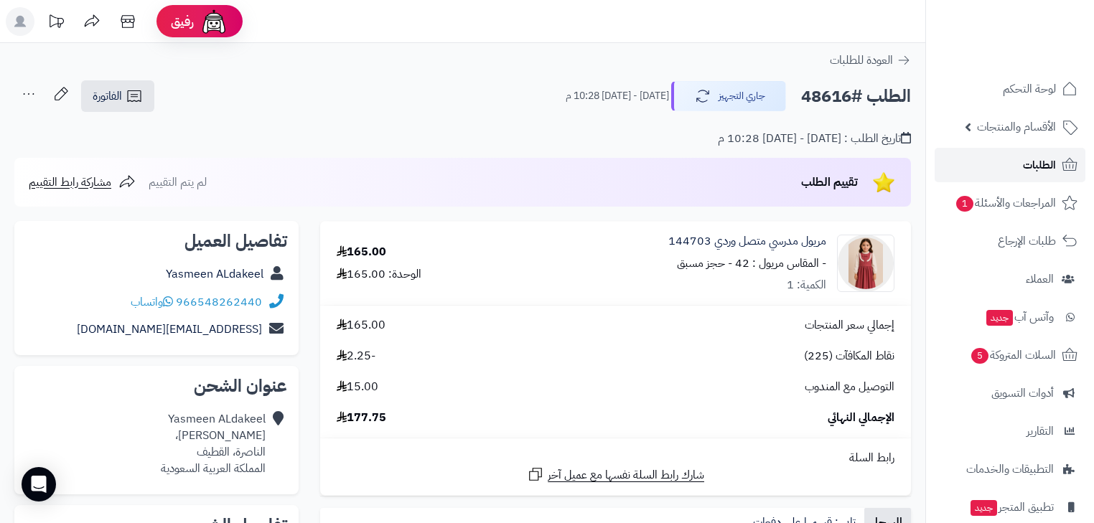
click at [1059, 150] on link "الطلبات" at bounding box center [1010, 165] width 151 height 34
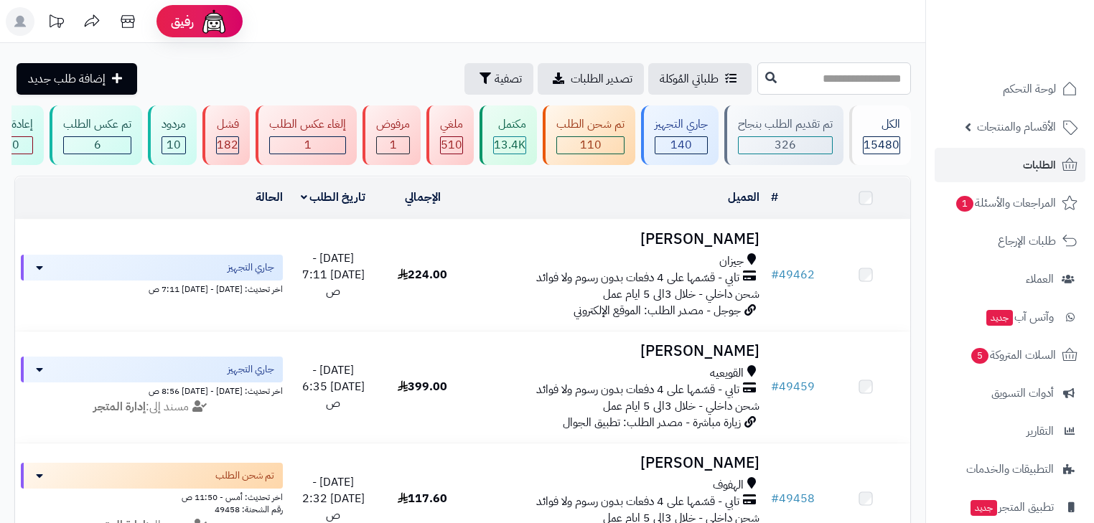
drag, startPoint x: 0, startPoint y: 0, endPoint x: 868, endPoint y: 70, distance: 870.9
click at [868, 70] on input "text" at bounding box center [835, 78] width 154 height 32
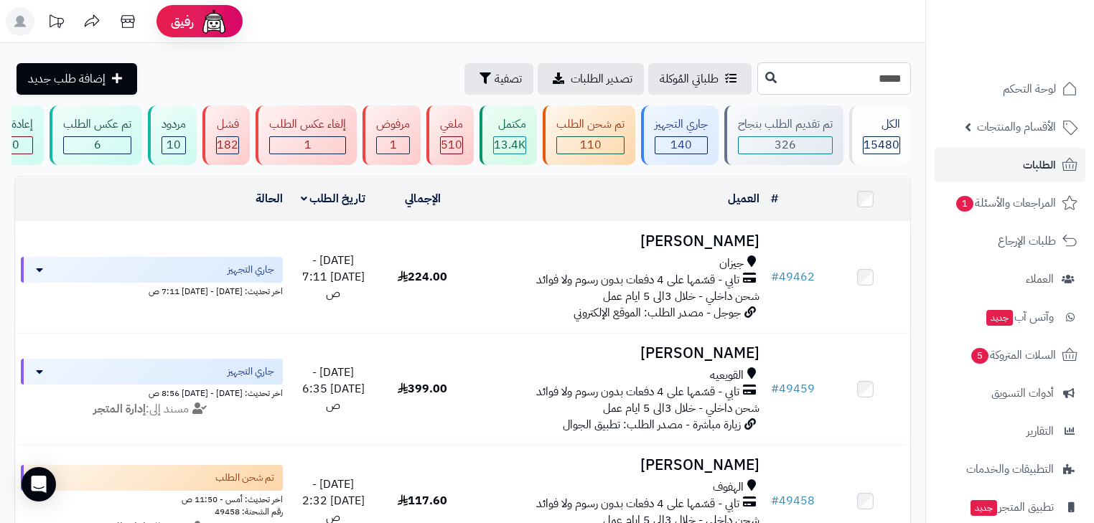
type input "*****"
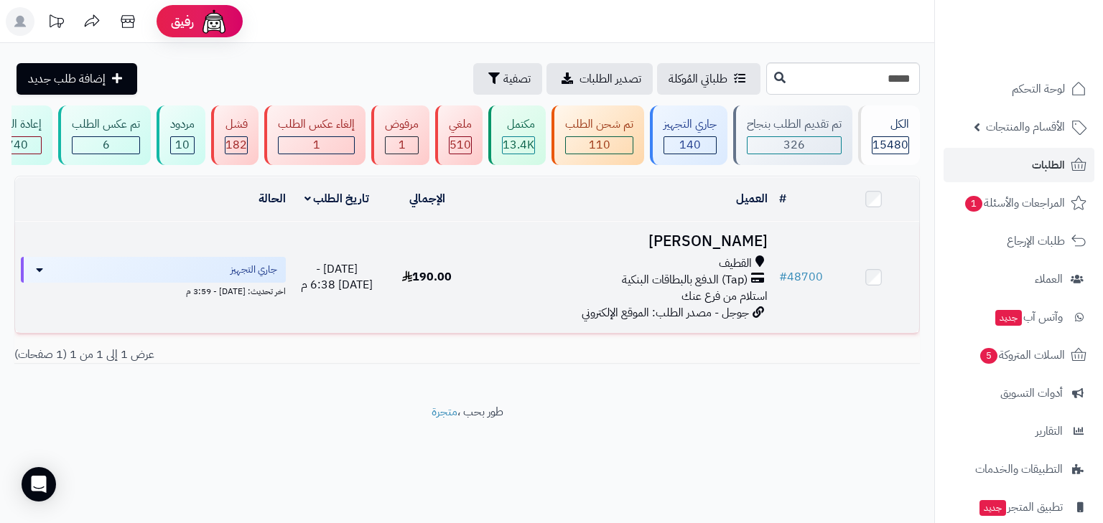
click at [717, 250] on h3 "Zainab Ahmed" at bounding box center [622, 241] width 289 height 17
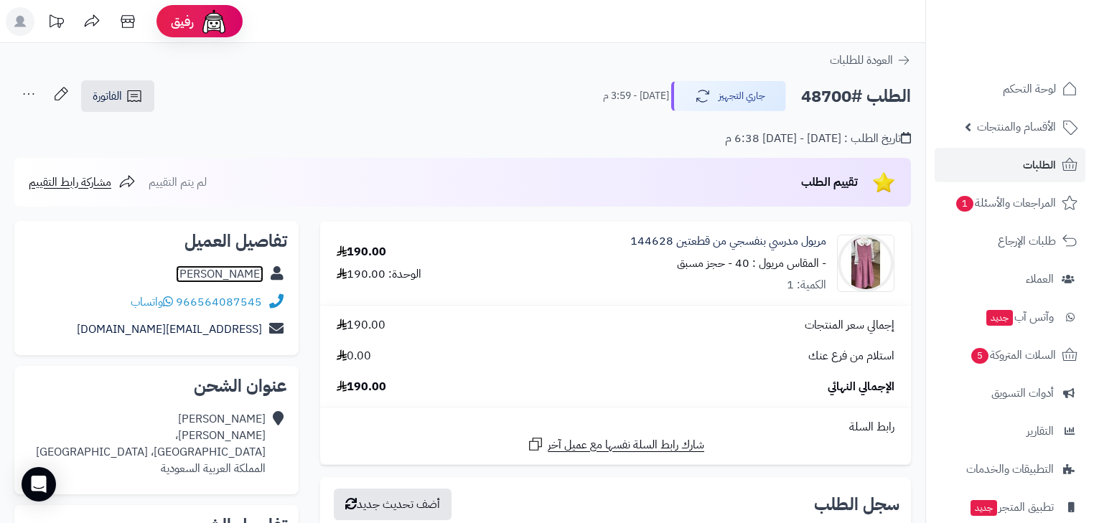
click at [207, 270] on link "Zainab Ahmed" at bounding box center [220, 274] width 88 height 17
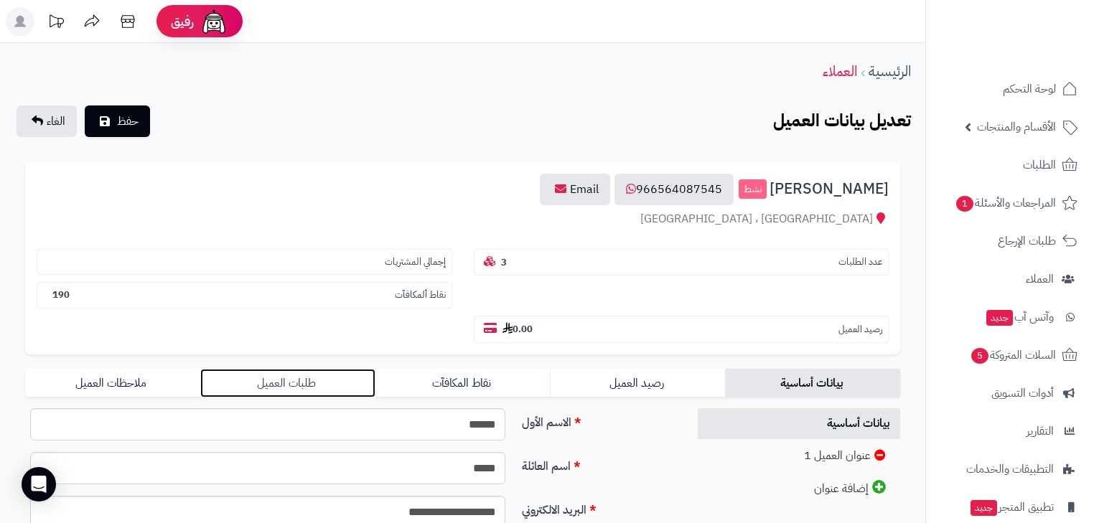
click at [300, 369] on link "طلبات العميل" at bounding box center [287, 383] width 175 height 29
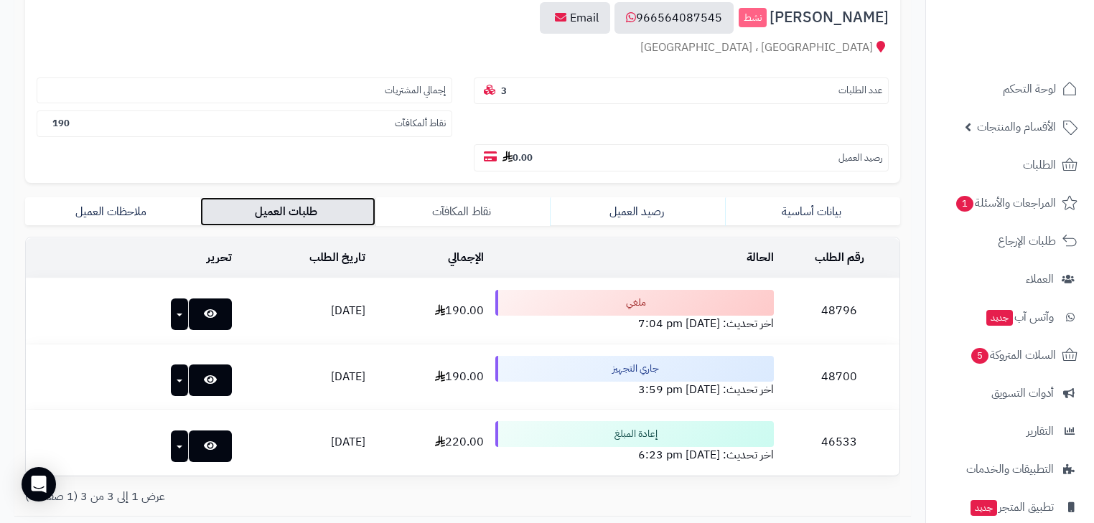
scroll to position [172, 0]
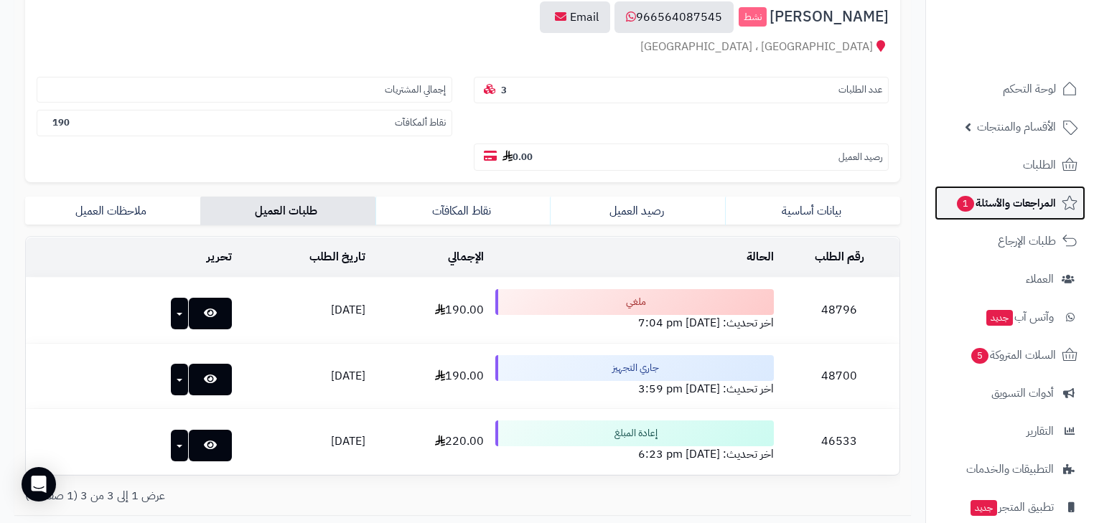
click at [1015, 198] on span "المراجعات والأسئلة 1" at bounding box center [1006, 203] width 101 height 20
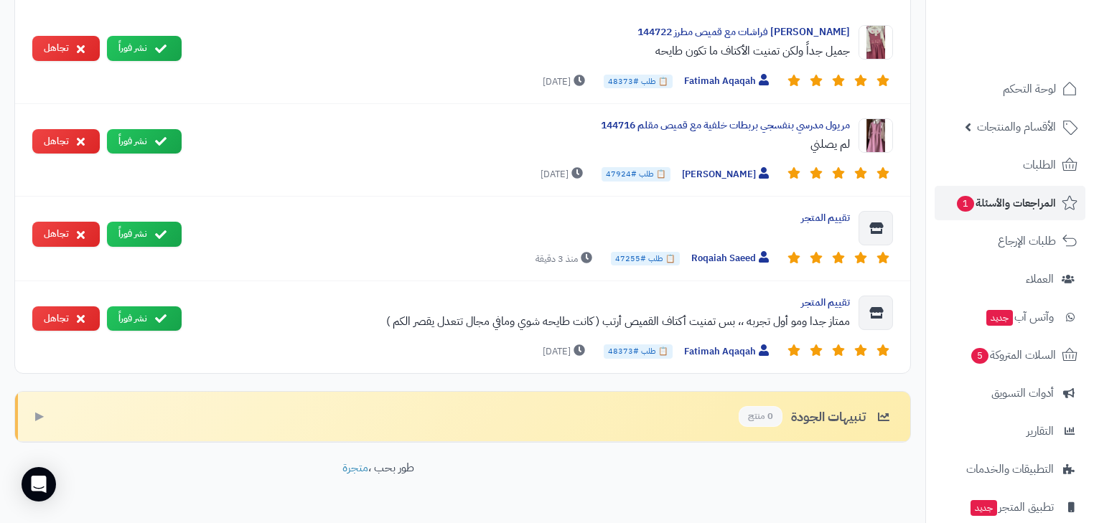
scroll to position [1145, 0]
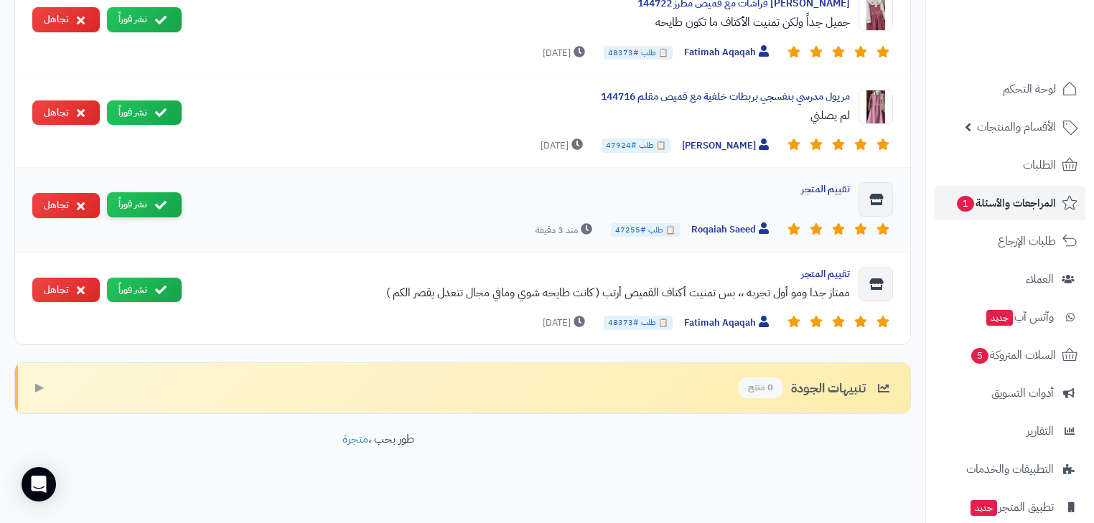
click at [160, 205] on button "نشر فوراً" at bounding box center [144, 204] width 75 height 25
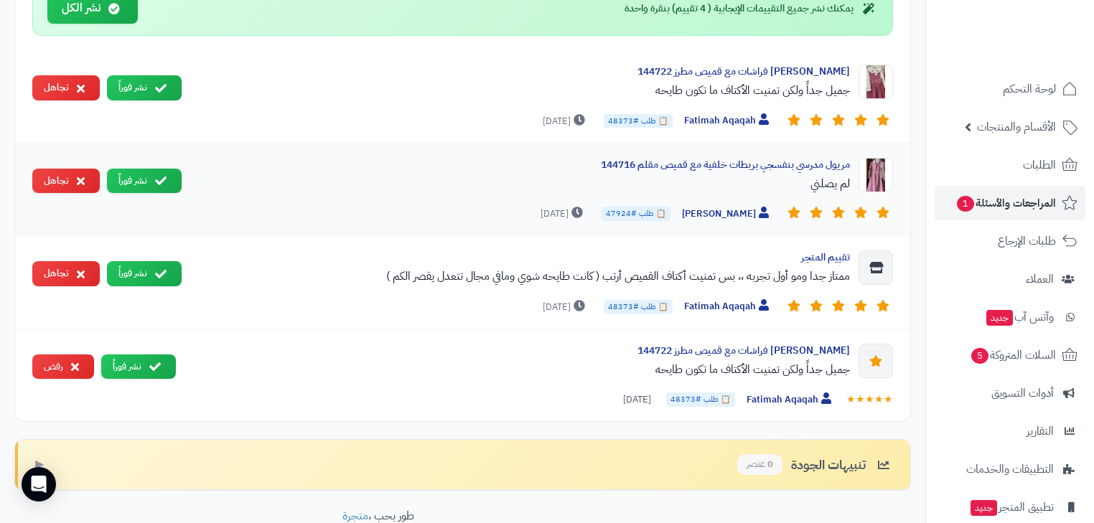
scroll to position [1030, 0]
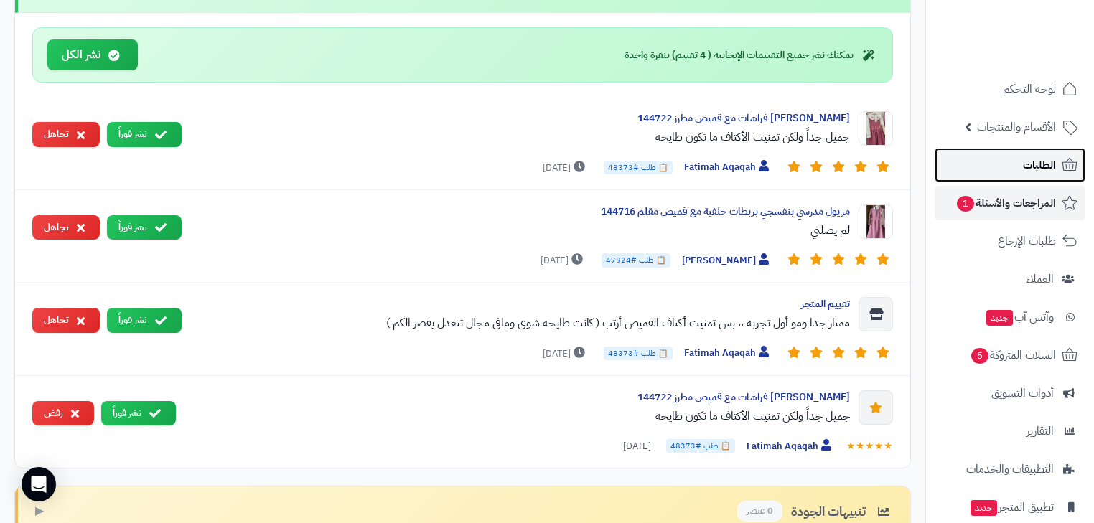
click at [1026, 159] on span "الطلبات" at bounding box center [1039, 165] width 33 height 20
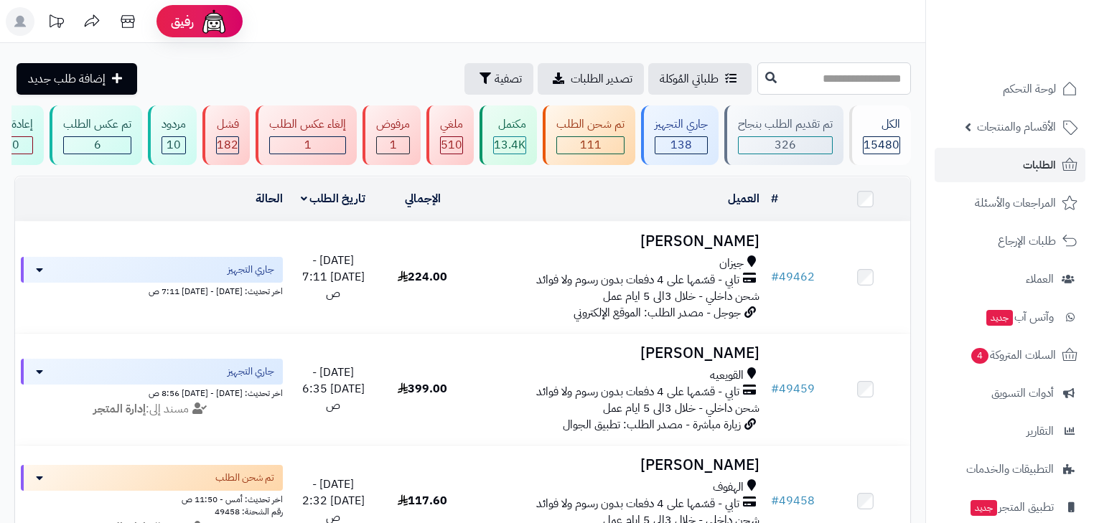
click at [865, 80] on input "text" at bounding box center [835, 78] width 154 height 32
click at [994, 145] on ul "لوحة التحكم الأقسام والمنتجات المنتجات مخزون الخيارات الأقسام الماركات مواصفات …" at bounding box center [1010, 336] width 168 height 529
click at [990, 124] on span "الأقسام والمنتجات" at bounding box center [1016, 127] width 79 height 20
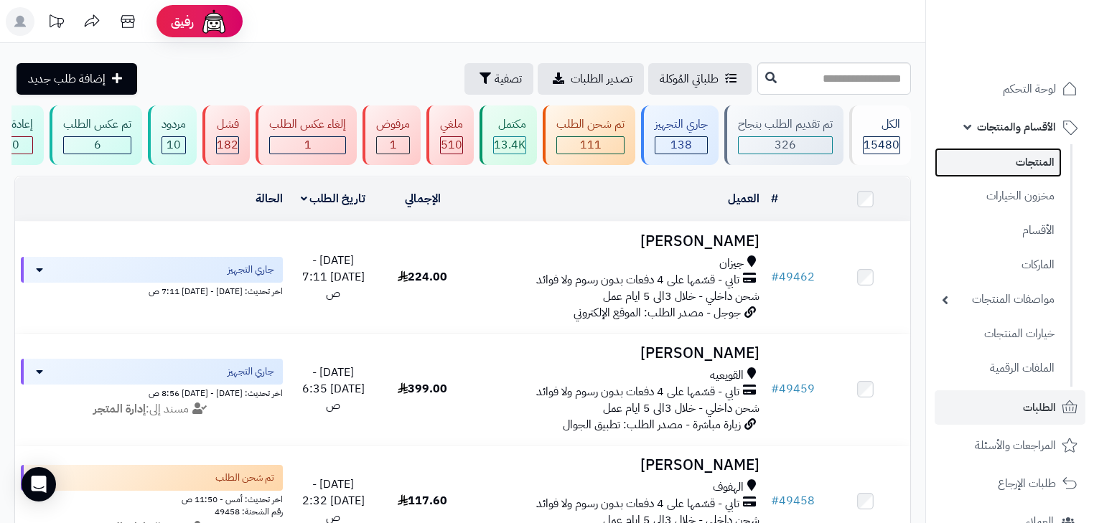
click at [1005, 149] on link "المنتجات" at bounding box center [998, 162] width 127 height 29
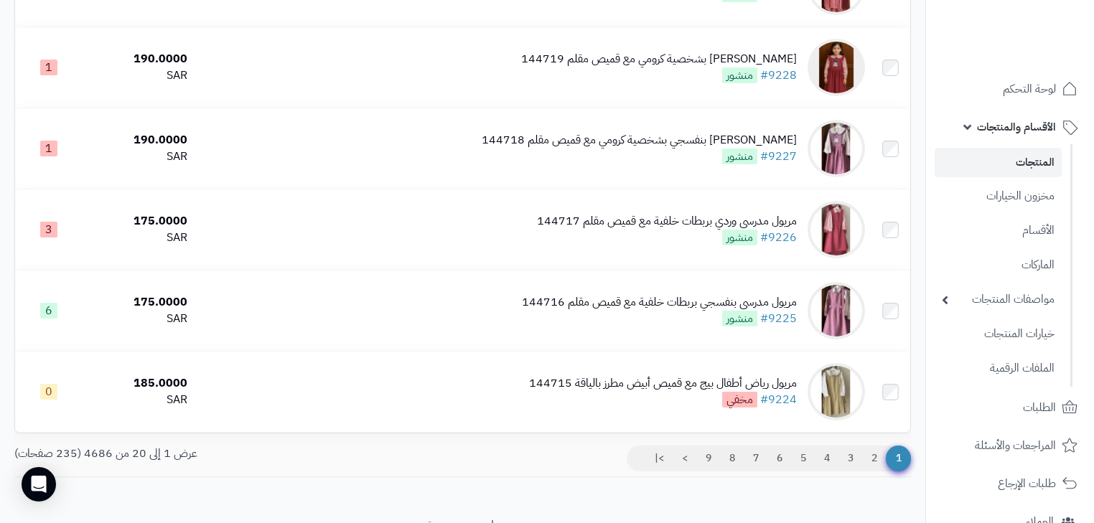
scroll to position [1460, 0]
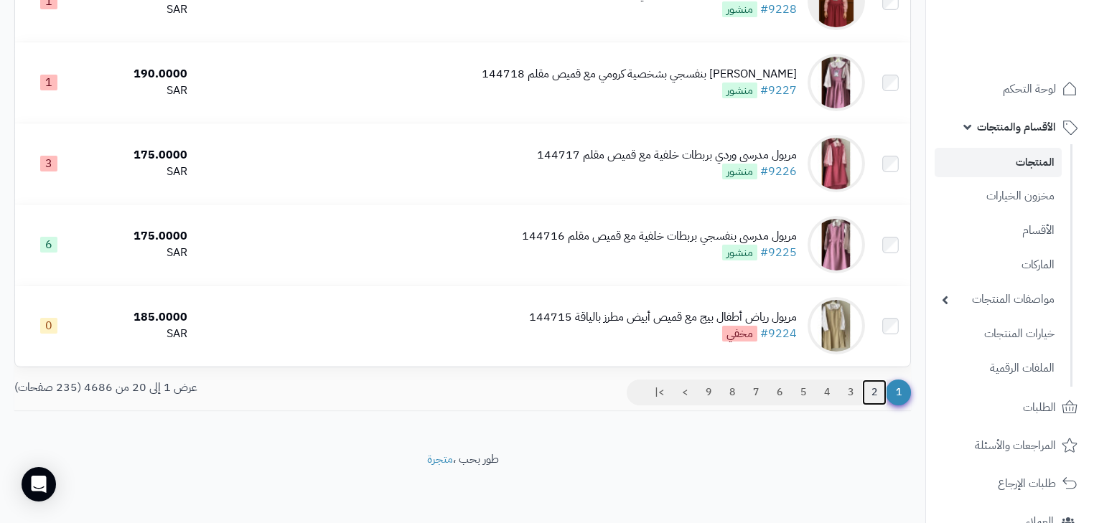
click at [875, 396] on link "2" at bounding box center [874, 393] width 24 height 26
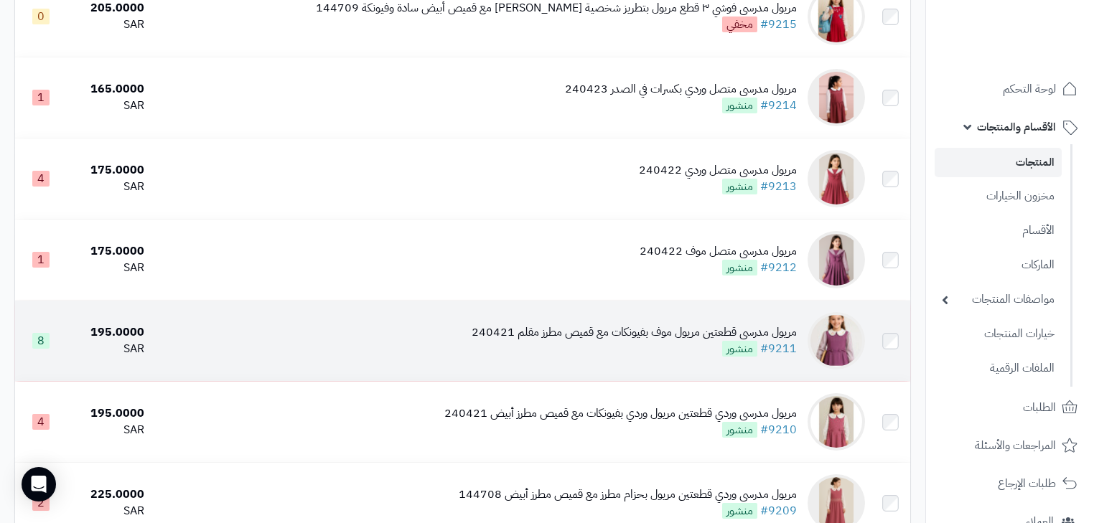
scroll to position [1091, 0]
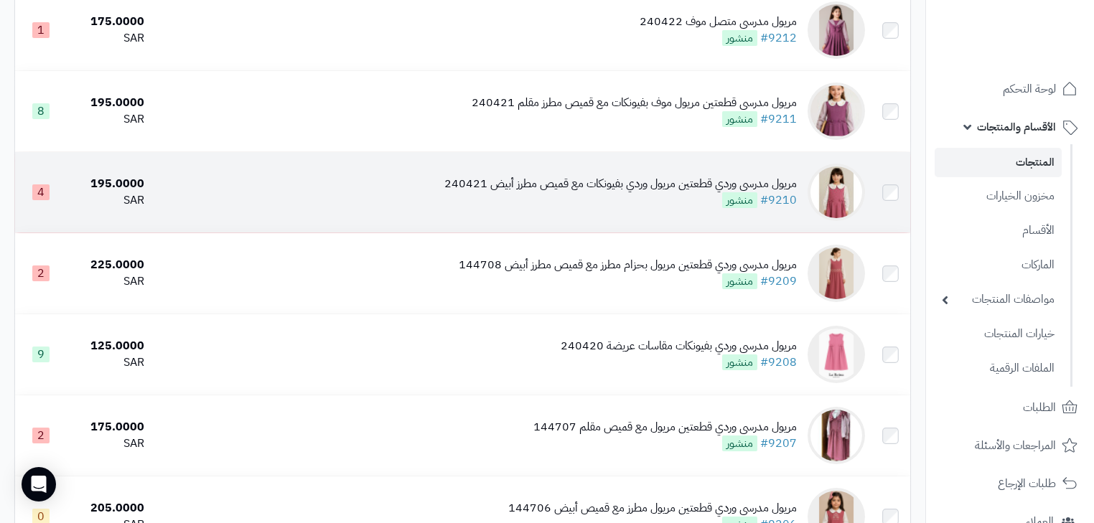
click at [696, 192] on div "مريول مدرسي وردي قطعتين مريول وردي بفيونكات مع قميص مطرز أبيض 240421" at bounding box center [620, 184] width 353 height 17
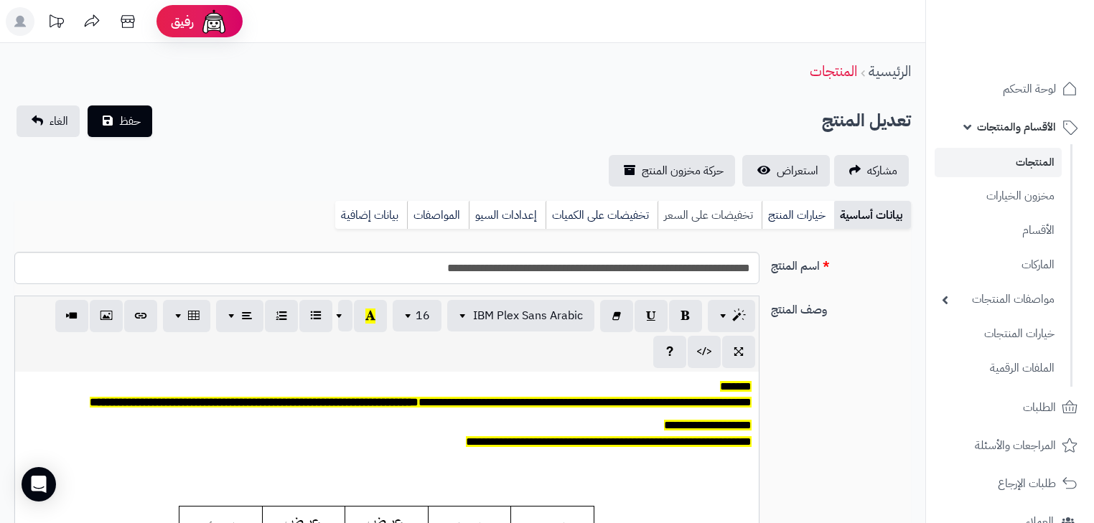
scroll to position [118, 0]
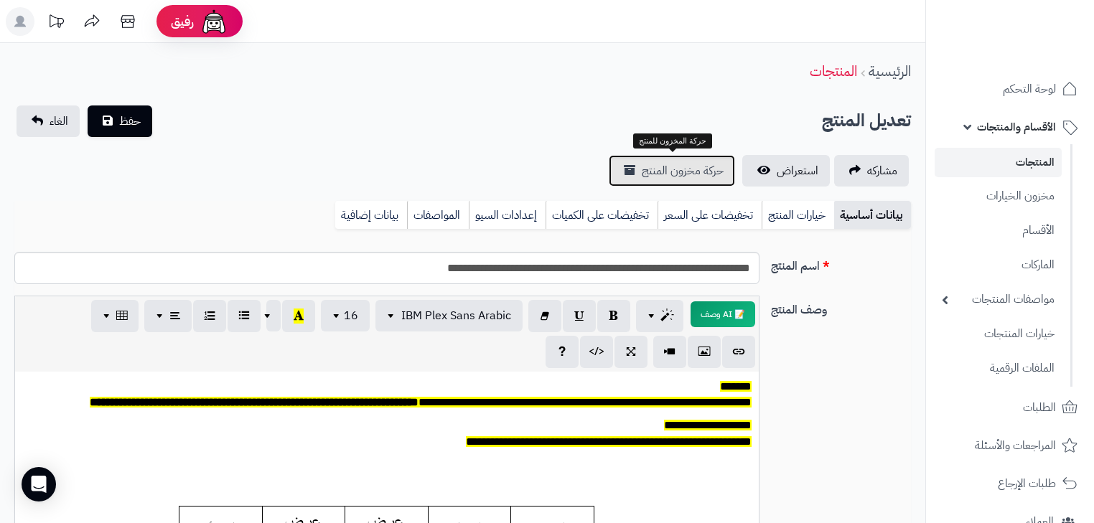
click at [704, 174] on span "حركة مخزون المنتج" at bounding box center [683, 170] width 82 height 17
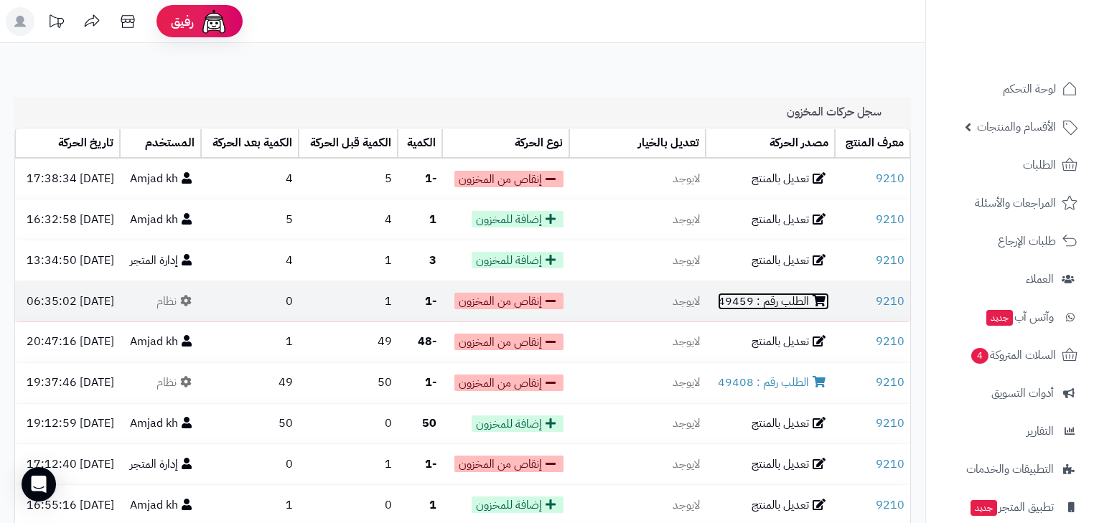
click at [753, 304] on link "الطلب رقم : 49459" at bounding box center [773, 301] width 111 height 17
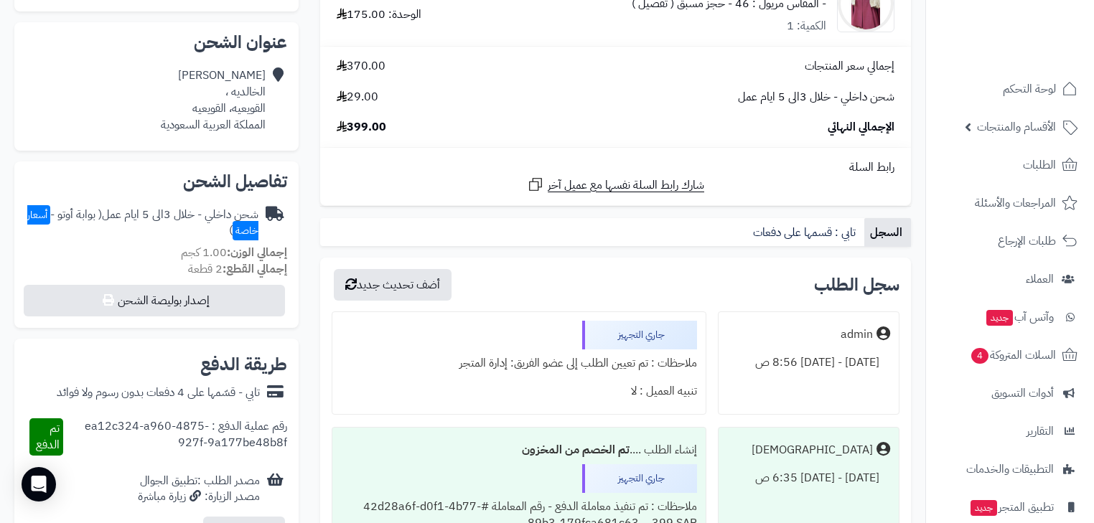
scroll to position [345, 0]
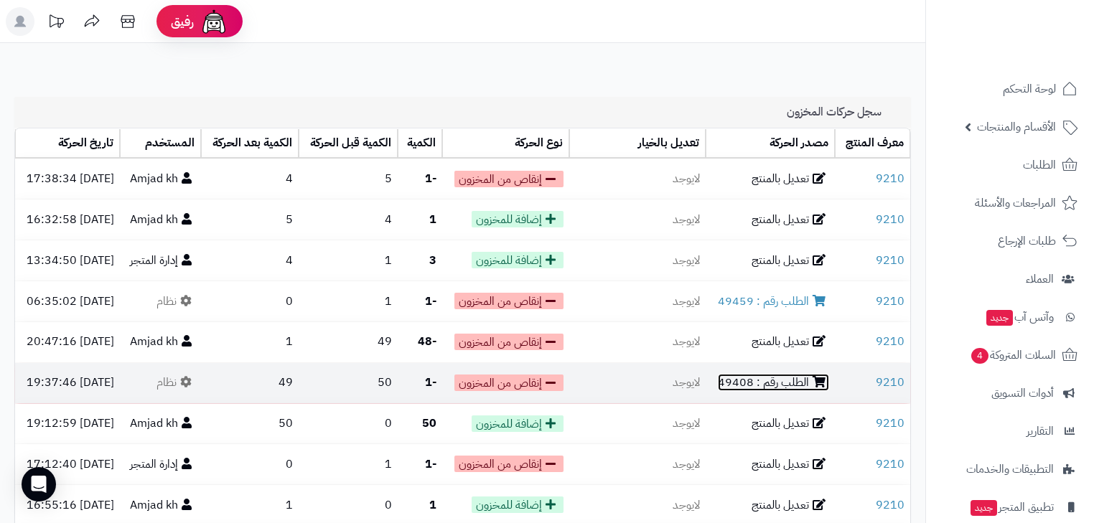
click at [774, 388] on link "الطلب رقم : 49408" at bounding box center [773, 382] width 111 height 17
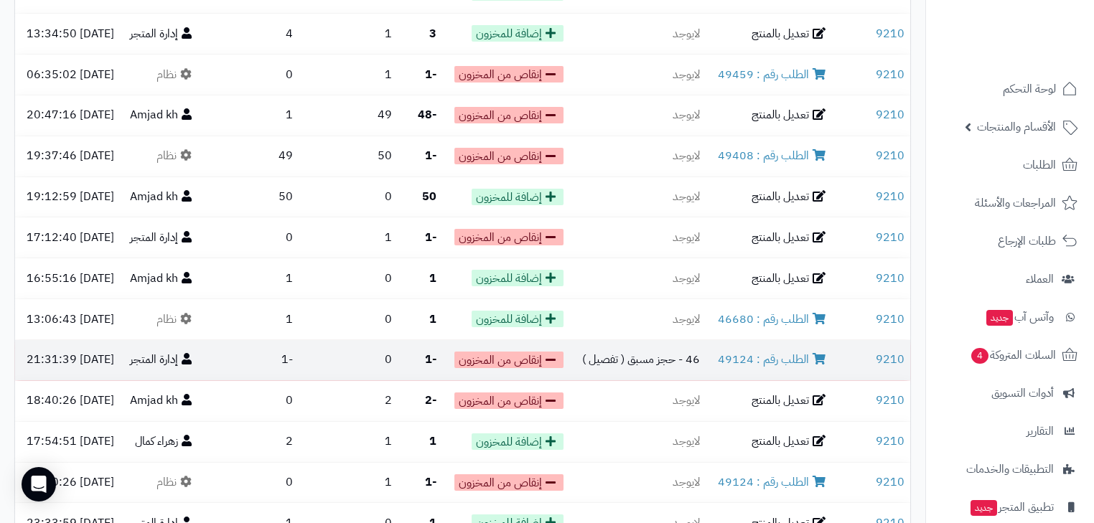
scroll to position [230, 0]
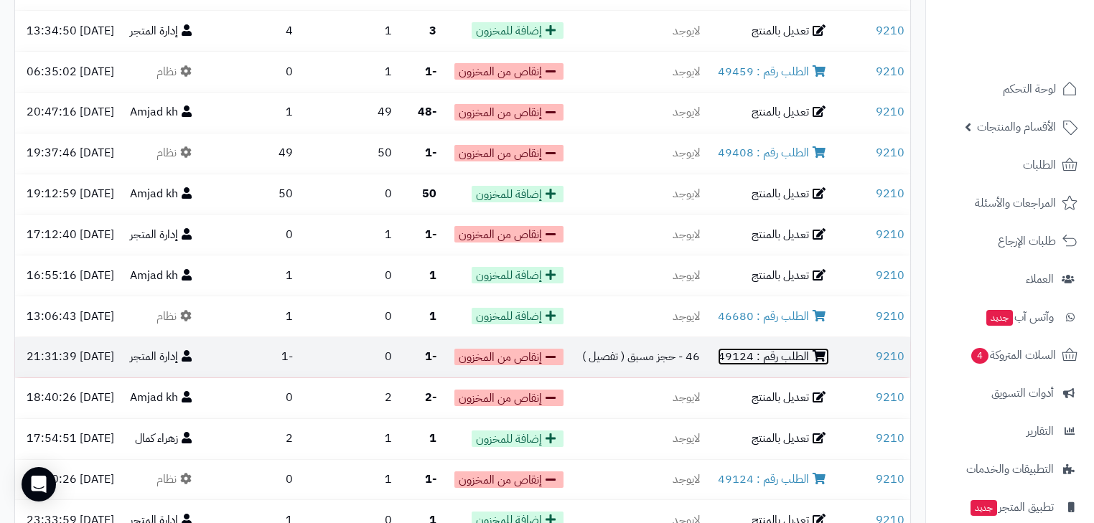
click at [775, 348] on link "الطلب رقم : 49124" at bounding box center [773, 356] width 111 height 17
